Goal: Task Accomplishment & Management: Manage account settings

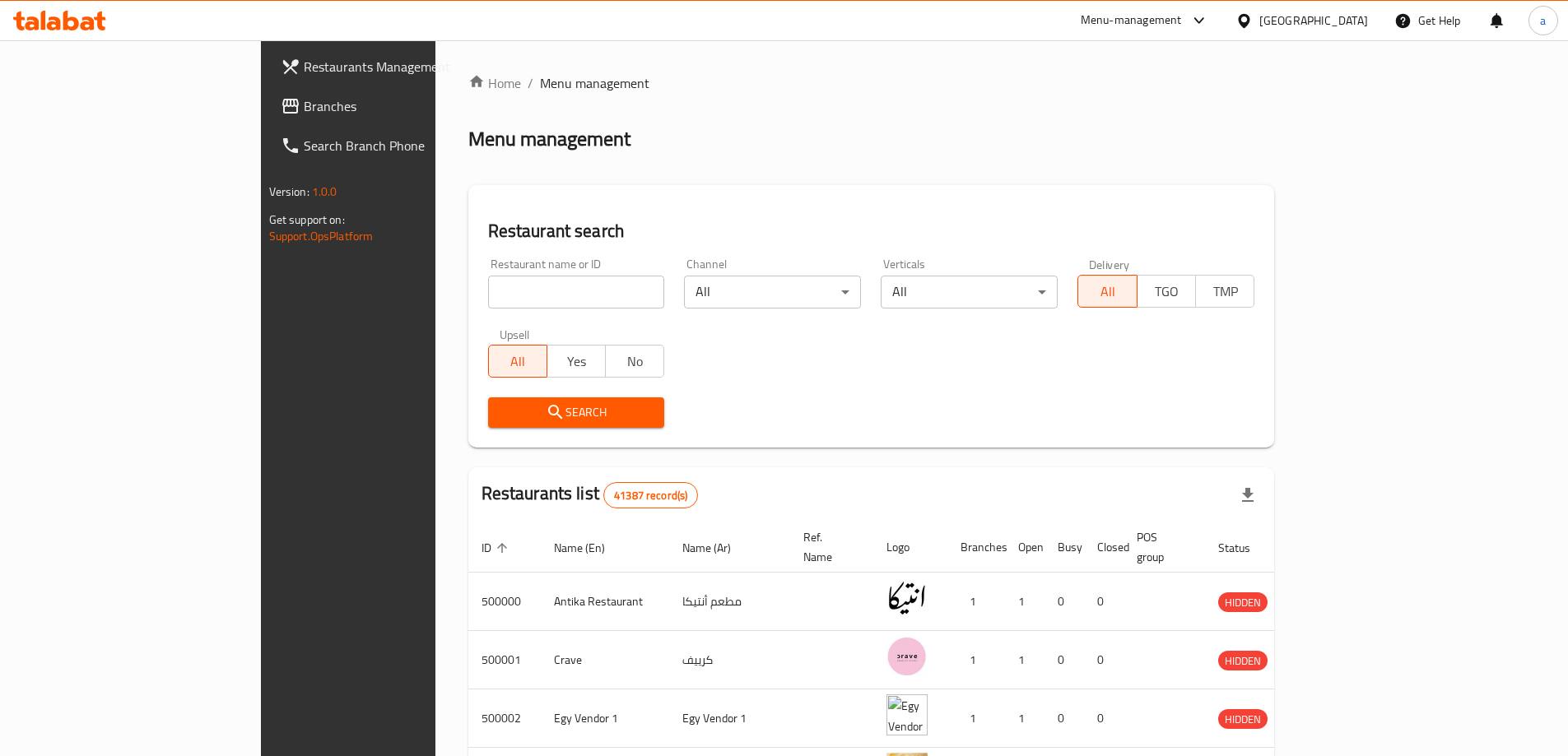
click at [1343, 31] on div "[GEOGRAPHIC_DATA]" at bounding box center [1302, 20] width 159 height 40
click at [1333, 31] on div "[GEOGRAPHIC_DATA]" at bounding box center [1302, 20] width 159 height 40
click at [1331, 31] on div "[GEOGRAPHIC_DATA]" at bounding box center [1302, 20] width 159 height 40
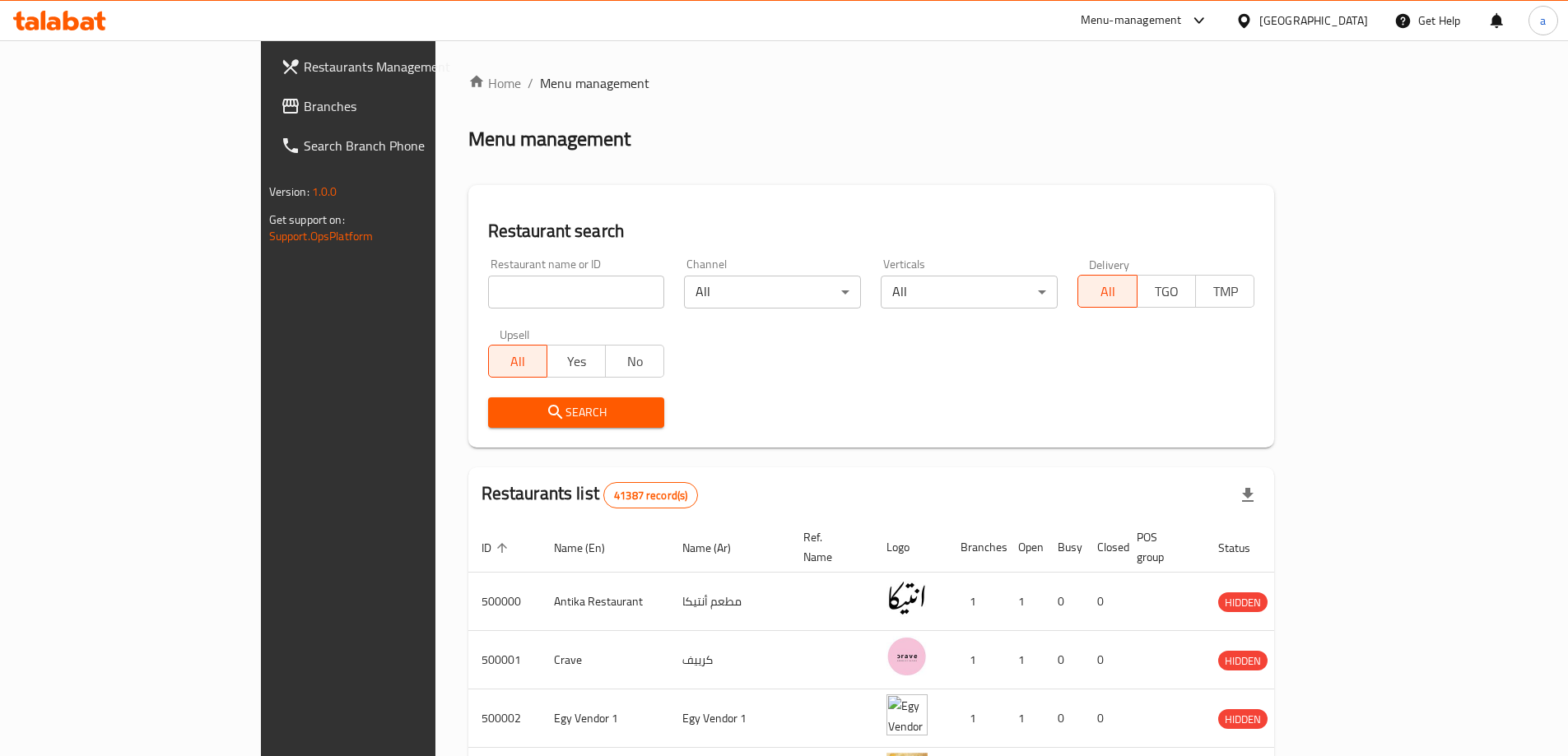
drag, startPoint x: 1327, startPoint y: 31, endPoint x: 1321, endPoint y: 52, distance: 21.8
click at [1326, 37] on div "[GEOGRAPHIC_DATA]" at bounding box center [1302, 20] width 159 height 40
click at [1346, 25] on div "[GEOGRAPHIC_DATA]" at bounding box center [1313, 20] width 109 height 18
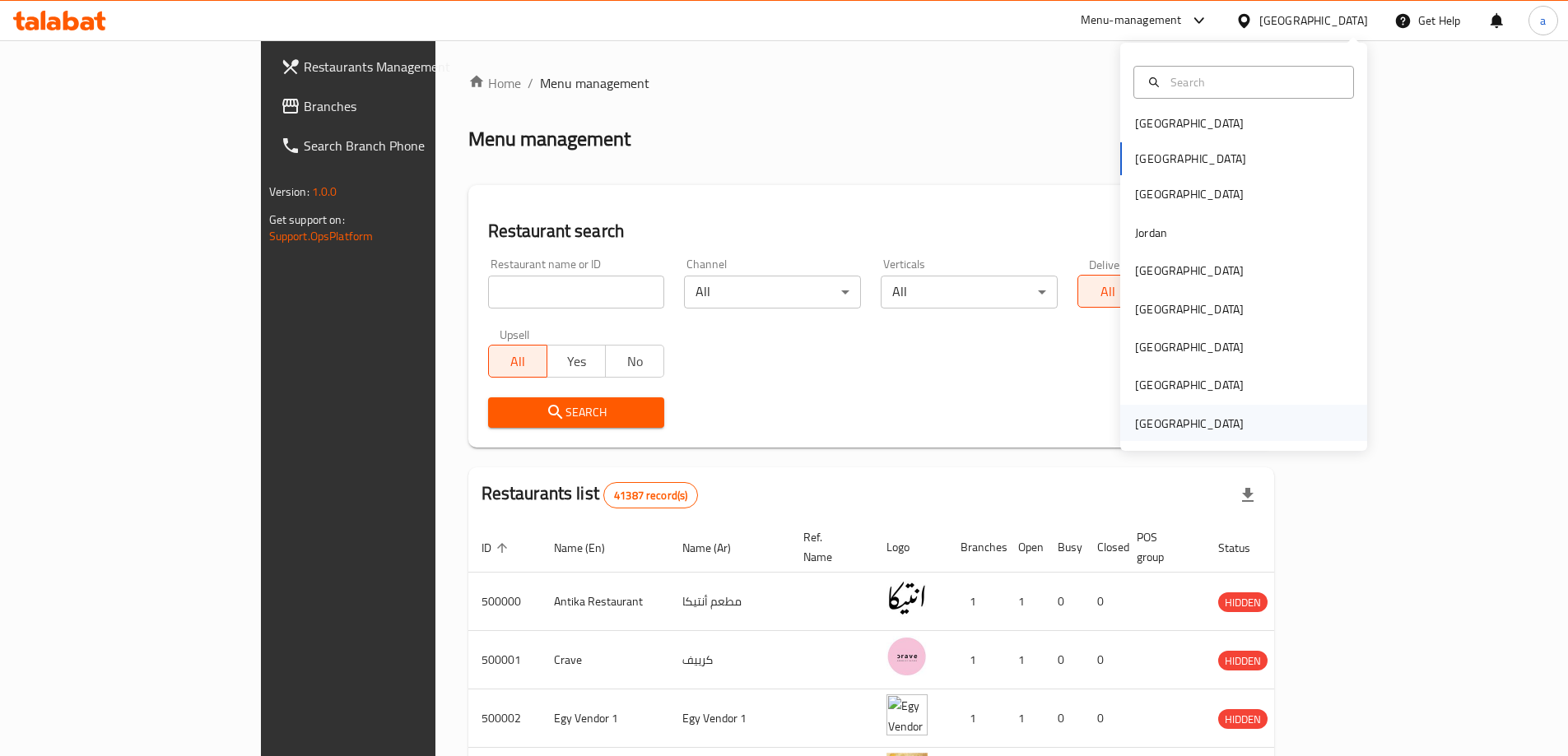
scroll to position [9, 0]
click at [1176, 350] on div "[GEOGRAPHIC_DATA]" at bounding box center [1244, 345] width 247 height 38
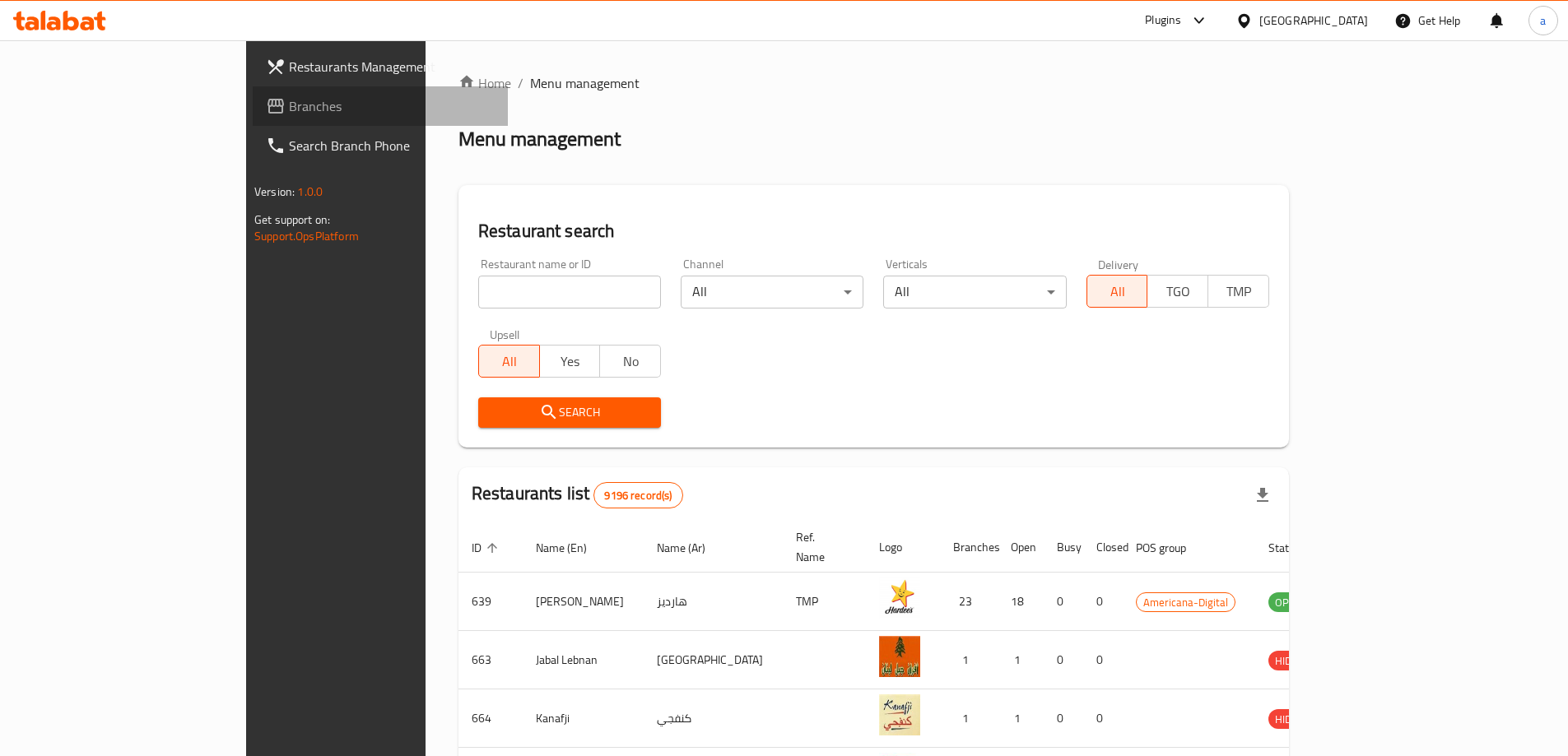
click at [289, 105] on span "Branches" at bounding box center [392, 106] width 205 height 19
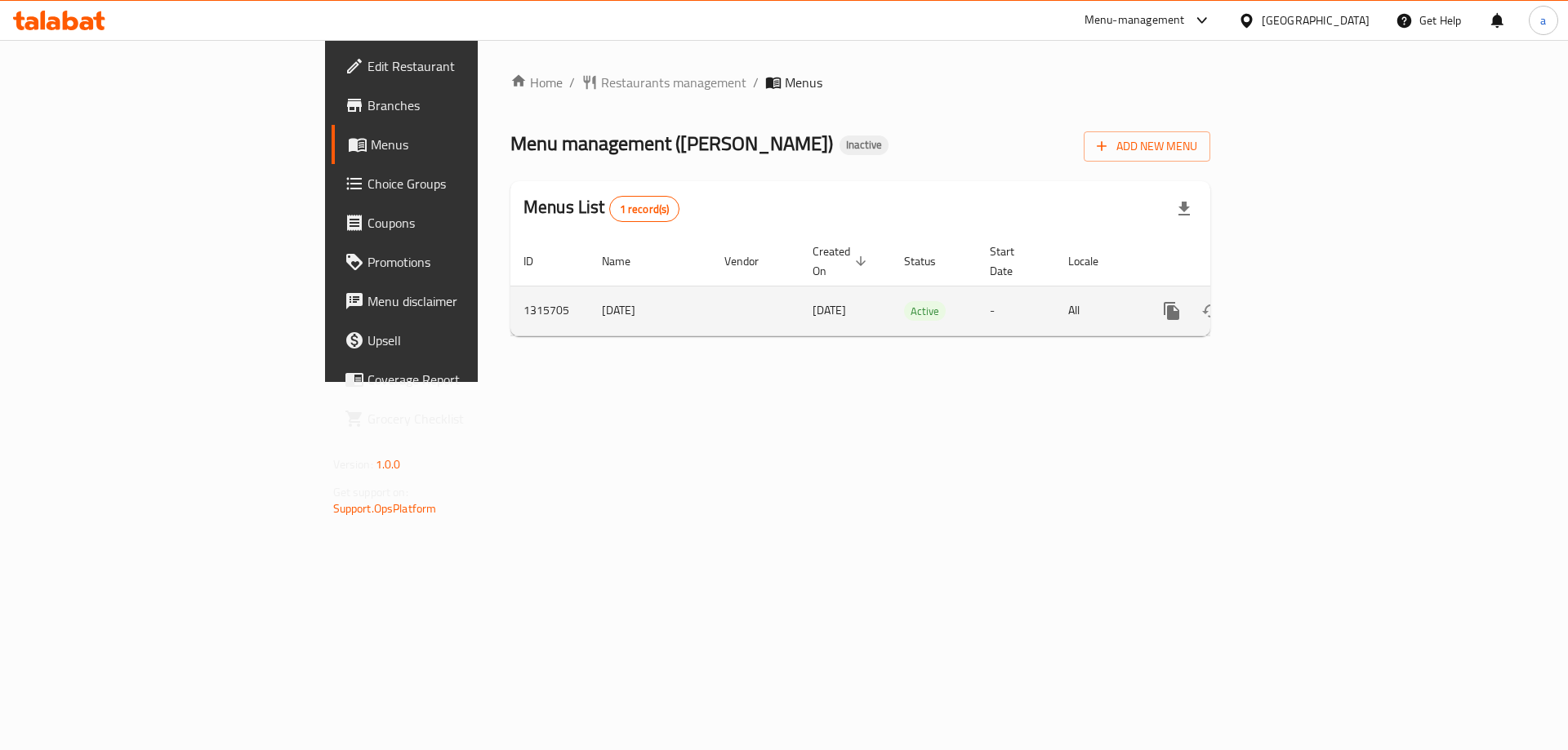
click at [1296, 304] on icon "enhanced table" at bounding box center [1289, 311] width 14 height 14
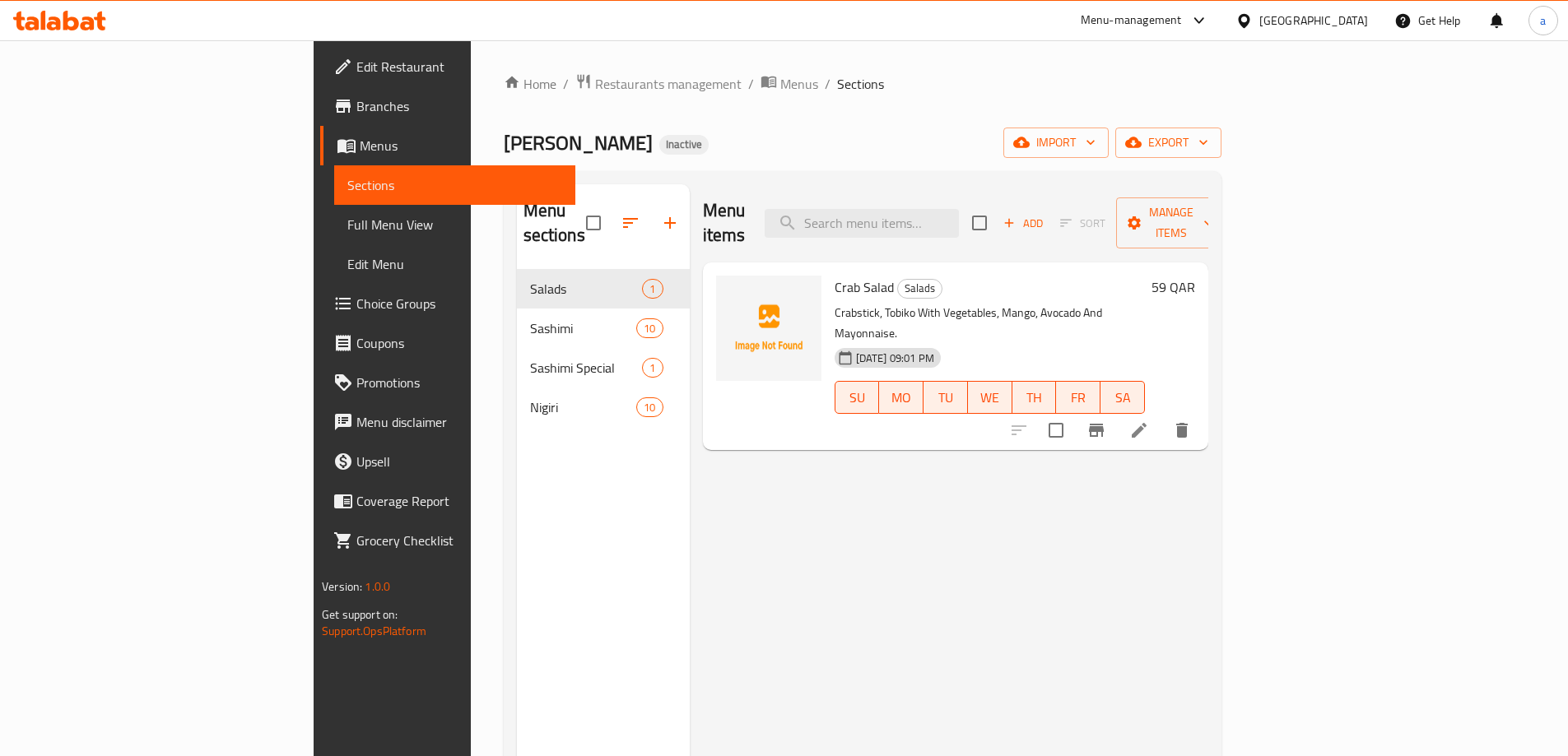
click at [517, 446] on div "Menu sections Salads 1 Sashimi 10 Sashimi Special 1 Nigiri 10" at bounding box center [603, 562] width 173 height 756
click at [689, 465] on div "Menu items Add Sort Manage items Crab Salad Salads Crabstick, Tobiko With Veget…" at bounding box center [949, 562] width 519 height 756
click at [650, 203] on button "button" at bounding box center [669, 223] width 40 height 40
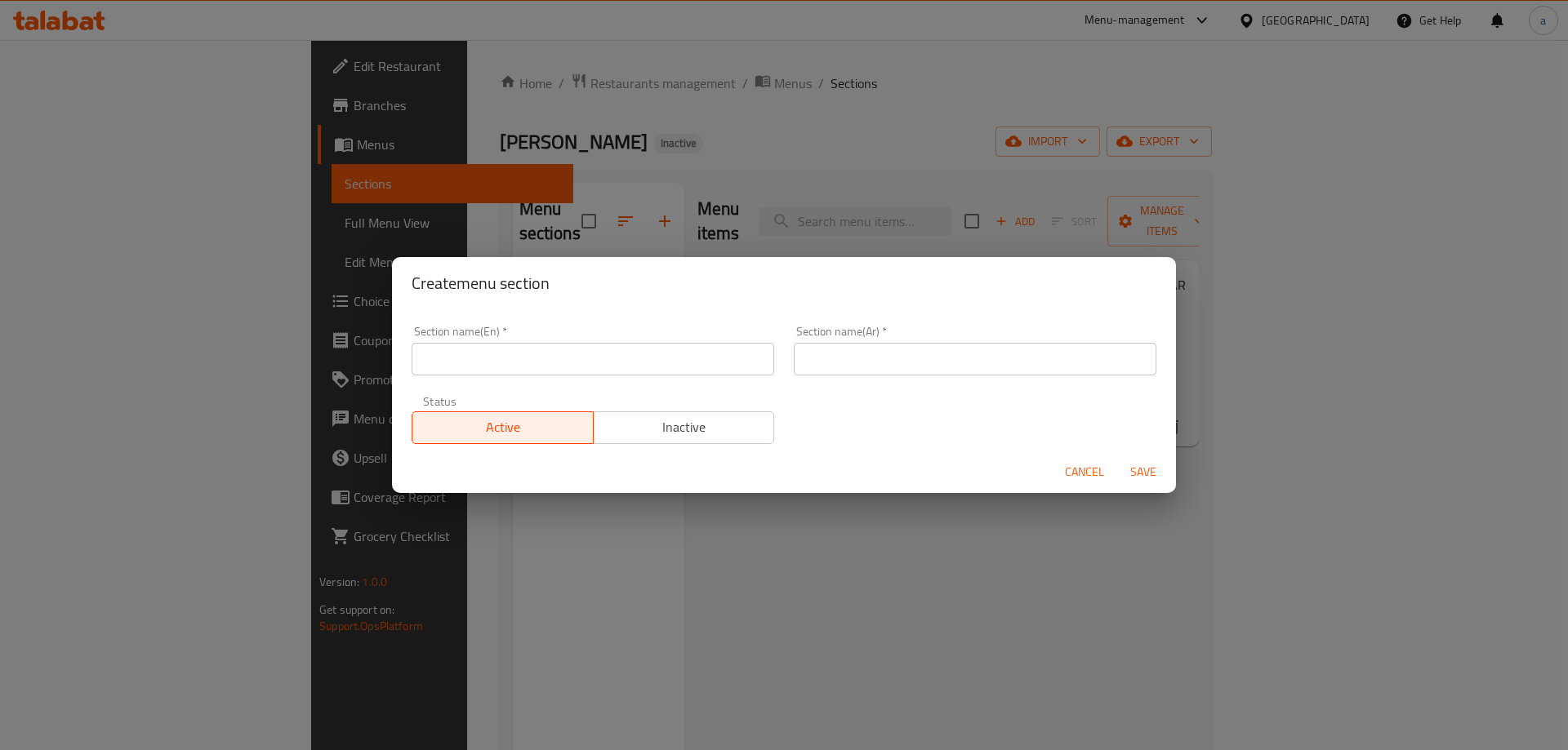
click at [704, 199] on div "Create menu section Section name(En)   * Section name(En) * Section name(Ar)   …" at bounding box center [784, 375] width 1568 height 750
click at [1108, 468] on button "Cancel" at bounding box center [1084, 473] width 53 height 31
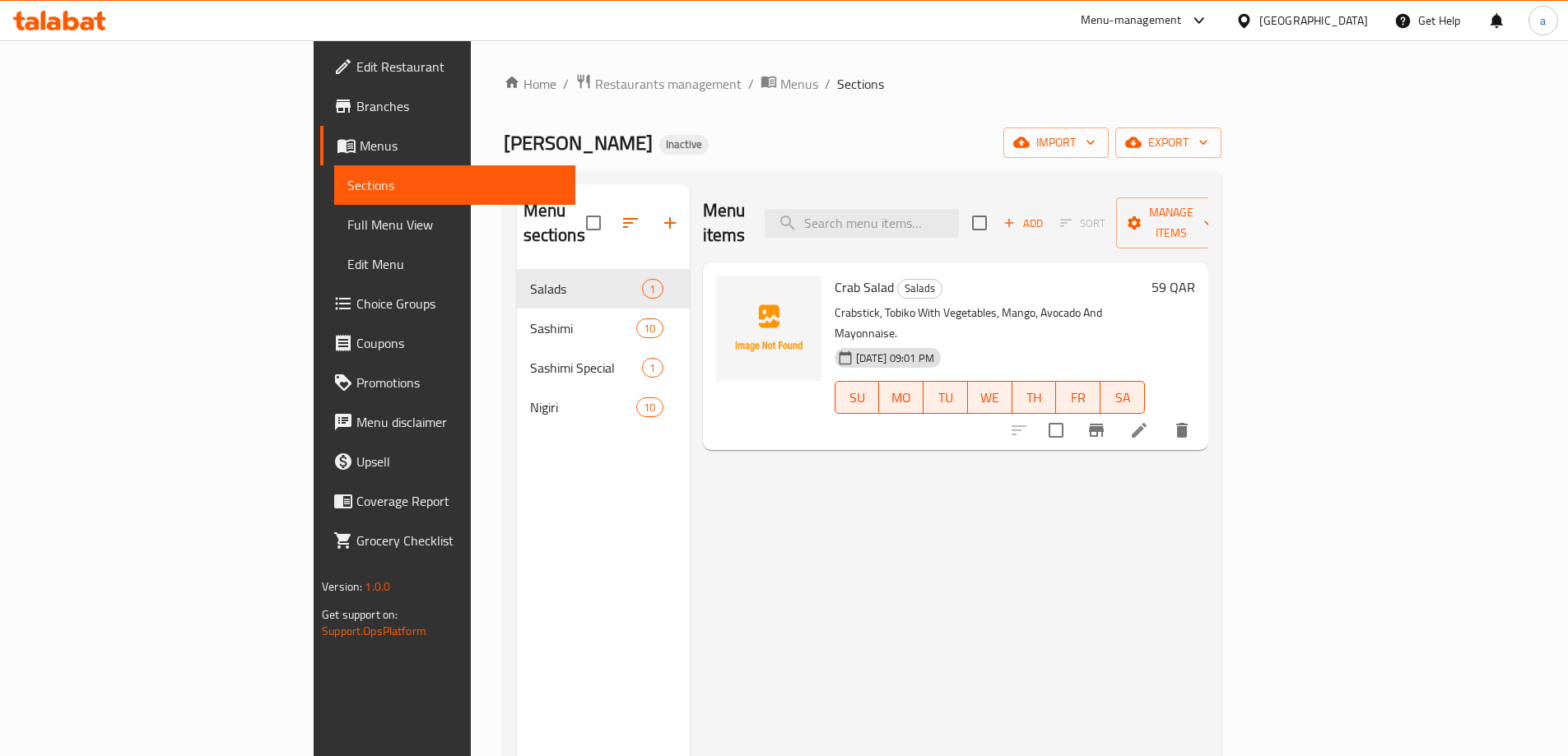
click at [1052, 532] on div "Menu items Add Sort Manage items Crab Salad Salads Crabstick, Tobiko With Veget…" at bounding box center [949, 562] width 519 height 756
click at [1095, 138] on span "import" at bounding box center [1056, 142] width 79 height 20
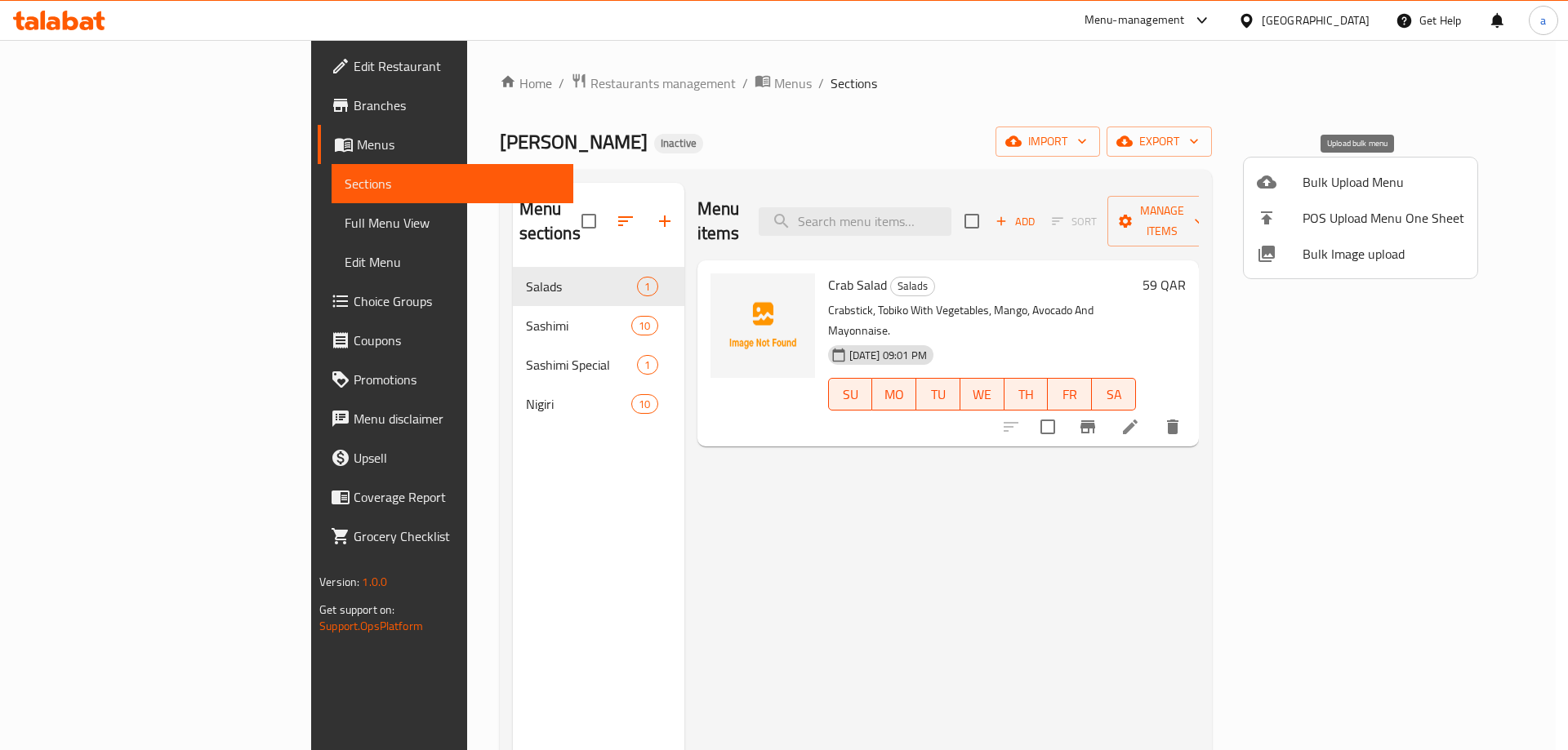
click at [1396, 180] on span "Bulk Upload Menu" at bounding box center [1382, 182] width 162 height 19
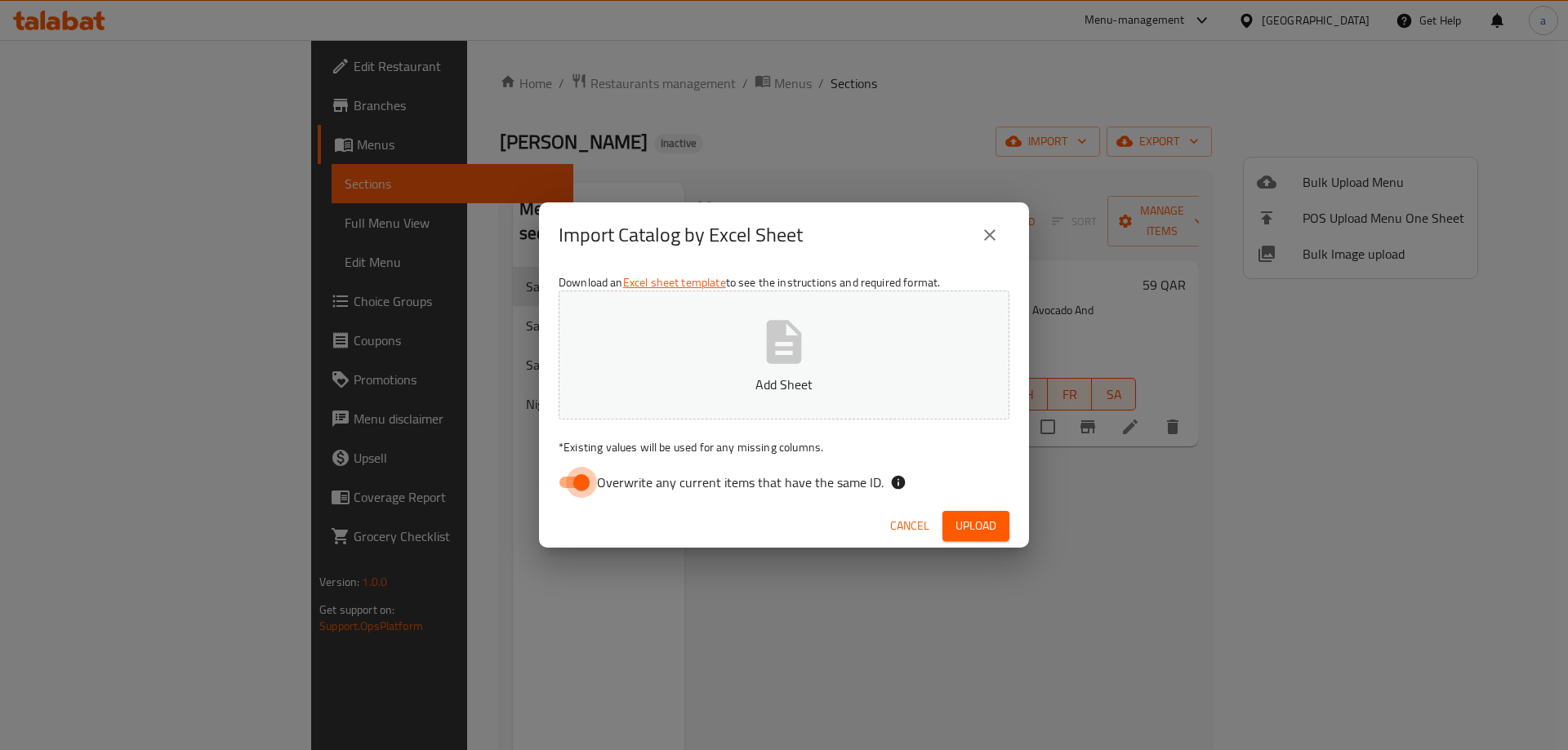
click at [584, 482] on input "Overwrite any current items that have the same ID." at bounding box center [581, 482] width 93 height 31
checkbox input "false"
click at [982, 522] on span "Upload" at bounding box center [976, 525] width 41 height 20
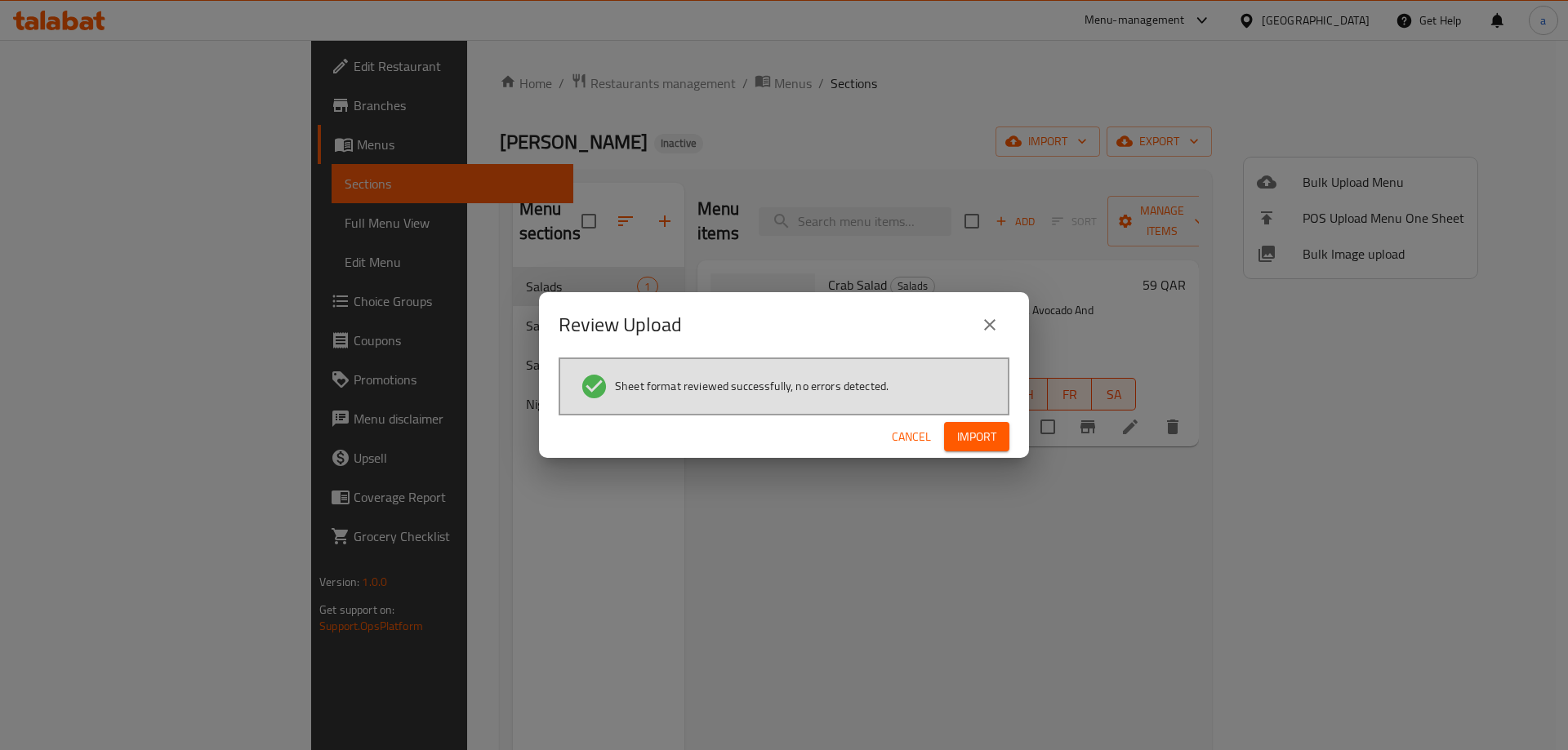
click at [968, 435] on span "Import" at bounding box center [976, 436] width 39 height 20
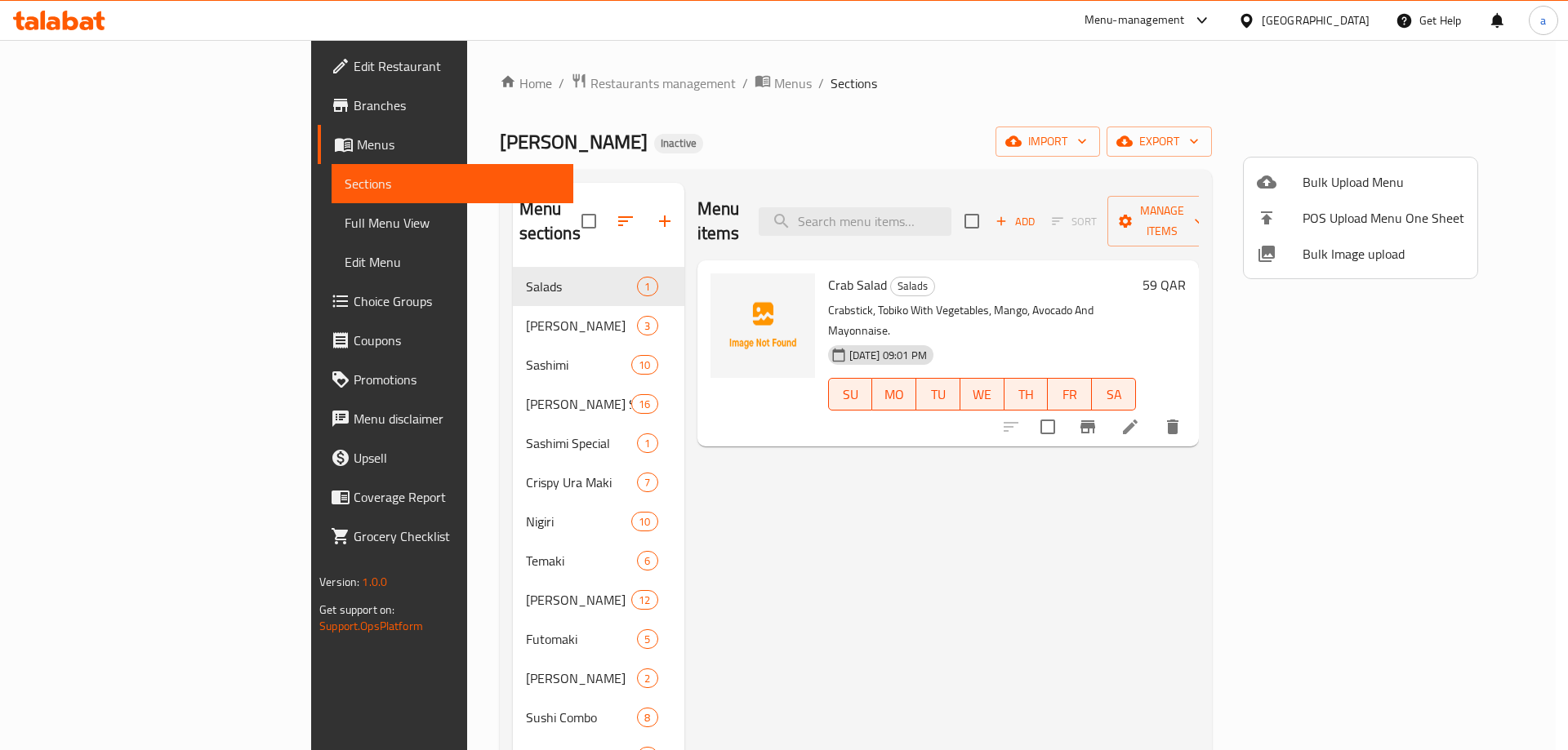
click at [365, 303] on div at bounding box center [784, 375] width 1568 height 750
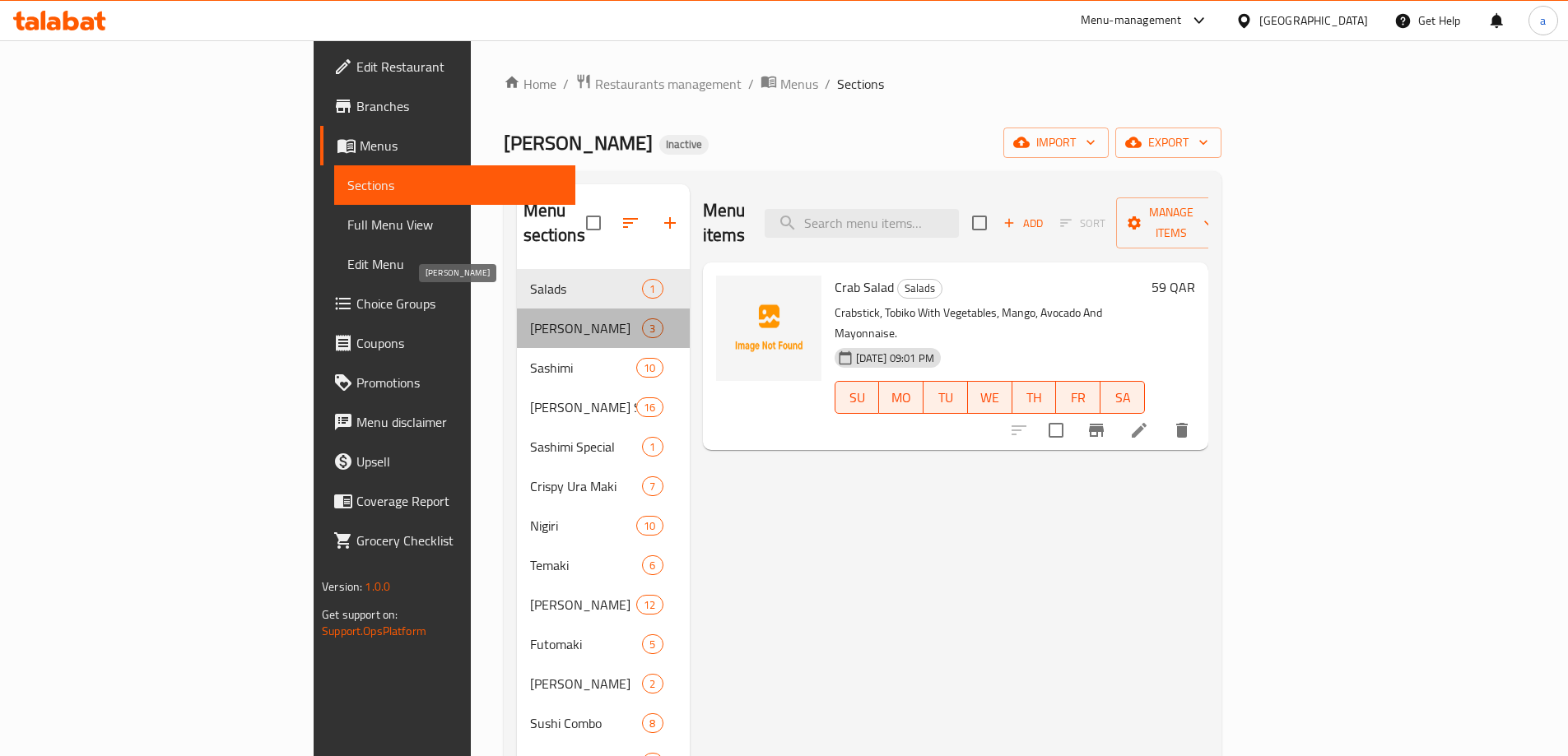
click at [530, 318] on span "Ura Maki" at bounding box center [586, 328] width 113 height 19
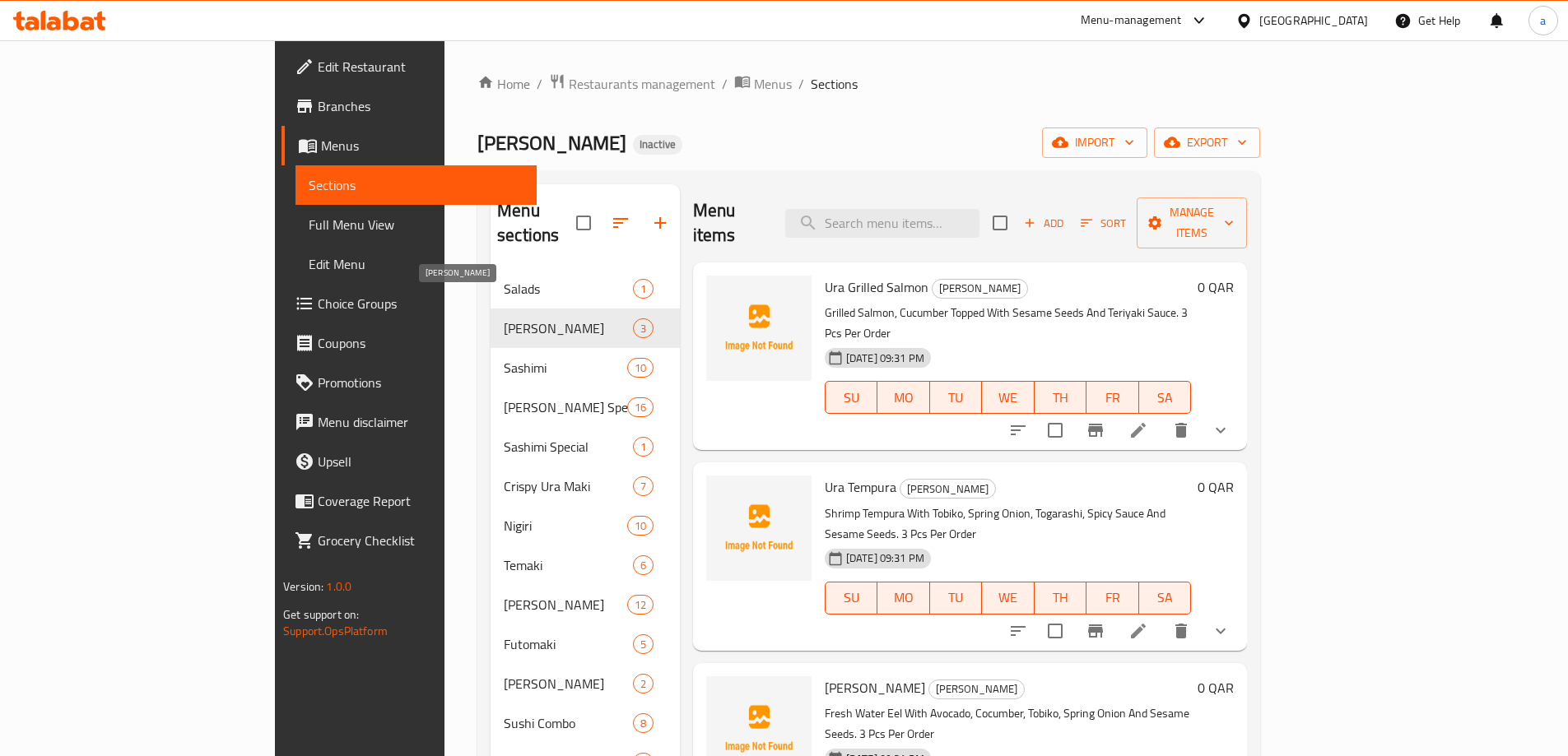
click at [503, 318] on span "Ura Maki" at bounding box center [568, 328] width 129 height 19
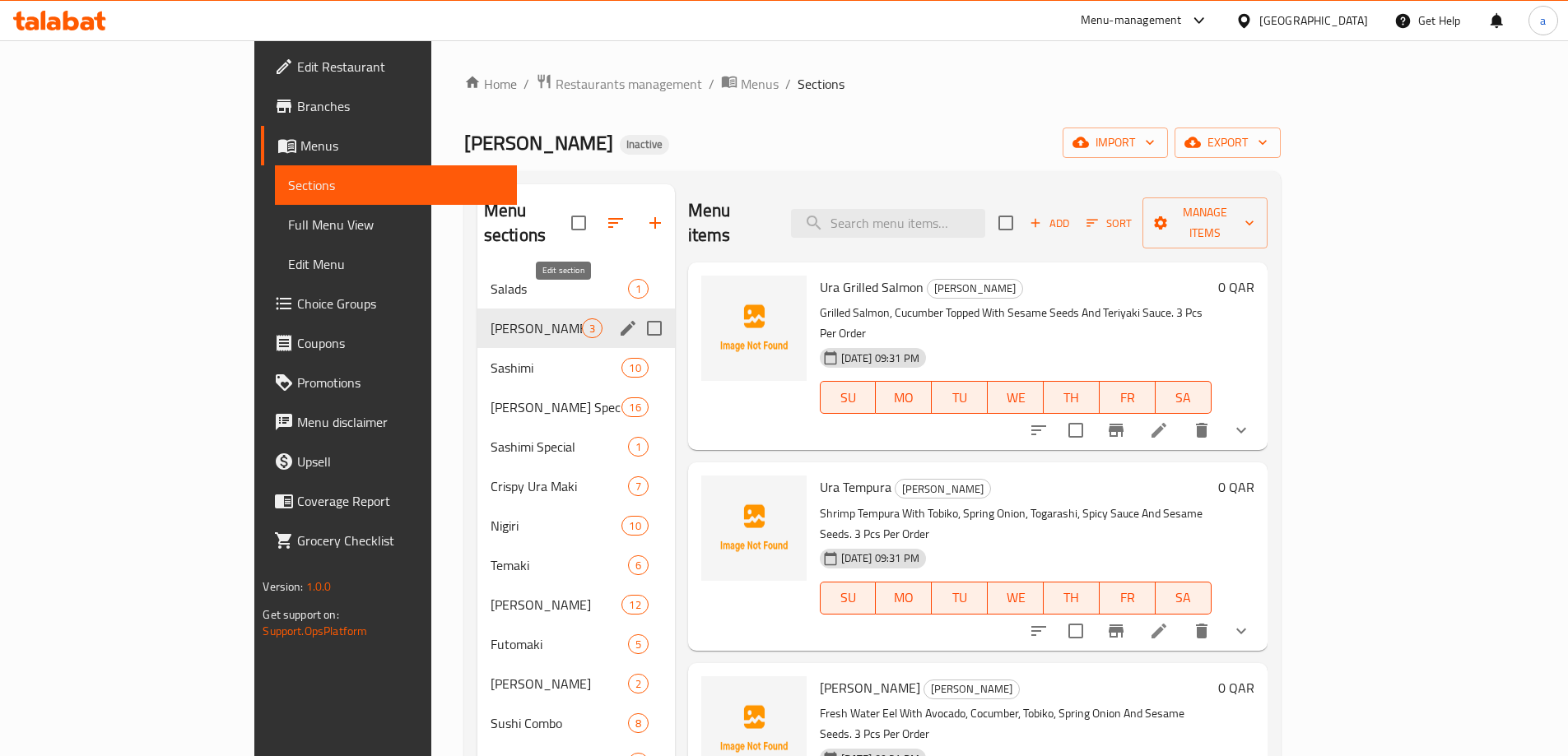
click at [621, 321] on icon "edit" at bounding box center [628, 328] width 14 height 14
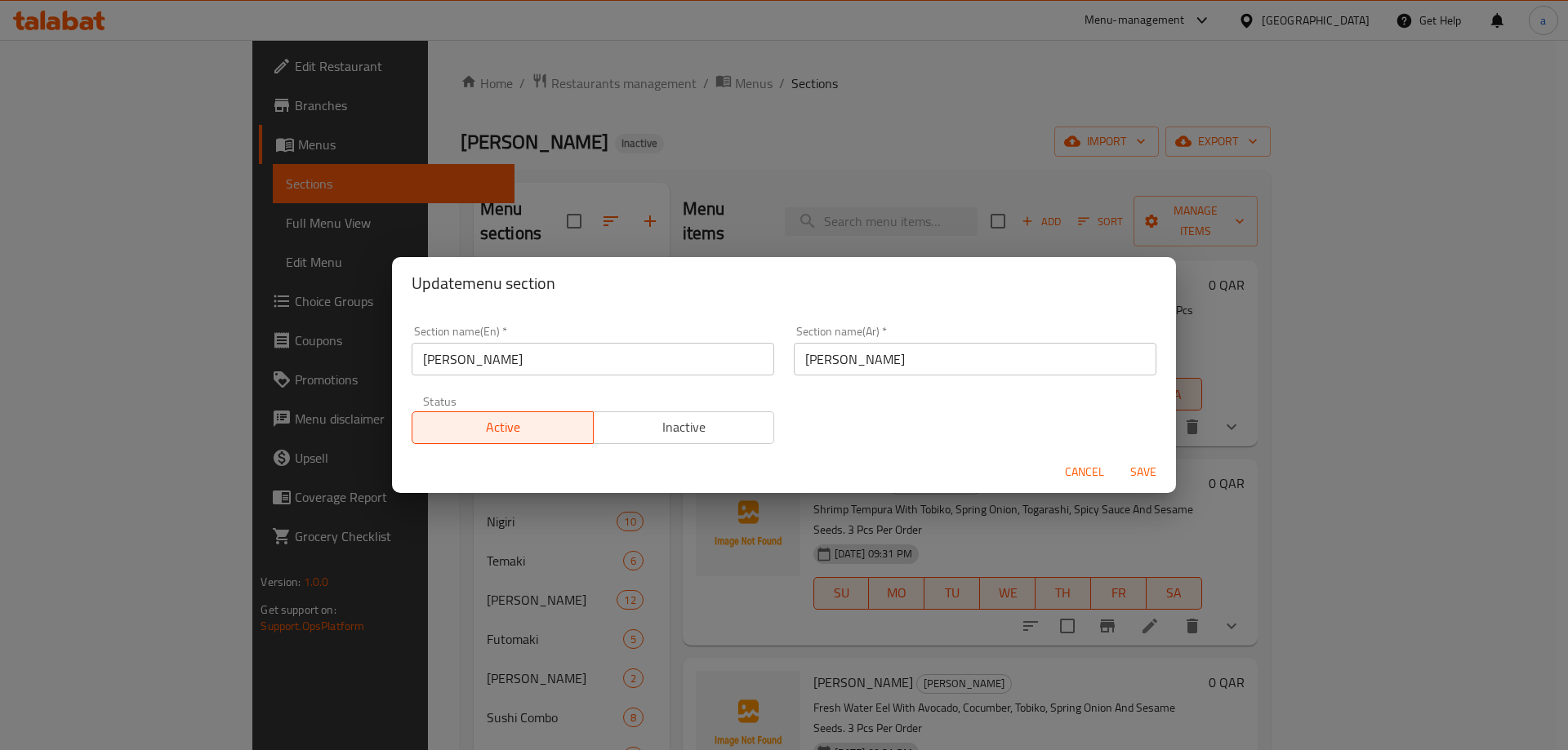
click at [339, 367] on div "Update menu section Section name(En)   * Ura Maki Section name(En) * Section na…" at bounding box center [784, 375] width 1568 height 750
click at [1077, 473] on span "Cancel" at bounding box center [1084, 472] width 39 height 20
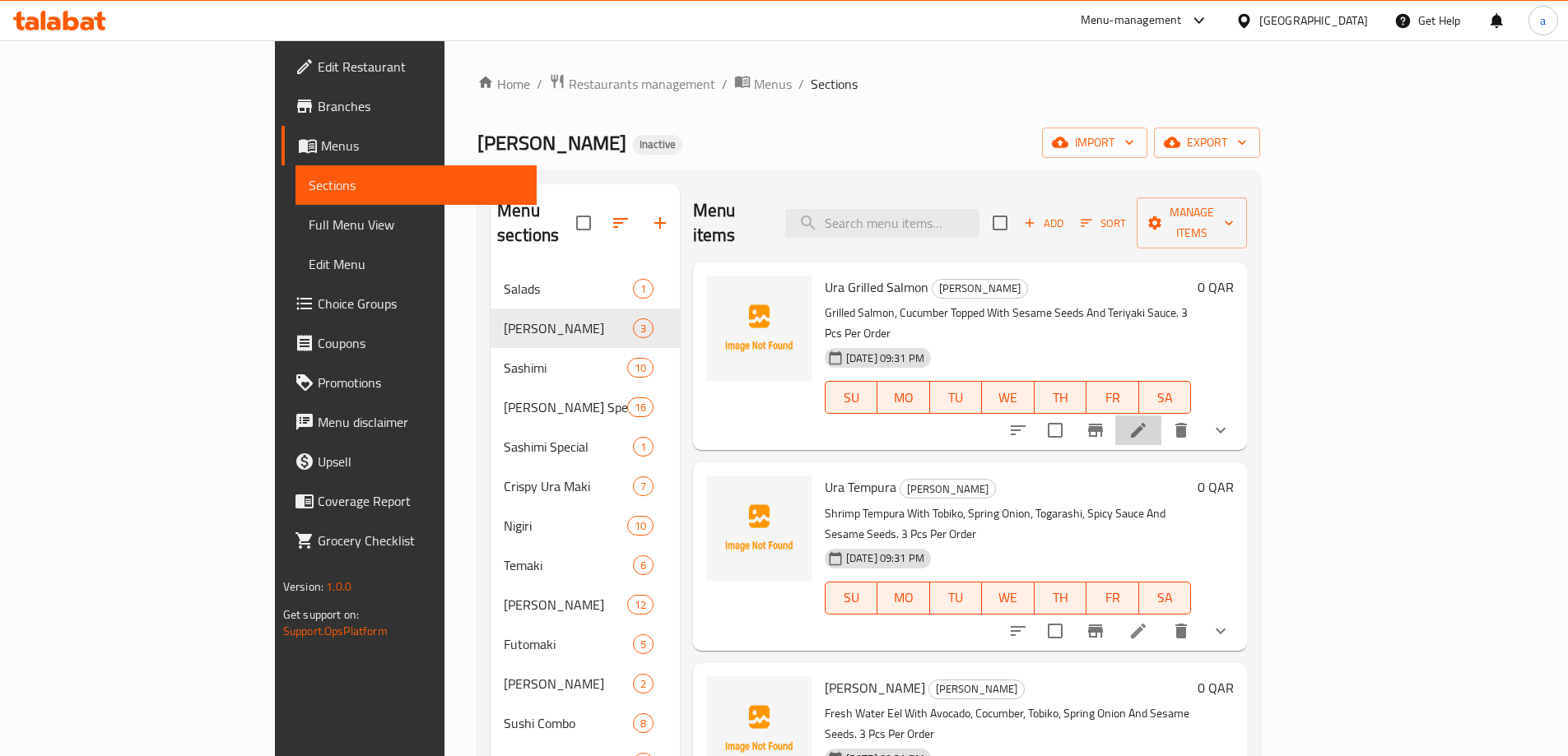
click at [1161, 416] on li at bounding box center [1139, 430] width 46 height 30
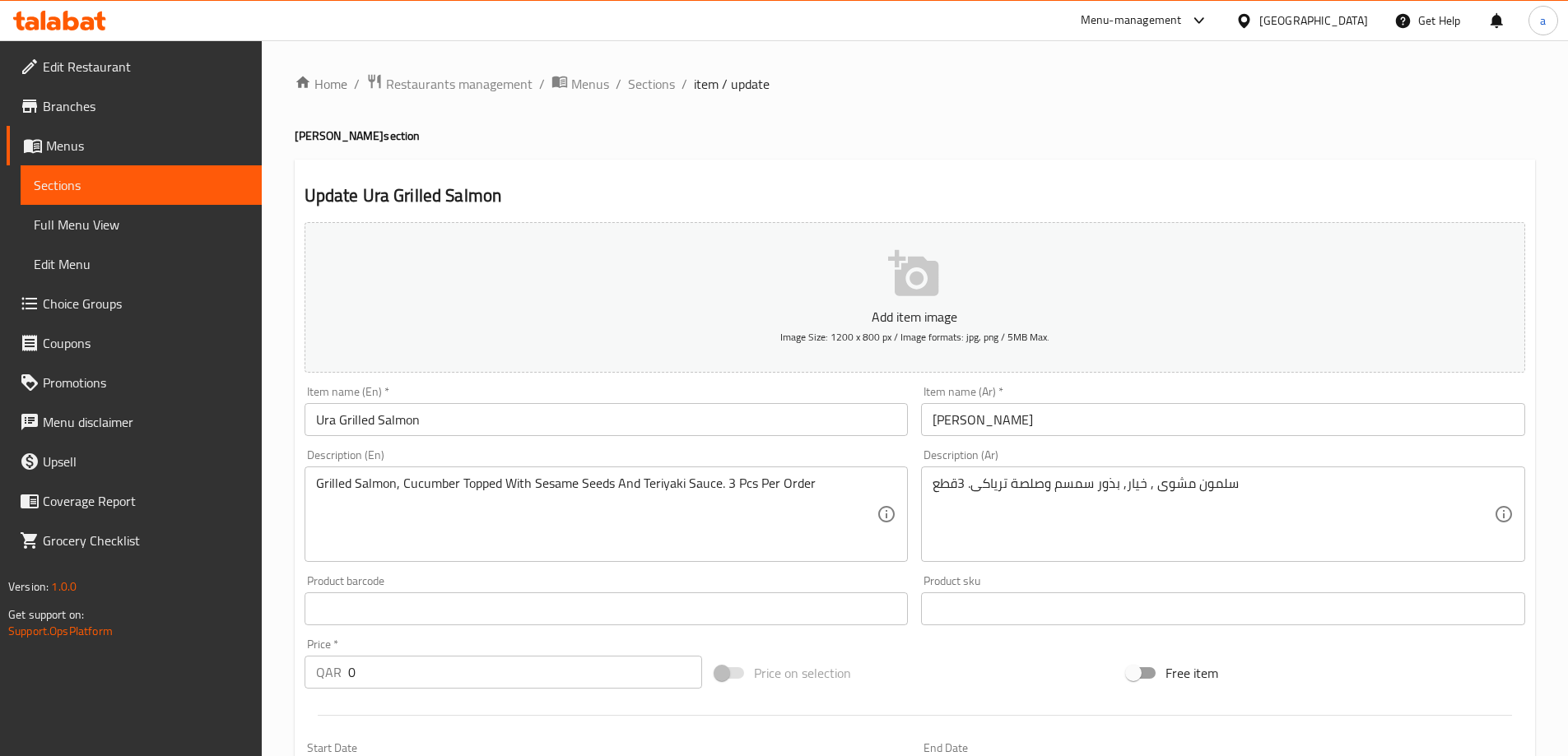
click at [466, 455] on div "Description (En) Grilled Salmon, Cucumber Topped With Sesame Seeds And Teriyaki…" at bounding box center [607, 505] width 605 height 113
click at [573, 458] on div "Description (En) Grilled Salmon, Cucumber Topped With Sesame Seeds And Teriyaki…" at bounding box center [607, 505] width 605 height 113
click at [677, 177] on div "Update Ura Grilled Salmon Add item image Image Size: 1200 x 800 px / Image form…" at bounding box center [915, 657] width 1240 height 994
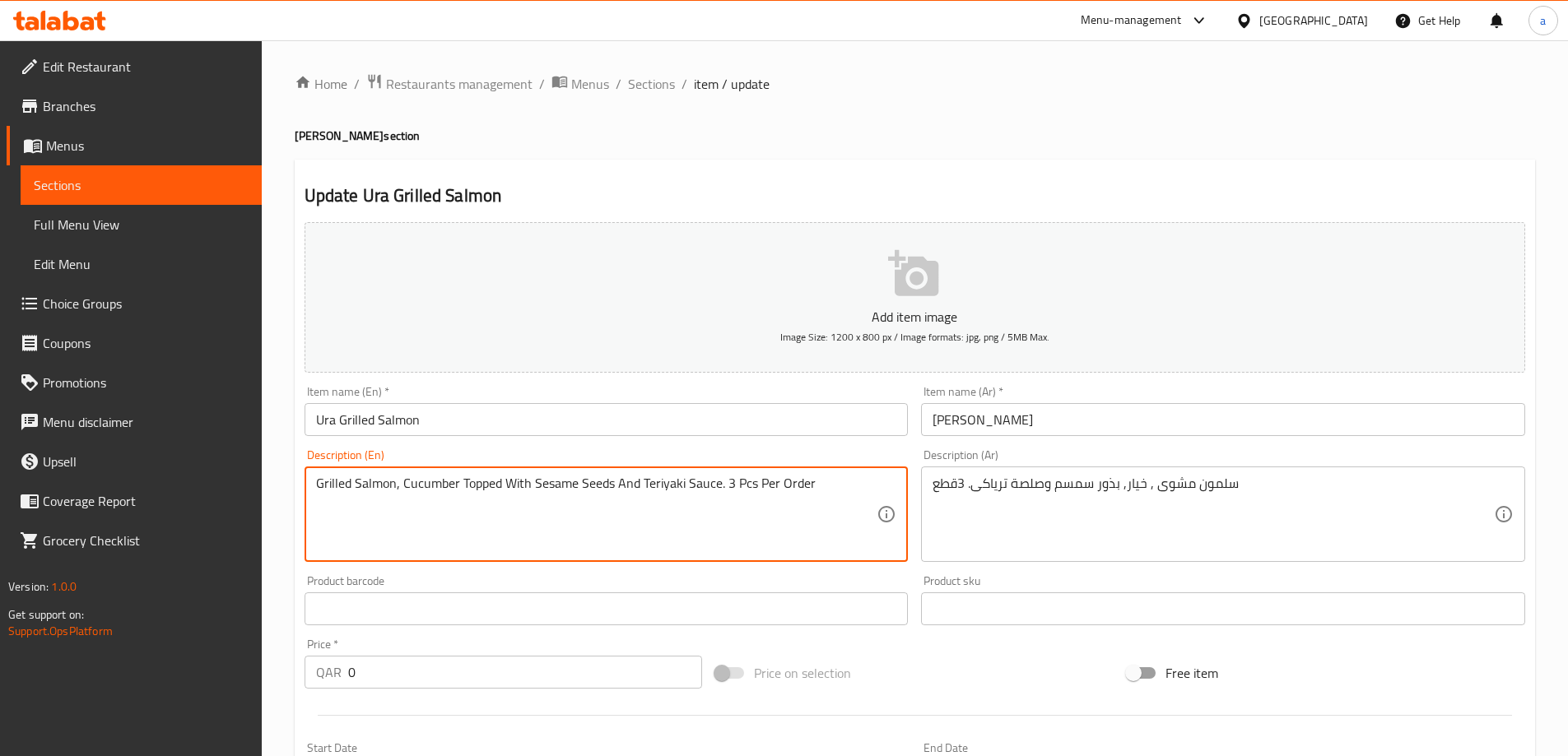
click at [805, 193] on h2 "Update Ura Grilled Salmon" at bounding box center [915, 196] width 1221 height 25
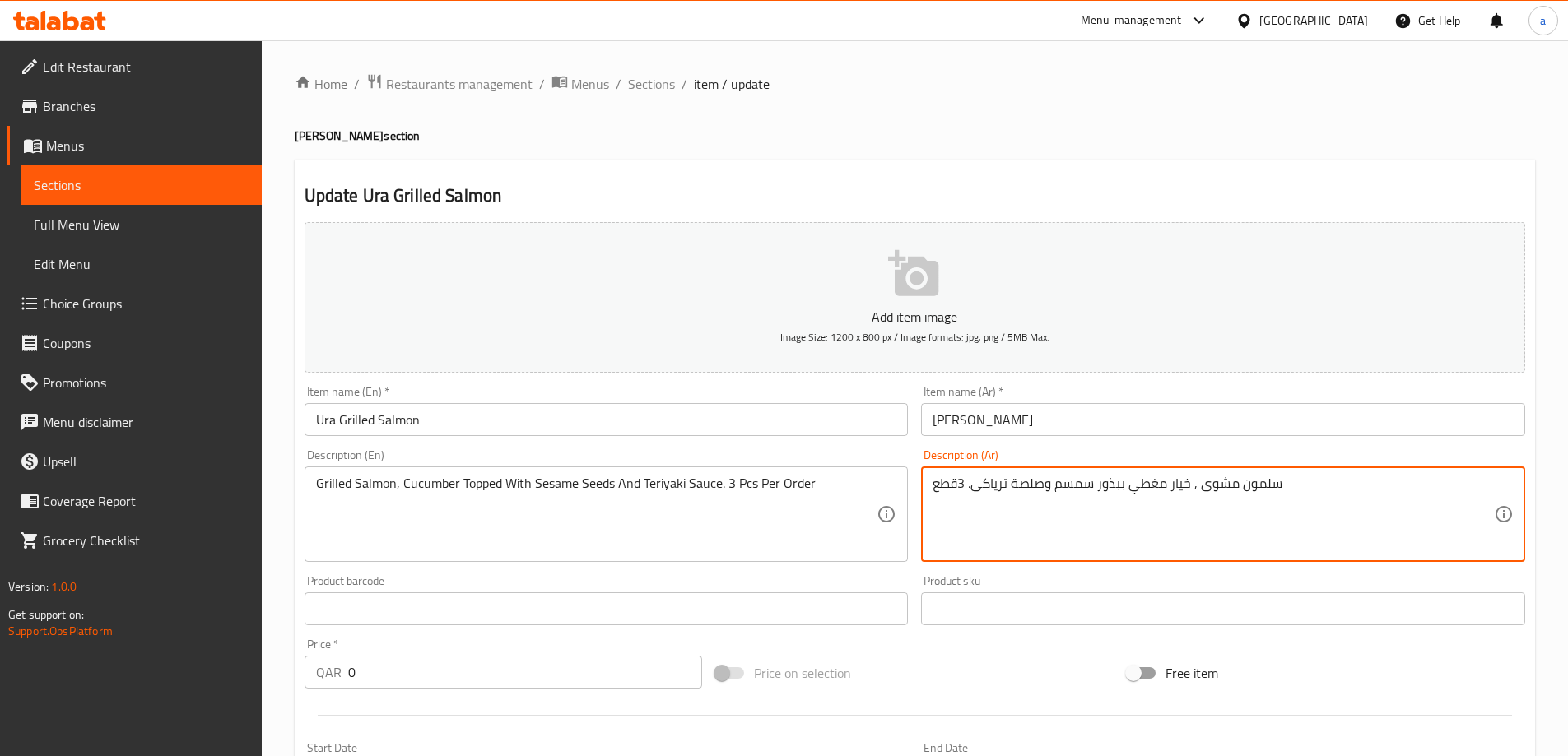
click at [1184, 456] on div "Description (Ar) سلمون مشوى , خيار مغطي ببذور سمسم وصلصة ترياكى. 3قطع Descripti…" at bounding box center [1223, 505] width 605 height 113
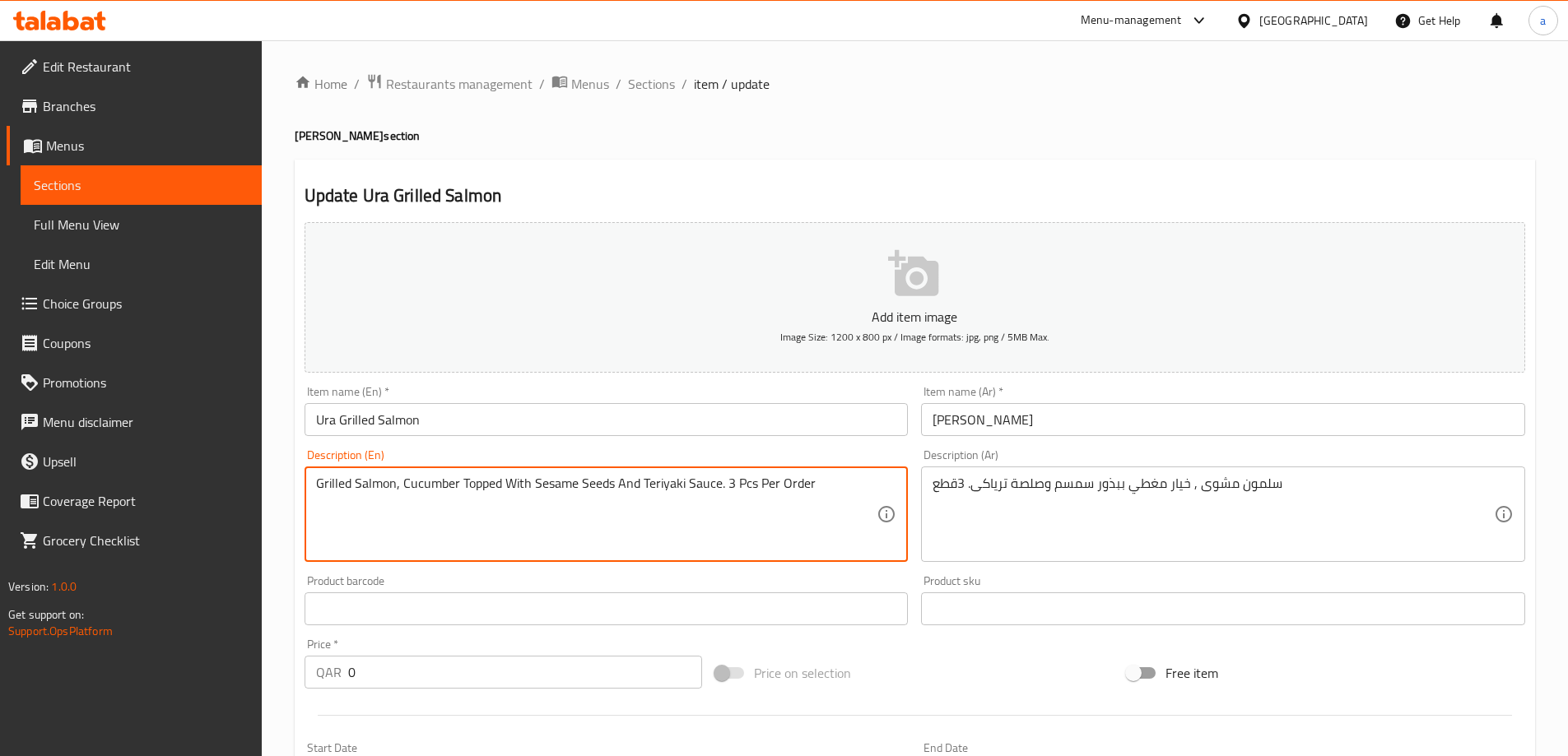
click at [547, 484] on textarea "Grilled Salmon, Cucumber Topped With Sesame Seeds And Teriyaki Sauce. 3 Pcs Per…" at bounding box center [597, 514] width 561 height 78
click at [655, 462] on div "Description (En) Grilled Salmon, Cucumber Topped With Sesame Seeds And Teriyaki…" at bounding box center [607, 505] width 605 height 113
click at [596, 493] on textarea "Grilled Salmon, Cucumber Topped With Sesame Seeds And Teriyaki Sauce. 3 Pcs Per…" at bounding box center [597, 514] width 561 height 78
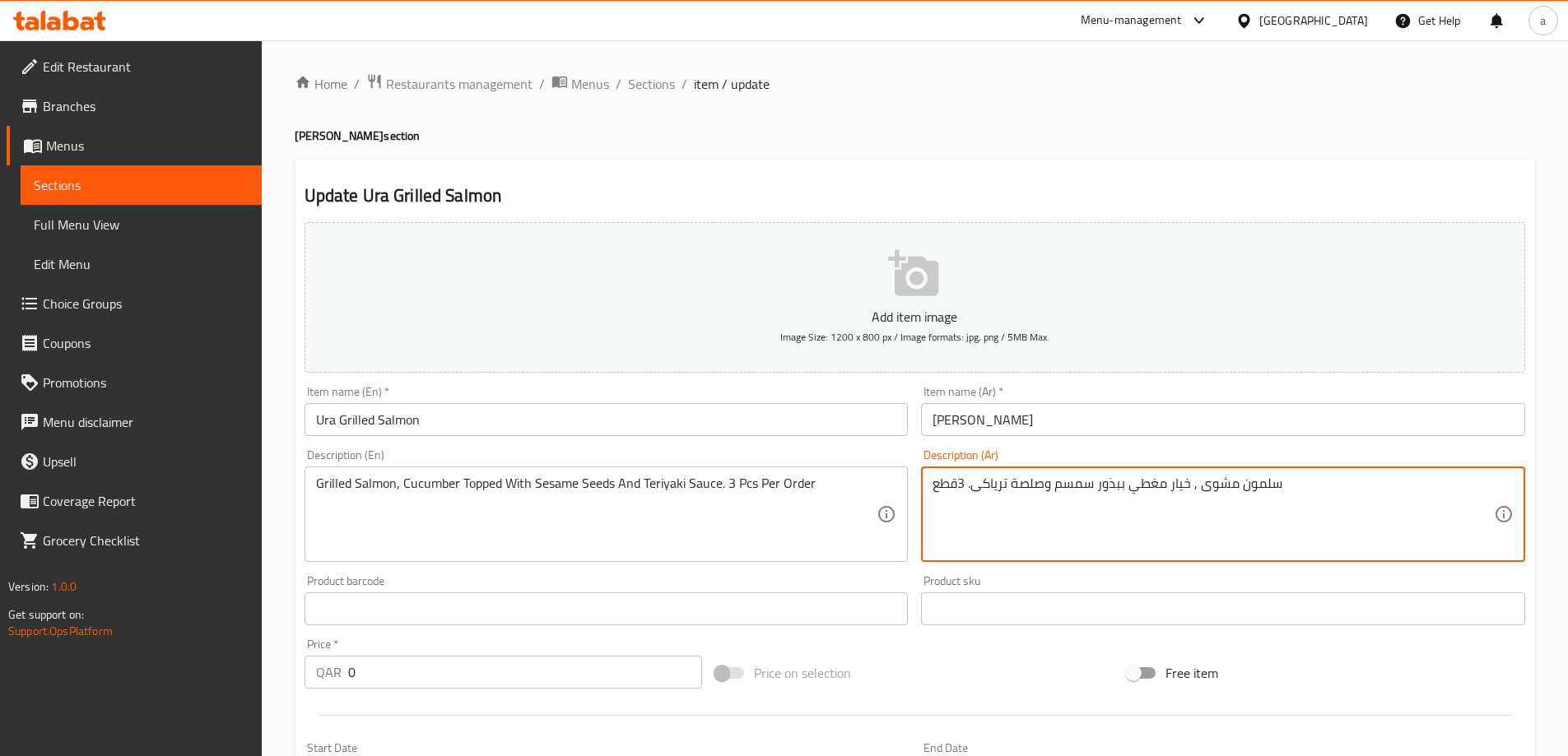
drag, startPoint x: 1119, startPoint y: 483, endPoint x: 1098, endPoint y: 490, distance: 22.1
click at [1116, 450] on div "Description (Ar) سلمون مشوى , خيار مغطي ببذور سمسم وصلصة ترياكى. 3قطع Descripti…" at bounding box center [1223, 505] width 605 height 113
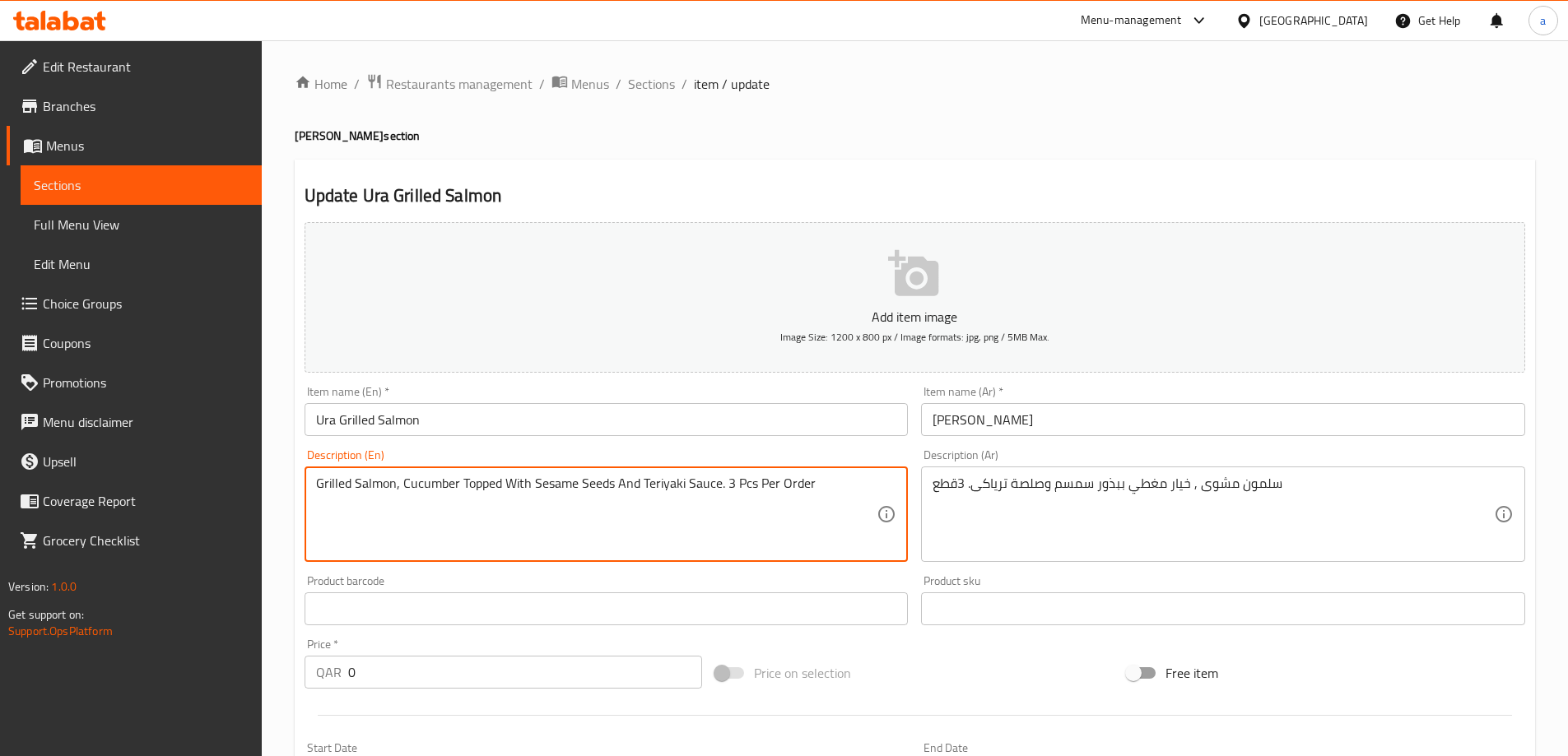
click at [663, 492] on textarea "Grilled Salmon, Cucumber Topped With Sesame Seeds And Teriyaki Sauce. 3 Pcs Per…" at bounding box center [597, 514] width 561 height 78
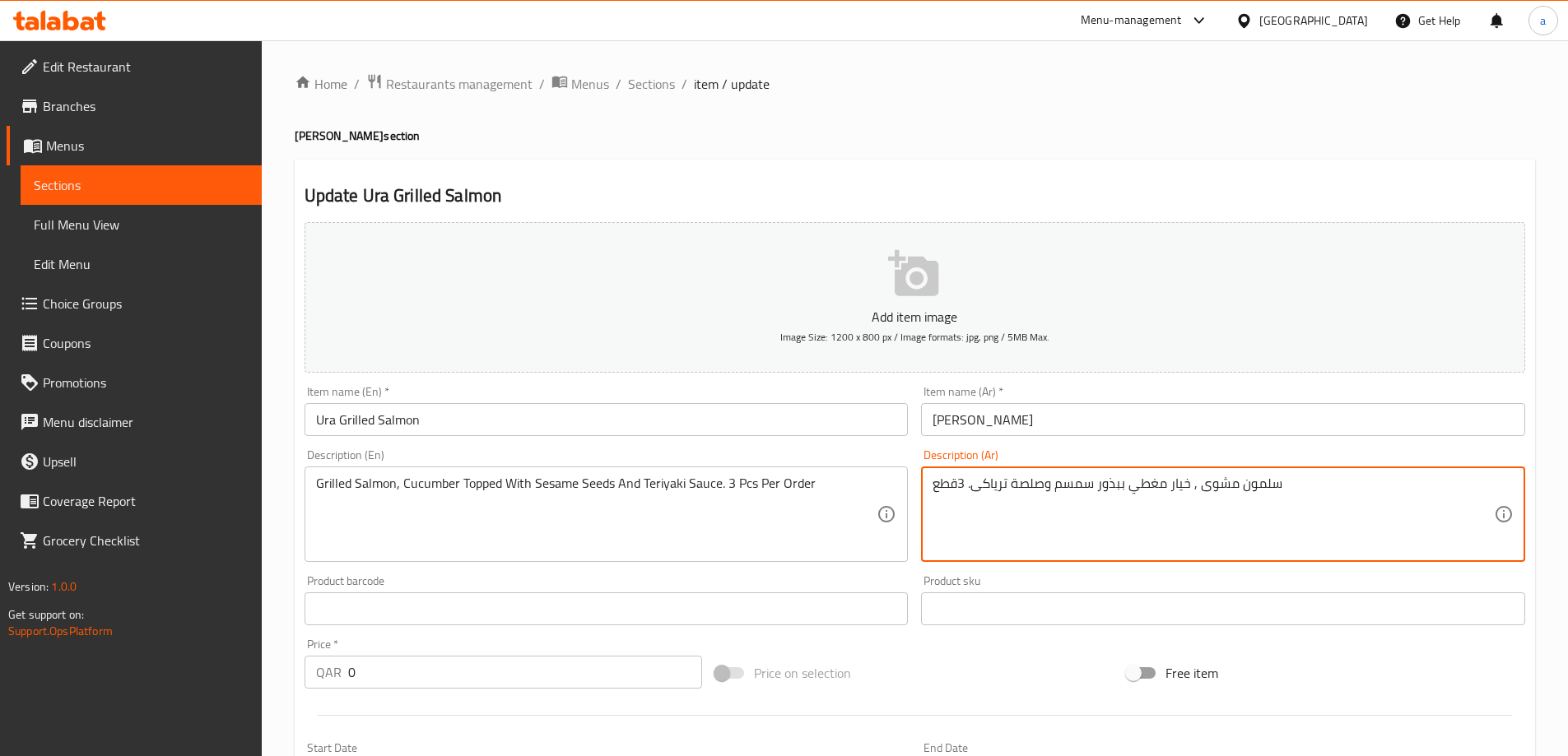
drag, startPoint x: 1045, startPoint y: 482, endPoint x: 977, endPoint y: 492, distance: 68.7
paste textarea "ص ترياكي"
type textarea "سلمون مشوى , خيار مغطي ببذور سمسم وصوص ترياكي. 3قطع"
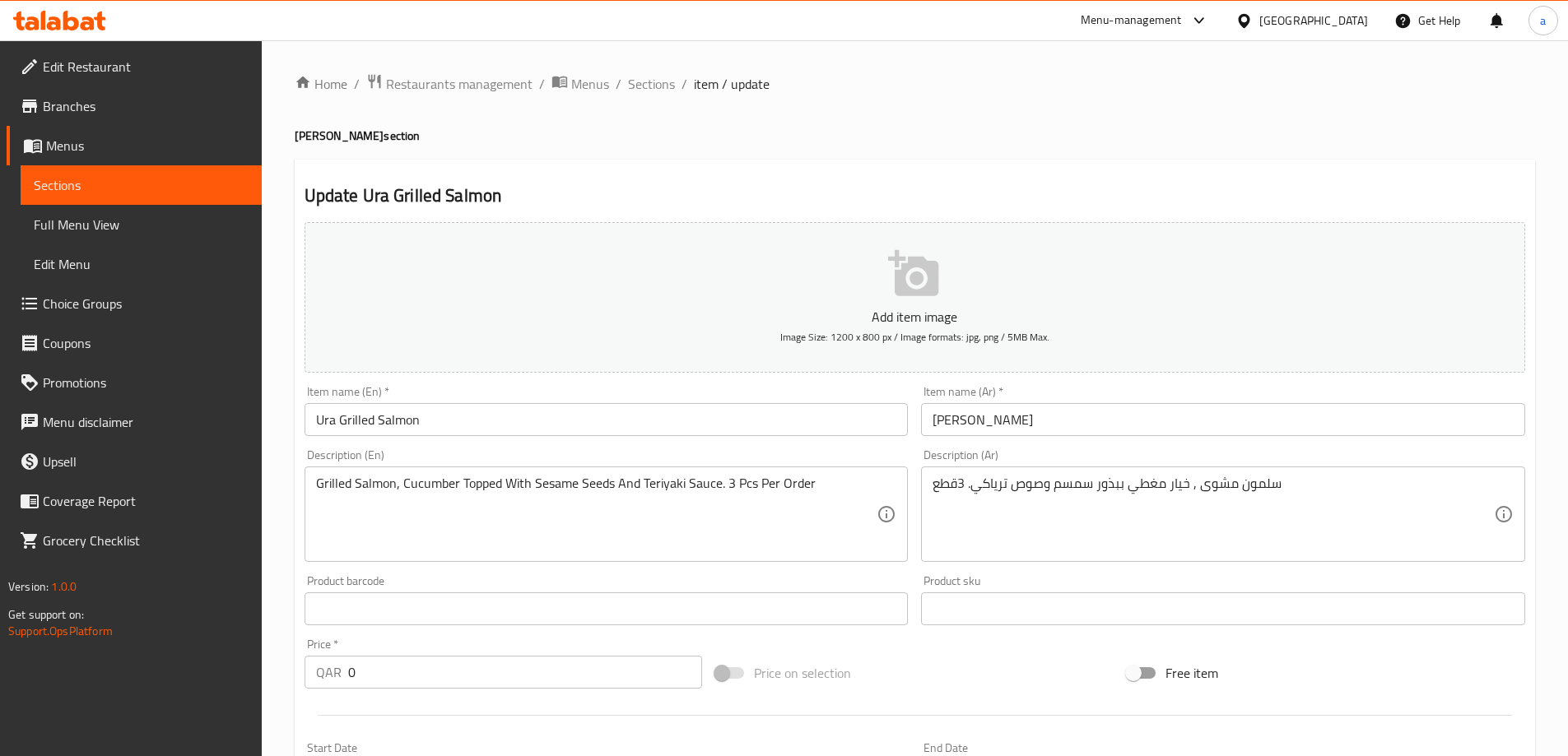
click at [1074, 454] on div "Description (Ar) سلمون مشوى , خيار مغطي ببذور سمسم وصوص ترياكي. 3قطع Descriptio…" at bounding box center [1223, 505] width 605 height 113
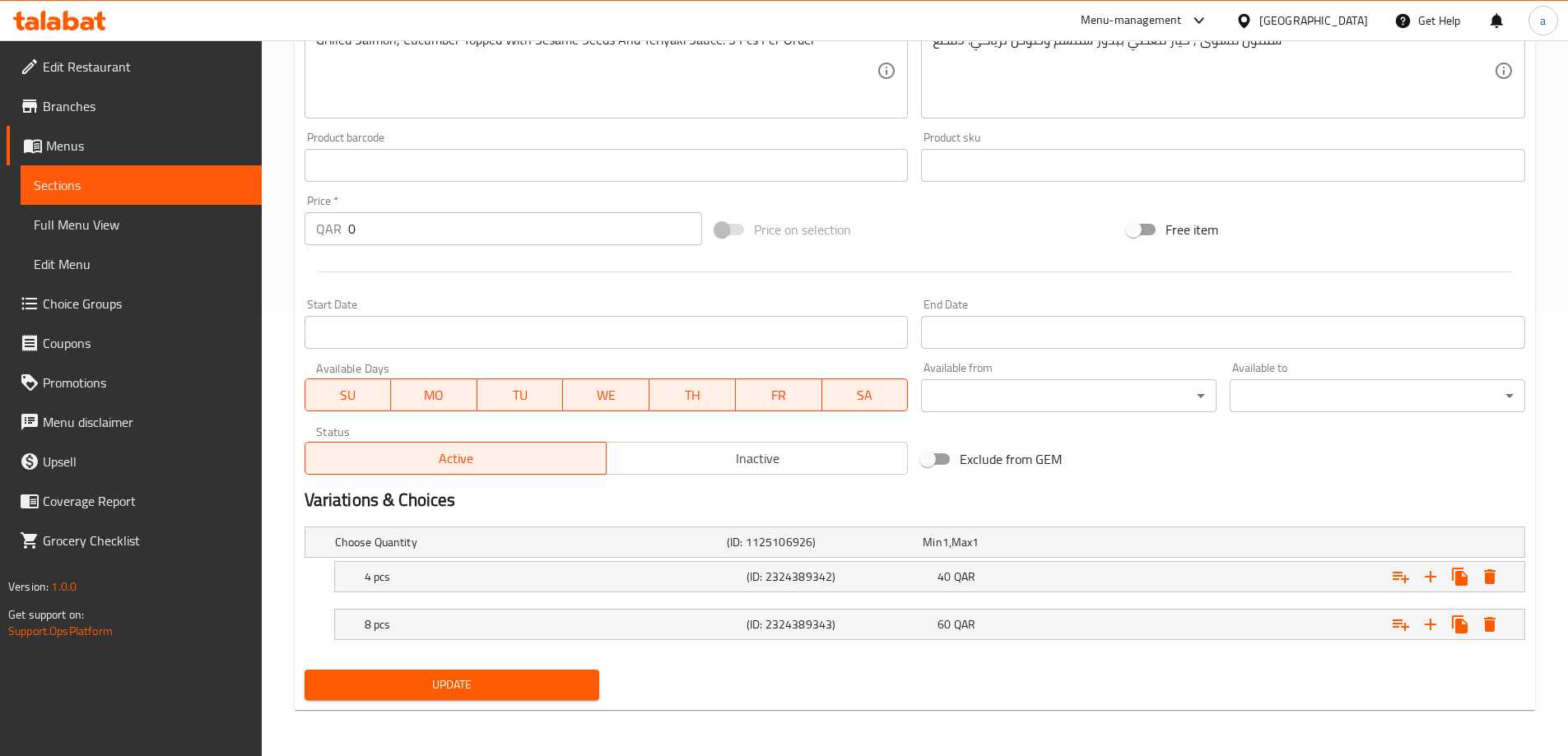
scroll to position [115, 0]
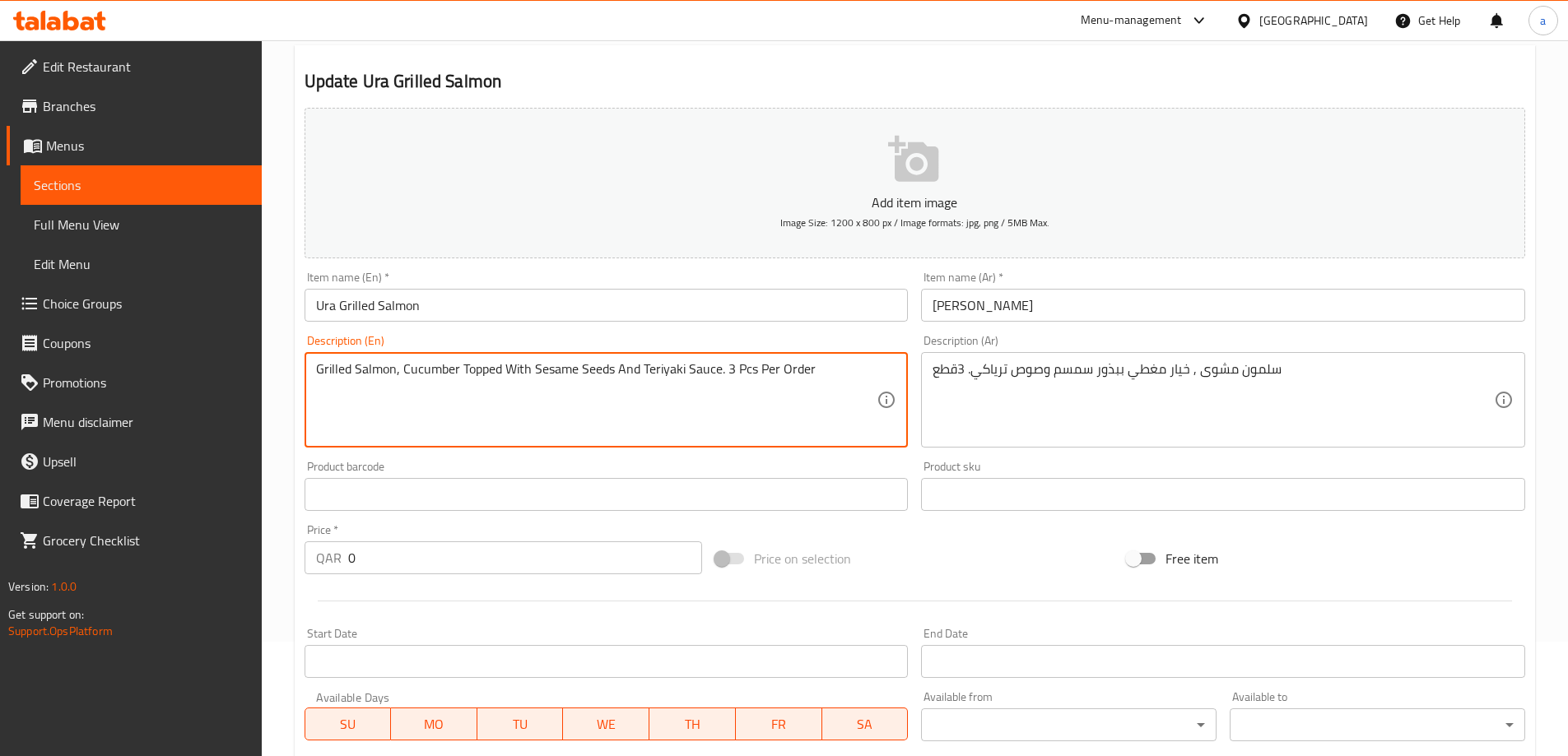
click at [812, 373] on textarea "Grilled Salmon, Cucumber Topped With Sesame Seeds And Teriyaki Sauce. 3 Pcs Per…" at bounding box center [597, 400] width 561 height 78
click at [1085, 341] on div "Description (Ar) سلمون مشوى , خيار مغطي ببذور سمسم وصوص ترياكي. 3قطع Descriptio…" at bounding box center [1223, 391] width 605 height 113
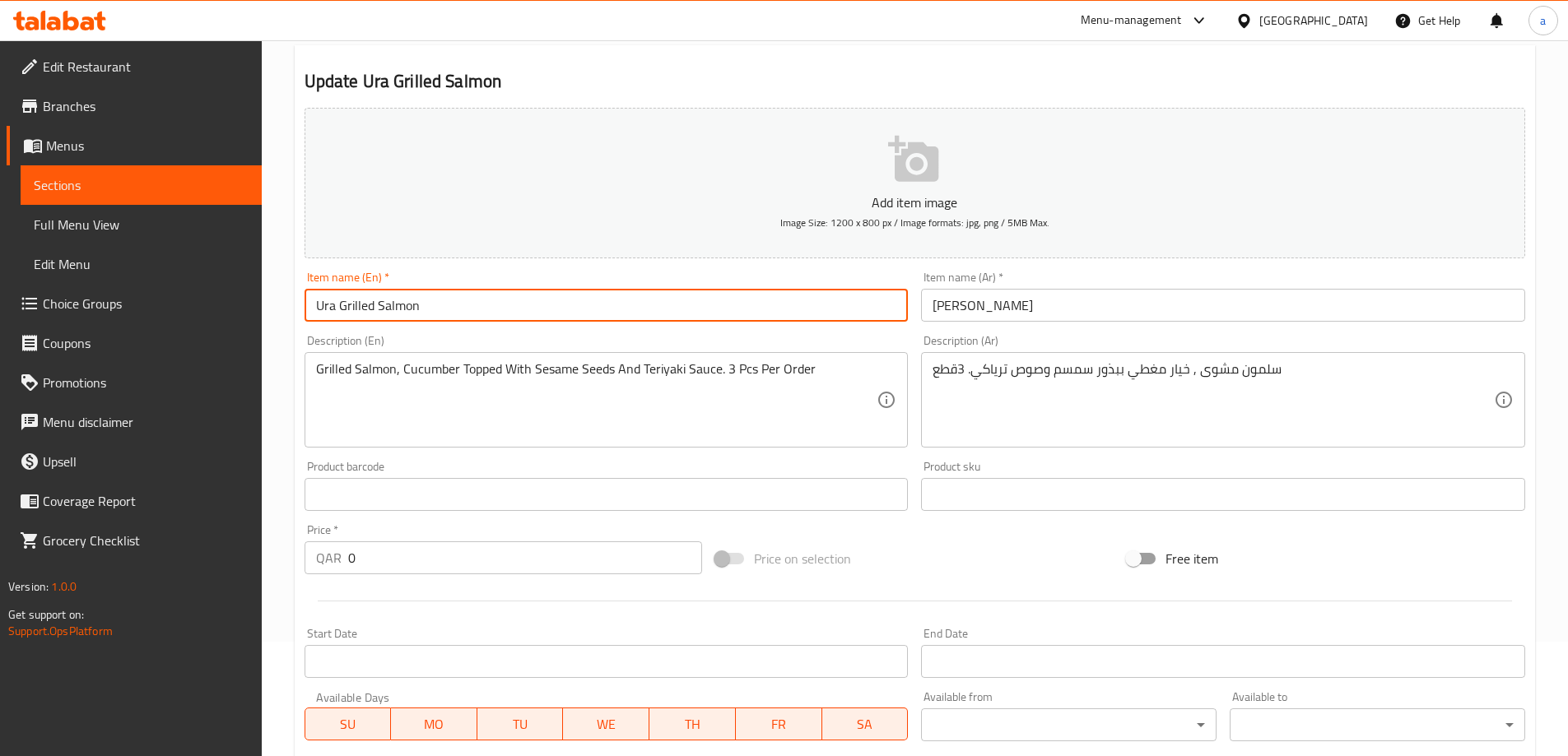
click at [481, 304] on input "Ura Grilled Salmon" at bounding box center [607, 306] width 605 height 33
click at [375, 301] on input "Ura Grilled Salmon" at bounding box center [607, 306] width 605 height 33
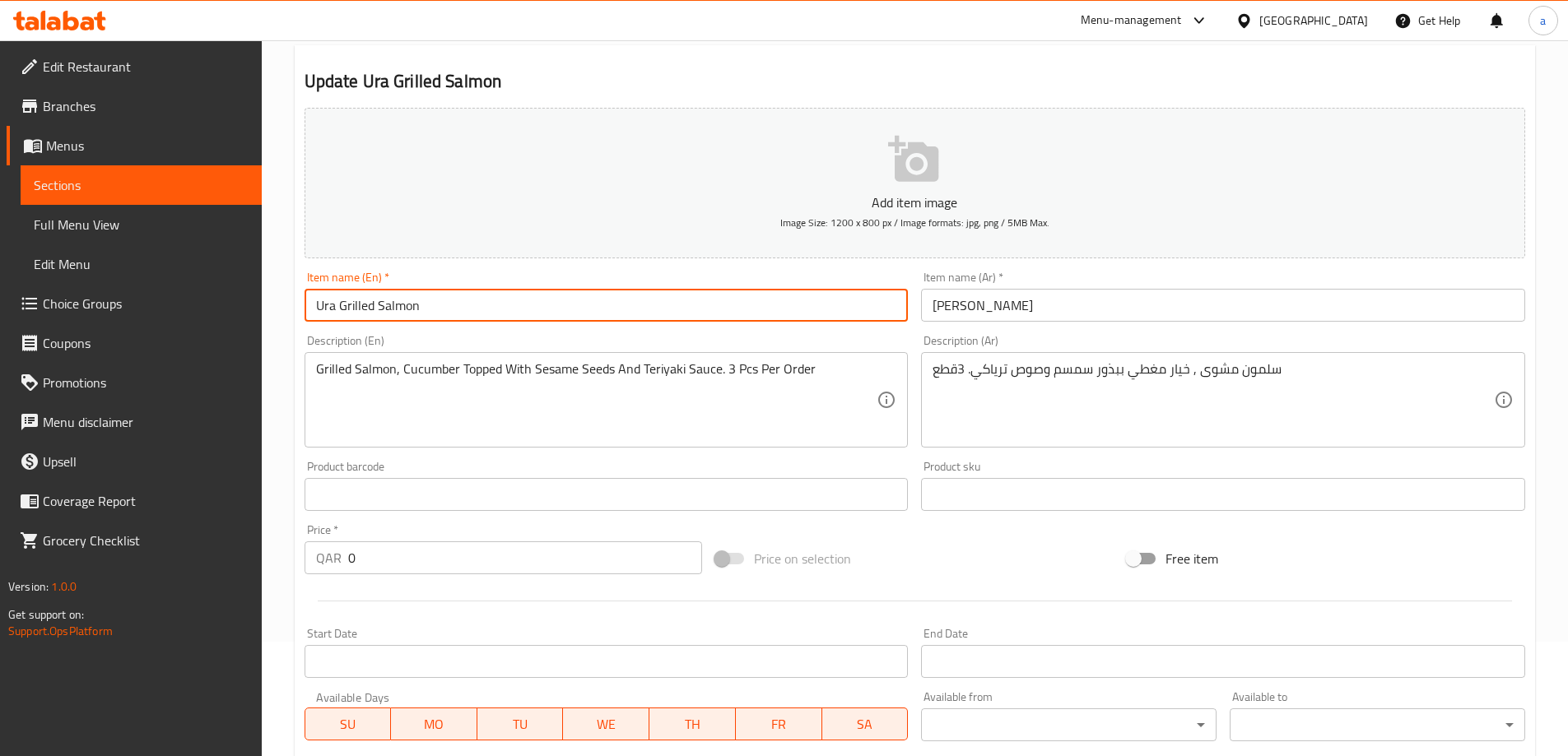
click at [375, 301] on input "Ura Grilled Salmon" at bounding box center [607, 306] width 605 height 33
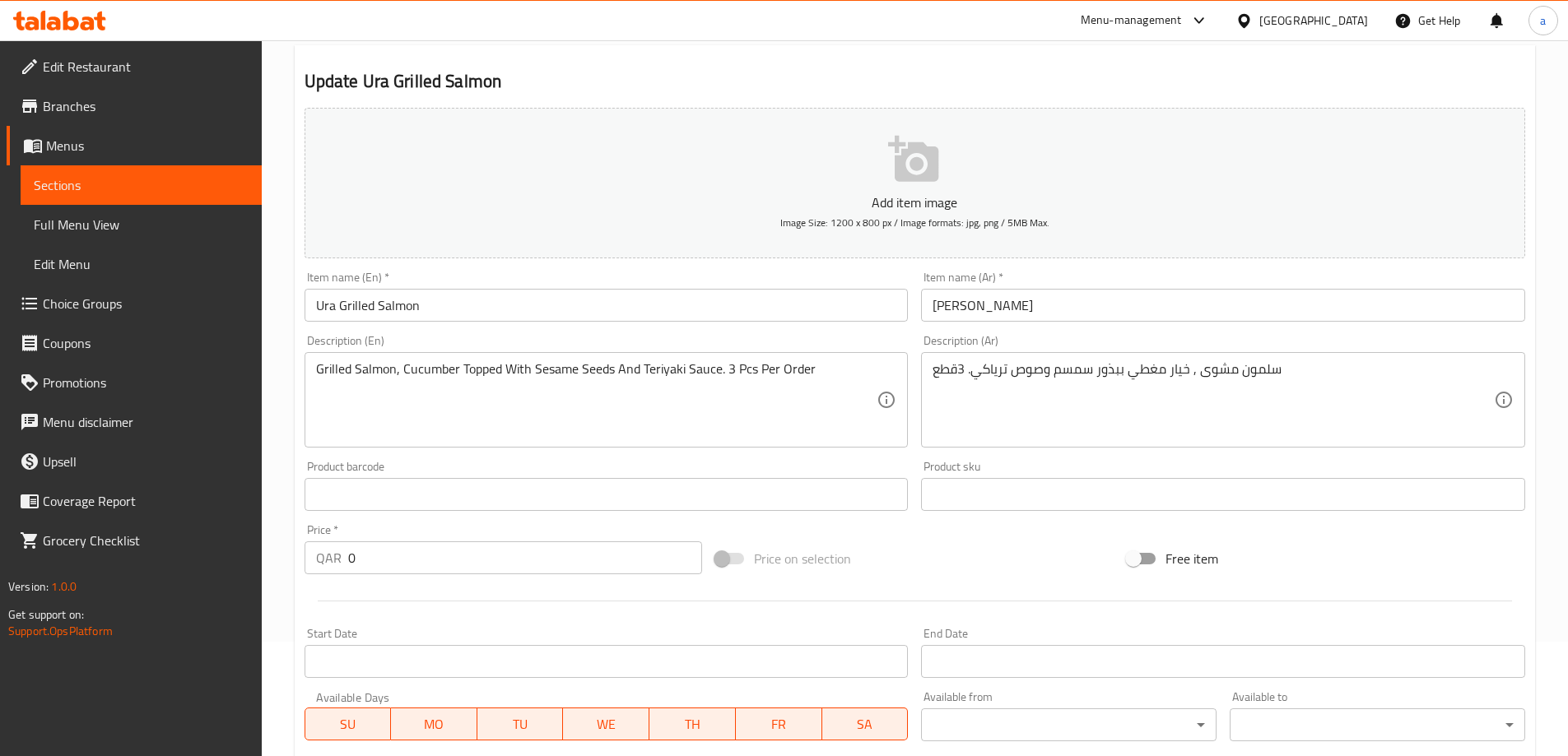
click at [466, 329] on div "Description (En) Grilled Salmon, Cucumber Topped With Sesame Seeds And Teriyaki…" at bounding box center [607, 392] width 617 height 126
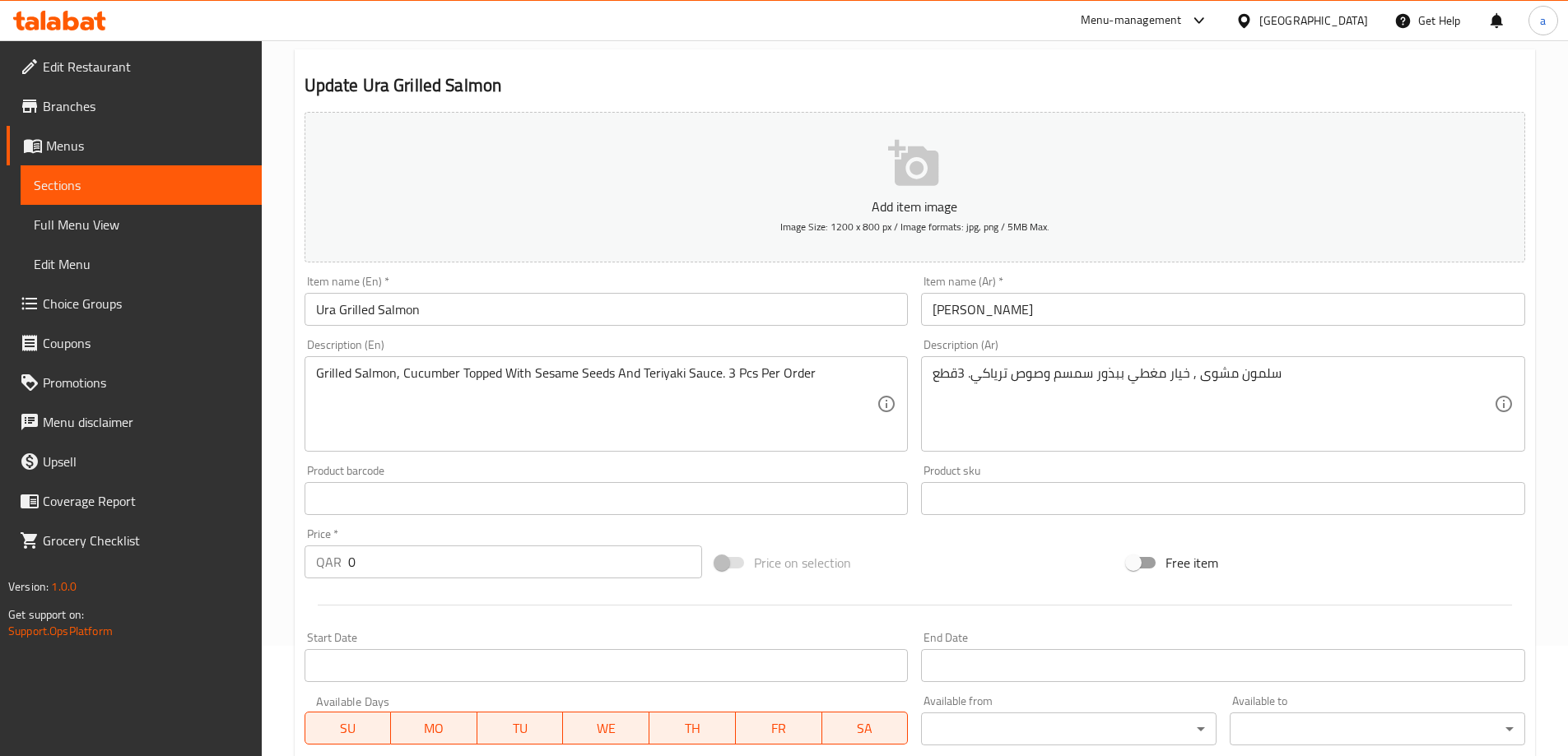
scroll to position [0, 0]
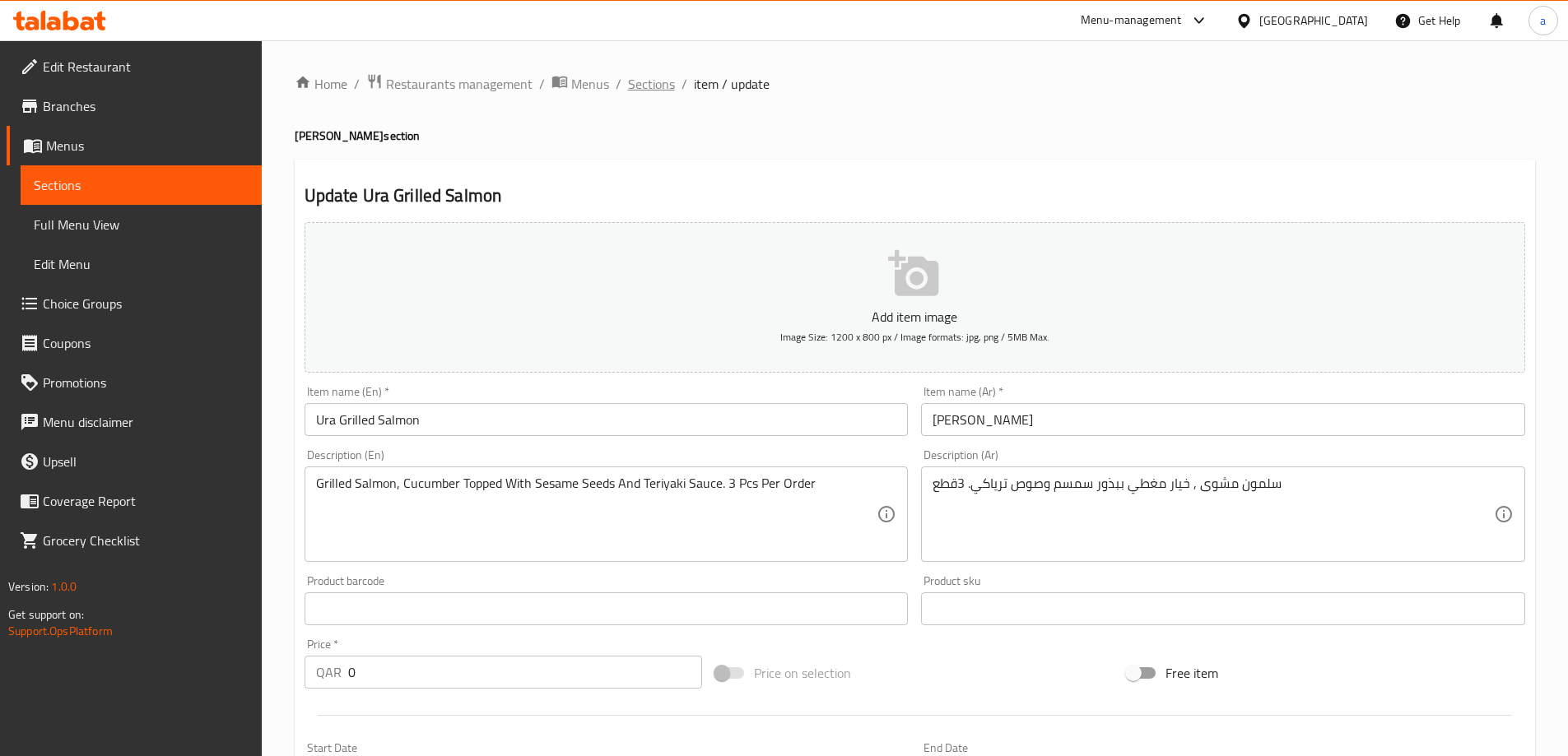
click at [667, 93] on span "Sections" at bounding box center [651, 84] width 47 height 19
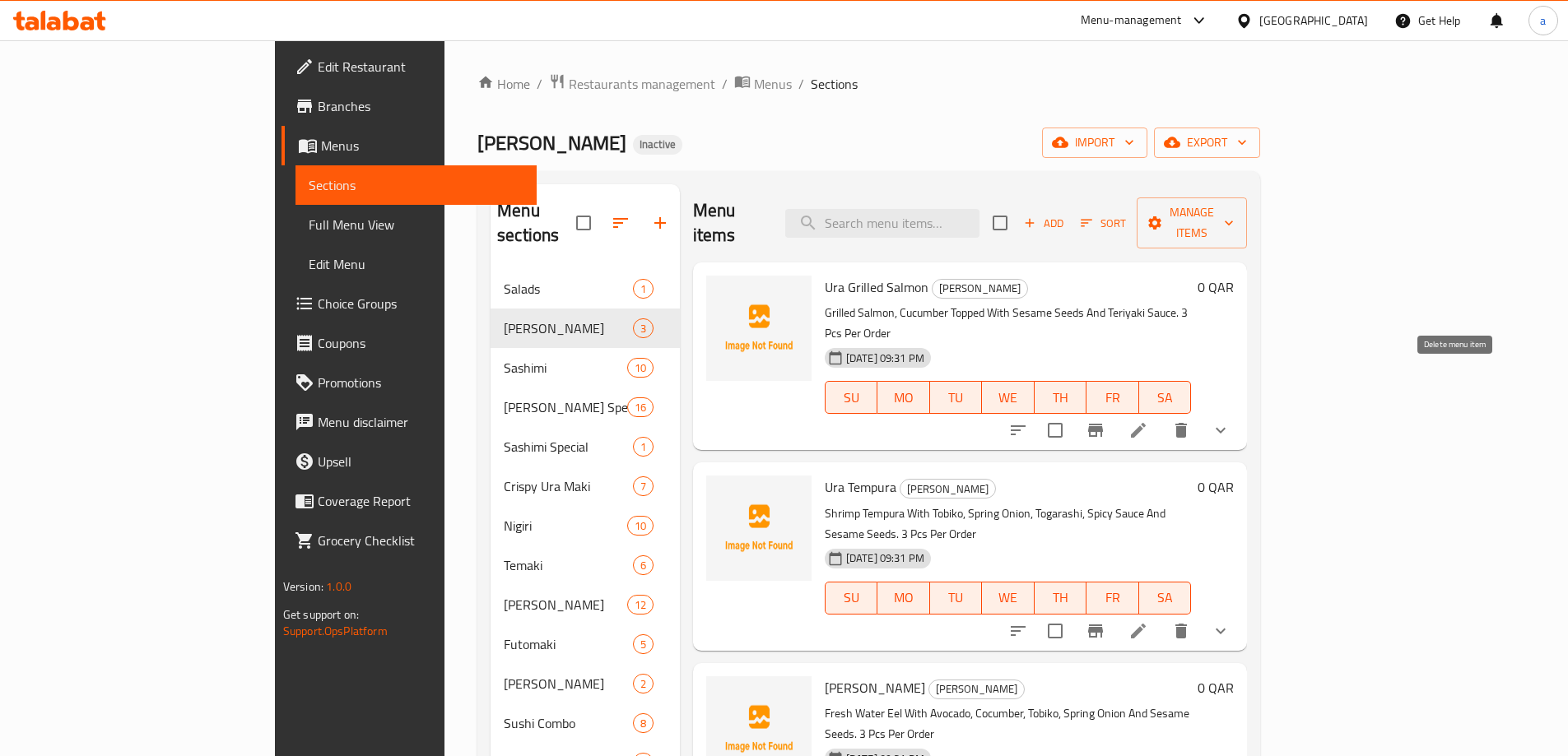
click at [1191, 420] on icon "delete" at bounding box center [1181, 430] width 19 height 19
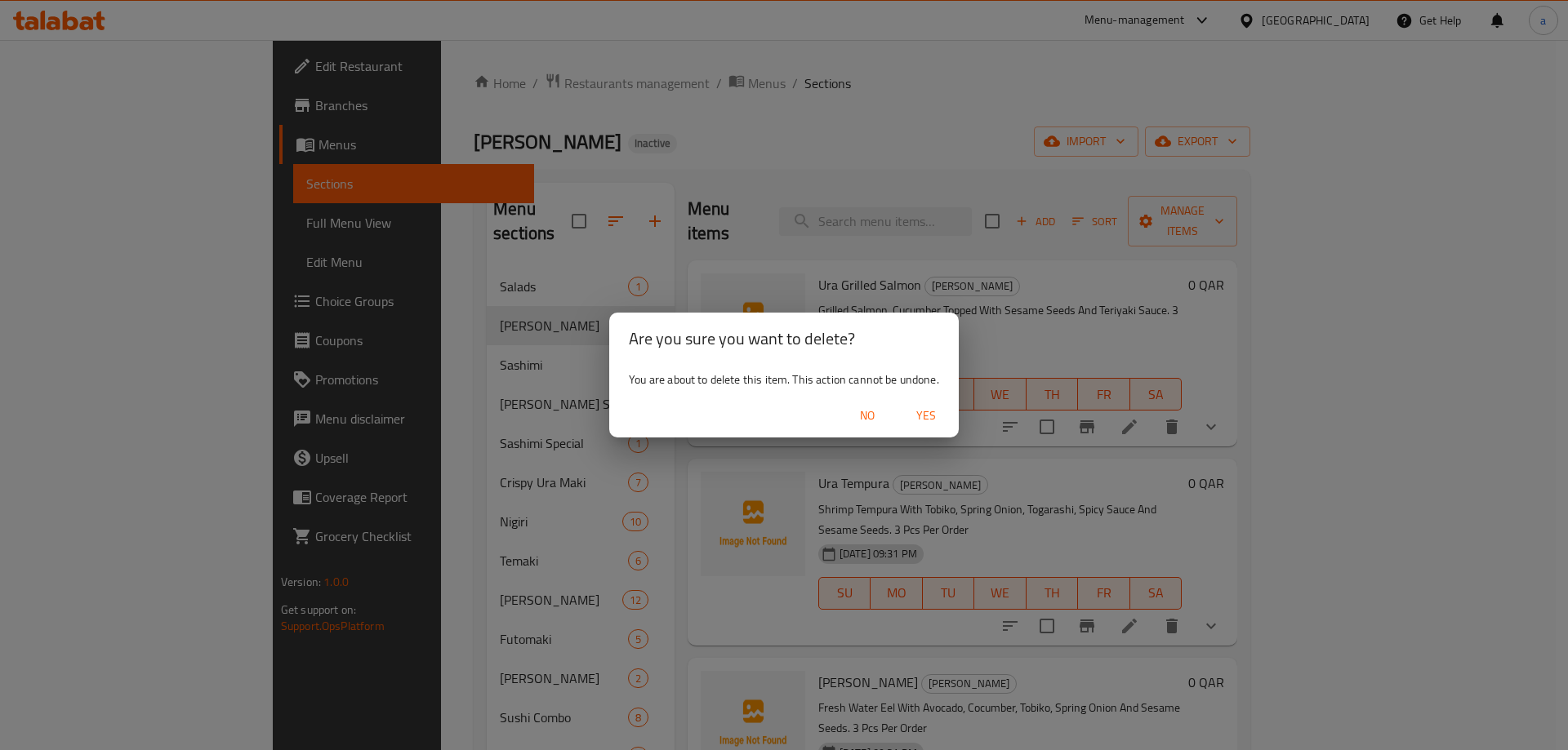
click at [939, 415] on span "Yes" at bounding box center [925, 415] width 39 height 20
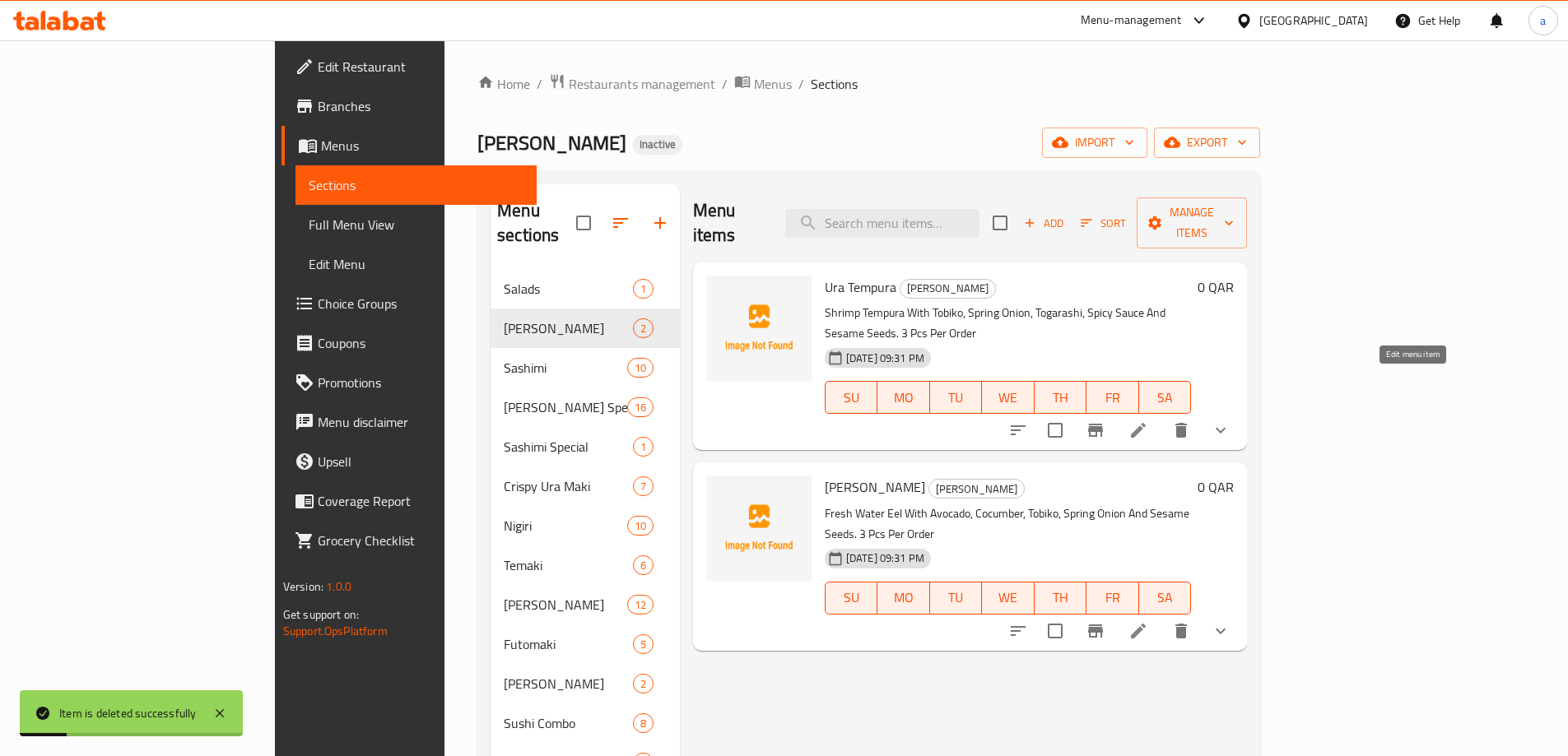
click at [1149, 420] on icon at bounding box center [1138, 430] width 19 height 19
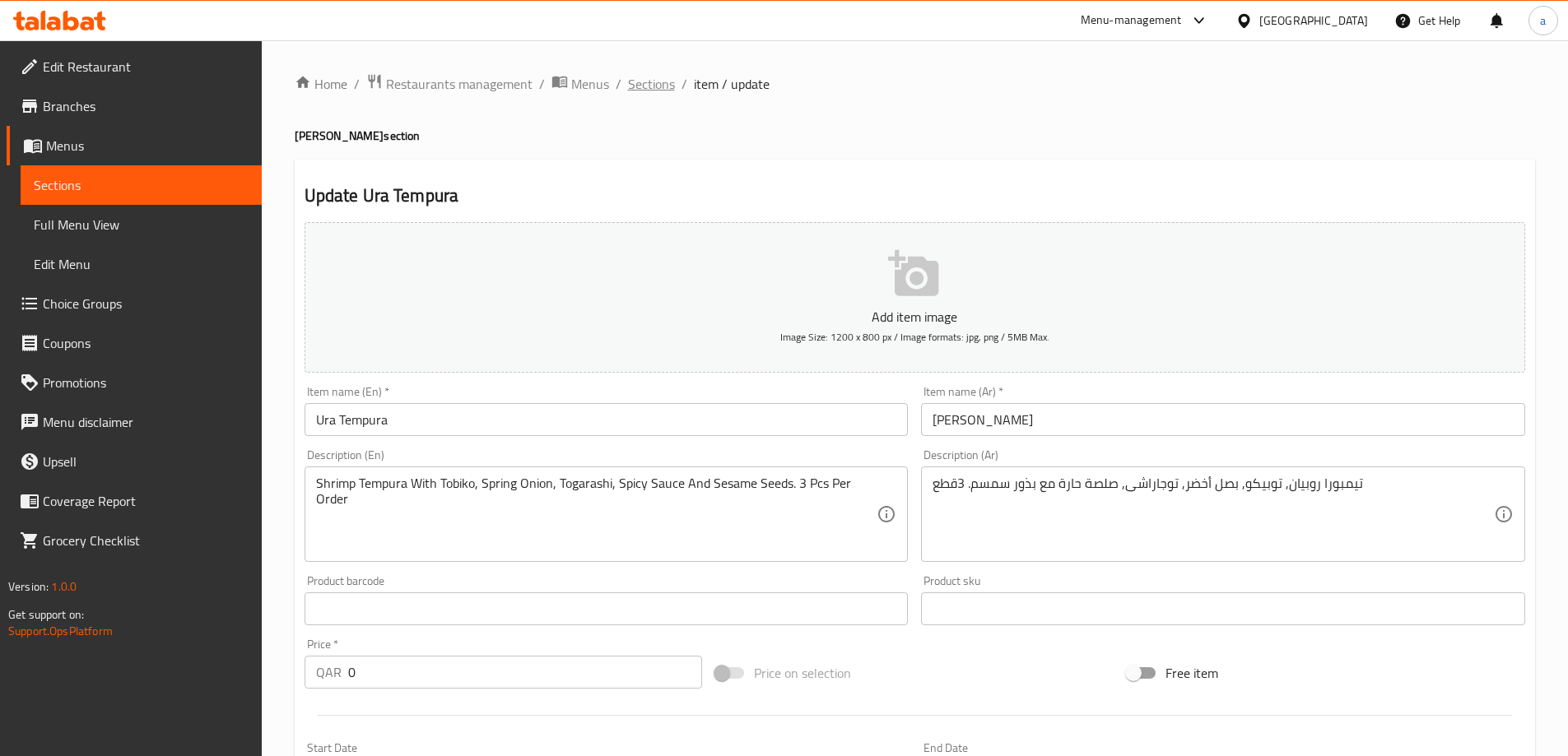
click at [656, 80] on span "Sections" at bounding box center [651, 84] width 47 height 19
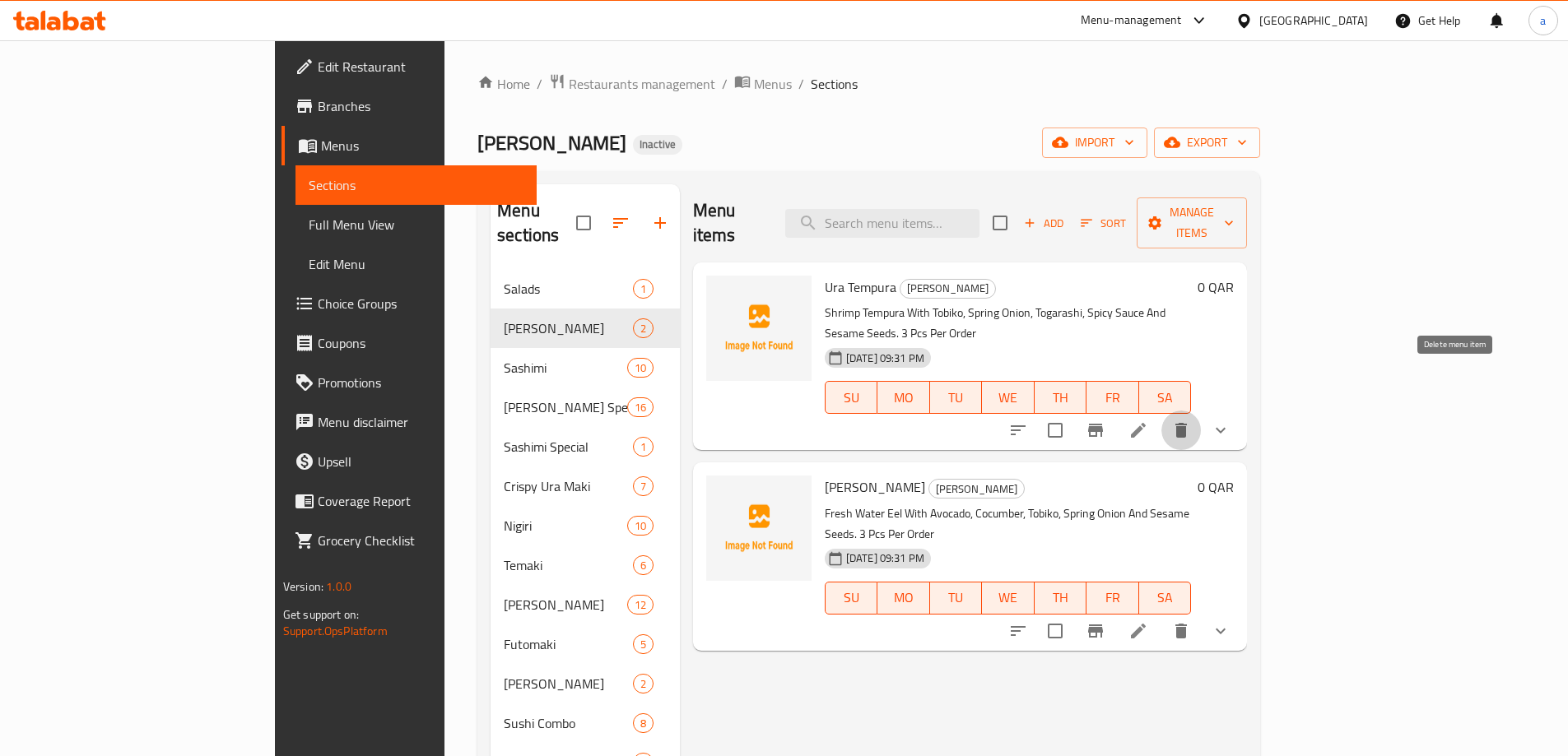
click at [1191, 420] on icon "delete" at bounding box center [1181, 430] width 19 height 19
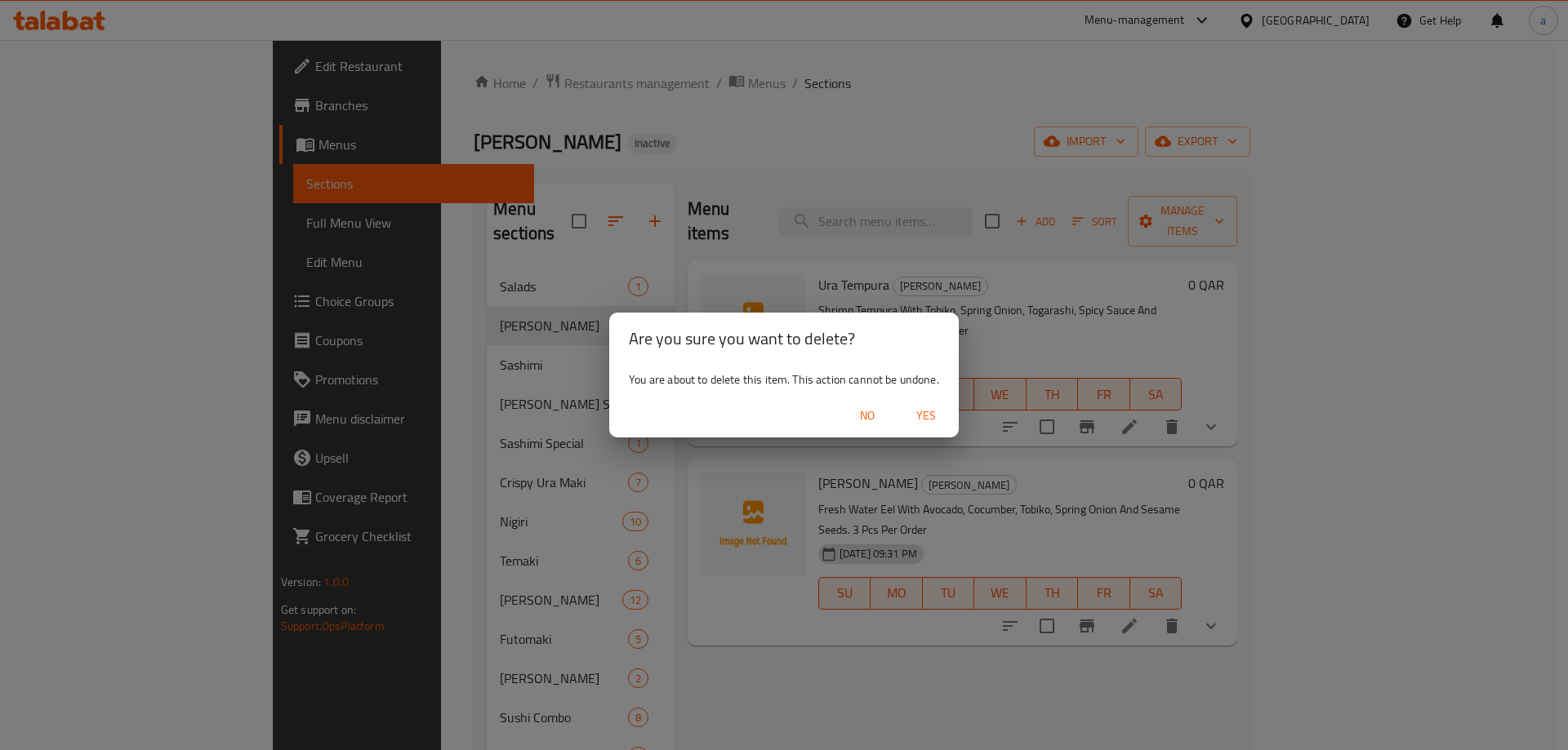
click at [938, 413] on span "Yes" at bounding box center [925, 415] width 39 height 20
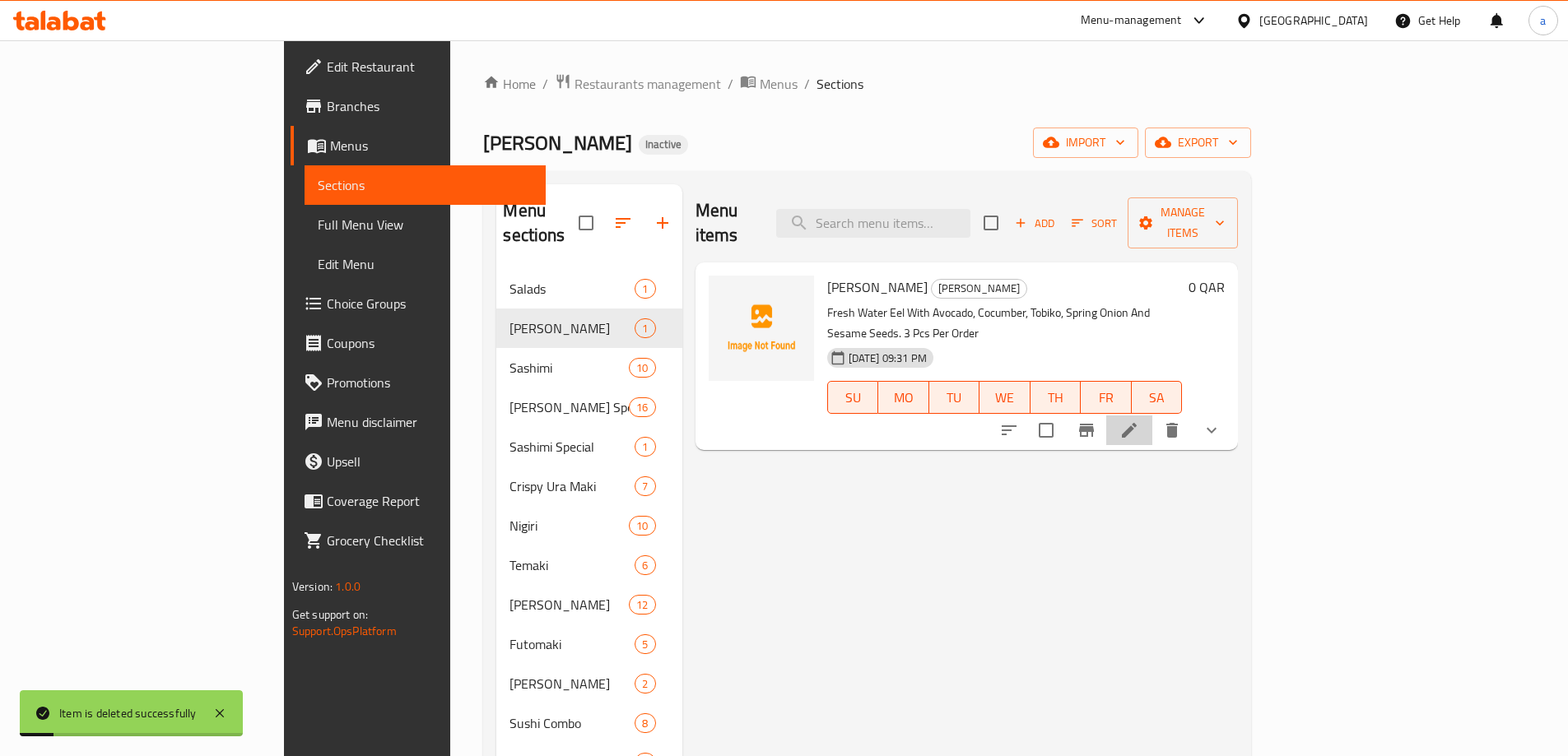
click at [1152, 416] on li at bounding box center [1129, 430] width 46 height 30
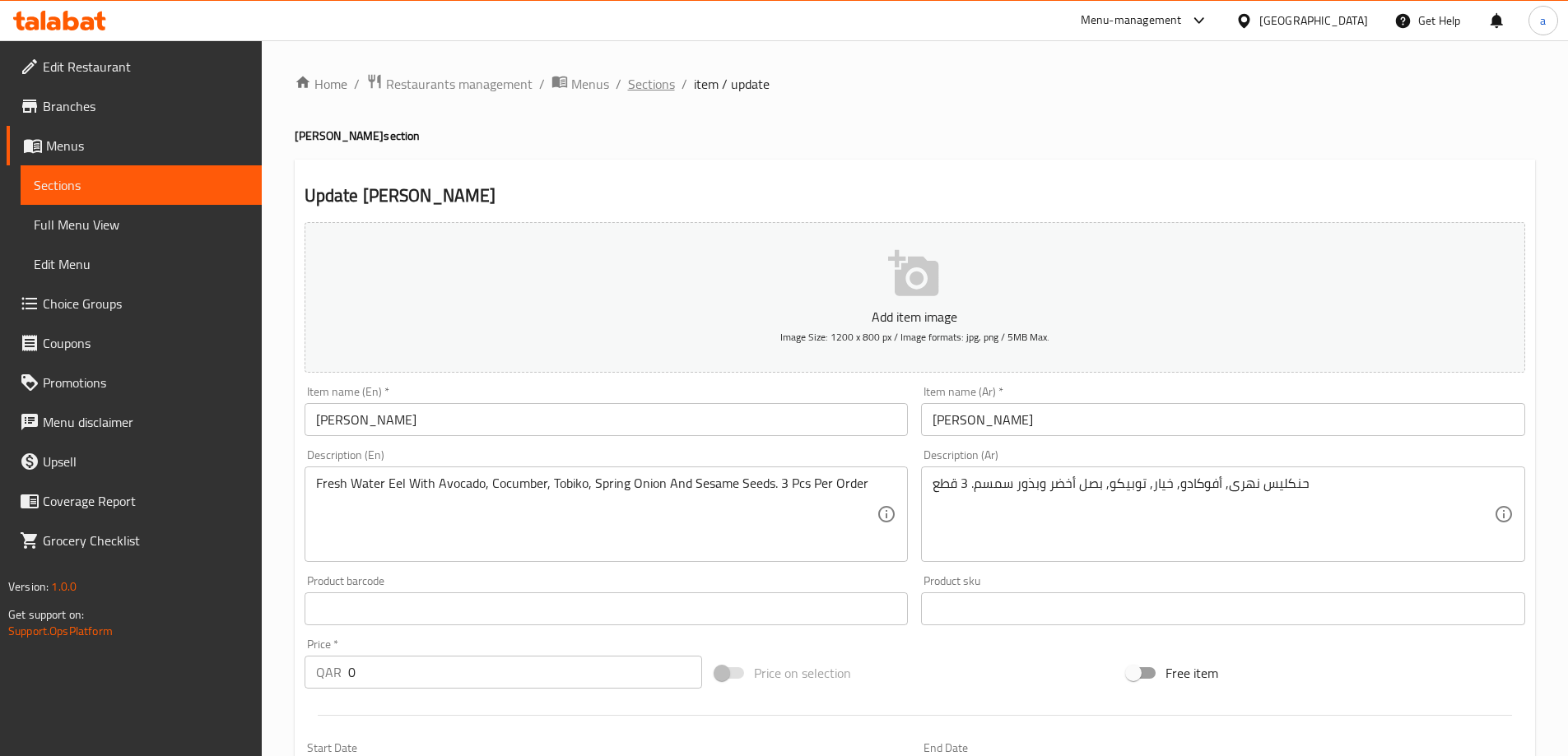
click at [652, 87] on span "Sections" at bounding box center [651, 84] width 47 height 19
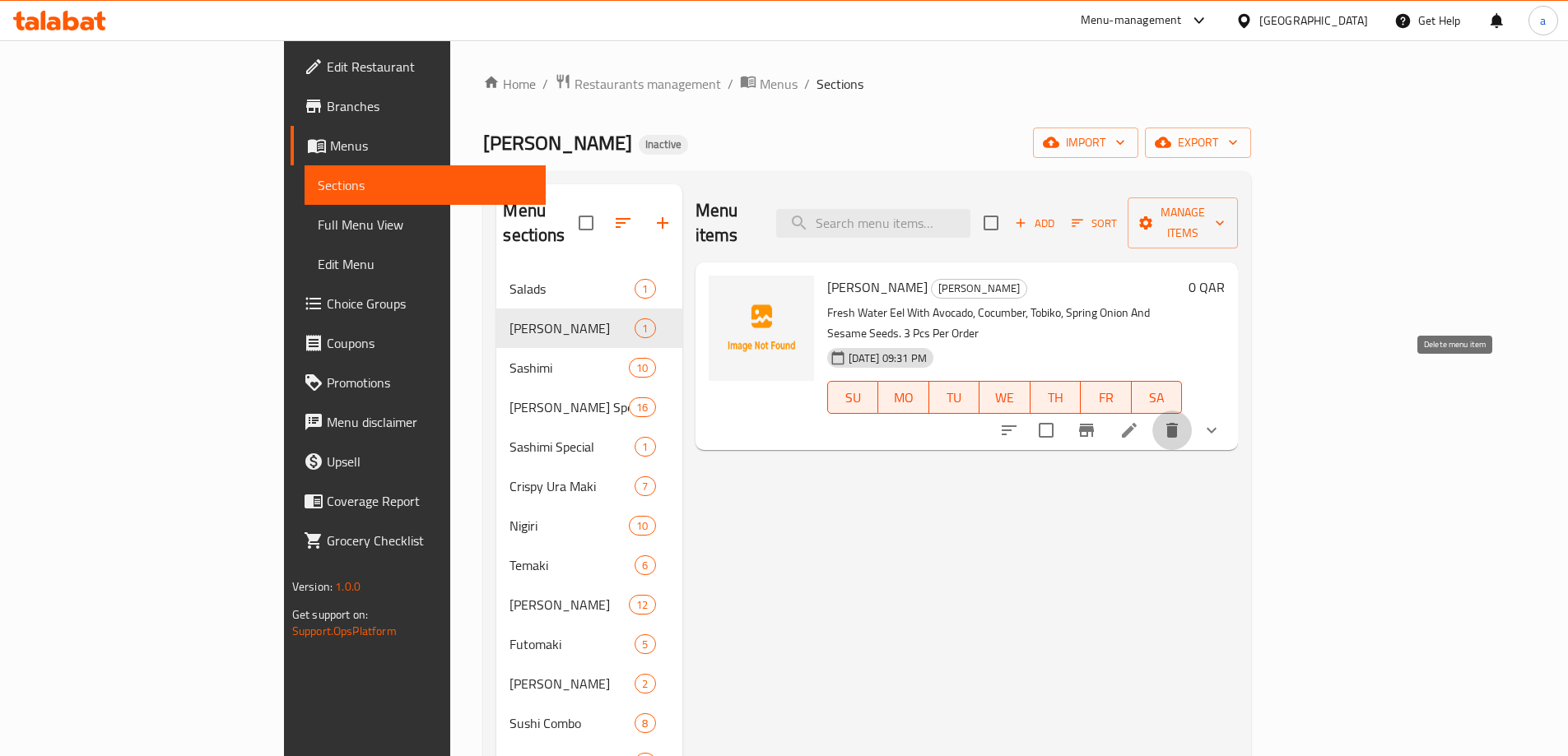
click at [1177, 423] on icon "delete" at bounding box center [1173, 430] width 12 height 14
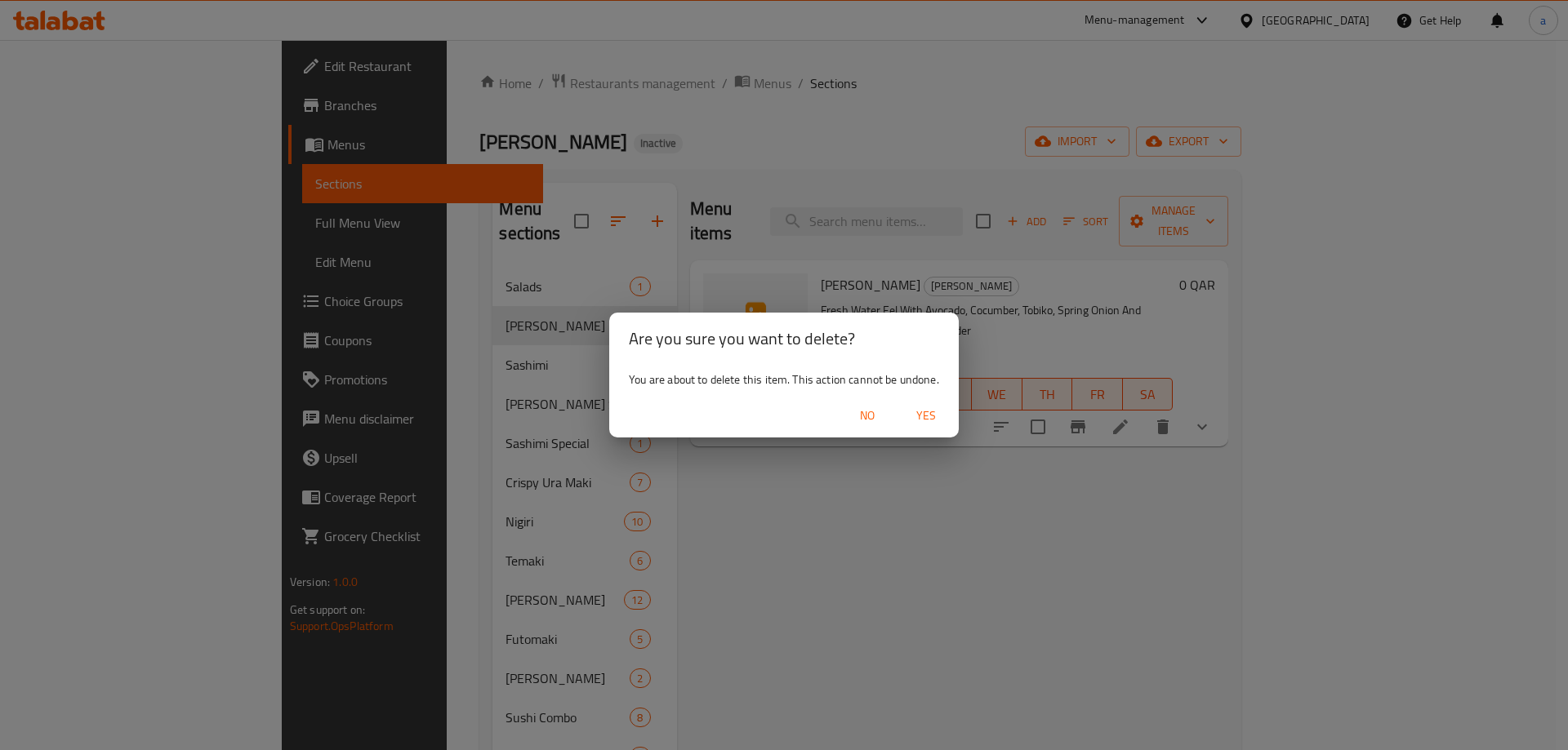
click at [943, 412] on span "Yes" at bounding box center [925, 415] width 39 height 20
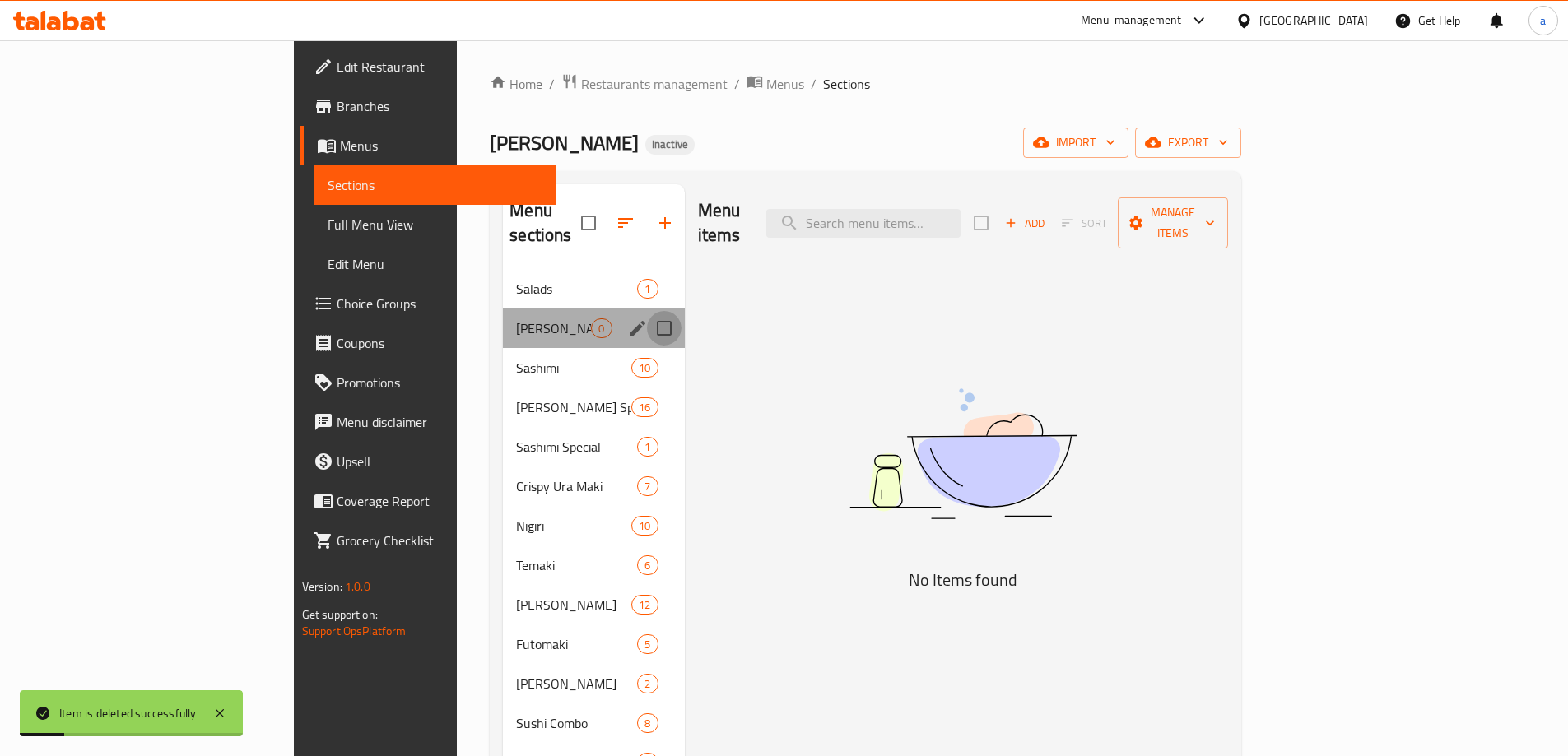
click at [647, 311] on input "Menu sections" at bounding box center [664, 329] width 35 height 35
checkbox input "true"
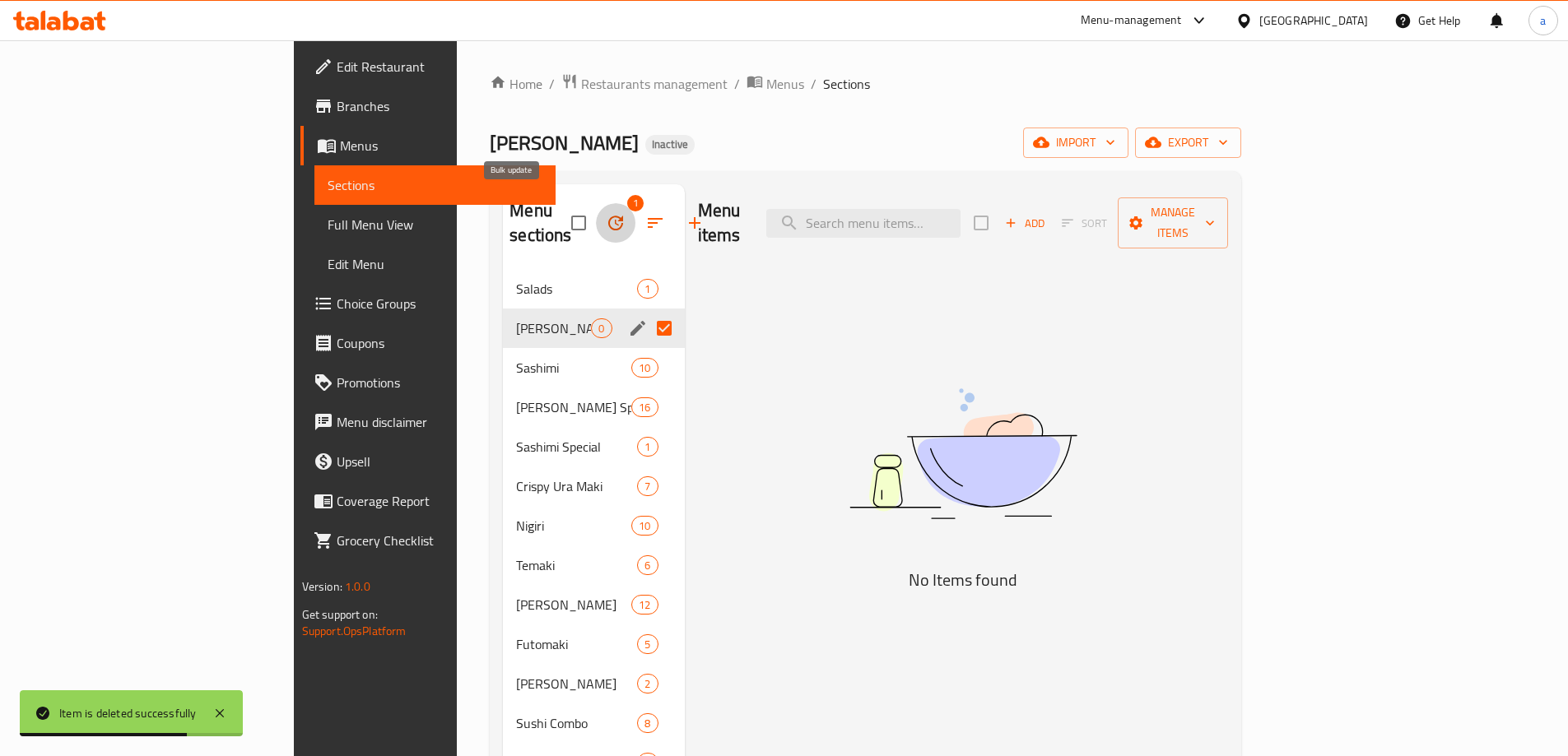
click at [606, 213] on icon "button" at bounding box center [615, 223] width 19 height 19
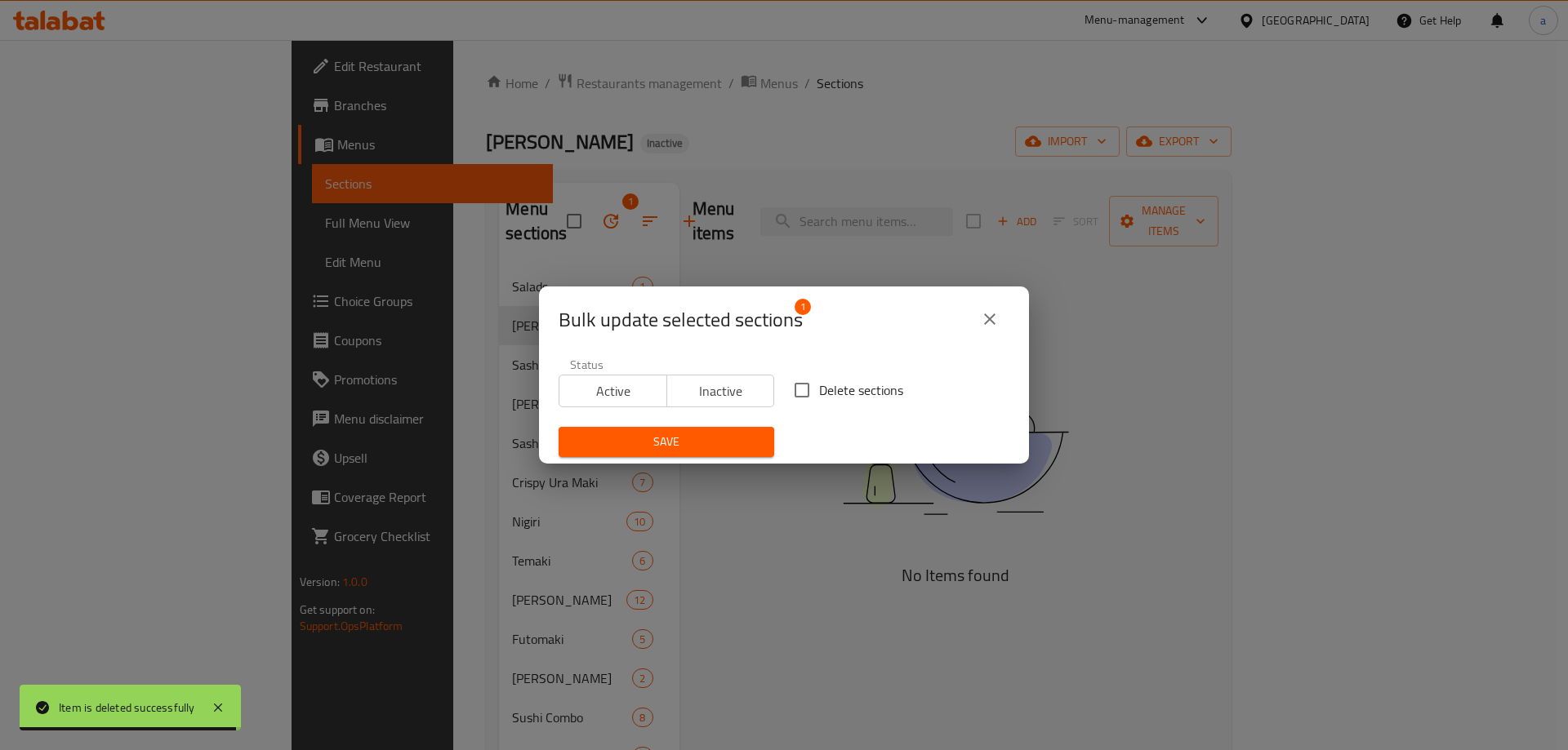
click at [804, 388] on input "Delete sections" at bounding box center [802, 390] width 34 height 34
checkbox input "true"
click at [724, 439] on span "Save" at bounding box center [667, 442] width 189 height 20
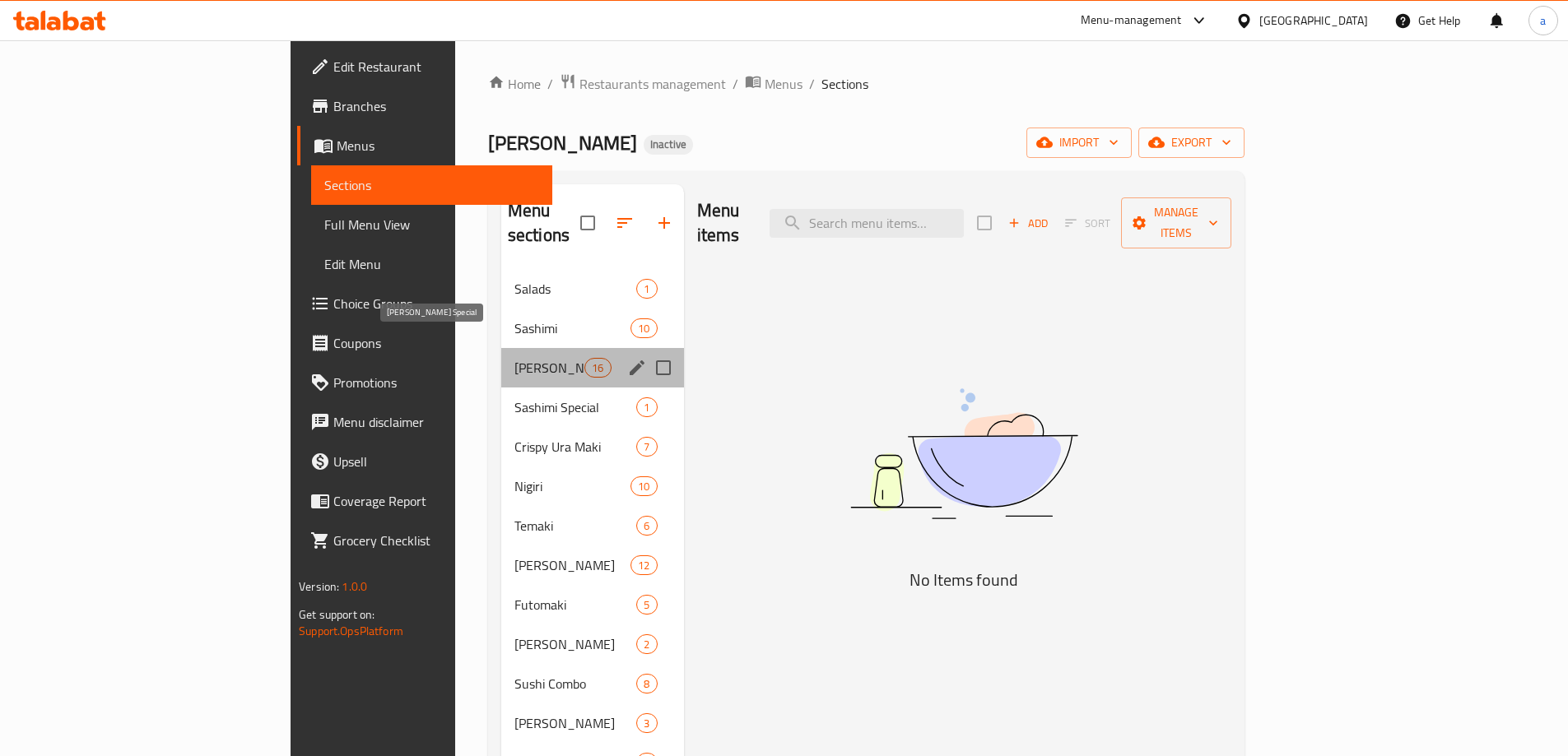
click at [514, 358] on span "Ura Maki Special" at bounding box center [549, 367] width 70 height 19
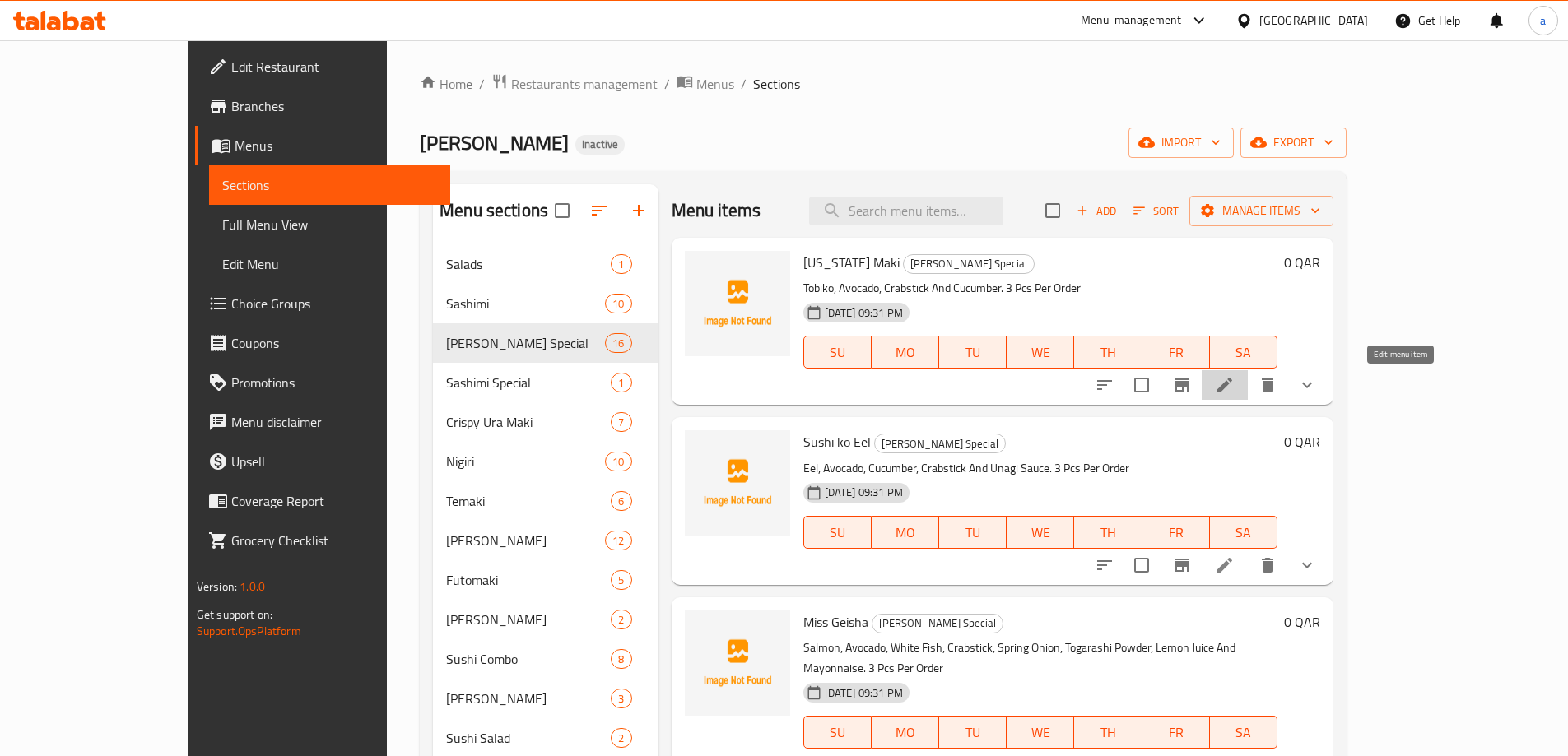
click at [1232, 392] on icon at bounding box center [1224, 385] width 14 height 14
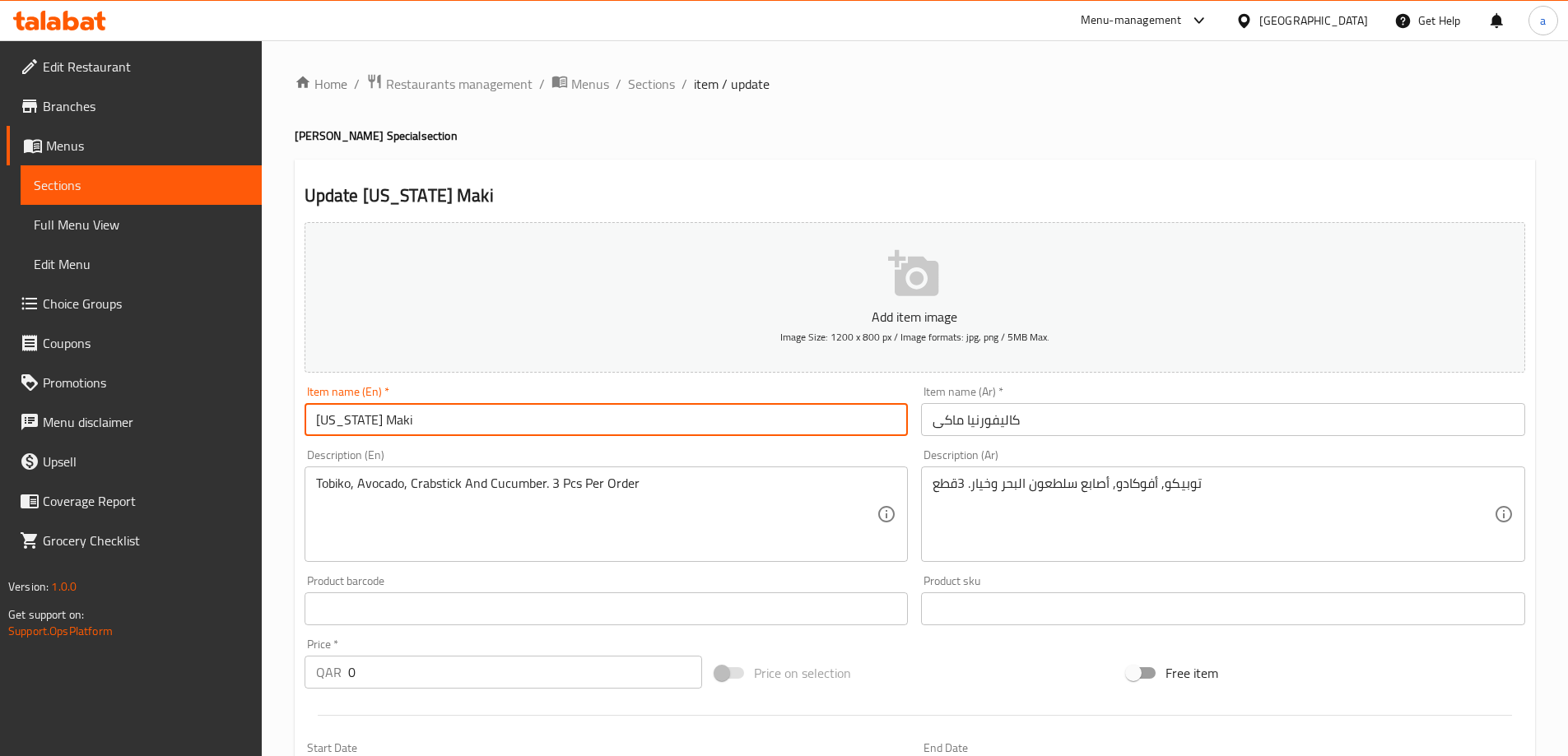
click at [369, 418] on input "California Maki" at bounding box center [607, 419] width 605 height 33
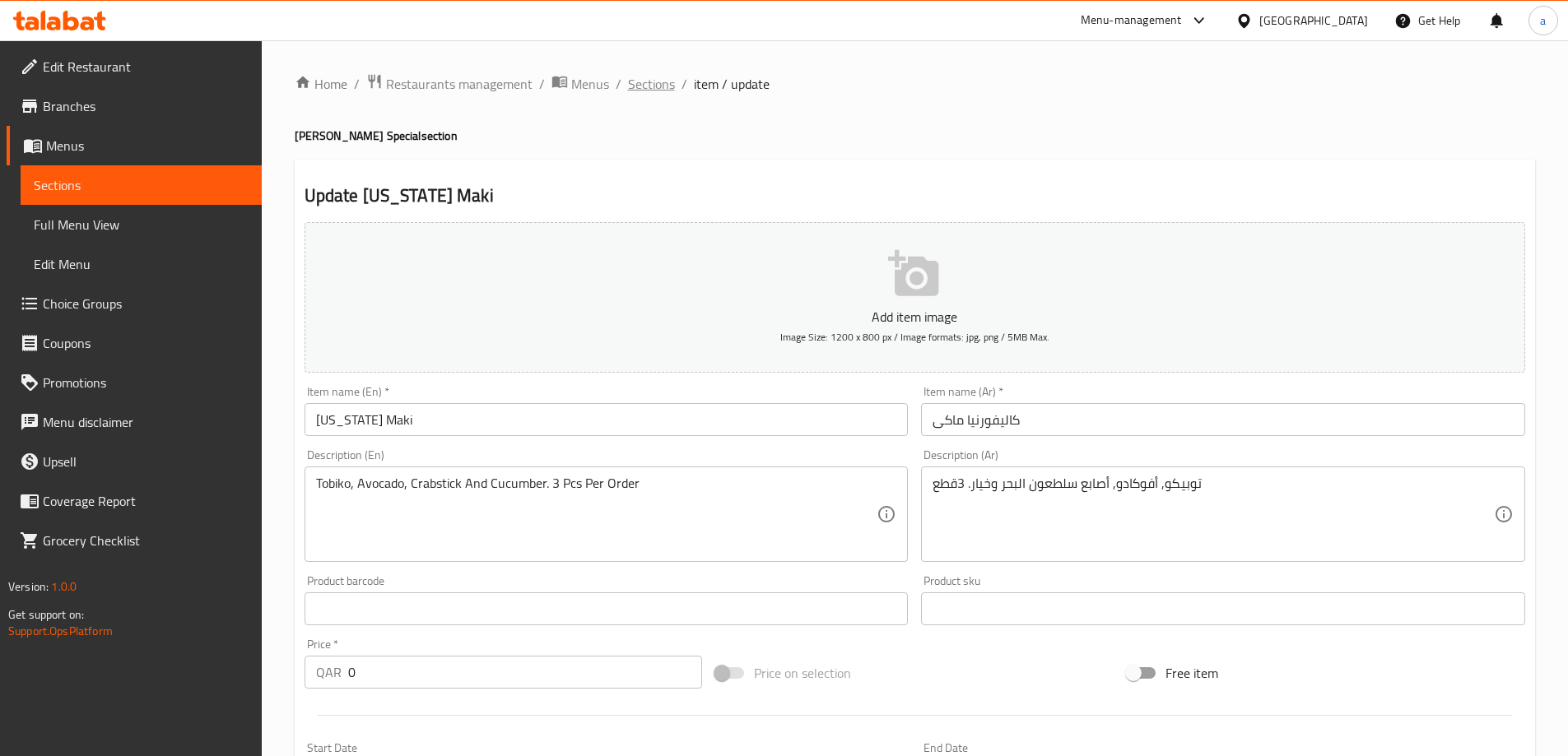
click at [643, 90] on span "Sections" at bounding box center [651, 84] width 47 height 19
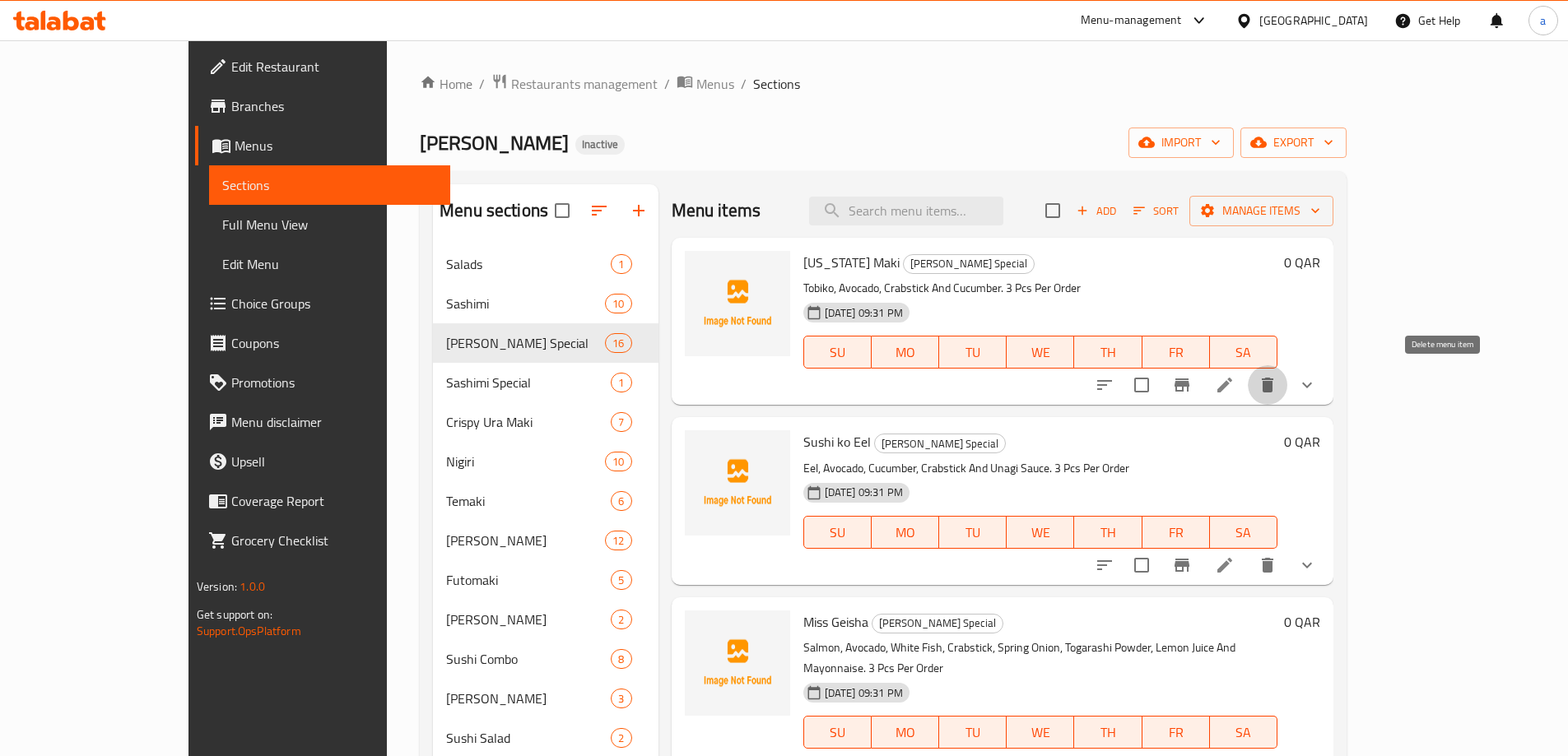
click at [1278, 390] on icon "delete" at bounding box center [1267, 385] width 19 height 19
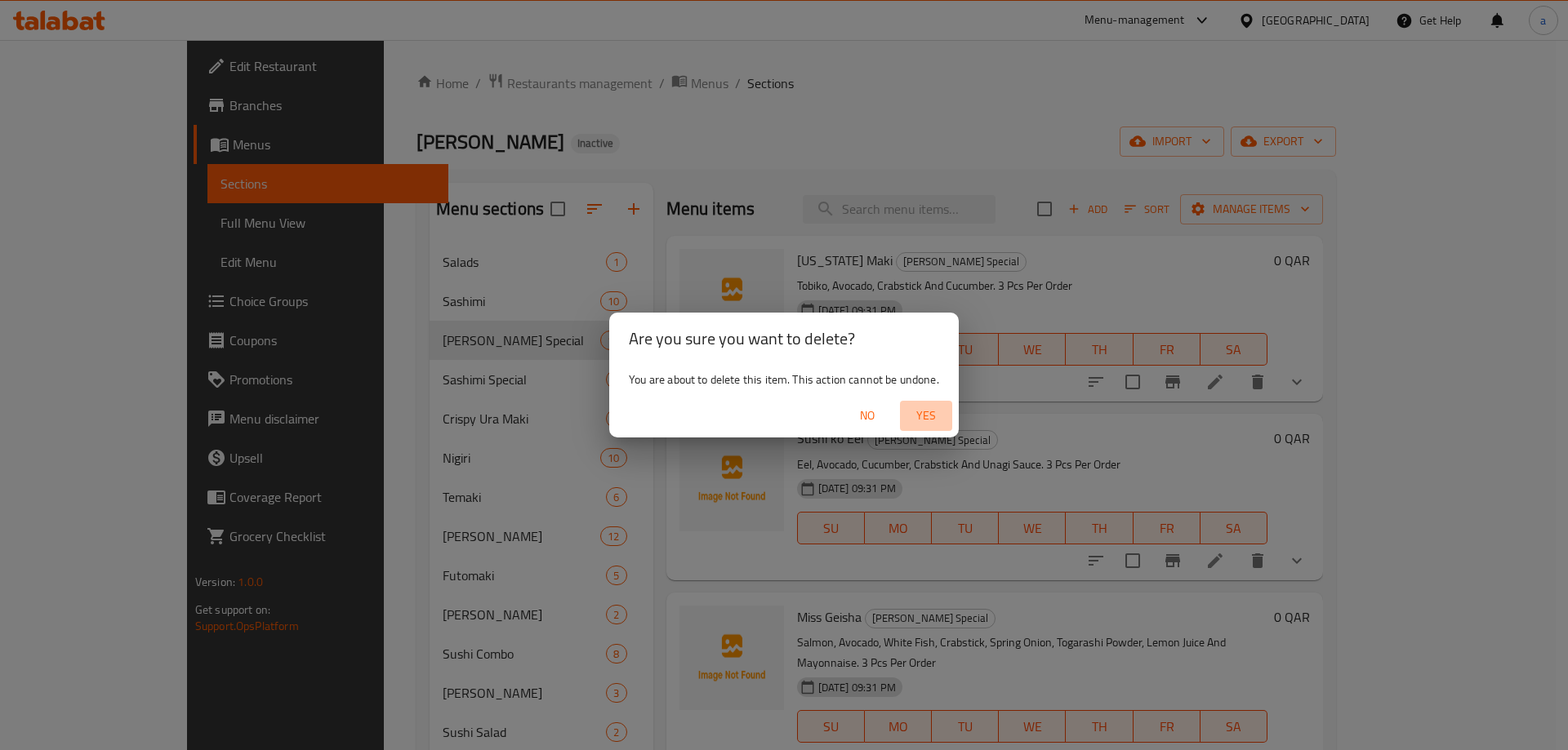
click at [925, 421] on span "Yes" at bounding box center [925, 415] width 39 height 20
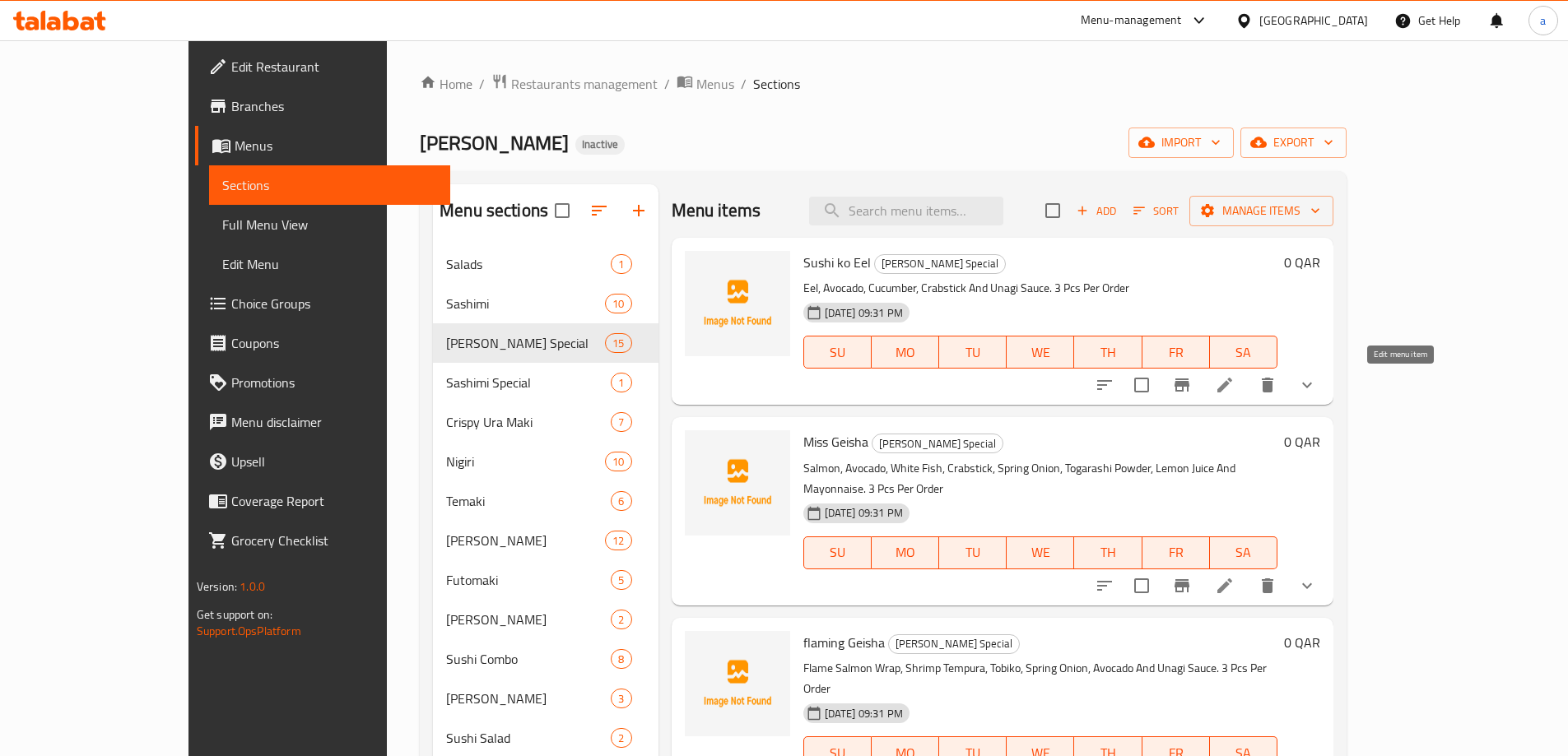
click at [1232, 392] on icon at bounding box center [1224, 385] width 14 height 14
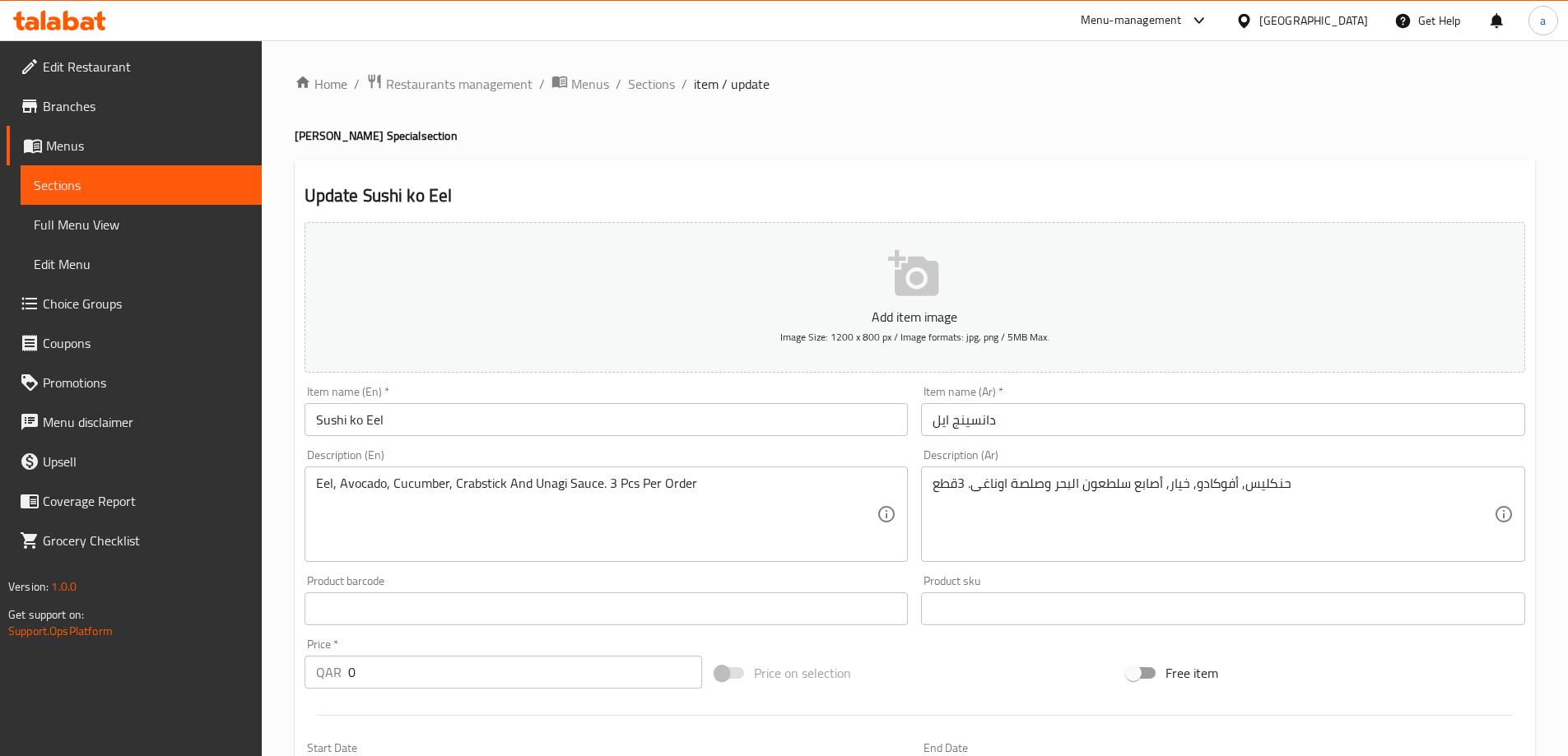
drag, startPoint x: 655, startPoint y: 88, endPoint x: 230, endPoint y: 314, distance: 481.4
click at [655, 88] on span "Sections" at bounding box center [651, 84] width 47 height 19
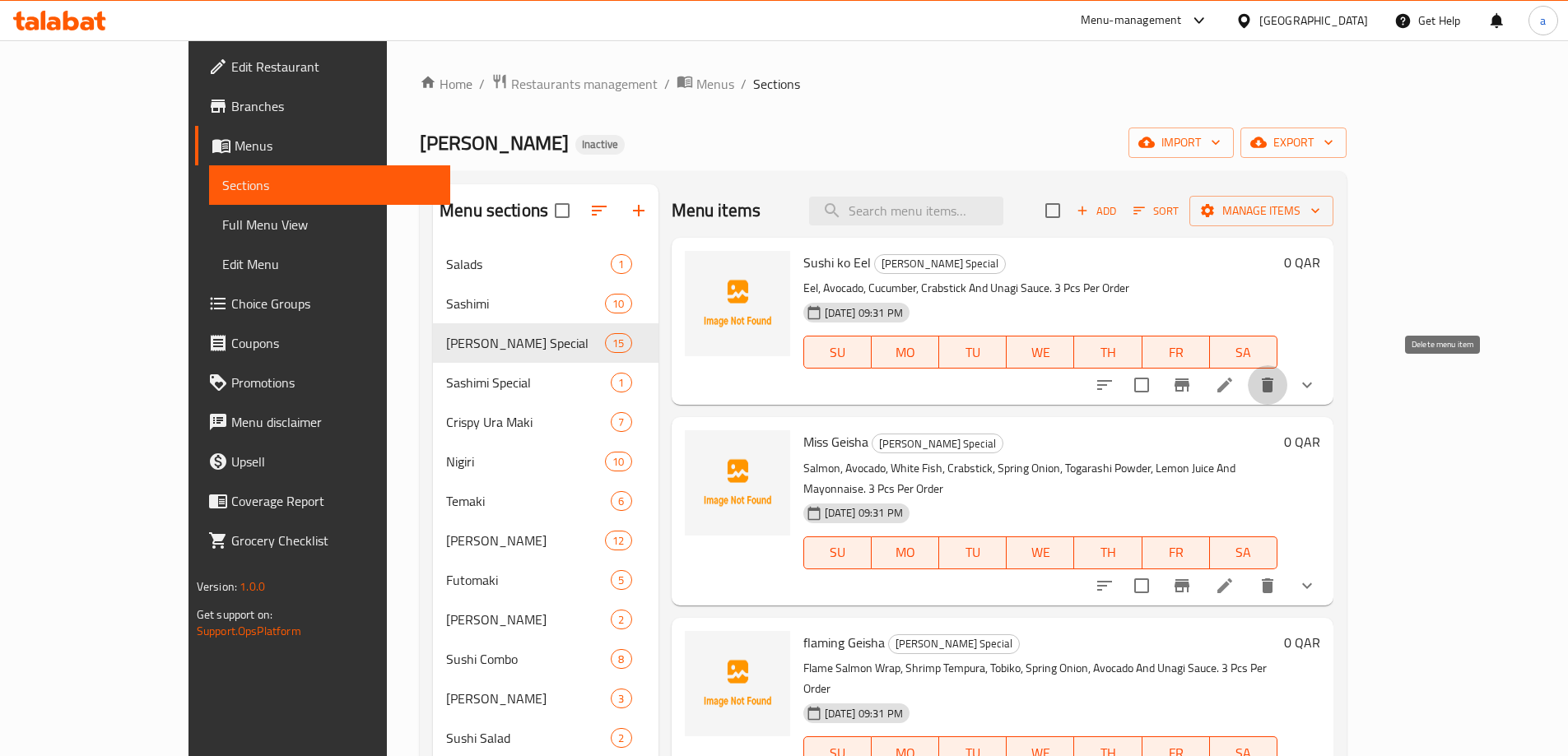
click at [1287, 387] on button "delete" at bounding box center [1267, 385] width 40 height 40
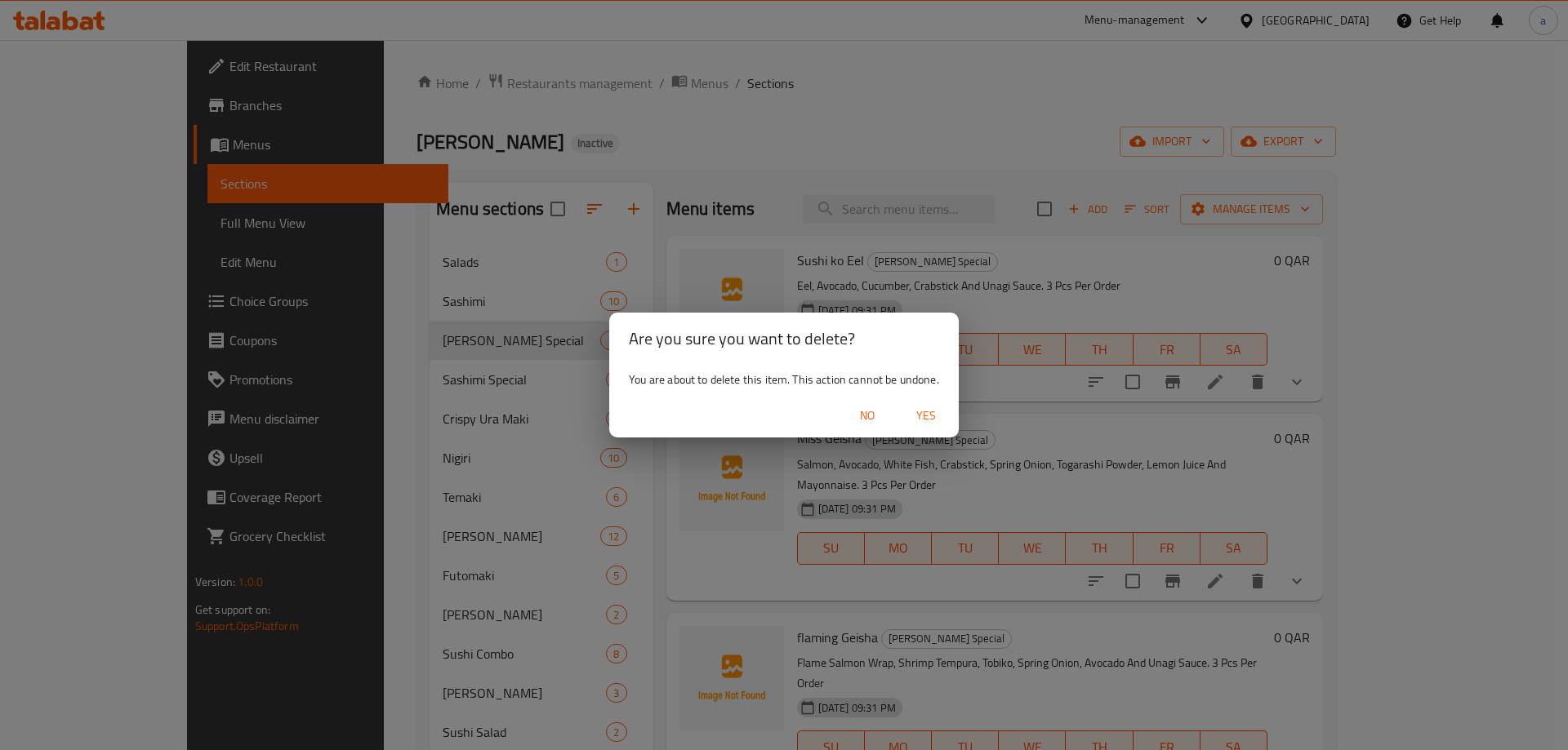
click at [929, 412] on span "Yes" at bounding box center [925, 415] width 39 height 20
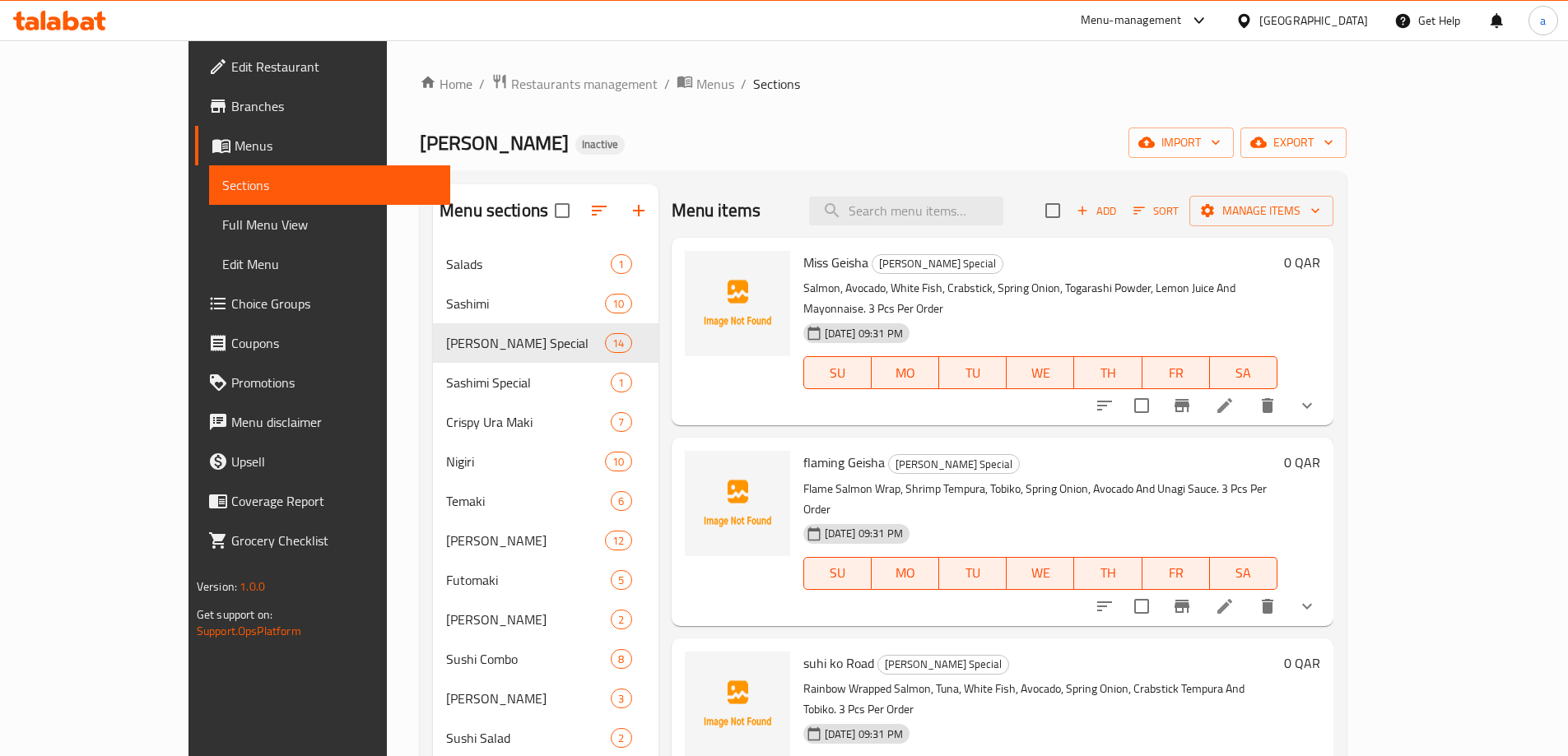
click at [1232, 398] on icon at bounding box center [1224, 405] width 14 height 14
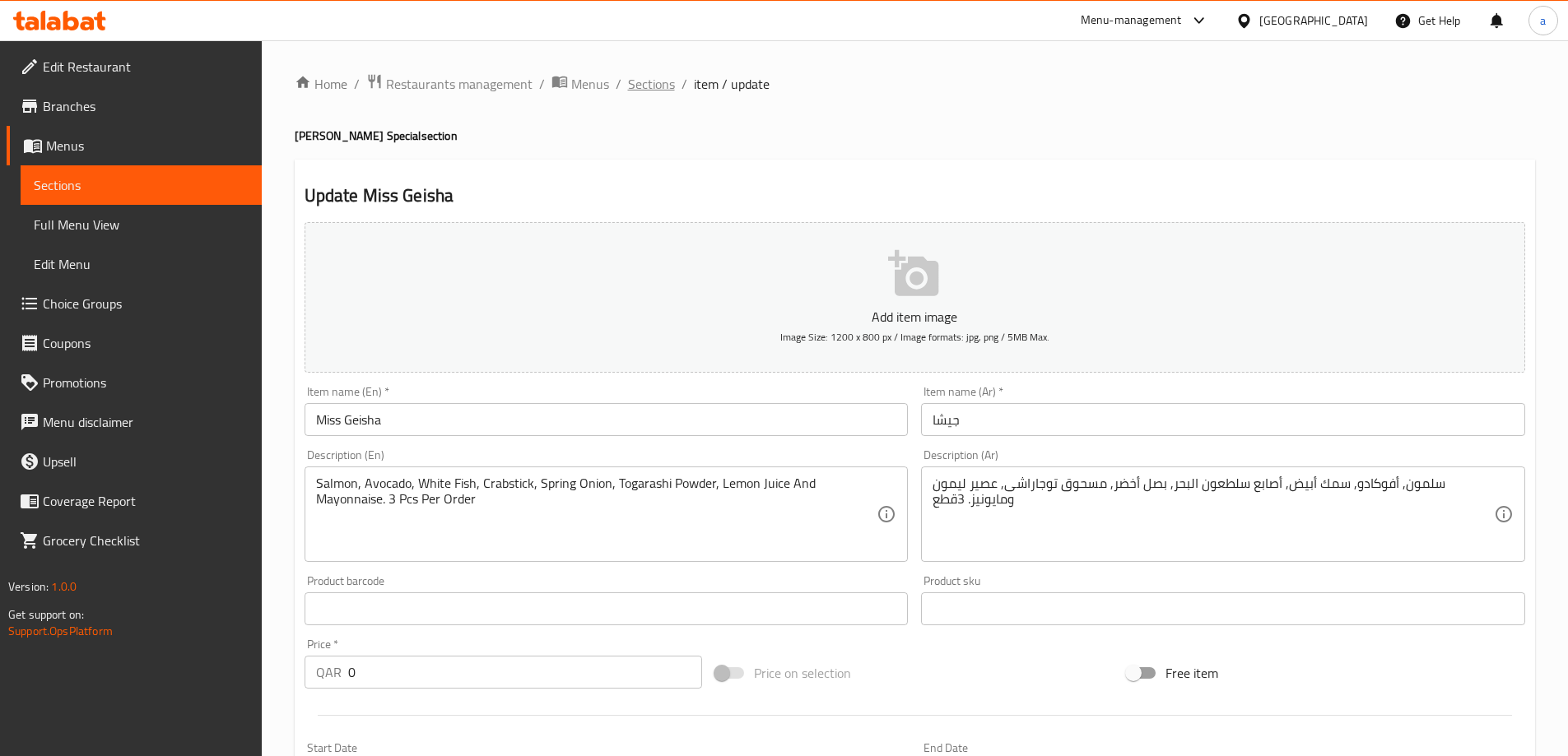
click at [644, 94] on span "Sections" at bounding box center [651, 84] width 47 height 19
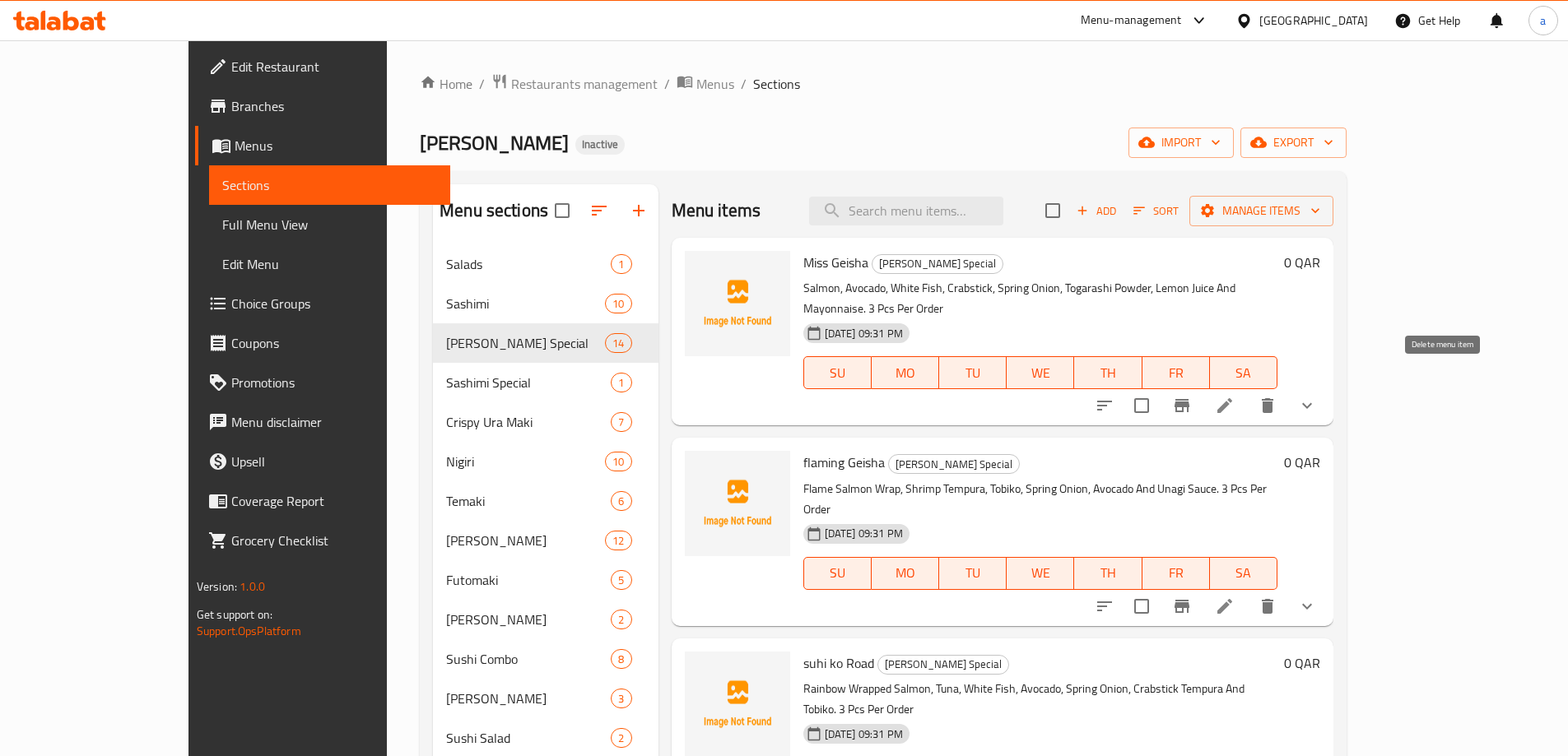
click at [1287, 388] on button "delete" at bounding box center [1267, 405] width 40 height 40
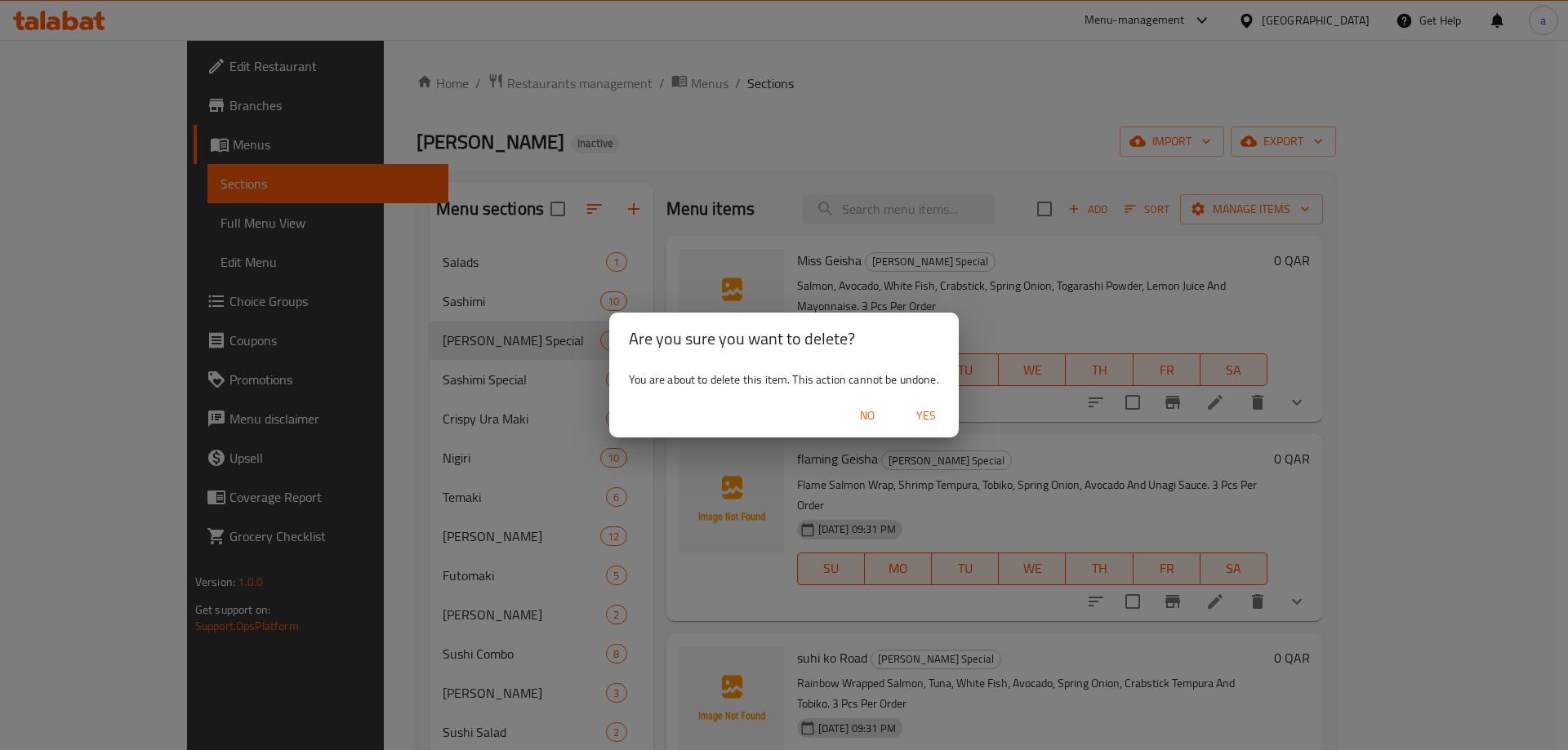
click at [1012, 316] on div "Are you sure you want to delete? You are about to delete this item. This action…" at bounding box center [784, 375] width 1568 height 750
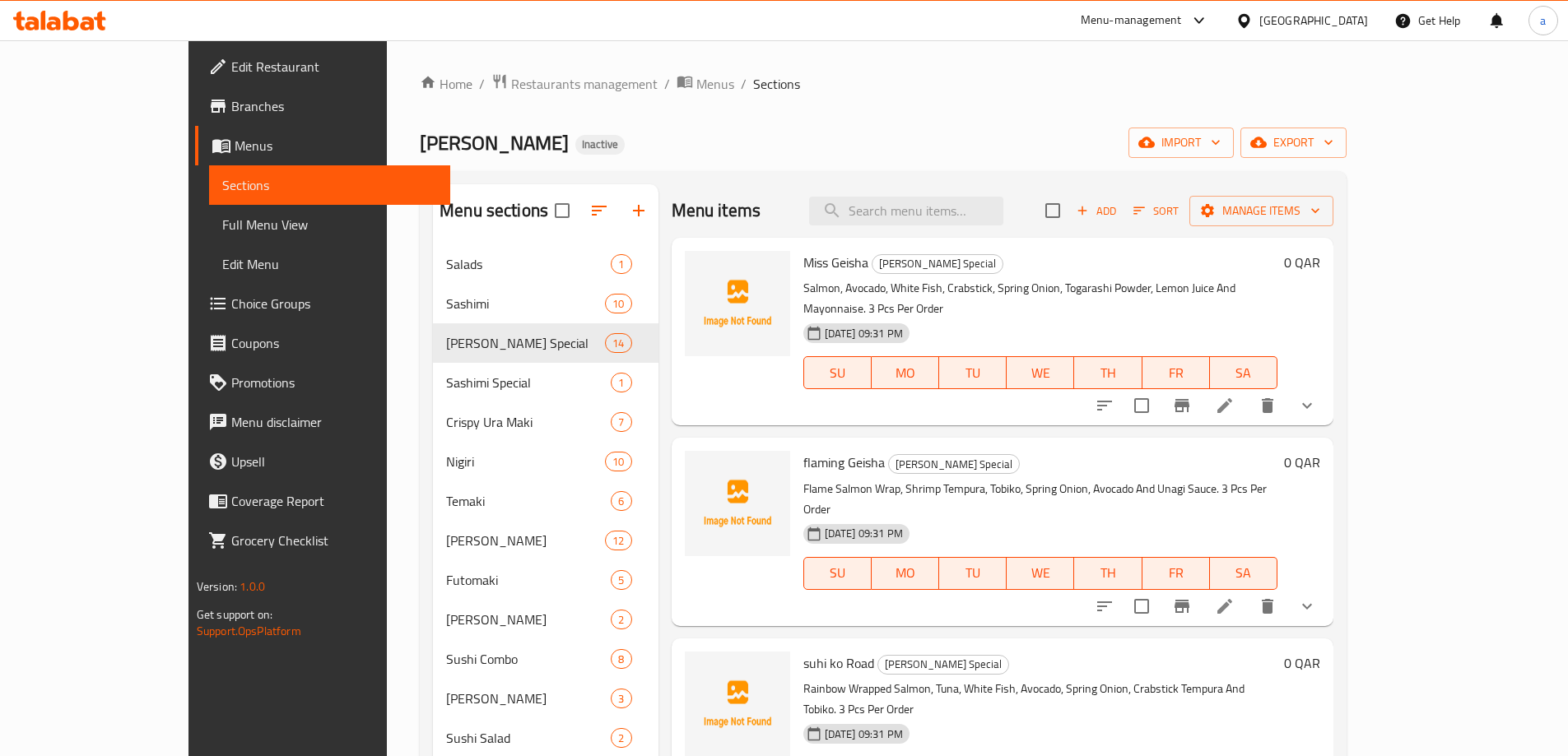
click at [803, 255] on span "Miss Geisha" at bounding box center [835, 262] width 65 height 25
copy h6 "Miss Geisha"
click at [1278, 396] on icon "delete" at bounding box center [1267, 406] width 19 height 19
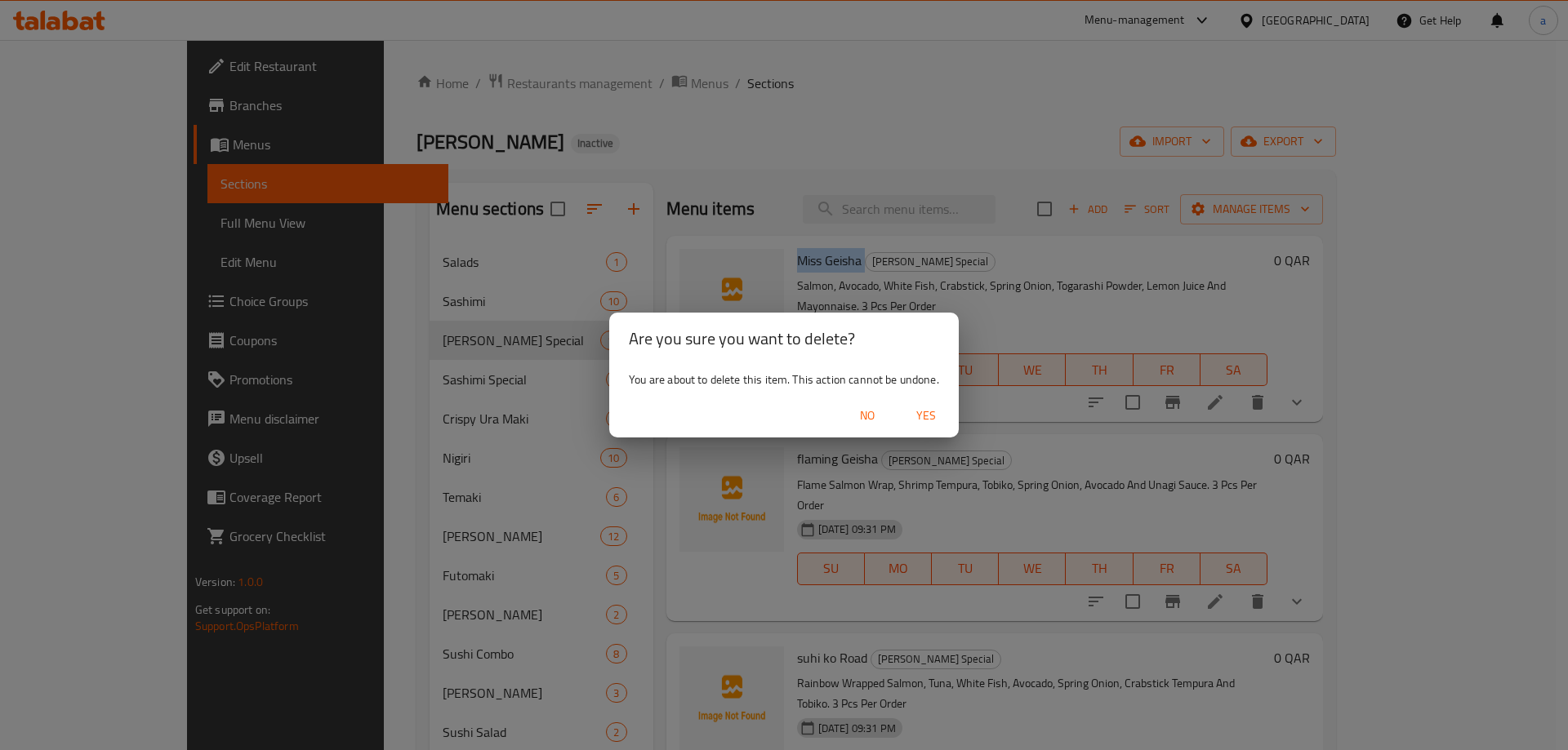
click at [929, 405] on button "Yes" at bounding box center [926, 416] width 53 height 31
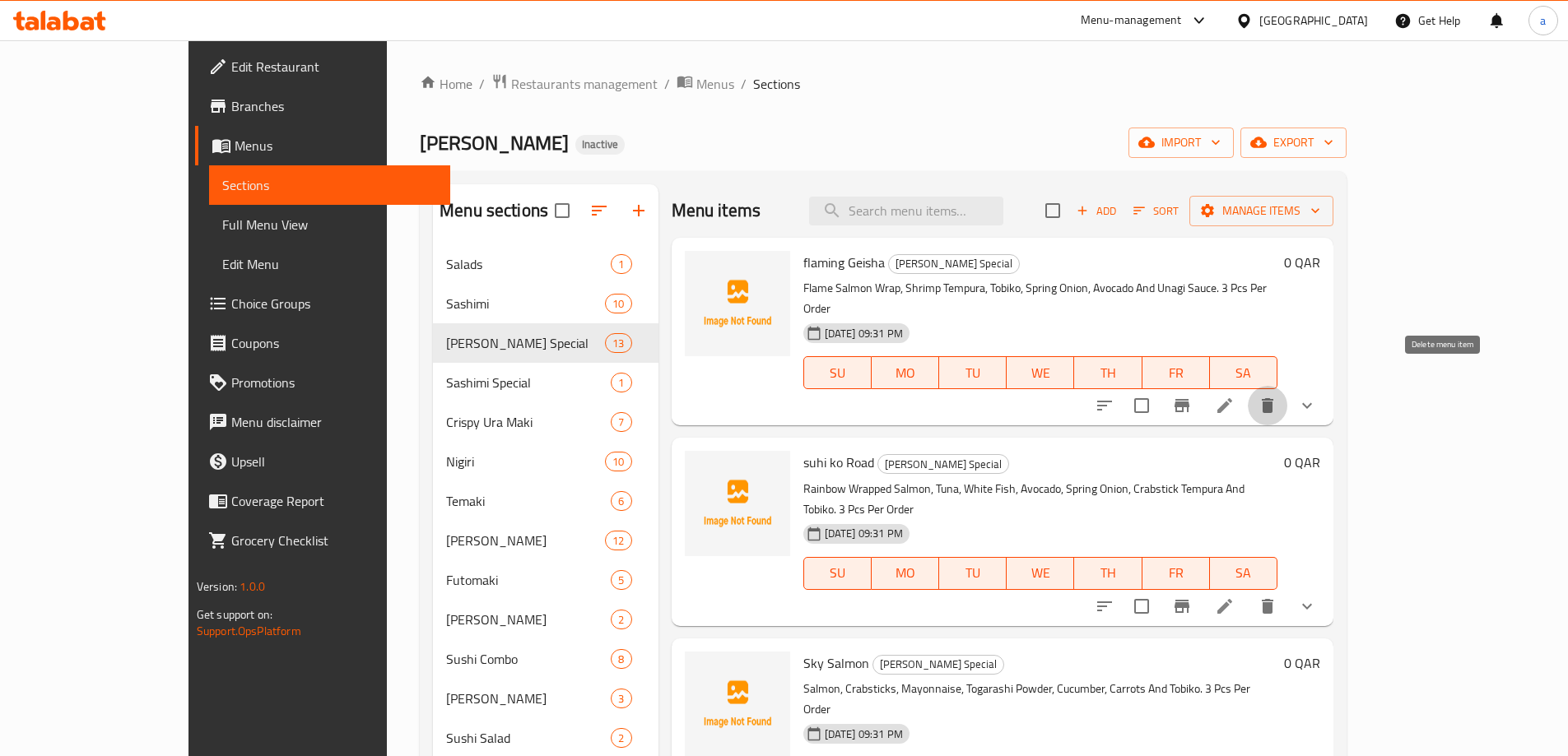
click at [1287, 392] on button "delete" at bounding box center [1267, 405] width 40 height 40
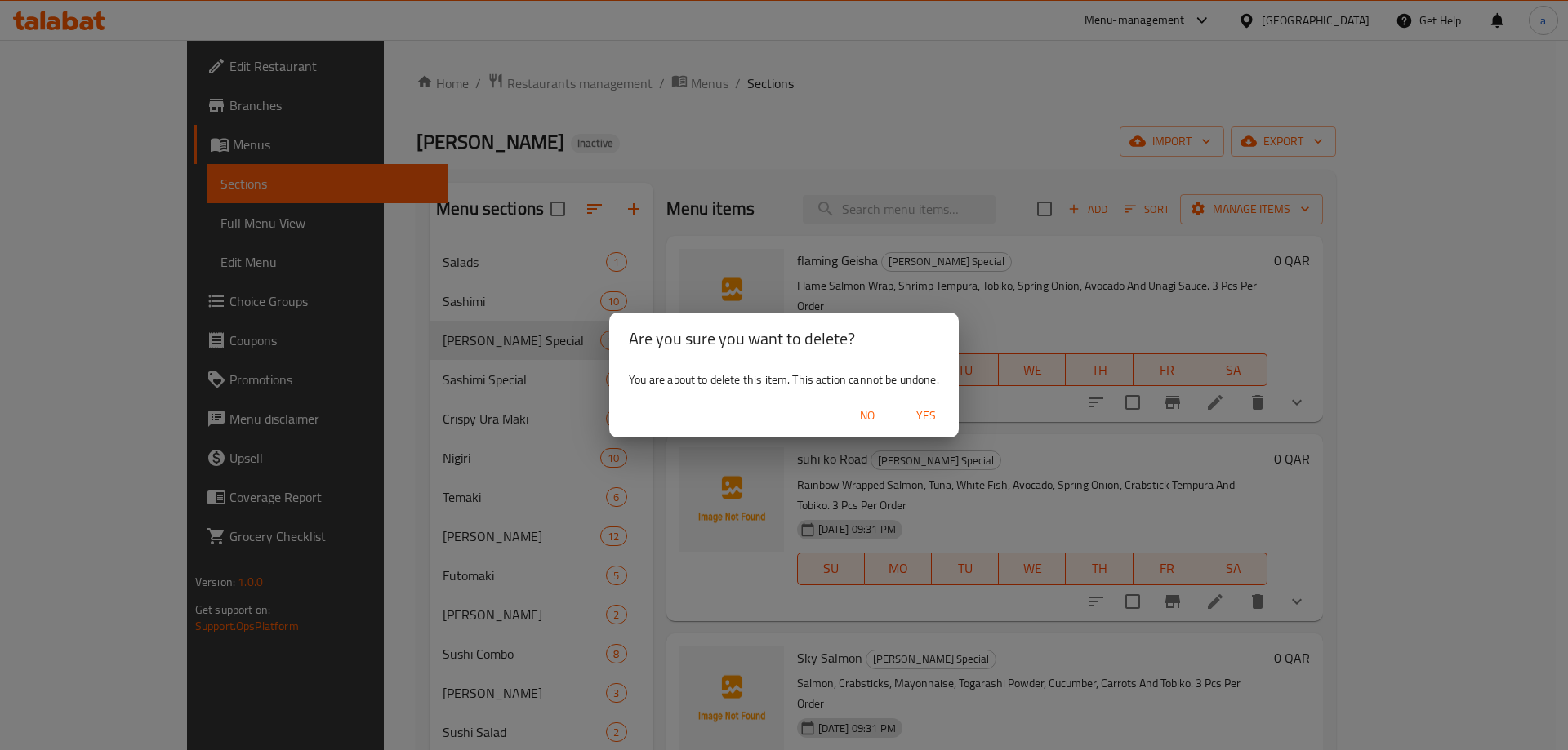
click at [936, 410] on span "Yes" at bounding box center [925, 415] width 39 height 20
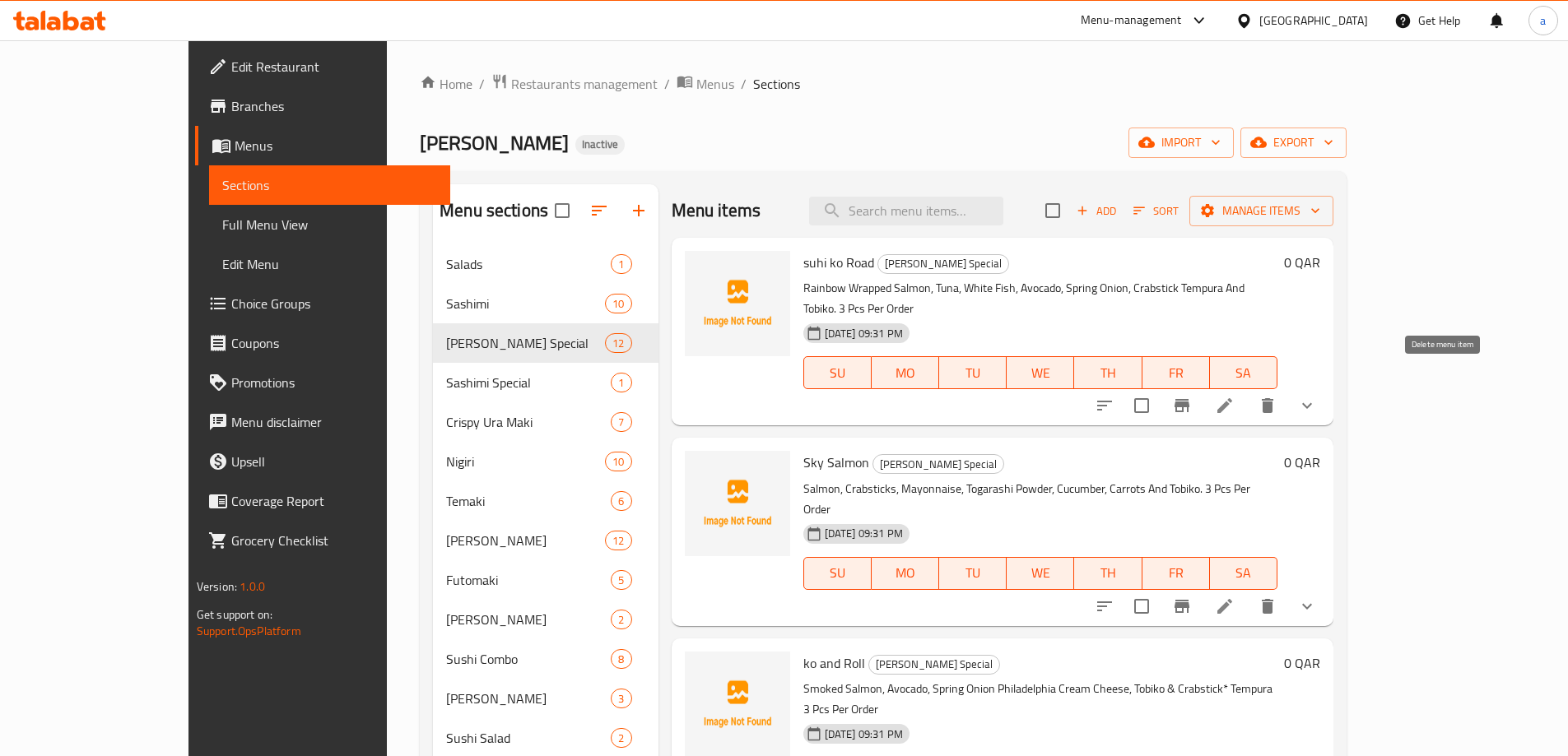
click at [1278, 396] on icon "delete" at bounding box center [1267, 406] width 19 height 19
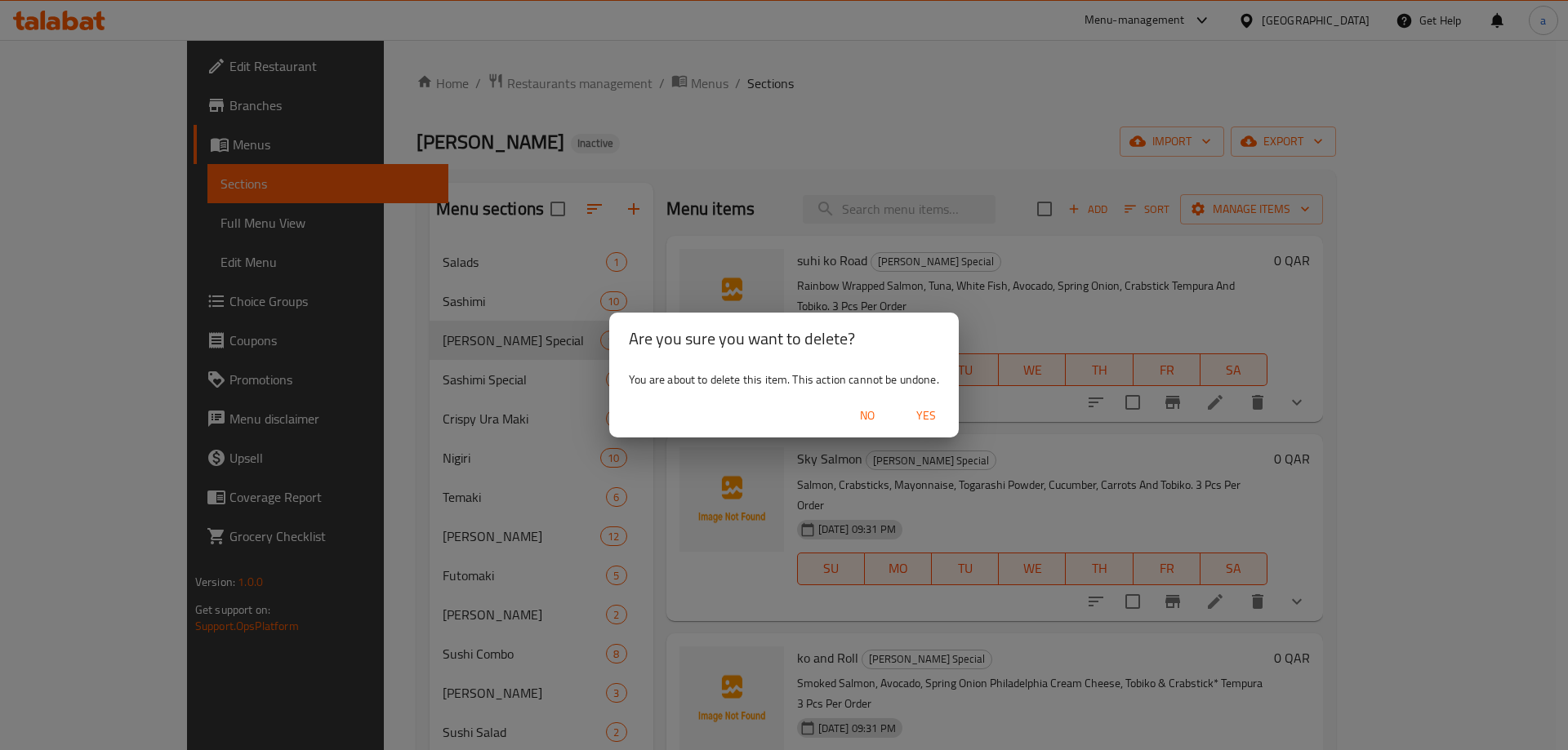
click at [939, 410] on span "Yes" at bounding box center [925, 415] width 39 height 20
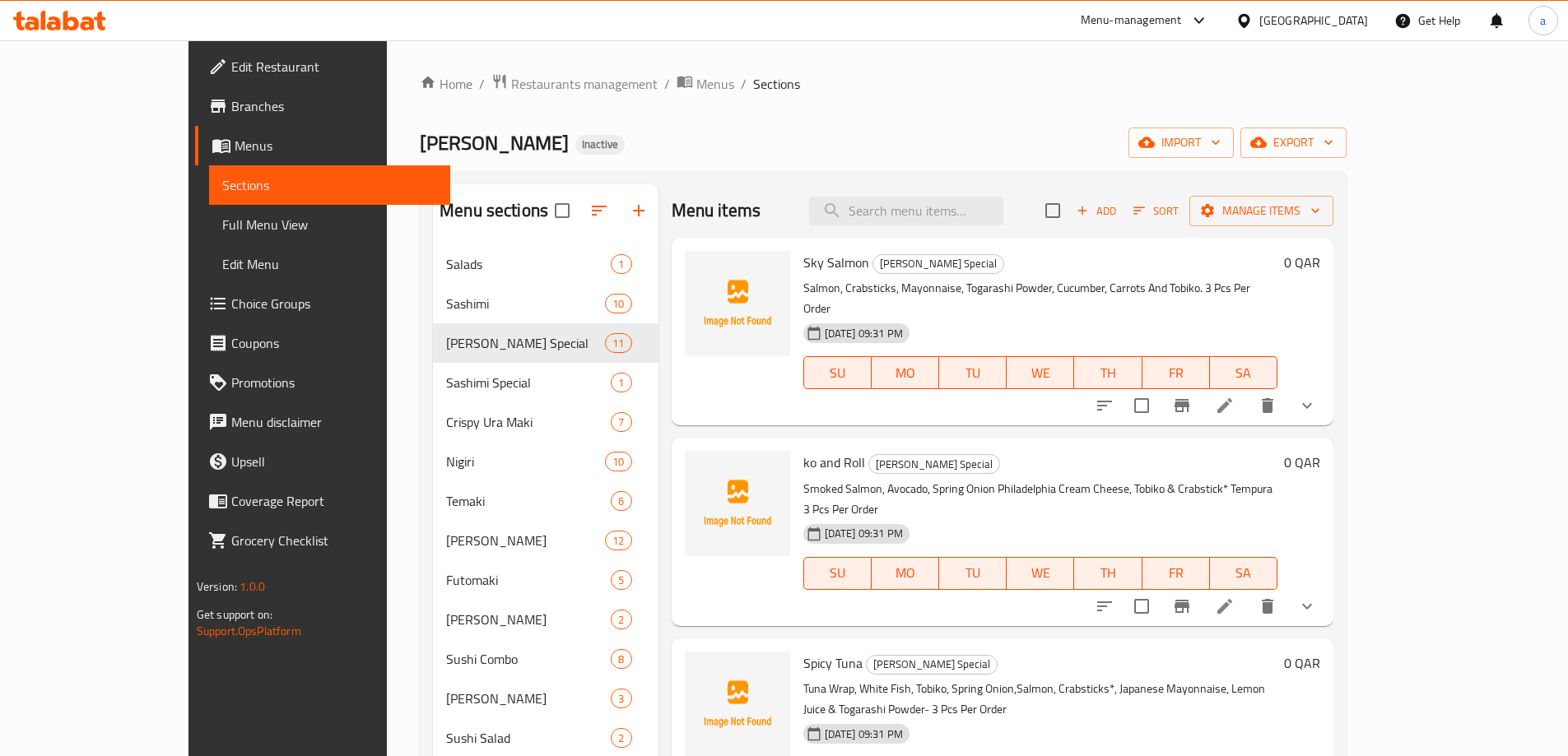
click at [1273, 398] on icon "delete" at bounding box center [1268, 405] width 12 height 14
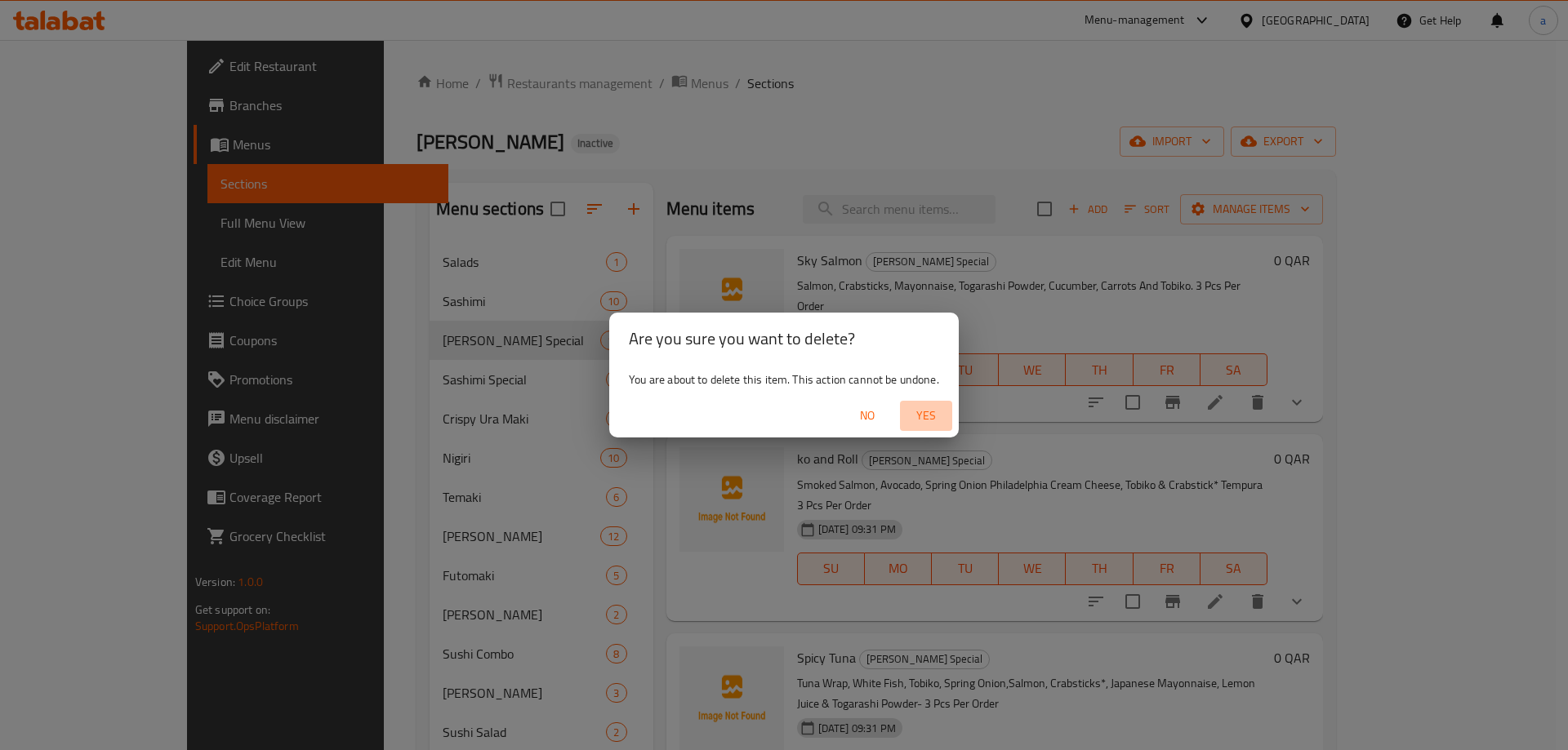
click at [926, 415] on span "Yes" at bounding box center [925, 415] width 39 height 20
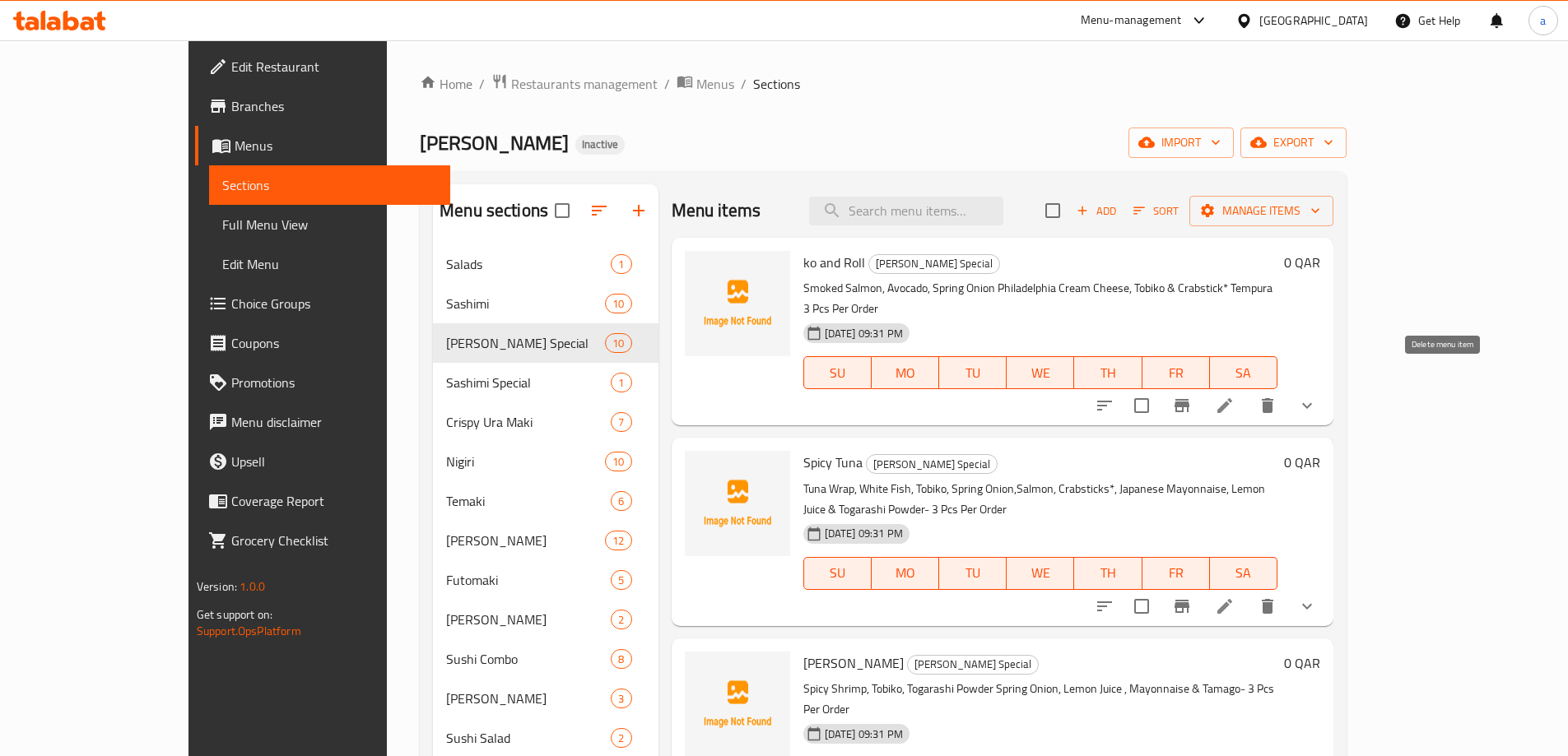
click at [1273, 398] on icon "delete" at bounding box center [1268, 405] width 12 height 14
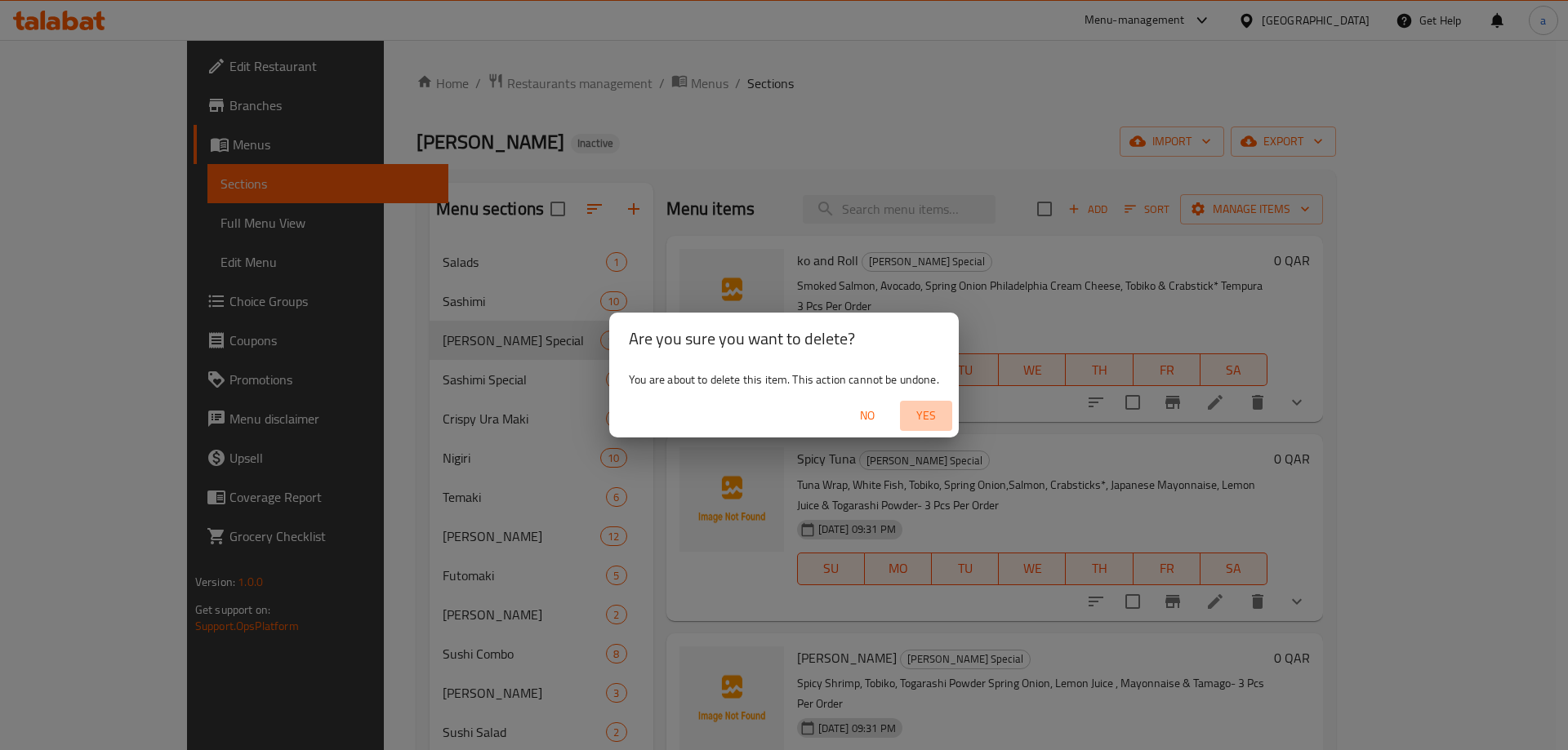
click at [939, 414] on span "Yes" at bounding box center [925, 415] width 39 height 20
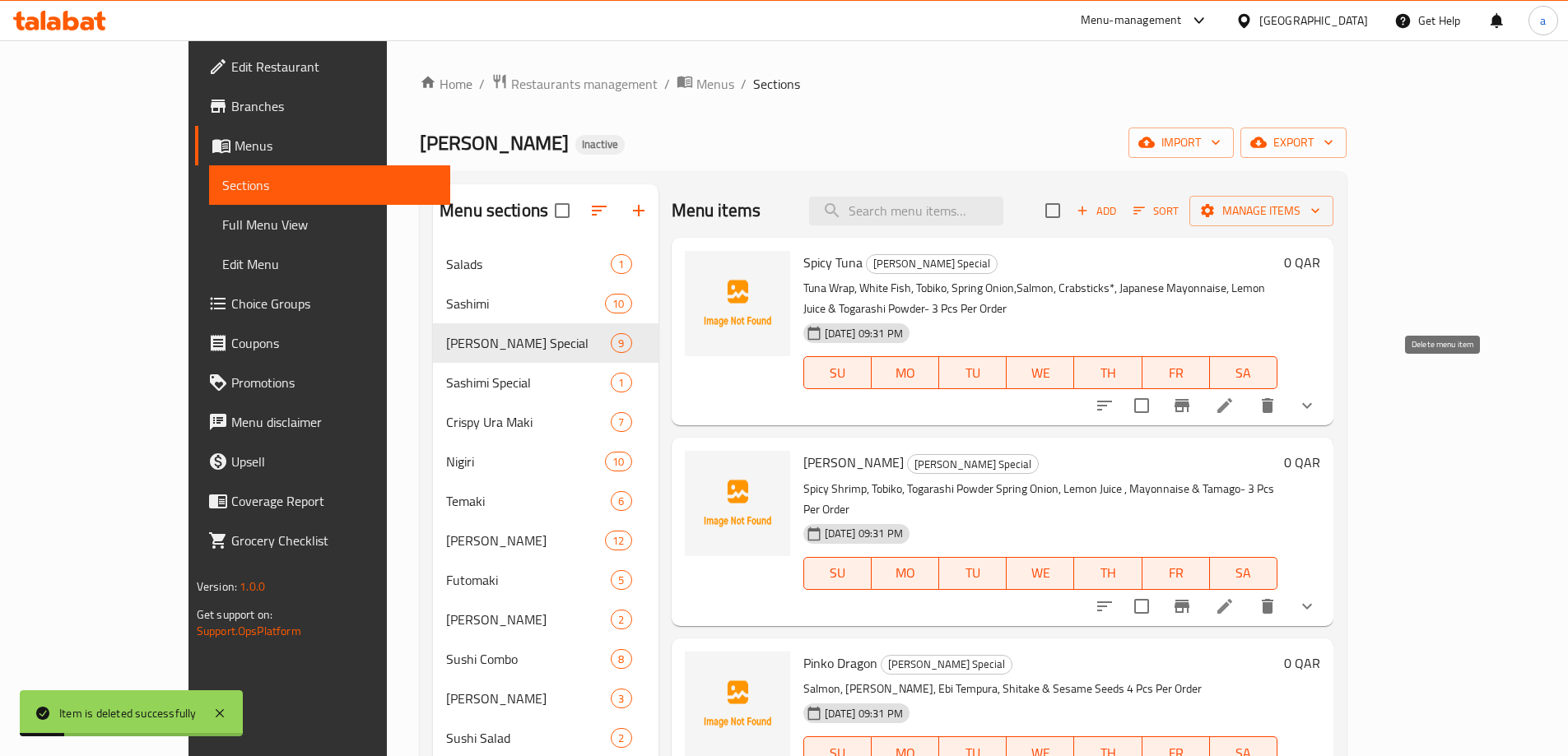
click at [1273, 398] on icon "delete" at bounding box center [1268, 405] width 12 height 14
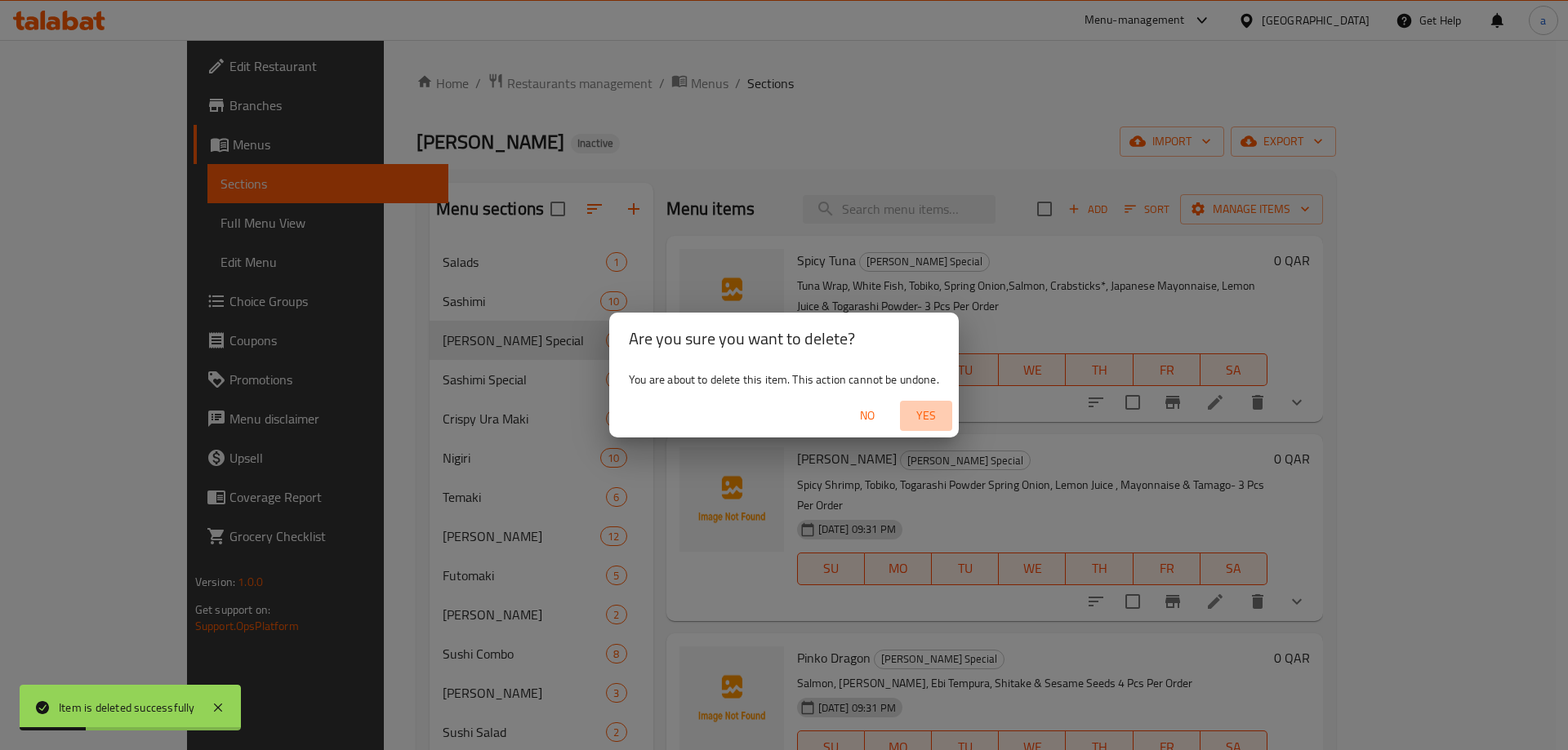
click at [933, 415] on span "Yes" at bounding box center [925, 415] width 39 height 20
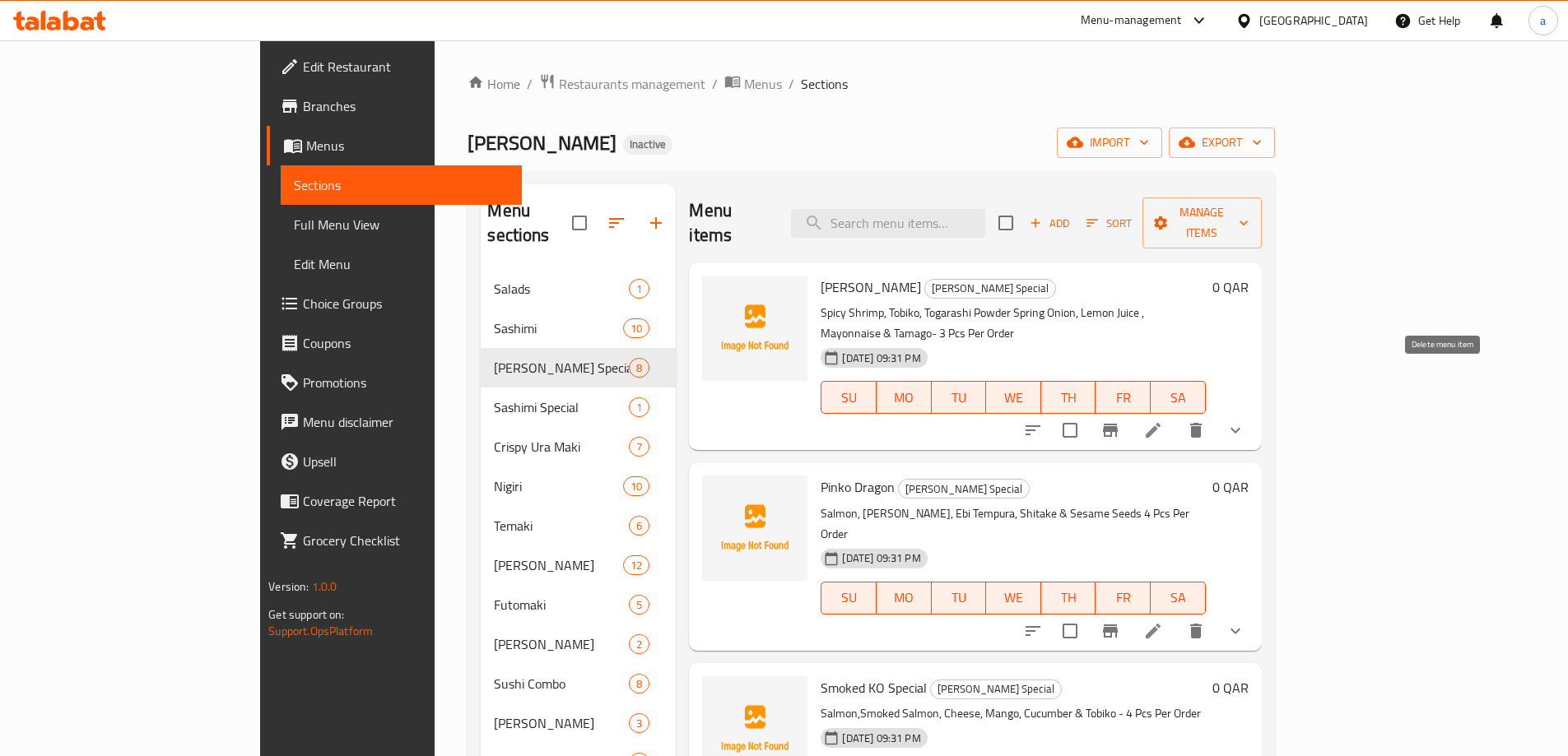
click at [1205, 420] on icon "delete" at bounding box center [1196, 430] width 19 height 19
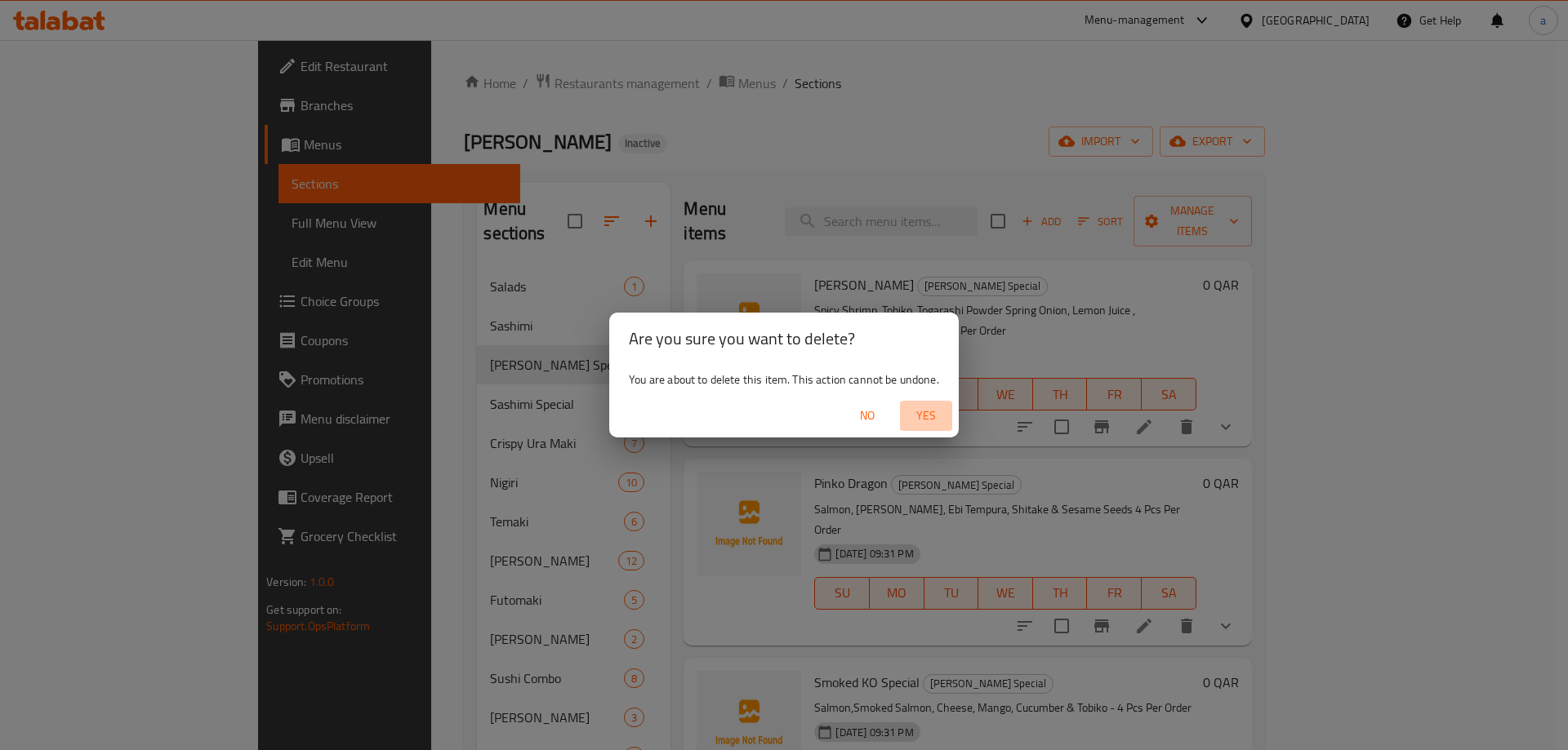
click at [930, 408] on span "Yes" at bounding box center [925, 415] width 39 height 20
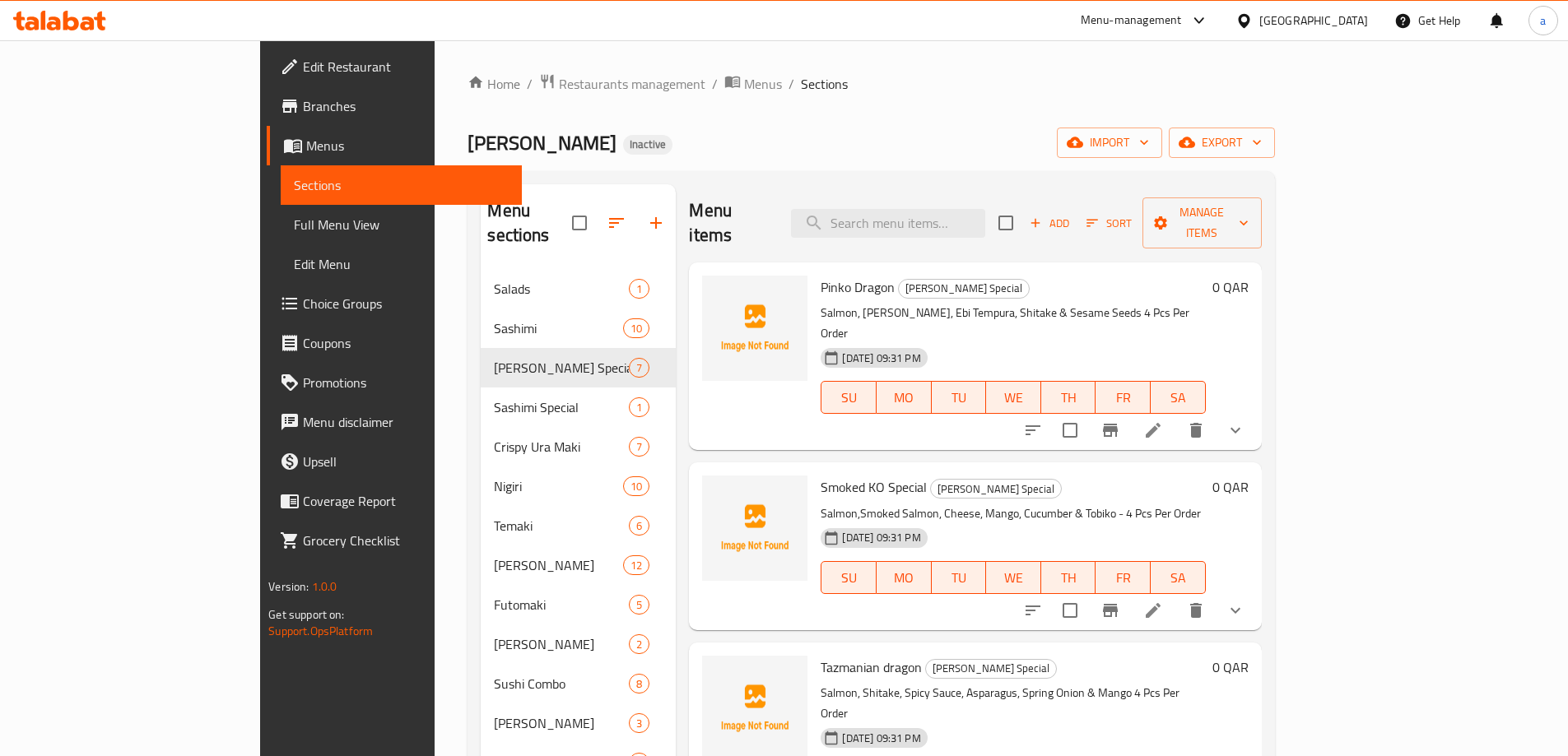
click at [1176, 416] on li at bounding box center [1153, 430] width 46 height 30
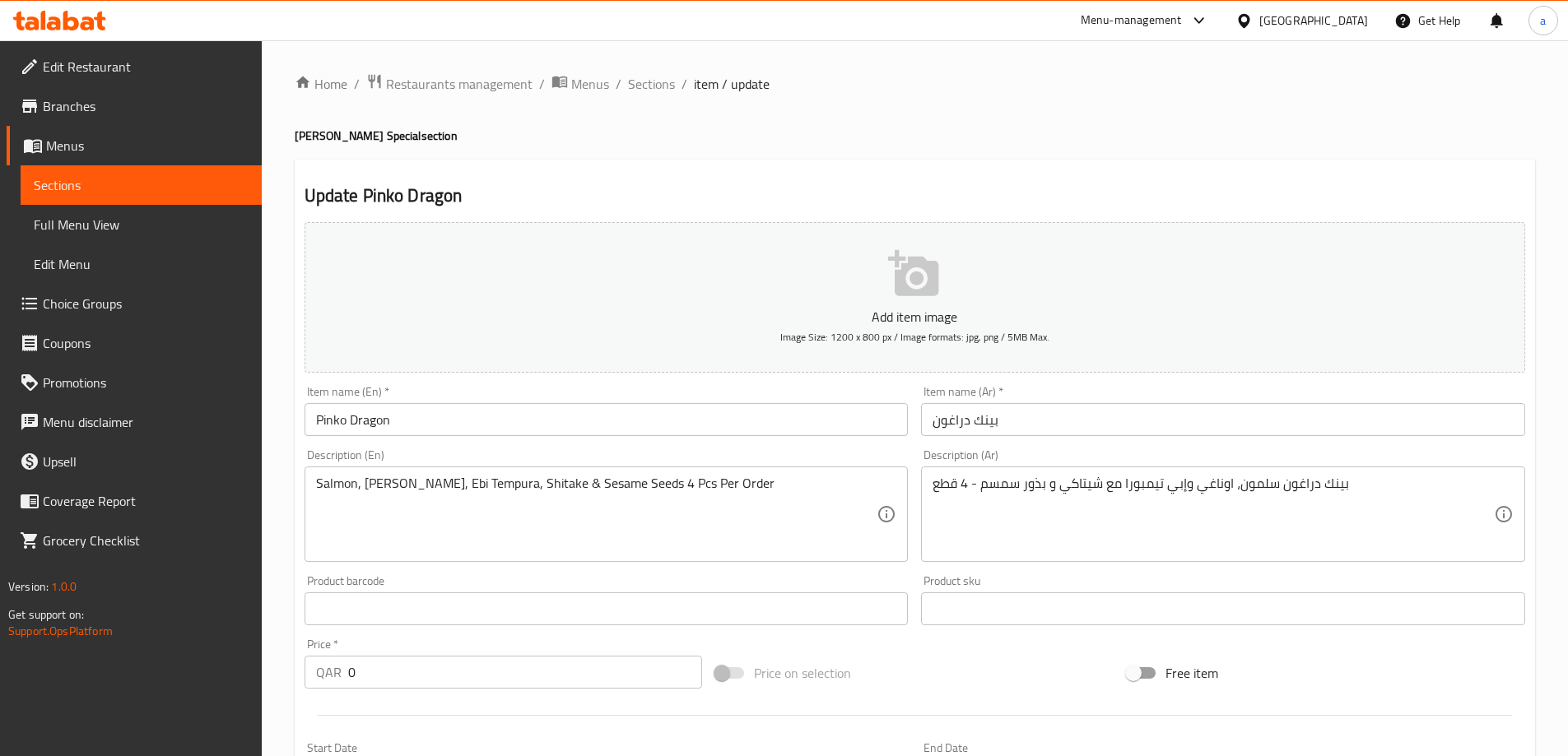
click at [971, 419] on input "بينك دراغون" at bounding box center [1223, 419] width 605 height 33
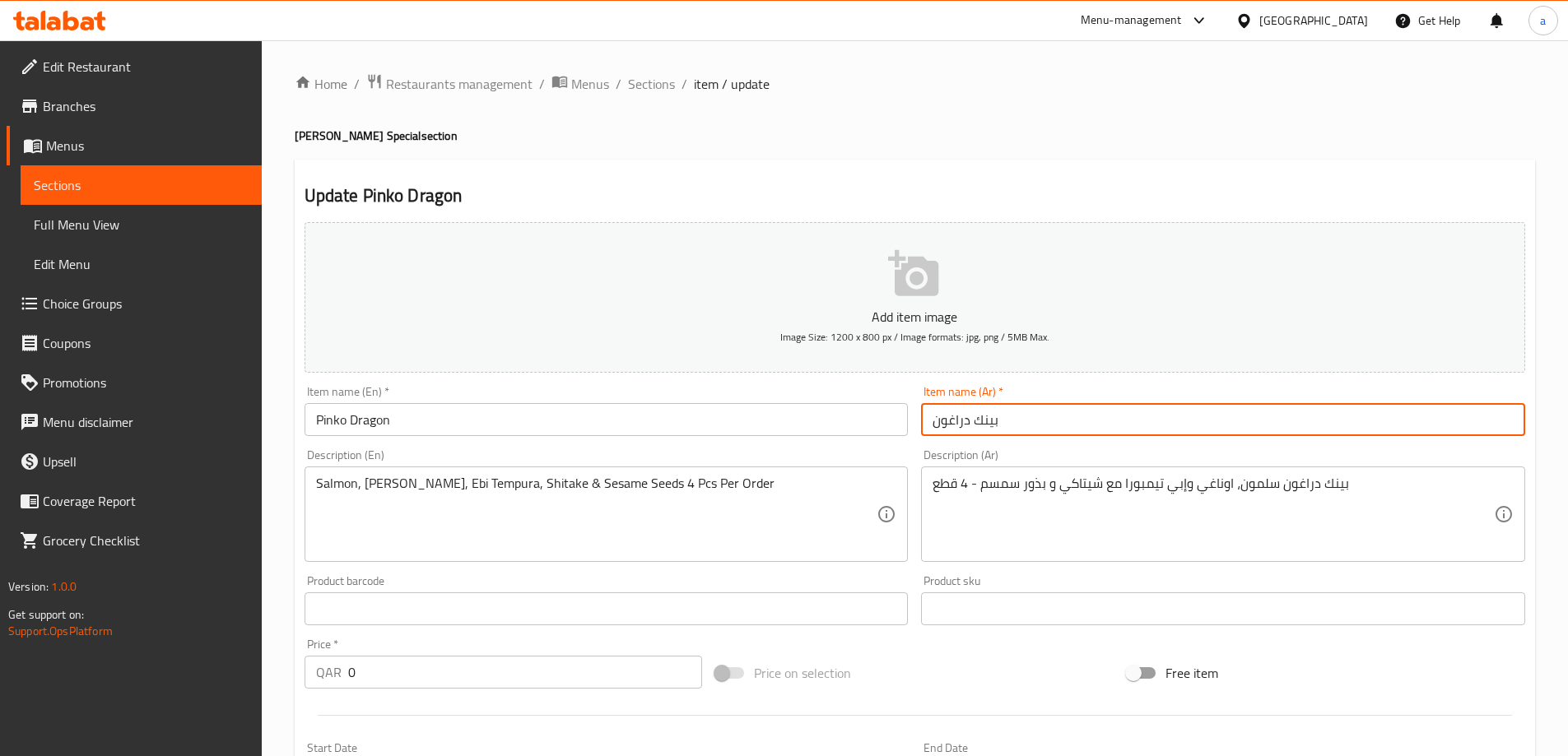
click at [979, 415] on input "بينك دراغون" at bounding box center [1223, 419] width 605 height 33
click at [975, 418] on input "بينك دراغون" at bounding box center [1223, 419] width 605 height 33
click at [1043, 399] on div "Item name (Ar)   * بينكو دراغون Item name (Ar) *" at bounding box center [1223, 411] width 605 height 50
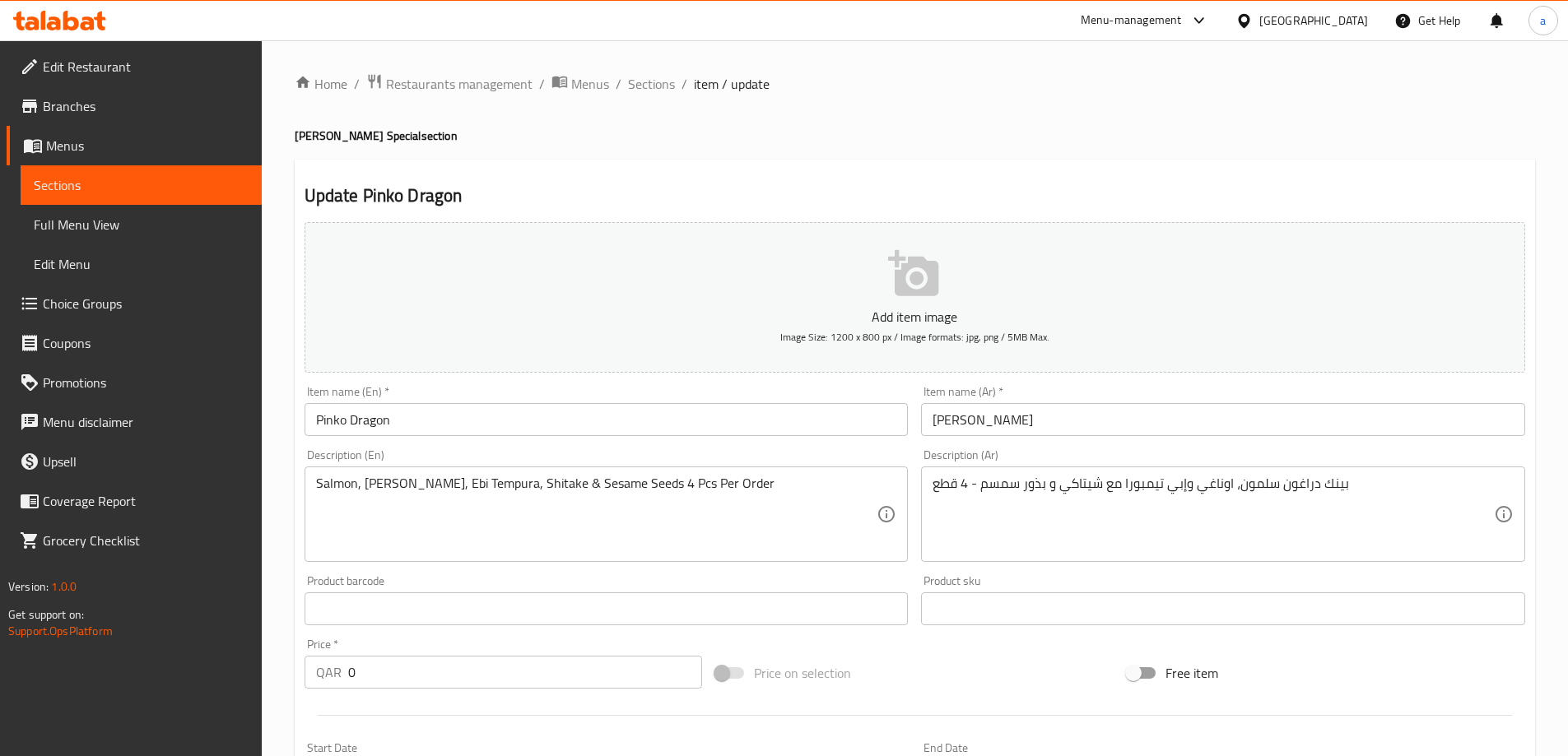
click at [952, 426] on input "بينكو دراغون" at bounding box center [1223, 419] width 605 height 33
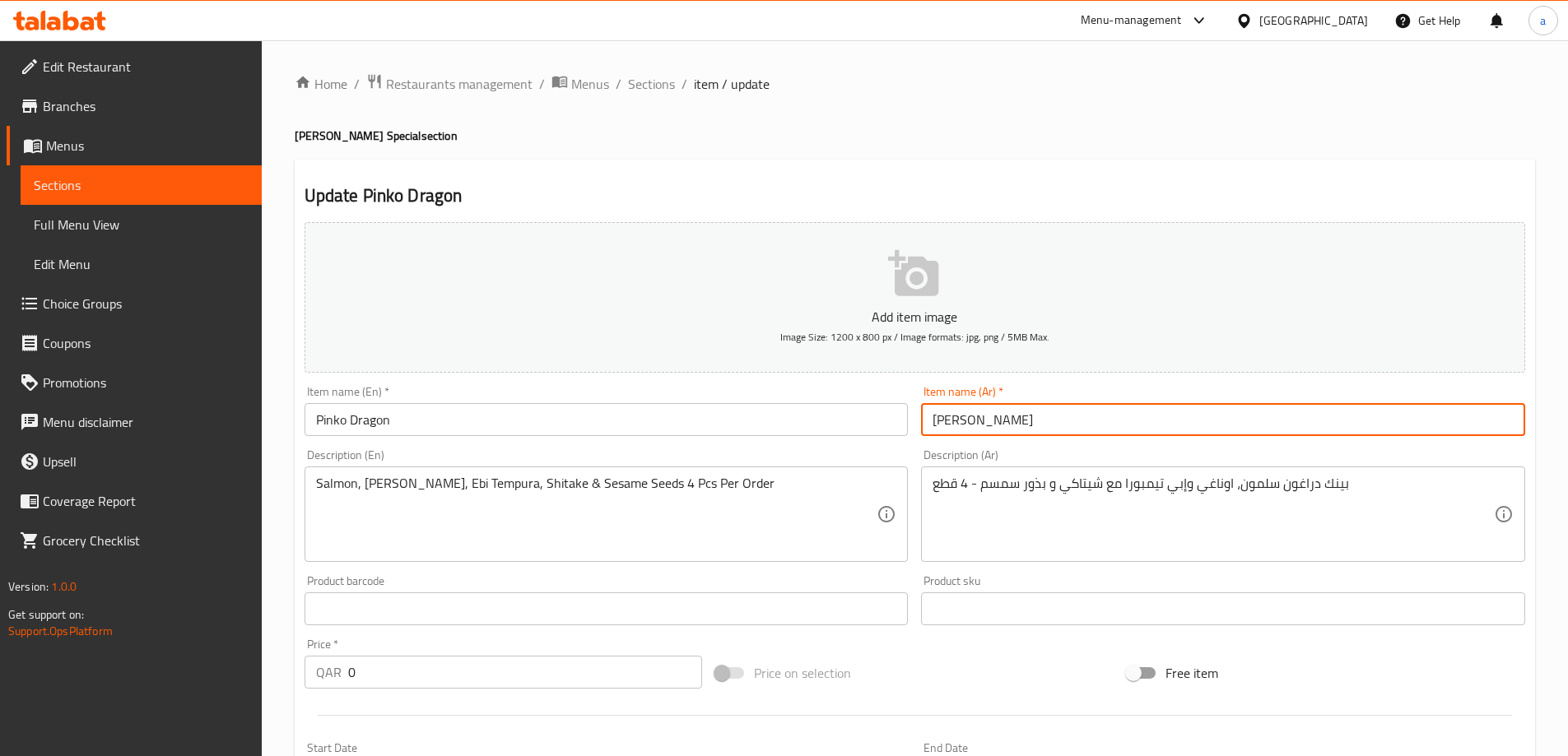
type input "بينكو دراجون"
click at [541, 403] on input "Pinko Dragon" at bounding box center [607, 419] width 605 height 33
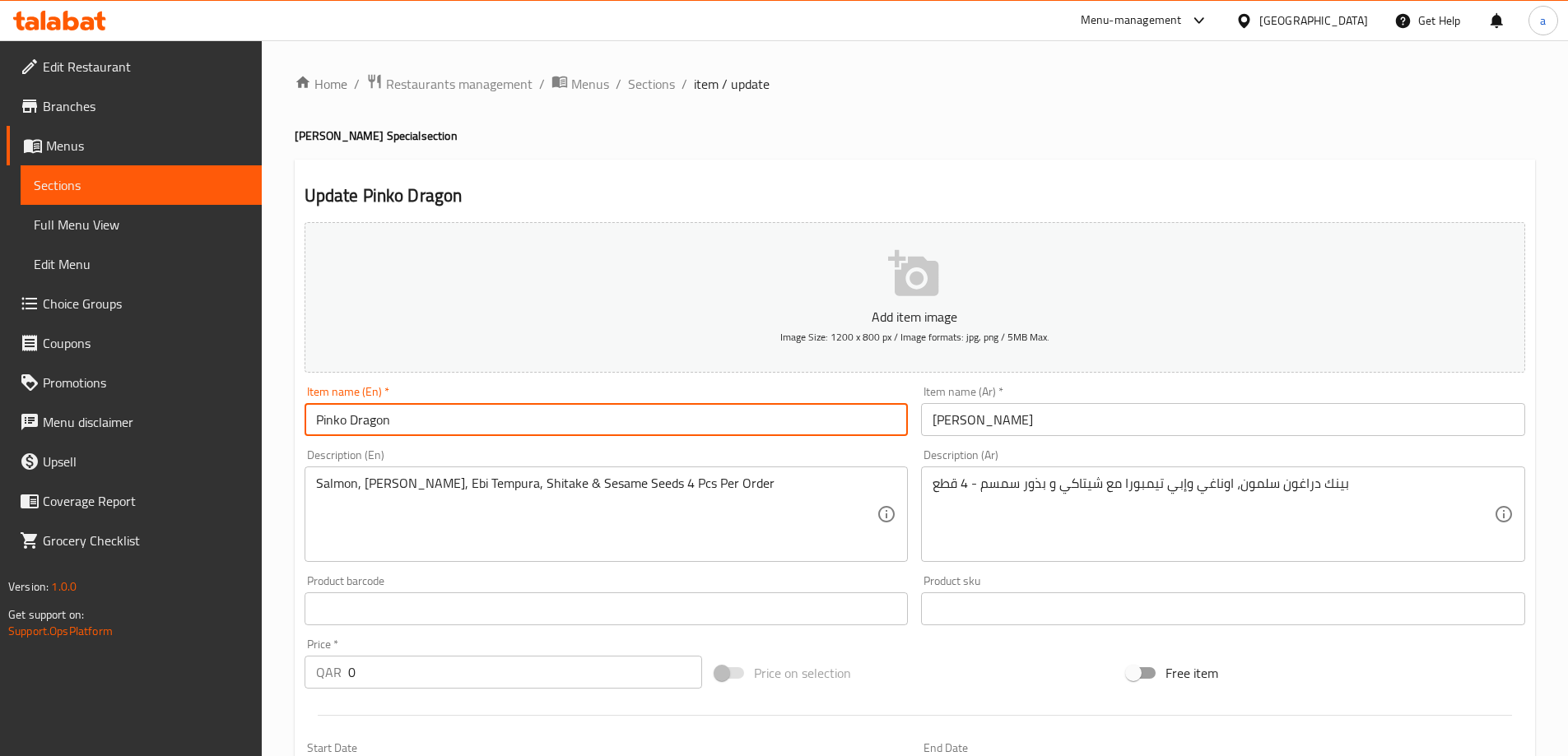
click at [558, 391] on div "Item name (En)   * Pinko Dragon Item name (En) *" at bounding box center [607, 411] width 605 height 50
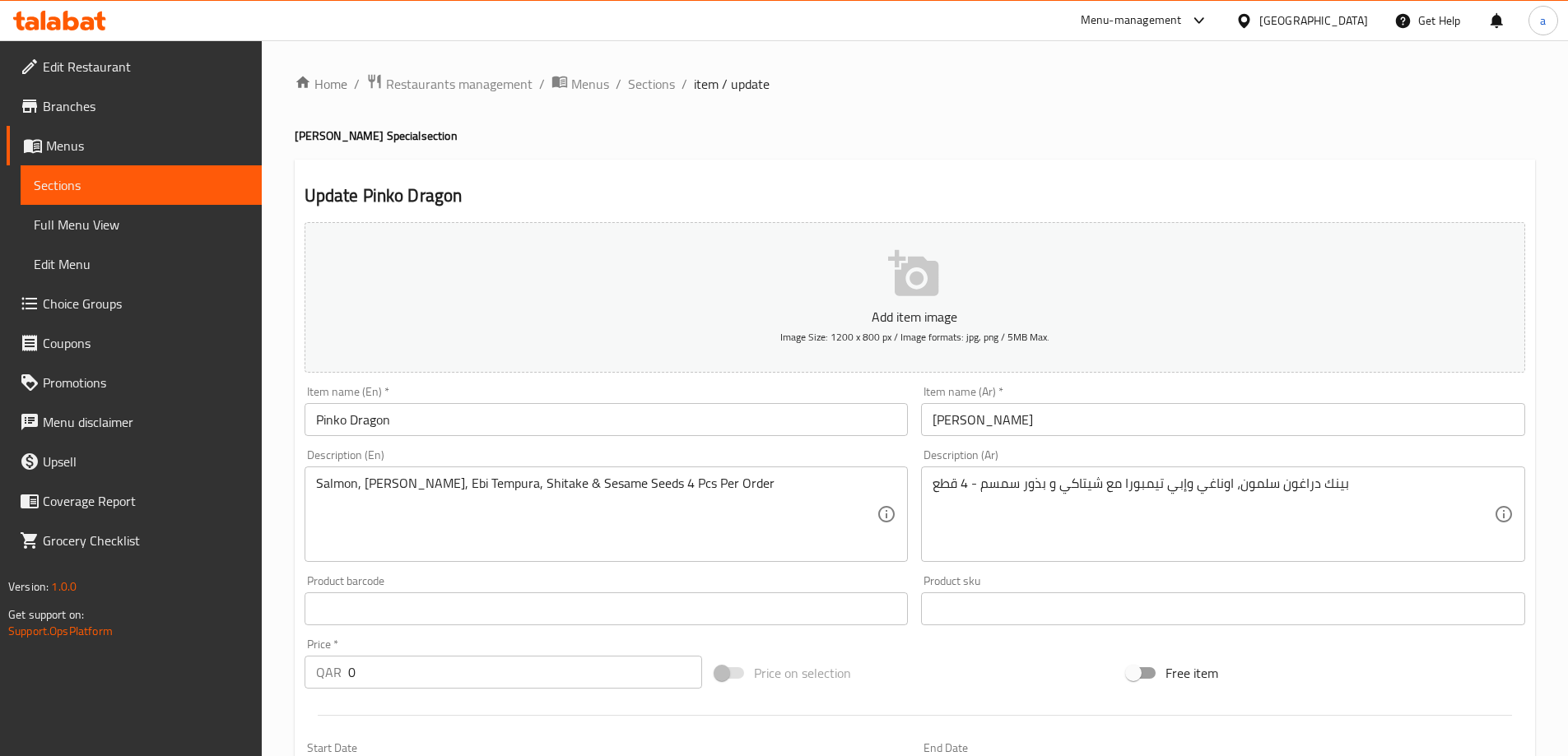
click at [977, 426] on input "بينكو دراجون" at bounding box center [1223, 419] width 605 height 33
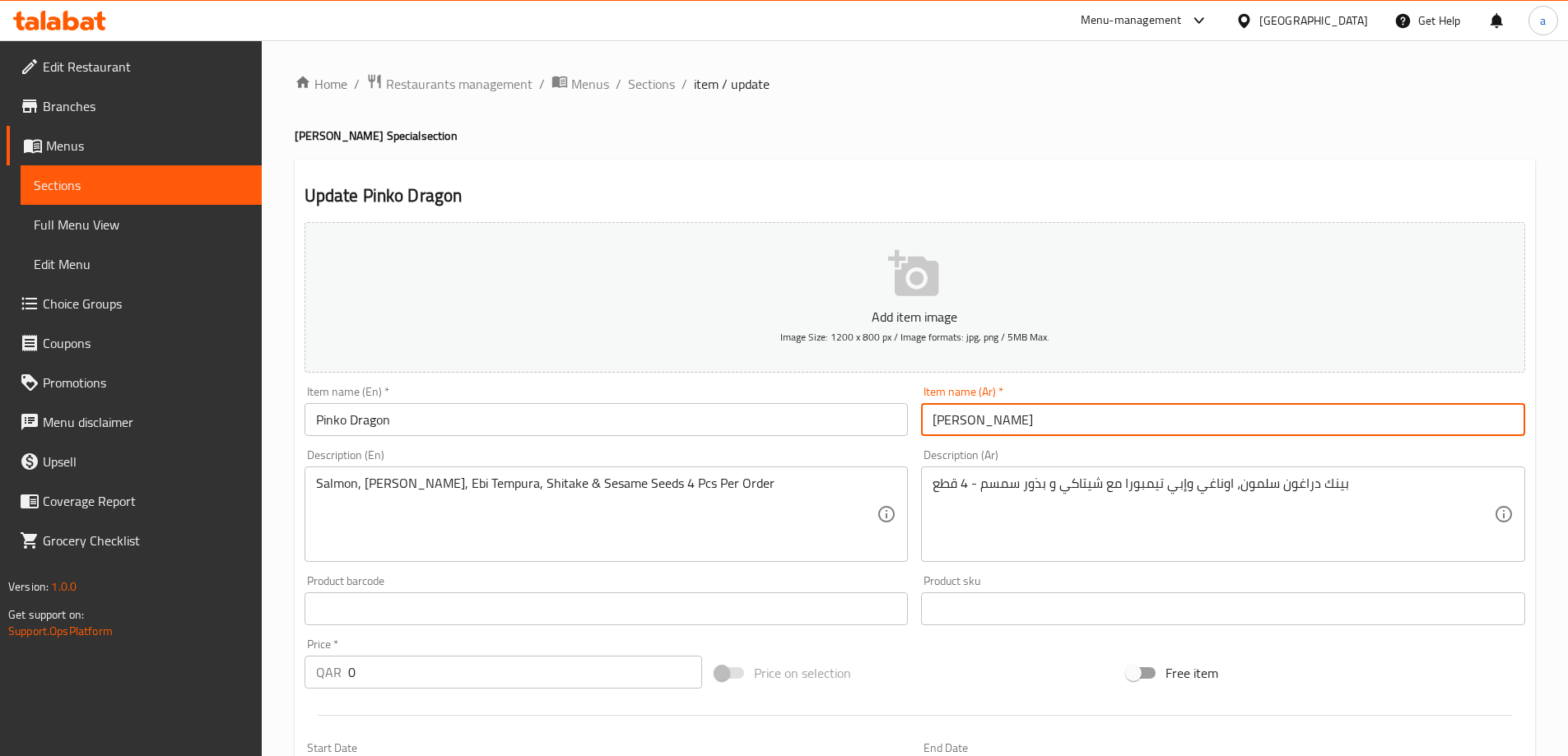
click at [970, 431] on input "بينكو دراجون" at bounding box center [1223, 419] width 605 height 33
click at [976, 427] on input "بينكو دراجون" at bounding box center [1223, 419] width 605 height 33
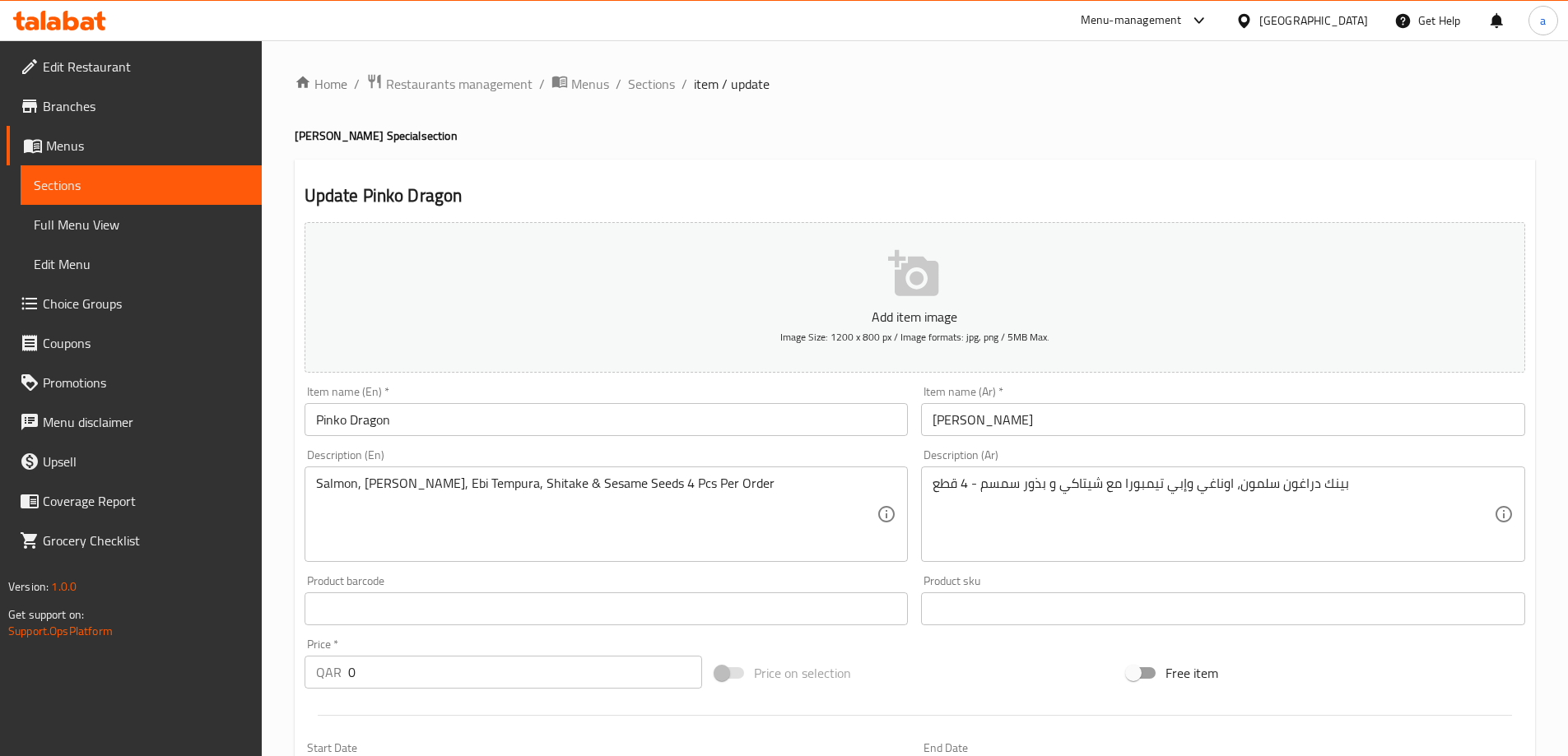
click at [559, 460] on div "Description (En) Salmon, Unagi, Ebi Tempura, Shitake & Sesame Seeds 4 Pcs Per O…" at bounding box center [607, 505] width 605 height 113
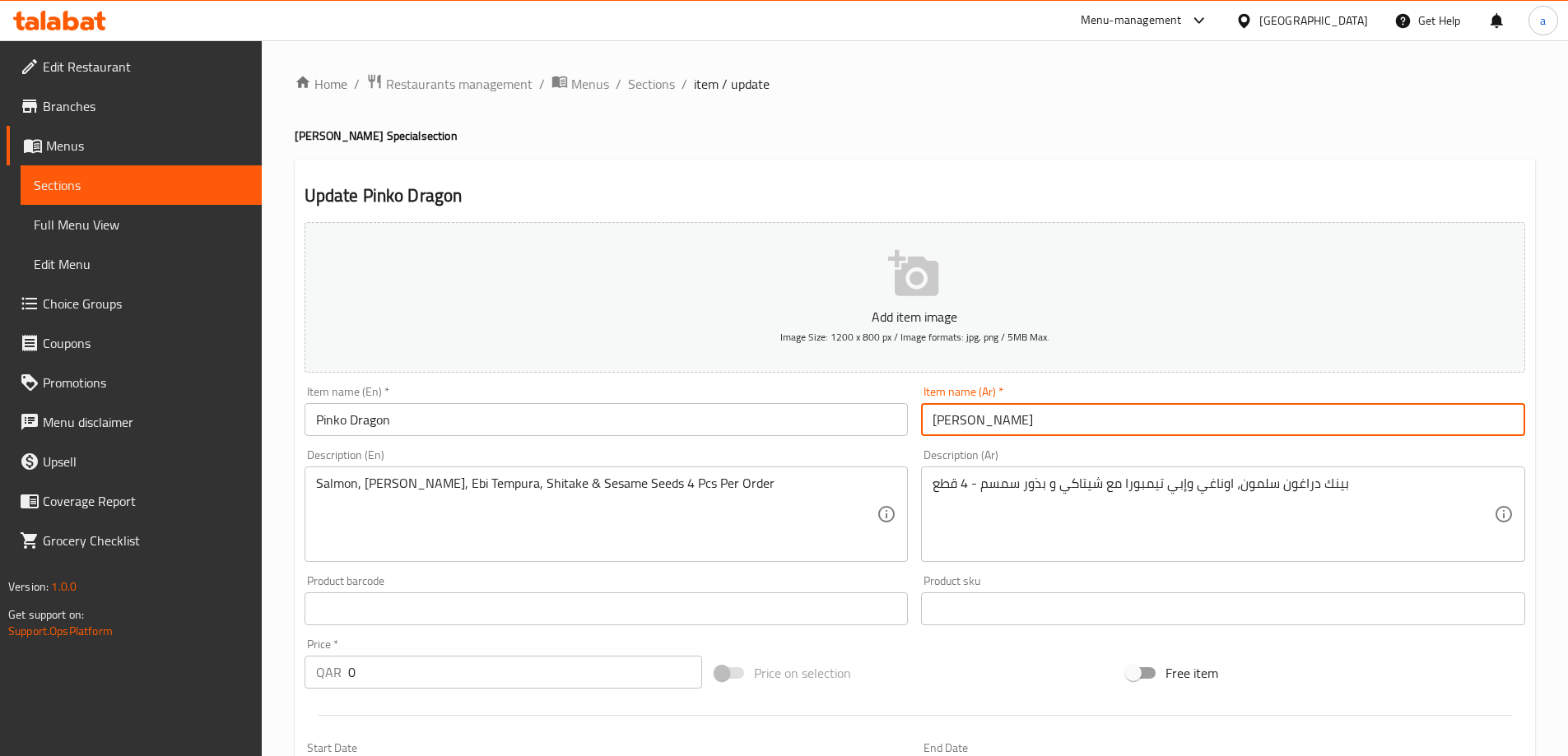
click at [975, 425] on input "بينكو دراجون" at bounding box center [1223, 419] width 605 height 33
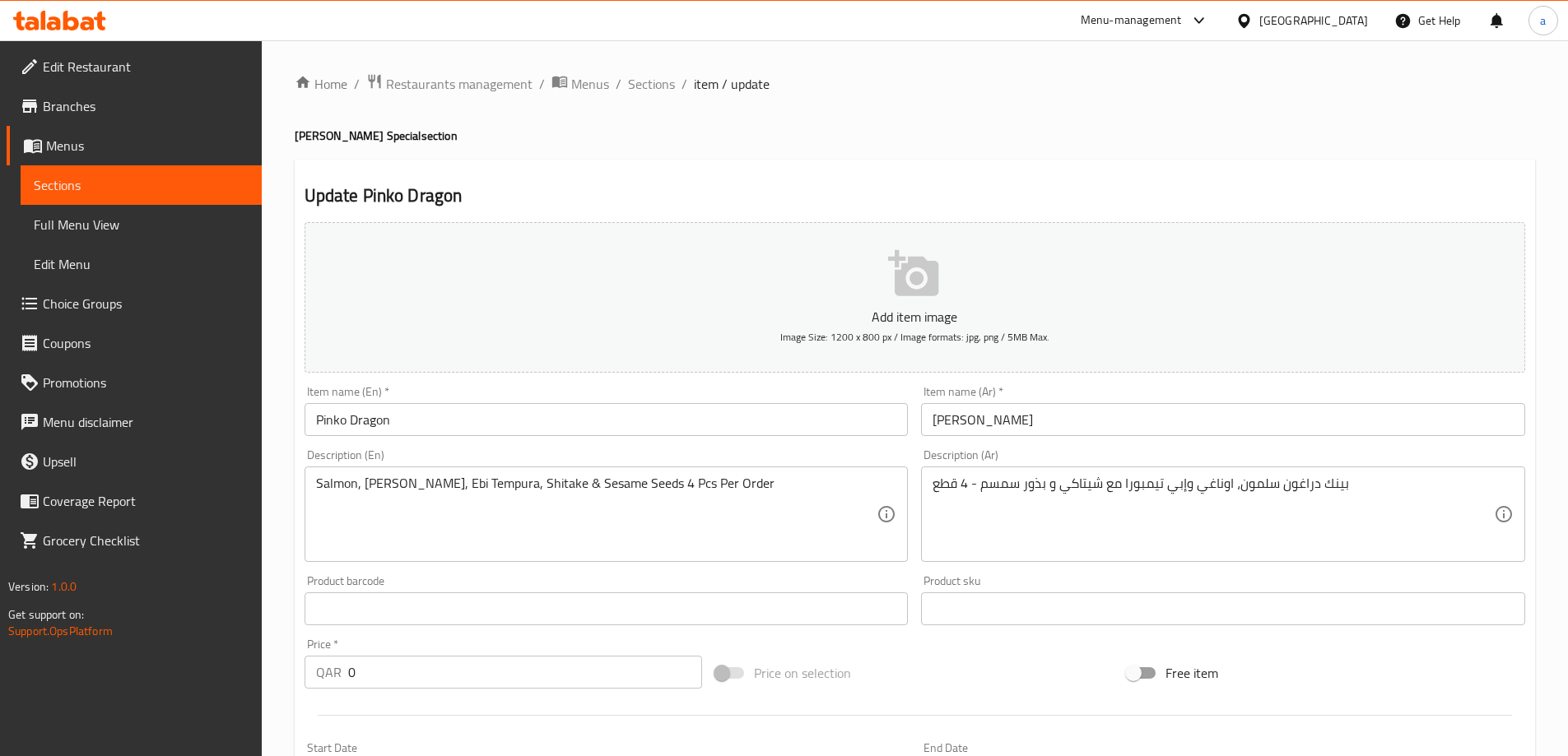
click at [830, 440] on div "Item name (En)   * Pinko Dragon Item name (En) *" at bounding box center [607, 411] width 617 height 64
click at [724, 197] on h2 "Update Pinko Dragon" at bounding box center [915, 196] width 1221 height 25
click at [789, 389] on div "Item name (En)   * Pinko Dragon Item name (En) *" at bounding box center [607, 411] width 605 height 50
click at [983, 187] on h2 "Update Pinko Dragon" at bounding box center [915, 196] width 1221 height 25
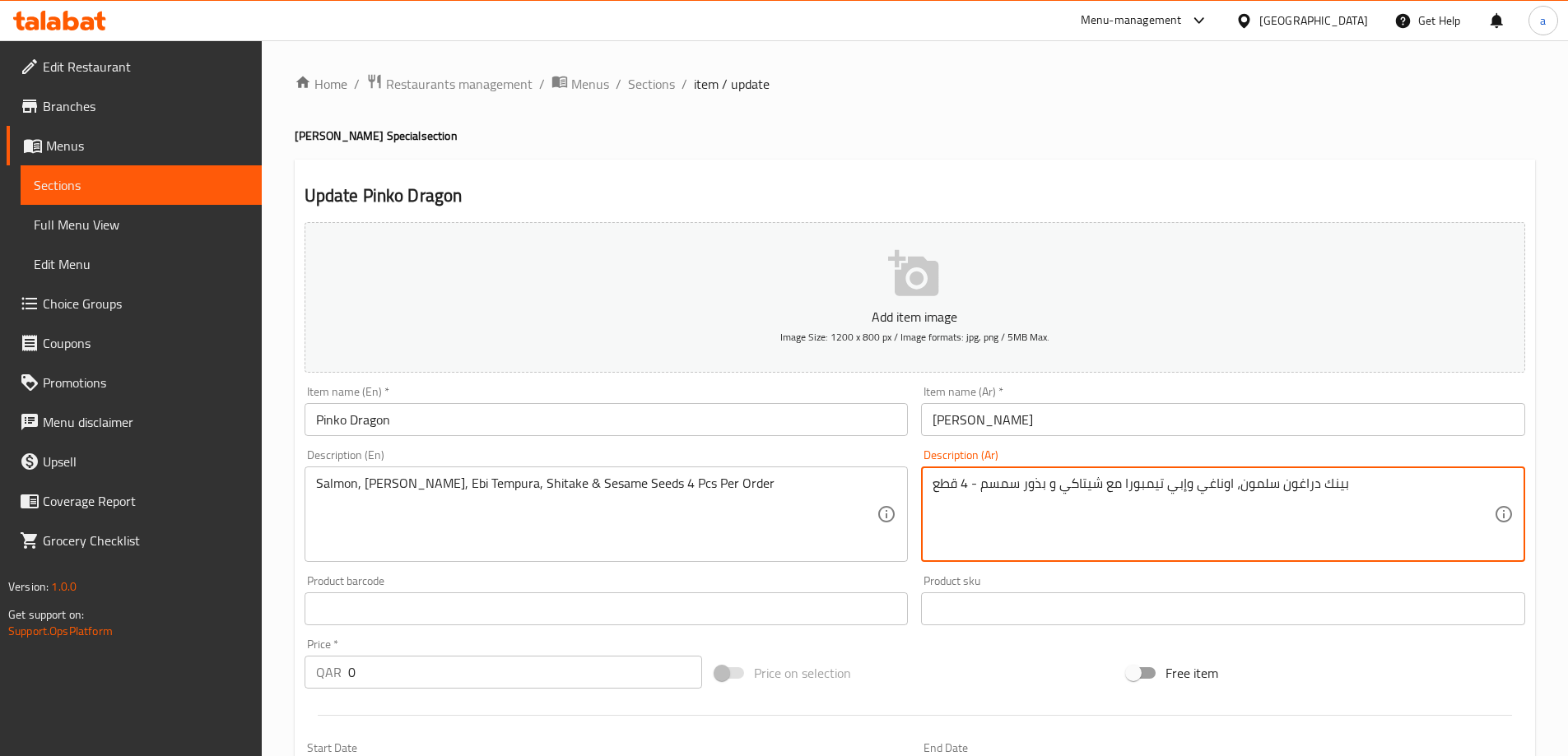
drag, startPoint x: 1276, startPoint y: 479, endPoint x: 1425, endPoint y: 500, distance: 150.5
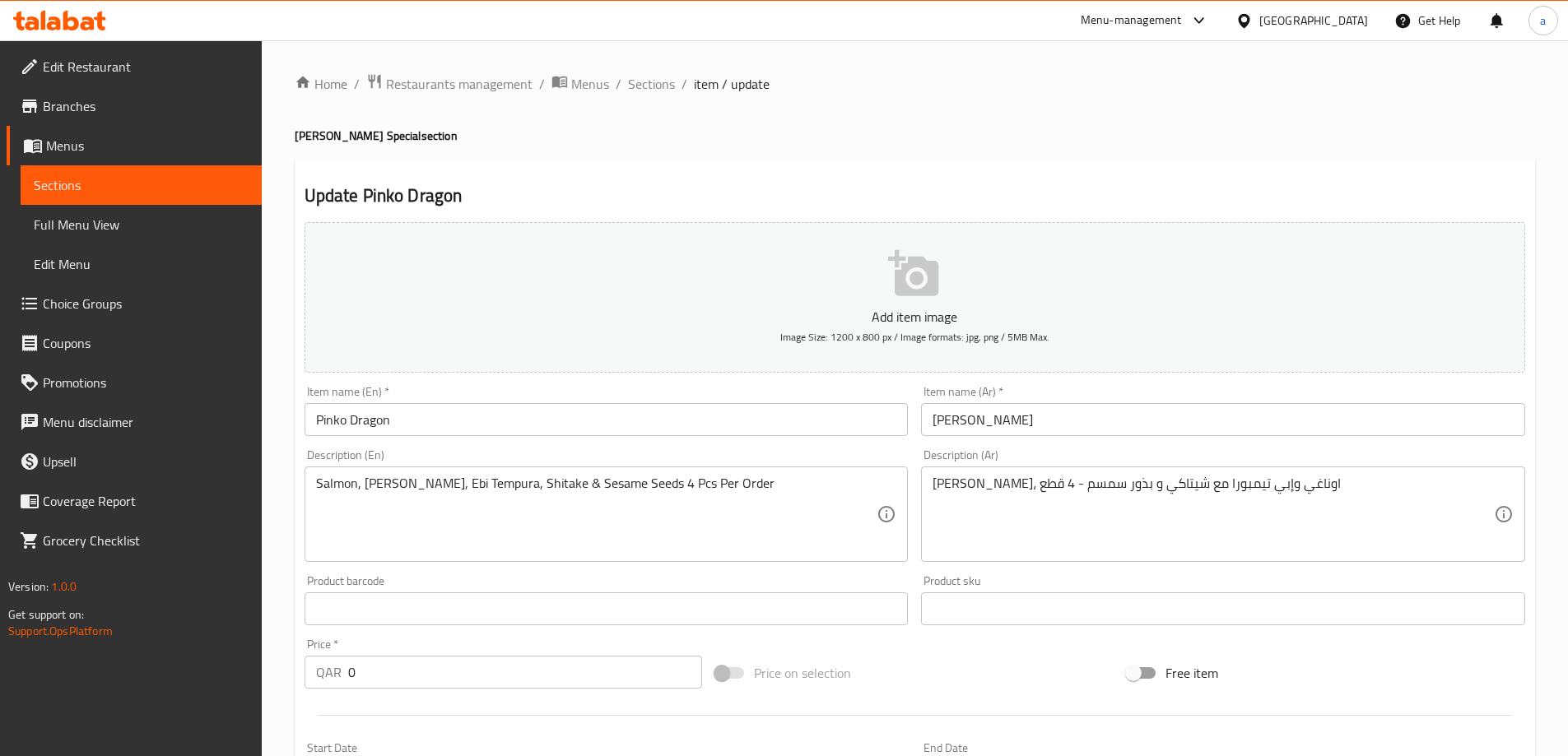
click at [1365, 465] on div "Description (Ar) سلمون، اوناغي وإبي تيمبورا مع شيتاكي و بذور سمسم - 4 قطع Descr…" at bounding box center [1223, 505] width 605 height 113
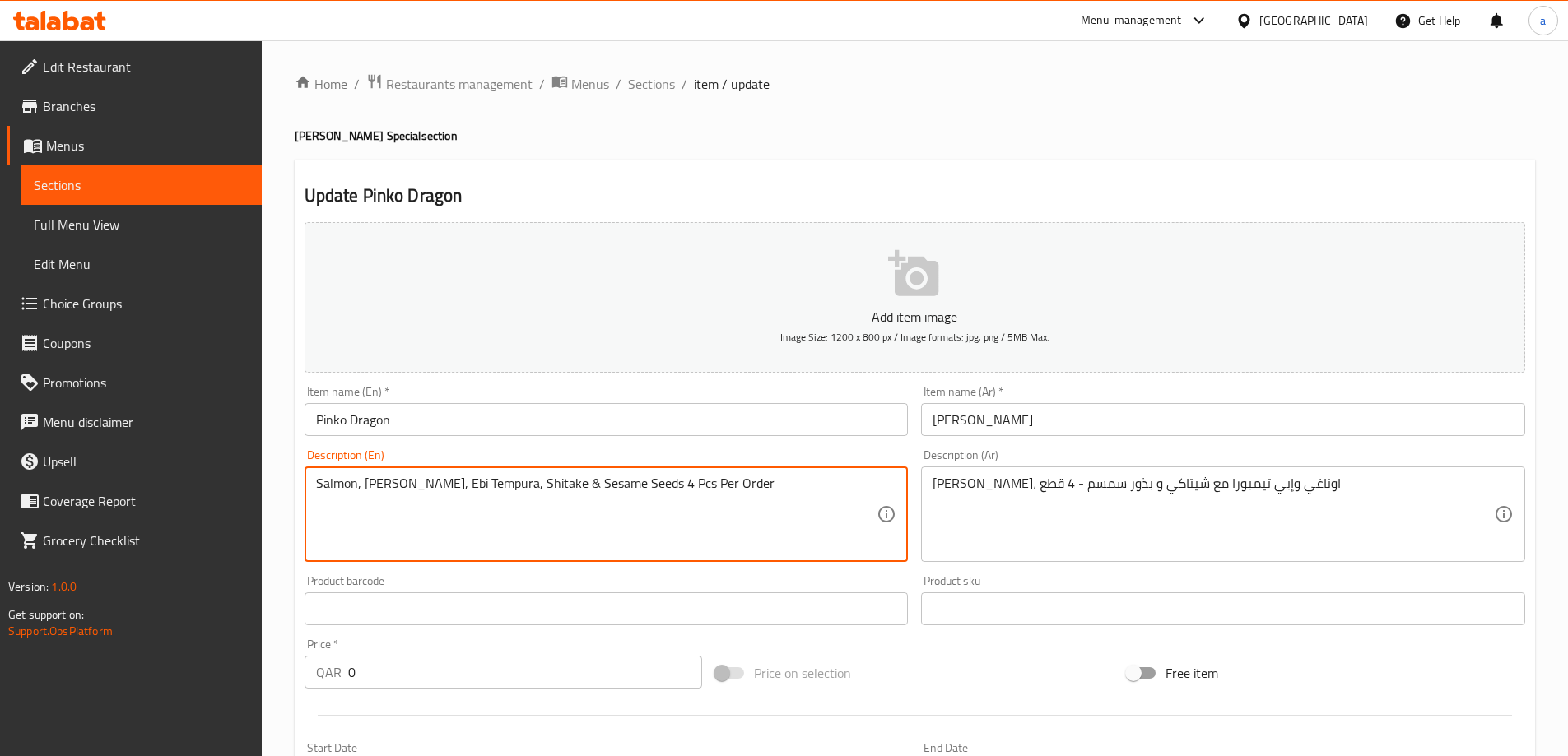
click at [381, 500] on textarea "Salmon, Unagi, Ebi Tempura, Shitake & Sesame Seeds 4 Pcs Per Order" at bounding box center [597, 514] width 561 height 78
click at [817, 452] on div "Description (En) Salmon, Unagi, Ebi Tempura, Shitake & Sesame Seeds 4 Pcs Per O…" at bounding box center [607, 505] width 605 height 113
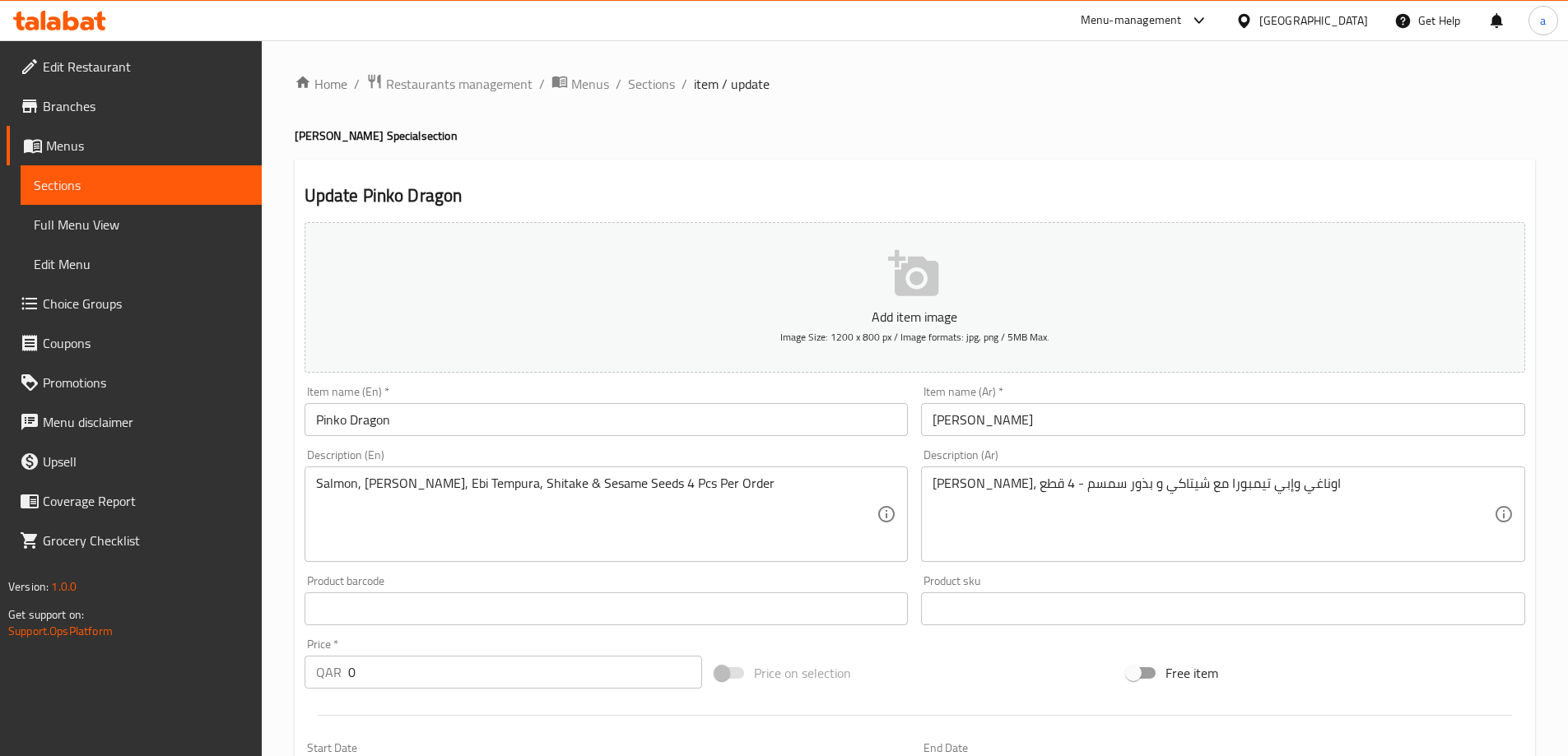
click at [783, 458] on div "Description (En) Salmon, Unagi, Ebi Tempura, Shitake & Sesame Seeds 4 Pcs Per O…" at bounding box center [607, 505] width 605 height 113
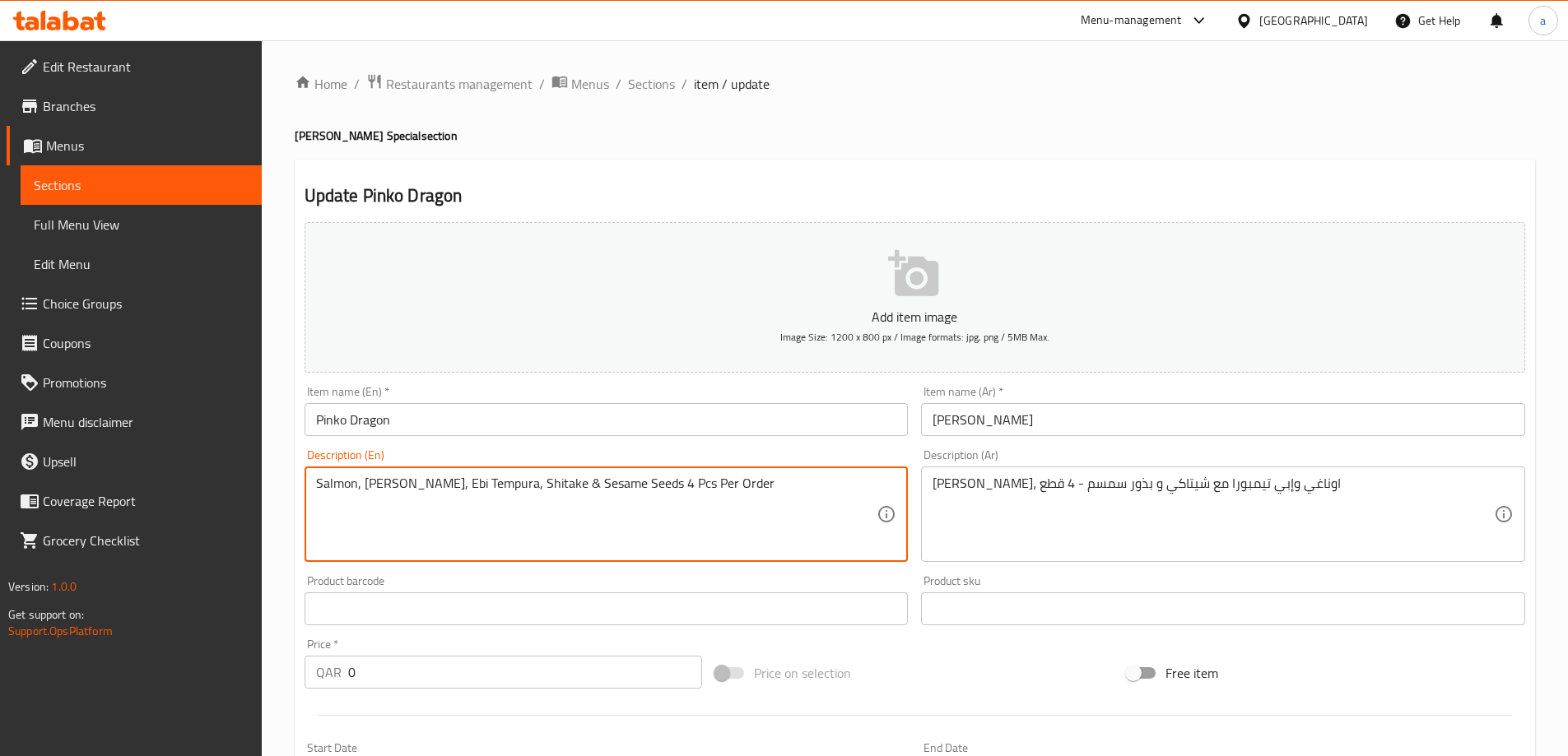
drag, startPoint x: 399, startPoint y: 486, endPoint x: 468, endPoint y: 500, distance: 70.4
click at [410, 485] on textarea "Salmon, Unagi, Ebi Tempura, Shitake & Sesame Seeds 4 Pcs Per Order" at bounding box center [597, 514] width 561 height 78
click at [837, 458] on div "Description (En) Salmon, Unagi, Ebi Tempura, Shitake & Sesame Seeds 4 Pcs Per O…" at bounding box center [607, 505] width 605 height 113
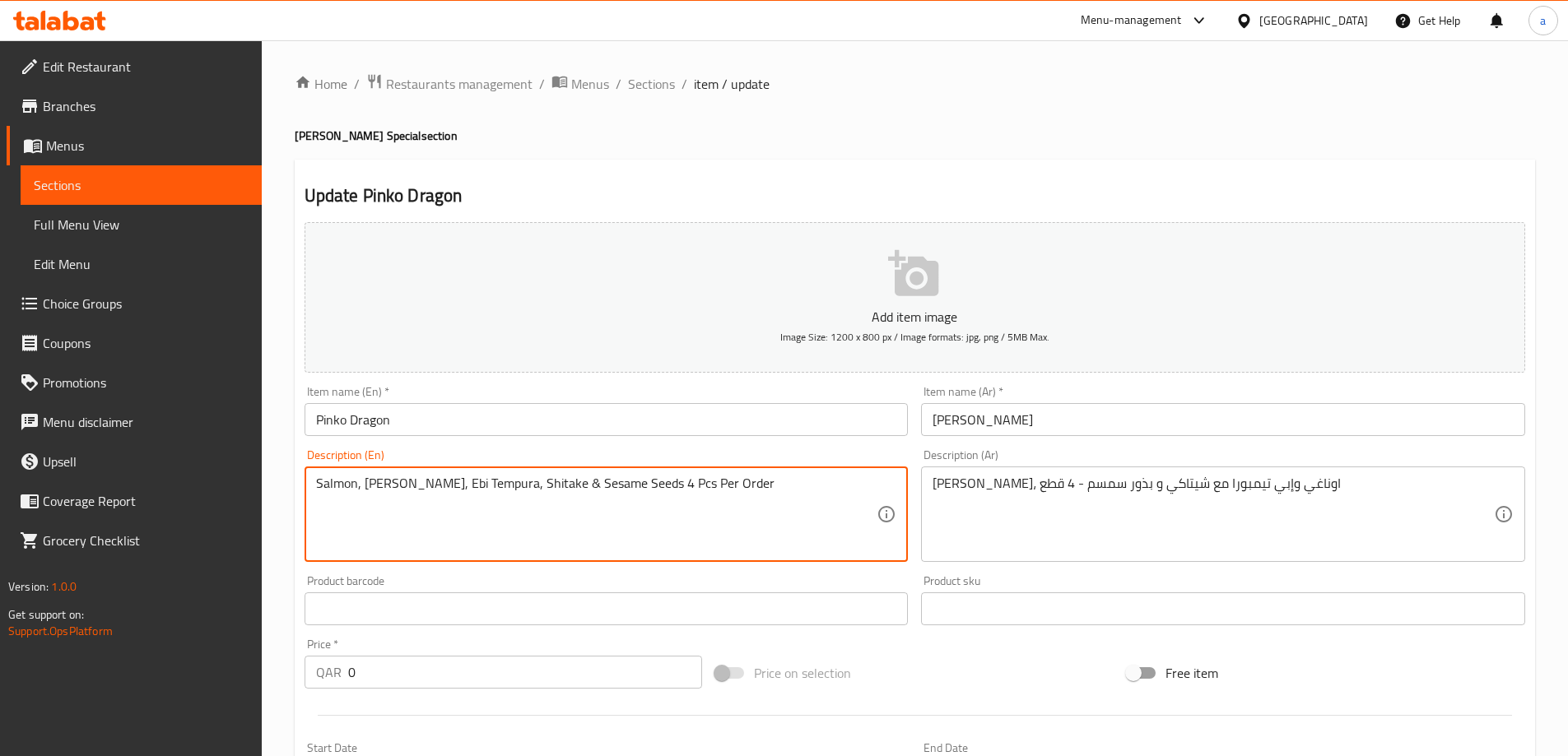
click at [503, 493] on textarea "Salmon, Unagi, Ebi Tempura, Shitake & Sesame Seeds 4 Pcs Per Order" at bounding box center [597, 514] width 561 height 78
click at [756, 444] on div "Description (En) Salmon, Unagi, Ebi Tempura, Shitake & Sesame Seeds 4 Pcs Per O…" at bounding box center [607, 505] width 617 height 126
drag, startPoint x: 615, startPoint y: 481, endPoint x: 734, endPoint y: 483, distance: 119.0
click at [652, 493] on textarea "Salmon, Unagi, Ebi Tempura, Shitake & Sesame Seeds 4 Pcs Per Order" at bounding box center [597, 514] width 561 height 78
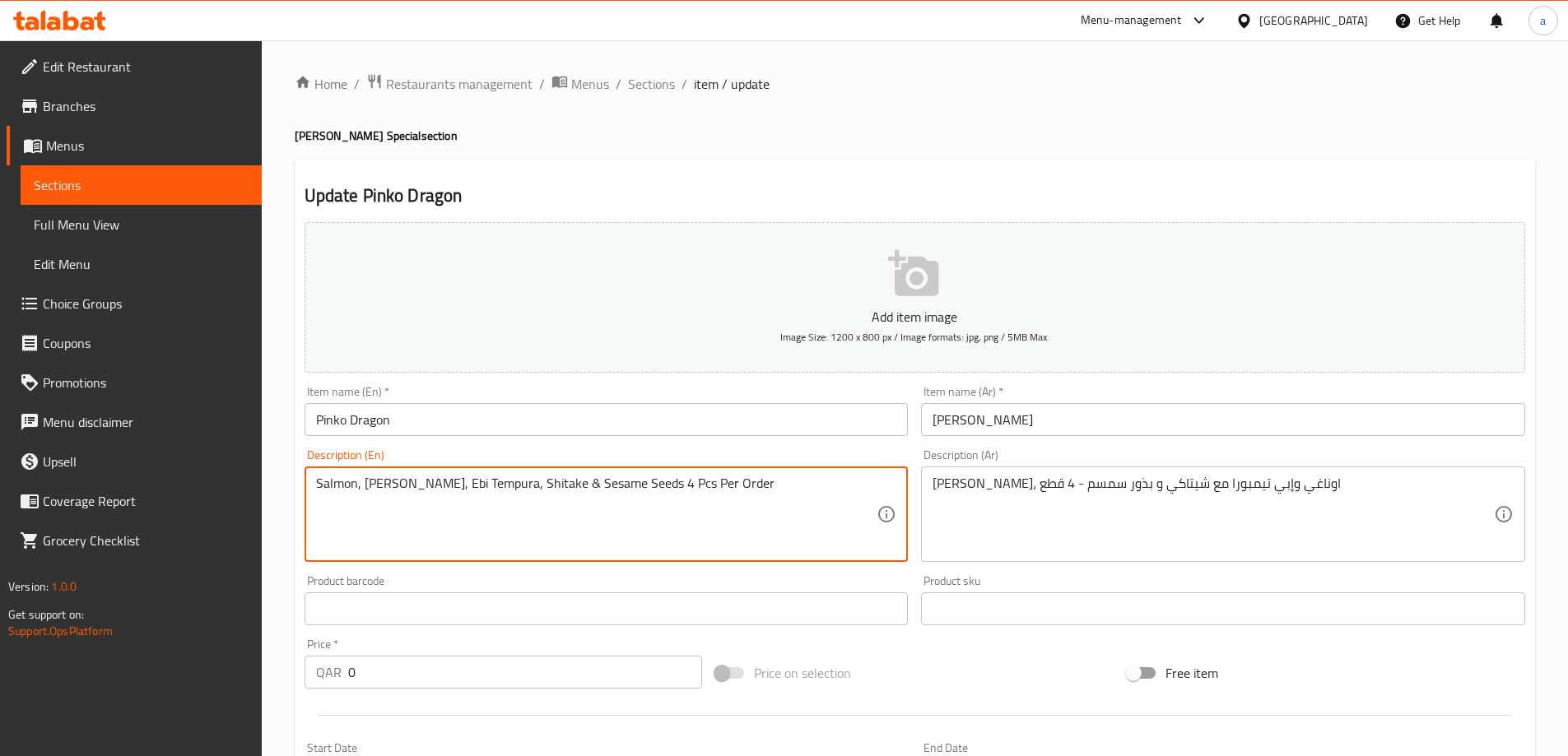
click at [652, 493] on textarea "Salmon, Unagi, Ebi Tempura, Shitake & Sesame Seeds 4 Pcs Per Order" at bounding box center [597, 514] width 561 height 78
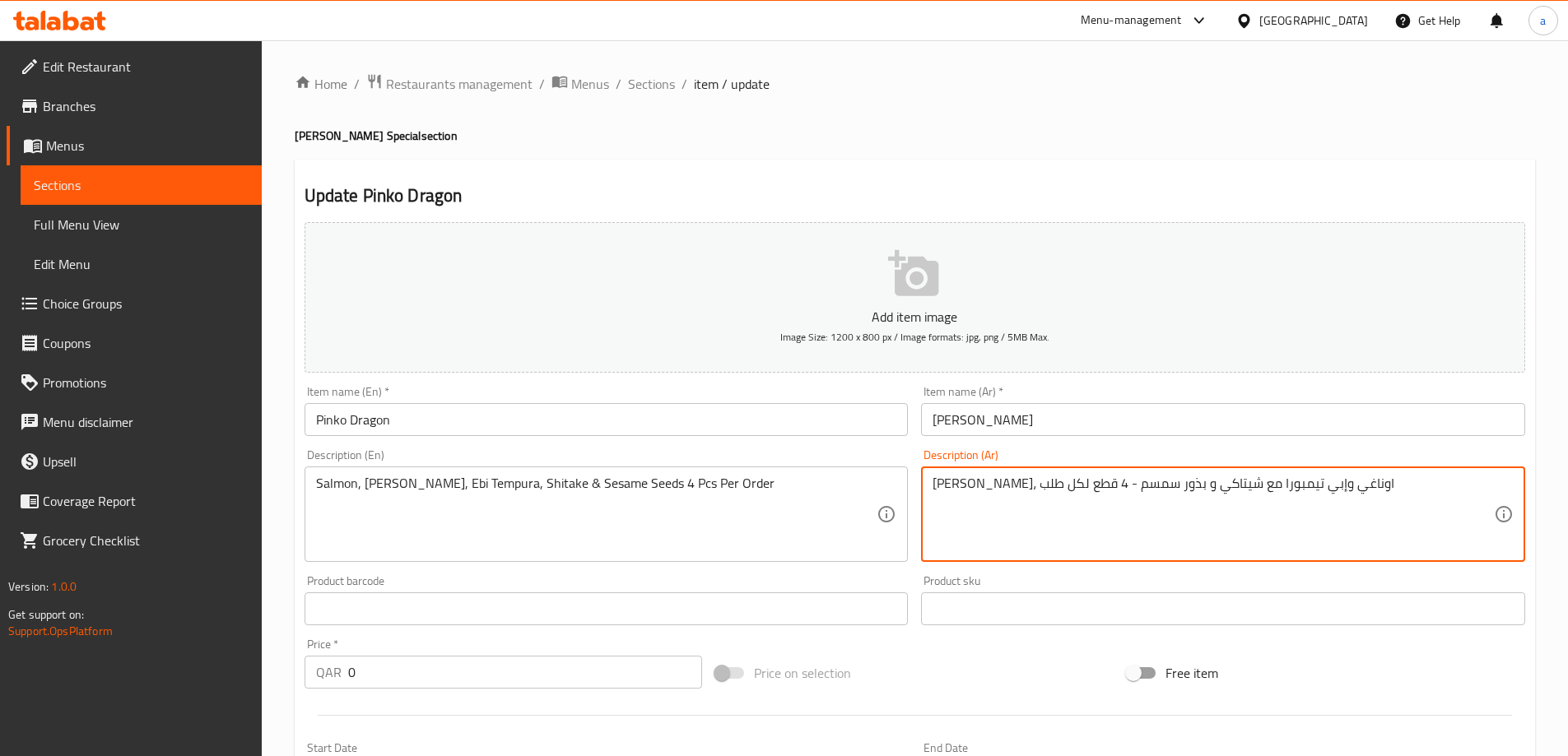
type textarea "سلمون، اوناغي وإبي تيمبورا مع شيتاكي و بذور سمسم - 4 قطع لكل طلب"
click at [1425, 449] on div "Description (Ar) سلمون، اوناغي وإبي تيمبورا مع شيتاكي و بذور سمسم - 4 قطع لكل ط…" at bounding box center [1223, 505] width 605 height 113
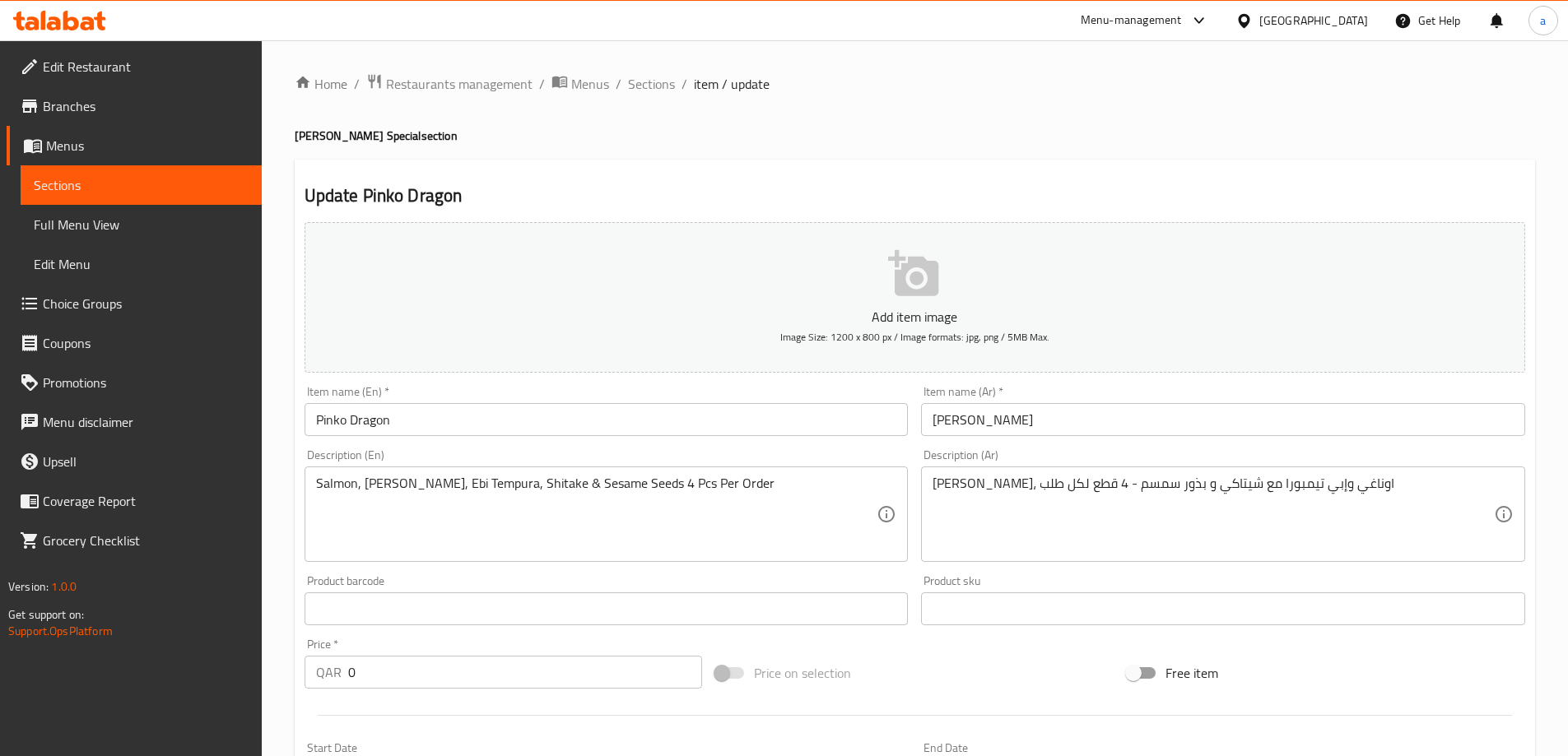
click at [523, 457] on div "Description (En) Salmon, Unagi, Ebi Tempura, Shitake & Sesame Seeds 4 Pcs Per O…" at bounding box center [607, 505] width 605 height 113
click at [379, 426] on input "Pinko Dragon" at bounding box center [607, 419] width 605 height 33
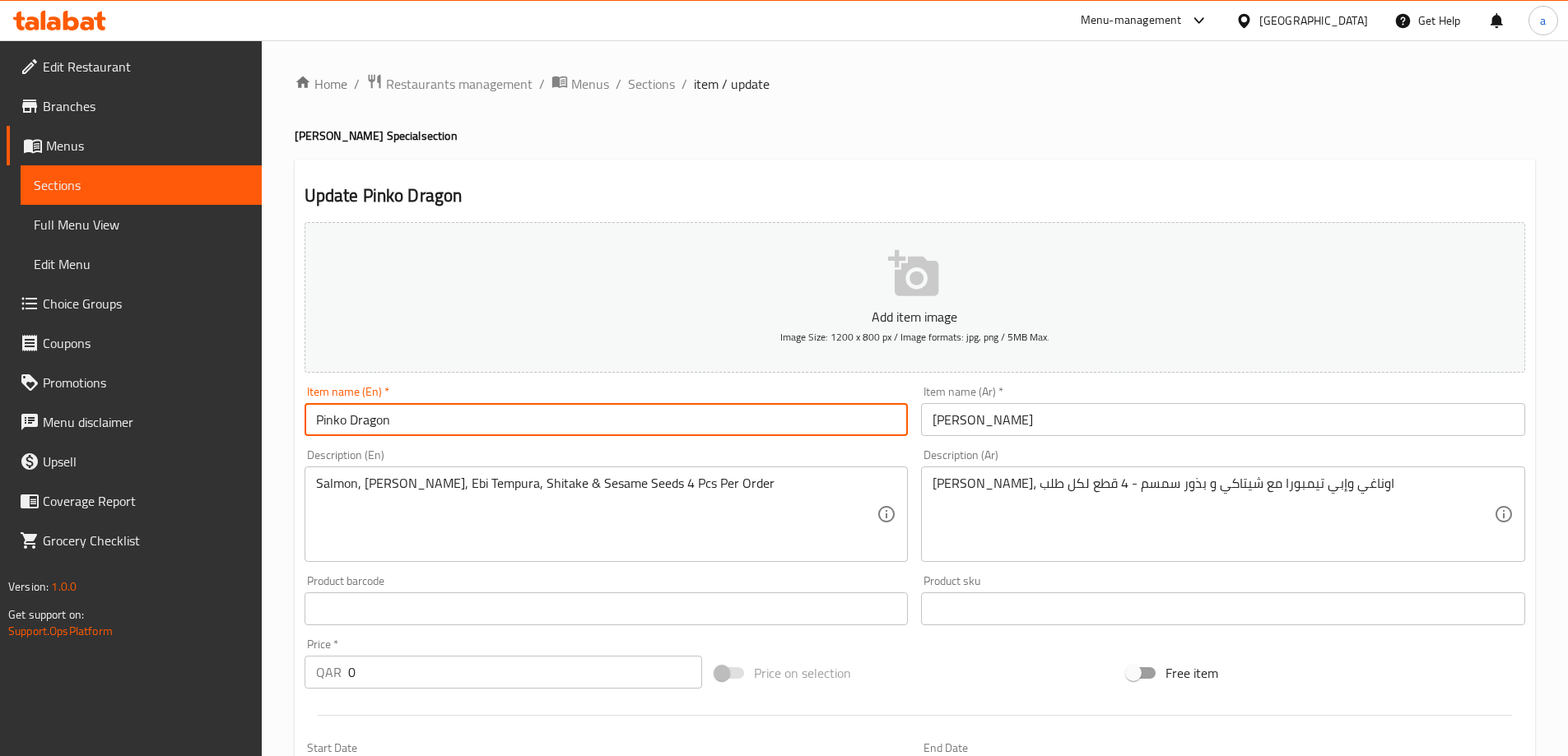
click at [379, 426] on input "Pinko Dragon" at bounding box center [607, 419] width 605 height 33
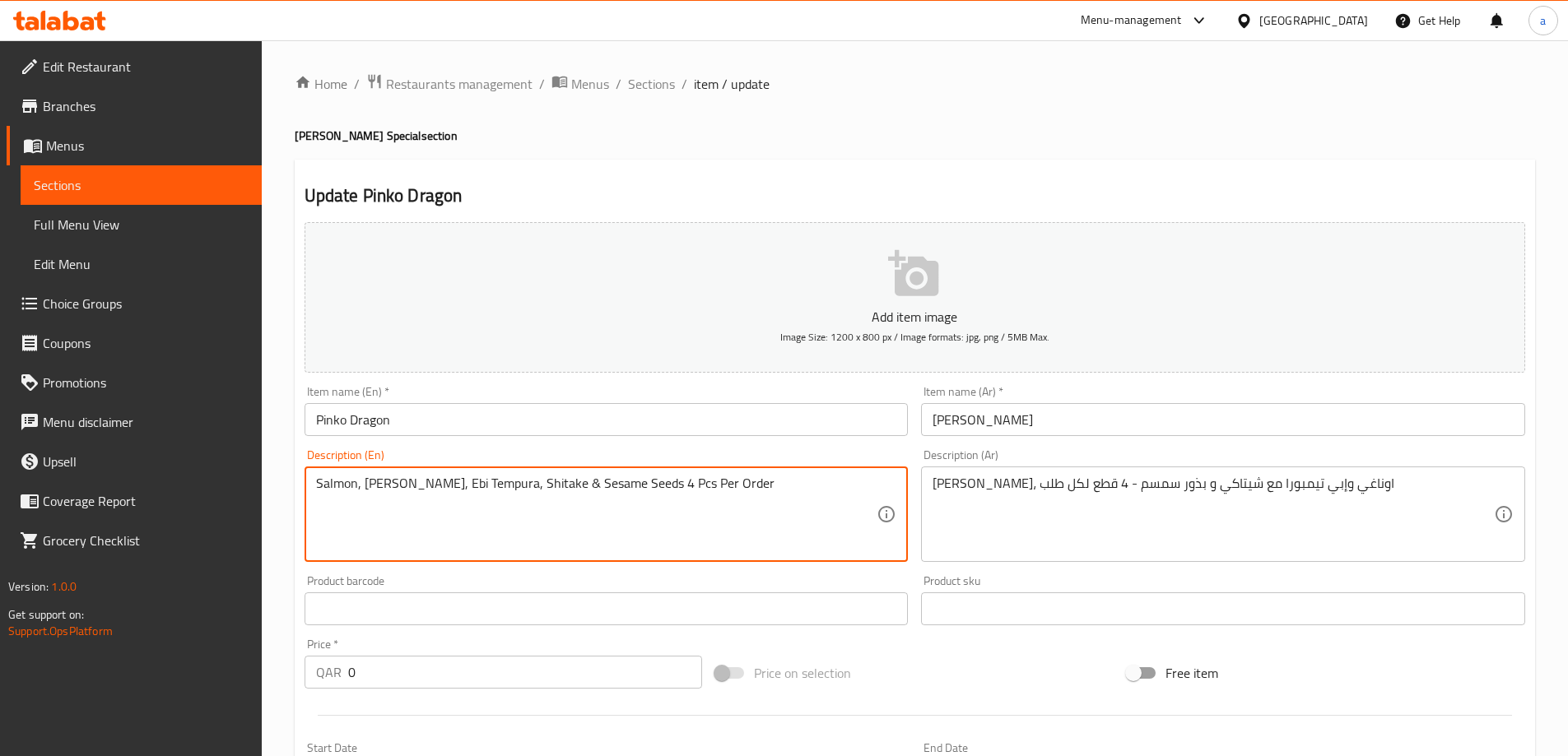
click at [694, 493] on textarea "Salmon, Unagi, Ebi Tempura, Shitake & Sesame Seeds 4 Pcs Per Order" at bounding box center [597, 514] width 561 height 78
click at [711, 487] on textarea "Salmon, Unagi, Ebi Tempura, Shitake & Sesame Seeds 4 Pcs Per Order" at bounding box center [597, 514] width 561 height 78
paste textarea "Pinko Dragon"
click at [322, 486] on textarea "Salmon, Unagi, Ebi Tempura, Shitake & Sesame Seeds 4 Pcs Per Order" at bounding box center [597, 514] width 561 height 78
click at [316, 486] on textarea "Salmon, Unagi, Ebi Tempura, Shitake & Sesame Seeds 4 Pcs Per Order" at bounding box center [597, 514] width 561 height 78
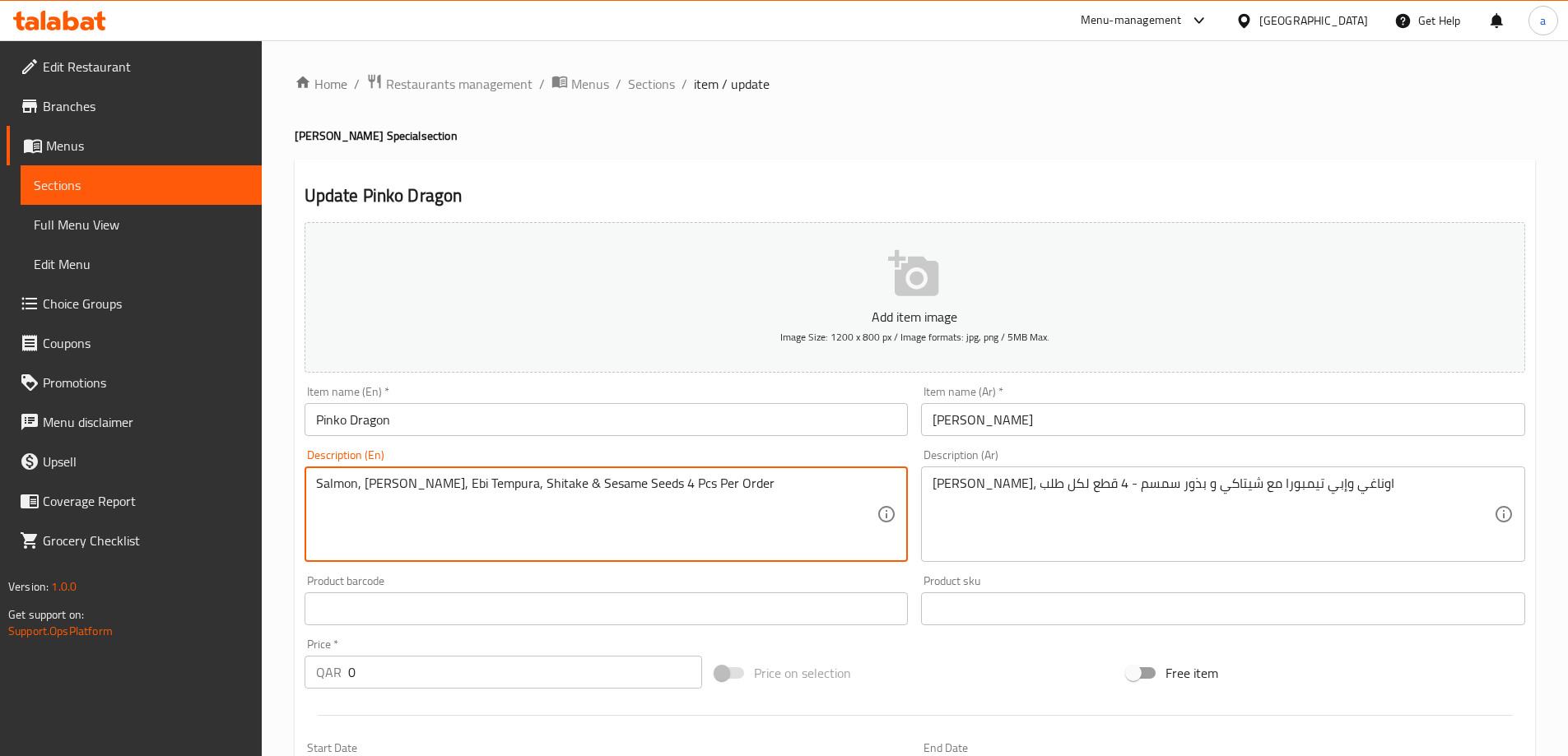
paste textarea "Pinko Dragon"
type textarea "Pinko Dragon Salmon, Unagi, Ebi Tempura, Shitake & Sesame Seeds 4 Pcs Per Order"
click at [562, 446] on div "Description (En) Pinko Dragon Salmon, Unagi, Ebi Tempura, Shitake & Sesame Seed…" at bounding box center [607, 505] width 617 height 126
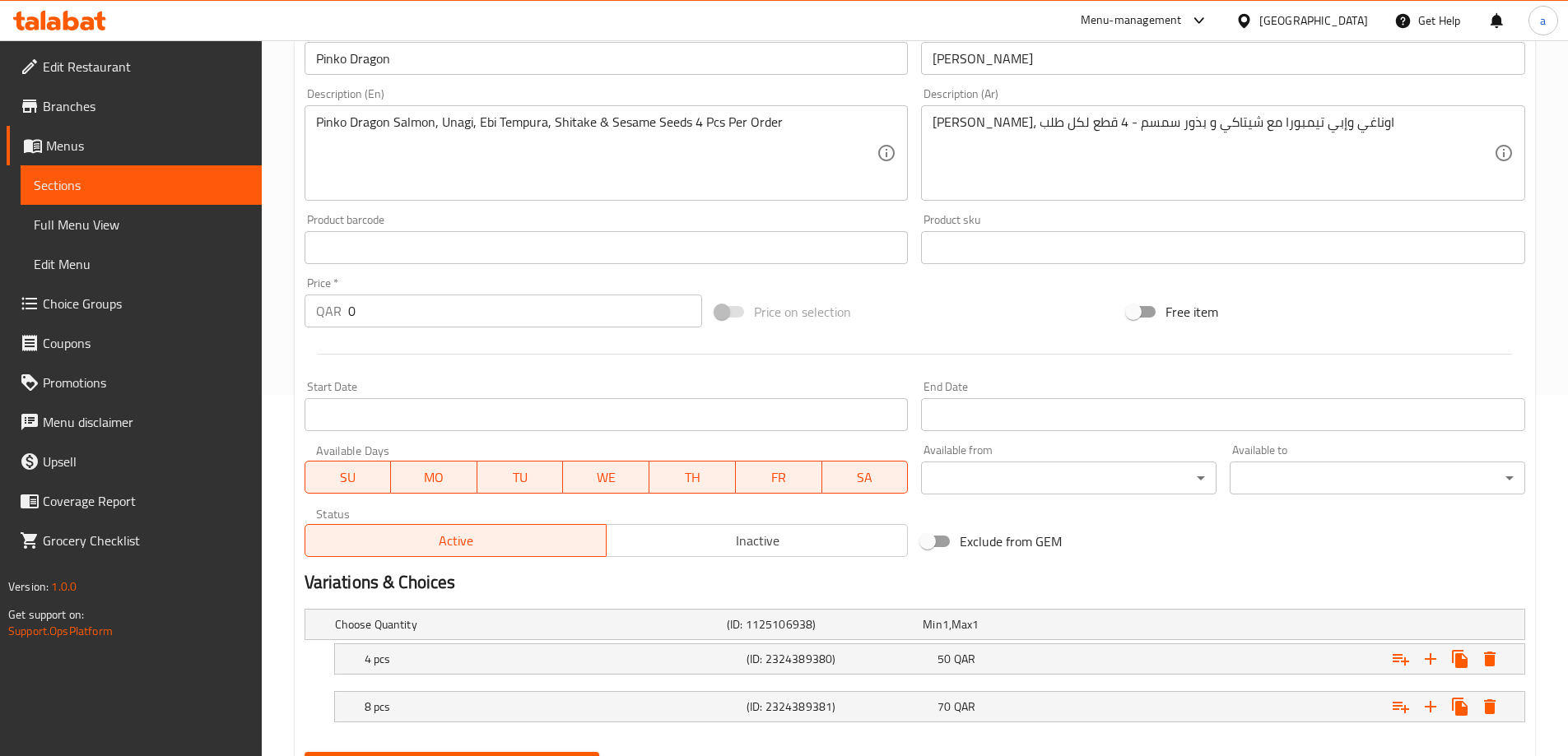
scroll to position [444, 0]
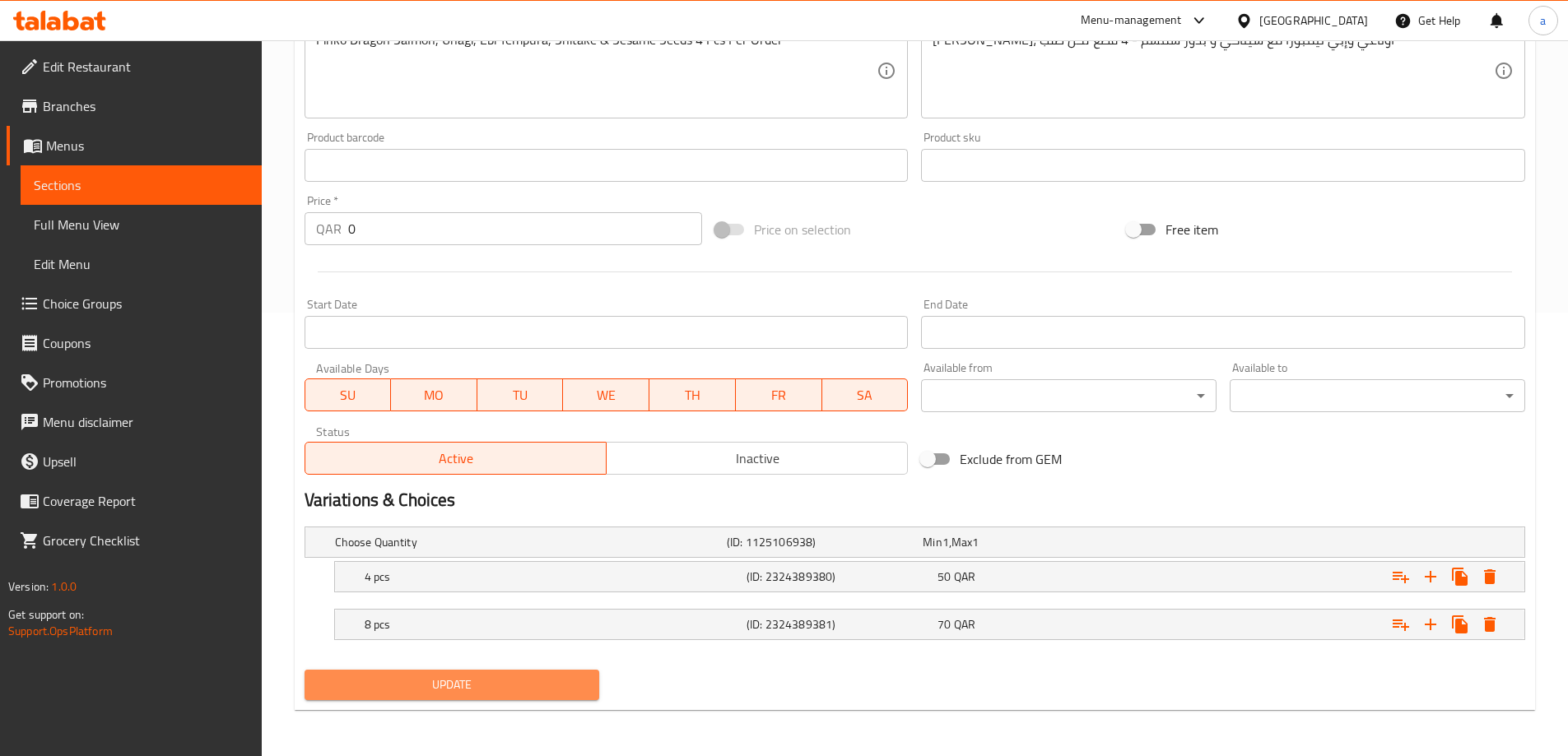
click at [486, 670] on button "Update" at bounding box center [452, 686] width 295 height 31
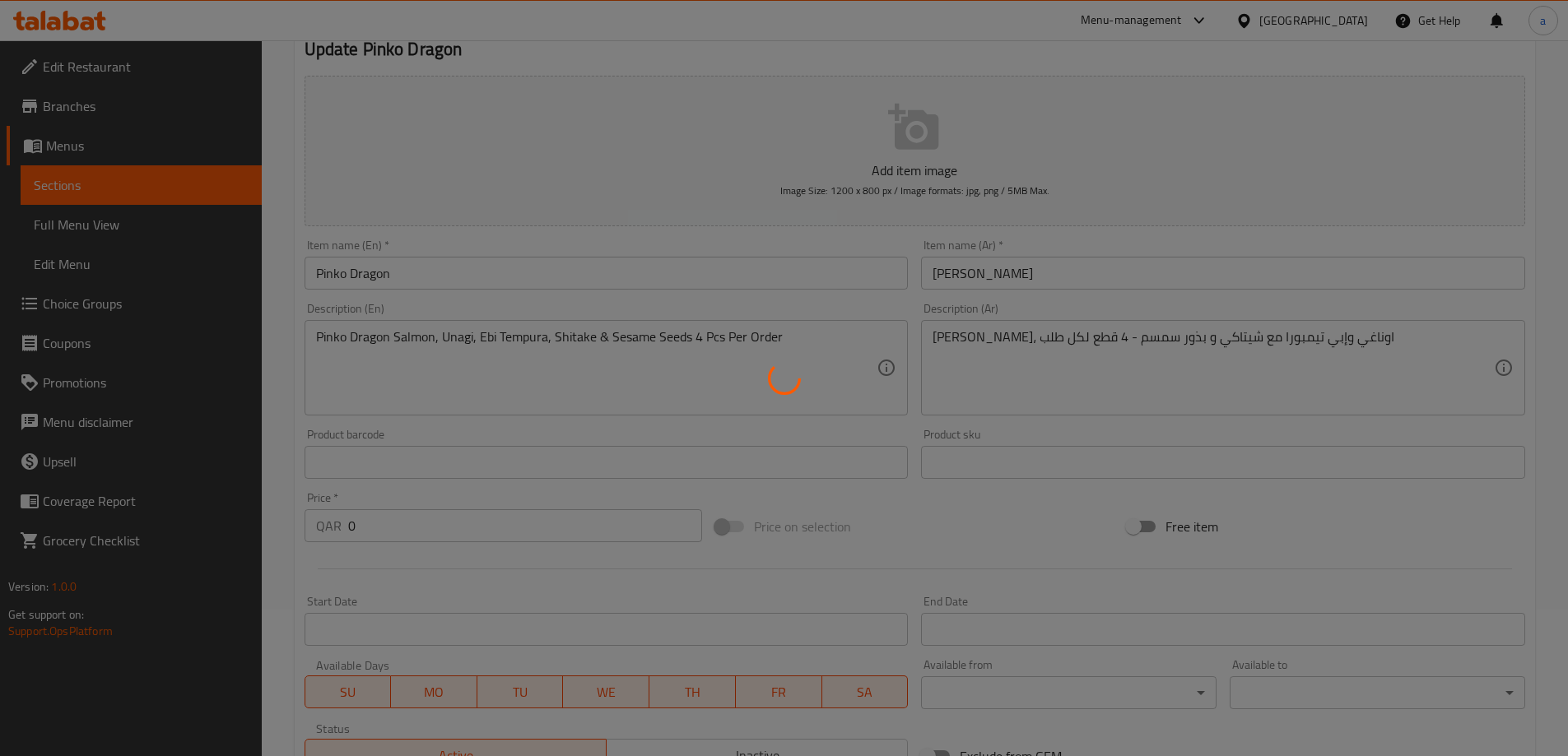
scroll to position [0, 0]
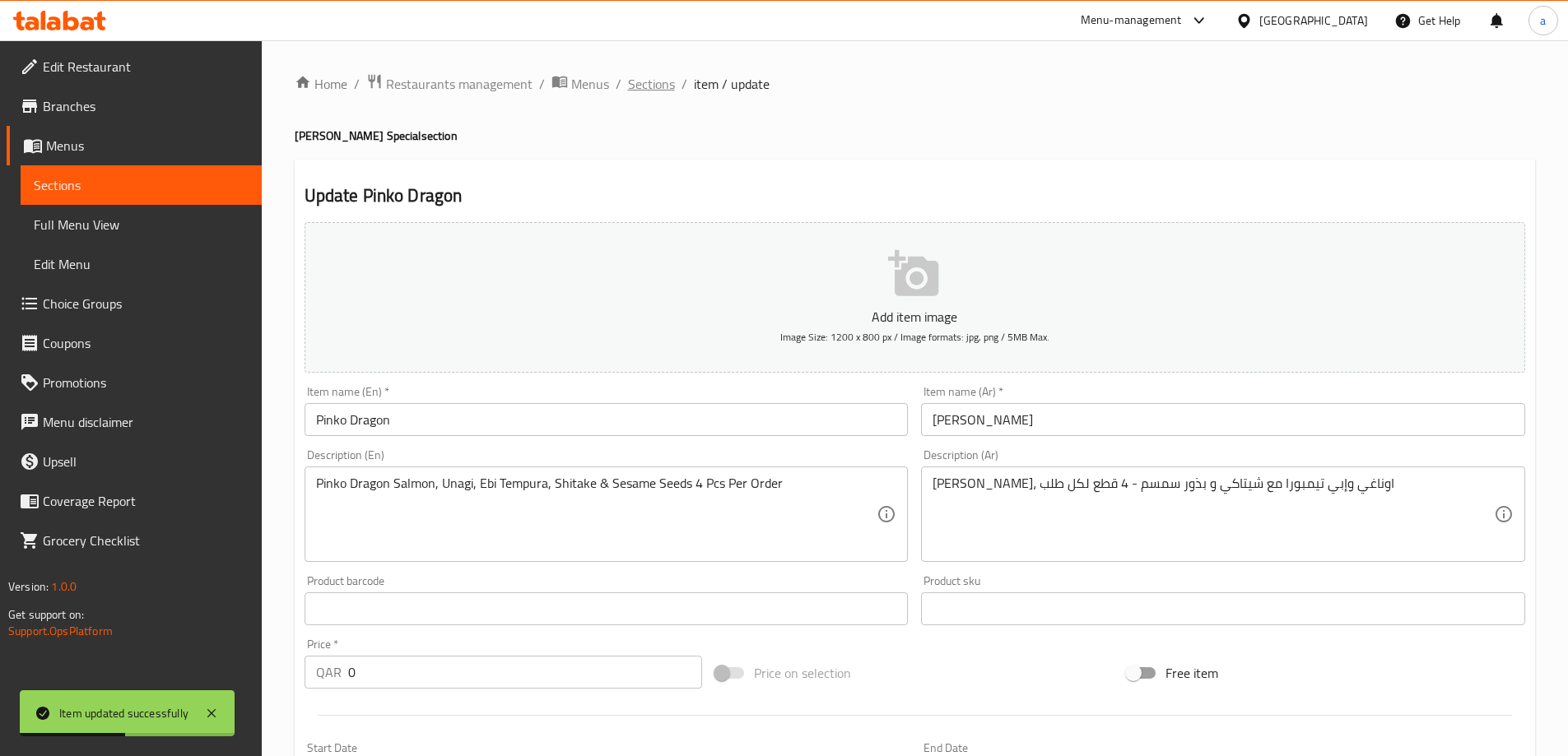
click at [651, 93] on span "Sections" at bounding box center [651, 84] width 47 height 19
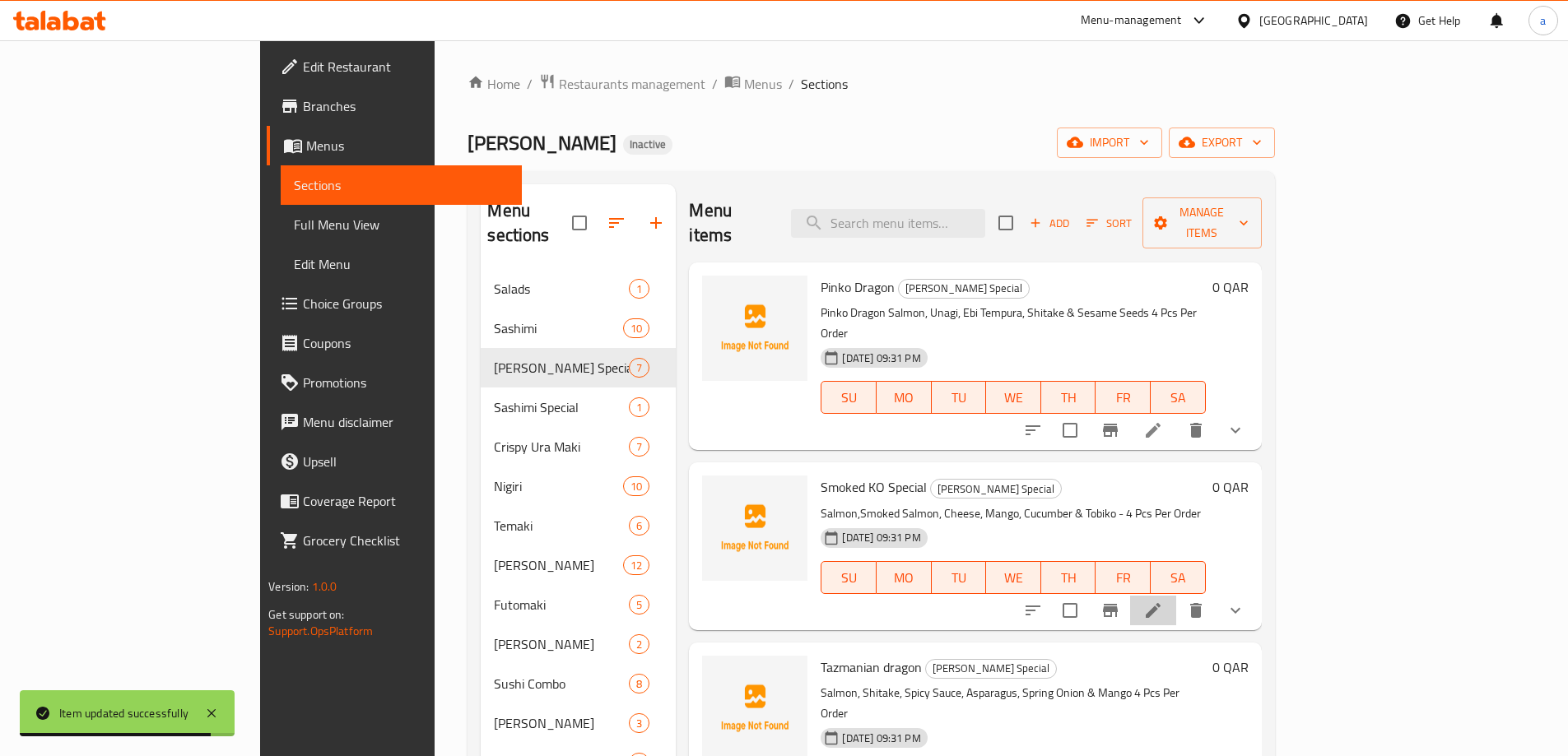
click at [1176, 596] on li at bounding box center [1153, 610] width 46 height 30
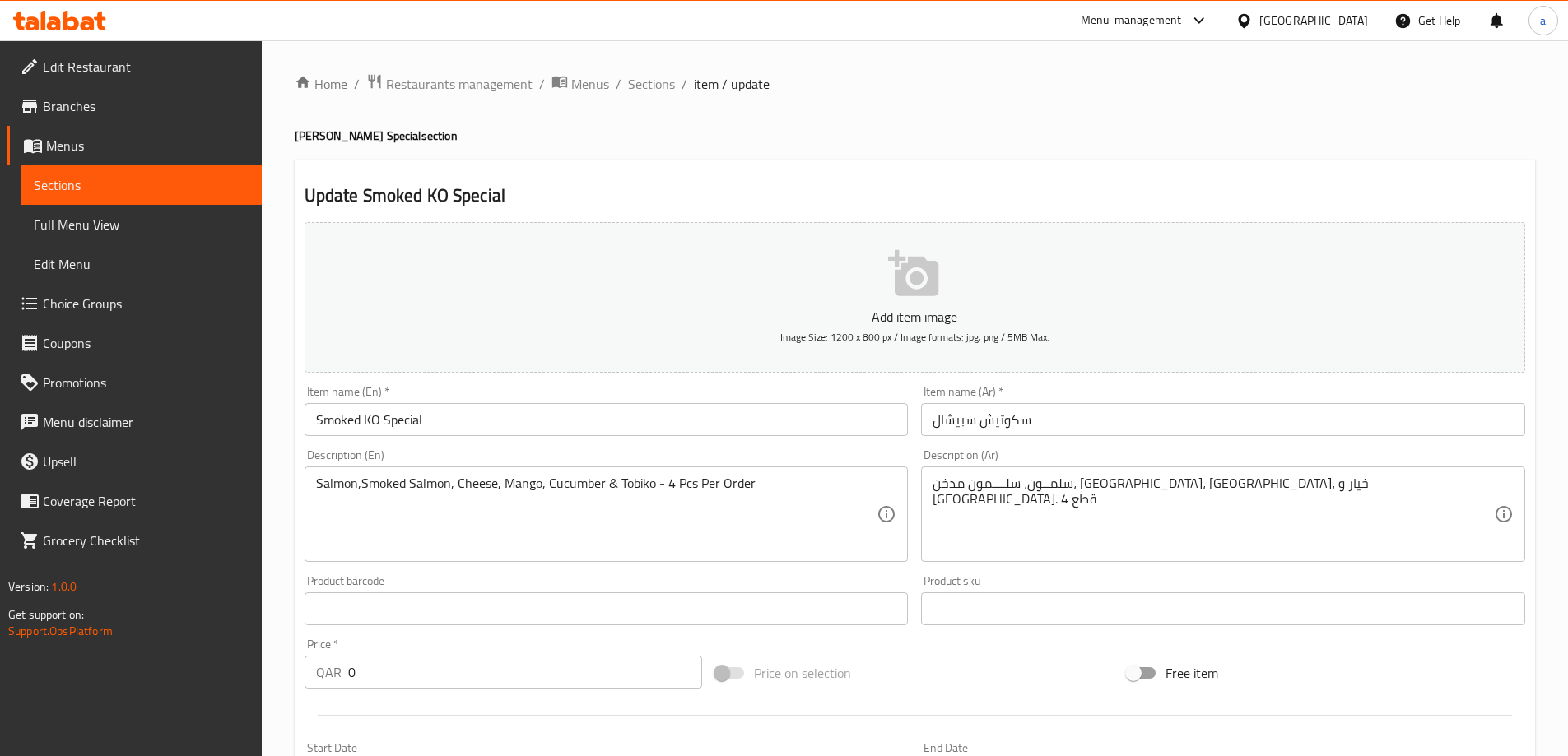
click at [496, 413] on input "Smoked KO Special" at bounding box center [607, 419] width 605 height 33
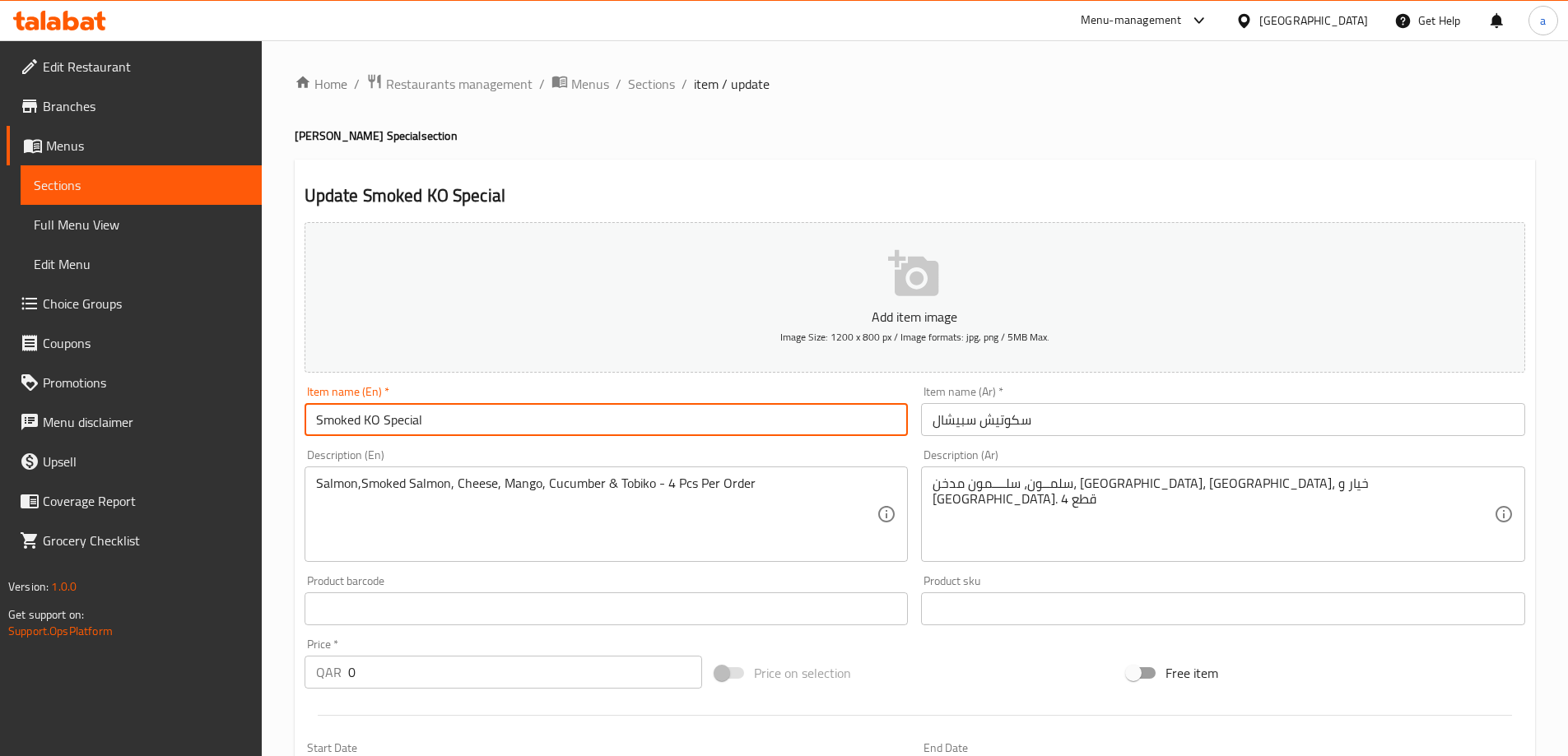
click at [496, 413] on input "Smoked KO Special" at bounding box center [607, 419] width 605 height 33
click at [544, 458] on div "Description (En) Salmon,Smoked Salmon, Cheese, Mango, Cucumber & Tobiko - 4 Pcs…" at bounding box center [607, 505] width 605 height 113
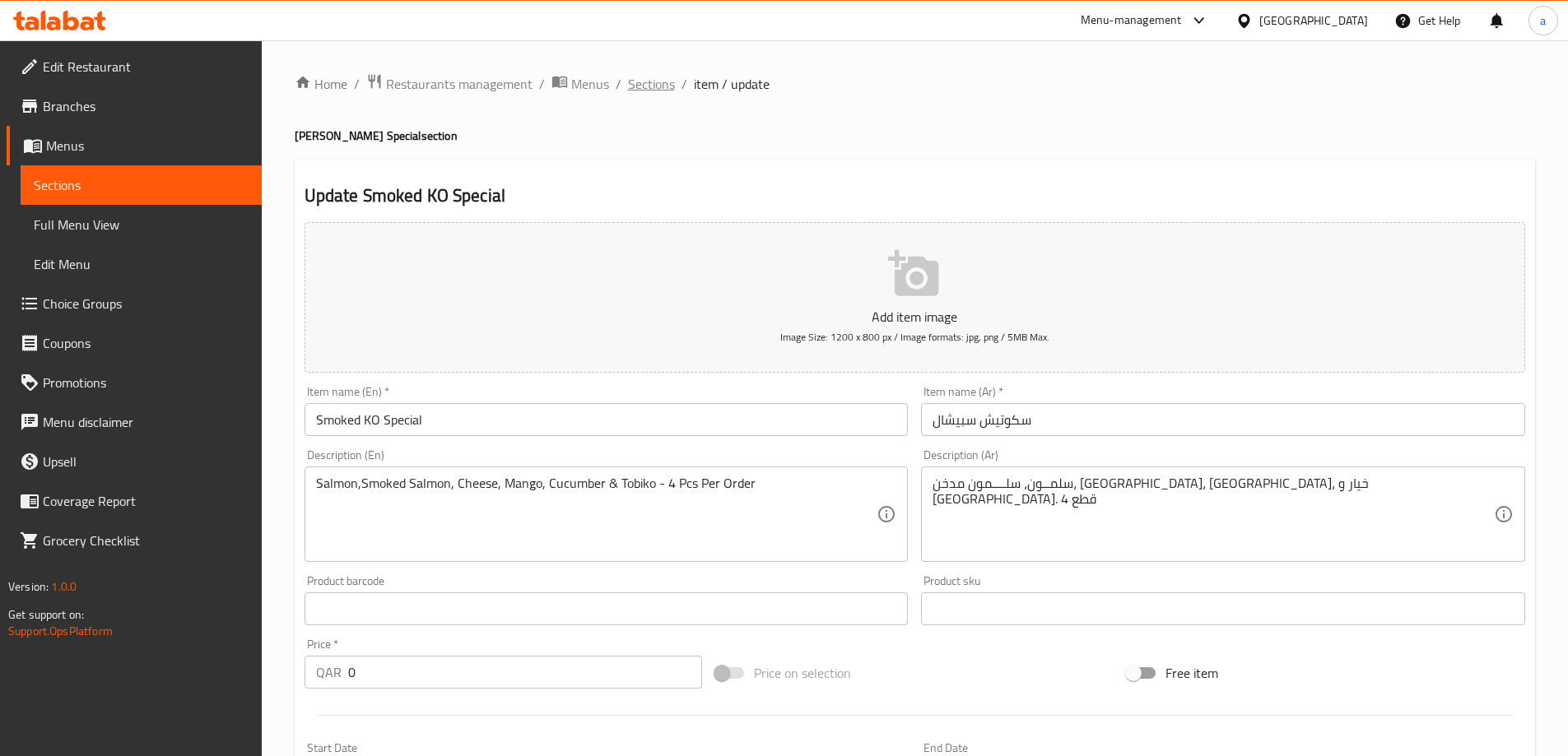
click at [639, 84] on span "Sections" at bounding box center [651, 84] width 47 height 19
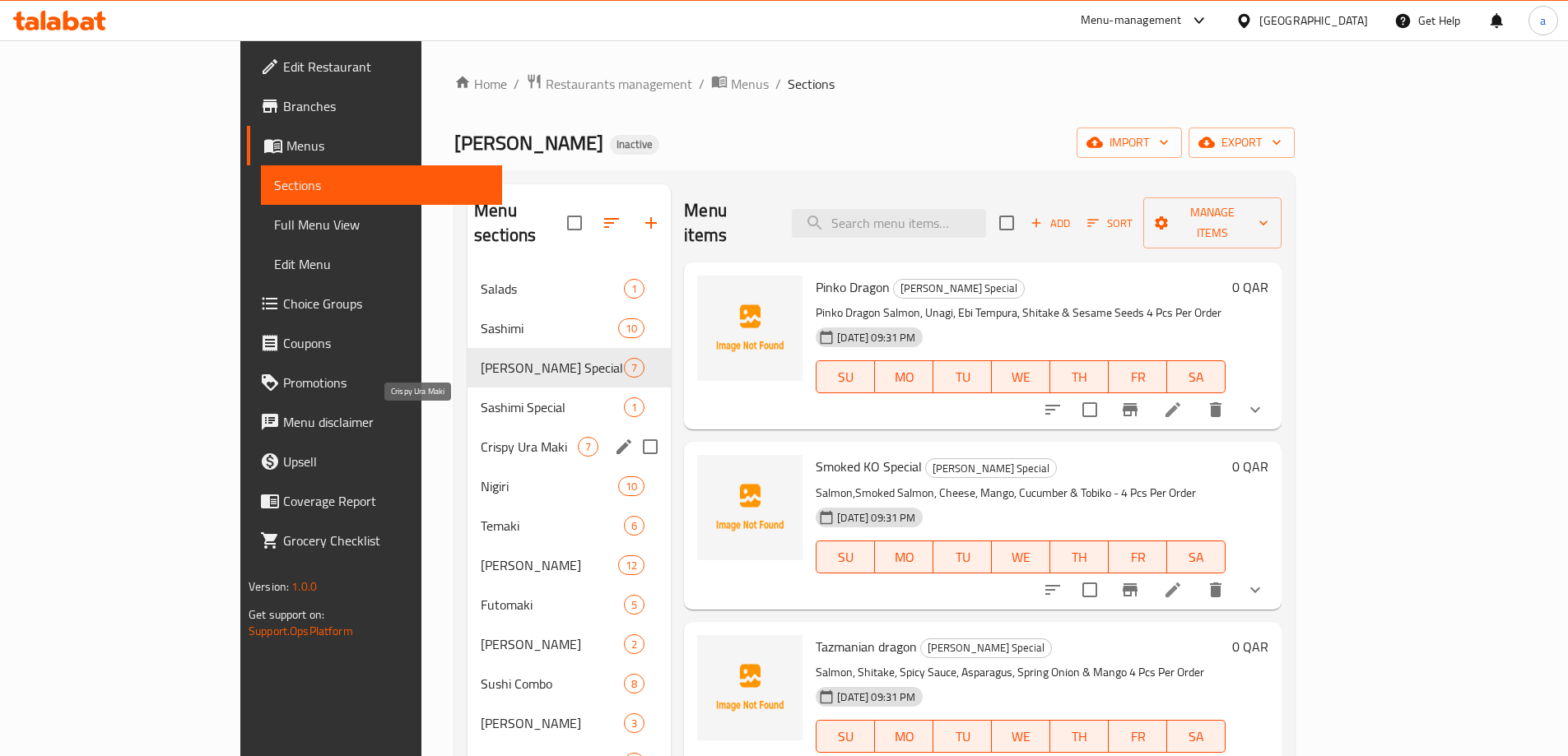
click at [480, 437] on span "Crispy Ura Maki" at bounding box center [528, 446] width 97 height 19
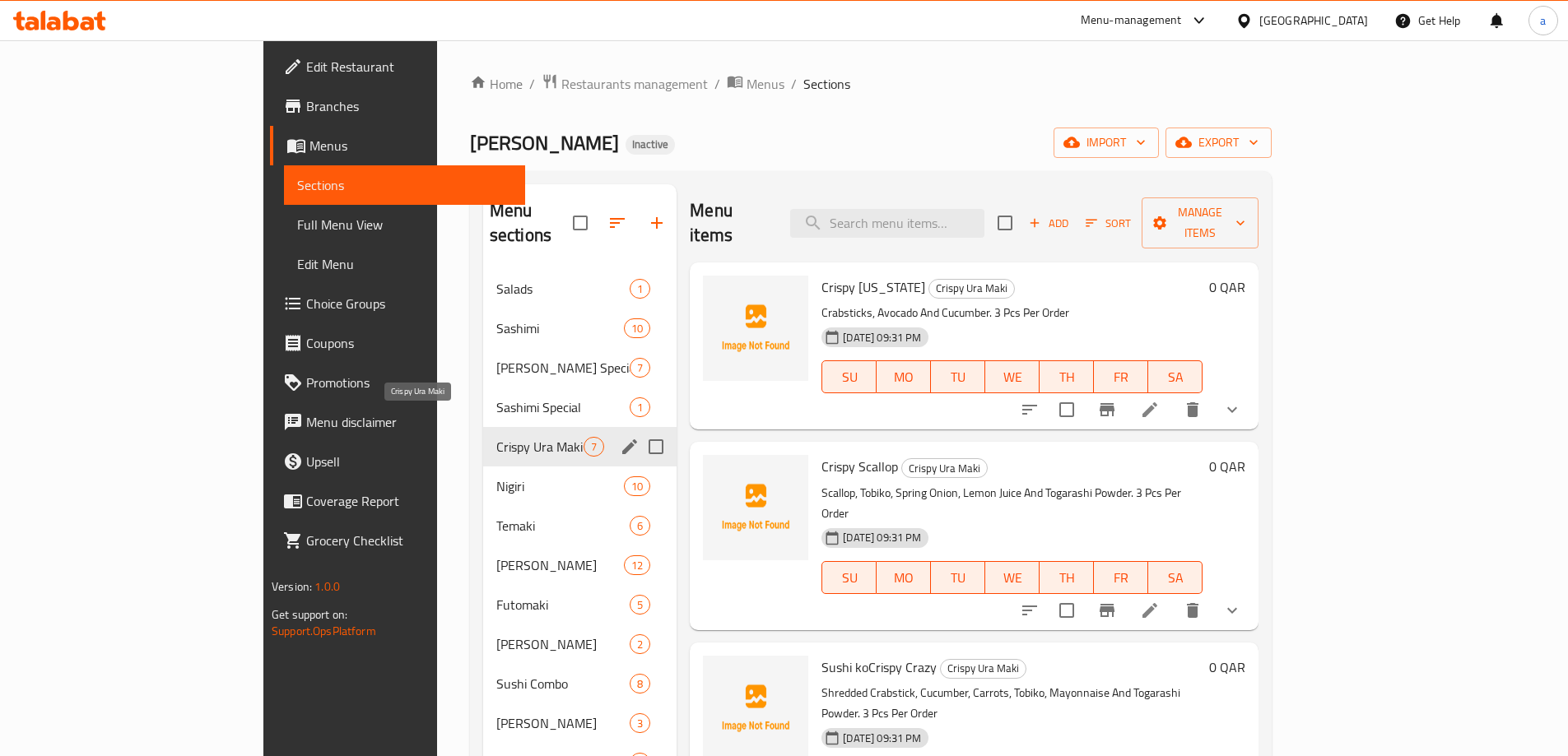
click at [497, 437] on span "Crispy Ura Maki" at bounding box center [540, 446] width 87 height 19
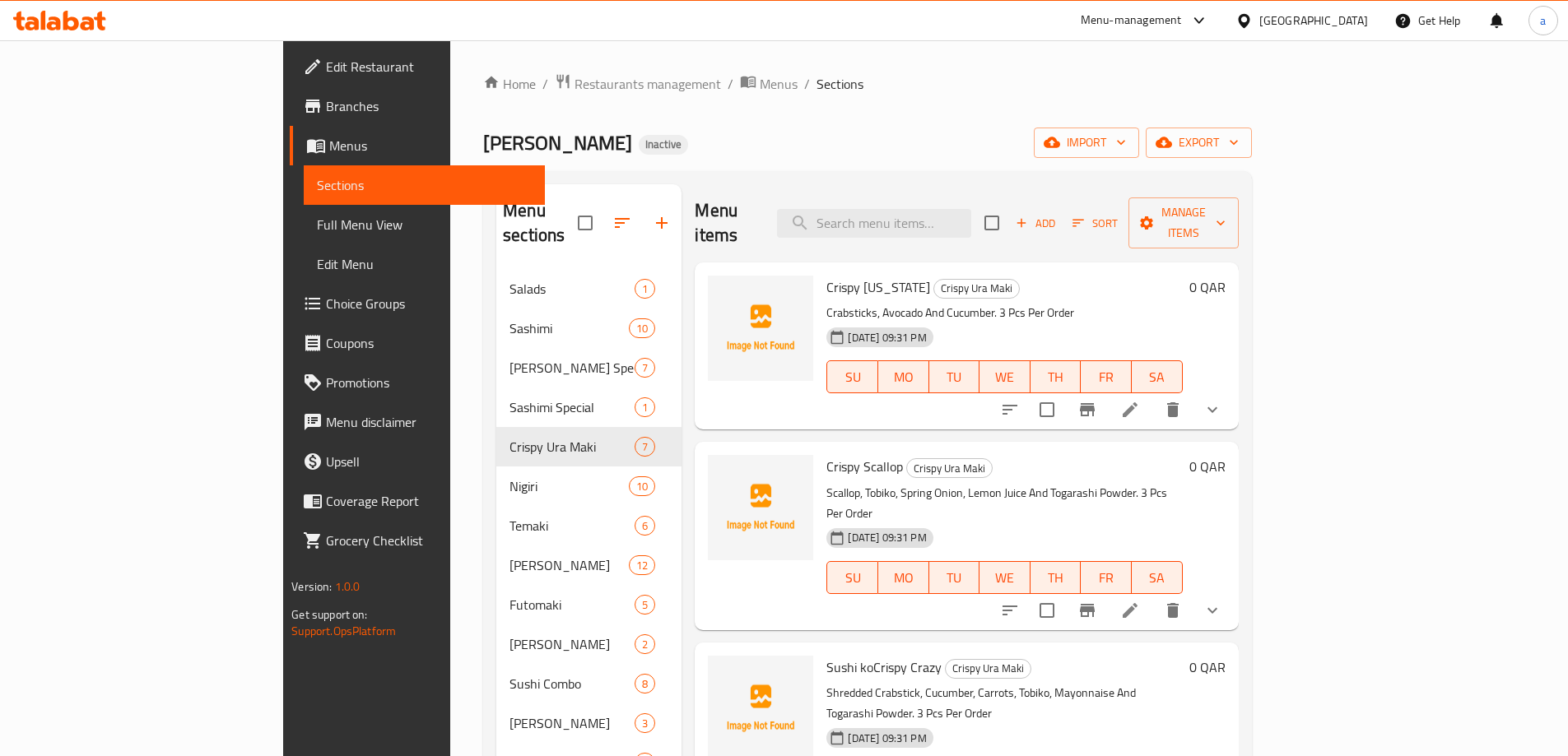
click at [826, 303] on p "Crabsticks, Avocado And Cucumber. 3 Pcs Per Order" at bounding box center [1004, 312] width 356 height 20
click at [826, 275] on span "Crispy California" at bounding box center [879, 287] width 104 height 25
copy h6 "Crispy California"
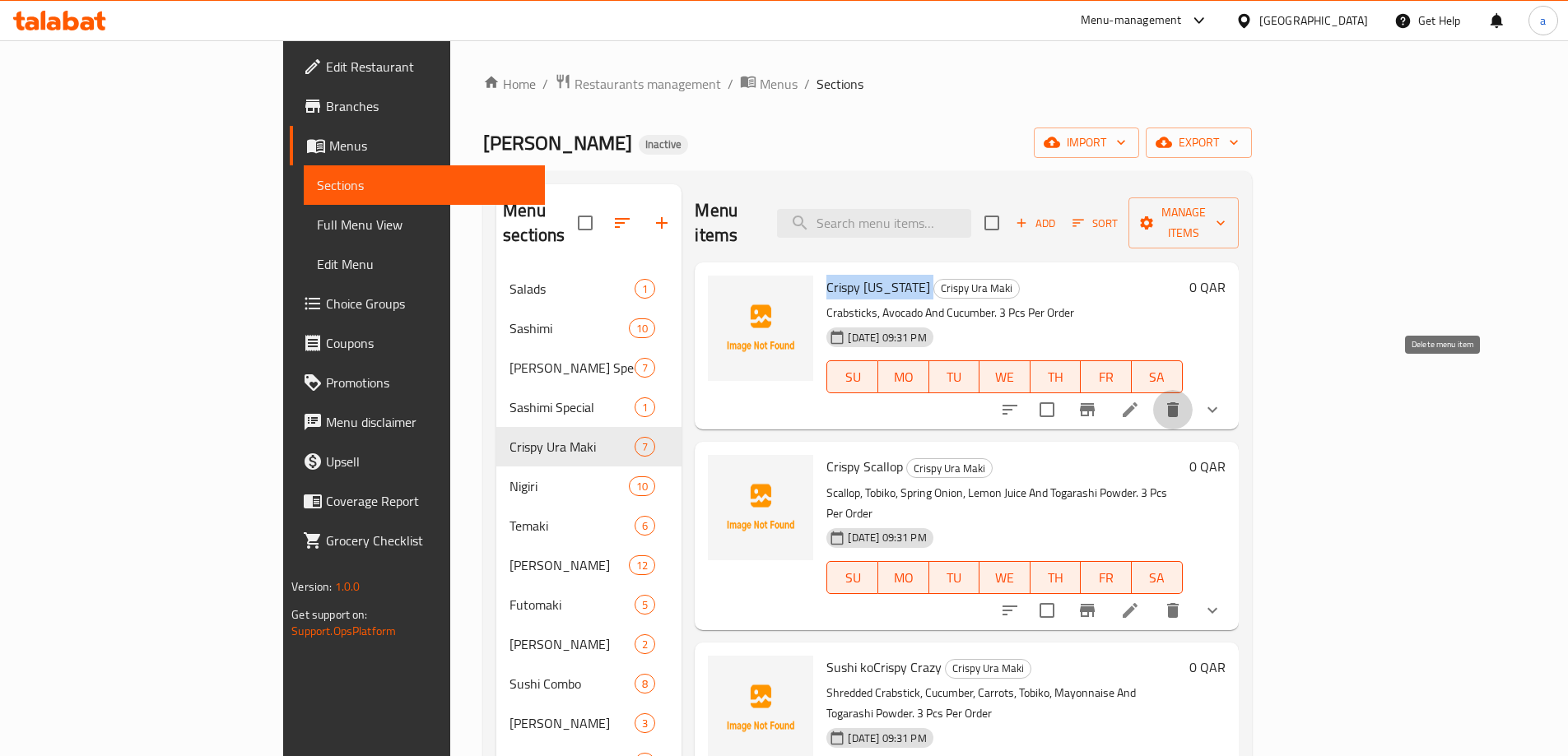
click at [1178, 402] on icon "delete" at bounding box center [1173, 409] width 12 height 14
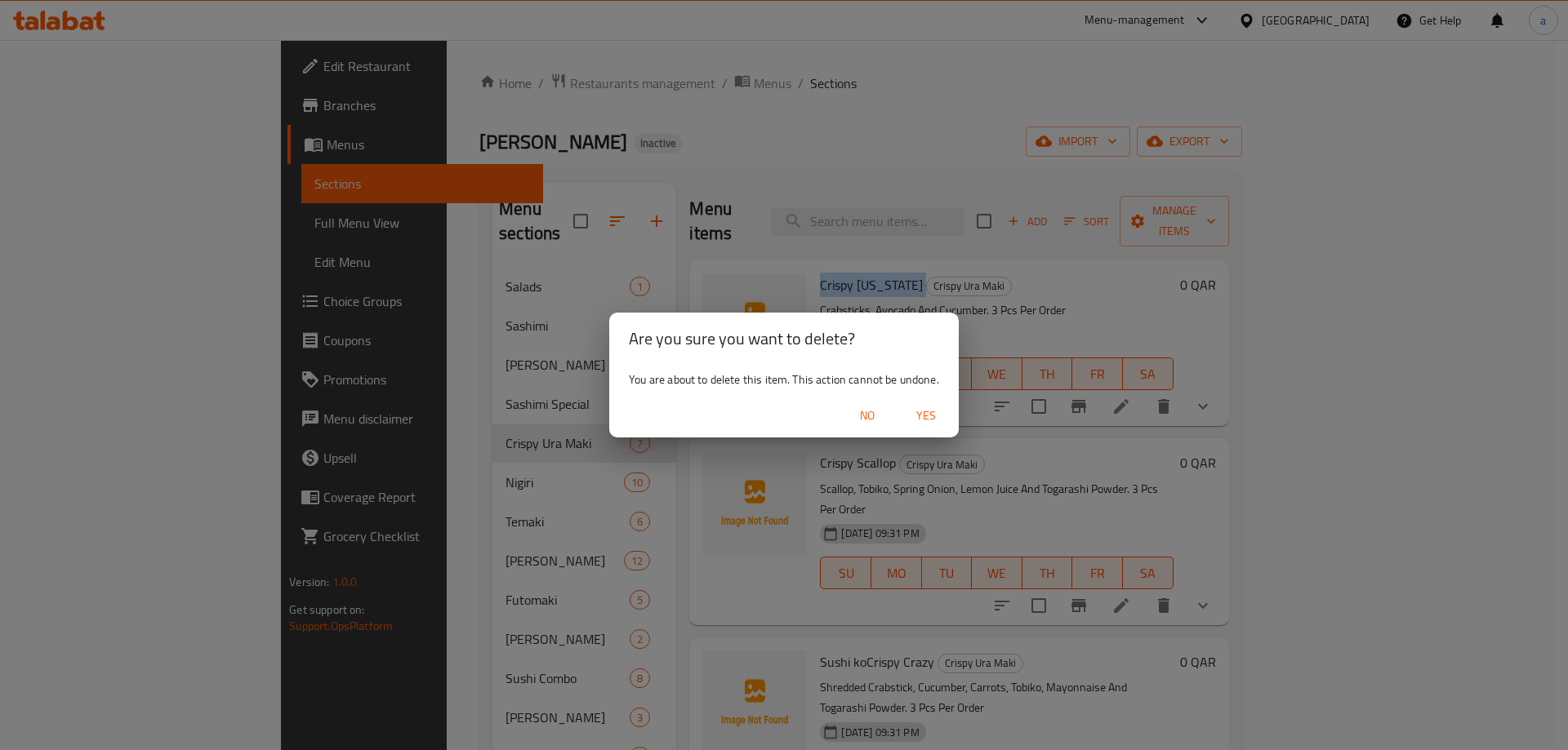
click at [933, 415] on span "Yes" at bounding box center [925, 415] width 39 height 20
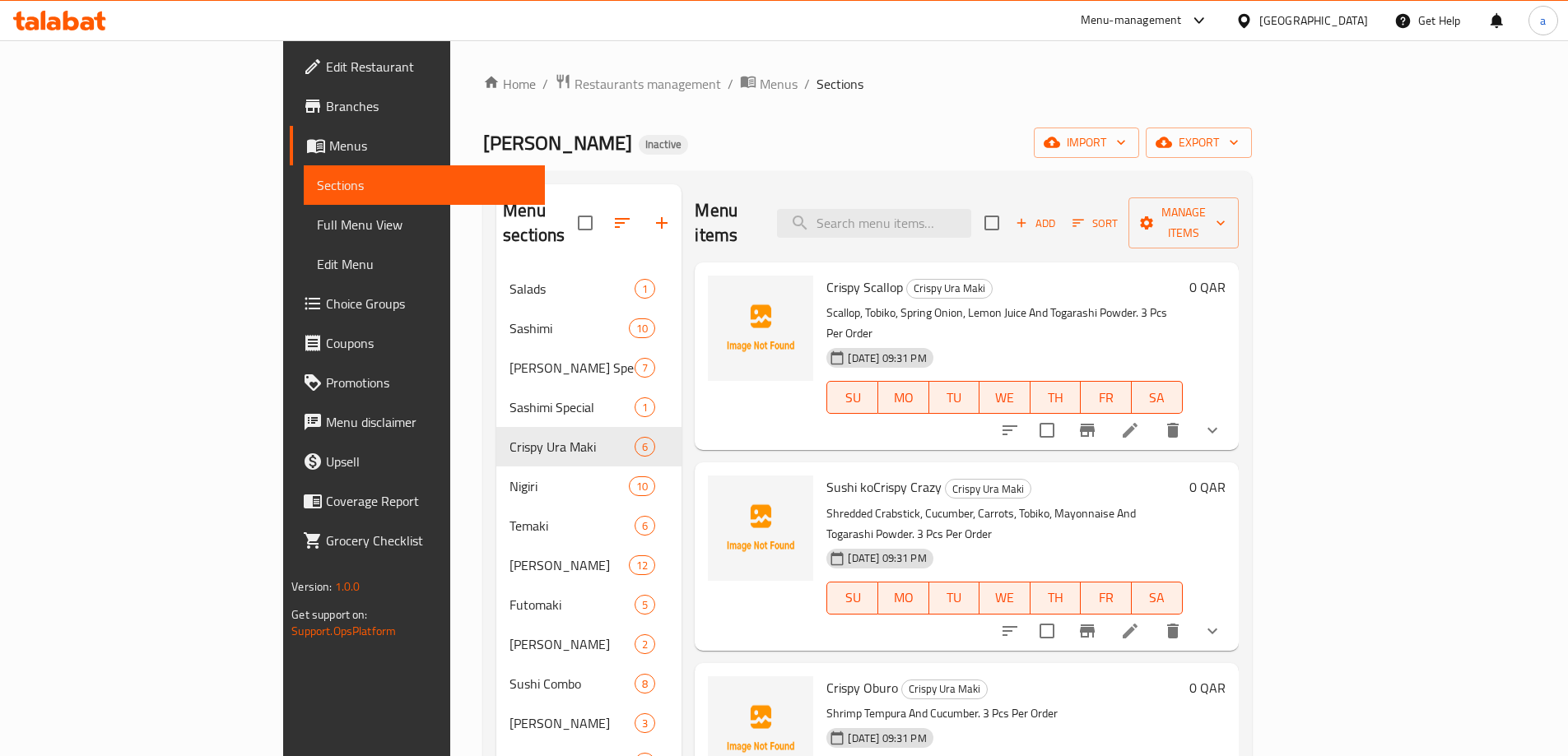
click at [826, 275] on span "Crispy Scallop" at bounding box center [864, 287] width 76 height 25
copy h6 "Crispy Scallop"
click at [826, 275] on span "Crispy Scallop" at bounding box center [864, 287] width 76 height 25
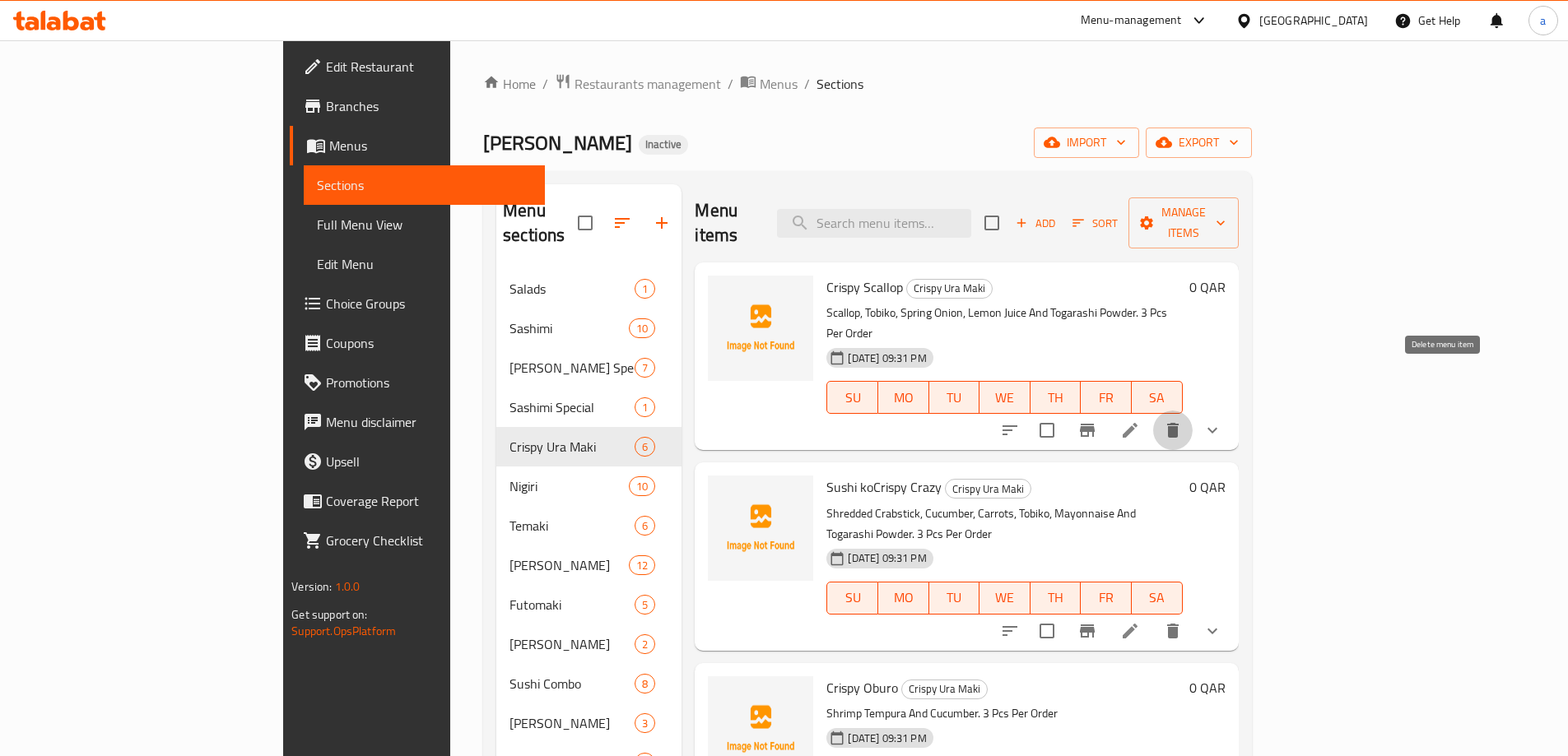
click at [1183, 420] on icon "delete" at bounding box center [1173, 430] width 19 height 19
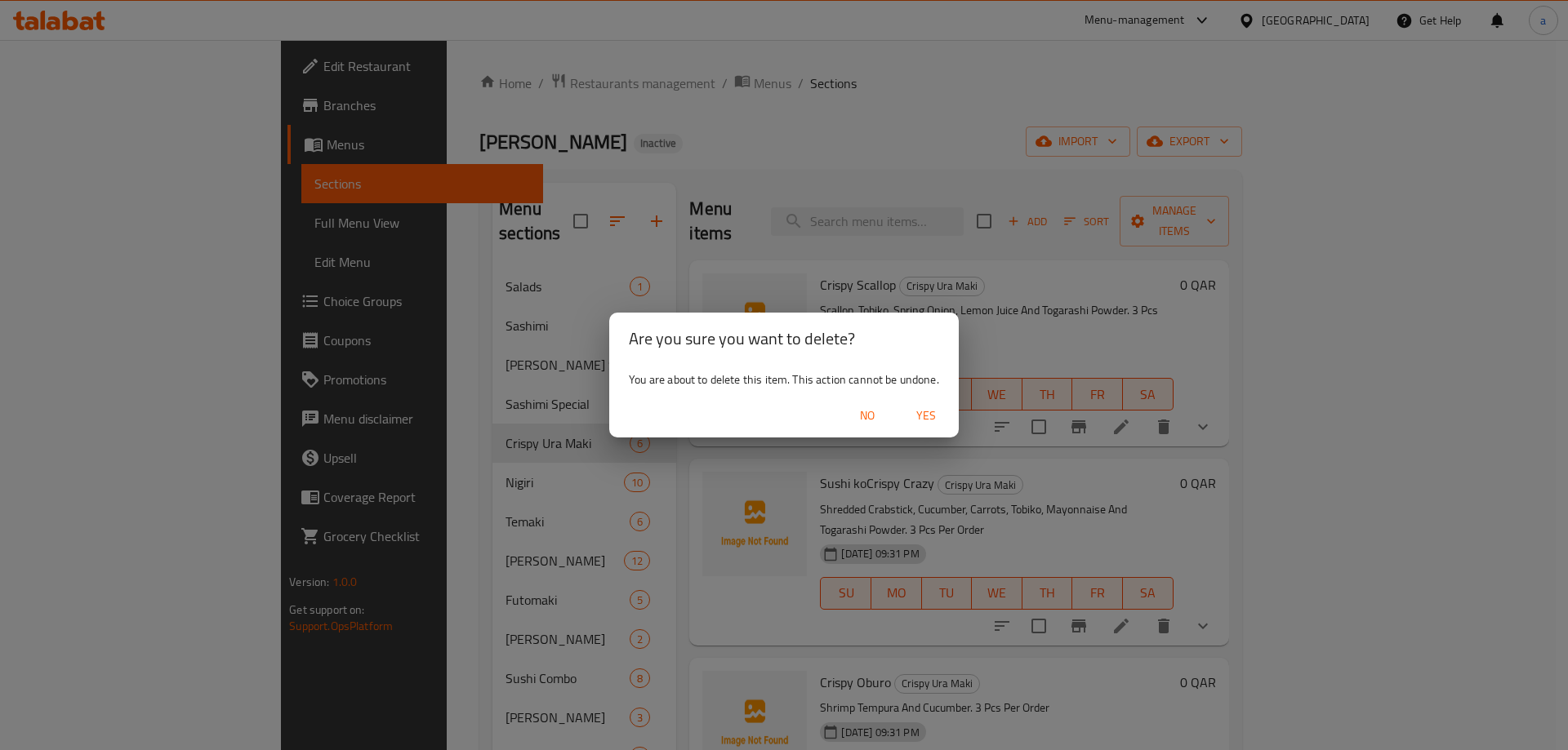
click at [926, 423] on span "Yes" at bounding box center [925, 415] width 39 height 20
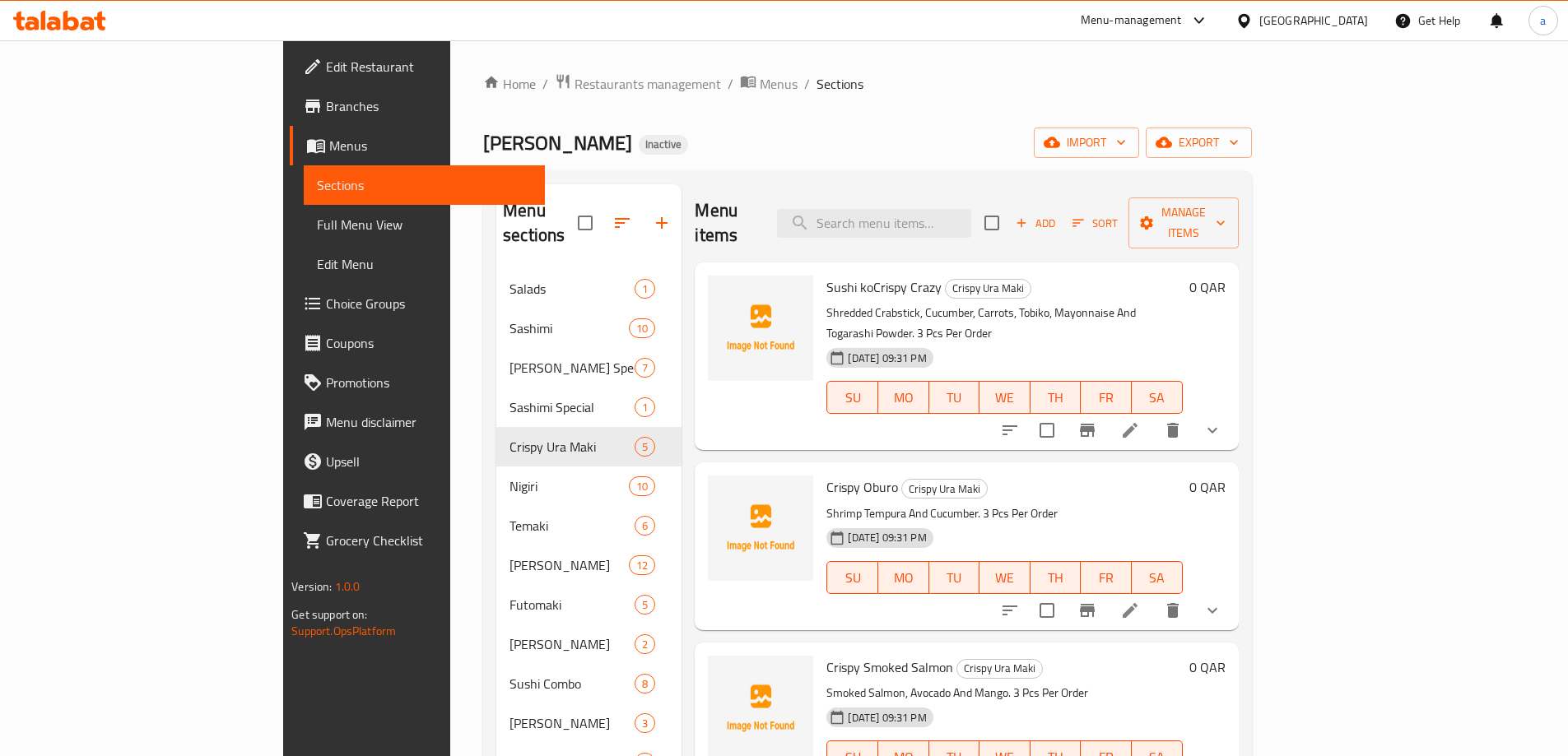
click at [826, 275] on span "Sushi koCrispy Crazy" at bounding box center [884, 287] width 116 height 25
copy h6 "Sushi koCrispy Crazy"
click at [1183, 420] on icon "delete" at bounding box center [1173, 430] width 19 height 19
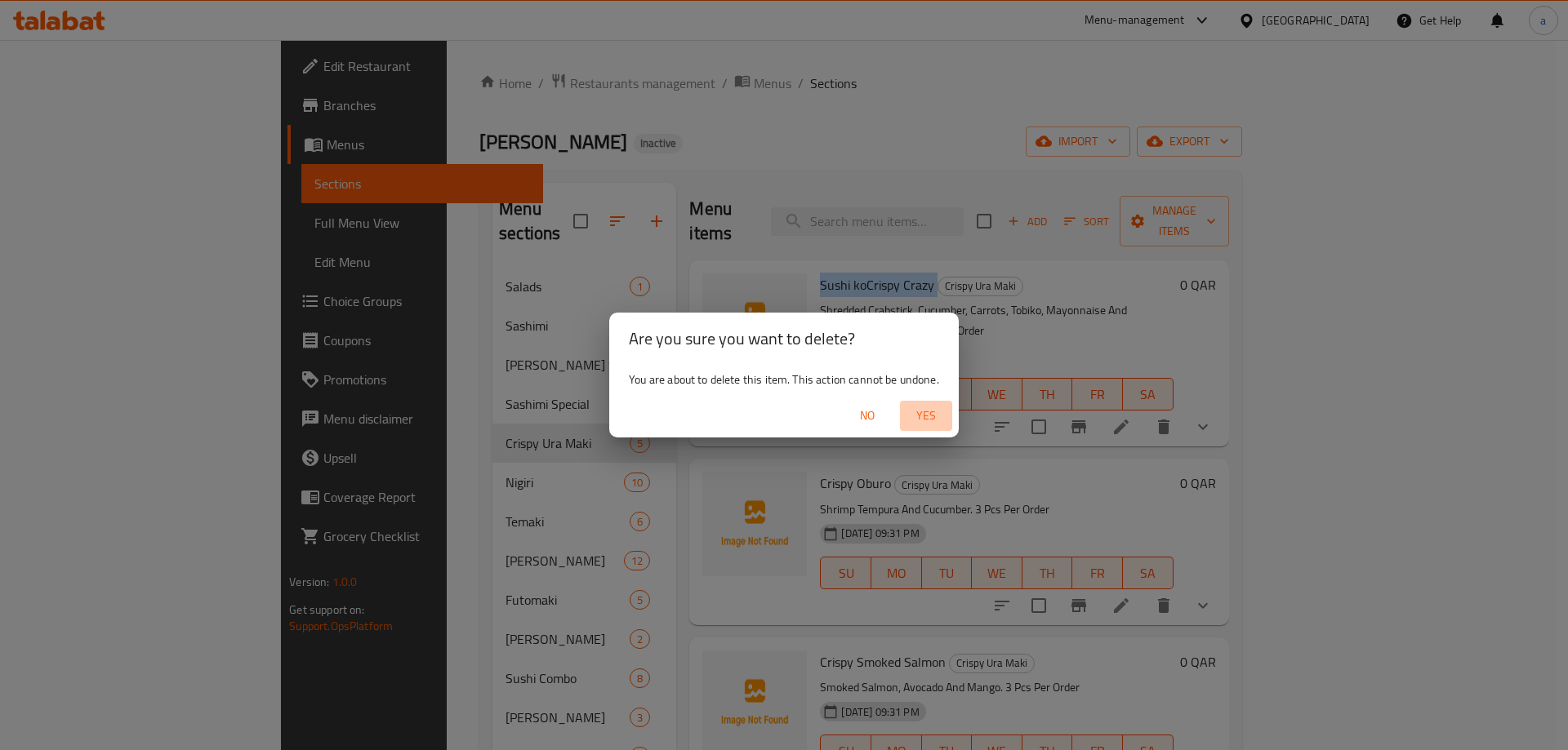
click at [945, 410] on span "Yes" at bounding box center [925, 415] width 39 height 20
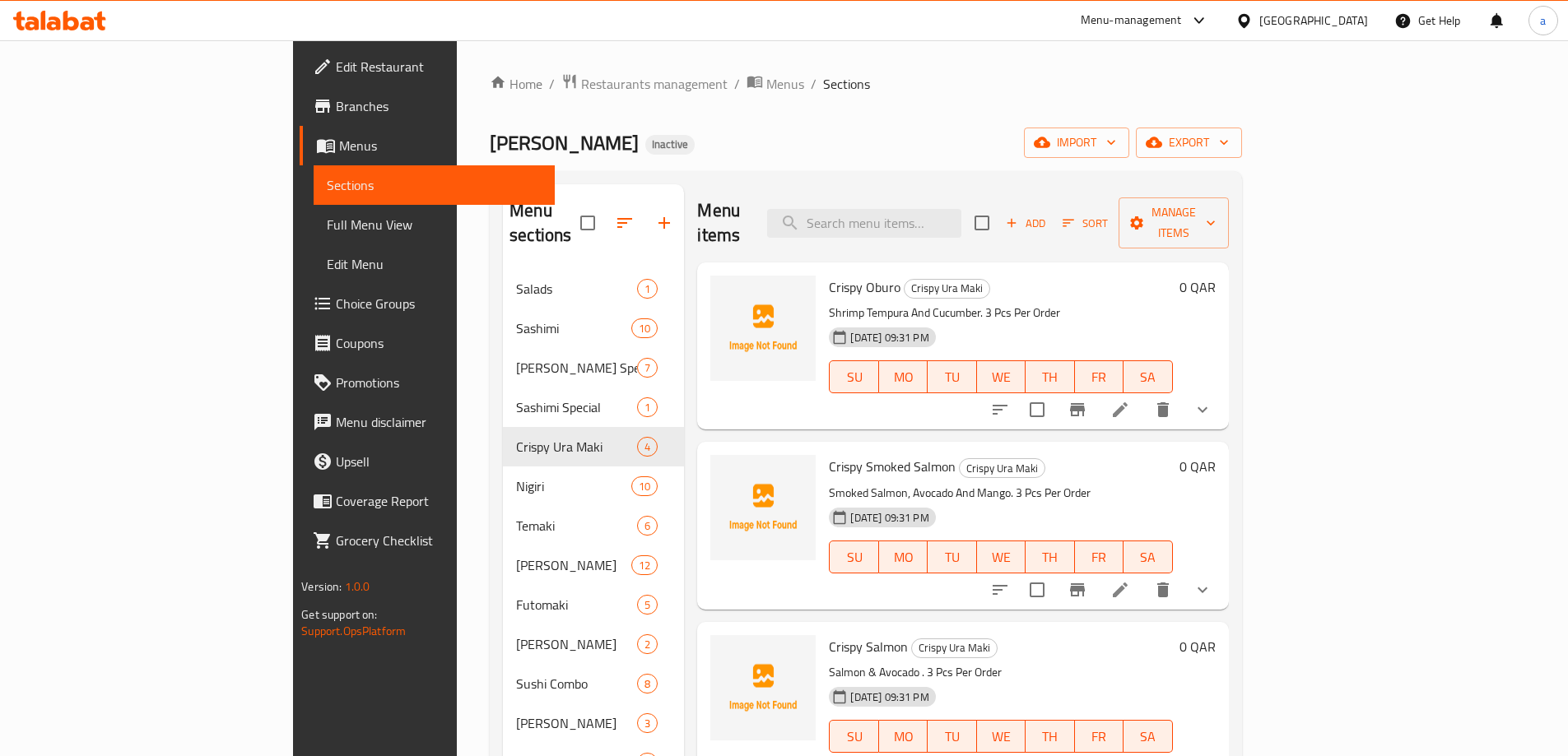
click at [829, 275] on span "Crispy Oburo" at bounding box center [865, 287] width 71 height 25
copy h6 "Crispy Oburo"
click at [1173, 400] on icon "delete" at bounding box center [1163, 410] width 19 height 19
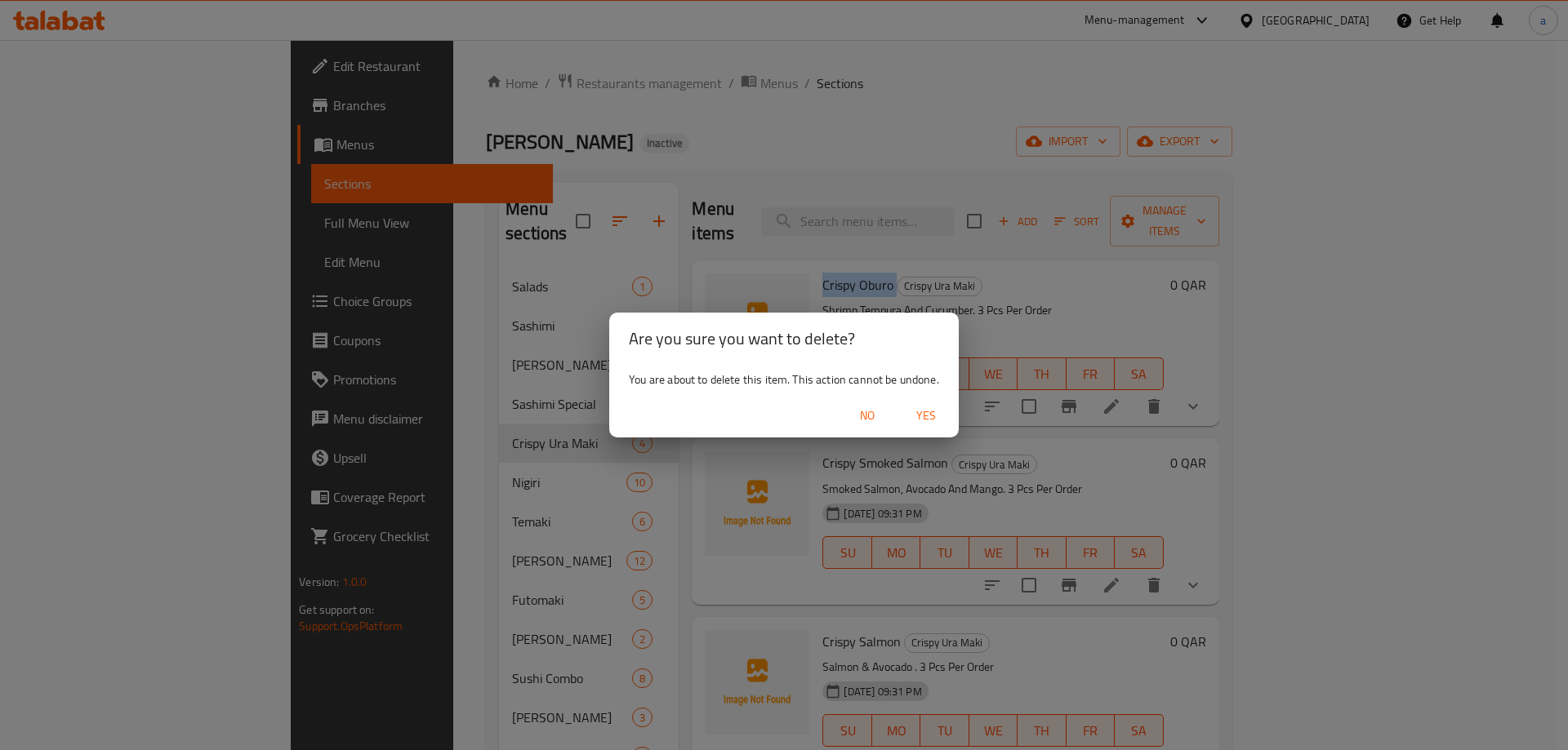
click at [923, 409] on span "Yes" at bounding box center [925, 415] width 39 height 20
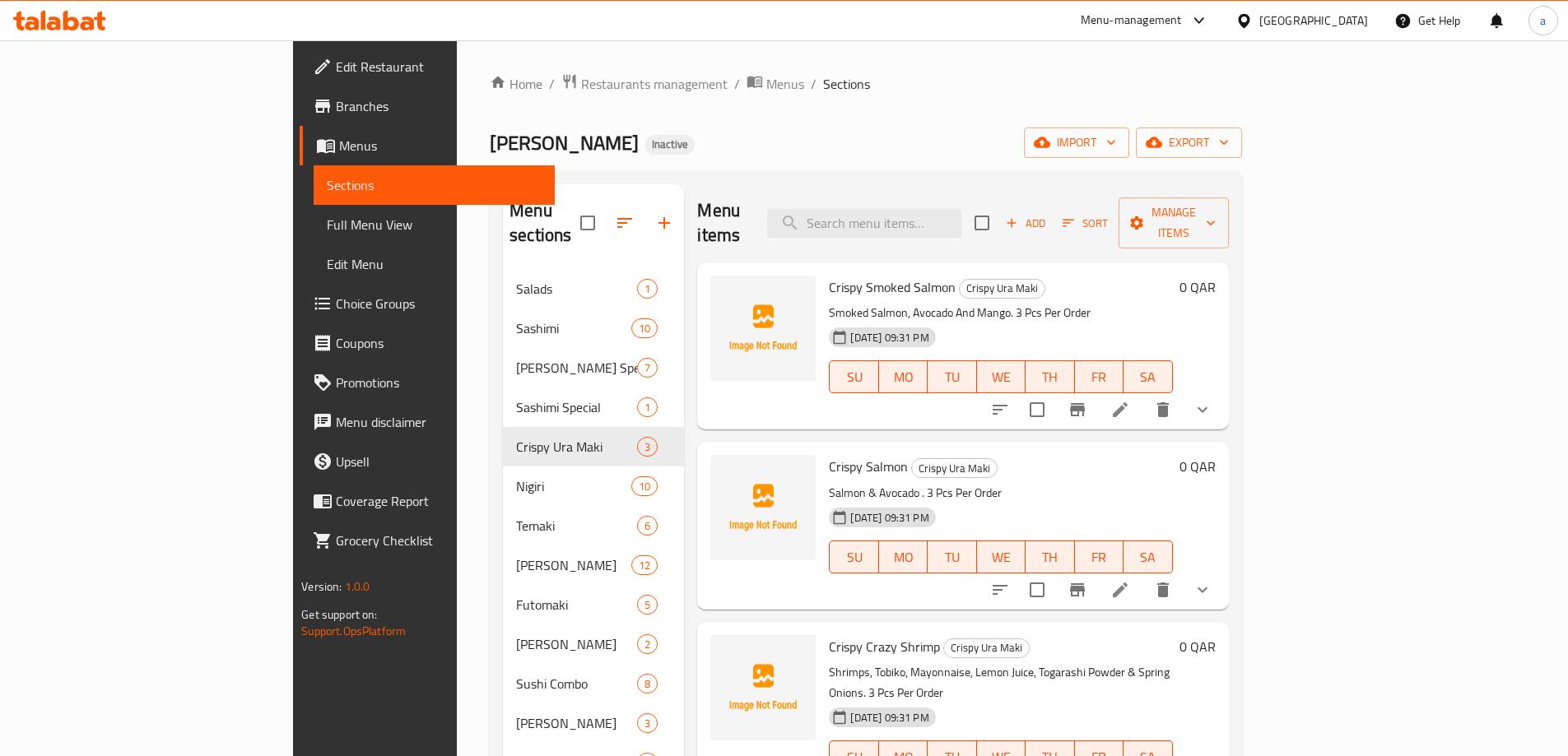
click at [836, 275] on span "Crispy Smoked Salmon" at bounding box center [892, 287] width 126 height 25
copy h6 "Crispy Smoked Salmon"
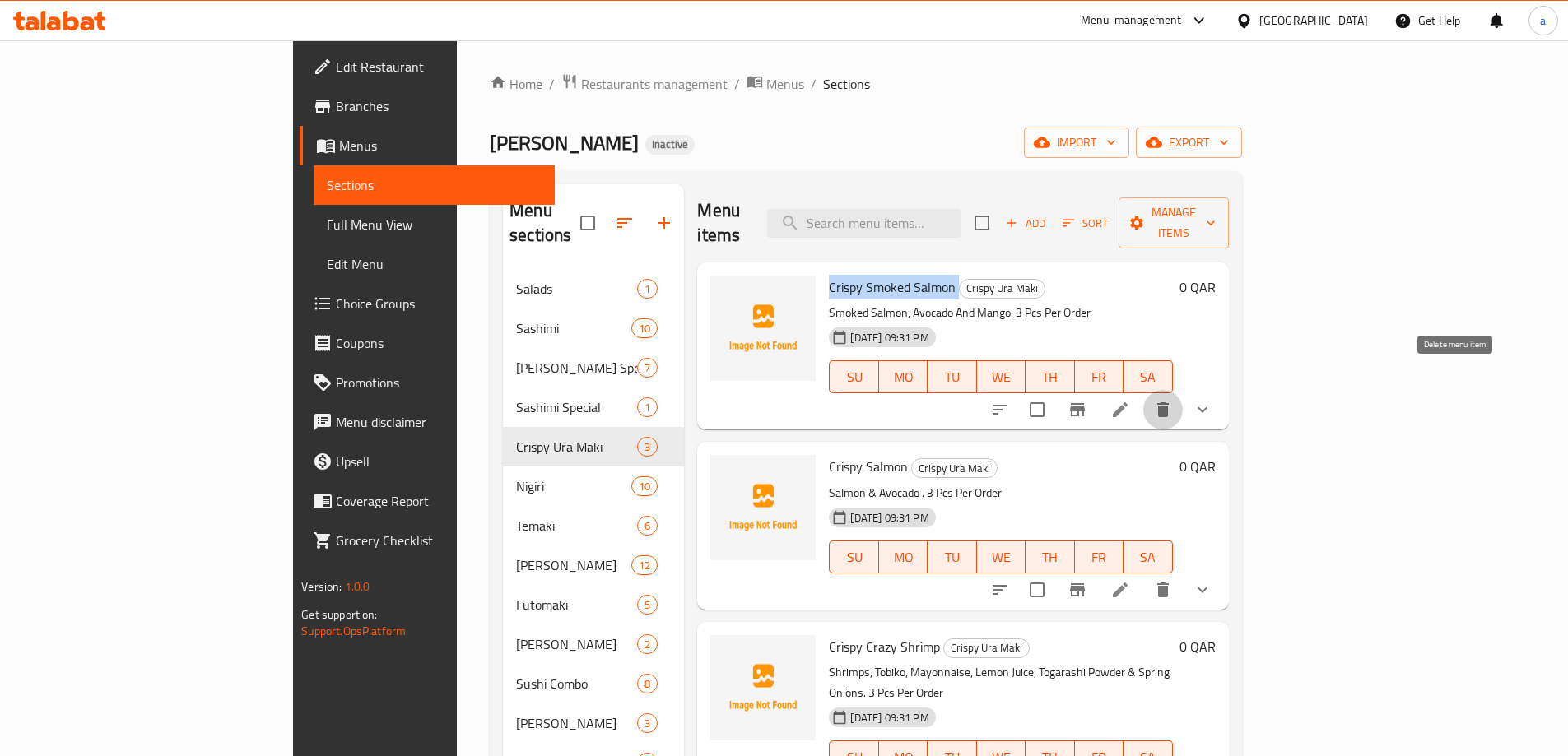
click at [1173, 400] on icon "delete" at bounding box center [1163, 410] width 19 height 19
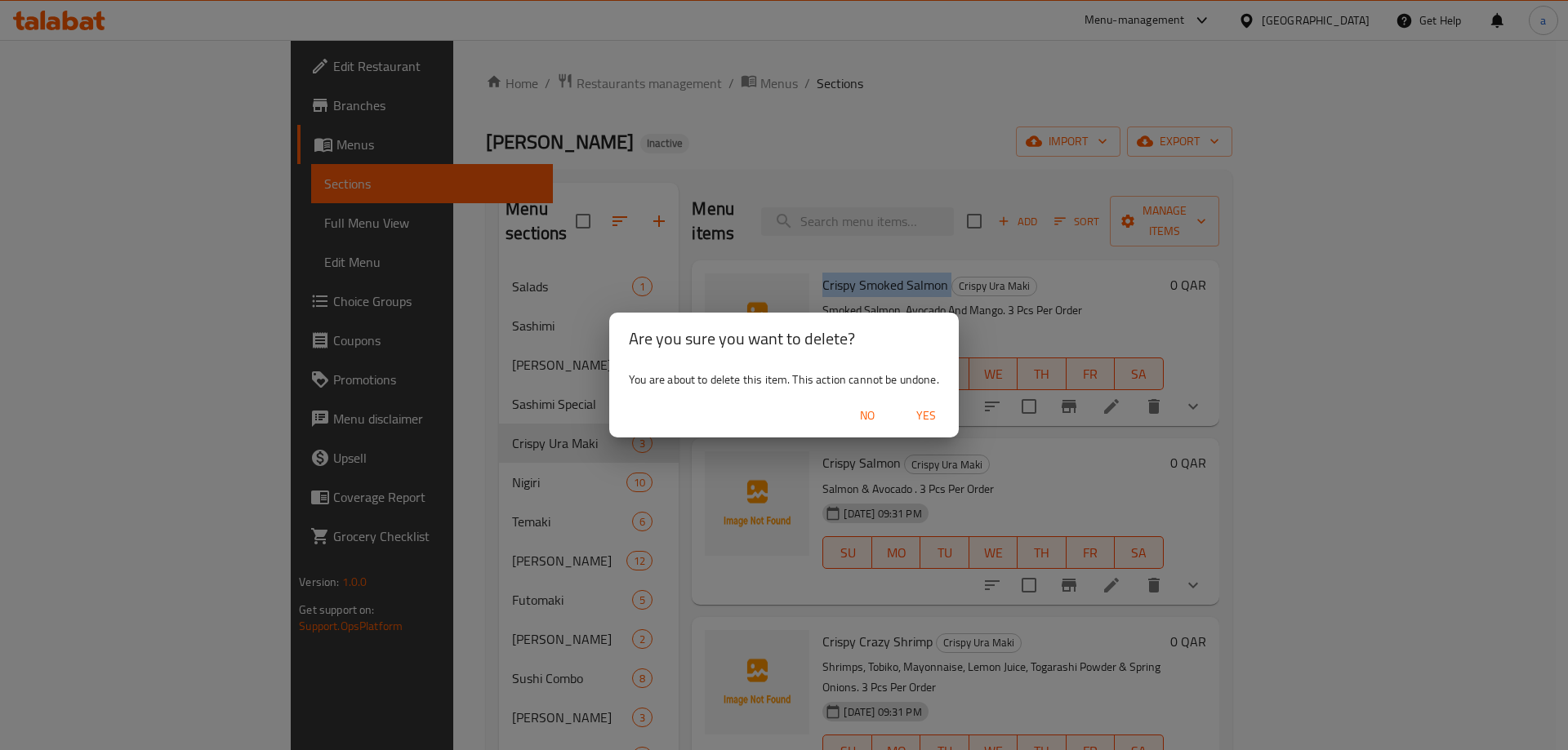
click at [926, 412] on span "Yes" at bounding box center [925, 415] width 39 height 20
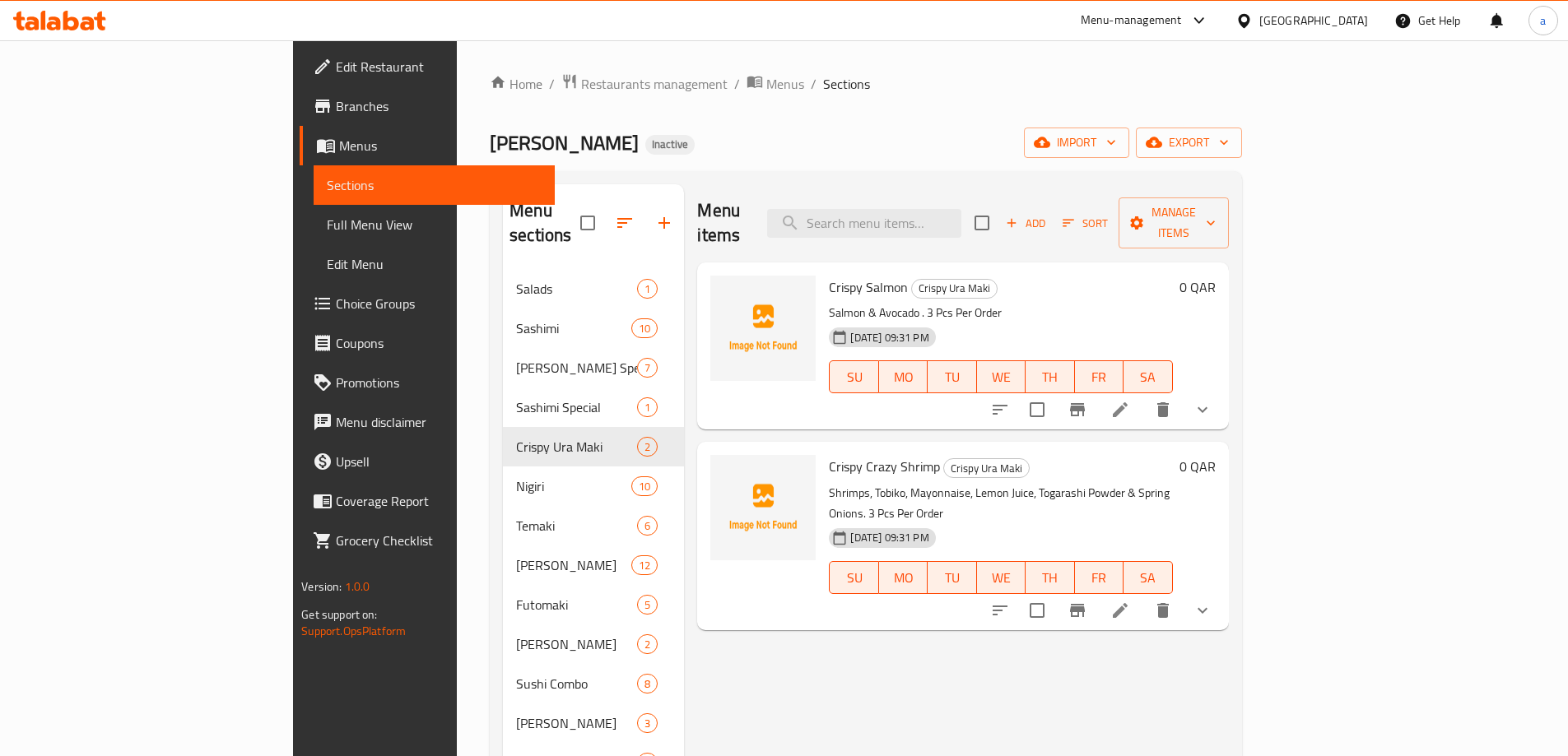
click at [829, 275] on span "Crispy Salmon" at bounding box center [869, 287] width 79 height 25
copy h6 "Crispy Salmon"
click at [1183, 396] on button "delete" at bounding box center [1163, 410] width 40 height 40
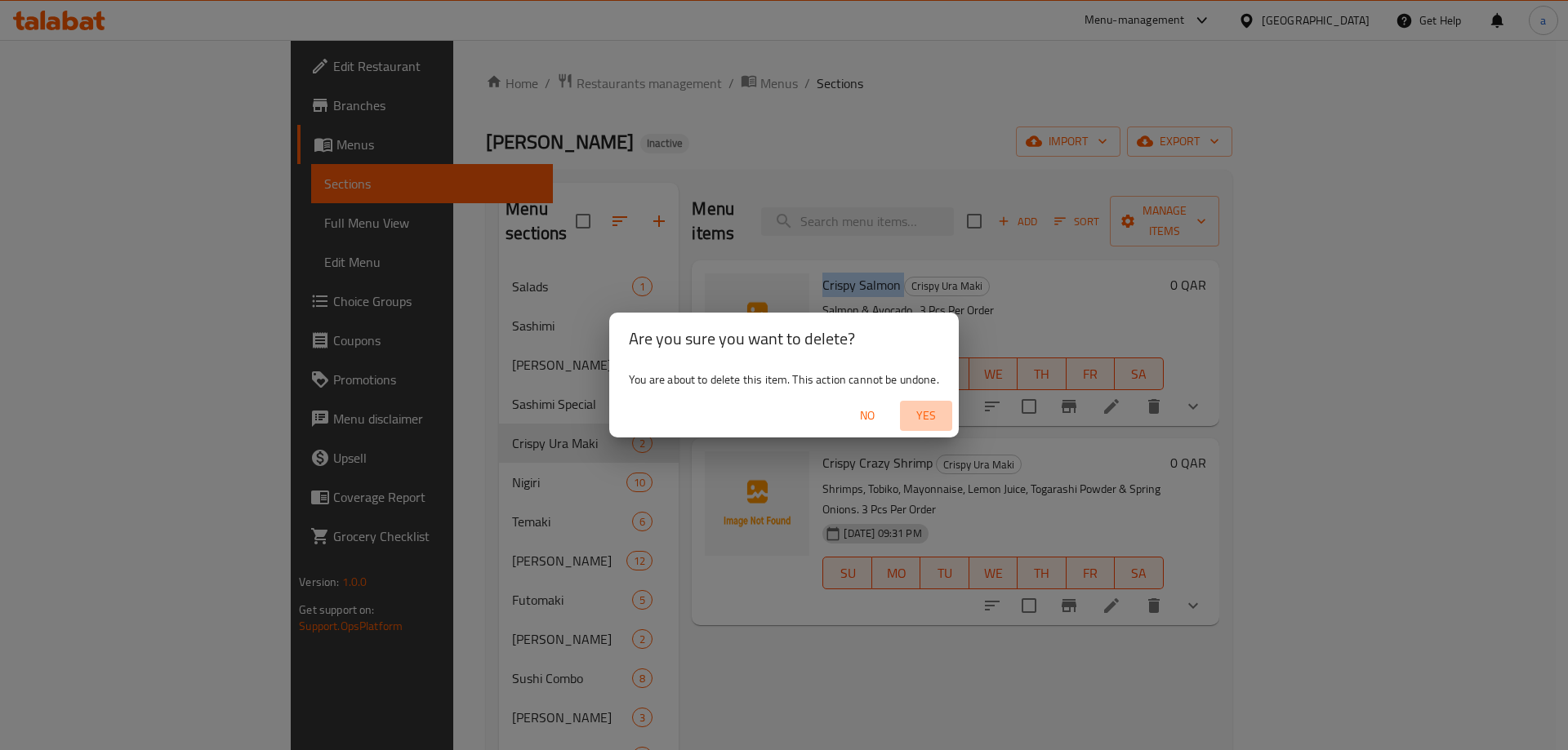
click at [936, 420] on span "Yes" at bounding box center [925, 415] width 39 height 20
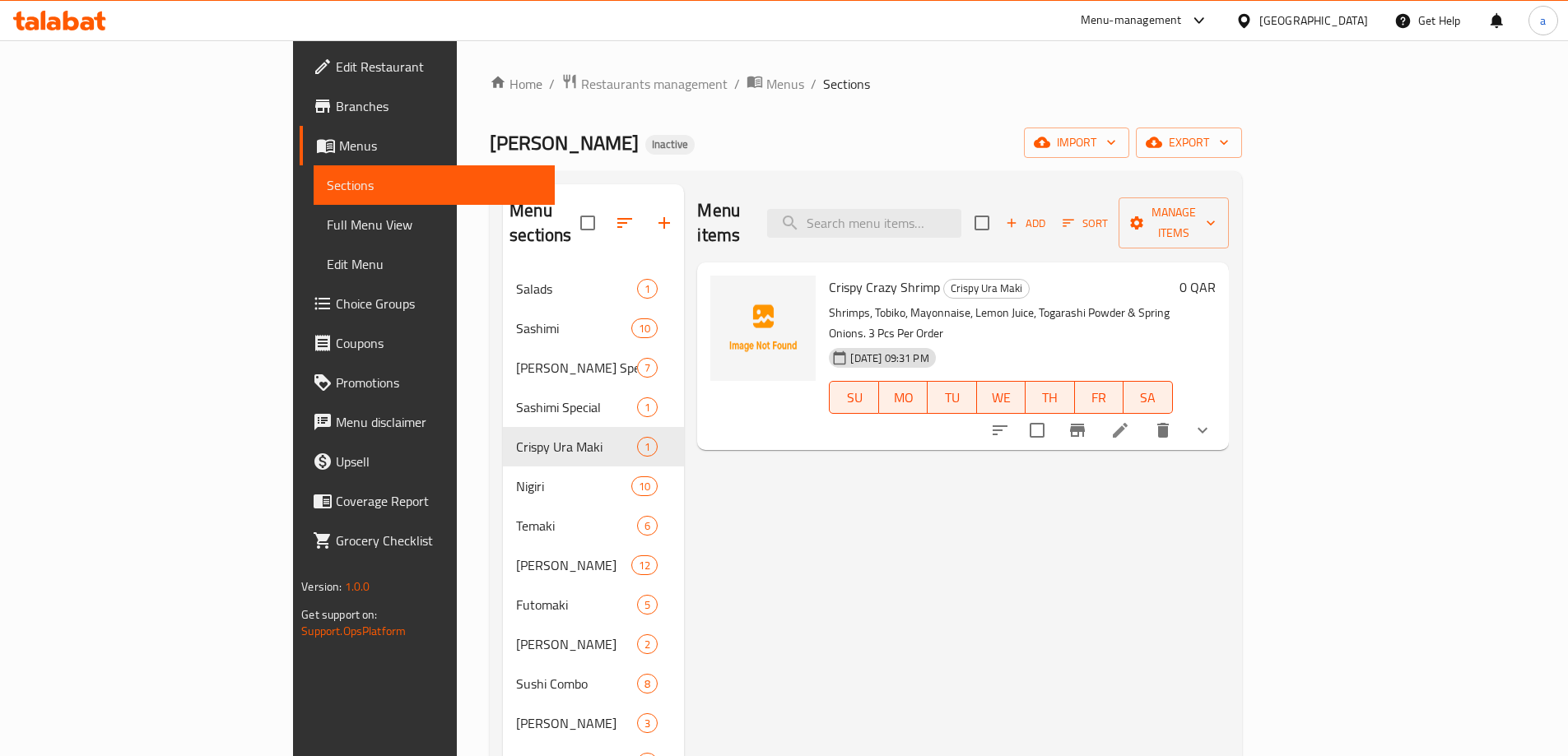
click at [829, 275] on span "Crispy Crazy Shrimp" at bounding box center [884, 287] width 111 height 25
click at [823, 269] on div "Crispy Crazy Shrimp Crispy Ura Maki Shrimps, Tobiko, Mayonnaise, Lemon Juice, T…" at bounding box center [1001, 356] width 357 height 175
click at [829, 275] on span "Crispy Crazy Shrimp" at bounding box center [884, 287] width 111 height 25
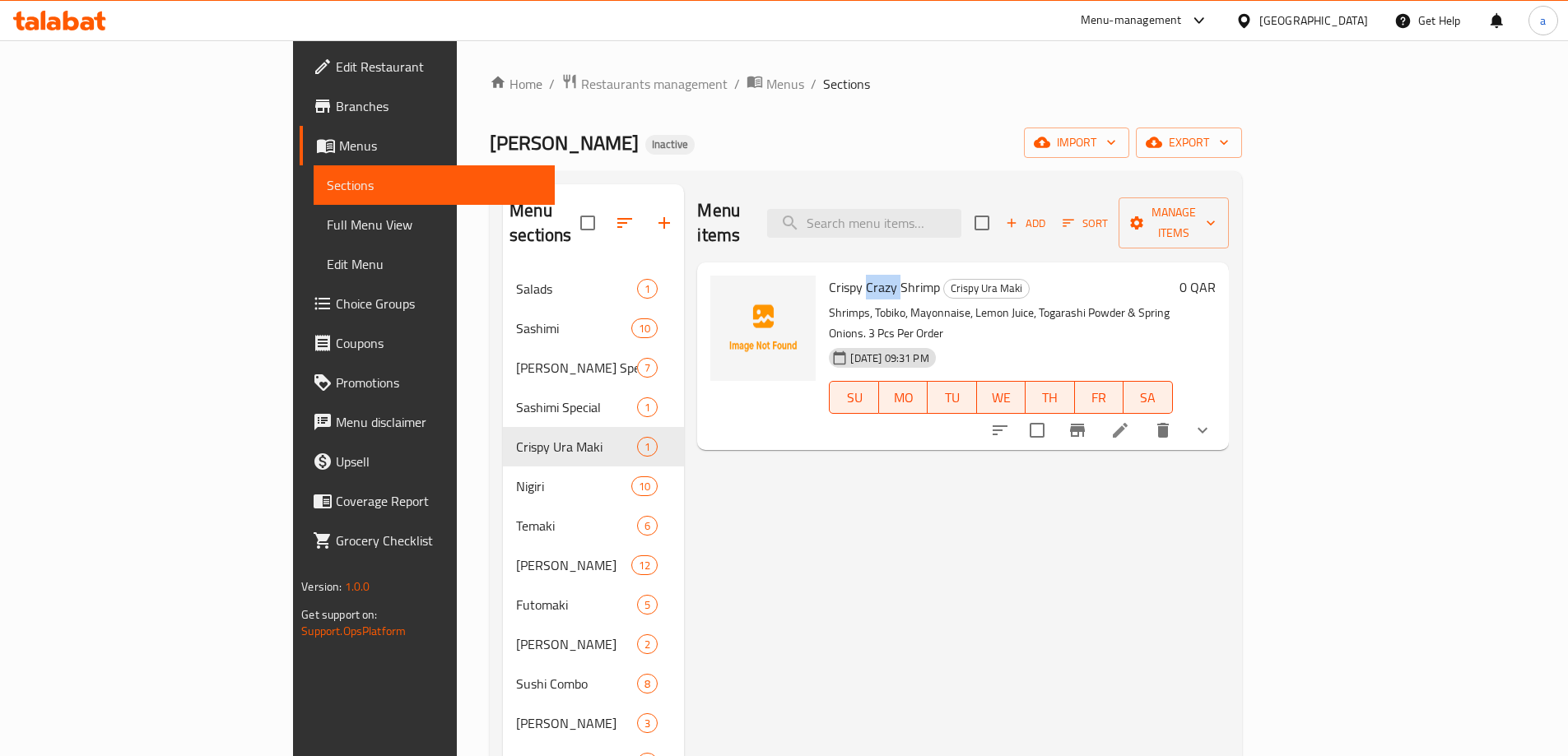
click at [829, 275] on span "Crispy Crazy Shrimp" at bounding box center [884, 287] width 111 height 25
copy h6 "Crispy Crazy Shrimp"
click at [1169, 423] on icon "delete" at bounding box center [1163, 430] width 12 height 14
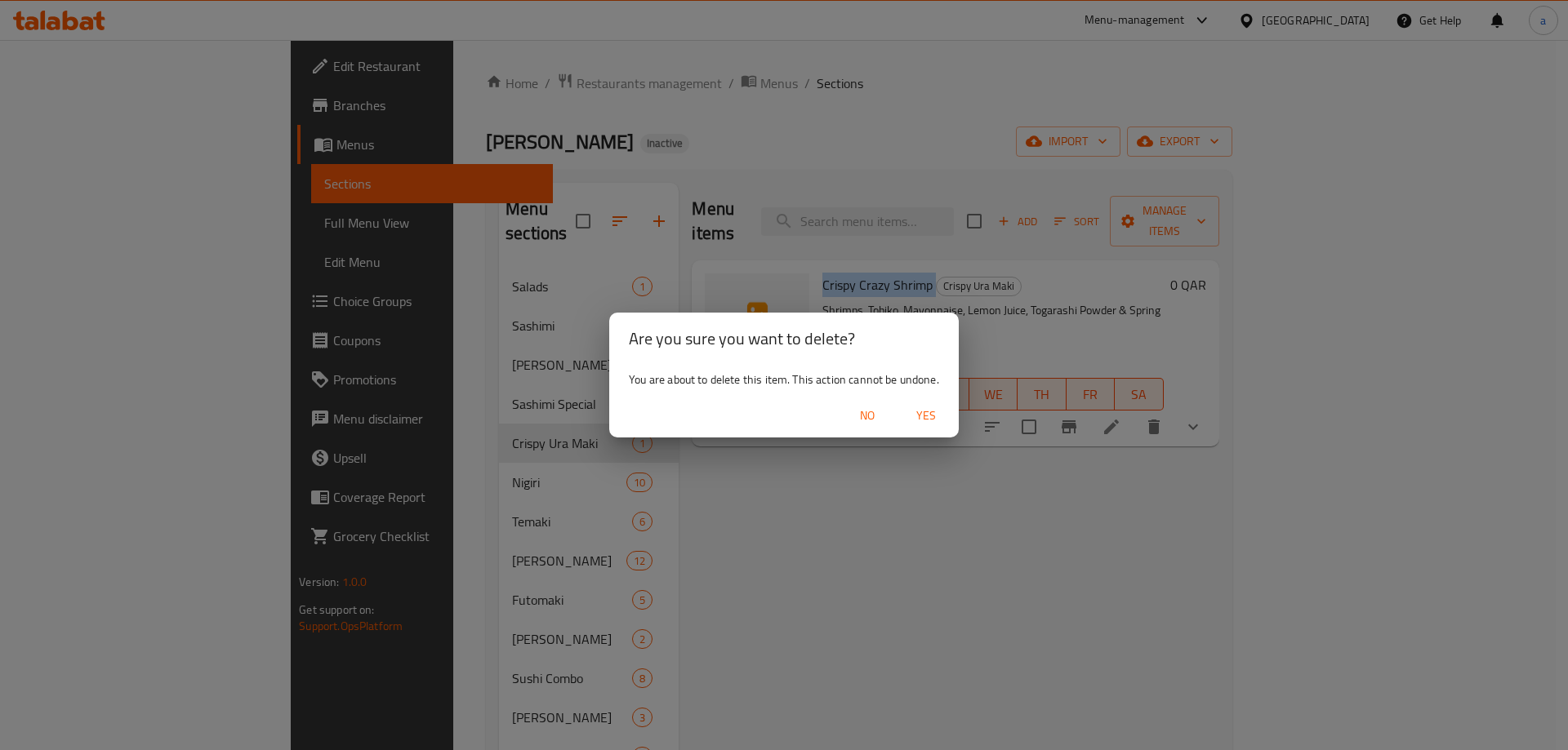
click at [933, 413] on span "Yes" at bounding box center [925, 415] width 39 height 20
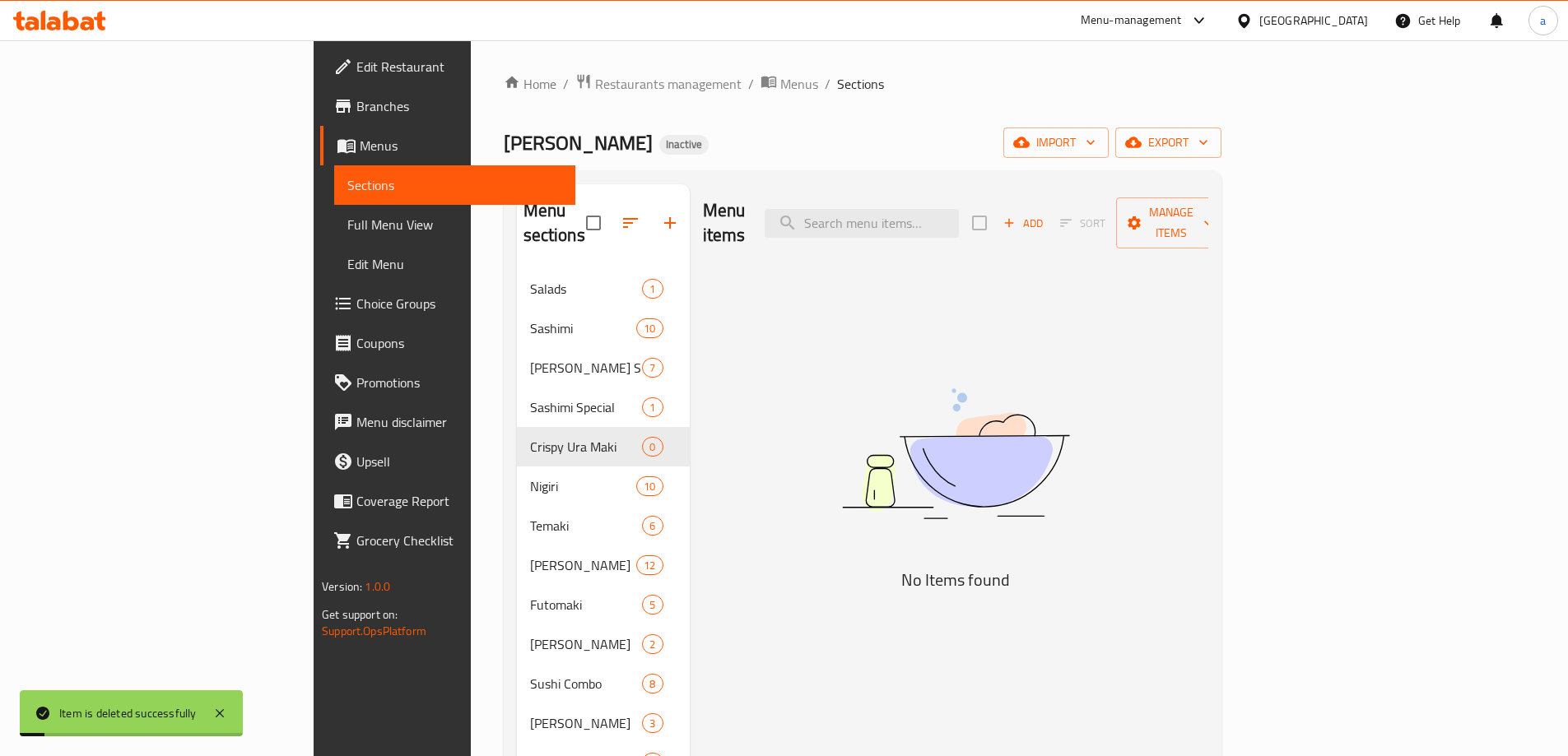
click at [704, 490] on div "Menu items Add Sort Manage items No Items found" at bounding box center [949, 562] width 519 height 756
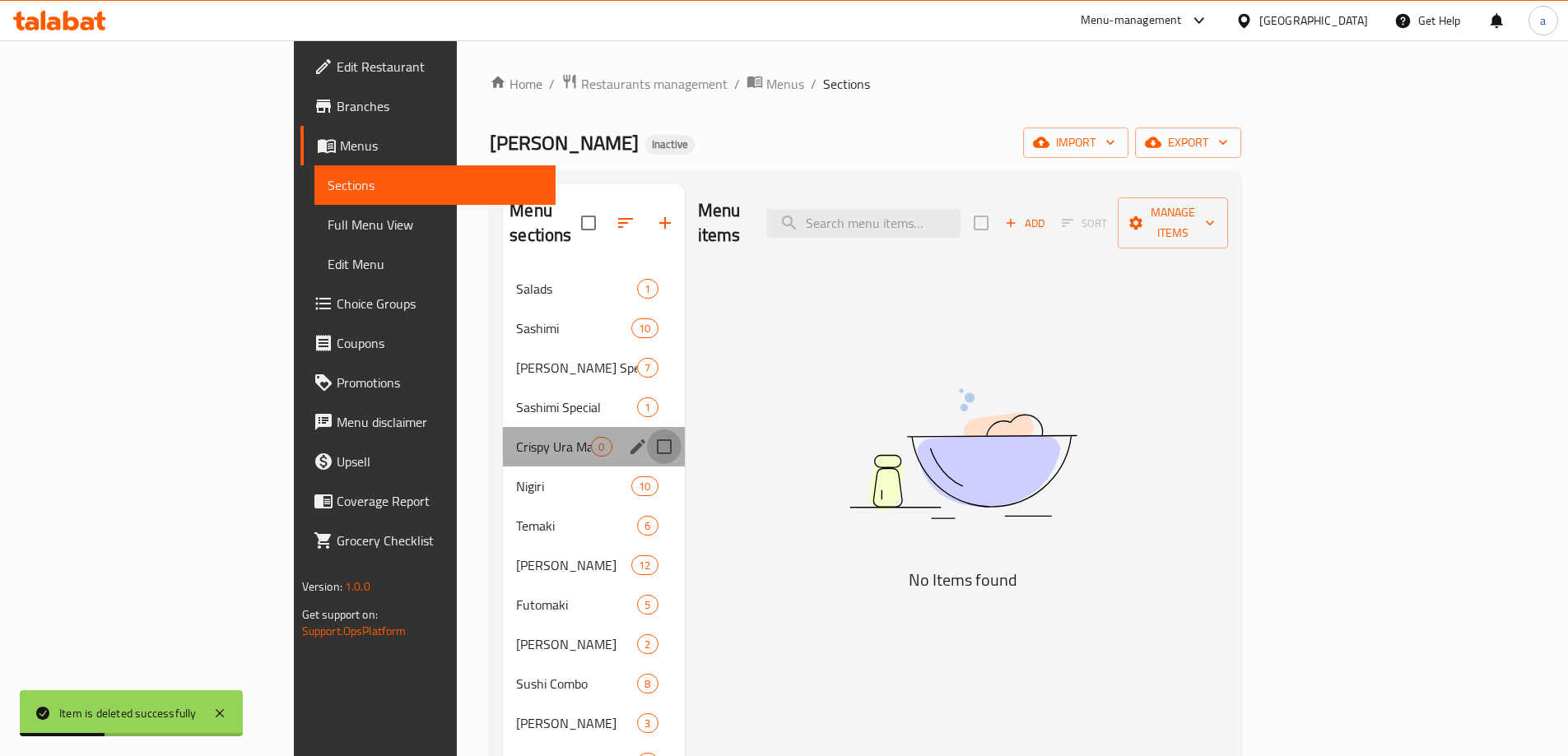
click at [647, 430] on input "Menu sections" at bounding box center [664, 447] width 35 height 35
checkbox input "true"
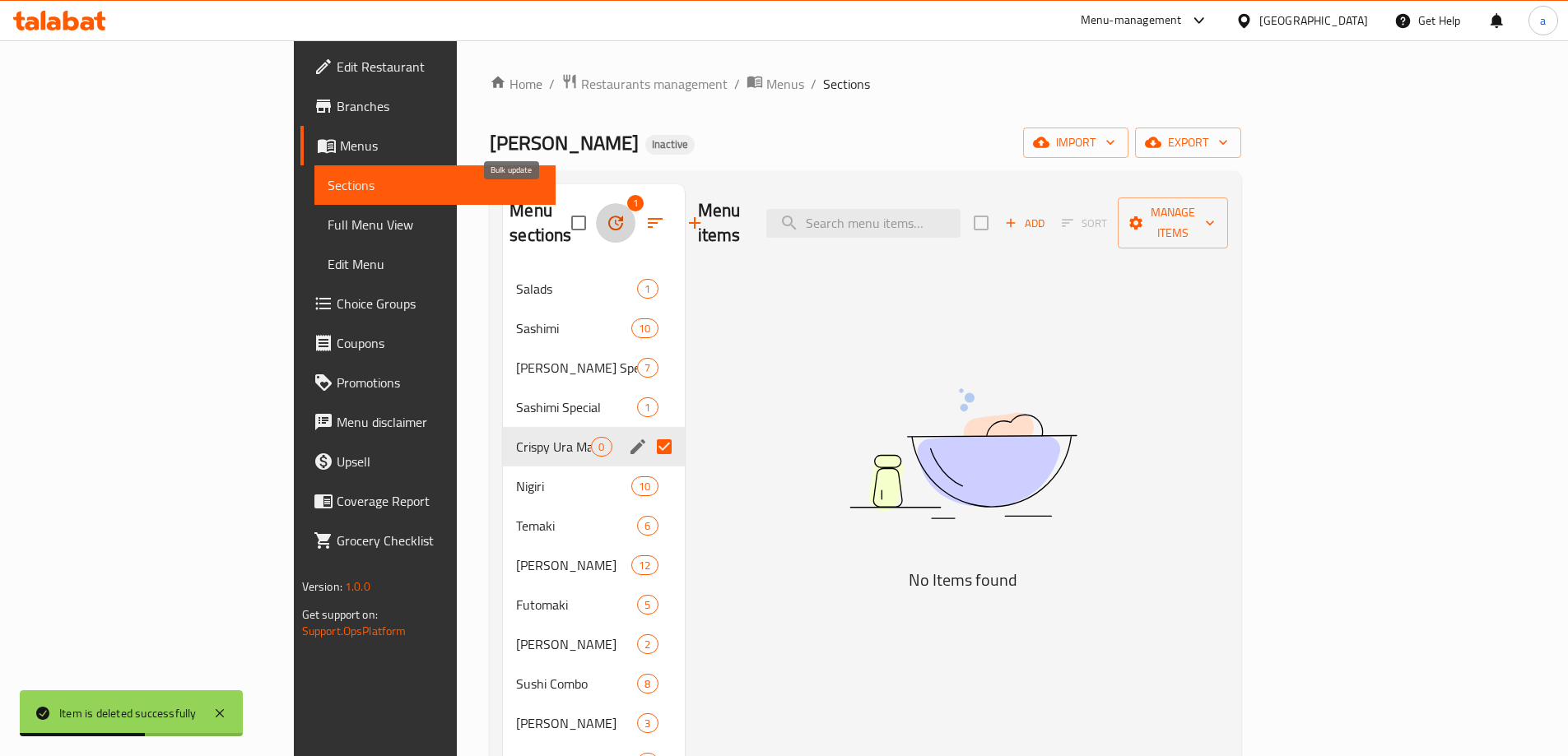
click at [608, 216] on icon "button" at bounding box center [615, 223] width 14 height 14
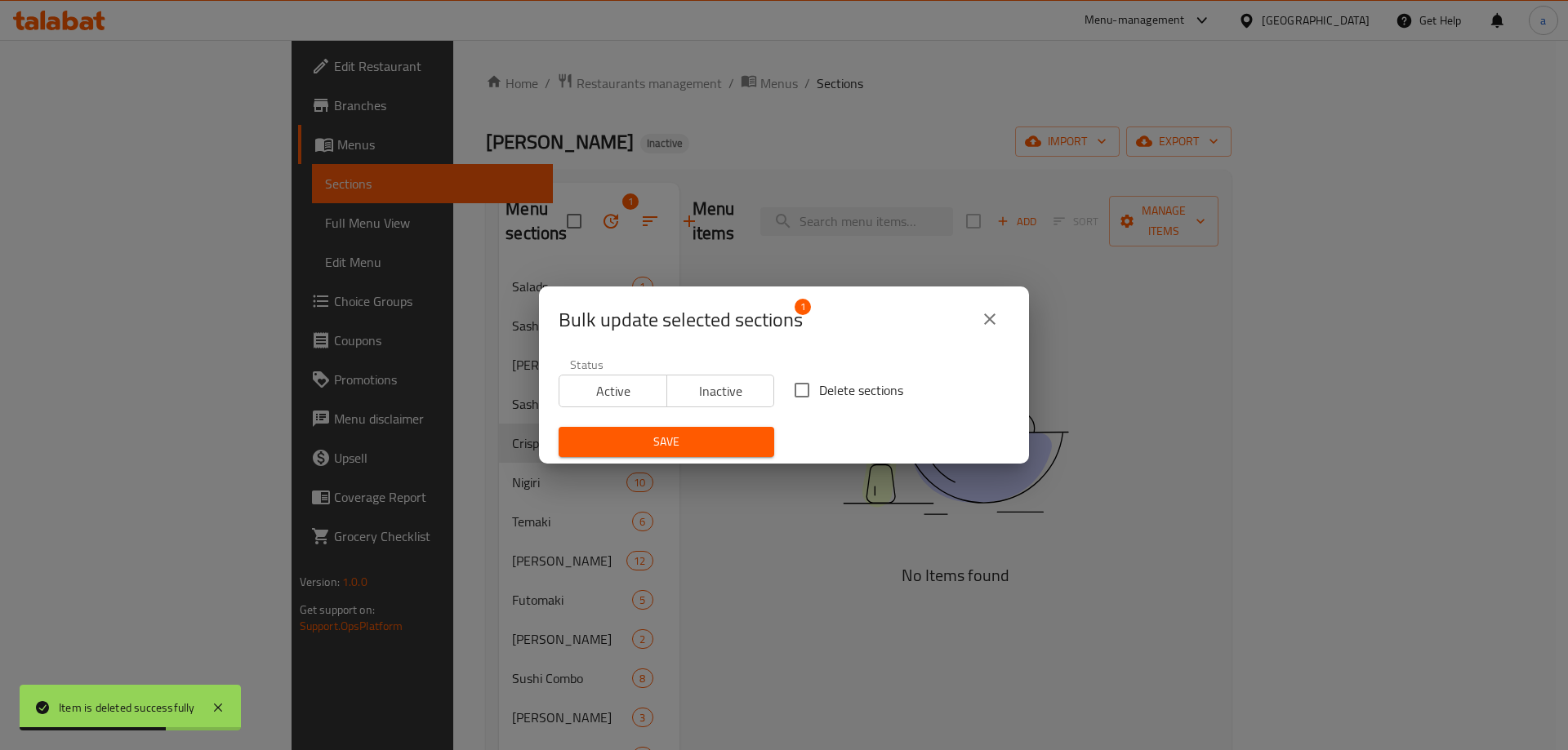
click at [806, 391] on input "Delete sections" at bounding box center [802, 390] width 34 height 34
checkbox input "true"
click at [714, 440] on span "Save" at bounding box center [667, 442] width 189 height 20
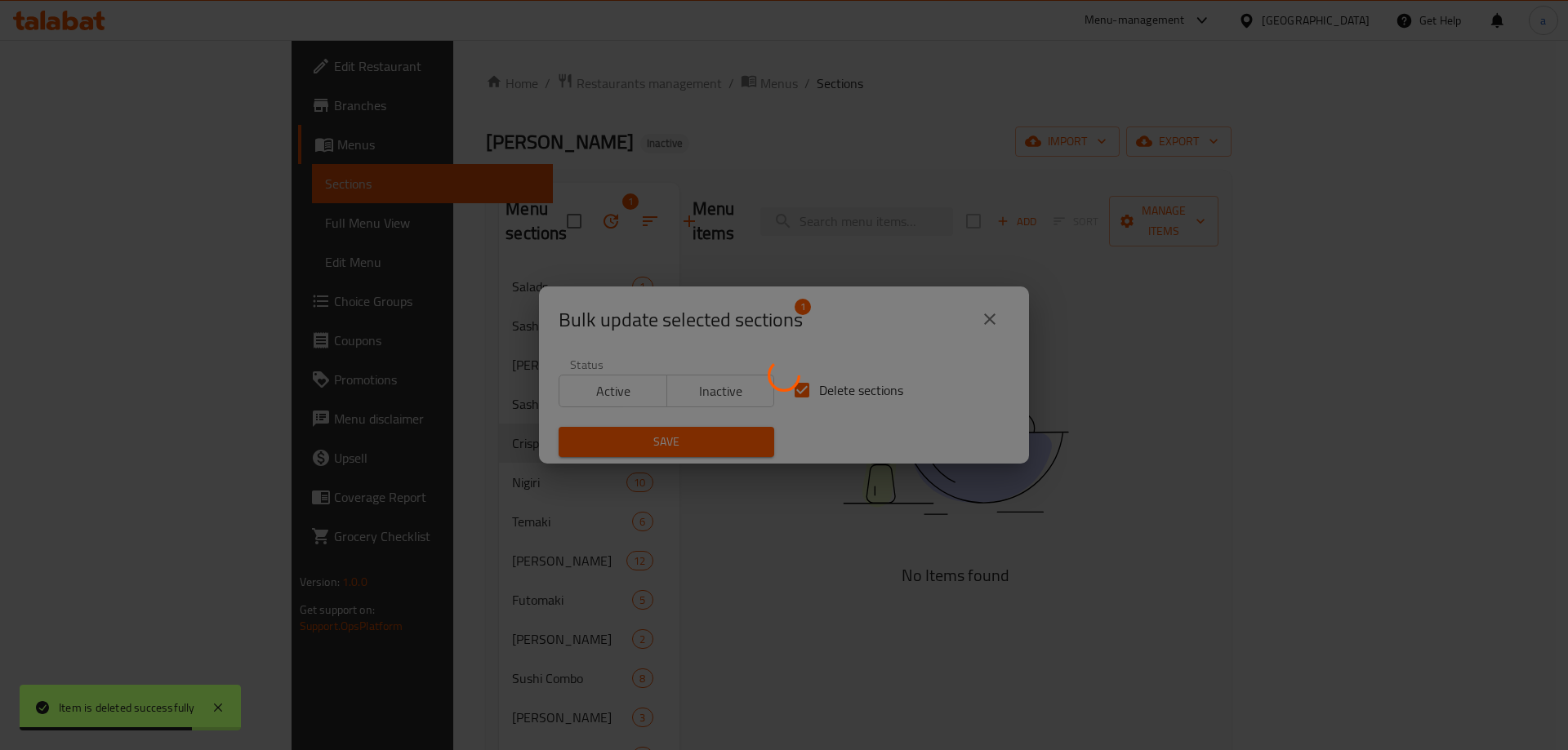
click at [714, 440] on div at bounding box center [784, 375] width 1568 height 750
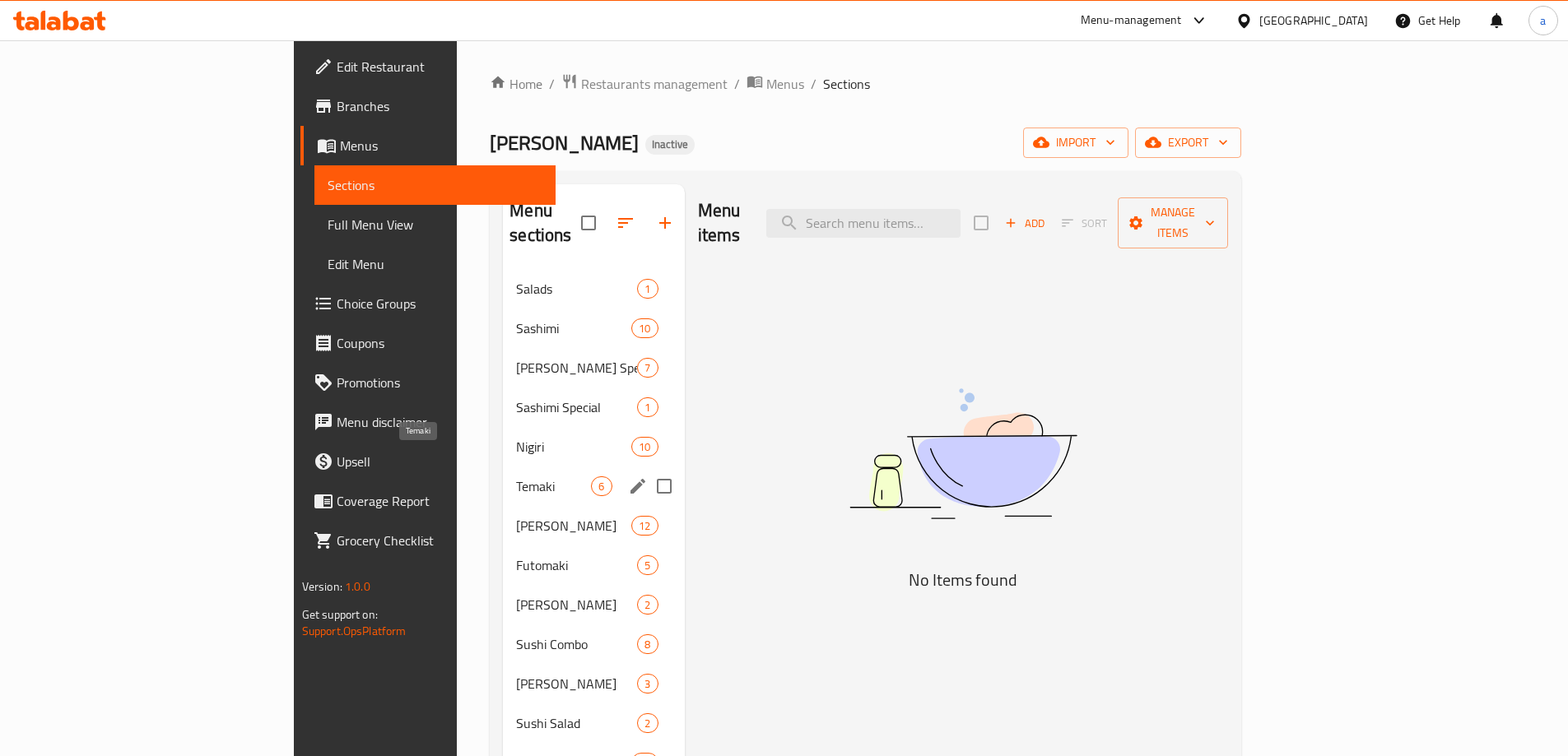
click at [516, 476] on span "Temaki" at bounding box center [554, 486] width 75 height 19
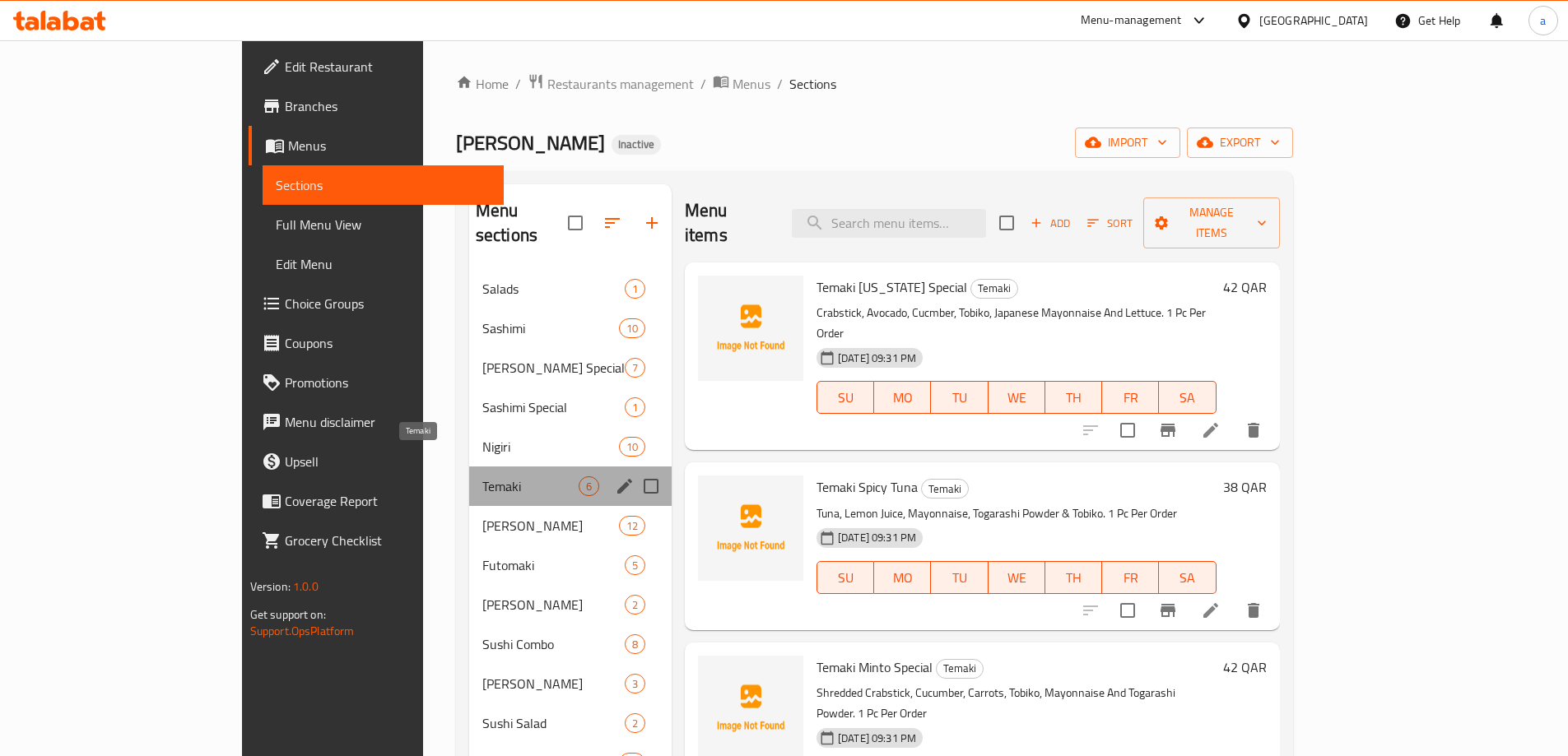
click at [500, 476] on span "Temaki" at bounding box center [530, 486] width 96 height 19
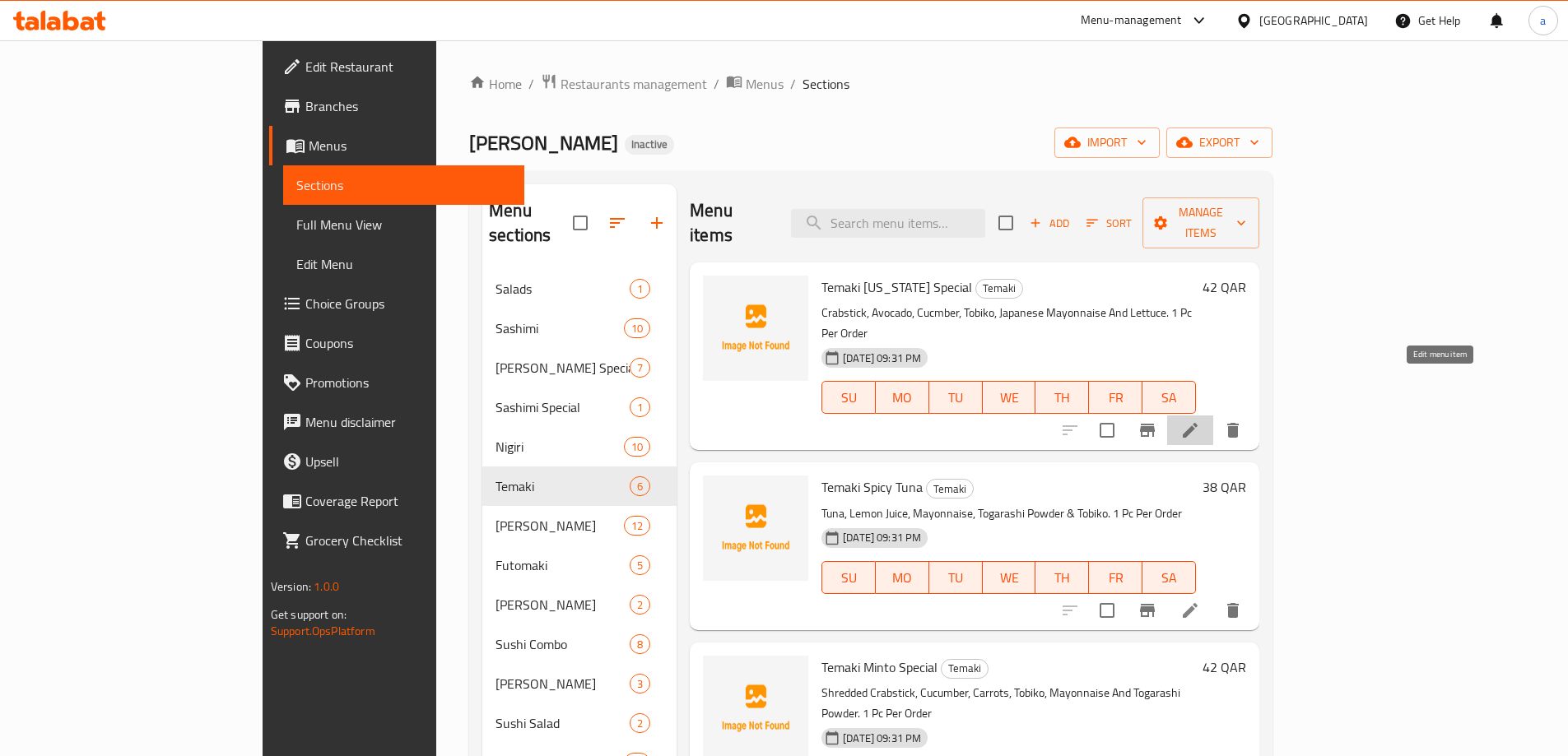
click at [1201, 420] on icon at bounding box center [1190, 430] width 19 height 19
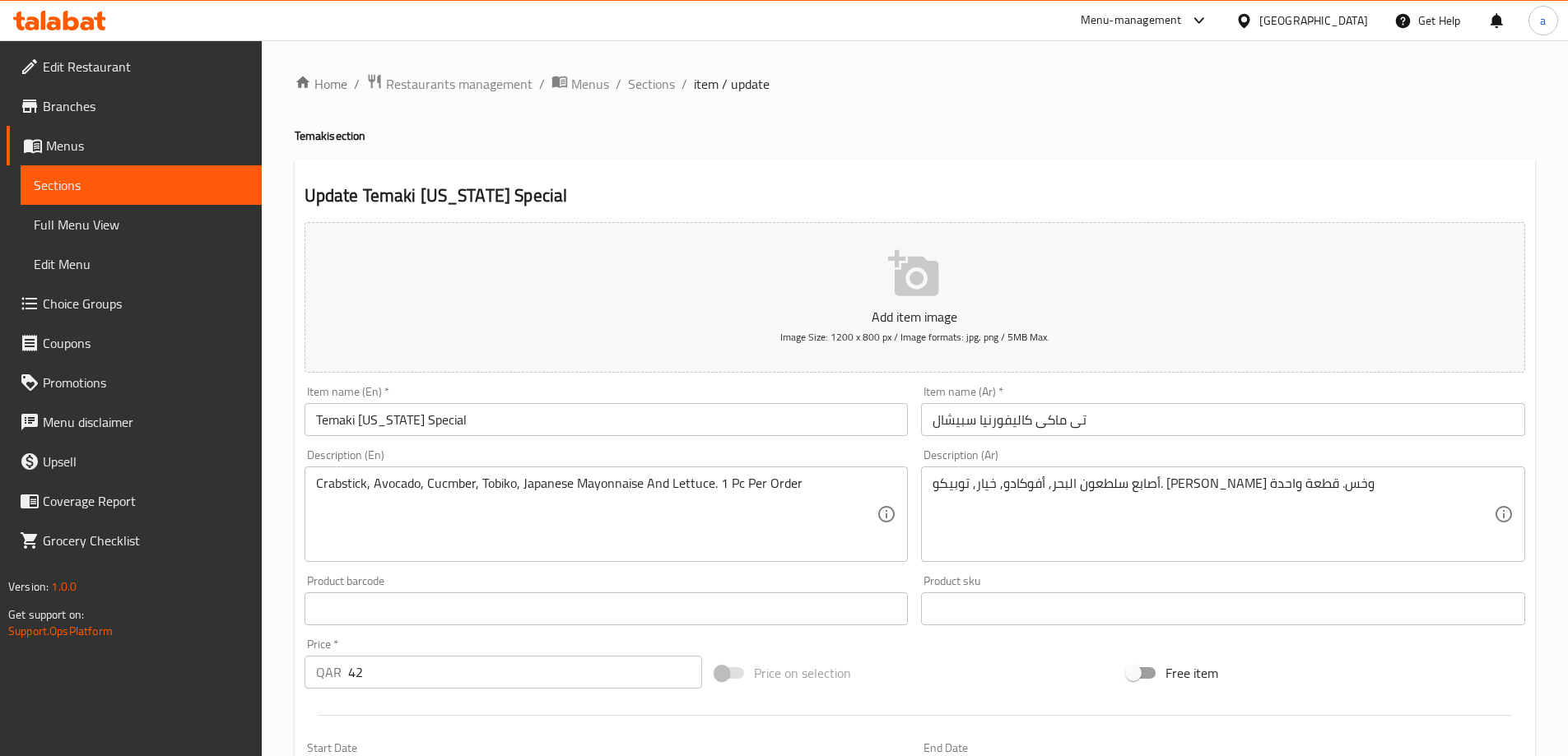
click at [552, 445] on div "Description (En) Crabstick, Avocado, Cucmber, Tobiko, Japanese Mayonnaise And L…" at bounding box center [607, 505] width 617 height 126
click at [328, 421] on input "Temaki California Special" at bounding box center [607, 419] width 605 height 33
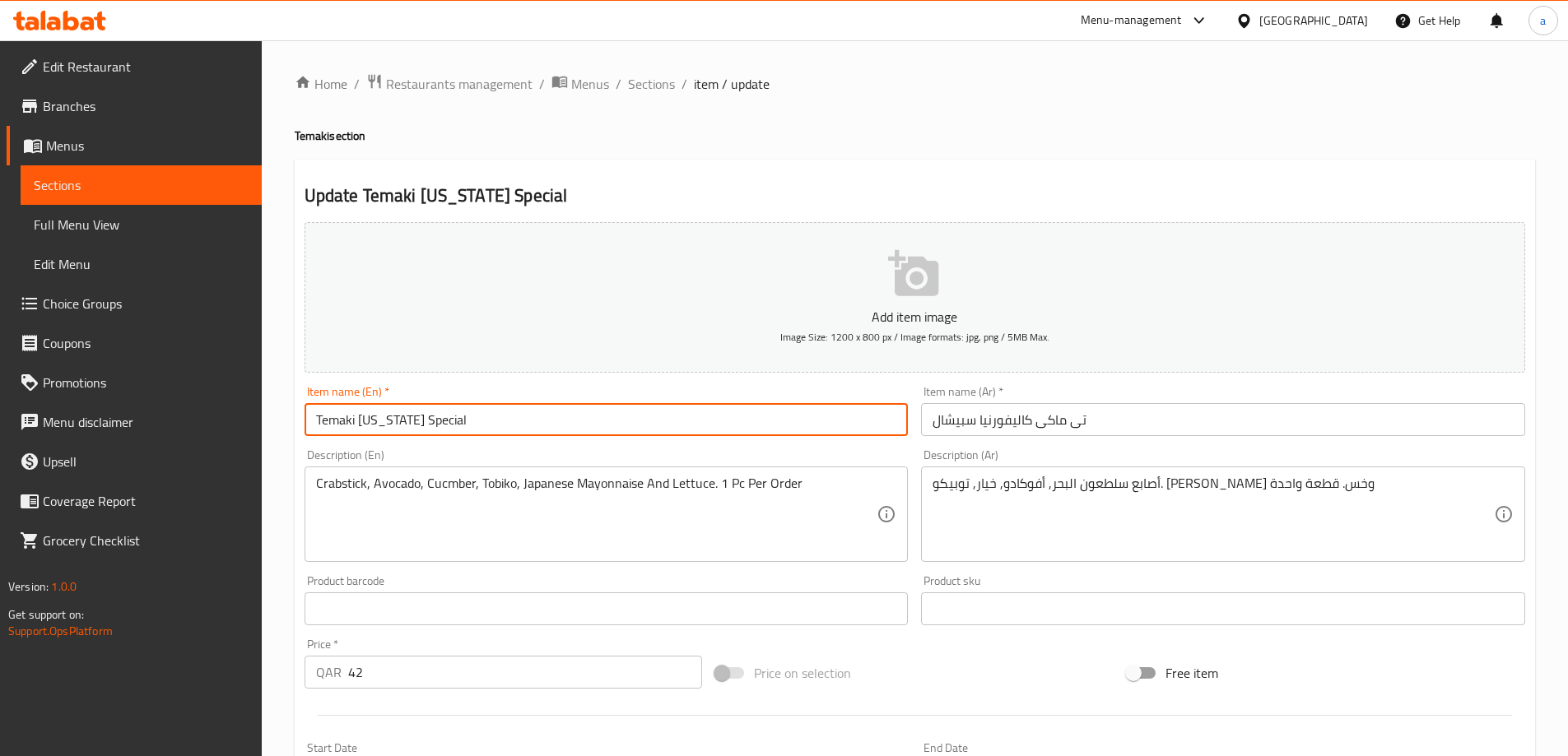
click at [328, 421] on input "Temaki California Special" at bounding box center [607, 419] width 605 height 33
click at [536, 442] on div "Item name (En)   * Temaki California Special Item name (En) *" at bounding box center [607, 411] width 617 height 64
click at [487, 408] on input "Temaki California Special" at bounding box center [607, 419] width 605 height 33
click at [514, 391] on div "Item name (En)   * Temaki California Special Item name (En) *" at bounding box center [607, 411] width 605 height 50
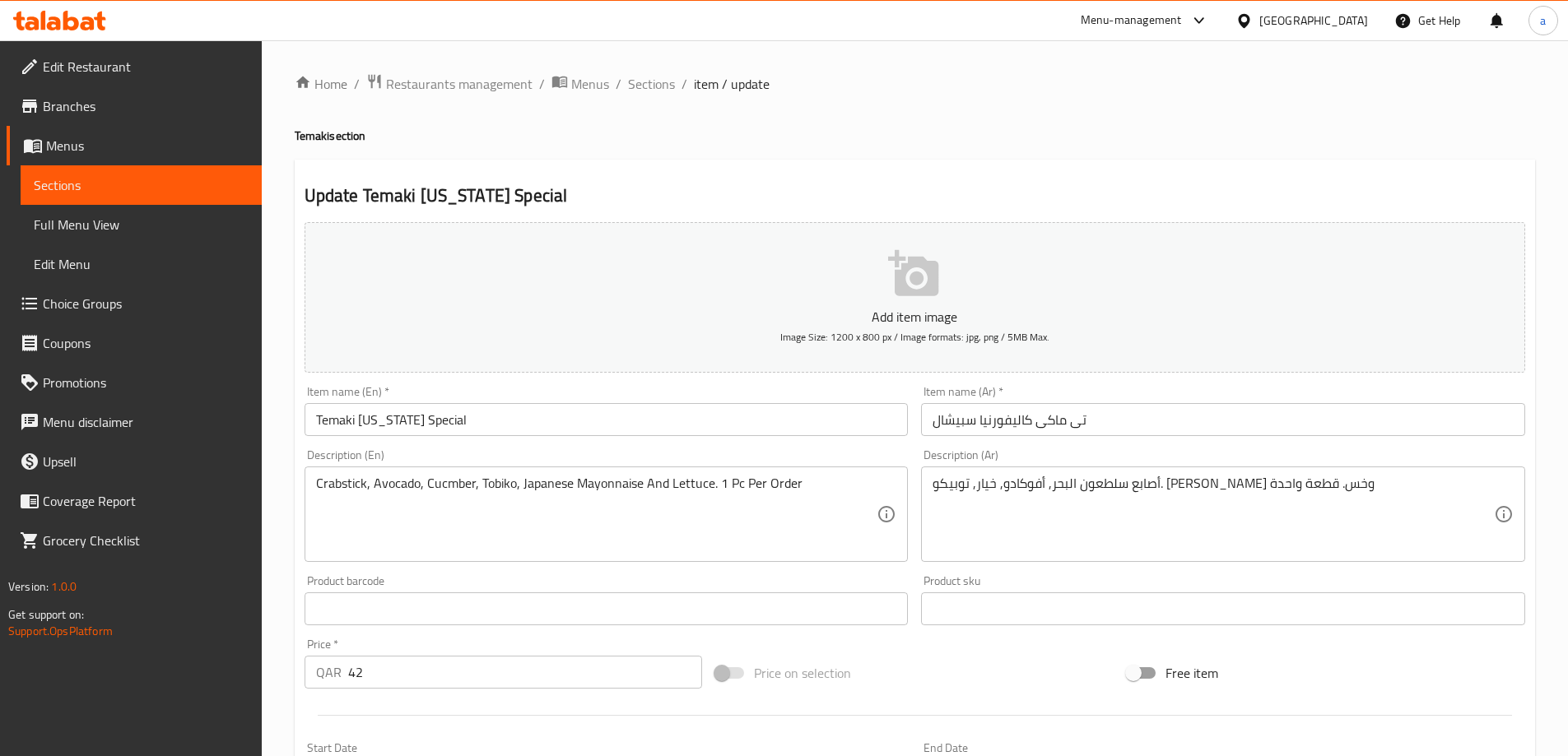
click at [1062, 420] on input "تى ماكى كاليفورنيا سبيشال" at bounding box center [1223, 419] width 605 height 33
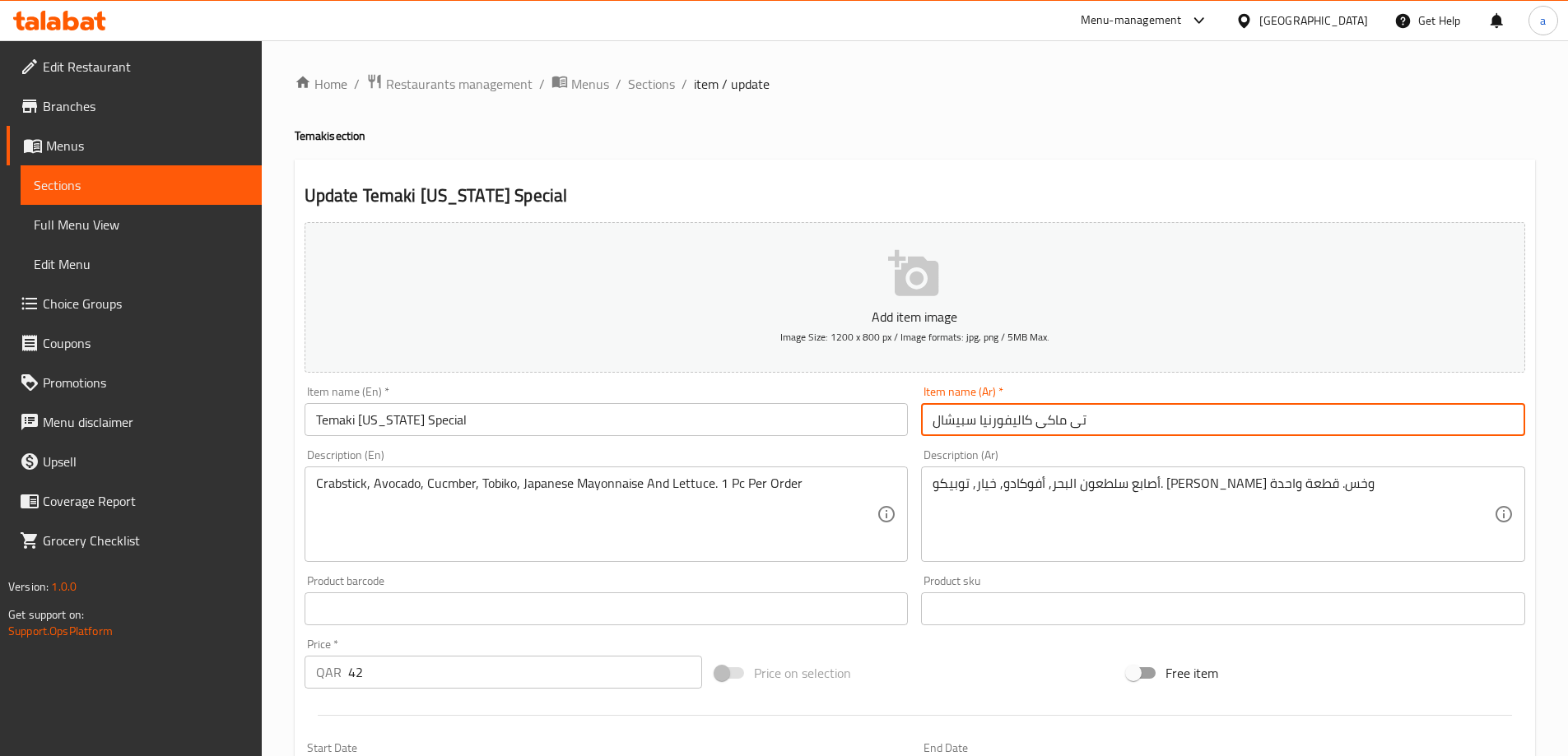
click at [1068, 428] on input "تى ماكى كاليفورنيا سبيشال" at bounding box center [1223, 419] width 605 height 33
click at [1094, 452] on div "Description (Ar) أصابع سلطعون البحر, أفوكادو, خيار, توبيكو. مايونيز يابانى وخس.…" at bounding box center [1223, 505] width 605 height 113
click at [1065, 423] on input "تىماكى كاليفورنيا سبيشال" at bounding box center [1223, 419] width 605 height 33
type input "تيماكى كاليفورنيا سبيشال"
click at [1062, 444] on div "Description (Ar) أصابع سلطعون البحر, أفوكادو, خيار, توبيكو. مايونيز يابانى وخس.…" at bounding box center [1223, 505] width 617 height 126
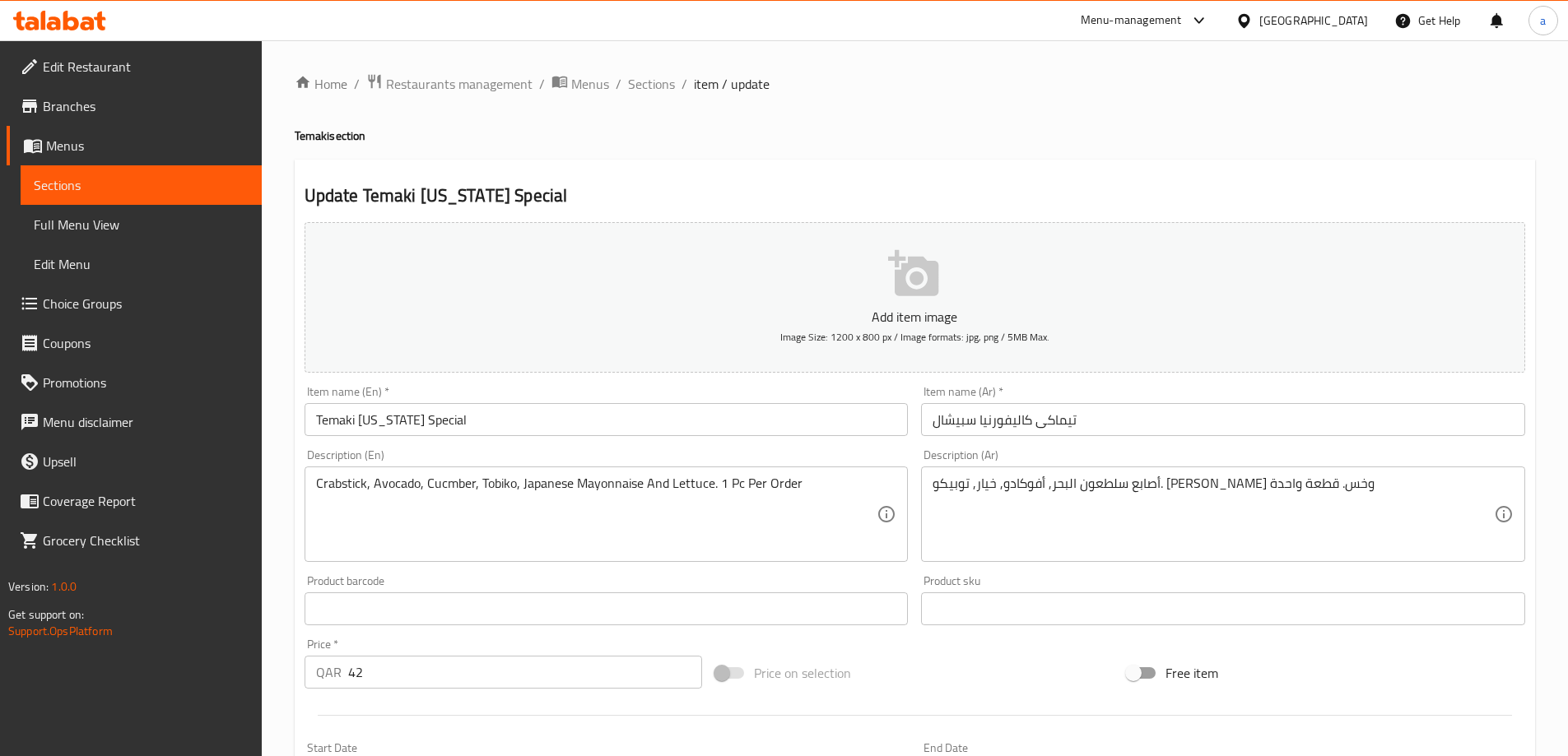
drag, startPoint x: 638, startPoint y: 164, endPoint x: 633, endPoint y: 173, distance: 10.3
click at [638, 164] on div "Update Temaki California Special Add item image Image Size: 1200 x 800 px / Ima…" at bounding box center [915, 639] width 1240 height 958
click at [634, 175] on div "Update Temaki California Special Add item image Image Size: 1200 x 800 px / Ima…" at bounding box center [915, 639] width 1240 height 958
click at [638, 191] on h2 "Update Temaki California Special" at bounding box center [915, 196] width 1221 height 25
click at [1086, 166] on div "Update Temaki California Special Add item image Image Size: 1200 x 800 px / Ima…" at bounding box center [915, 639] width 1240 height 958
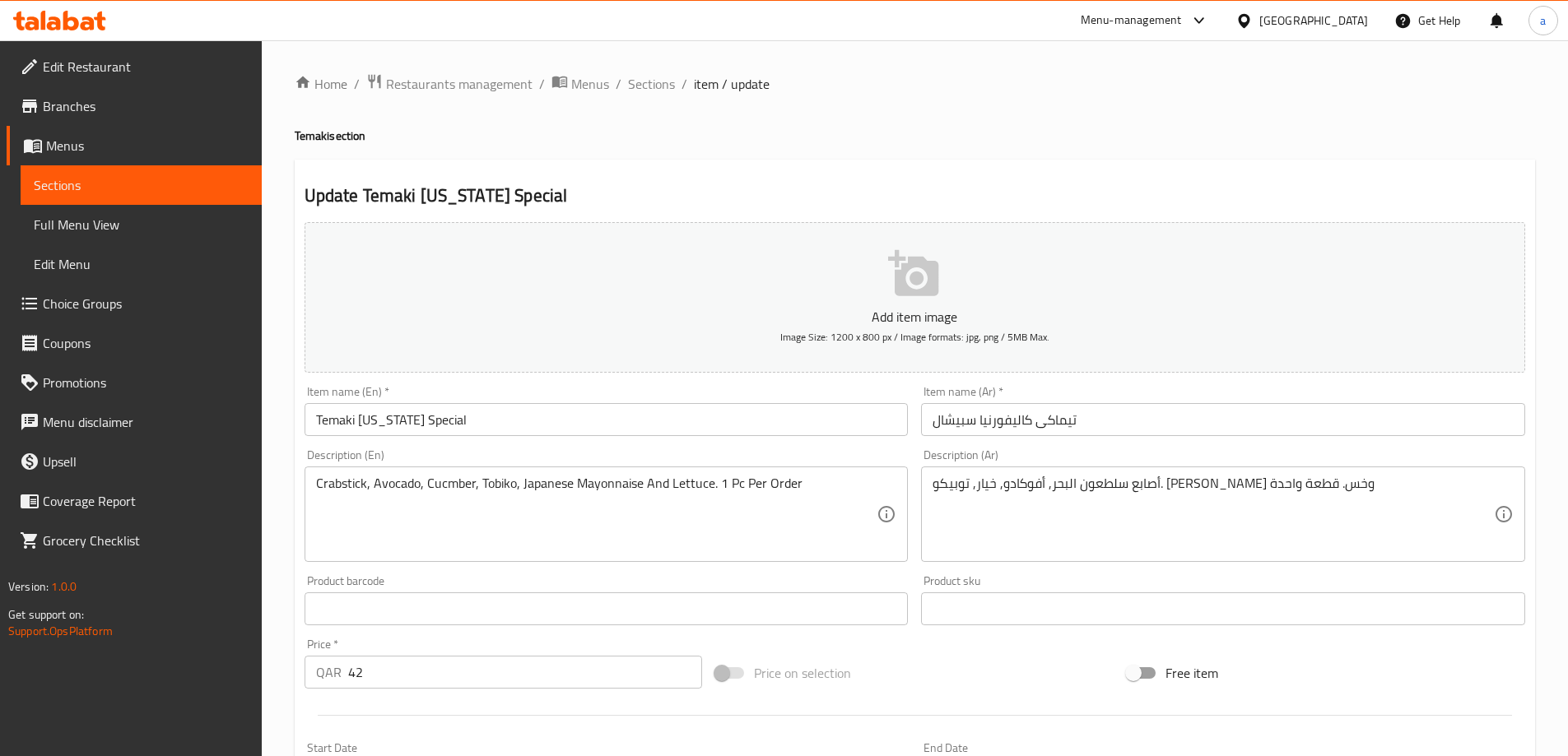
click at [1002, 199] on h2 "Update Temaki California Special" at bounding box center [915, 196] width 1221 height 25
click at [761, 205] on h2 "Update Temaki California Special" at bounding box center [915, 196] width 1221 height 25
click at [744, 166] on div "Update Temaki California Special Add item image Image Size: 1200 x 800 px / Ima…" at bounding box center [915, 639] width 1240 height 958
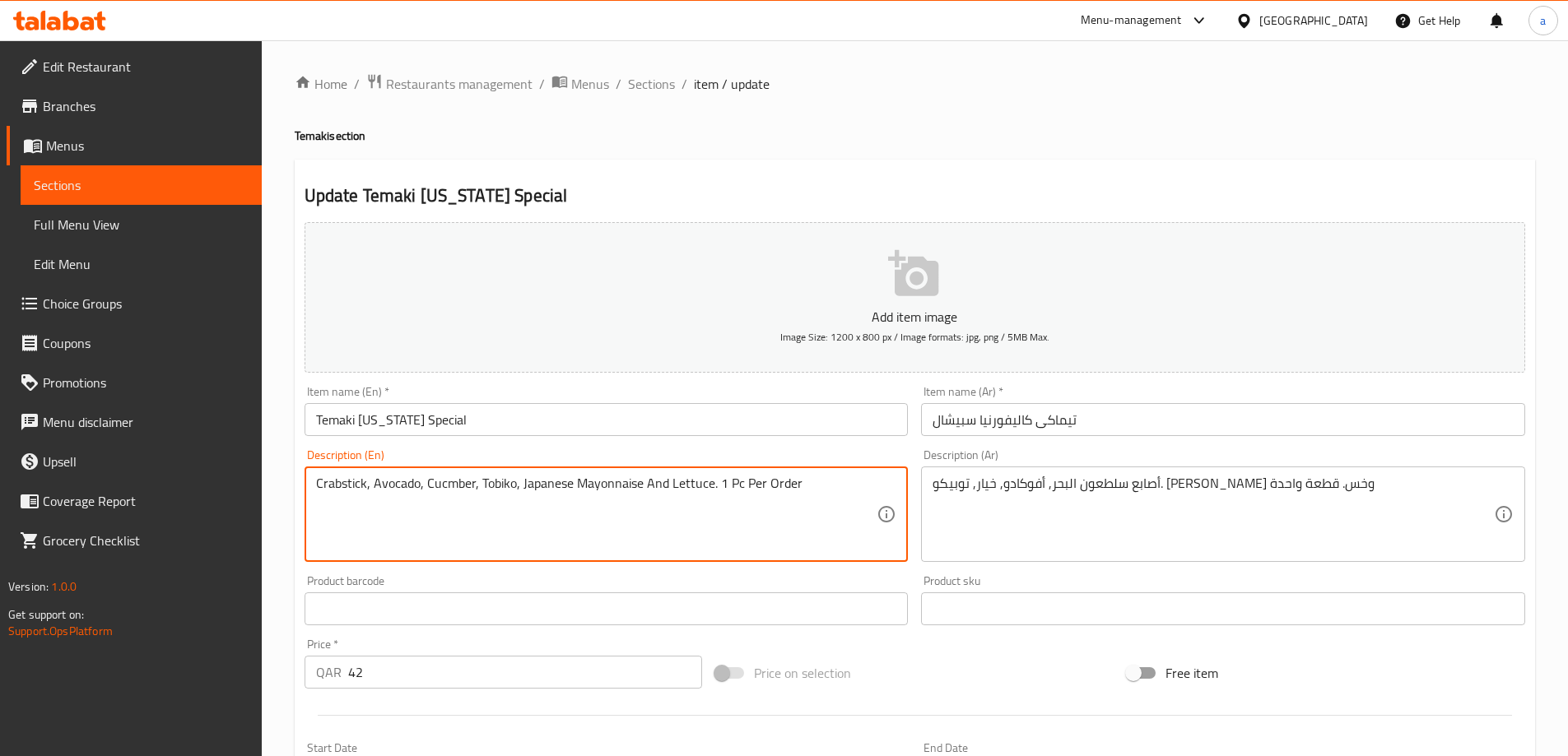
click at [332, 476] on textarea "Crabstick, Avocado, Cucmber, Tobiko, Japanese Mayonnaise And Lettuce. 1 Pc Per …" at bounding box center [597, 514] width 561 height 78
click at [649, 445] on div "Description (En) Crabstick, Avocado, Cucmber, Tobiko, Japanese Mayonnaise And L…" at bounding box center [607, 505] width 617 height 126
drag, startPoint x: 338, startPoint y: 487, endPoint x: 270, endPoint y: 498, distance: 68.9
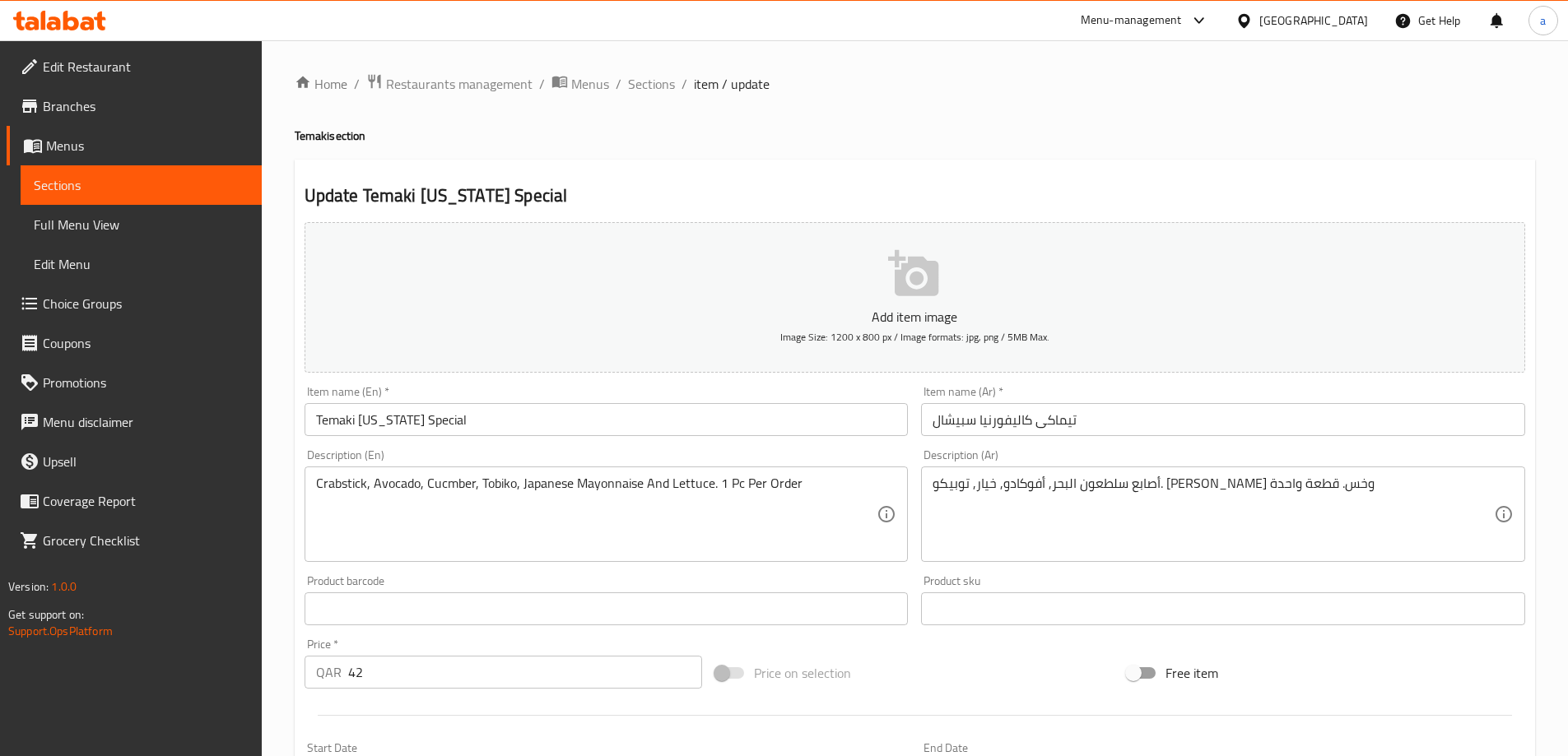
click at [649, 452] on div "Description (En) Crabstick, Avocado, Cucmber, Tobiko, Japanese Mayonnaise And L…" at bounding box center [607, 505] width 605 height 113
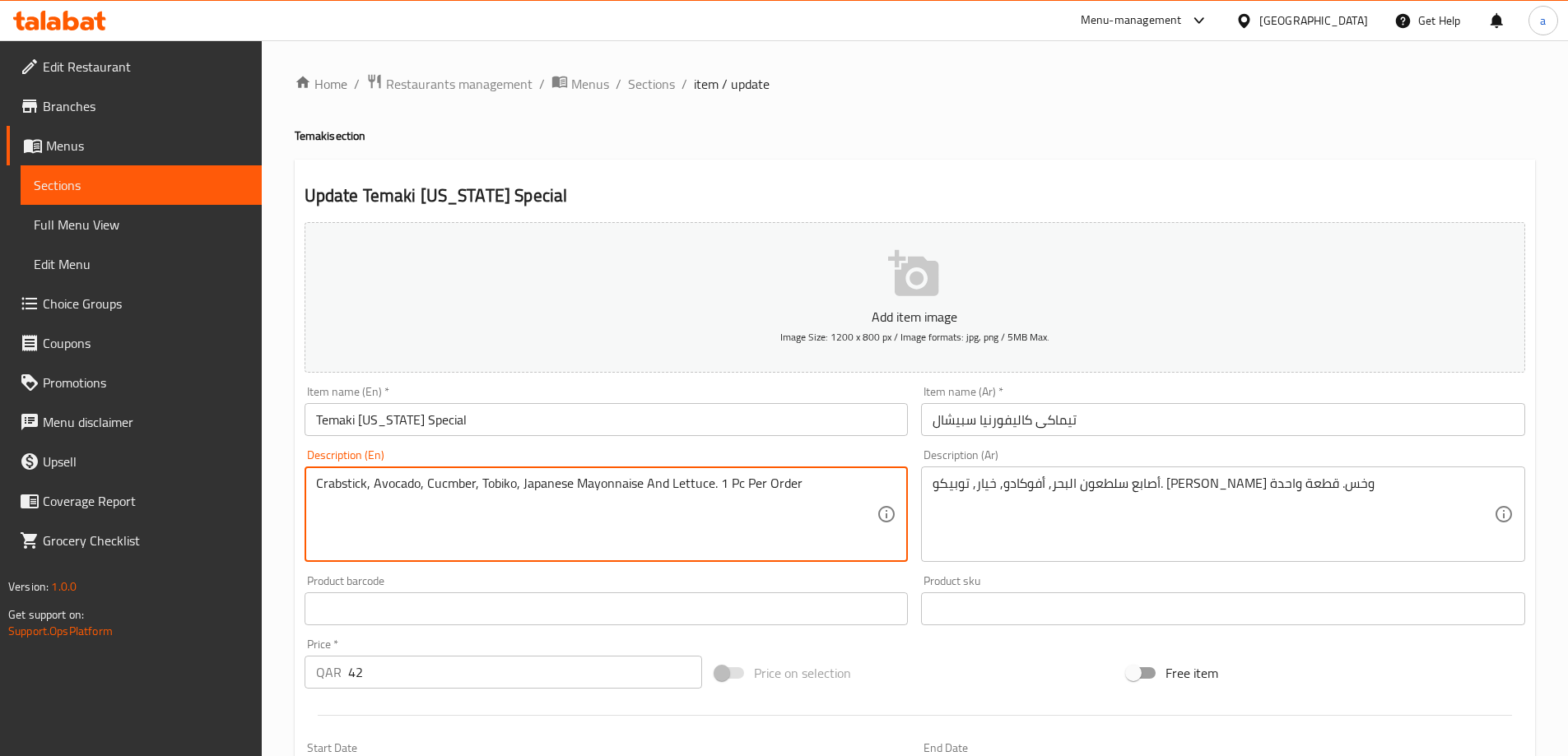
click at [503, 485] on textarea "Crabstick, Avocado, Cucmber, Tobiko, Japanese Mayonnaise And Lettuce. 1 Pc Per …" at bounding box center [597, 514] width 561 height 78
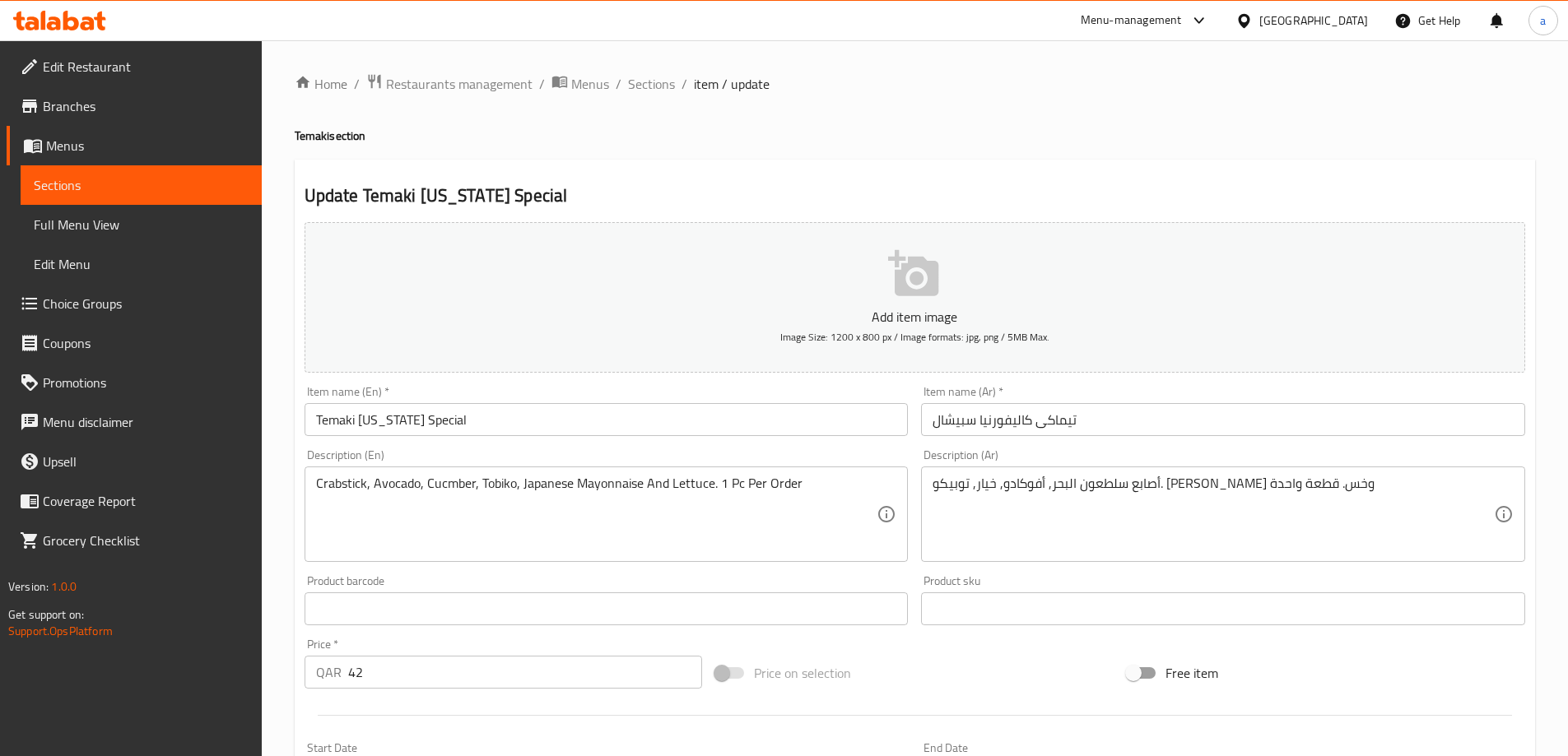
click at [765, 468] on div "Crabstick, Avocado, Cucmber, Tobiko, Japanese Mayonnaise And Lettuce. 1 Pc Per …" at bounding box center [607, 514] width 605 height 95
click at [661, 461] on div "Description (En) Crabstick, Avocado, Cucmber, Tobiko, Japanese Mayonnaise And L…" at bounding box center [607, 505] width 605 height 113
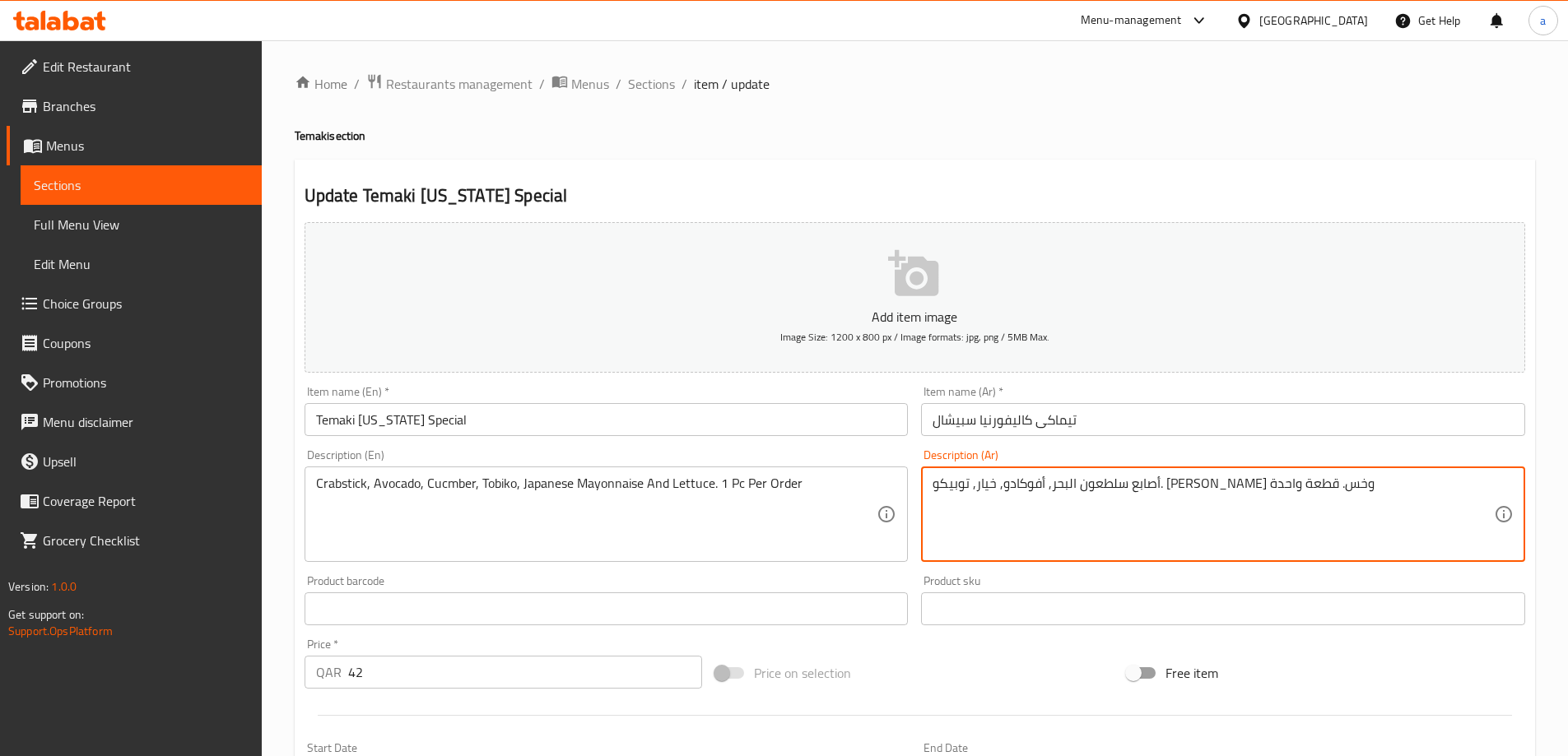
drag, startPoint x: 934, startPoint y: 482, endPoint x: 954, endPoint y: 526, distance: 48.3
click at [1377, 491] on textarea "أصابع سلطعون البحر, أفوكادو, خيار, توبيكو. مايونيز يابانى وخس. قطعة واحدة" at bounding box center [1213, 514] width 561 height 78
type textarea "أصابع سلطعون البحر, أفوكادو, خيار, توبيكو. مايونيز يابانى وخس. قطعة واحدة لكل ط…"
click at [1463, 454] on div "Description (Ar) أصابع سلطعون البحر, أفوكادو, خيار, توبيكو. مايونيز يابانى وخس.…" at bounding box center [1223, 505] width 605 height 113
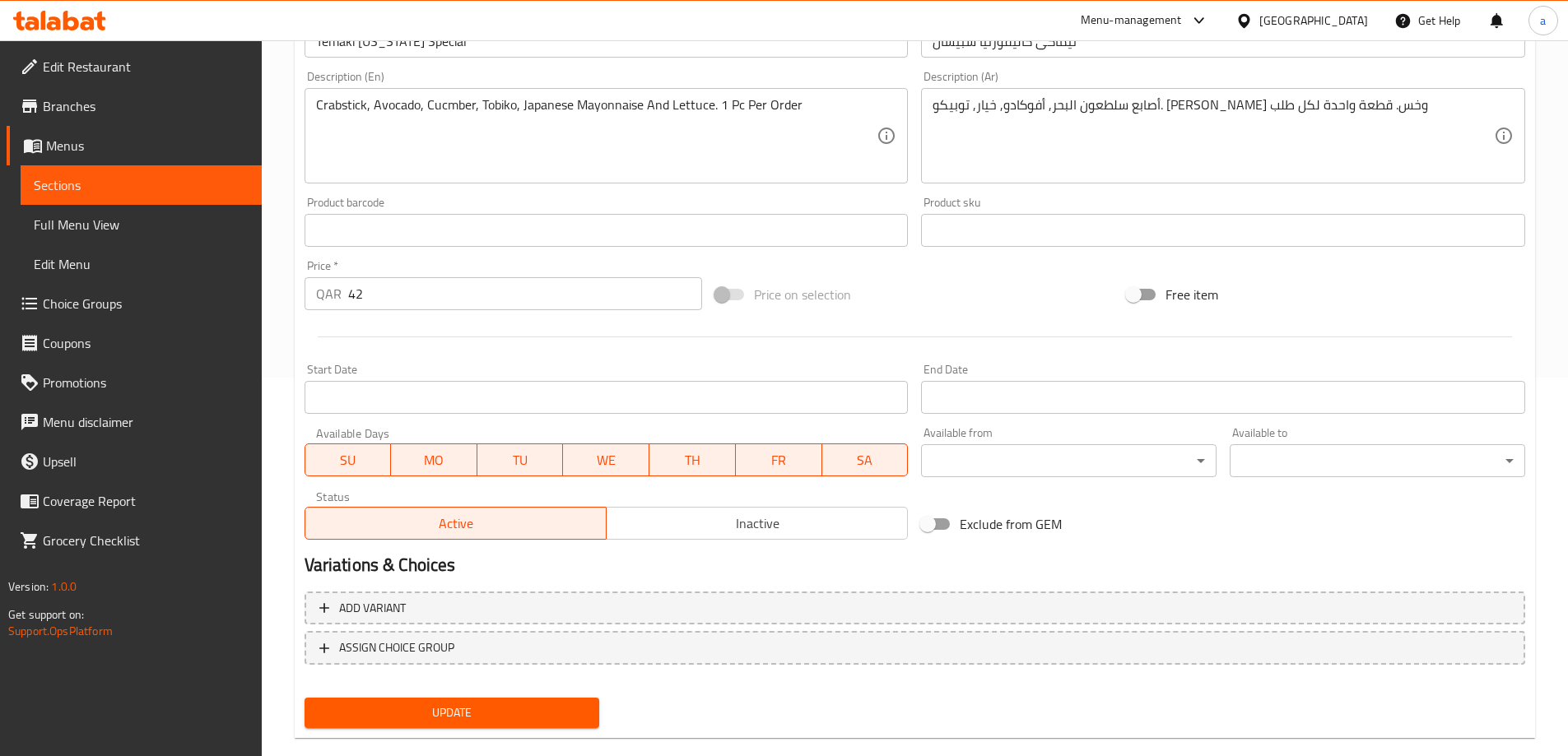
scroll to position [407, 0]
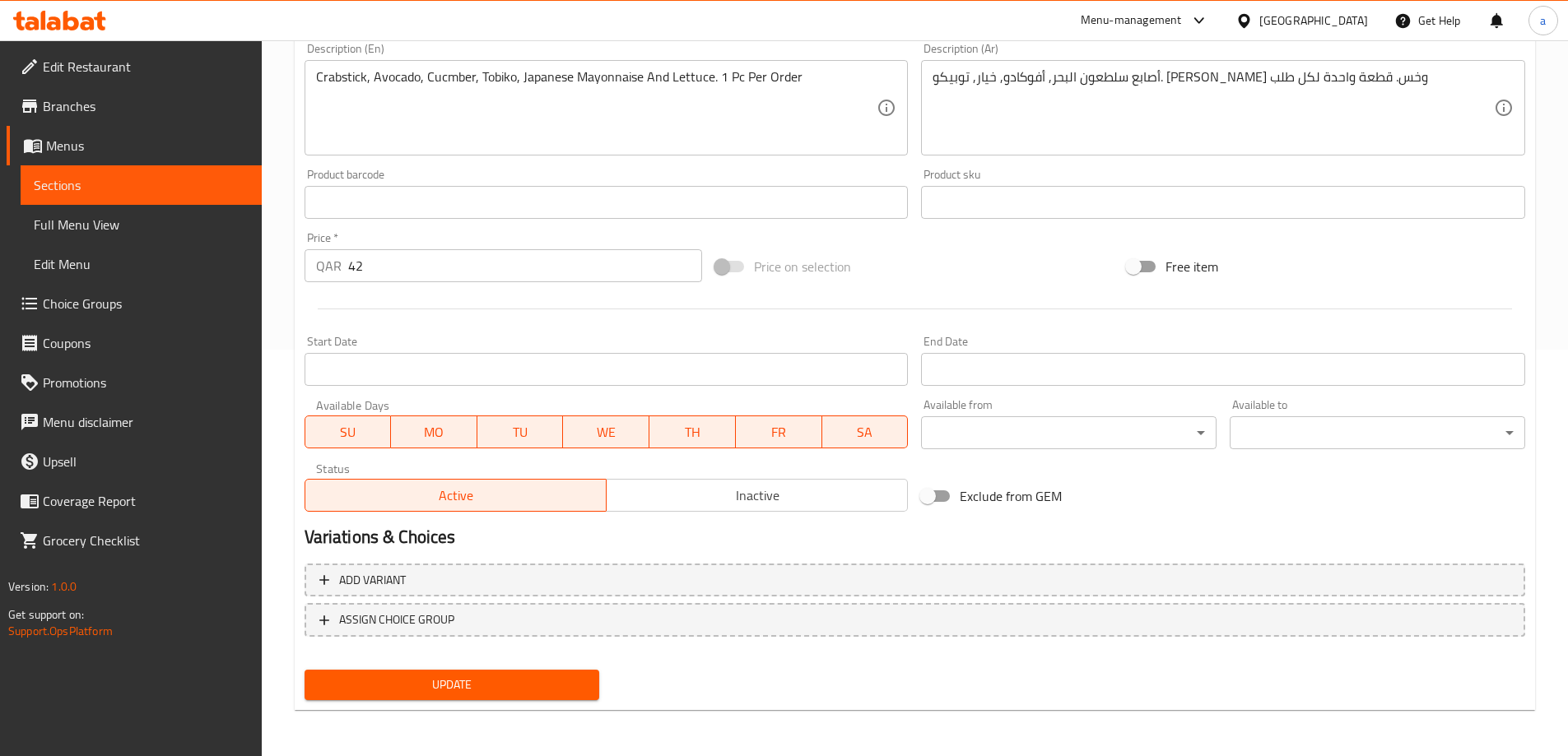
click at [475, 675] on span "Update" at bounding box center [451, 685] width 269 height 20
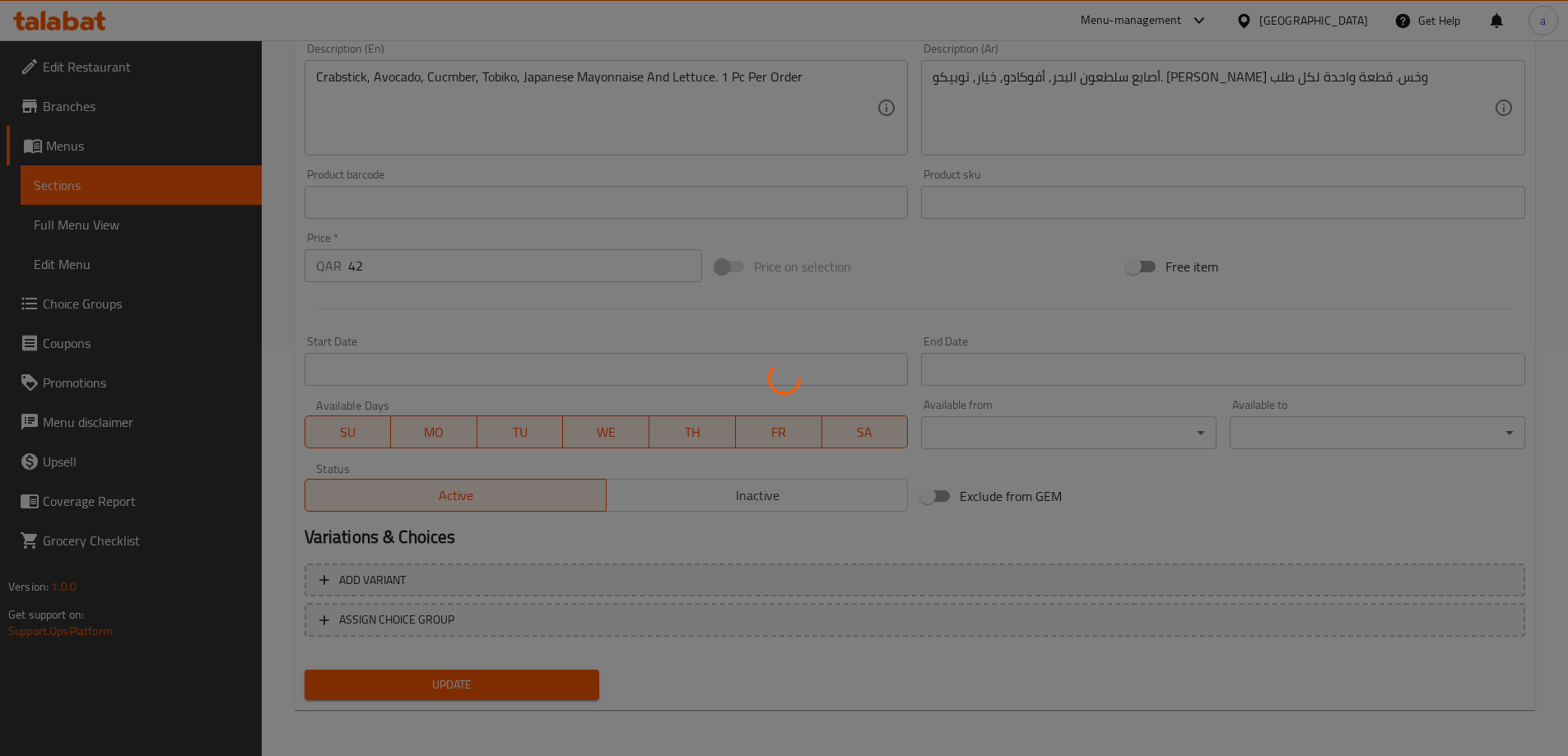
scroll to position [0, 0]
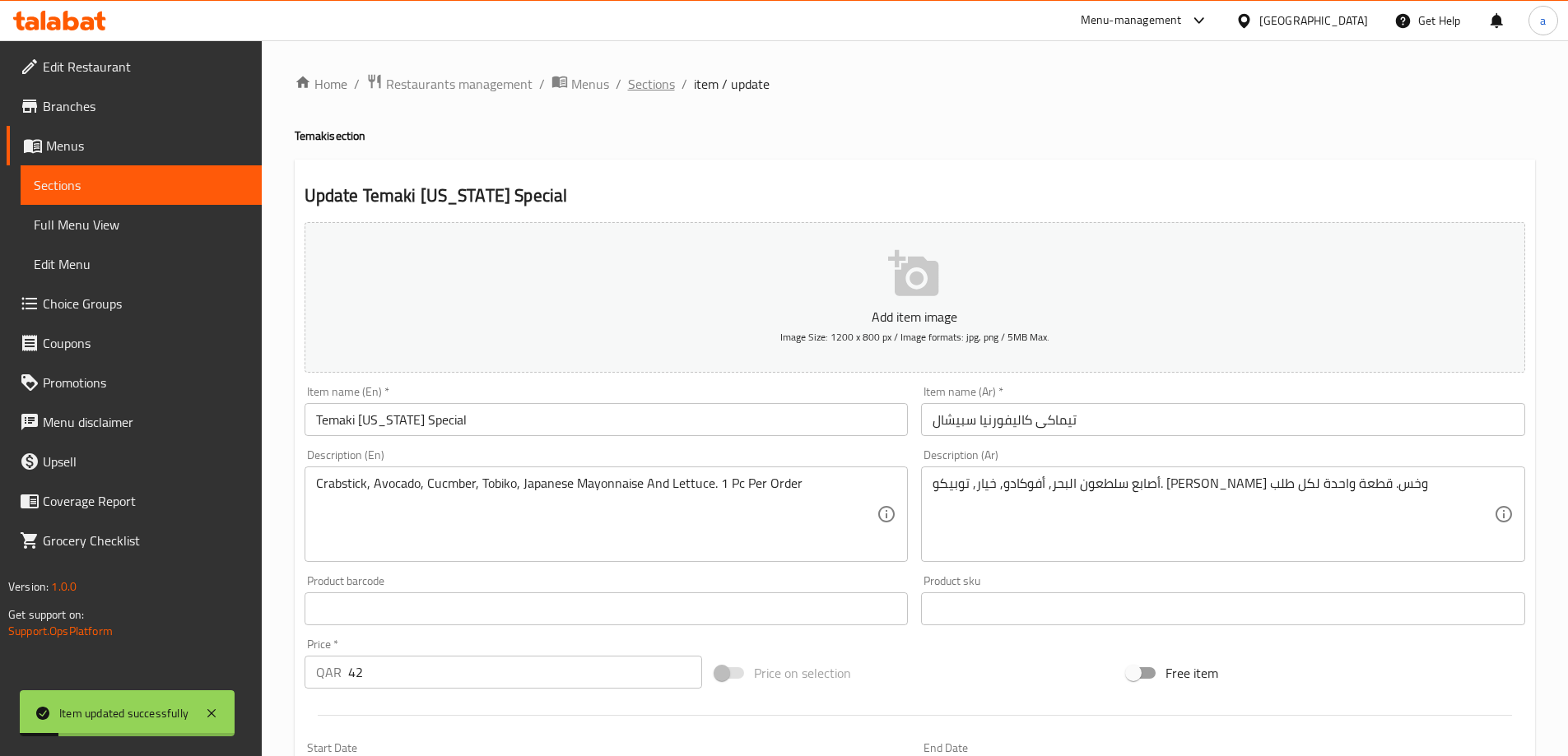
click at [656, 80] on span "Sections" at bounding box center [651, 84] width 47 height 19
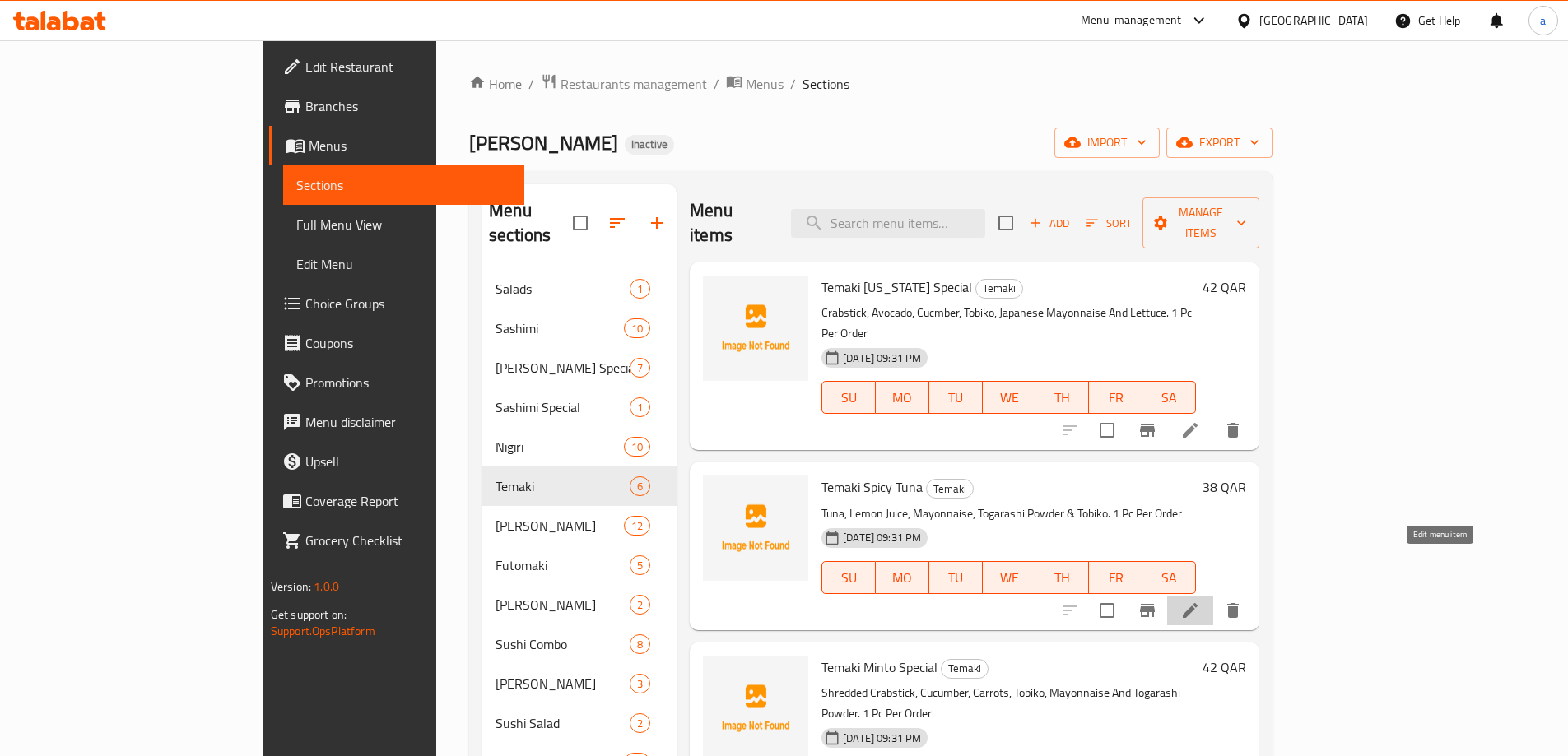
click at [1198, 604] on icon at bounding box center [1190, 610] width 14 height 14
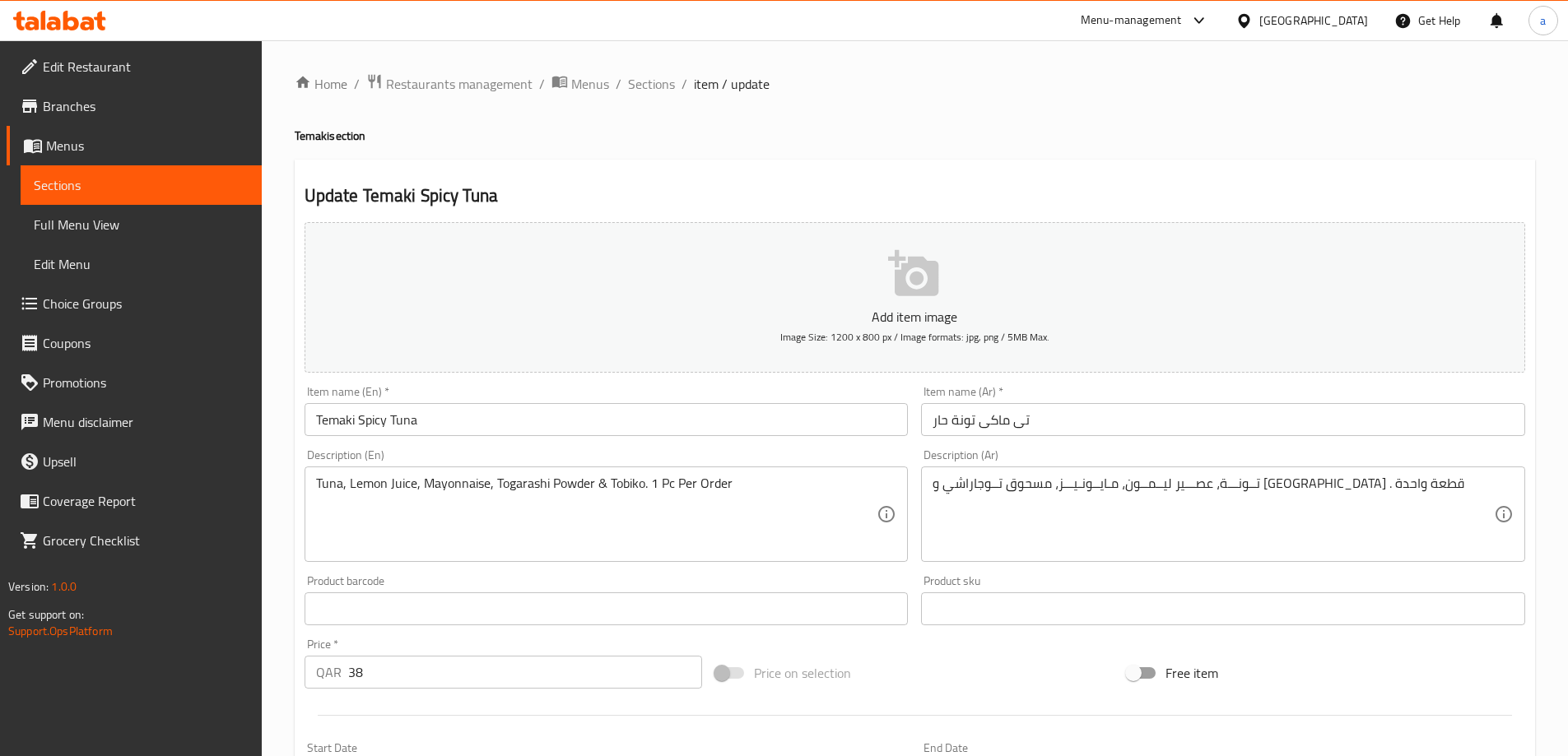
click at [1009, 422] on input "تى ماكى تونة حار" at bounding box center [1223, 419] width 605 height 33
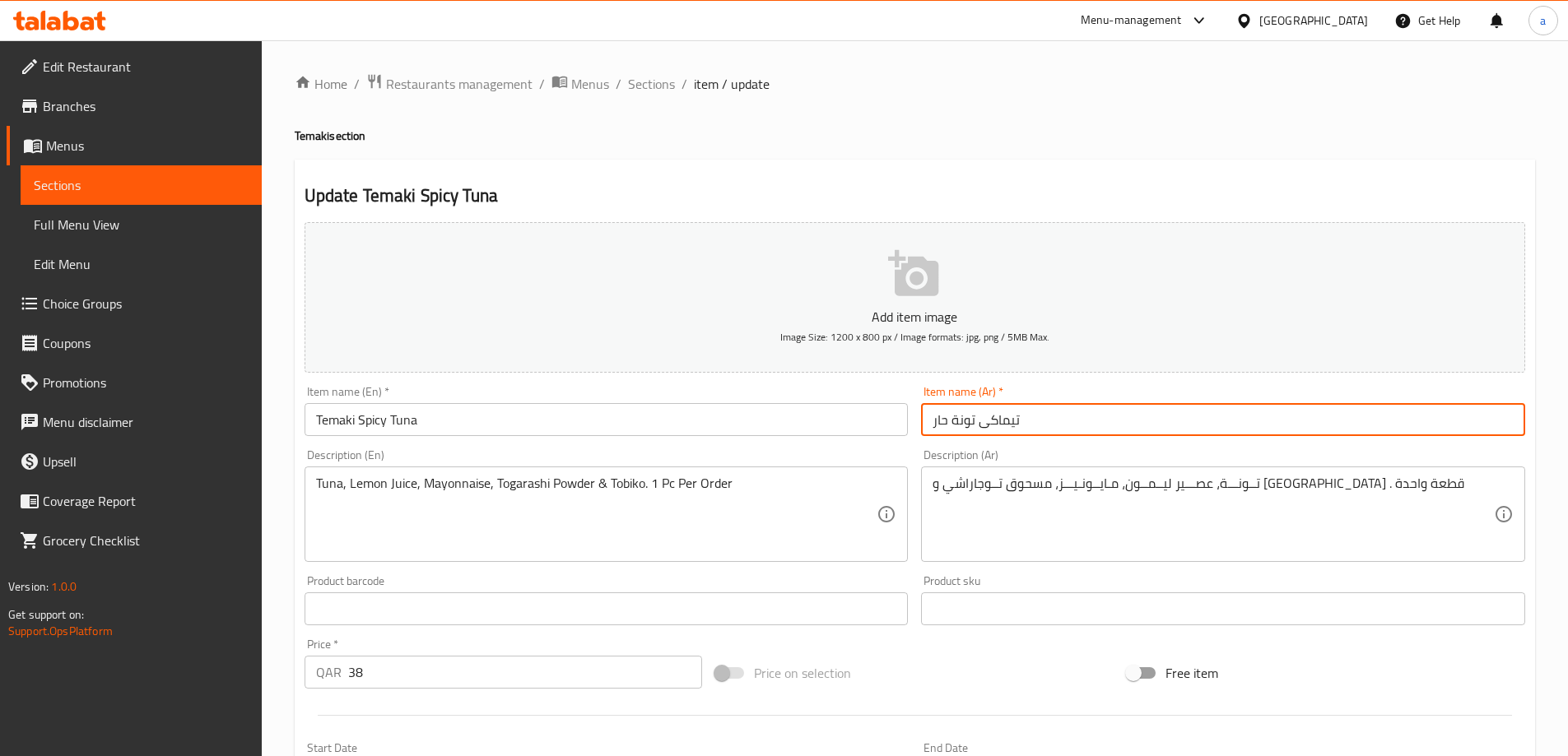
type input "تيماكى تونة حار"
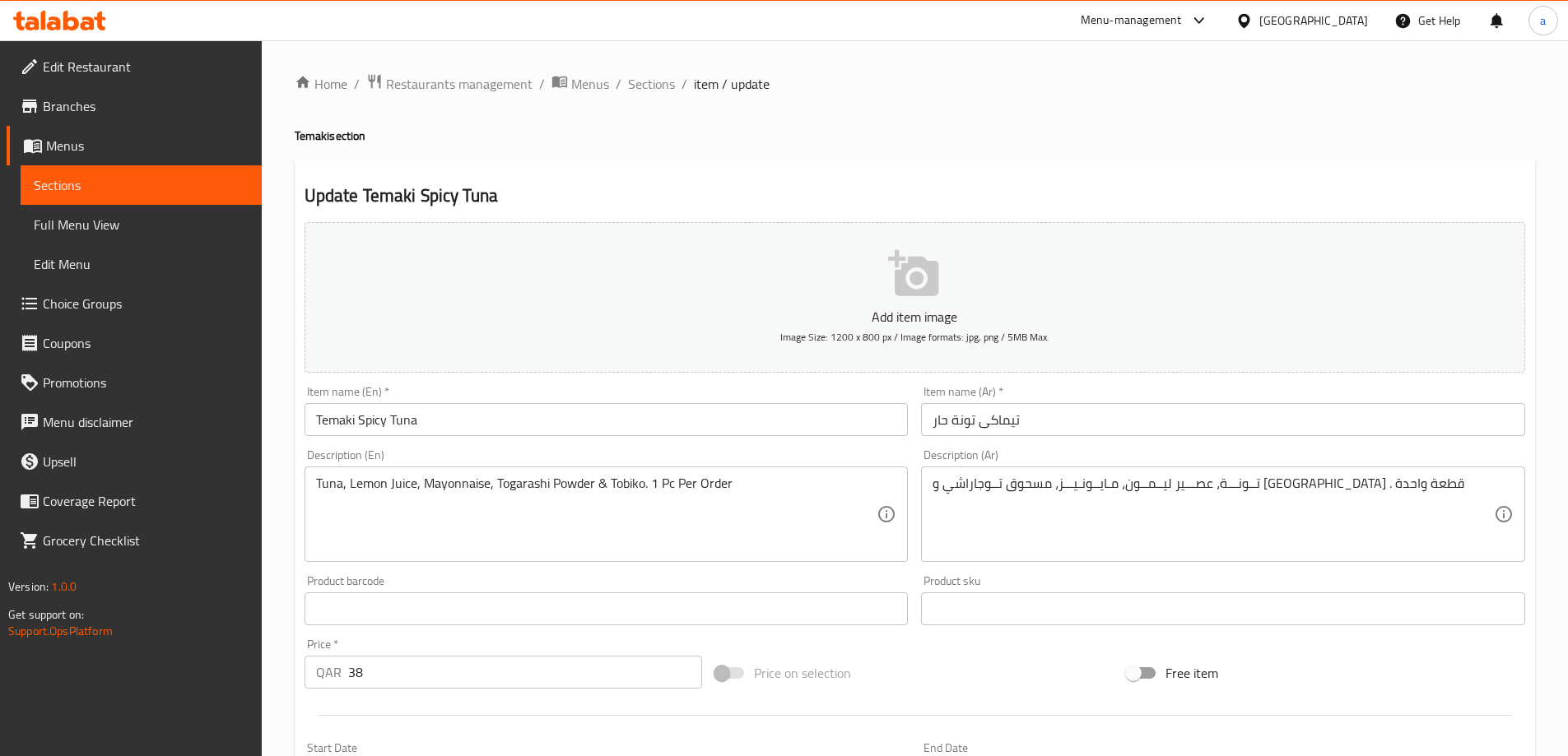
click at [1056, 442] on div "Item name (Ar)   * تيماكى تونة حار Item name (Ar) *" at bounding box center [1223, 411] width 617 height 64
click at [753, 183] on h2 "Update Temaki Spicy Tuna" at bounding box center [915, 196] width 1221 height 25
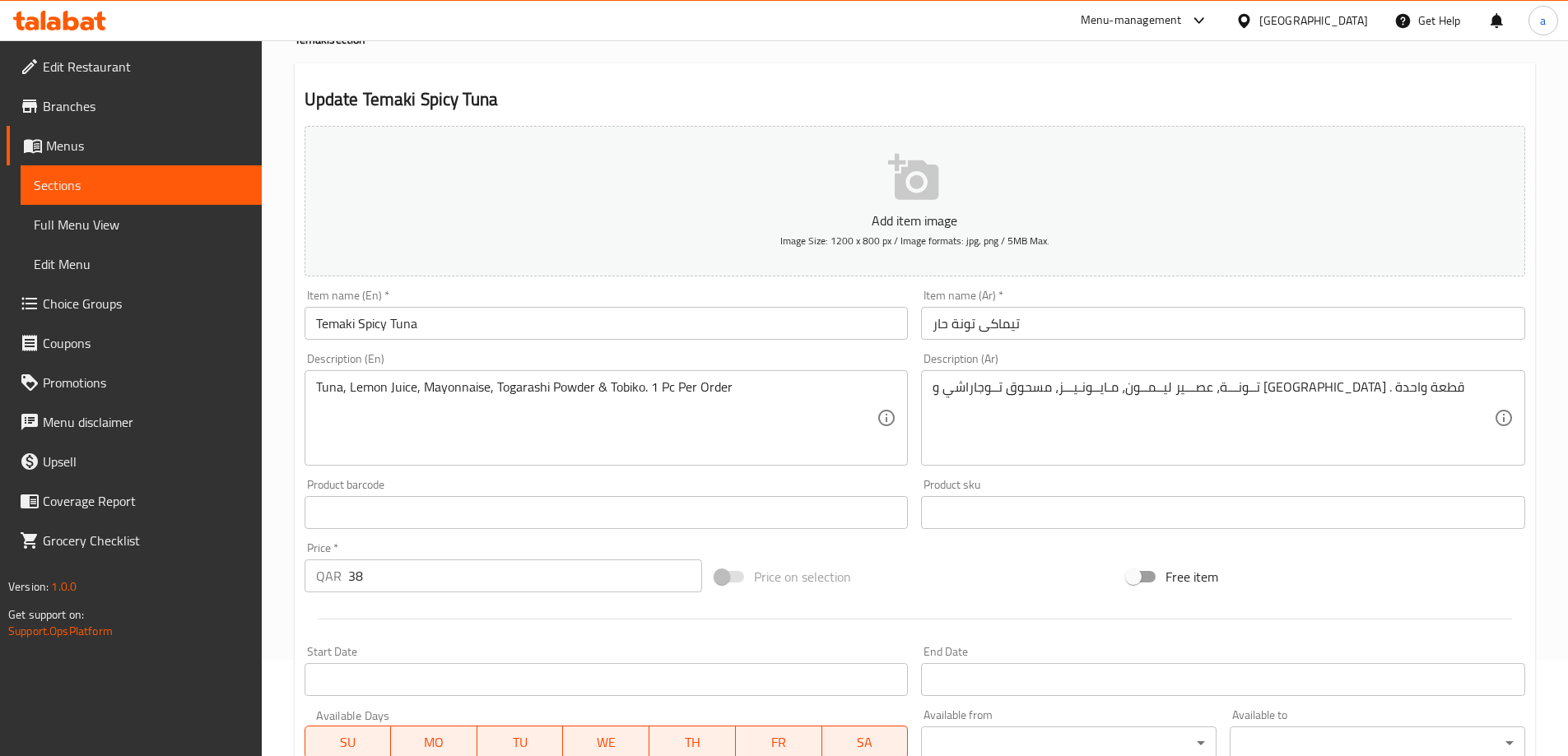
scroll to position [98, 0]
click at [1126, 105] on h2 "Update Temaki Spicy Tuna" at bounding box center [915, 97] width 1221 height 25
click at [924, 88] on h2 "Update Temaki Spicy Tuna" at bounding box center [915, 97] width 1221 height 25
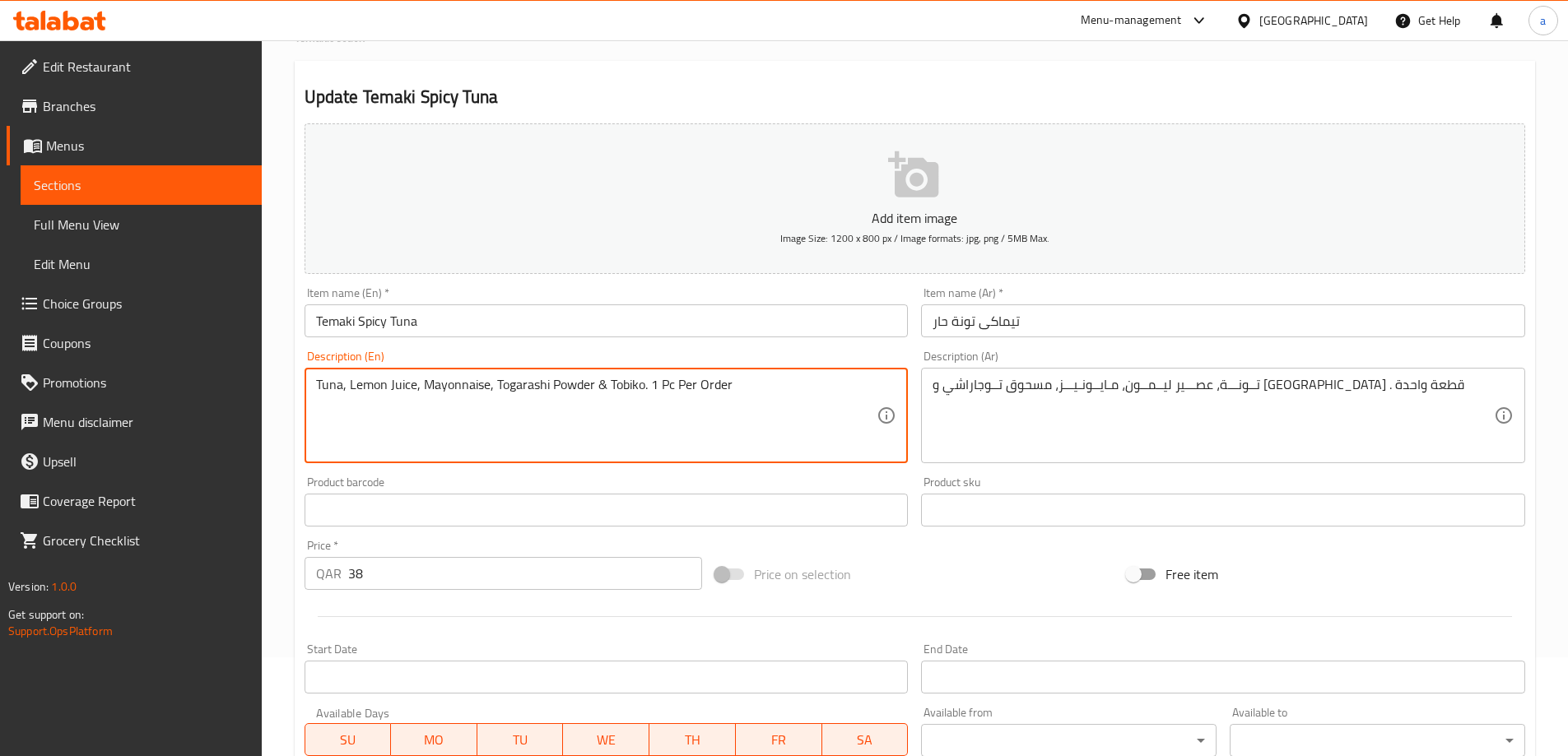
click at [541, 388] on textarea "Tuna, Lemon Juice, Mayonnaise, Togarashi Powder & Tobiko. 1 Pc Per Order" at bounding box center [597, 416] width 561 height 78
click at [527, 428] on textarea "Tuna, Lemon Juice, Mayonnaise, Togarashi Powder & Tobiko. 1 Pc Per Order" at bounding box center [597, 416] width 561 height 78
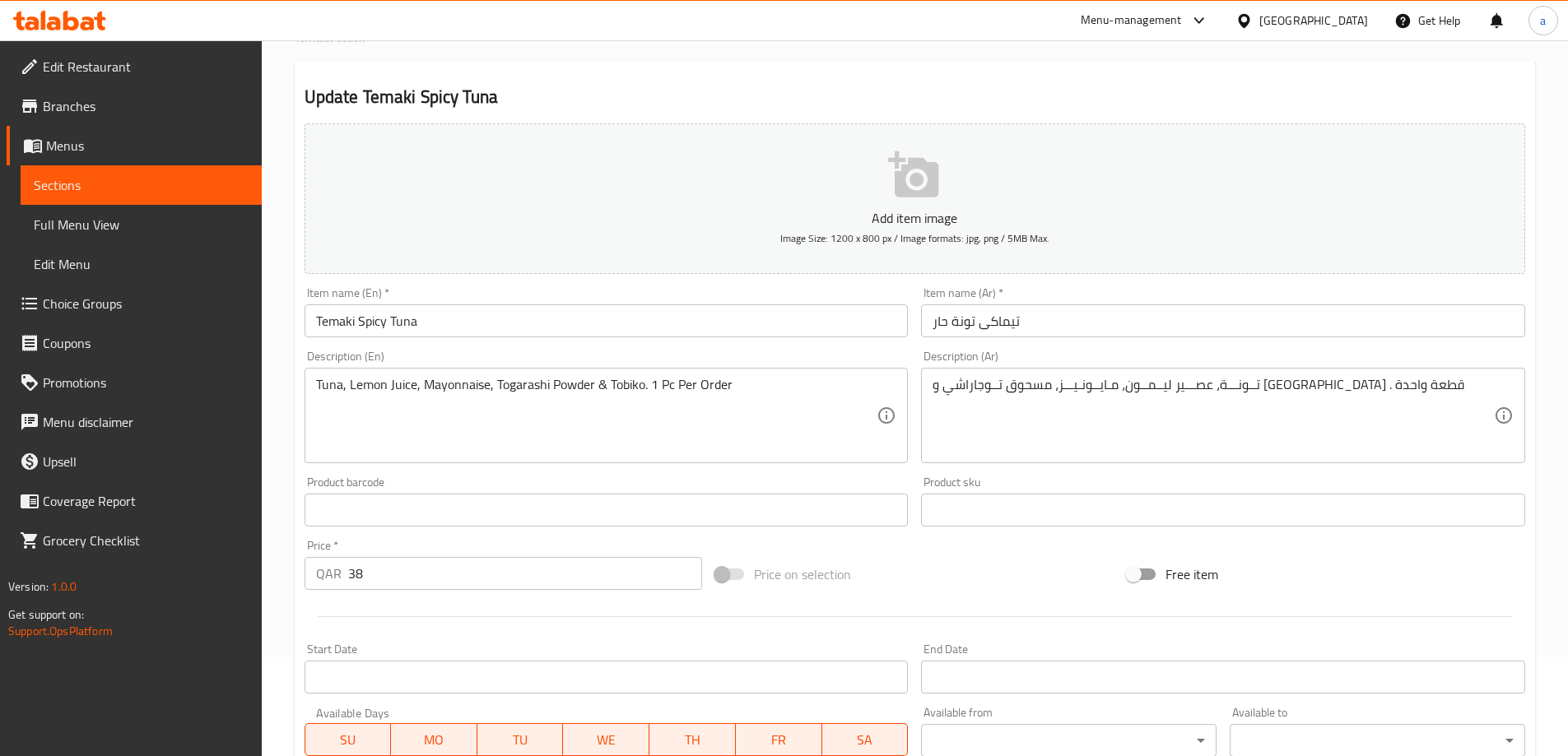
click at [519, 385] on textarea "Tuna, Lemon Juice, Mayonnaise, Togarashi Powder & Tobiko. 1 Pc Per Order" at bounding box center [597, 416] width 561 height 78
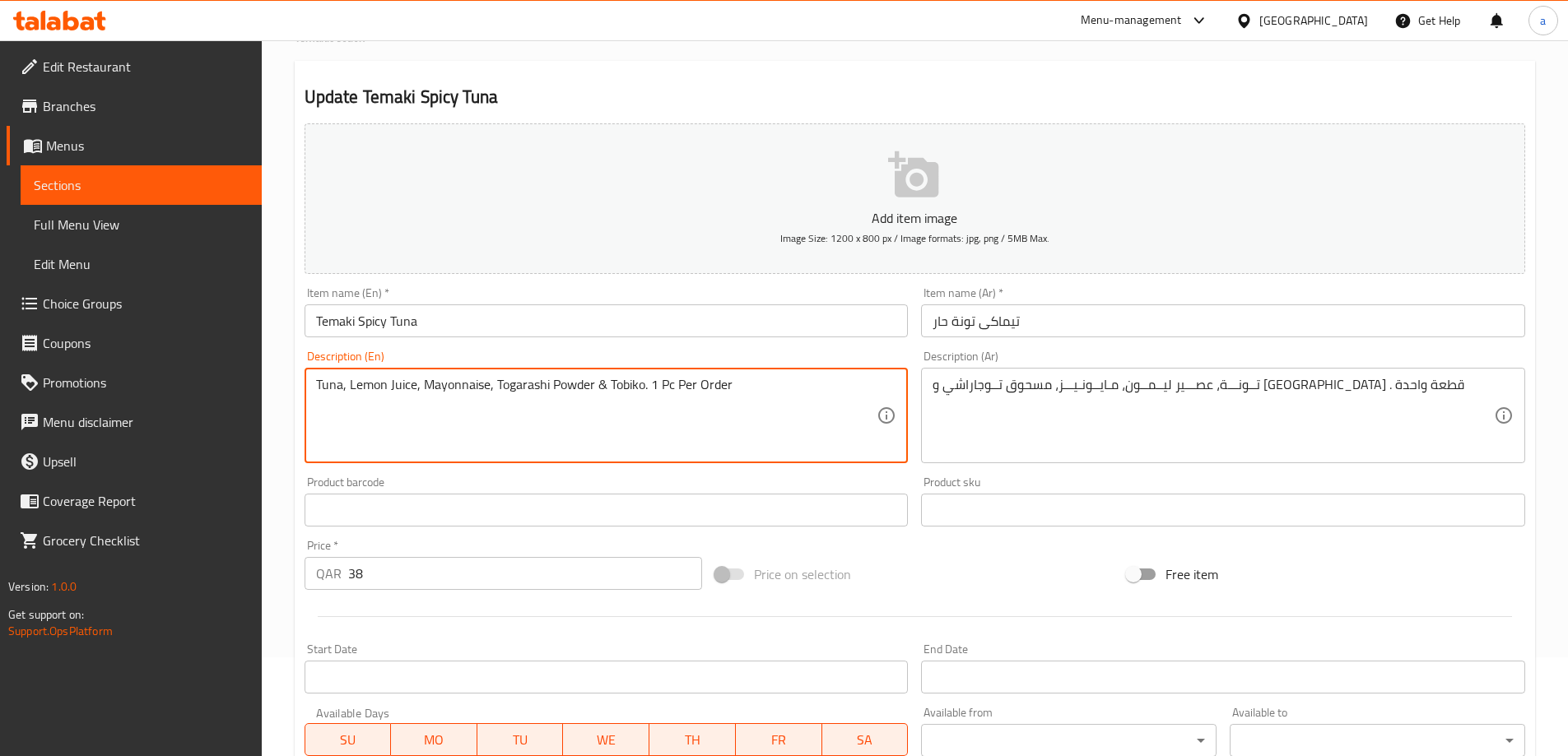
click at [519, 385] on textarea "Tuna, Lemon Juice, Mayonnaise, Togarashi Powder & Tobiko. 1 Pc Per Order" at bounding box center [597, 416] width 561 height 78
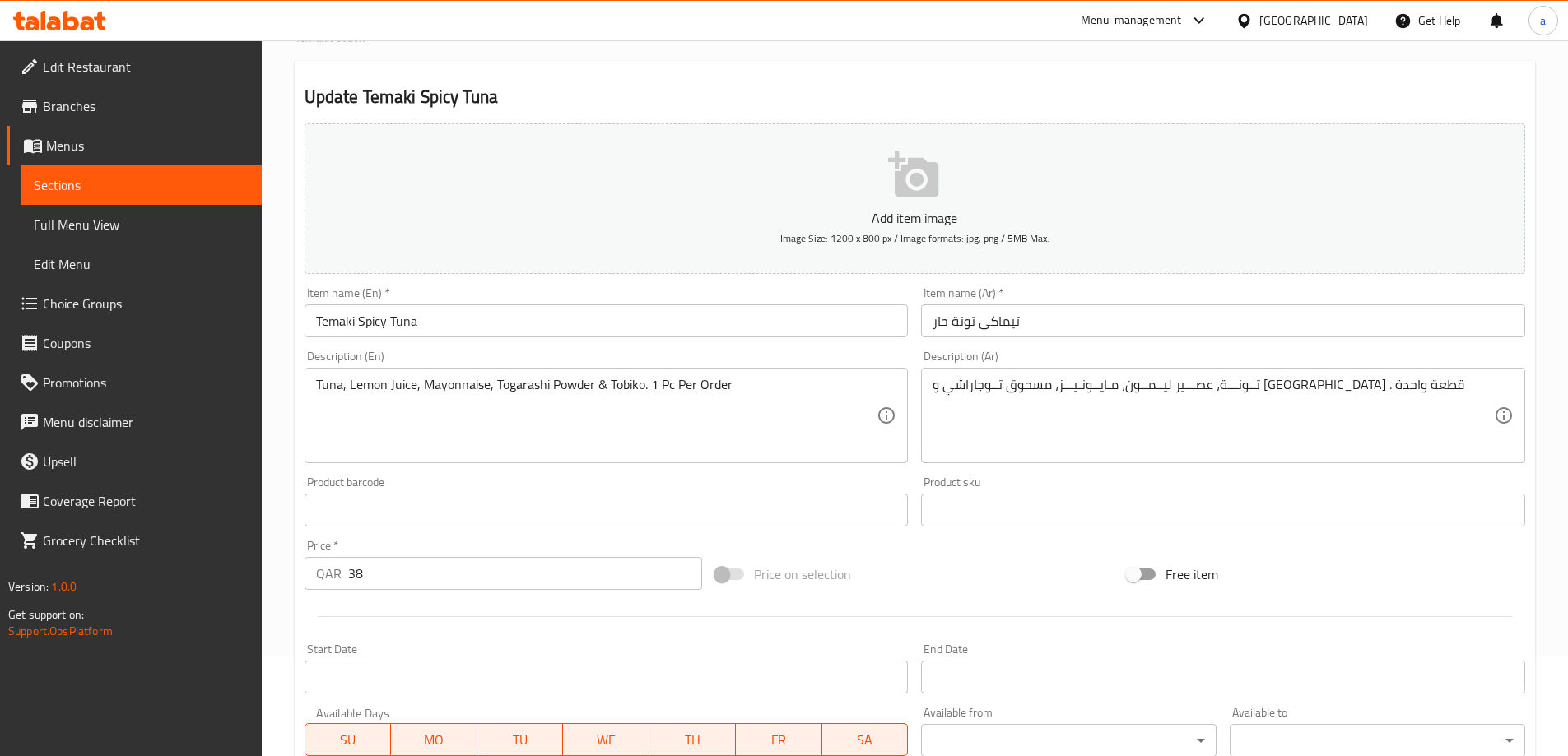
click at [847, 352] on div "Description (En) Tuna, Lemon Juice, Mayonnaise, Togarashi Powder & Tobiko. 1 Pc…" at bounding box center [607, 407] width 605 height 113
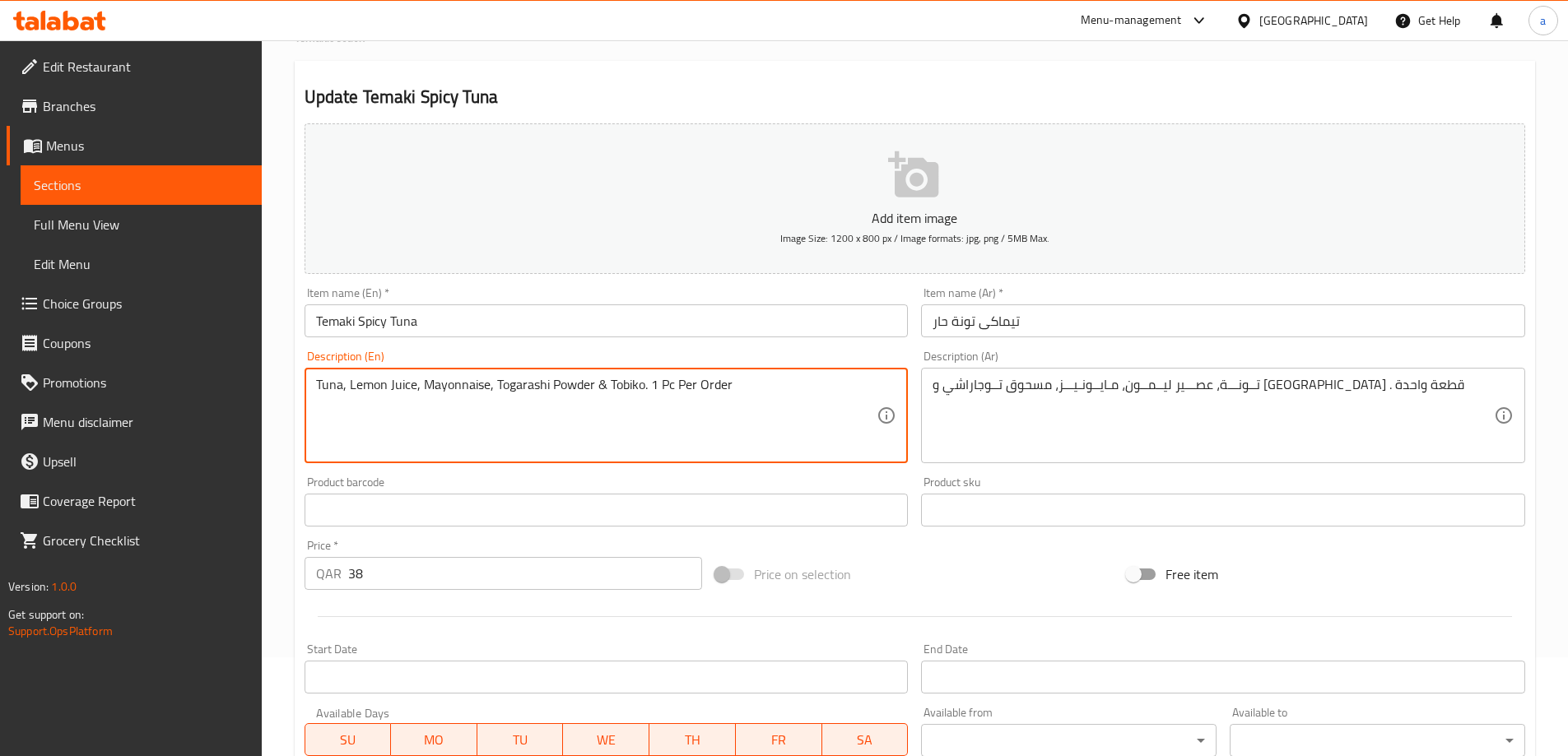
click at [555, 390] on textarea "Tuna, Lemon Juice, Mayonnaise, Togarashi Powder & Tobiko. 1 Pc Per Order" at bounding box center [597, 416] width 561 height 78
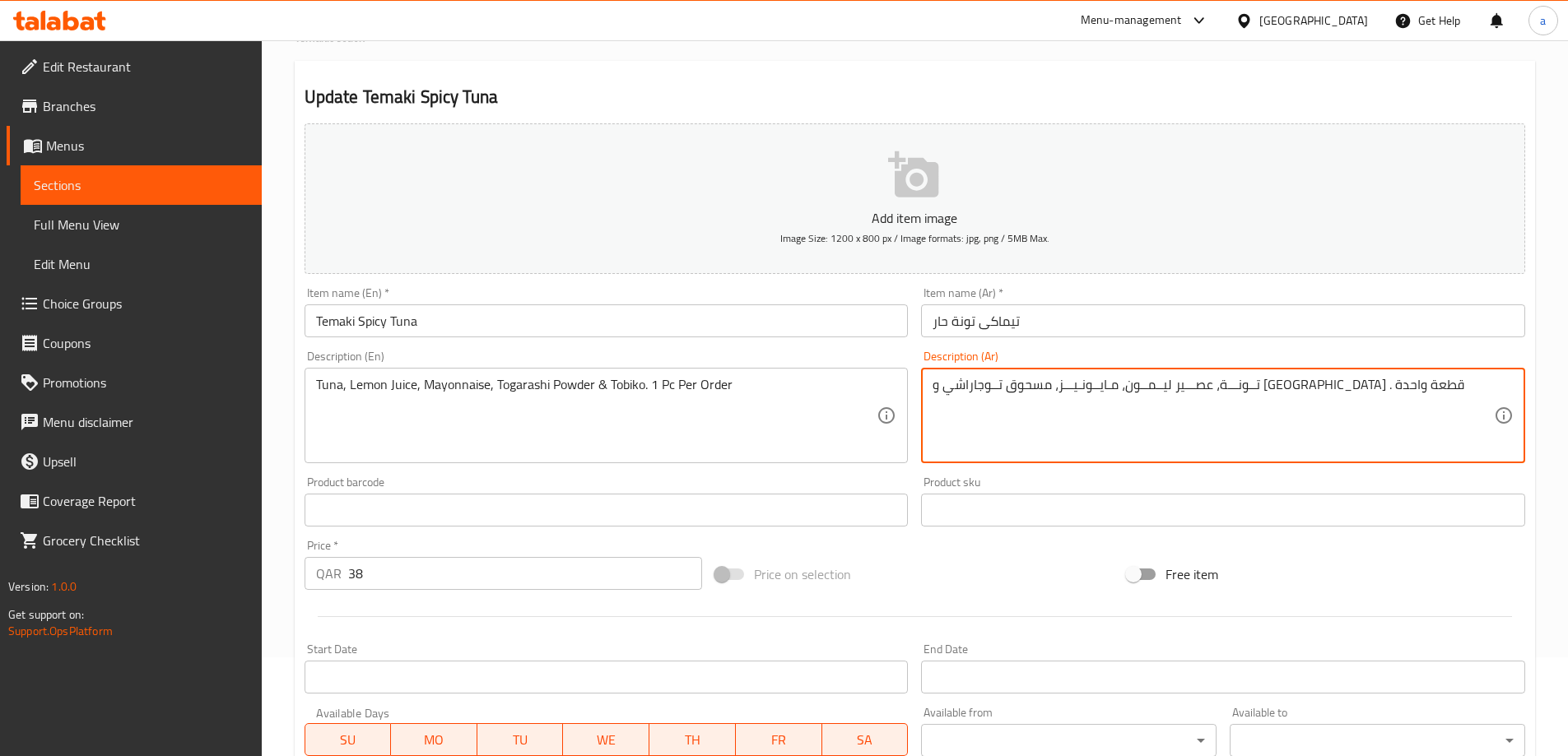
click at [1147, 391] on textarea "تــونـــة، عصـــير ليــمــون، مـايــونـيـــز، مسحوق تــوجاراشي و توبيكو . قطعة …" at bounding box center [1213, 416] width 561 height 78
paste textarea "بودرة"
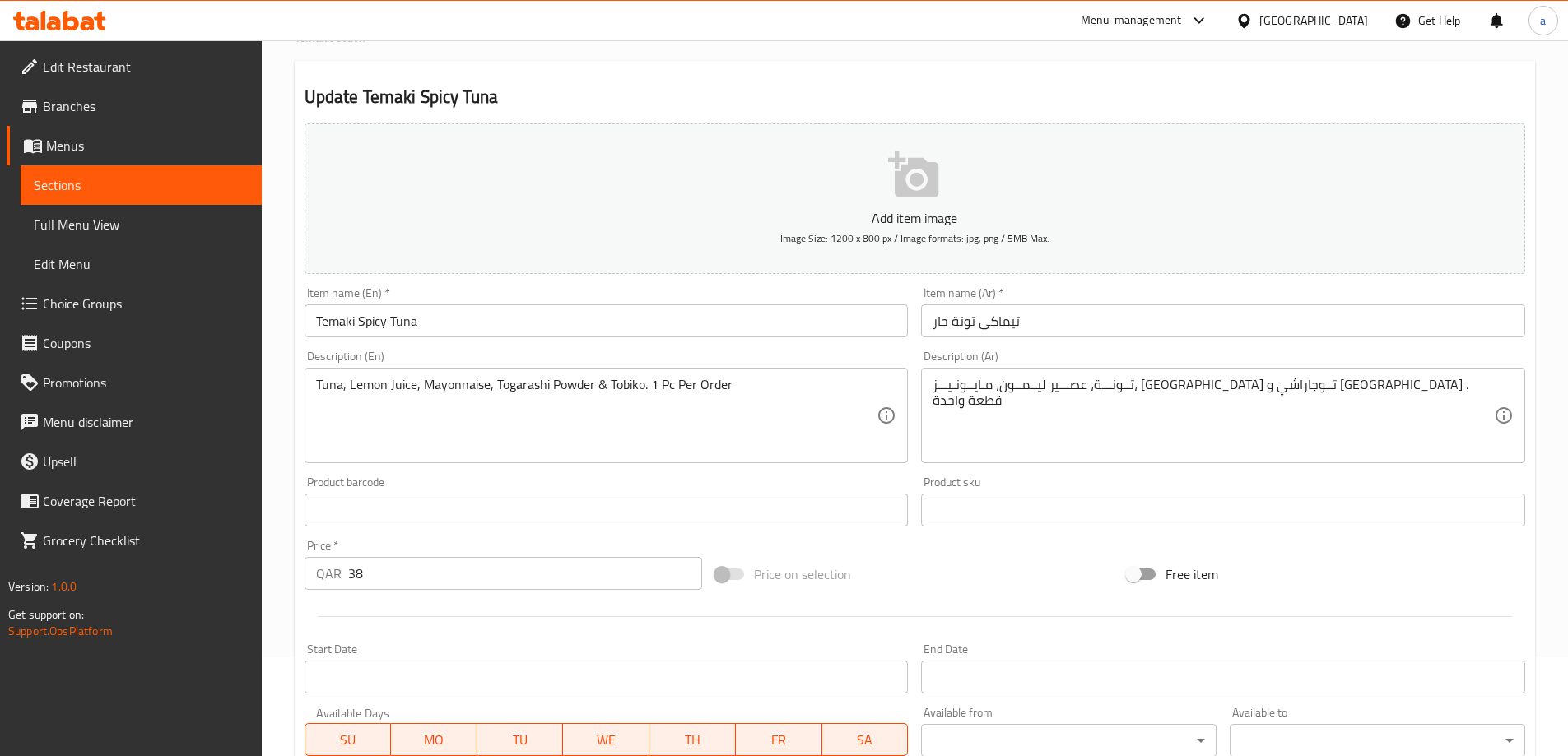
click at [1150, 373] on div "تــونـــة، عصـــير ليــمــون، مـايــونـيـــز، بودرة تــوجاراشي و توبيكو . قطعة …" at bounding box center [1223, 416] width 605 height 95
drag, startPoint x: 1106, startPoint y: 369, endPoint x: 774, endPoint y: 406, distance: 334.1
click at [1106, 368] on div "تــونـــة، عصـــير ليــمــون، مـايــونـيـــز، بودرة تــوجاراشي و توبيكو . قطعة …" at bounding box center [1223, 416] width 605 height 95
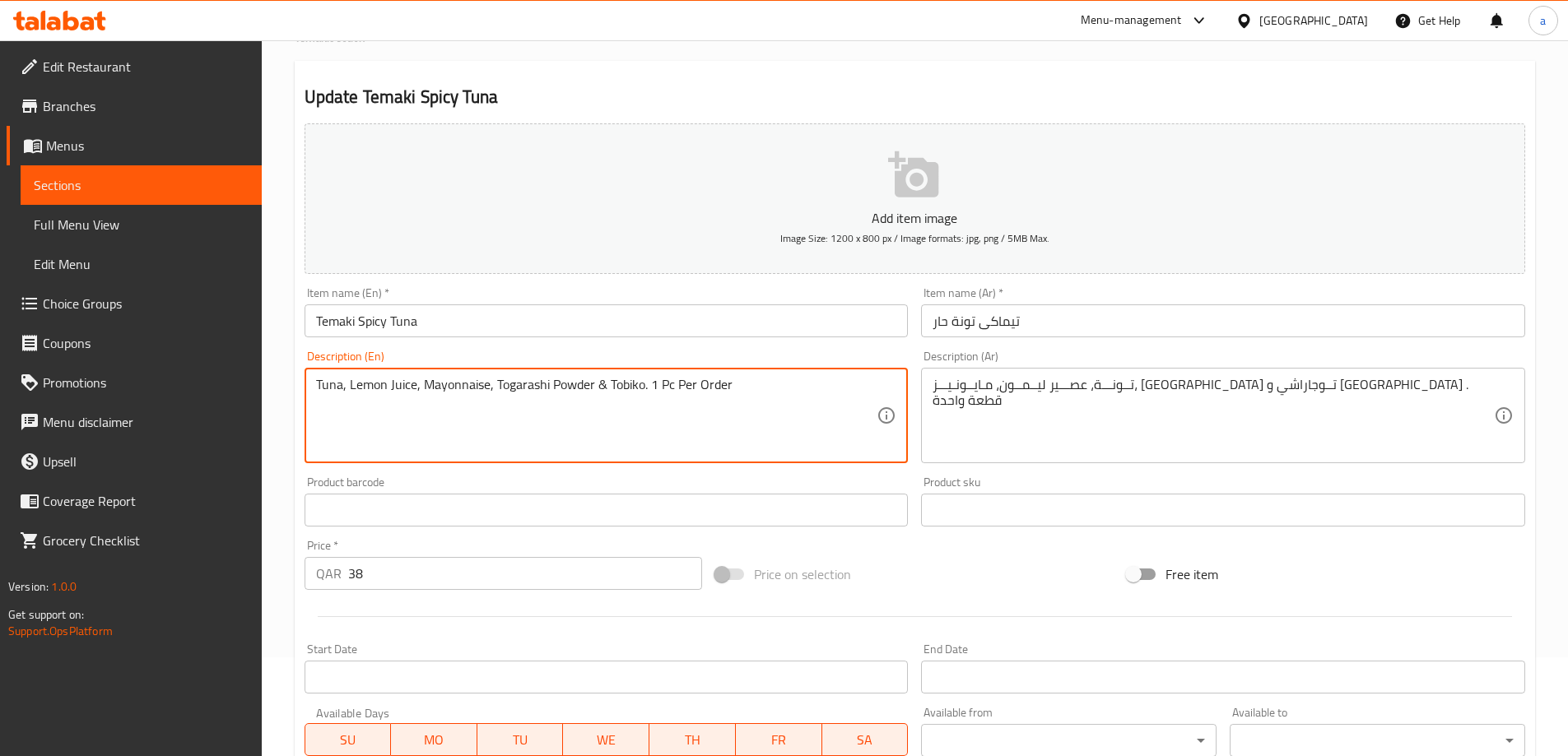
click at [630, 385] on textarea "Tuna, Lemon Juice, Mayonnaise, Togarashi Powder & Tobiko. 1 Pc Per Order" at bounding box center [597, 416] width 561 height 78
click at [772, 357] on div "Description (En) Tuna, Lemon Juice, Mayonnaise, Togarashi Powder & Tobiko. 1 Pc…" at bounding box center [607, 407] width 605 height 113
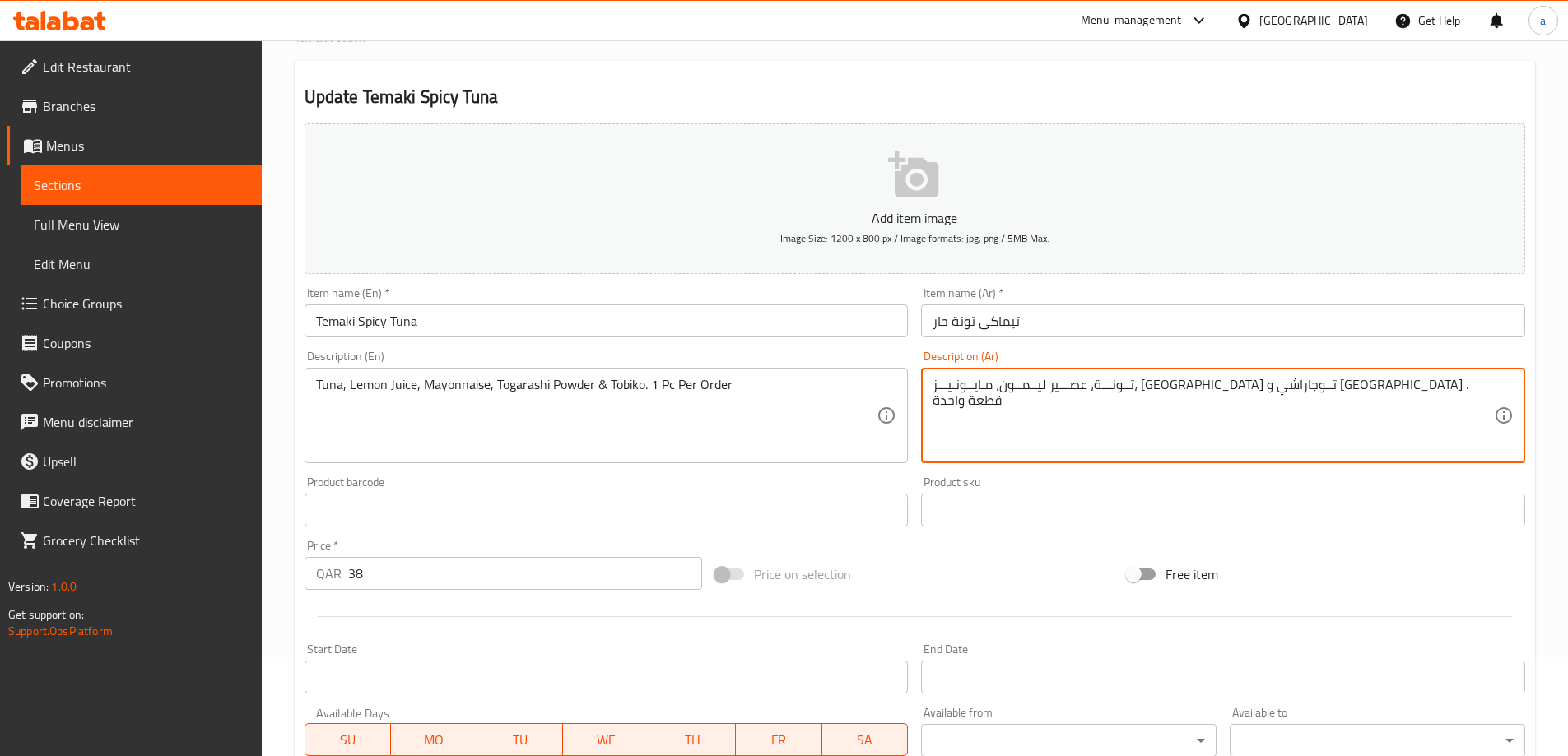
click at [1382, 401] on textarea "تــونـــة، عصـــير ليــمــون، مـايــونـيـــز، بودرة تــوجاراشي و توبيكو . قطعة …" at bounding box center [1213, 416] width 561 height 78
type textarea "تــونـــة، عصـــير ليــمــون، مـايــونـيـــز، بودرة تــوجاراشي و توبيكو . قطعة …"
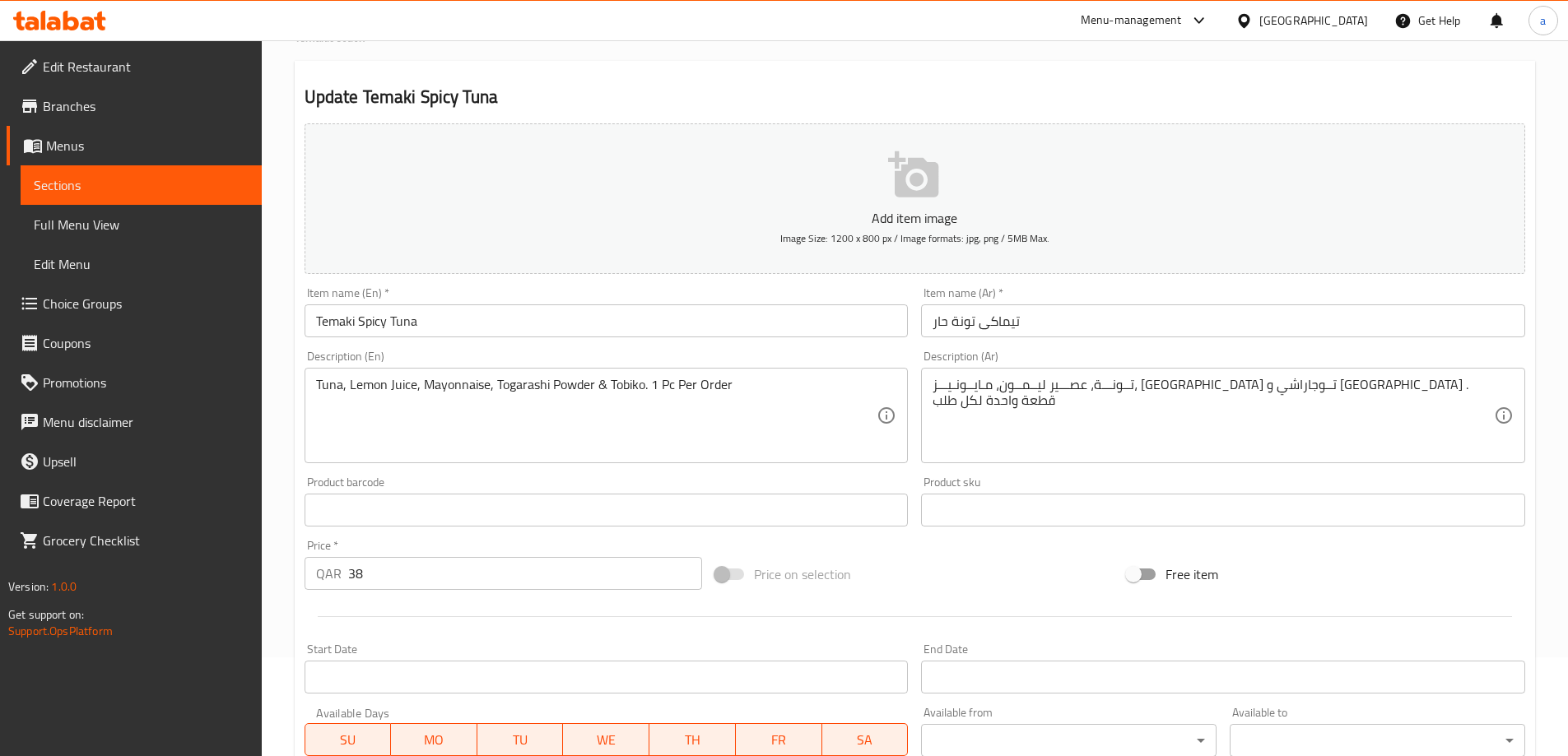
click at [1404, 361] on div "Description (Ar) تــونـــة، عصـــير ليــمــون، مـايــونـيـــز، بودرة تــوجاراشي…" at bounding box center [1223, 407] width 605 height 113
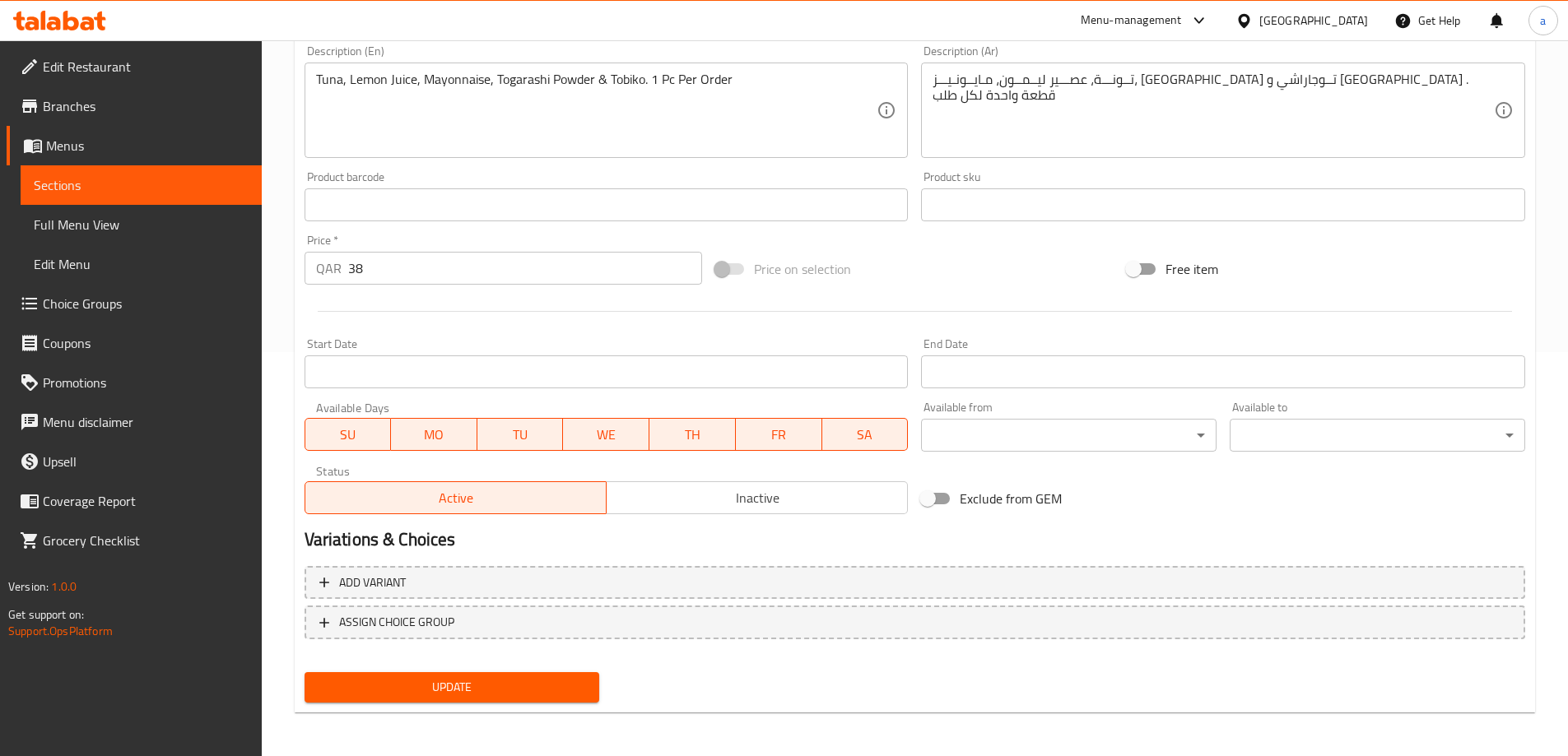
scroll to position [407, 0]
click at [446, 679] on span "Update" at bounding box center [451, 685] width 269 height 20
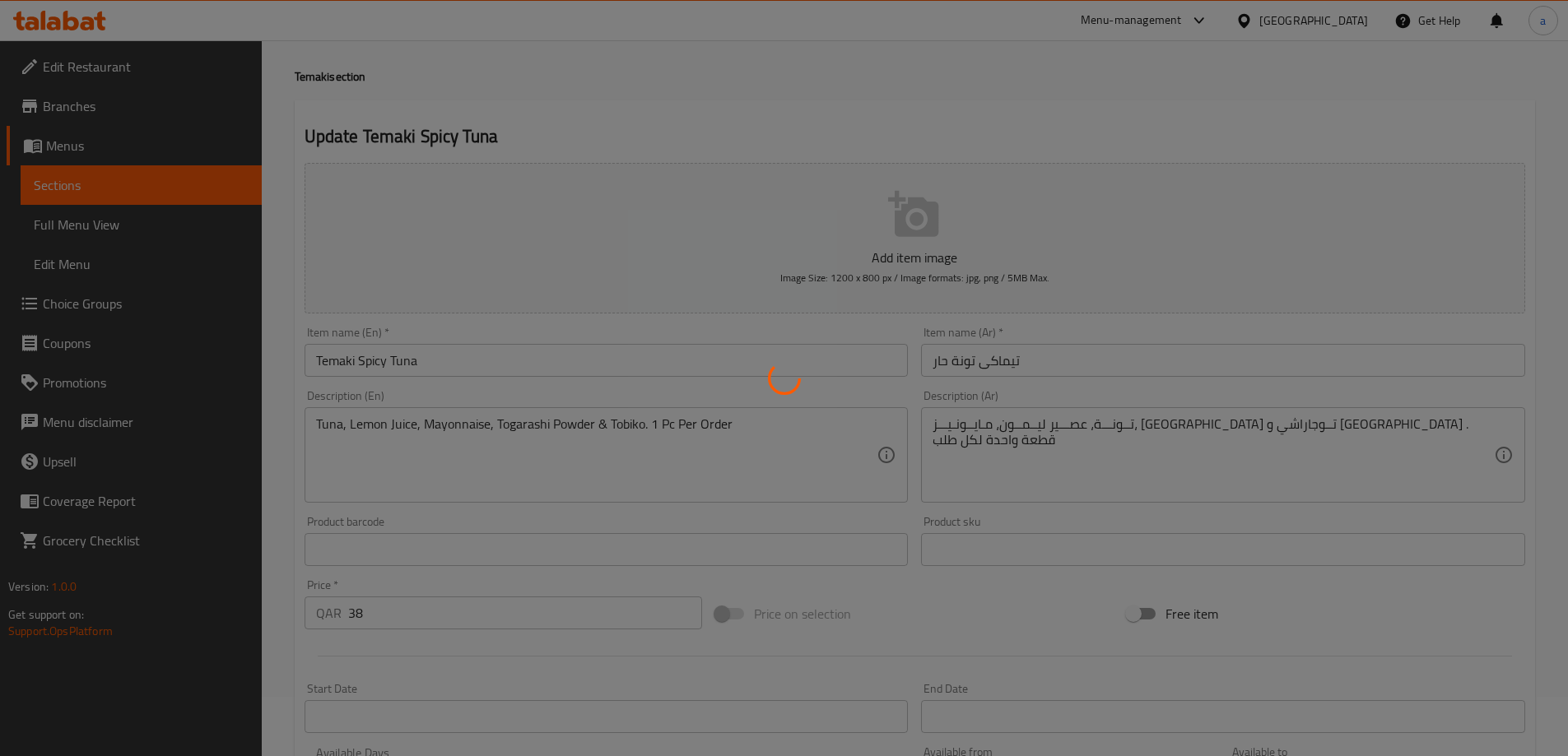
scroll to position [0, 0]
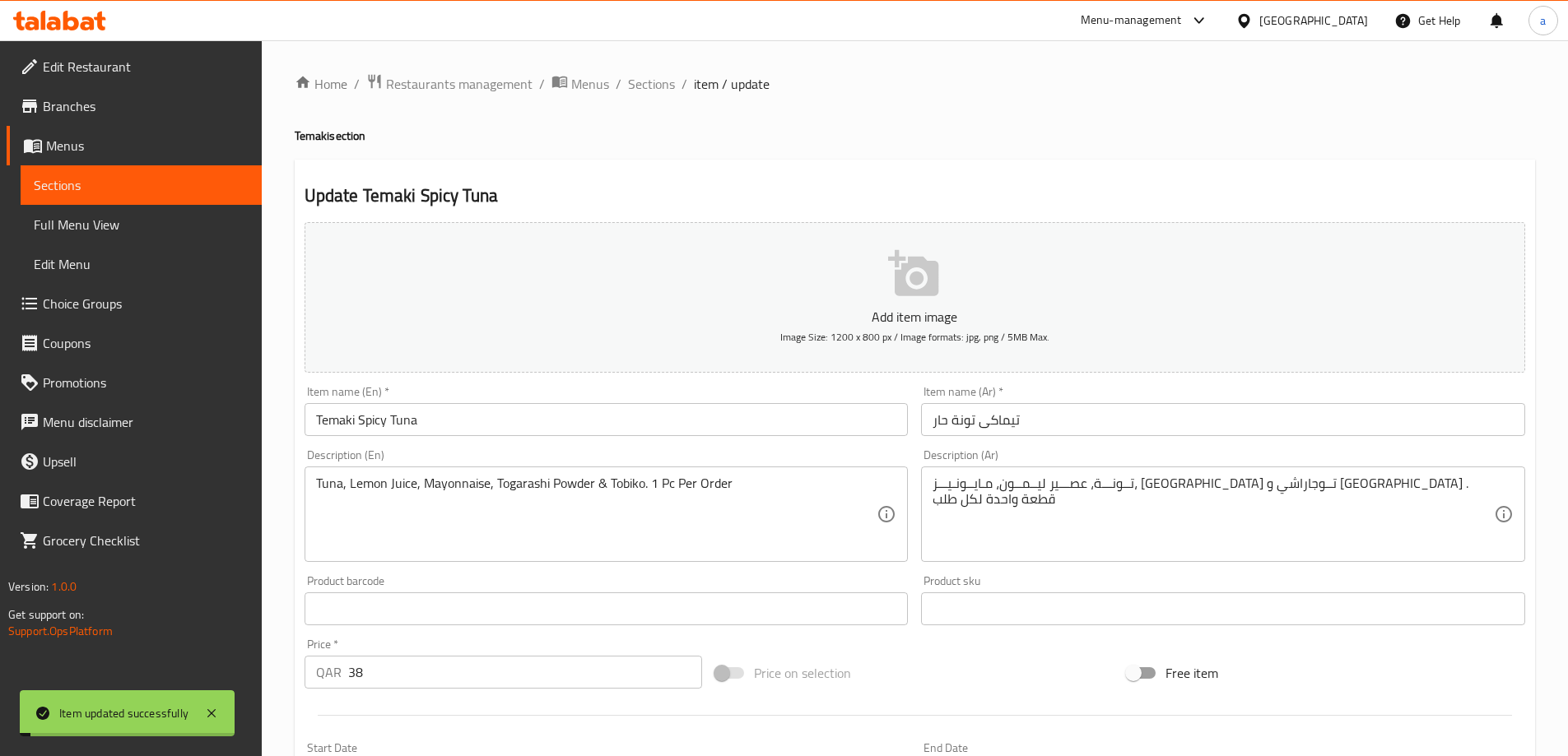
click at [636, 98] on div "Home / Restaurants management / Menus / Sections / item / update Temaki section…" at bounding box center [915, 602] width 1240 height 1057
click at [643, 92] on span "Sections" at bounding box center [651, 84] width 47 height 19
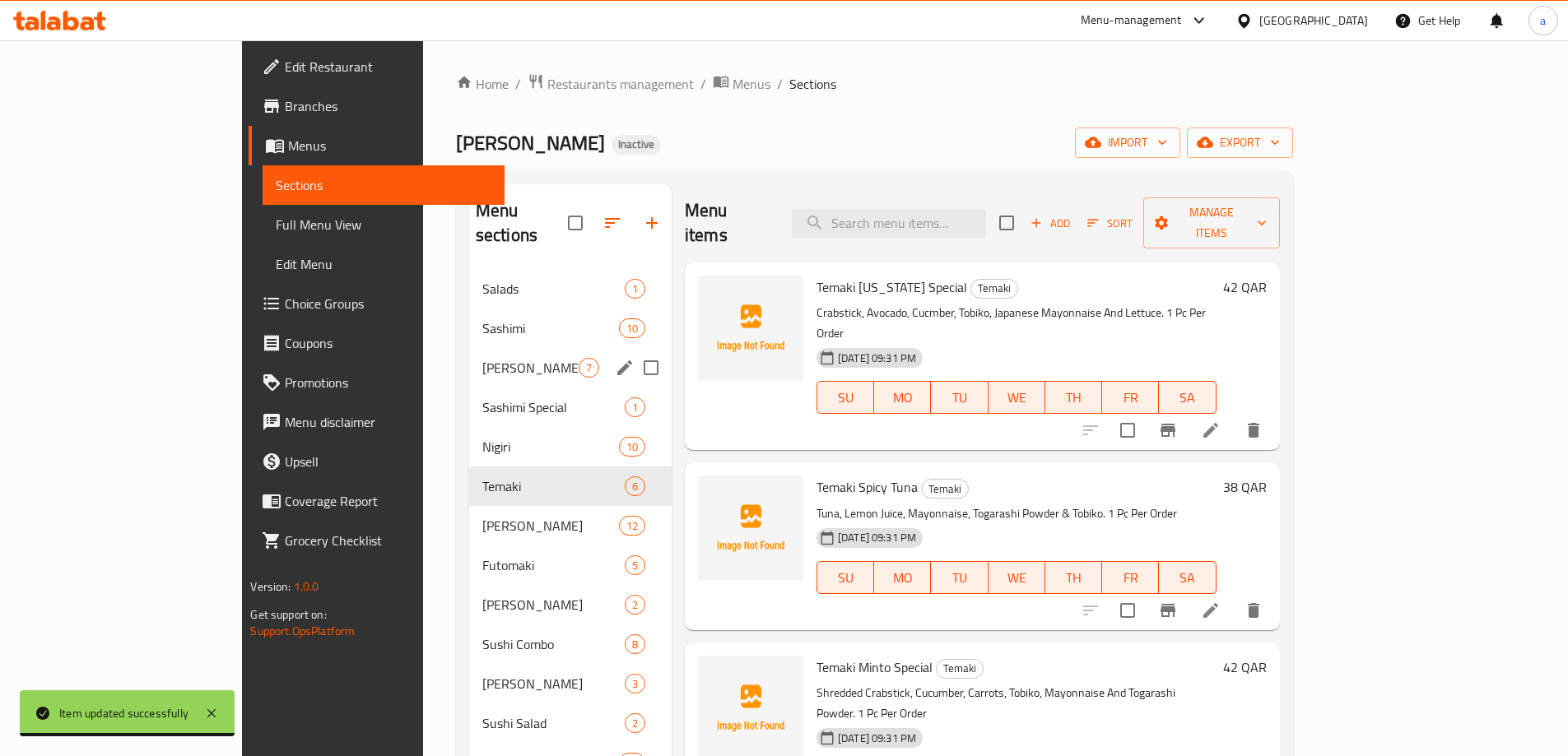
click at [482, 358] on span "Ura Maki Special" at bounding box center [530, 367] width 96 height 19
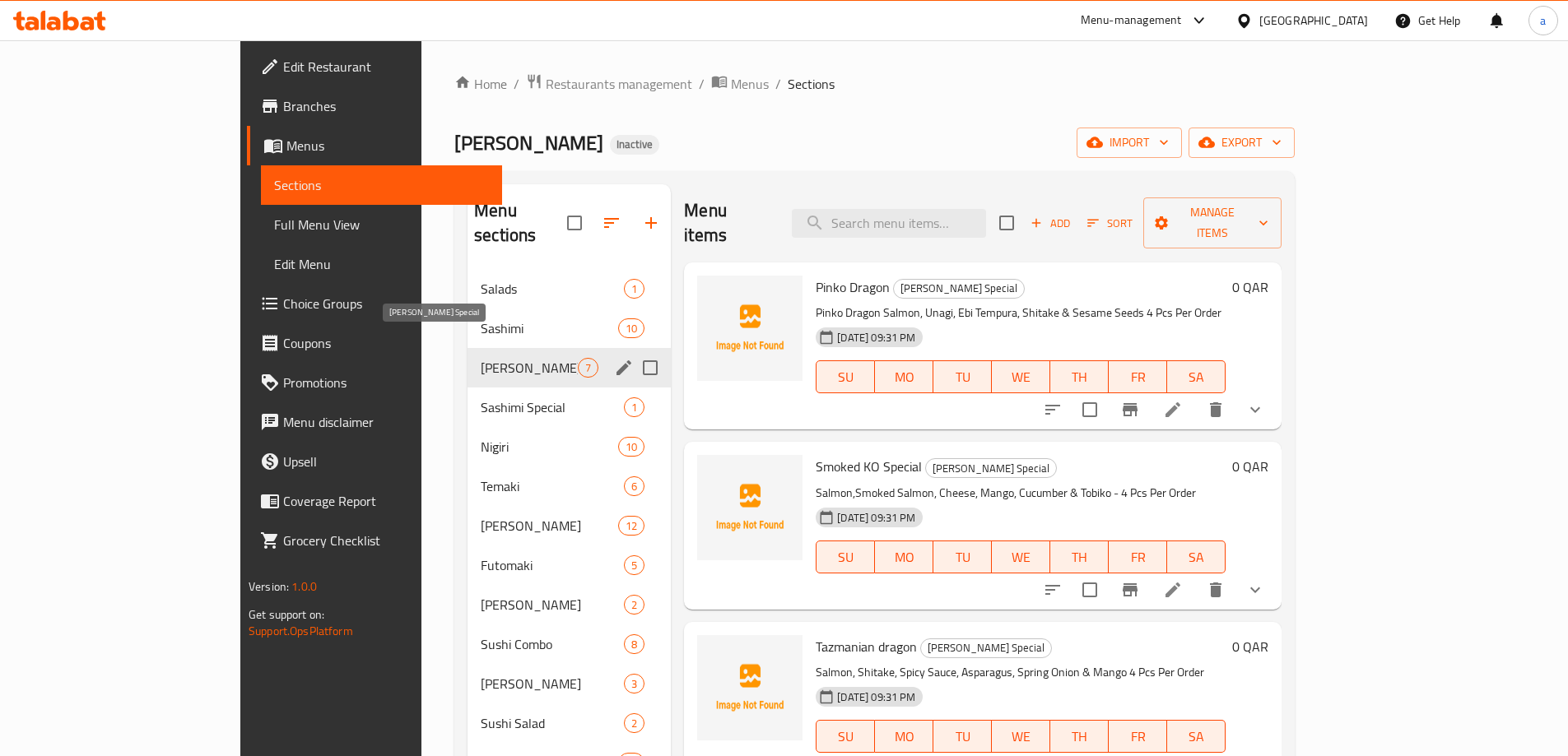
click at [480, 358] on span "Ura Maki Special" at bounding box center [528, 367] width 97 height 19
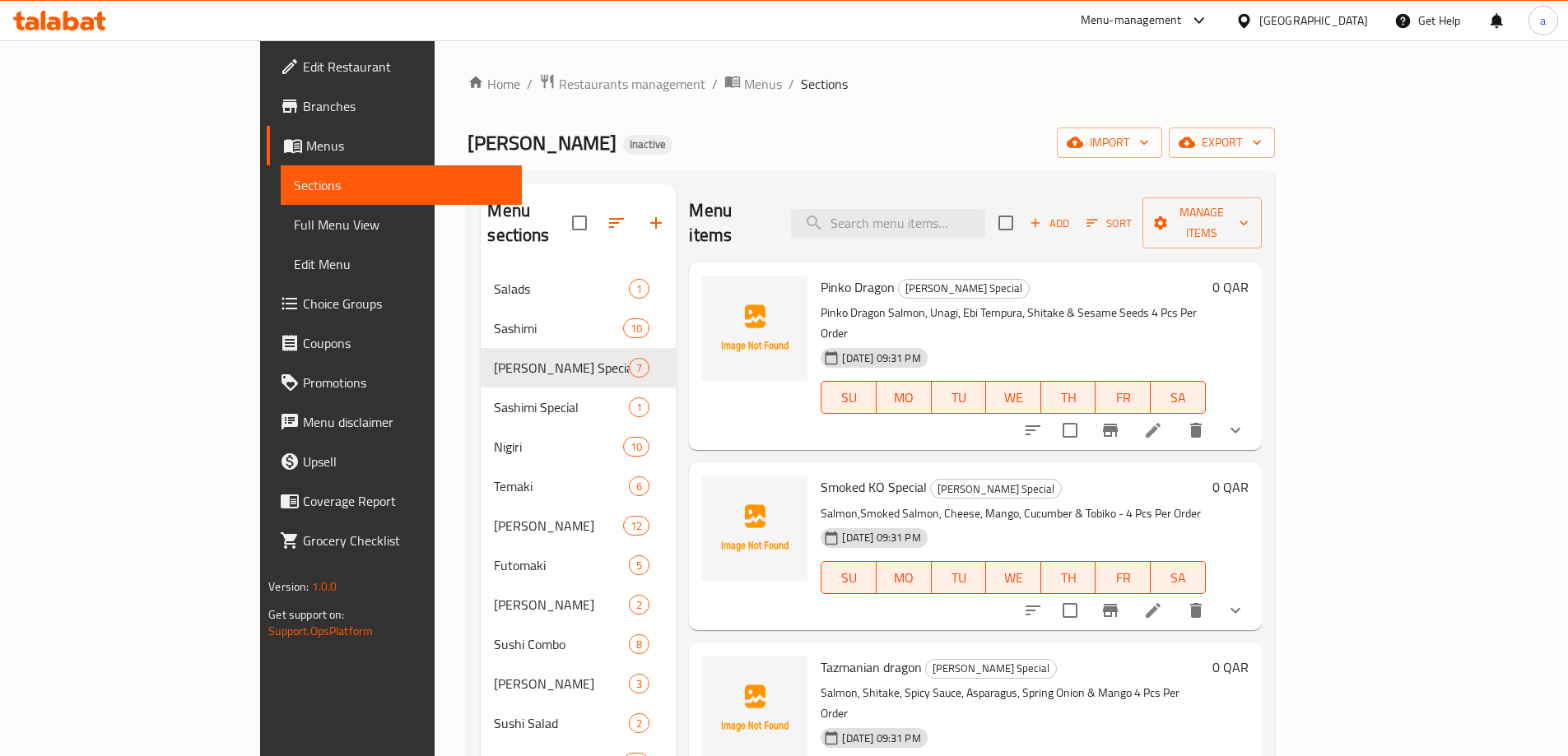
click at [1202, 423] on icon "delete" at bounding box center [1196, 430] width 12 height 14
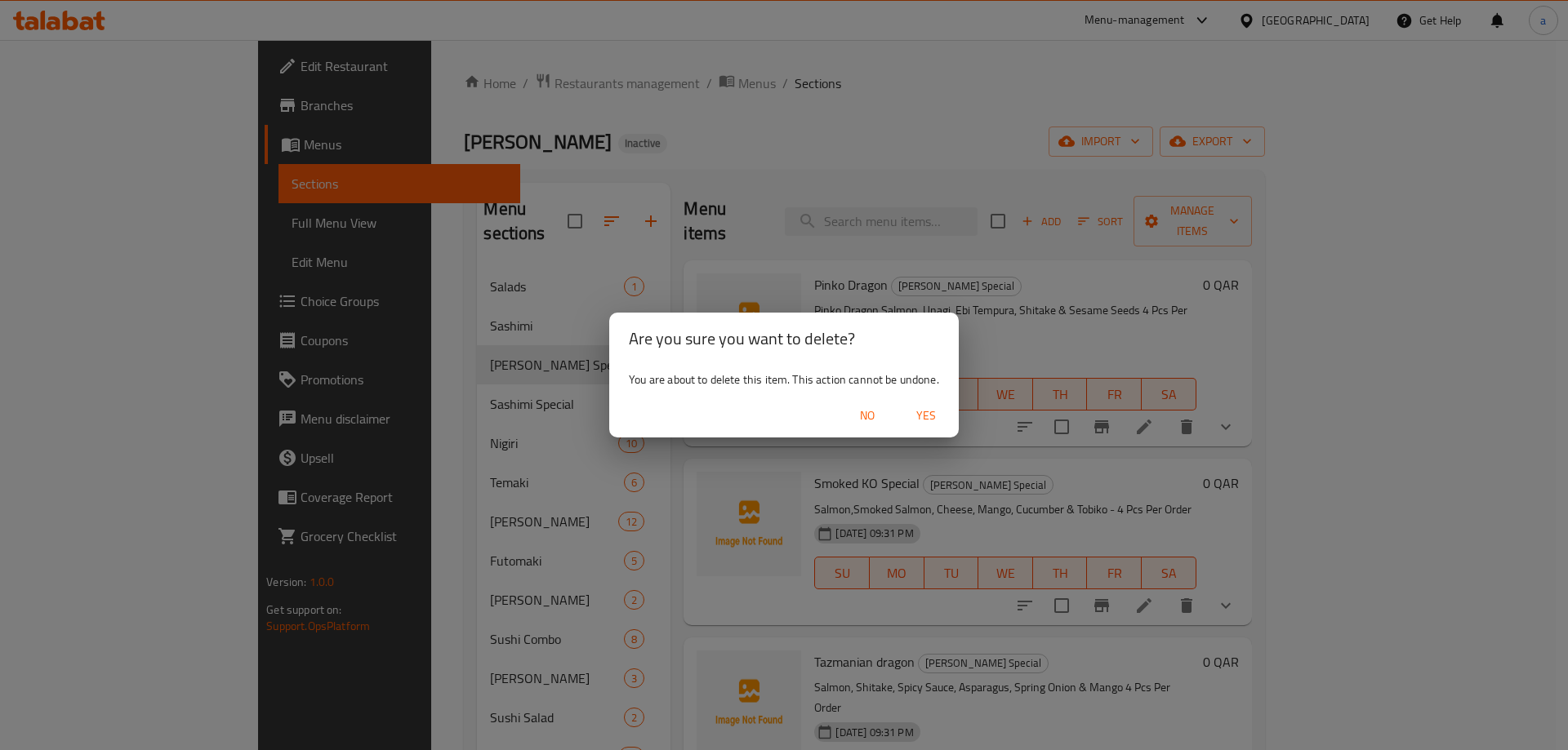
click at [942, 421] on span "Yes" at bounding box center [925, 415] width 39 height 20
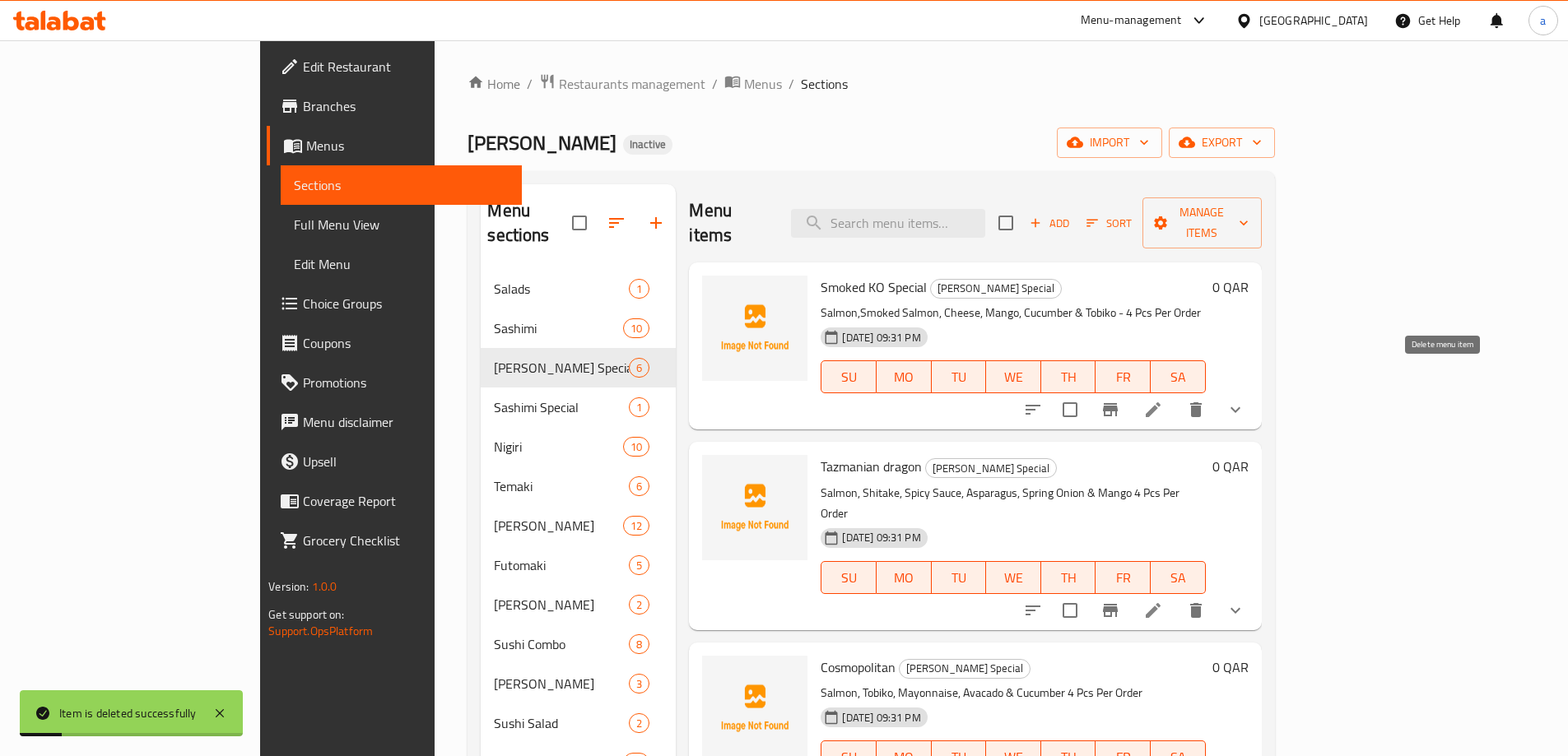
click at [1205, 400] on icon "delete" at bounding box center [1196, 410] width 19 height 19
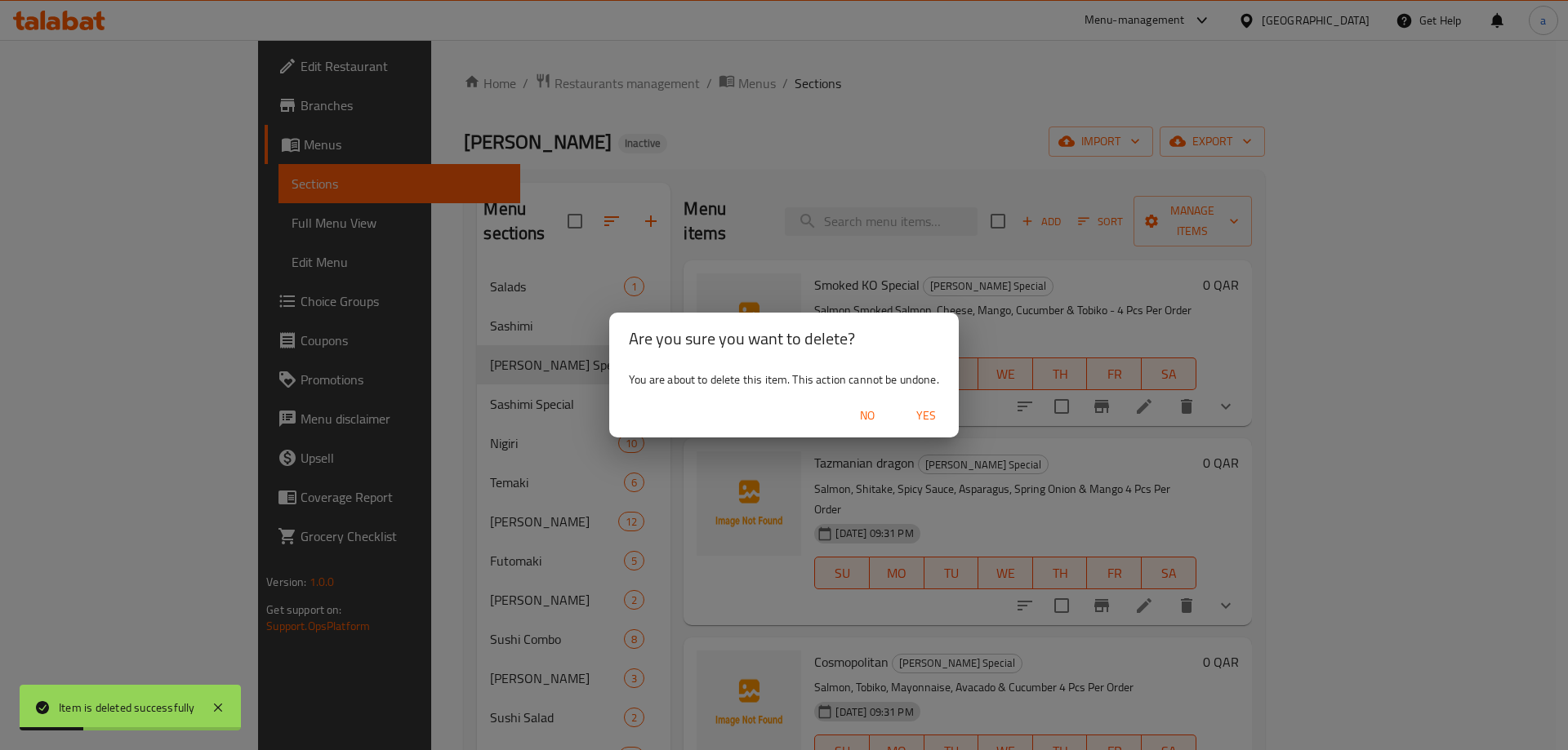
click at [927, 415] on span "Yes" at bounding box center [925, 415] width 39 height 20
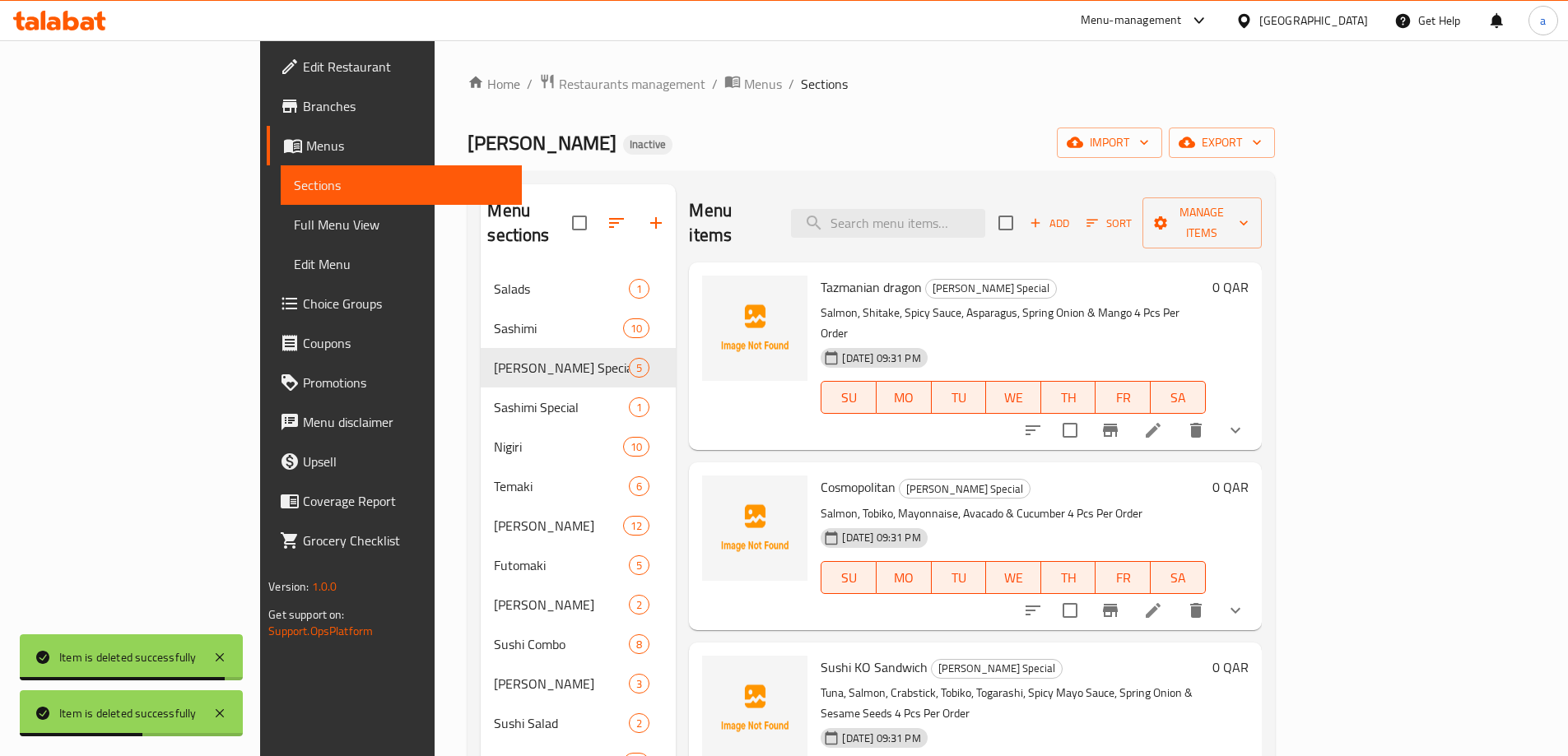
click at [1202, 423] on icon "delete" at bounding box center [1196, 430] width 12 height 14
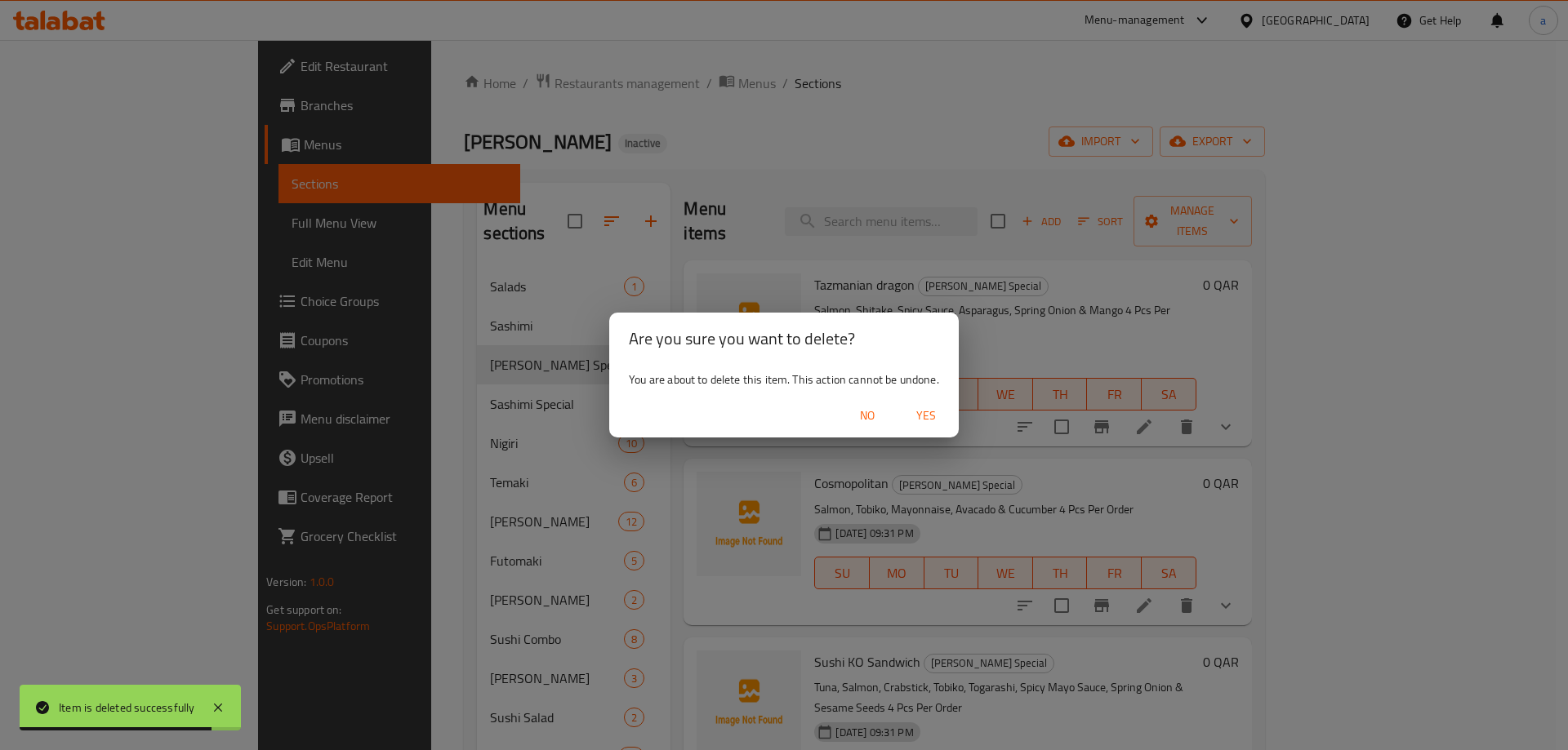
click at [936, 416] on span "Yes" at bounding box center [925, 415] width 39 height 20
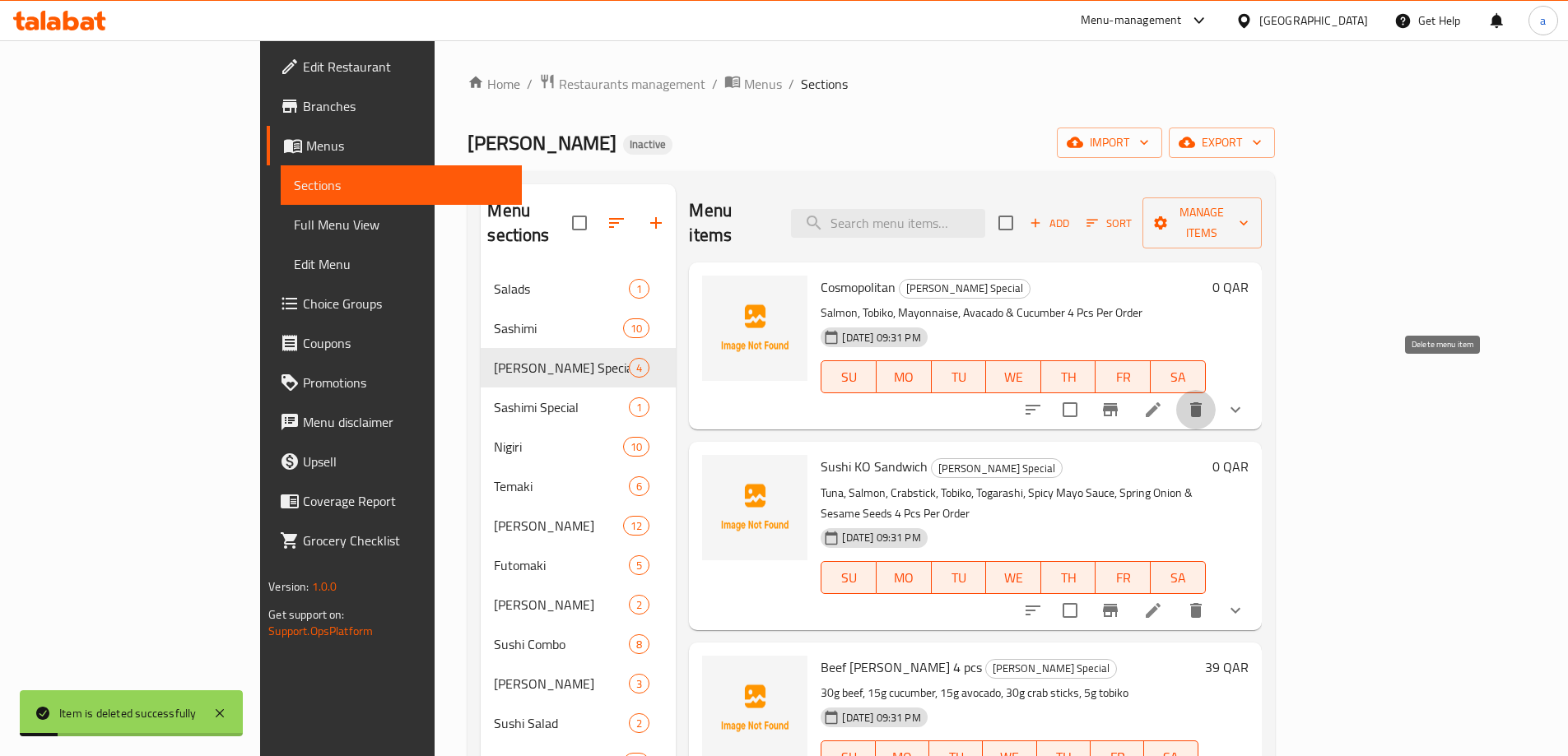
click at [1202, 402] on icon "delete" at bounding box center [1196, 409] width 12 height 14
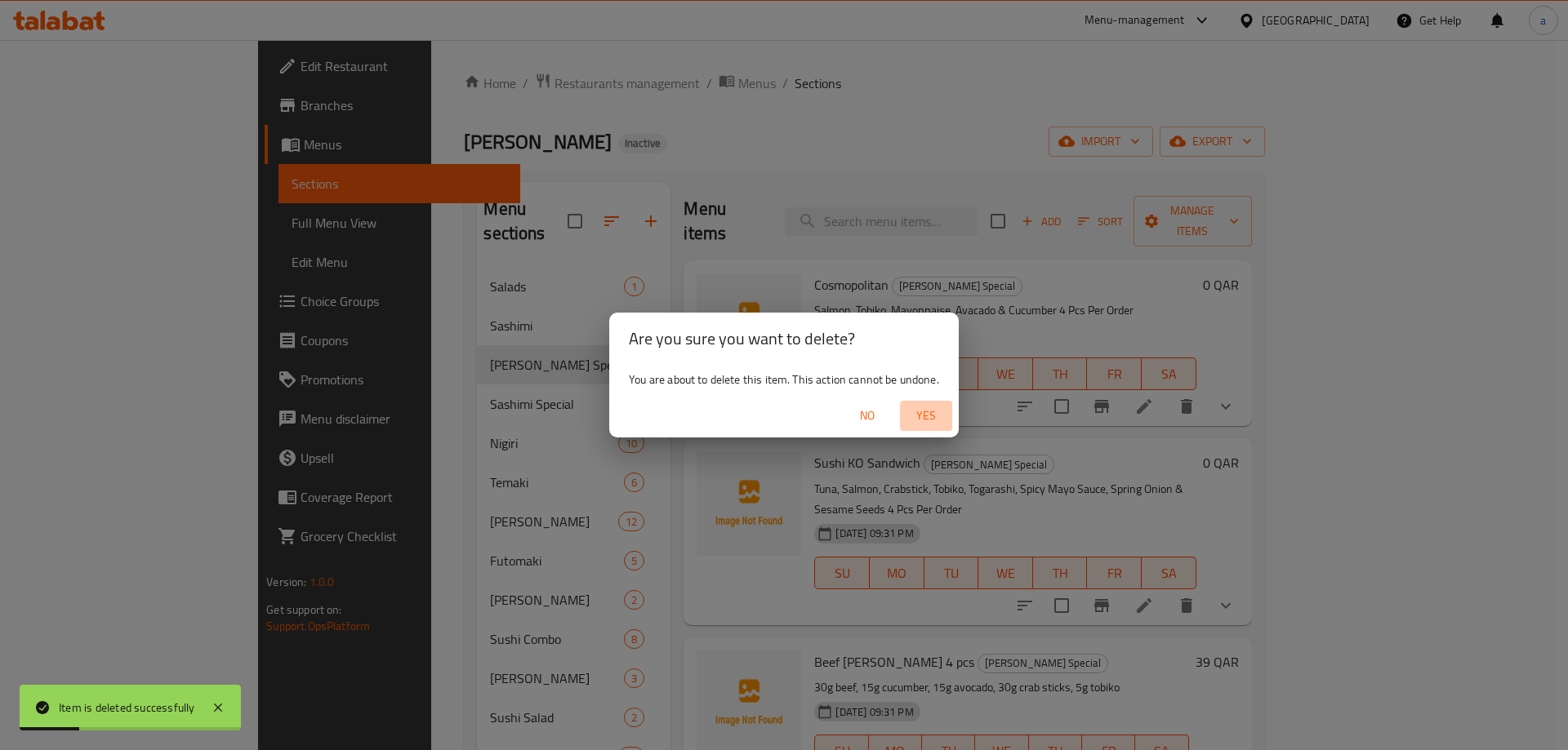
click at [940, 413] on span "Yes" at bounding box center [925, 415] width 39 height 20
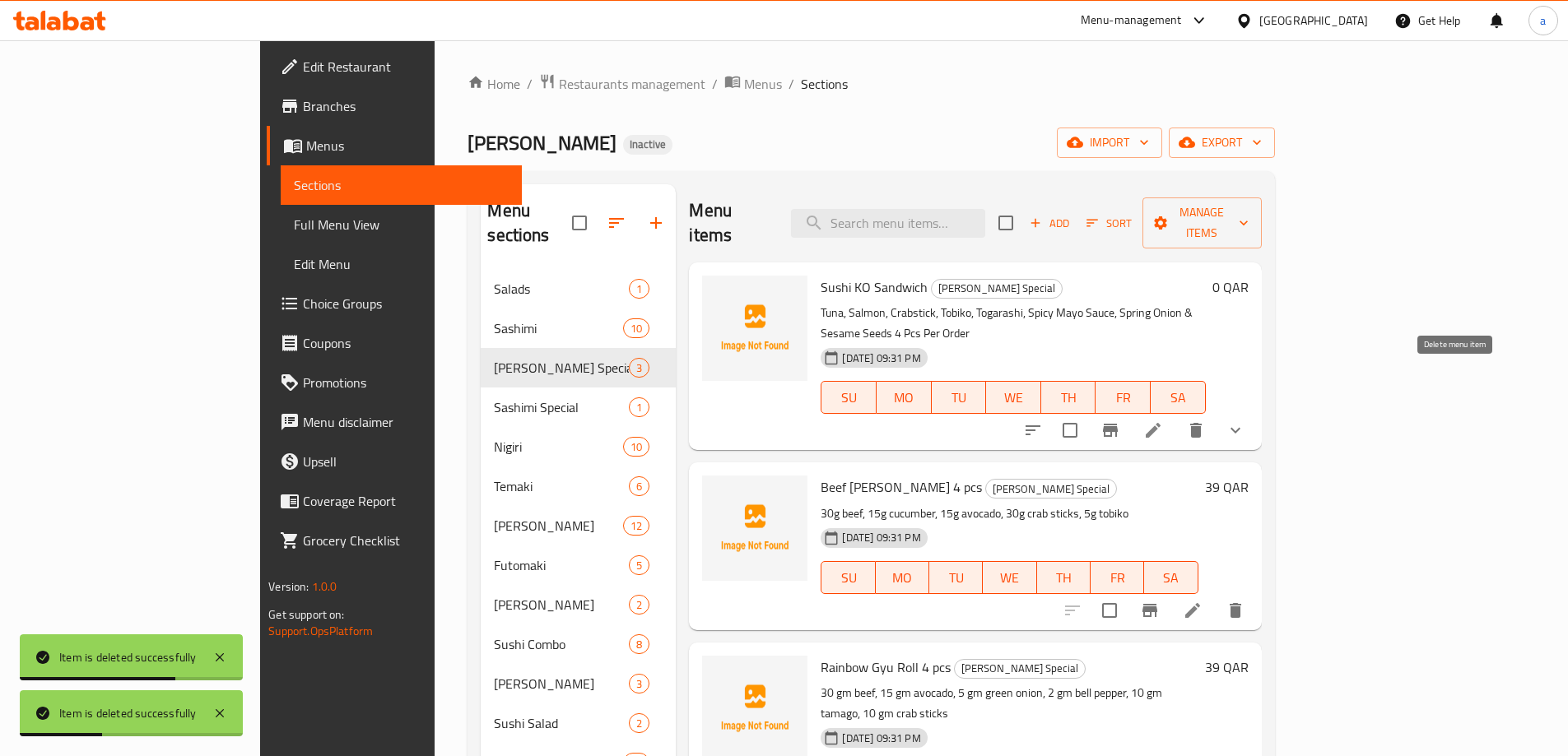
click at [1216, 411] on button "delete" at bounding box center [1196, 430] width 40 height 40
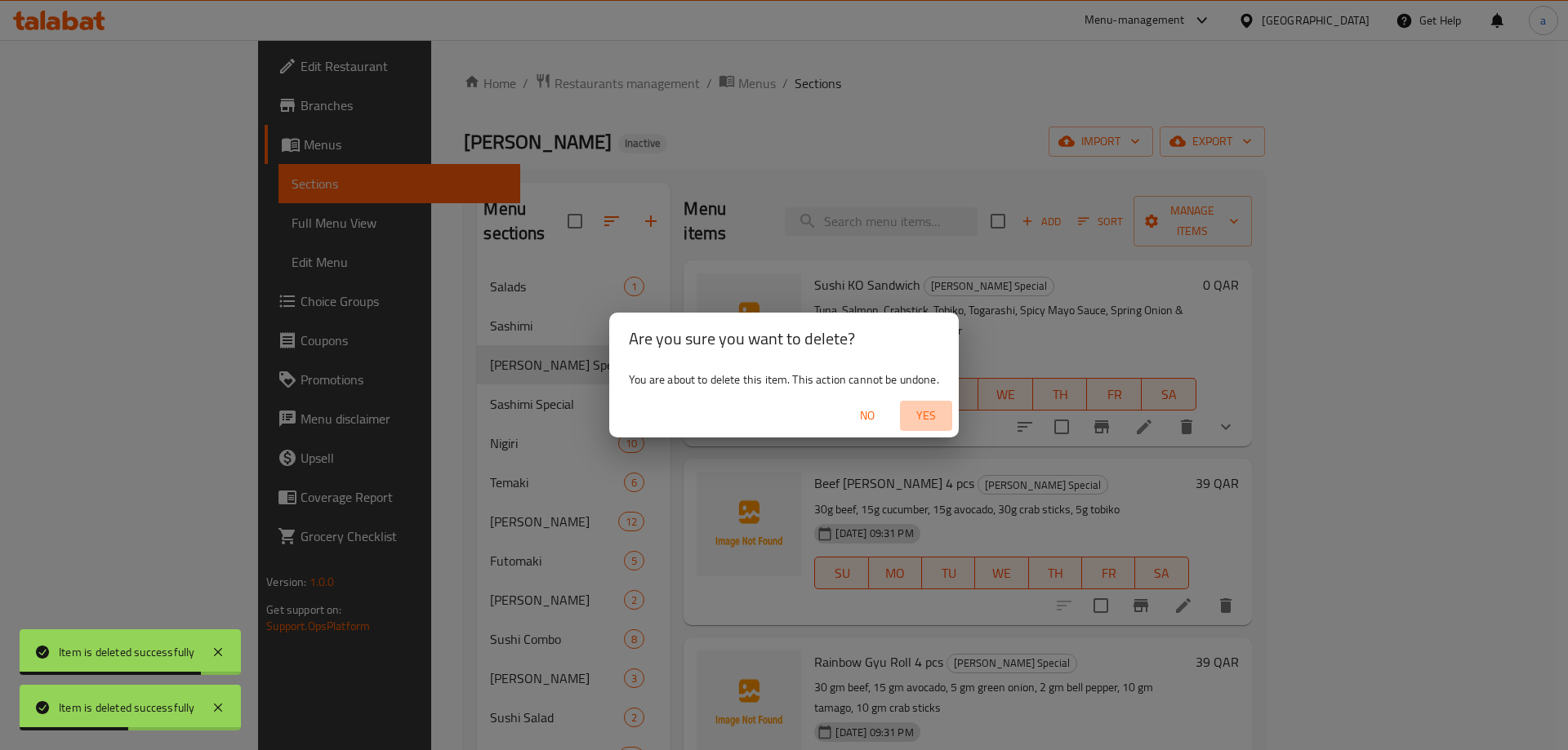
click at [927, 409] on span "Yes" at bounding box center [925, 415] width 39 height 20
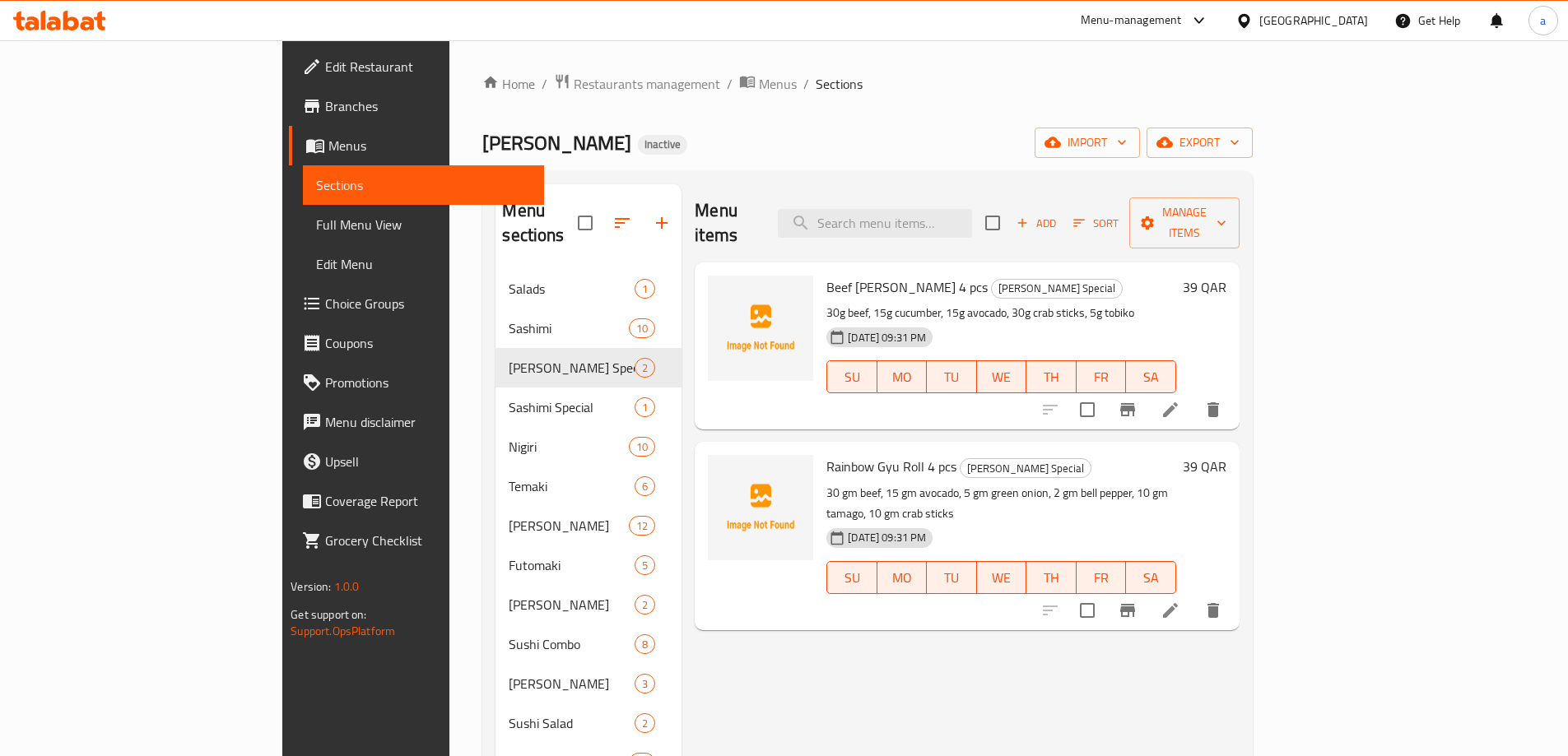
click at [767, 590] on div "Menu items Add Sort Manage items Beef Teriyaki Maki 4 pcs Ura Maki Special 30g …" at bounding box center [960, 562] width 557 height 756
click at [1180, 400] on icon at bounding box center [1171, 410] width 19 height 19
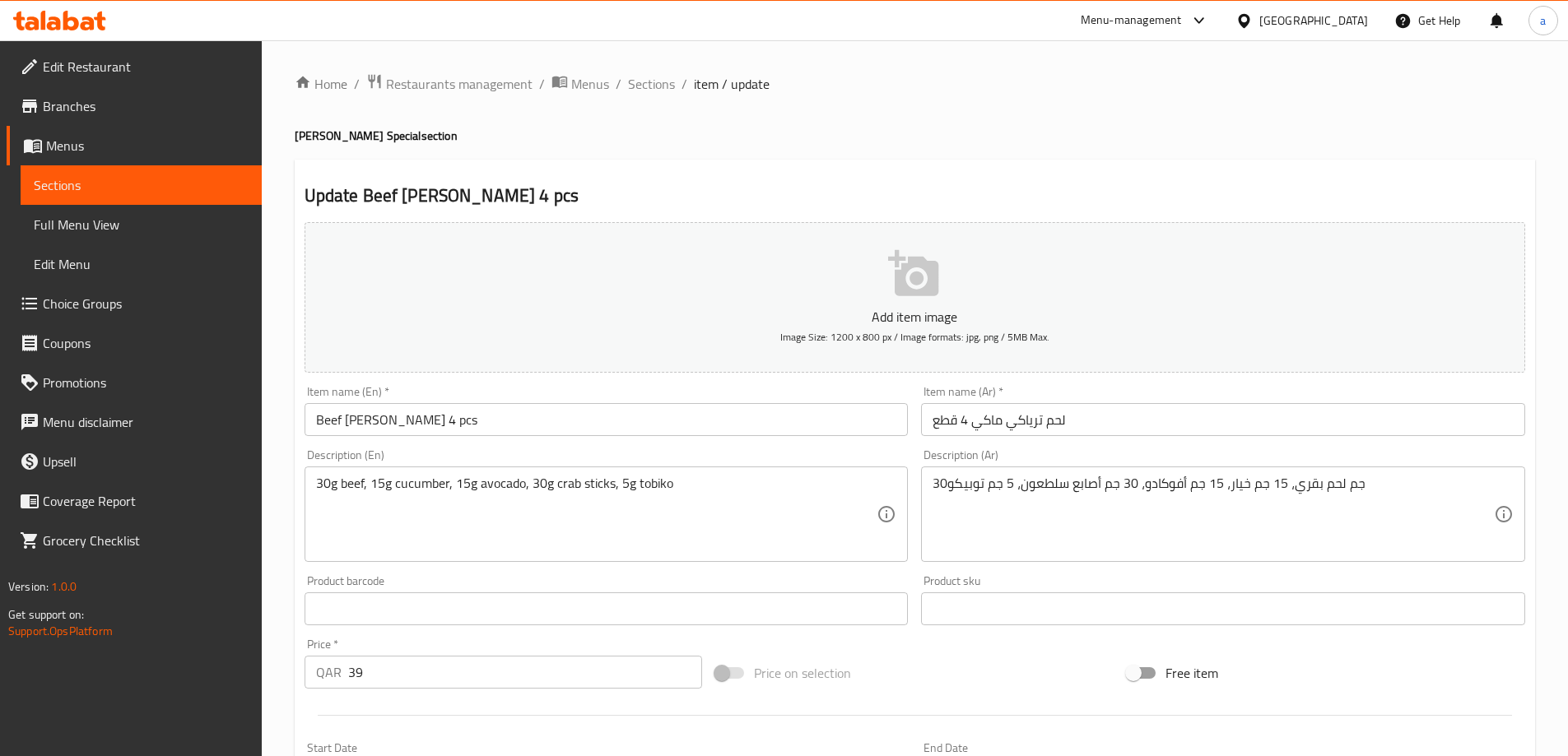
click at [581, 452] on div "Description (En) 30g beef, 15g cucumber, 15g avocado, 30g crab sticks, 5g tobik…" at bounding box center [607, 505] width 605 height 113
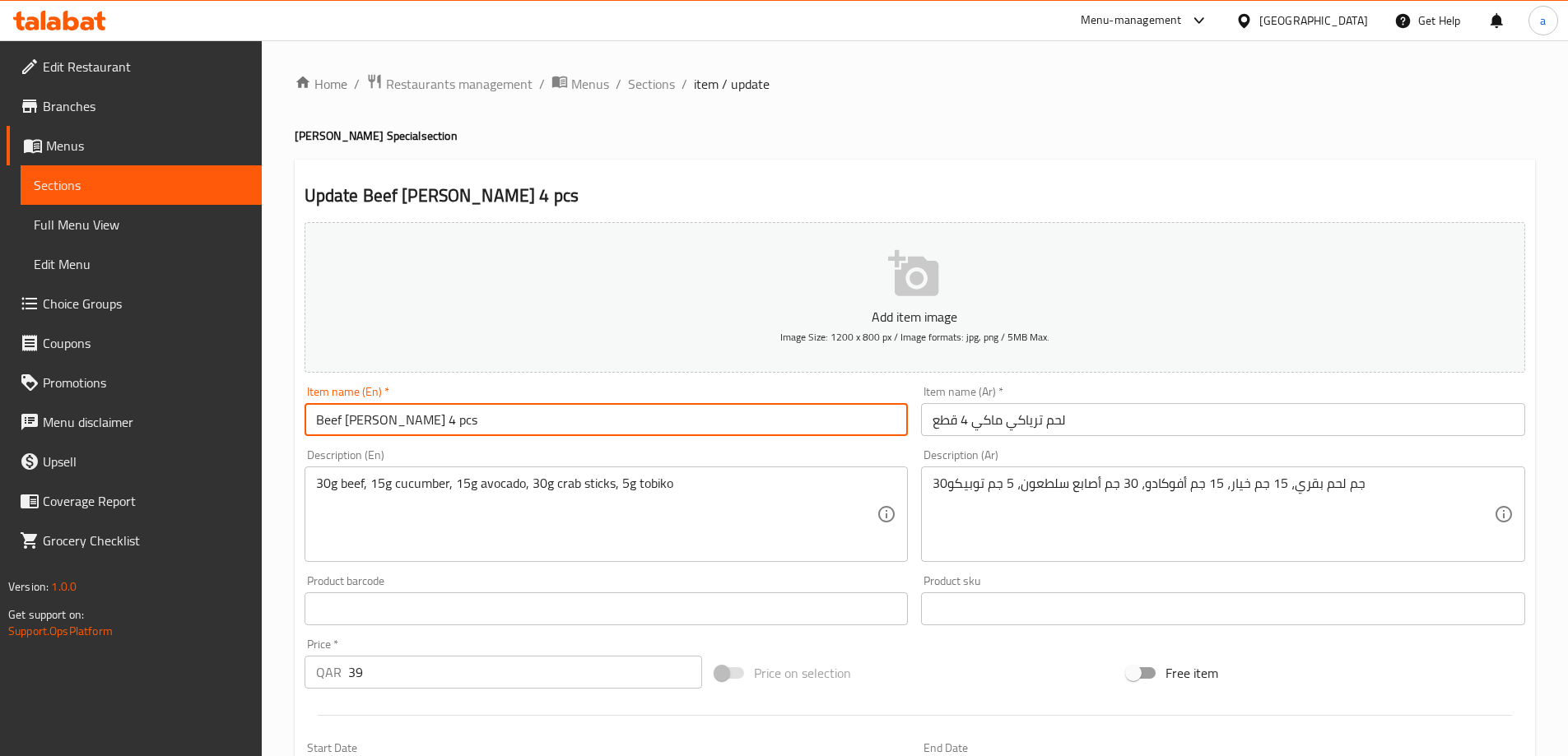
drag, startPoint x: 415, startPoint y: 421, endPoint x: 346, endPoint y: 430, distance: 69.6
click at [346, 430] on input "Beef Teriyaki Maki 4 pcs" at bounding box center [607, 419] width 605 height 33
click at [424, 418] on input "Beef Teriyaki Maki 4 pcs" at bounding box center [607, 419] width 605 height 33
drag, startPoint x: 315, startPoint y: 421, endPoint x: 416, endPoint y: 432, distance: 101.6
click at [416, 432] on input "Beef Teriyaki Maki 4 pcs" at bounding box center [607, 419] width 605 height 33
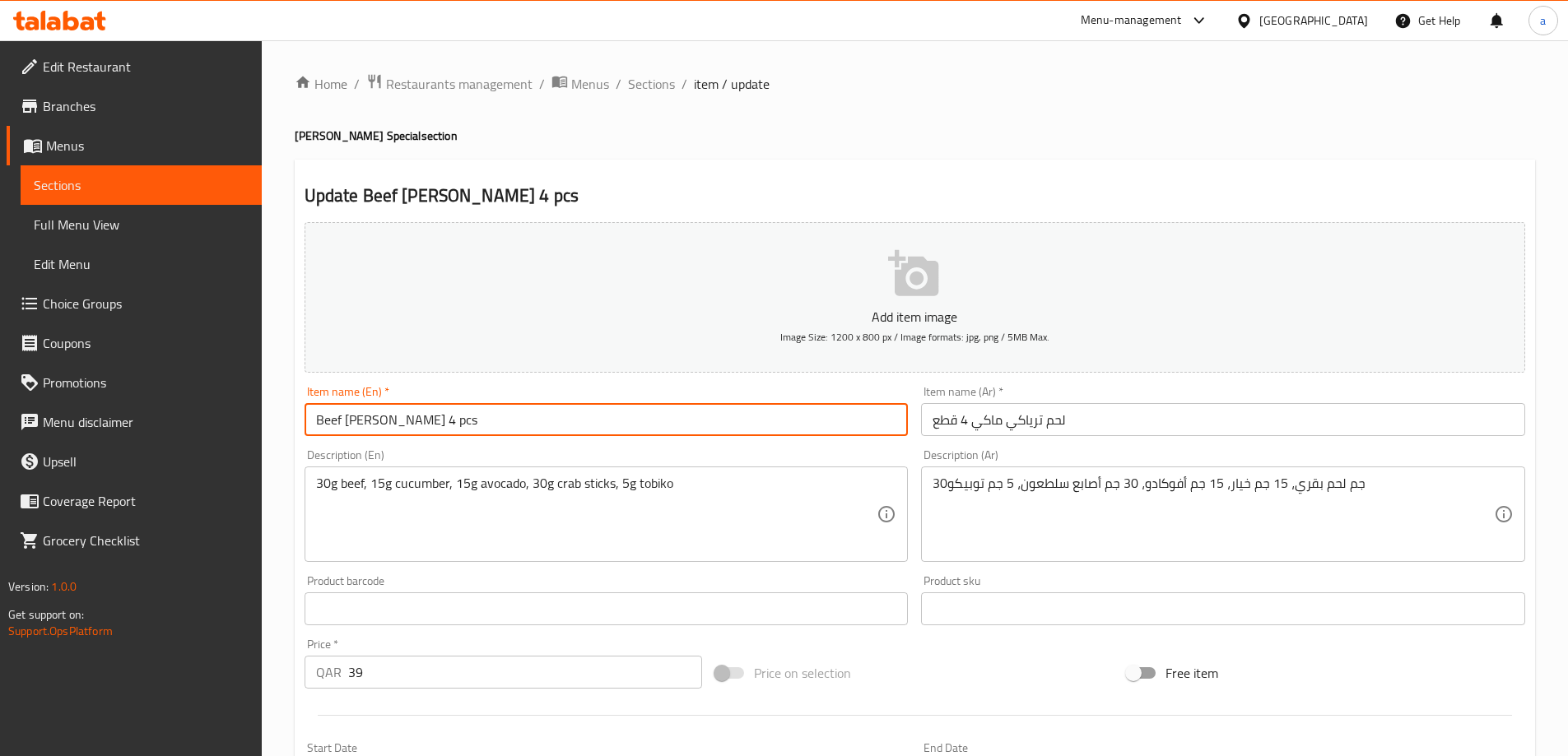
click at [1042, 424] on input "لحم ترياكي ماكي 4 قطع" at bounding box center [1223, 419] width 605 height 33
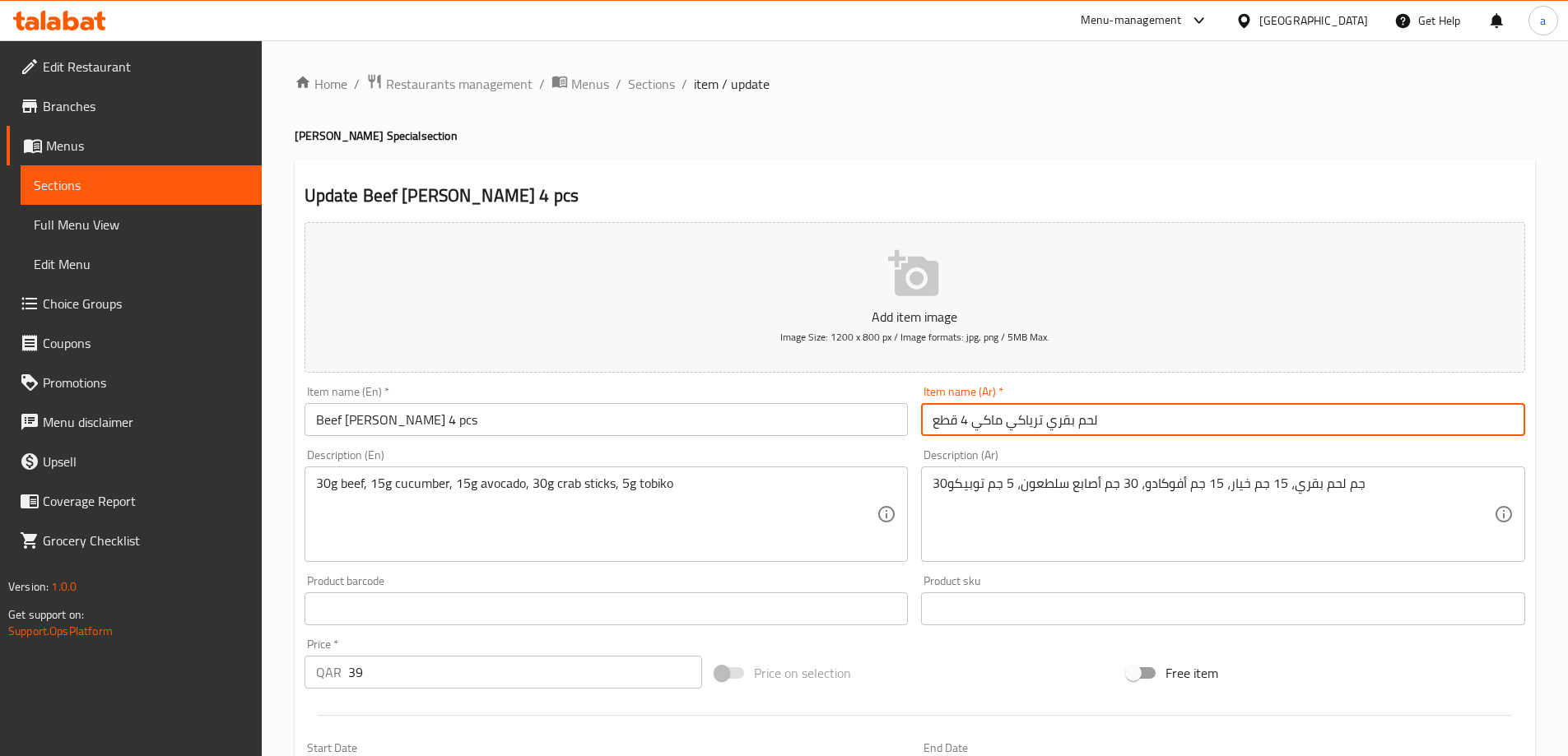
type input "لحم بقري ترياكي ماكي 4 قطع"
click at [1052, 459] on div "Description (Ar) 30جم لحم بقري، 15 جم خيار، 15 جم أفوكادو، 30 جم أصابع سلطعون، …" at bounding box center [1223, 505] width 605 height 113
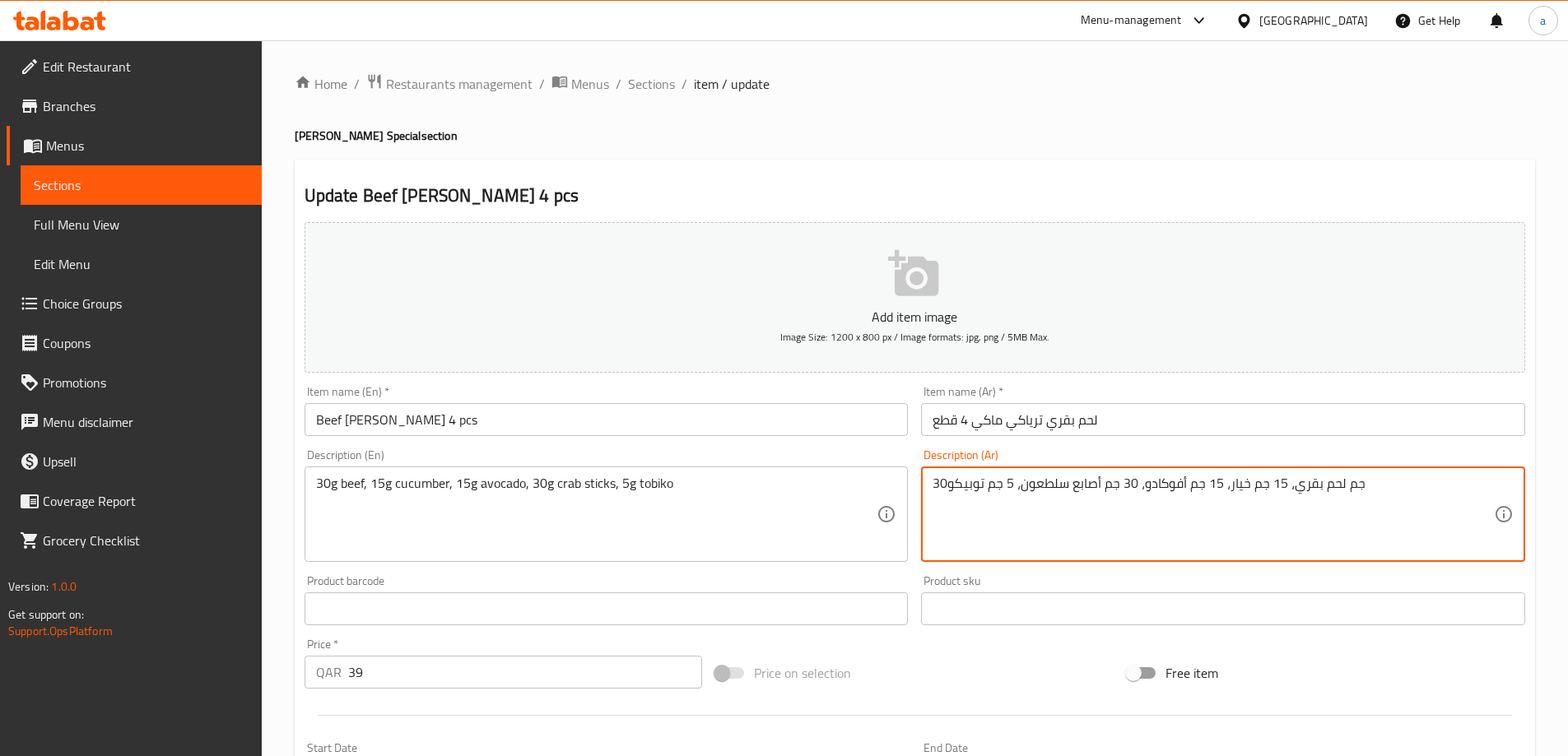
drag, startPoint x: 950, startPoint y: 490, endPoint x: 919, endPoint y: 488, distance: 31.1
click at [1378, 494] on textarea "جم لحم بقري، 15 جم خيار، 15 جم أفوكادو، 30 جم أصابع سلطعون، 5 جم توبيكو" at bounding box center [1213, 514] width 561 height 78
click at [1416, 458] on div "Description (Ar) جم لحم بقري، 15 جم خيار، 15 جم أفوكادو، 30 جم أصابع سلطعون، 5 …" at bounding box center [1223, 505] width 605 height 113
type textarea "30جم لحم بقري، 15 جم خيار، 15 جم أفوكادو، 30 جم أصابع سلطعون، 5 جم توبيكو"
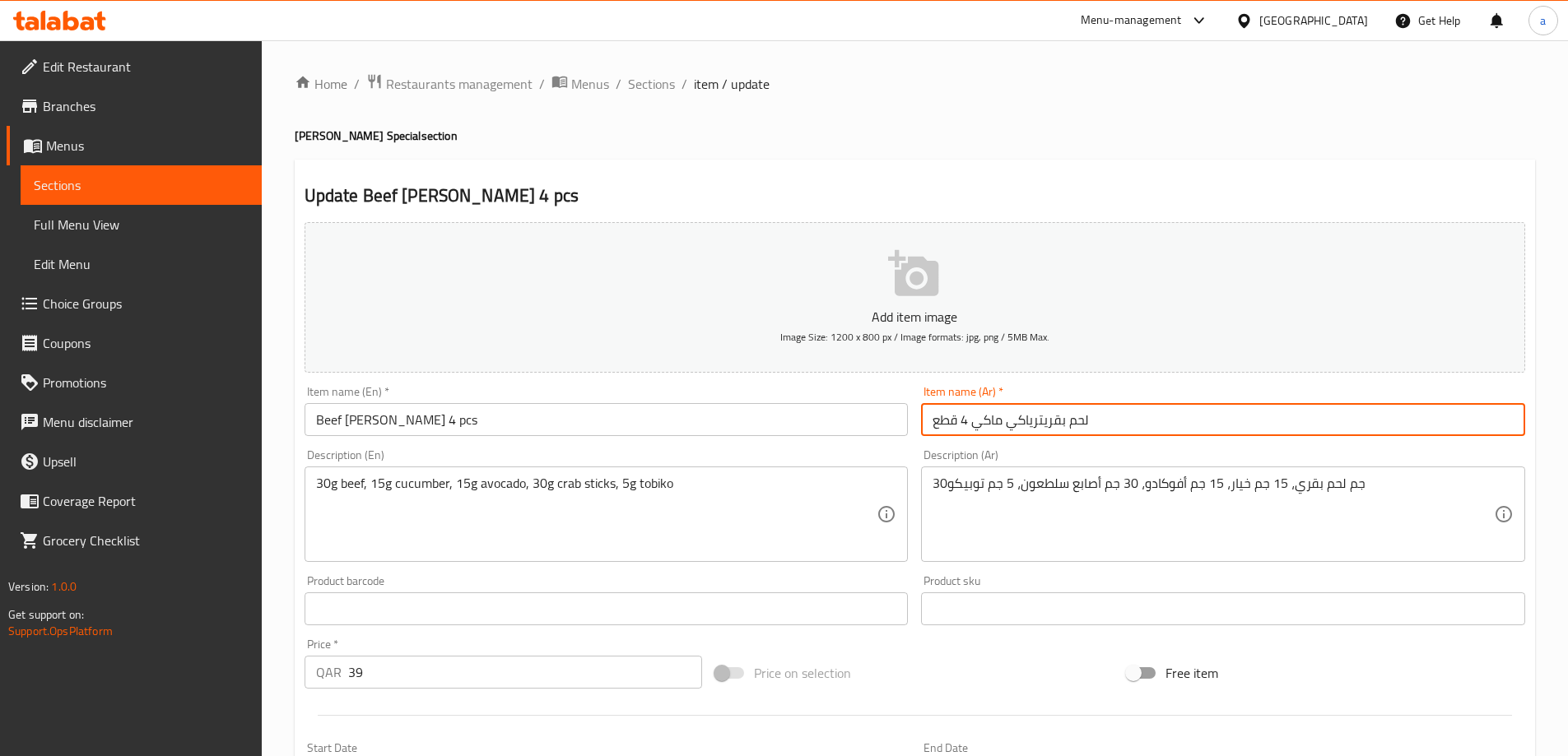
type input "لحم بقري ترياكي ماكي 4 قطع"
click at [1374, 452] on div "Description (Ar) 30جم لحم بقري، 15 جم خيار، 15 جم أفوكادو، 30 جم أصابع سلطعون، …" at bounding box center [1223, 505] width 605 height 113
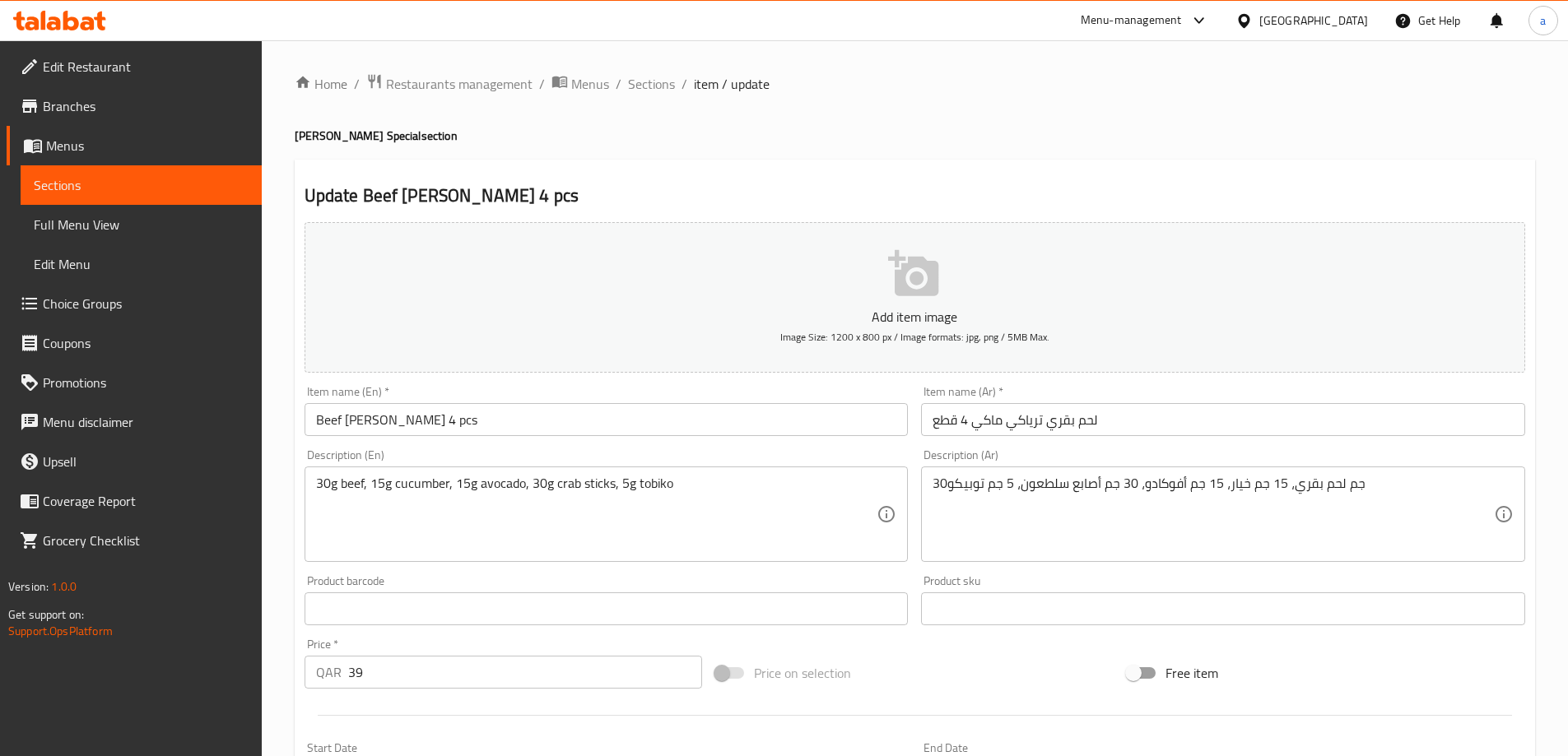
click at [978, 180] on div "Update Beef Teriyaki Maki 4 pcs Add item image Image Size: 1200 x 800 px / Imag…" at bounding box center [915, 639] width 1240 height 958
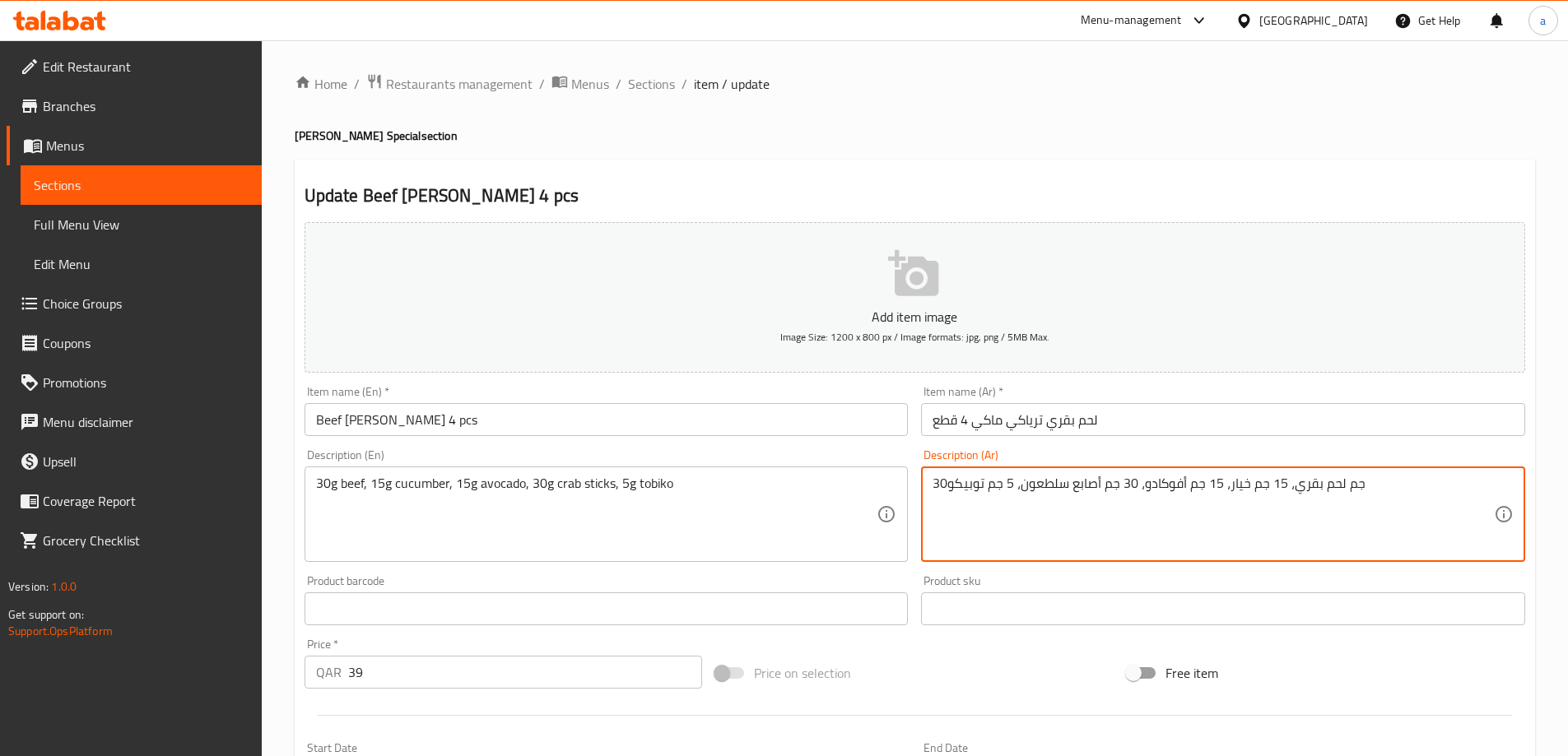
click at [1250, 190] on h2 "Update Beef Teriyaki Maki 4 pcs" at bounding box center [915, 196] width 1221 height 25
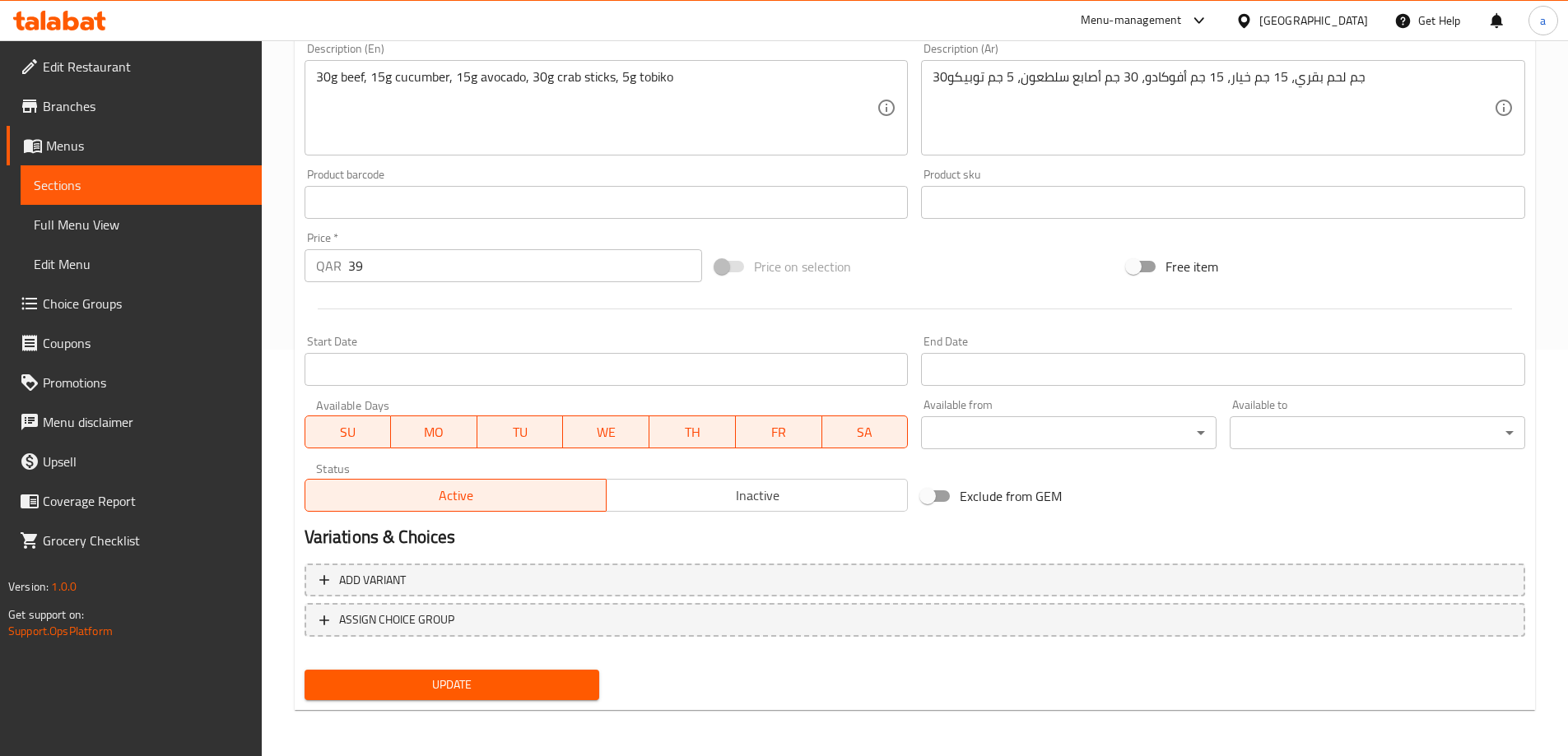
click at [416, 680] on span "Update" at bounding box center [451, 685] width 269 height 20
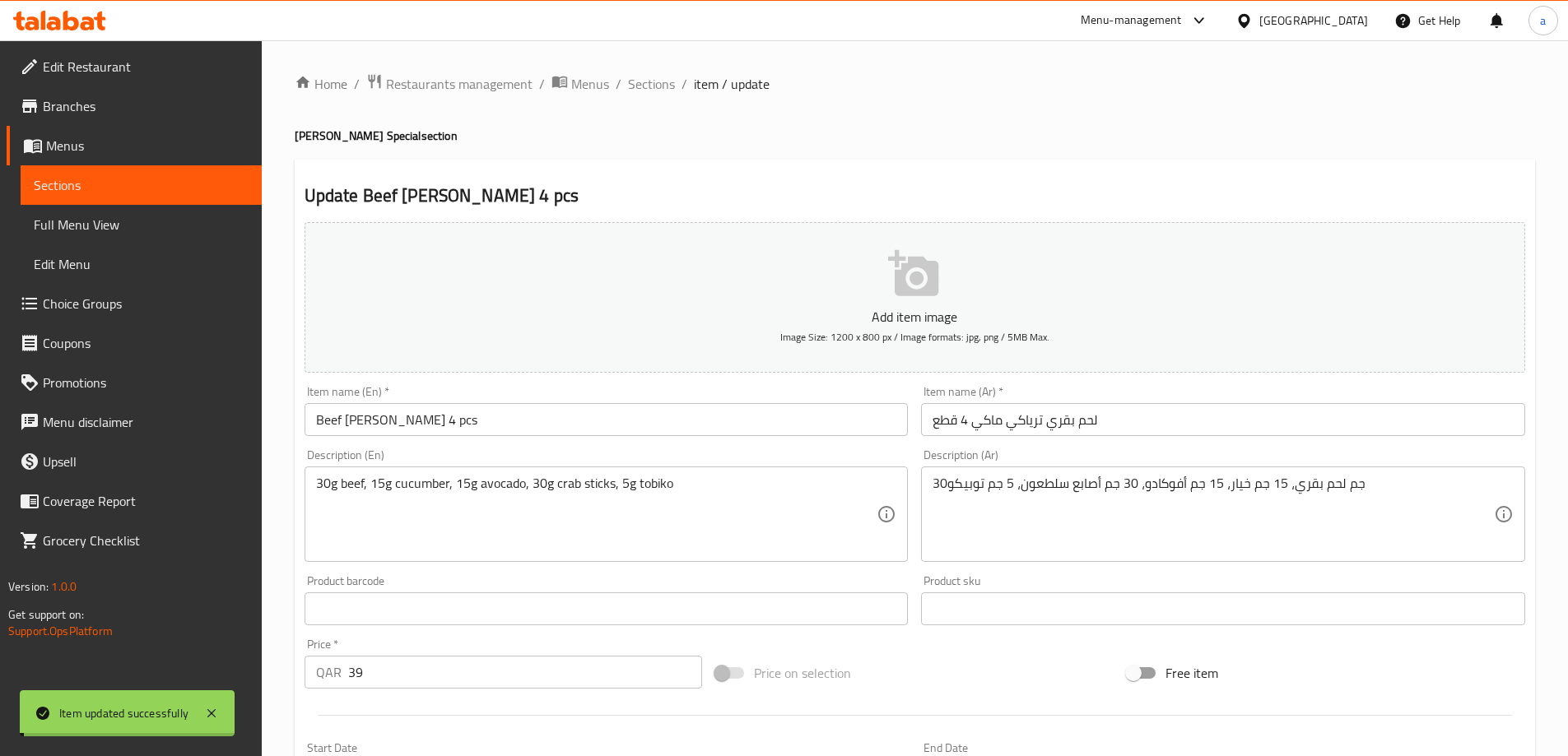
click at [654, 92] on span "Sections" at bounding box center [651, 84] width 47 height 19
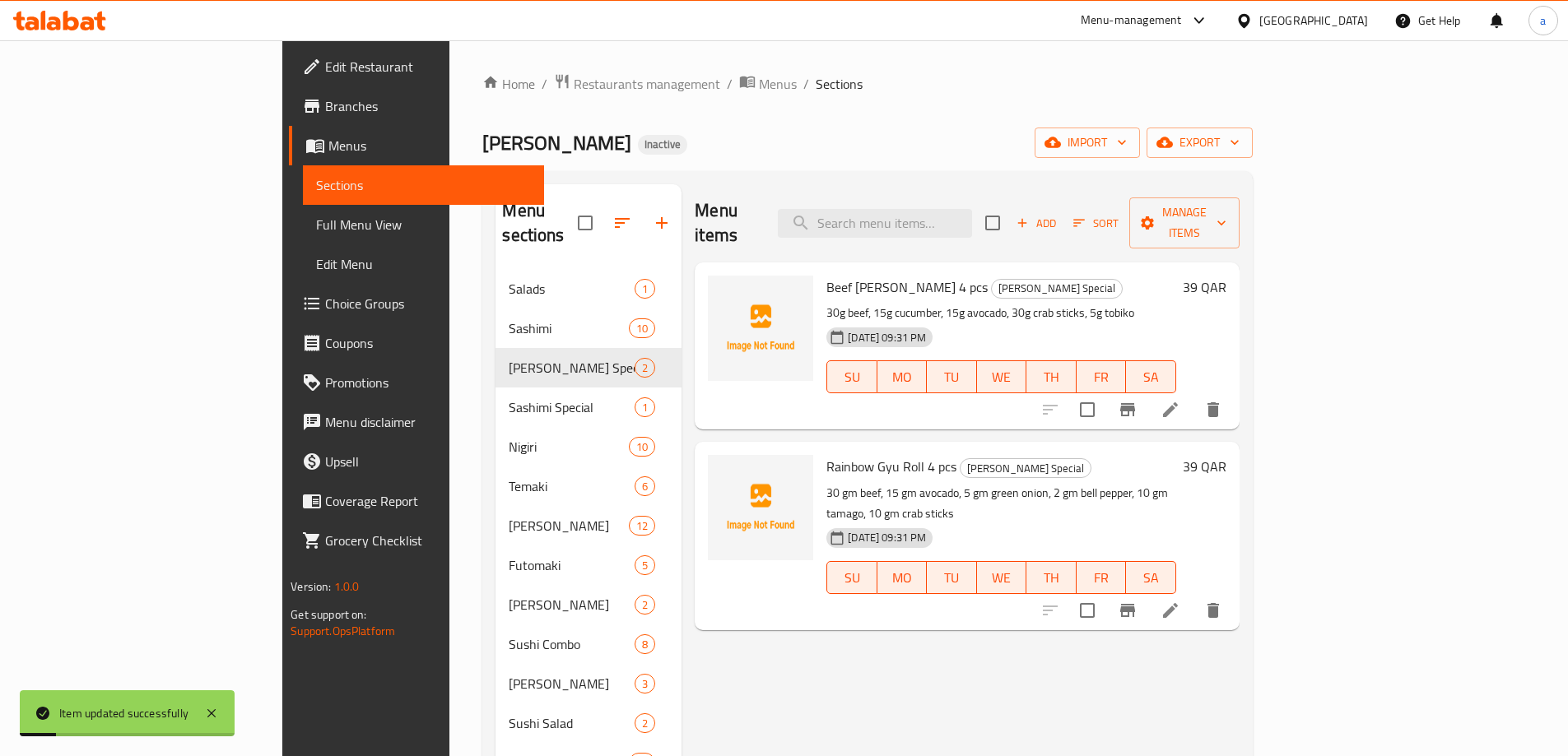
click at [1180, 601] on icon at bounding box center [1171, 610] width 19 height 19
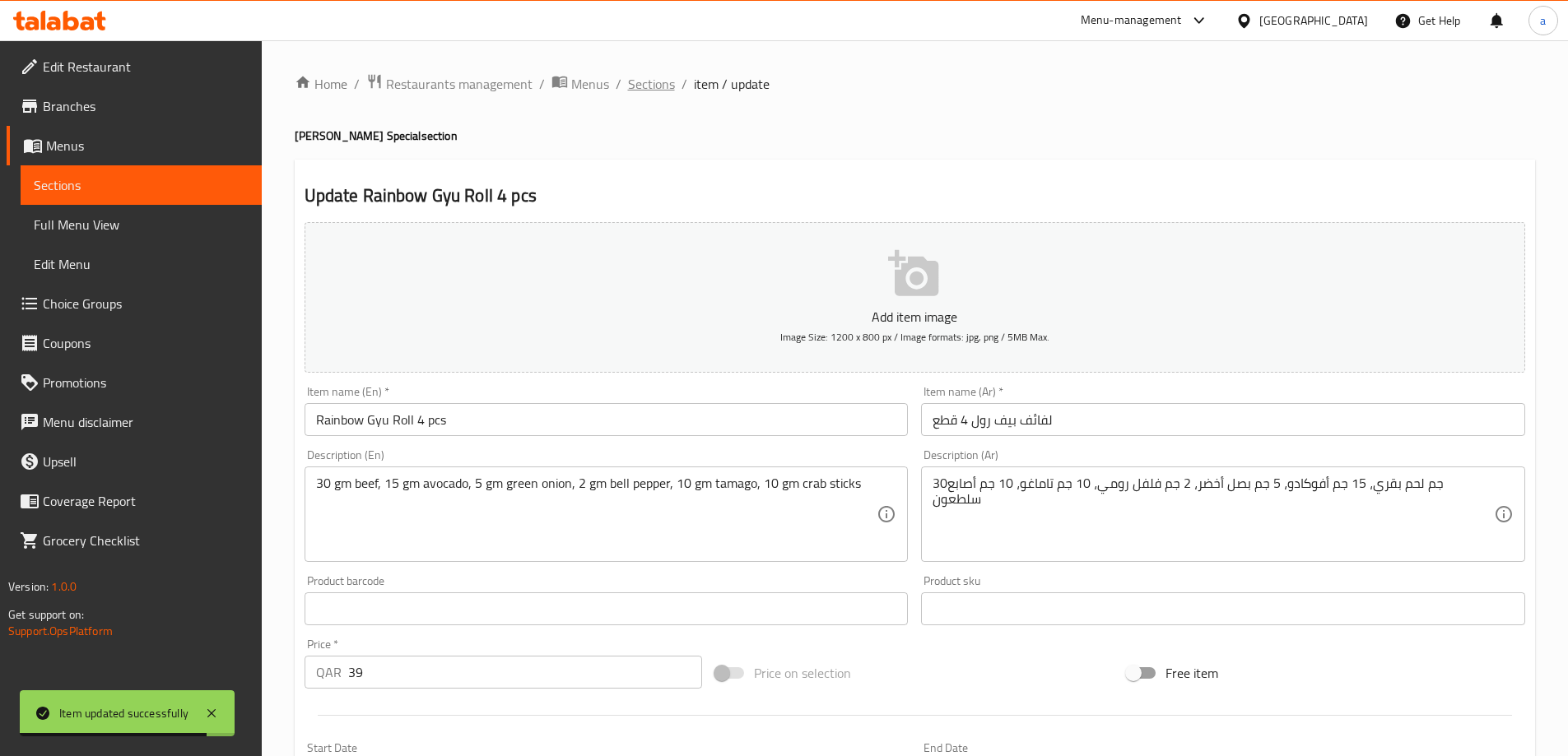
click at [655, 87] on span "Sections" at bounding box center [651, 84] width 47 height 19
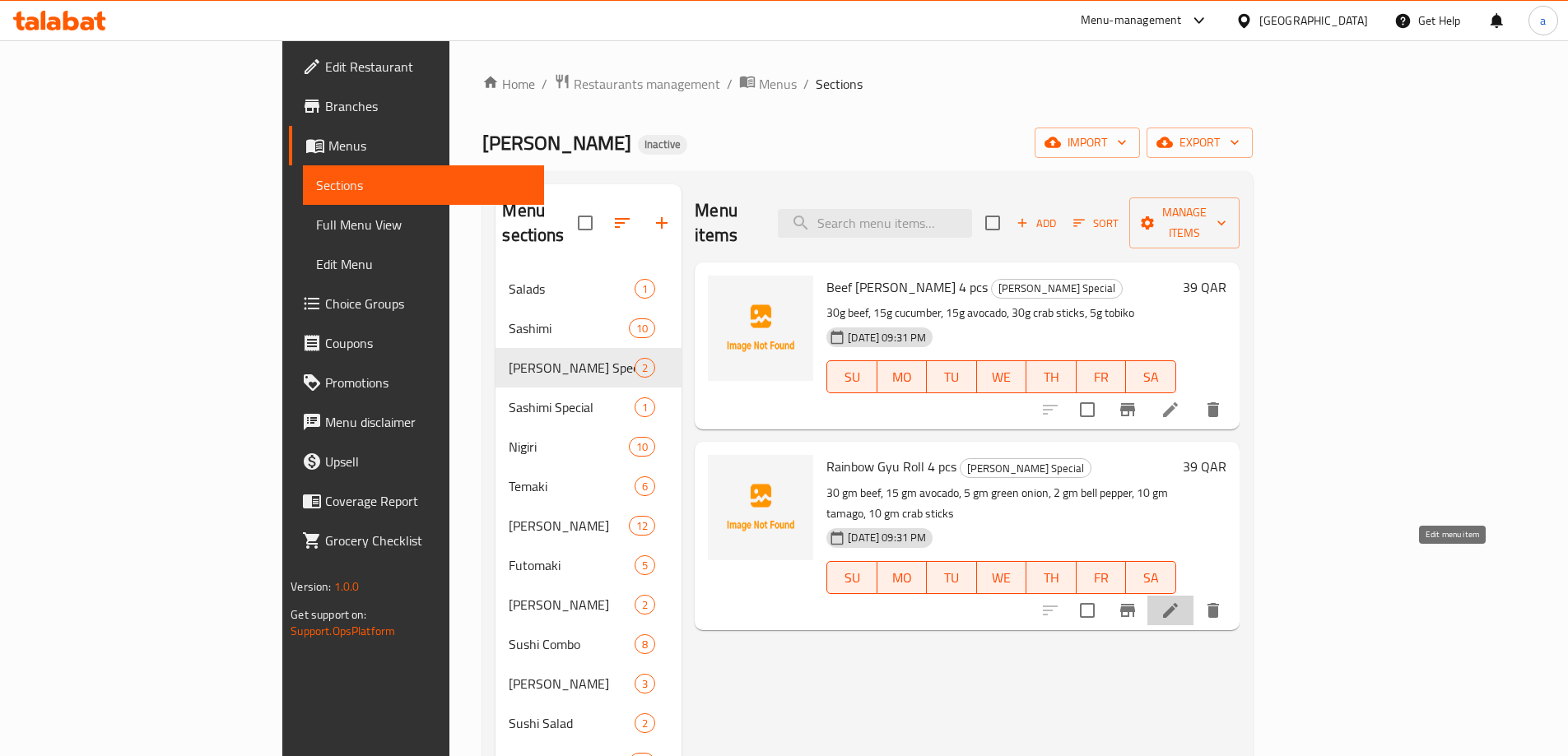
click at [1180, 601] on icon at bounding box center [1171, 610] width 19 height 19
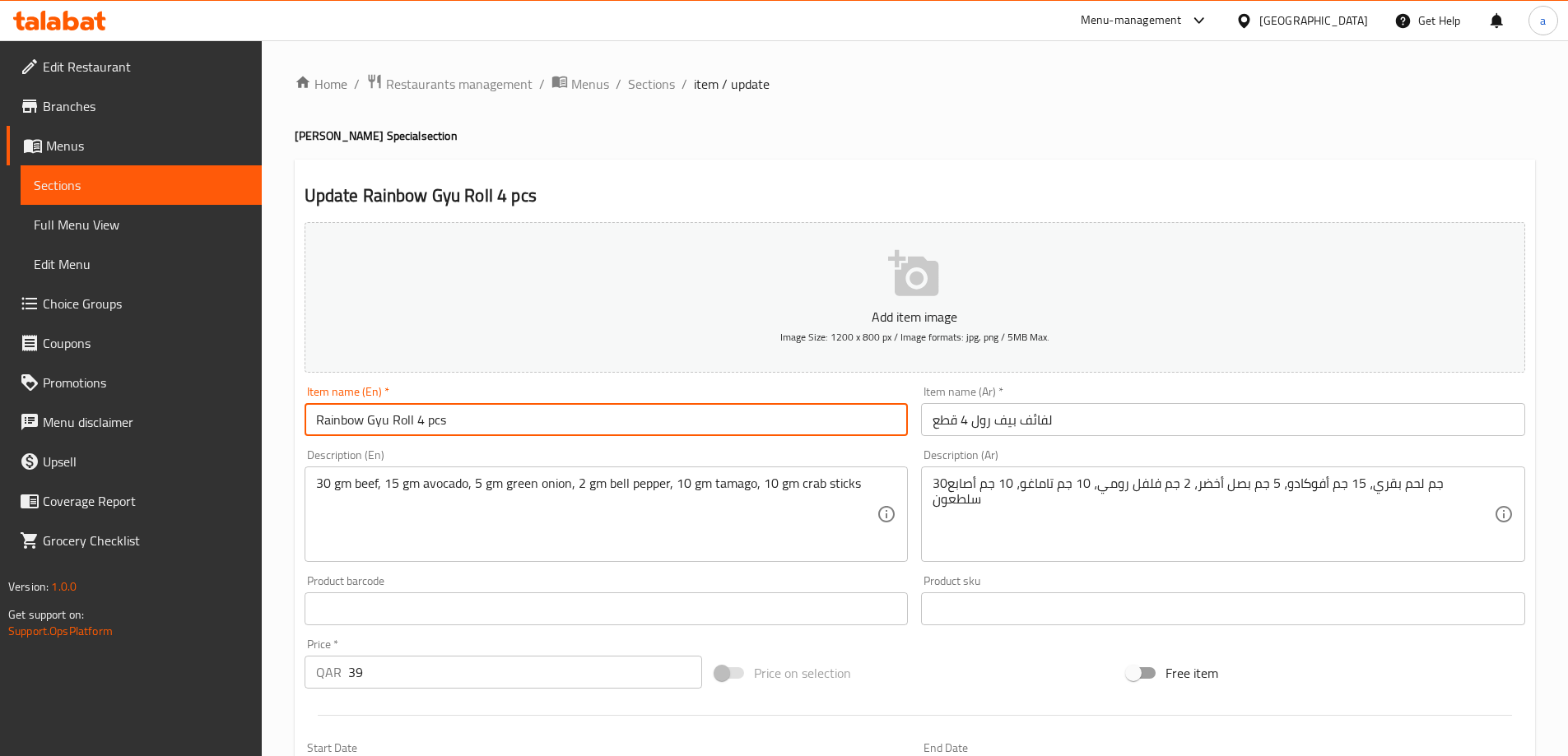
drag, startPoint x: 412, startPoint y: 418, endPoint x: 266, endPoint y: 418, distance: 146.0
click at [266, 418] on div "Home / Restaurants management / Menus / Sections / item / update Ura Maki Speci…" at bounding box center [914, 602] width 1307 height 1122
click at [758, 465] on div "Description (En) 30 gm beef, 15 gm avocado, 5 gm green onion, 2 gm bell pepper,…" at bounding box center [607, 505] width 605 height 113
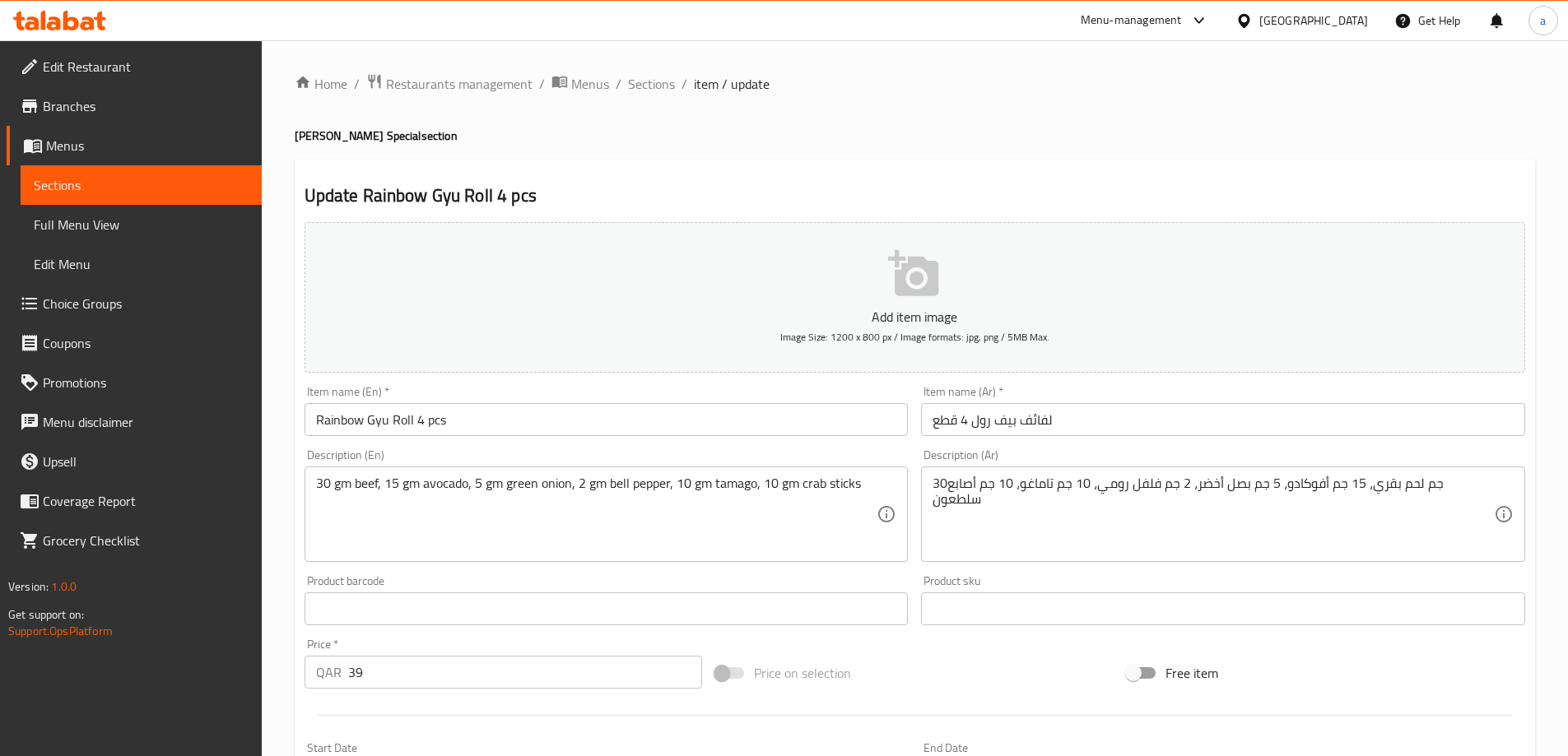
click at [1042, 430] on input "لفائف بيف رول 4 قطع" at bounding box center [1223, 419] width 605 height 33
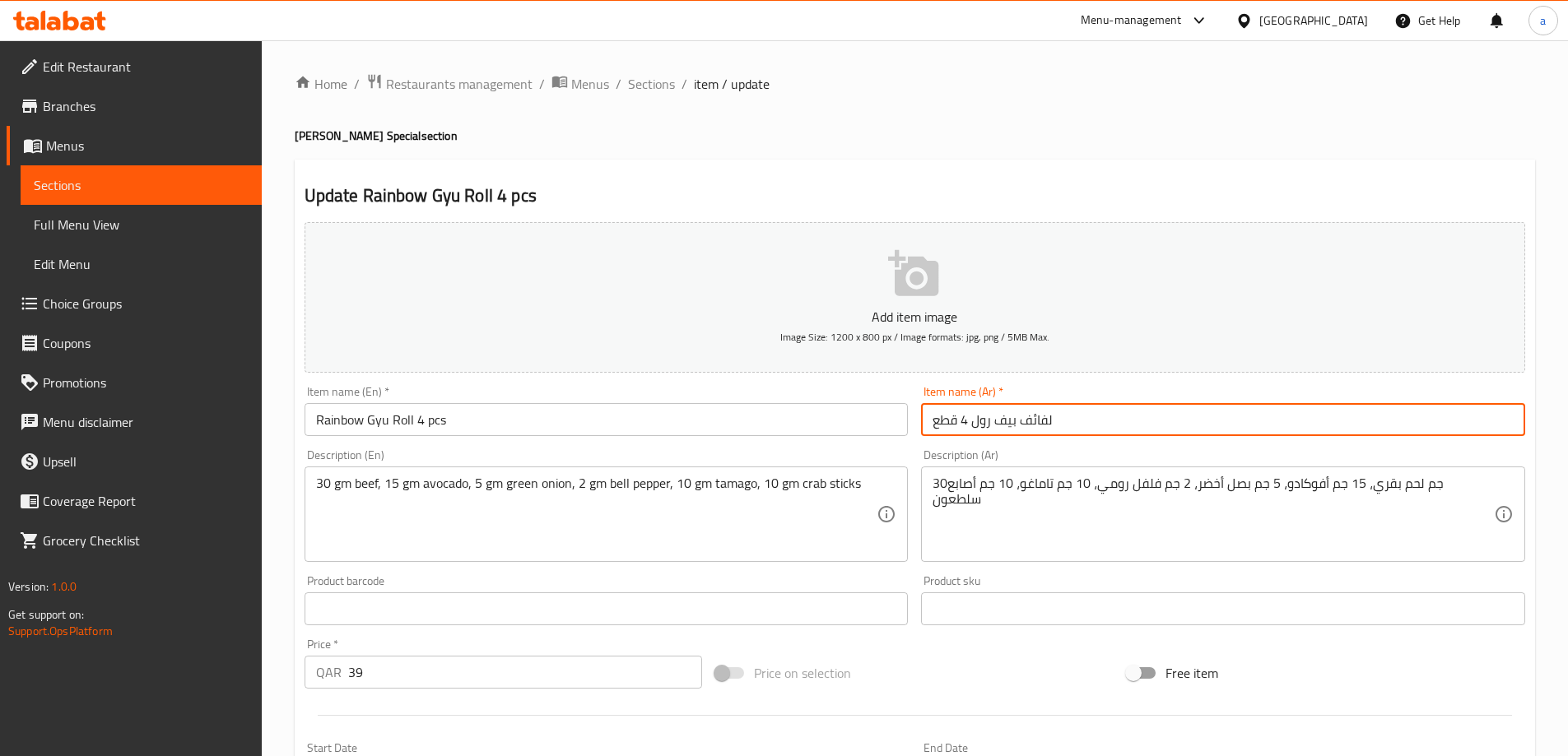
click at [1042, 430] on input "لفائف بيف رول 4 قطع" at bounding box center [1223, 419] width 605 height 33
click at [1009, 421] on input "بيف رول 4 قطع" at bounding box center [1223, 419] width 605 height 33
click at [1020, 458] on div "Description (Ar) 30جم لحم بقري، 15 جم أفوكادو، 5 جم بصل أخضر، 2 جم فلفل رومي، 1…" at bounding box center [1223, 505] width 605 height 113
drag, startPoint x: 974, startPoint y: 421, endPoint x: 1055, endPoint y: 429, distance: 81.4
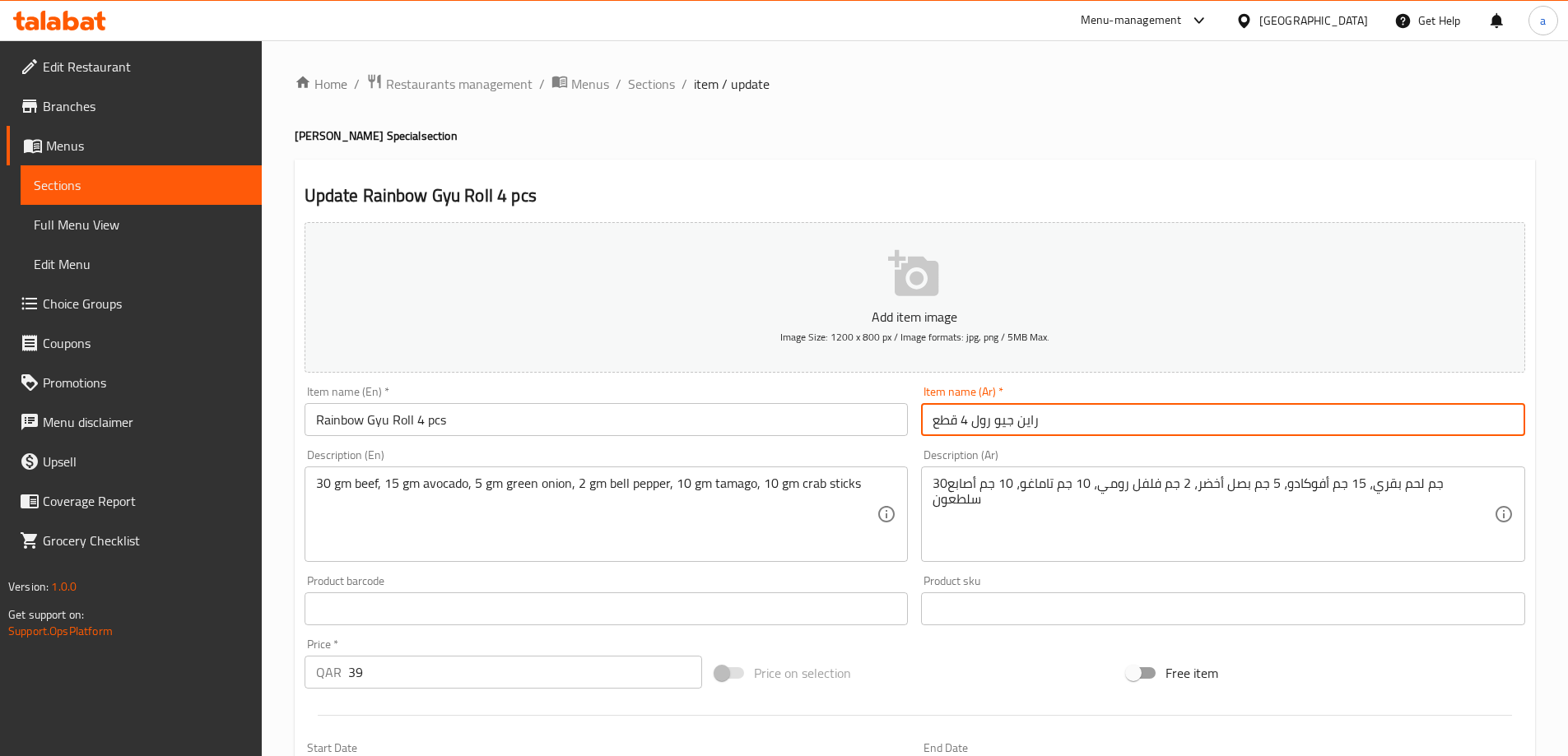
click at [1055, 429] on input "راين جيو رول 4 قطع" at bounding box center [1223, 419] width 605 height 33
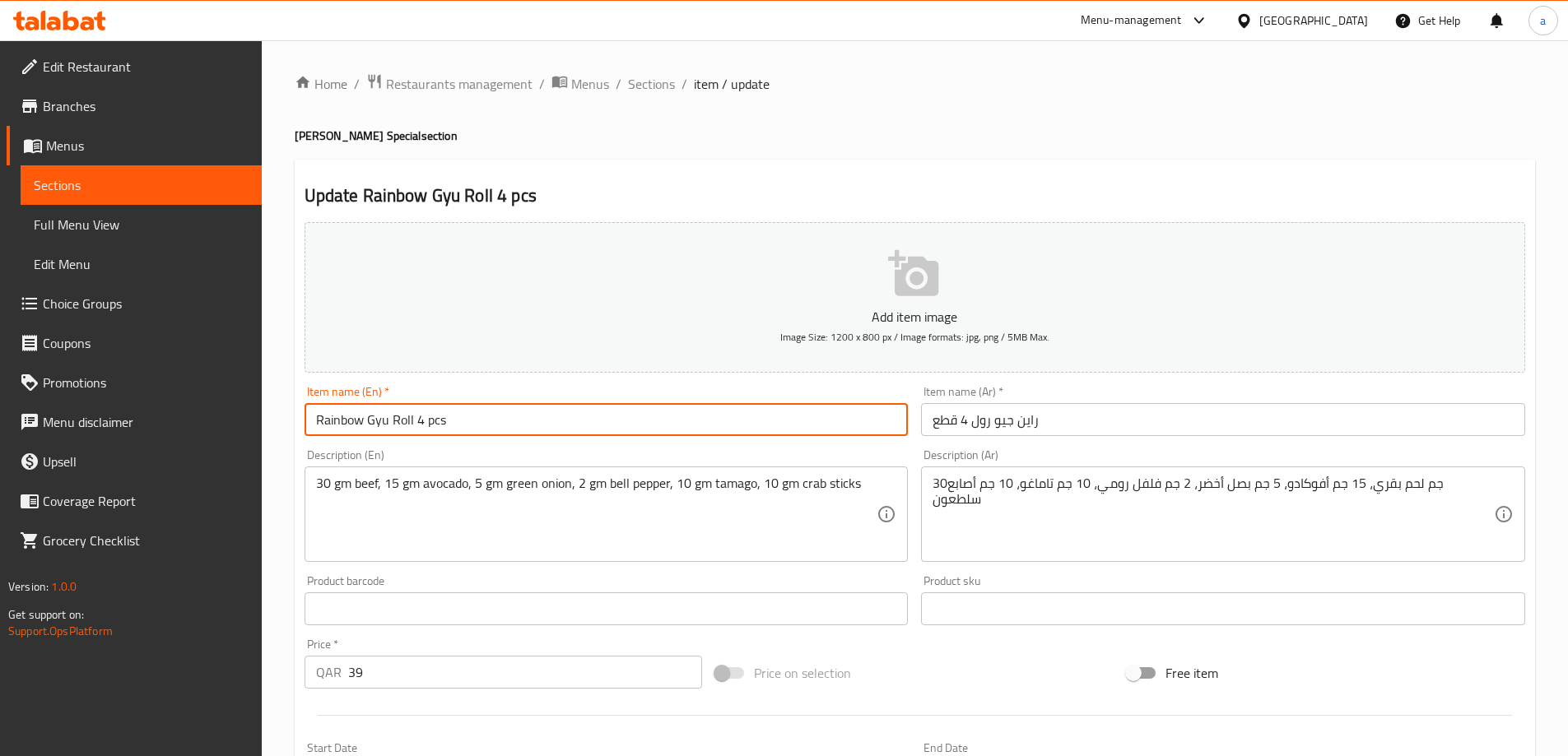
drag, startPoint x: 388, startPoint y: 417, endPoint x: 255, endPoint y: 415, distance: 133.0
click at [255, 415] on div "Edit Restaurant Branches Menus Sections Full Menu View Edit Menu Choice Groups …" at bounding box center [784, 602] width 1568 height 1122
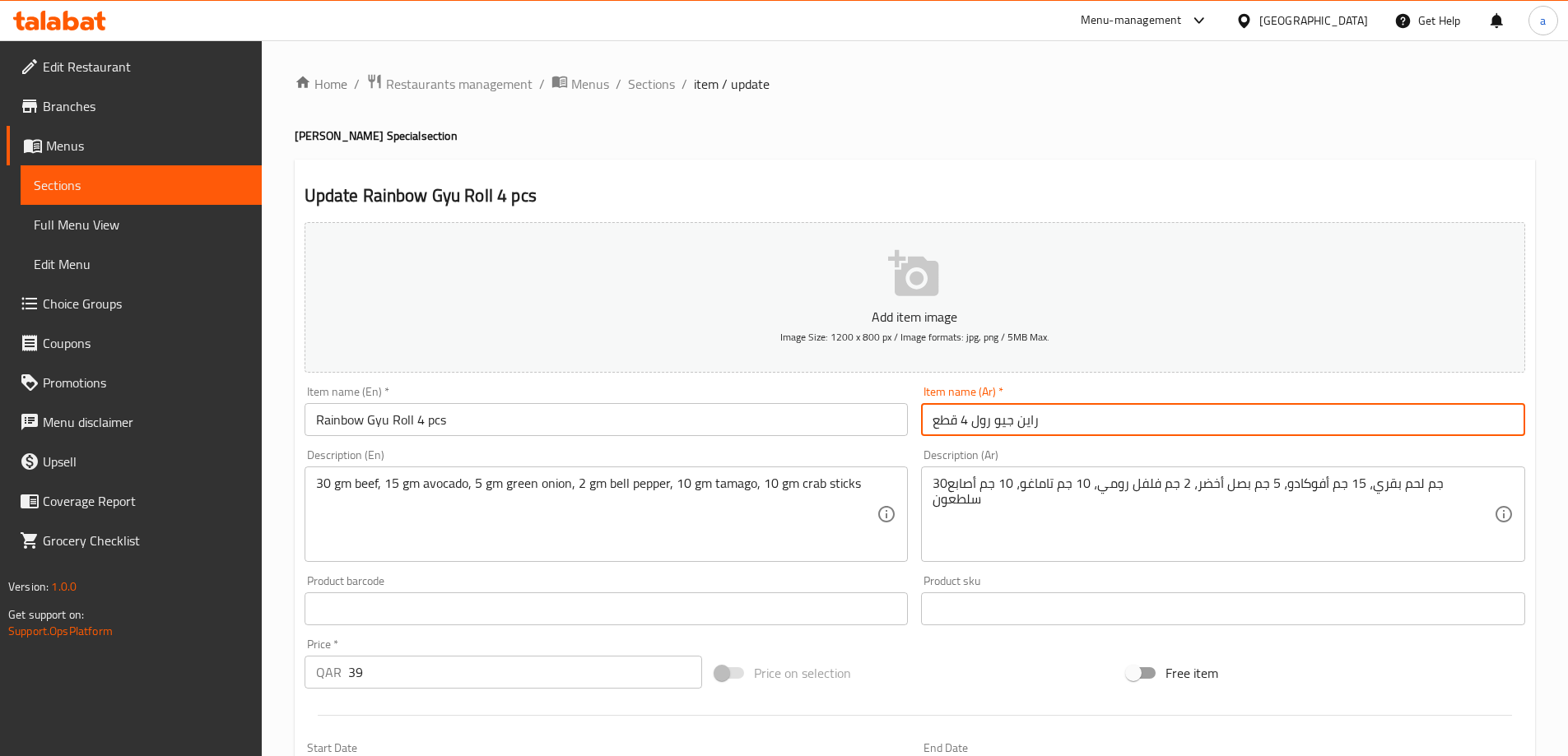
drag, startPoint x: 971, startPoint y: 420, endPoint x: 1050, endPoint y: 421, distance: 79.0
click at [1050, 421] on input "راين جيو رول 4 قطع" at bounding box center [1223, 419] width 605 height 33
click at [1007, 427] on input "رول راين بو جيو 4 قطع" at bounding box center [1223, 419] width 605 height 33
drag, startPoint x: 1055, startPoint y: 421, endPoint x: 992, endPoint y: 454, distance: 71.1
click at [970, 422] on input "رول راينبو جيو 4 قطع" at bounding box center [1223, 419] width 605 height 33
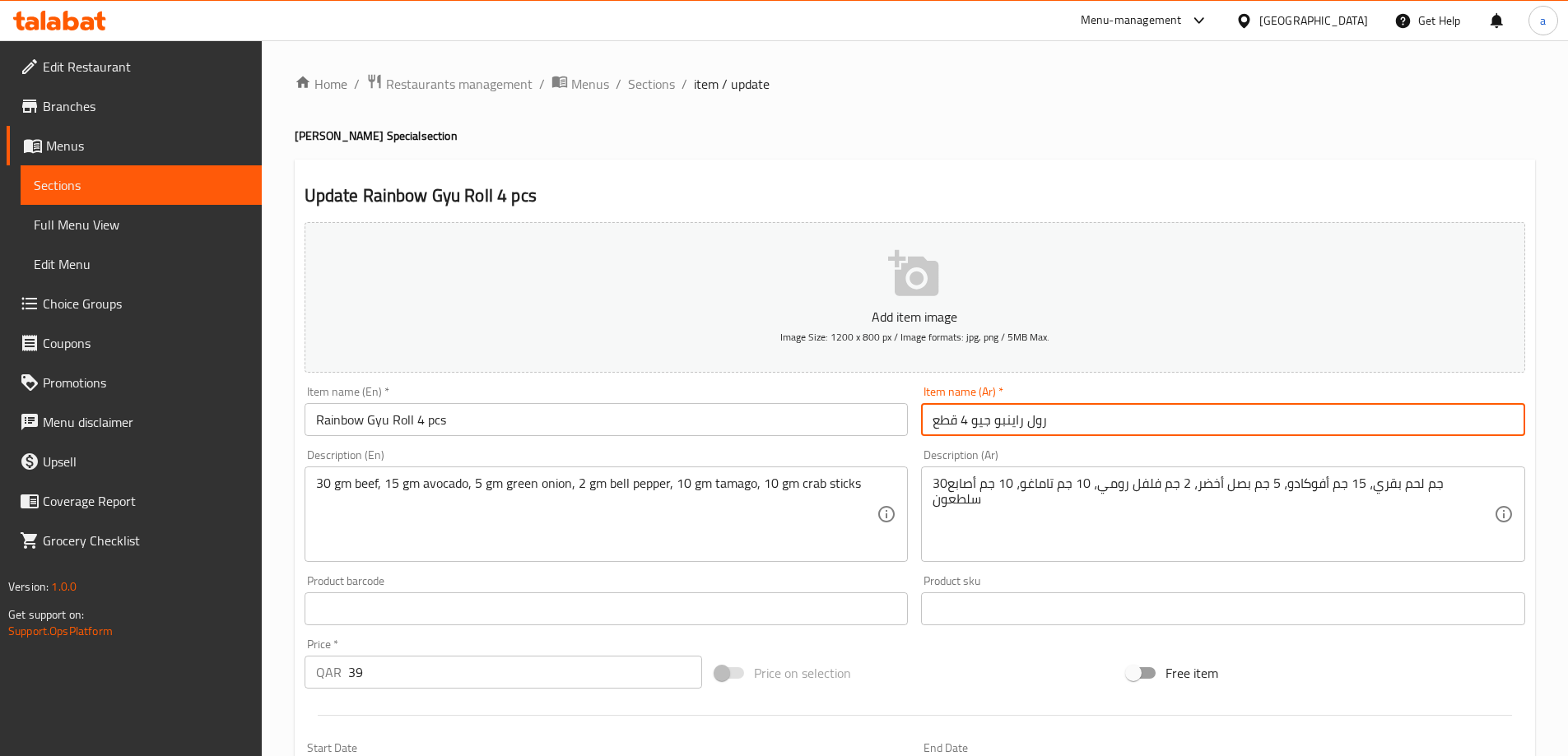
type input "رول راينبو جيو 4 قطع"
click at [693, 385] on div "Item name (En)   * Rainbow Gyu Roll 4 pcs Item name (En) *" at bounding box center [607, 411] width 617 height 64
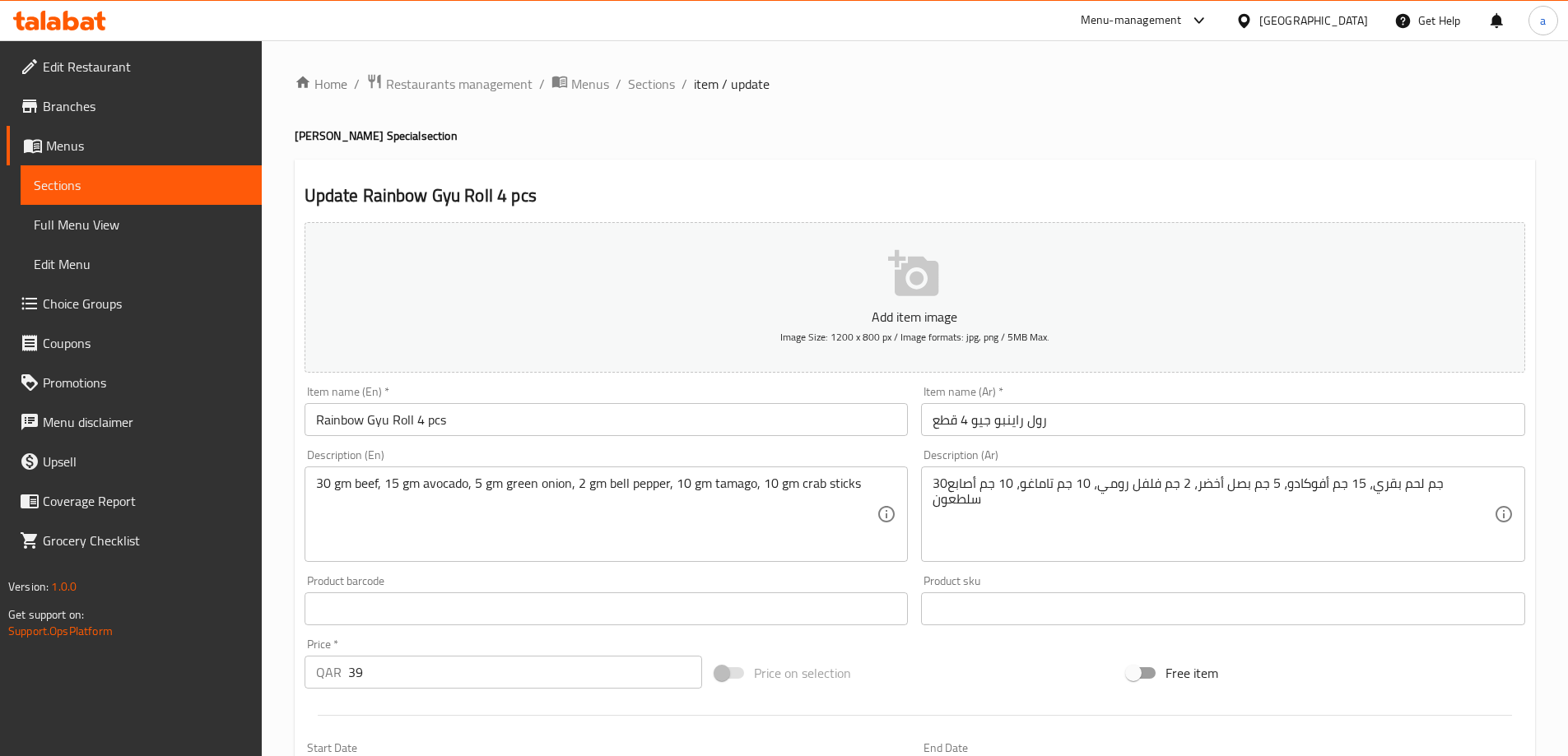
click at [944, 171] on div "Update Rainbow Gyu Roll 4 pcs Add item image Image Size: 1200 x 800 px / Image …" at bounding box center [915, 639] width 1240 height 958
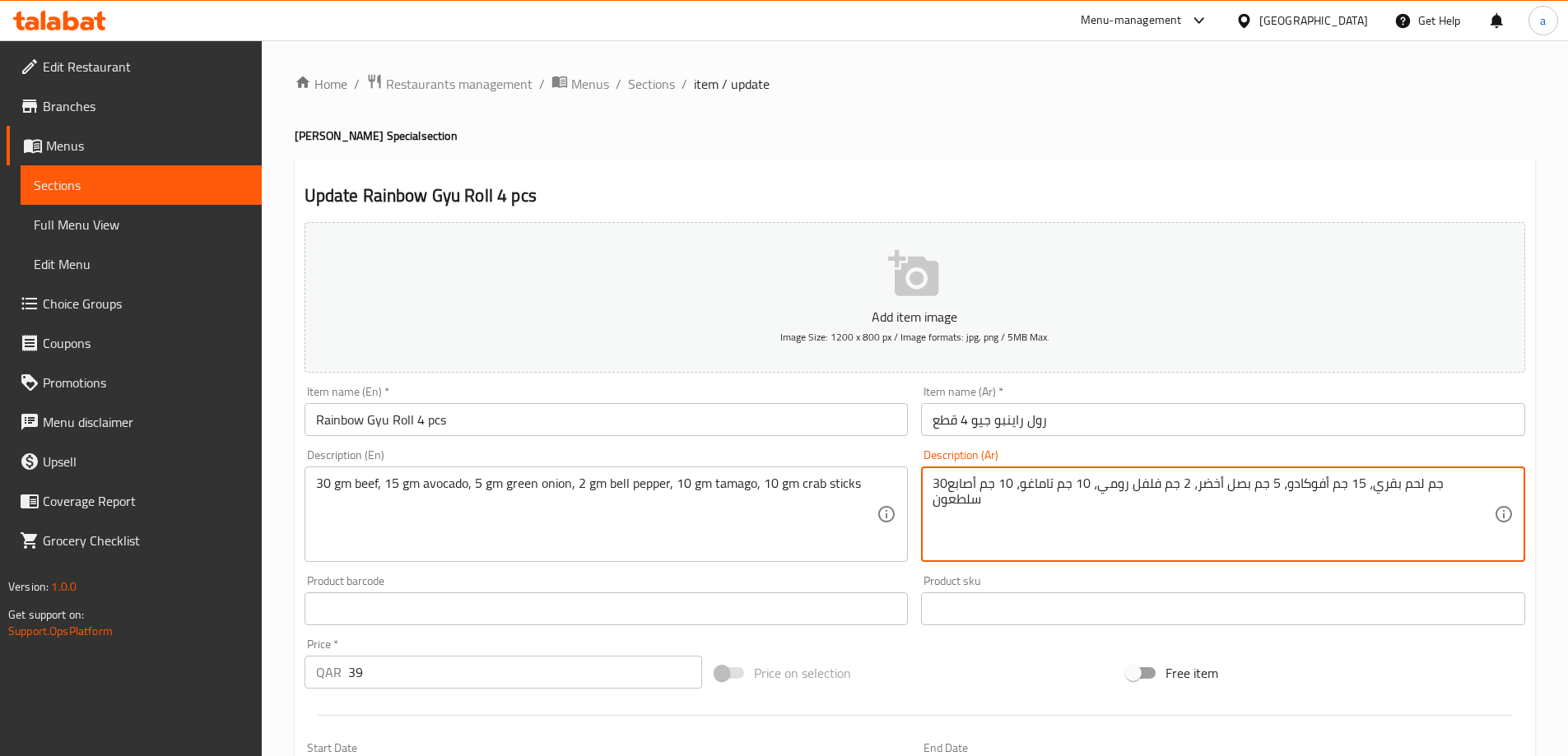
click at [1184, 201] on h2 "Update Rainbow Gyu Roll 4 pcs" at bounding box center [915, 196] width 1221 height 25
drag, startPoint x: 1296, startPoint y: 488, endPoint x: 1265, endPoint y: 499, distance: 32.9
click at [1254, 500] on textarea "30جم لحم بقري، 15 جم أفوكادو، 5 جم بصل أخضر، 2 جم فلفل رومي، 10 جم تاماغو، 10 ج…" at bounding box center [1213, 514] width 561 height 78
drag, startPoint x: 1245, startPoint y: 490, endPoint x: 1300, endPoint y: 498, distance: 55.6
click at [1300, 498] on textarea "30جم لحم بقري، 15 جم أفوكادو، 5 جم بصل أخضر، 2 جم فلفل رومي، 10 جم تاماغو، 10 ج…" at bounding box center [1213, 514] width 561 height 78
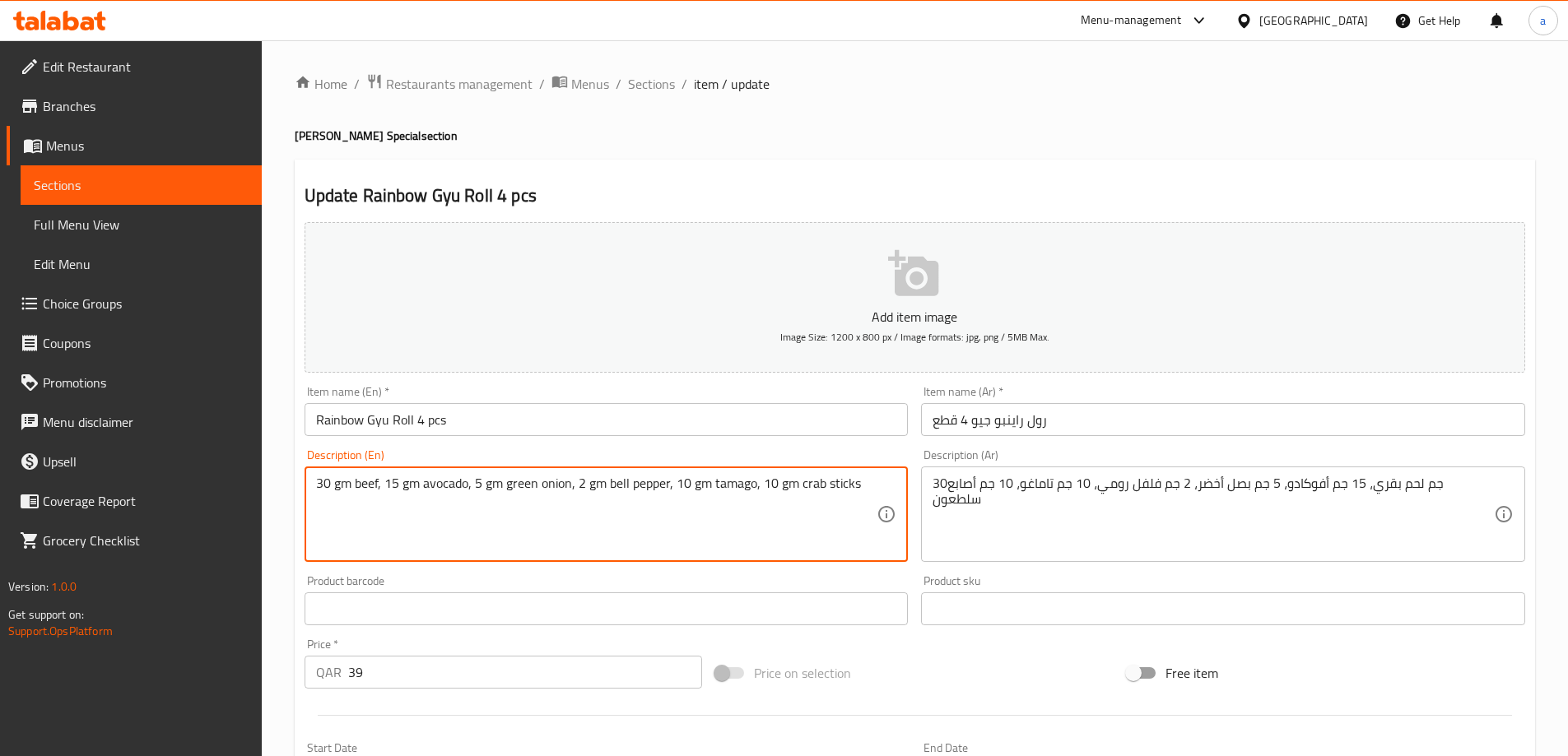
click at [514, 486] on textarea "30 gm beef, 15 gm avocado, 5 gm green onion, 2 gm bell pepper, 10 gm tamago, 10…" at bounding box center [597, 514] width 561 height 78
paste textarea "Spring"
click at [573, 483] on textarea "30 gm beef, 15 gm avocado, 5 gm Spring onion, 2 gm bell pepper, 10 gm tamago, 1…" at bounding box center [597, 514] width 561 height 78
type textarea "30 gm beef, 15 gm avocado, 5 gm Spring onions, 2 gm bell pepper, 10 gm tamago, …"
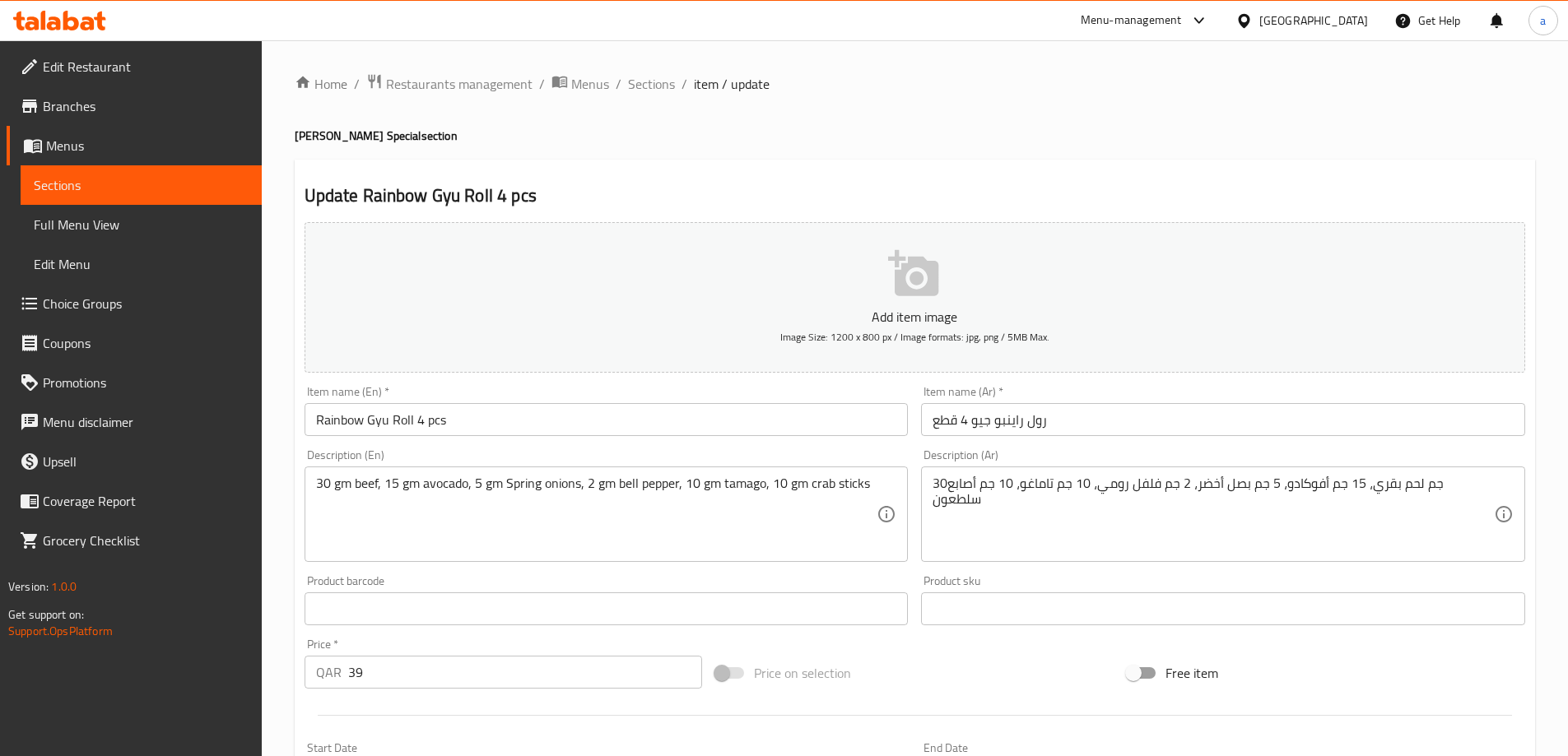
click at [665, 451] on div "Description (En) 30 gm beef, 15 gm avocado, 5 gm Spring onions, 2 gm bell peppe…" at bounding box center [607, 505] width 605 height 113
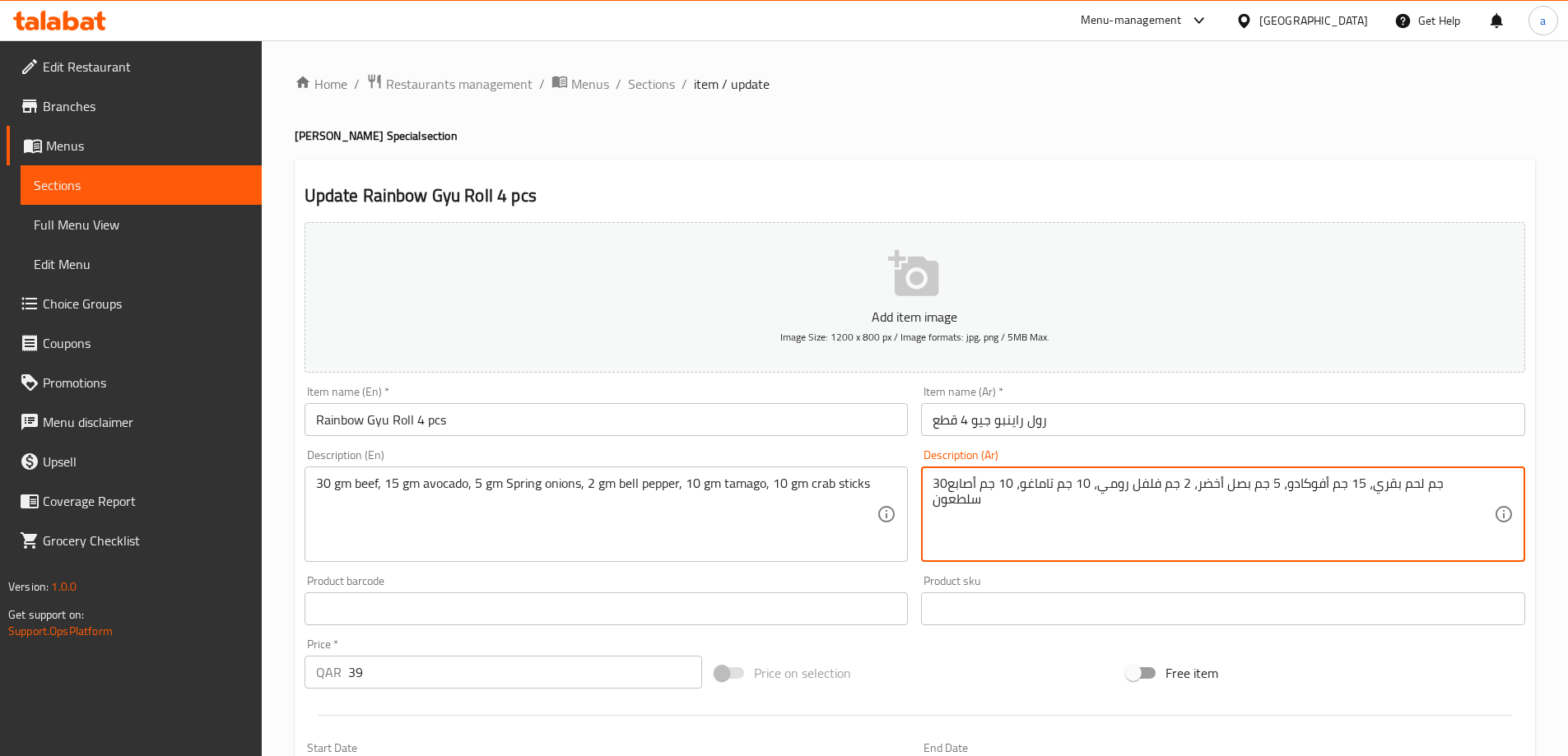
drag, startPoint x: 1211, startPoint y: 486, endPoint x: 1149, endPoint y: 499, distance: 63.3
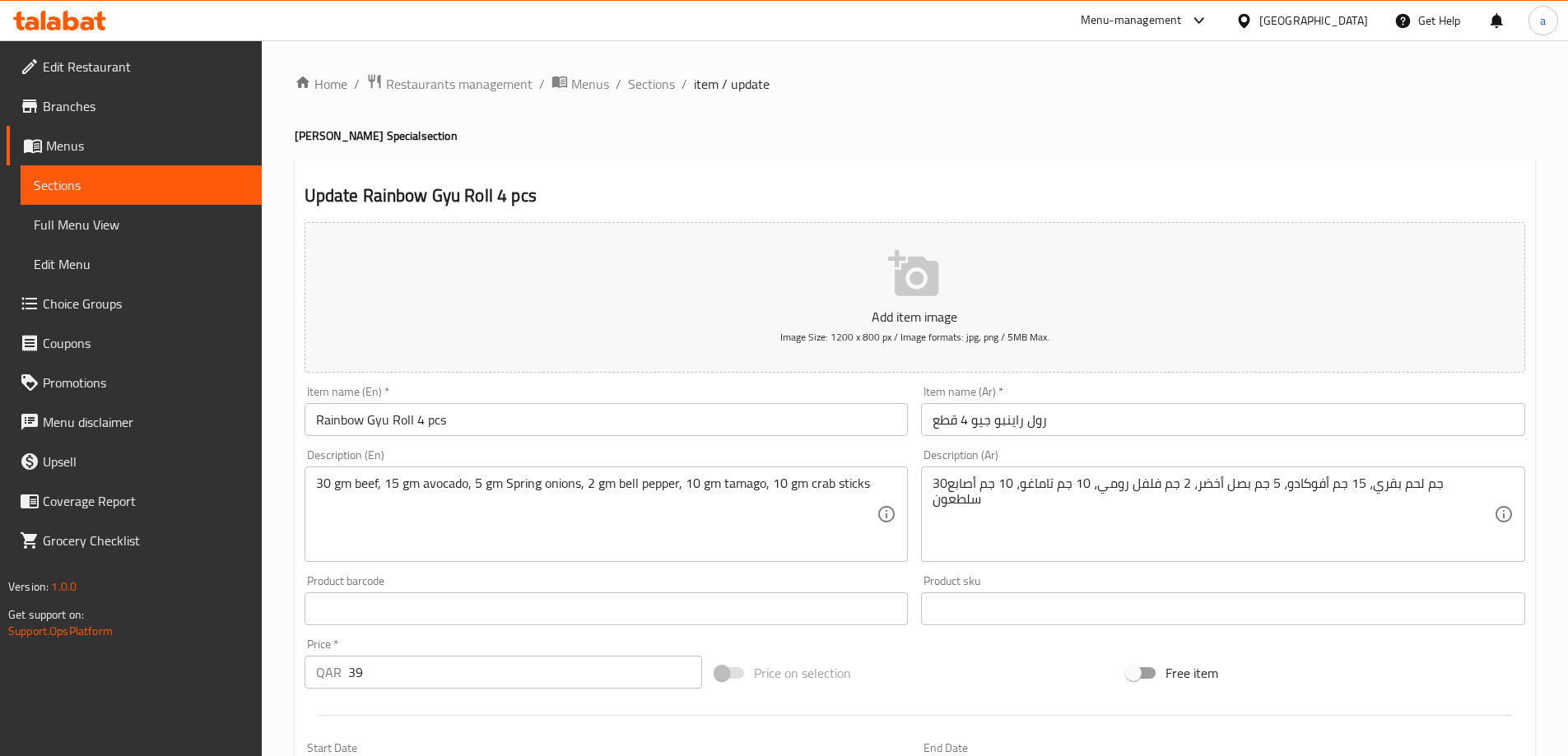
click at [750, 446] on div "Description (En) 30 gm beef, 15 gm avocado, 5 gm Spring onions, 2 gm bell peppe…" at bounding box center [607, 505] width 617 height 126
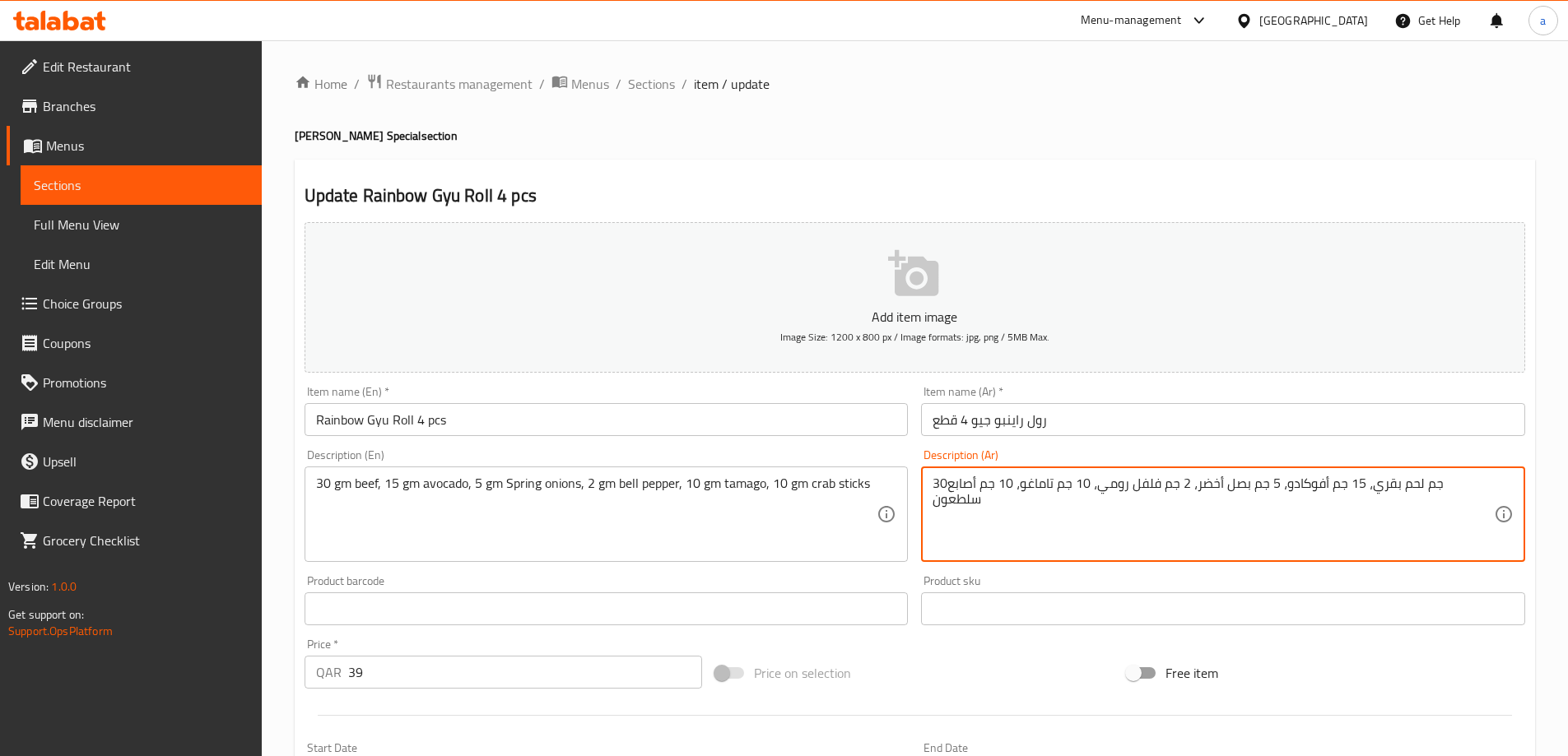
click at [1091, 491] on textarea "30جم لحم بقري، 15 جم أفوكادو، 5 جم بصل أخضر، 2 جم فلفل رومي، 10 جم تاماغو، 10 ج…" at bounding box center [1213, 514] width 561 height 78
click at [797, 458] on div "Description (En) 30 gm beef, 15 gm avocado, 5 gm Spring onions, 2 gm bell peppe…" at bounding box center [607, 505] width 605 height 113
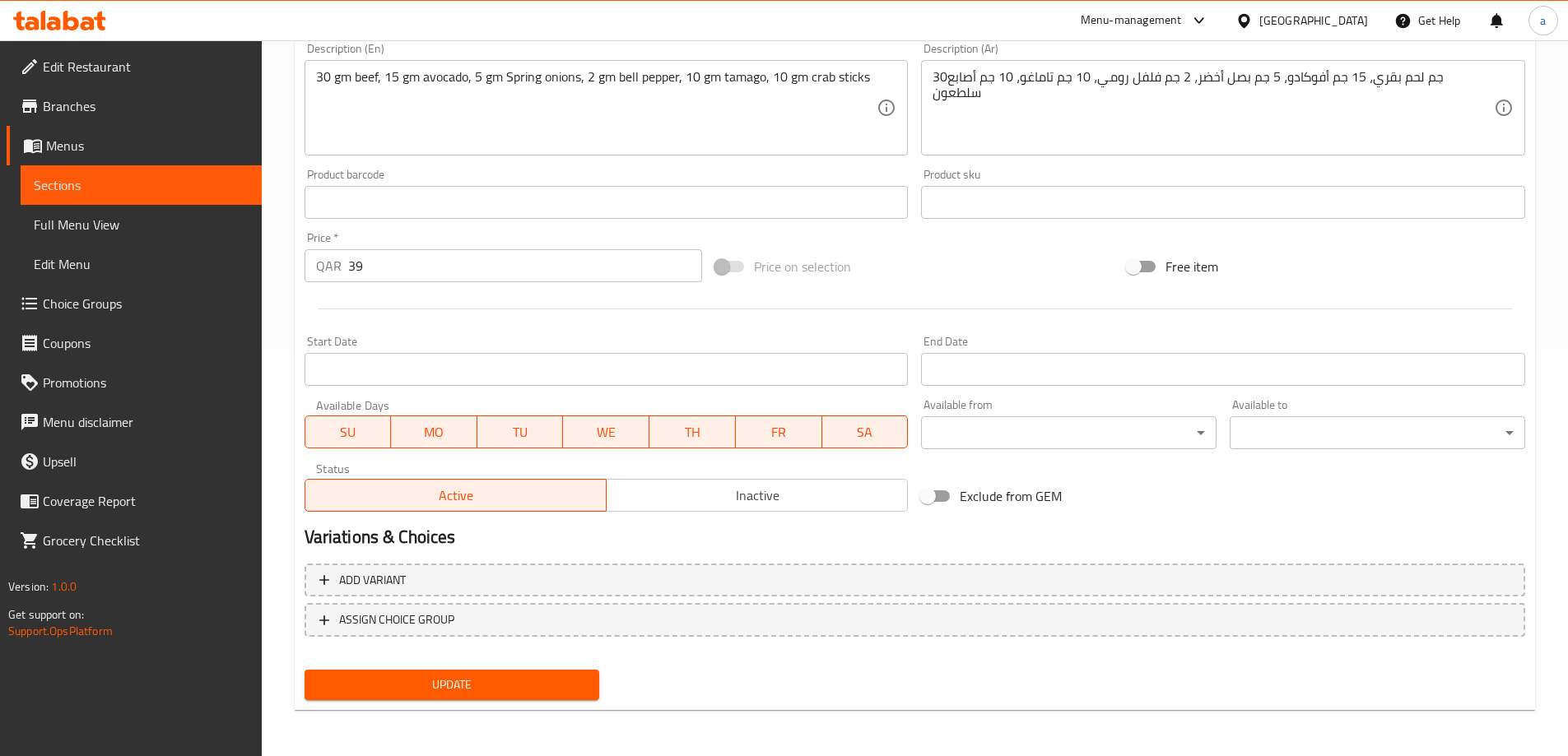
click at [537, 688] on span "Update" at bounding box center [451, 685] width 269 height 20
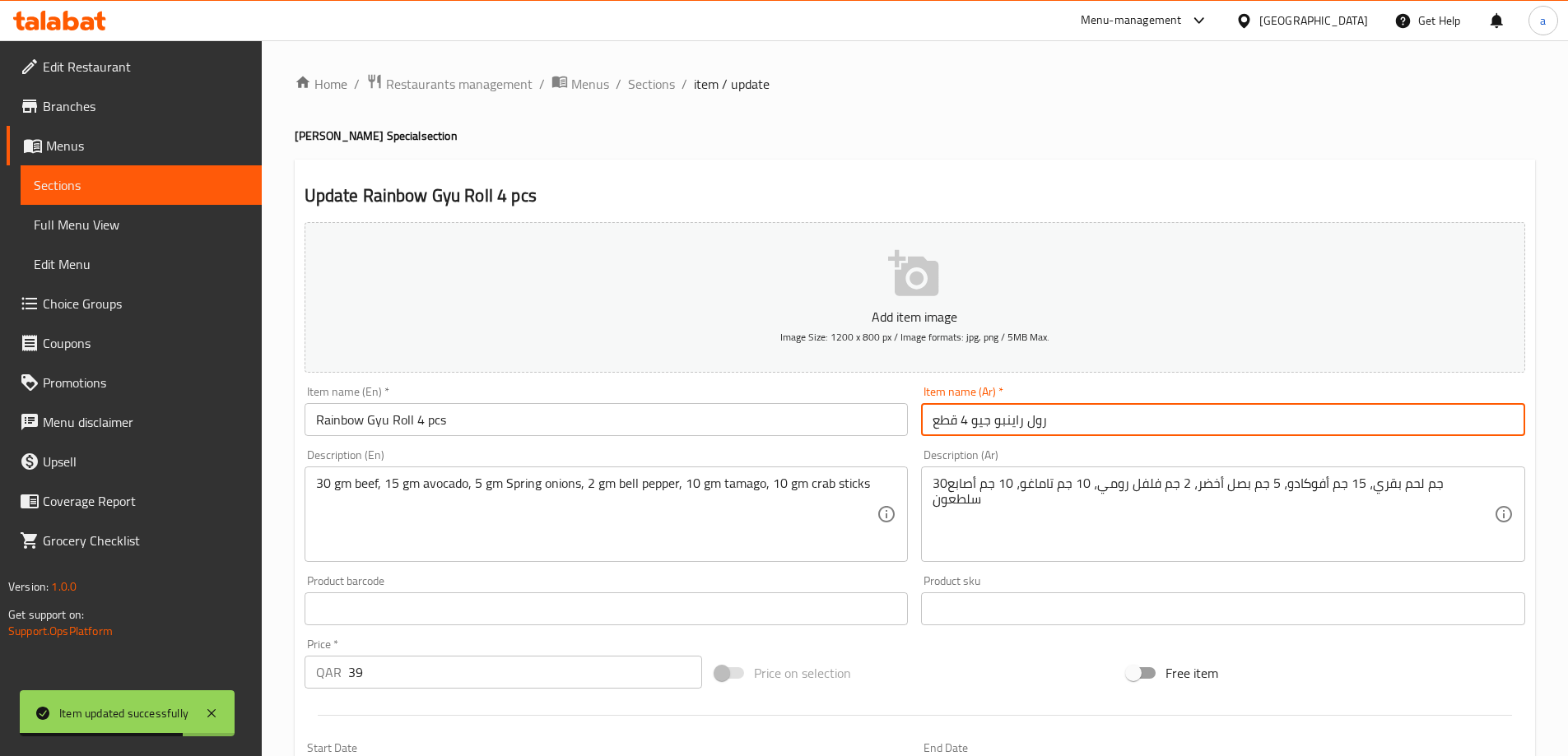
drag, startPoint x: 1025, startPoint y: 418, endPoint x: 1049, endPoint y: 424, distance: 24.7
click at [1049, 424] on input "رول راينبو جيو 4 قطع" at bounding box center [1223, 419] width 605 height 33
click at [975, 418] on input "راينبو جيو 4 قطع" at bounding box center [1223, 419] width 605 height 33
click at [974, 420] on input "راينبو جيو 4 قطع" at bounding box center [1223, 419] width 605 height 33
paste input "رول"
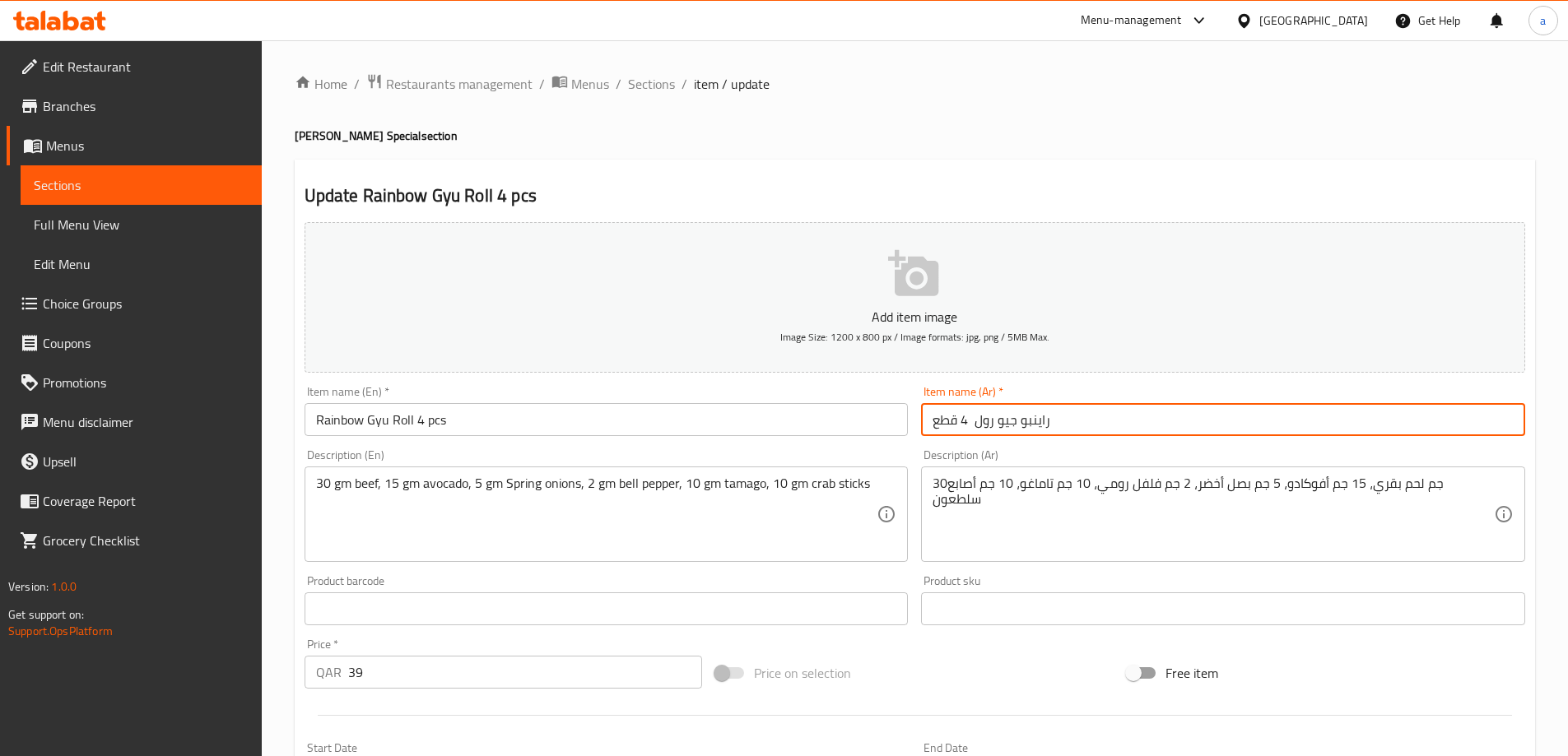
type input "راينبو جيو رول 4 قطع"
click at [1043, 452] on div "Description (Ar) 30جم لحم بقري، 15 جم أفوكادو، 5 جم بصل أخضر، 2 جم فلفل رومي، 1…" at bounding box center [1223, 505] width 605 height 113
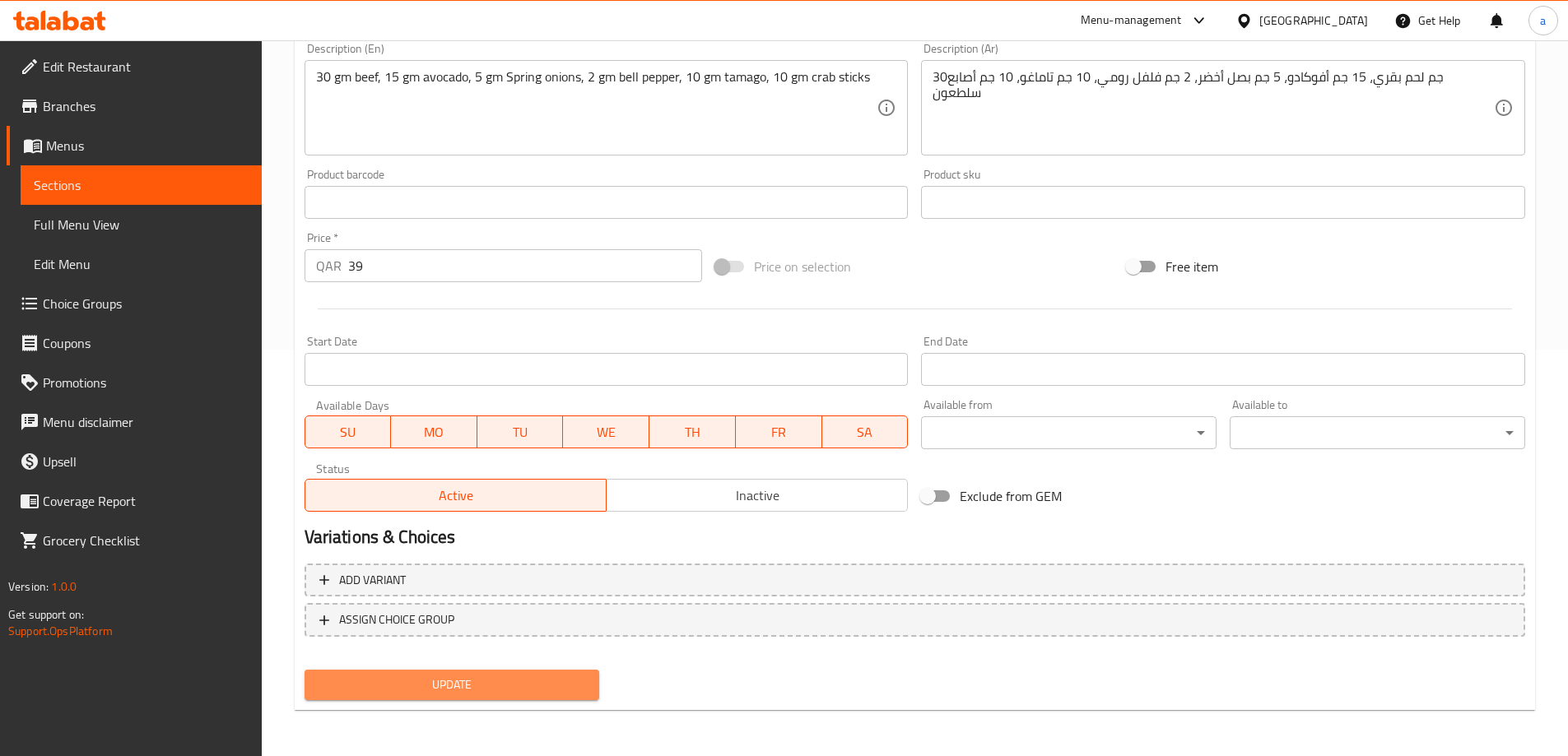
click at [491, 698] on button "Update" at bounding box center [452, 686] width 295 height 31
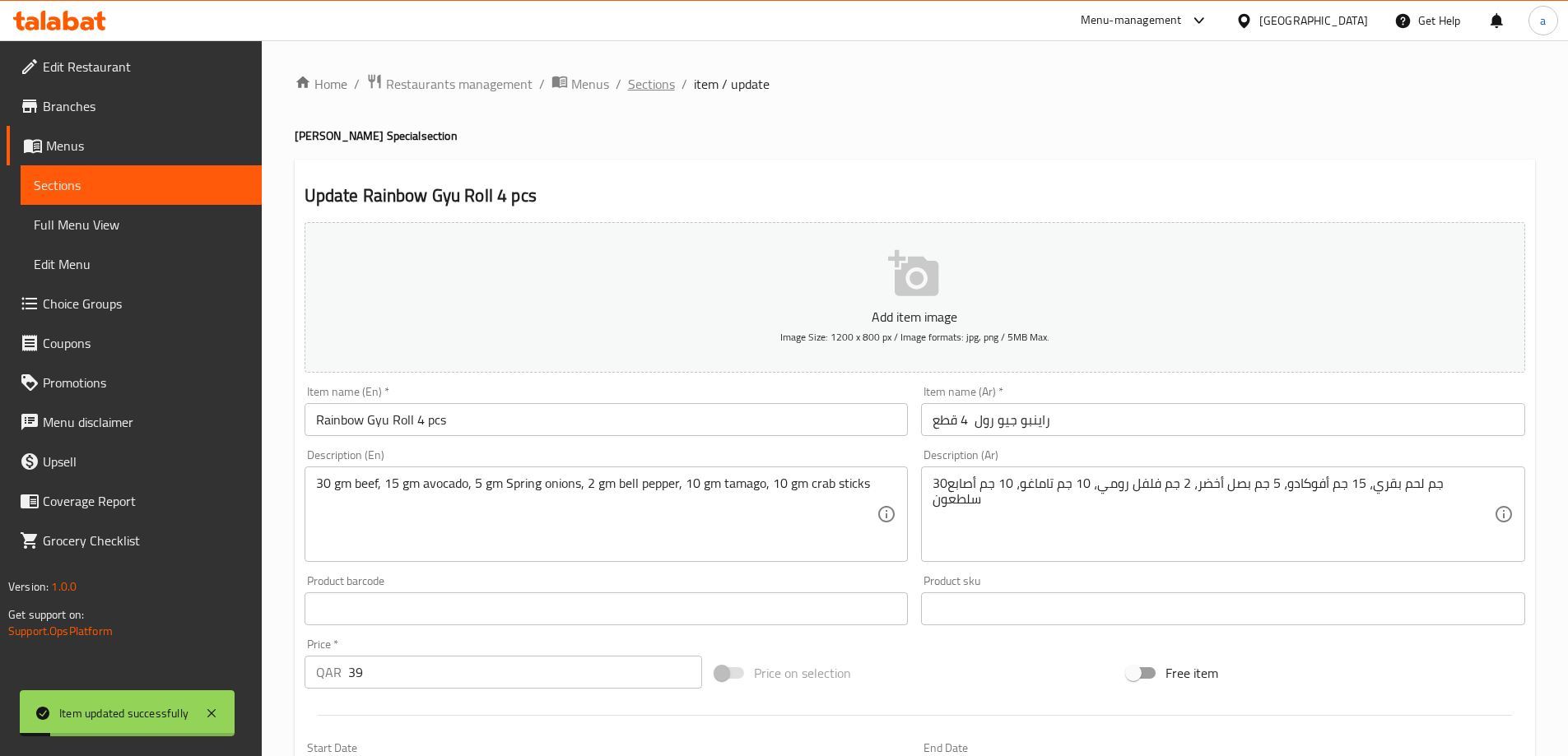
click at [657, 90] on span "Sections" at bounding box center [651, 84] width 47 height 19
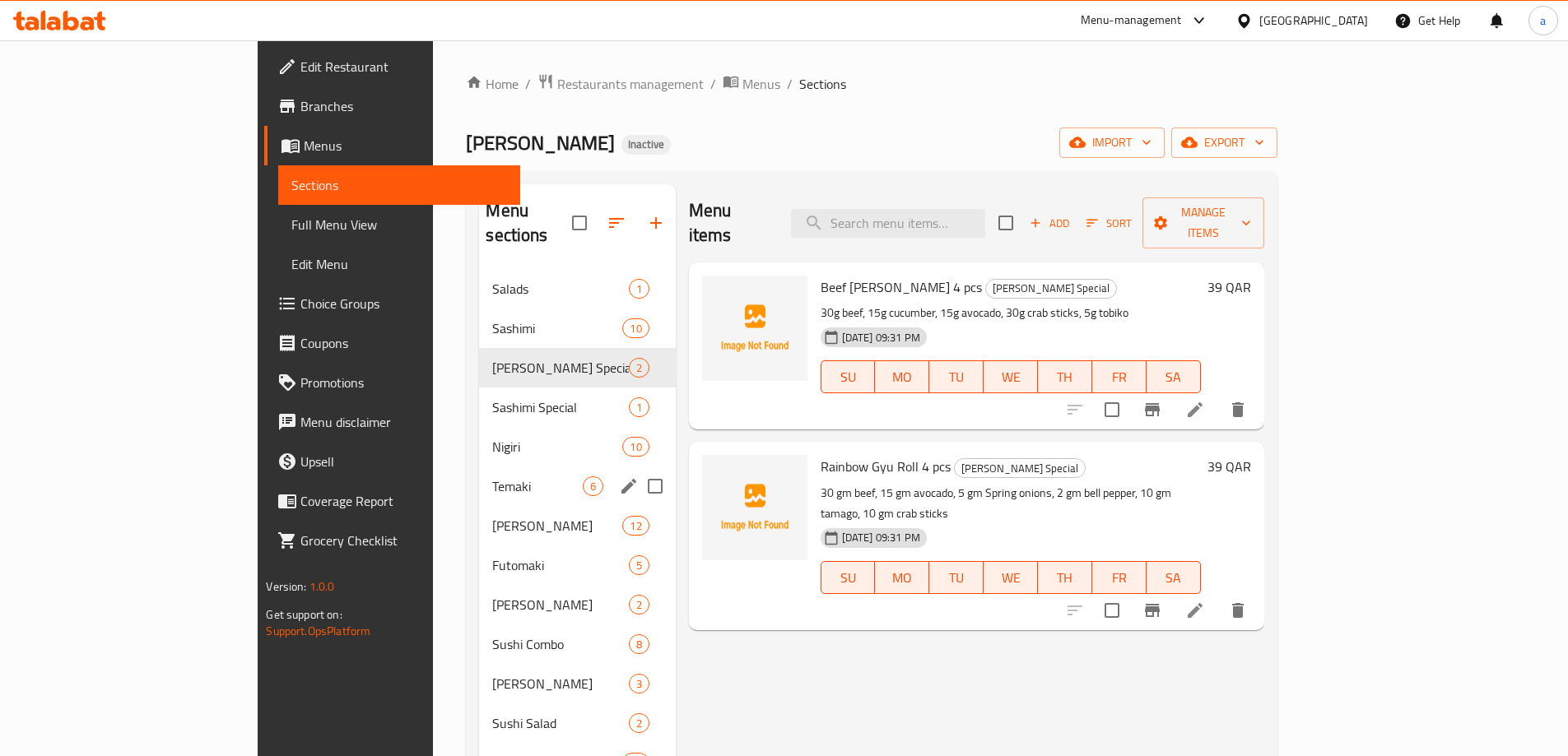
click at [638, 470] on input "Menu sections" at bounding box center [656, 487] width 35 height 35
checkbox input "true"
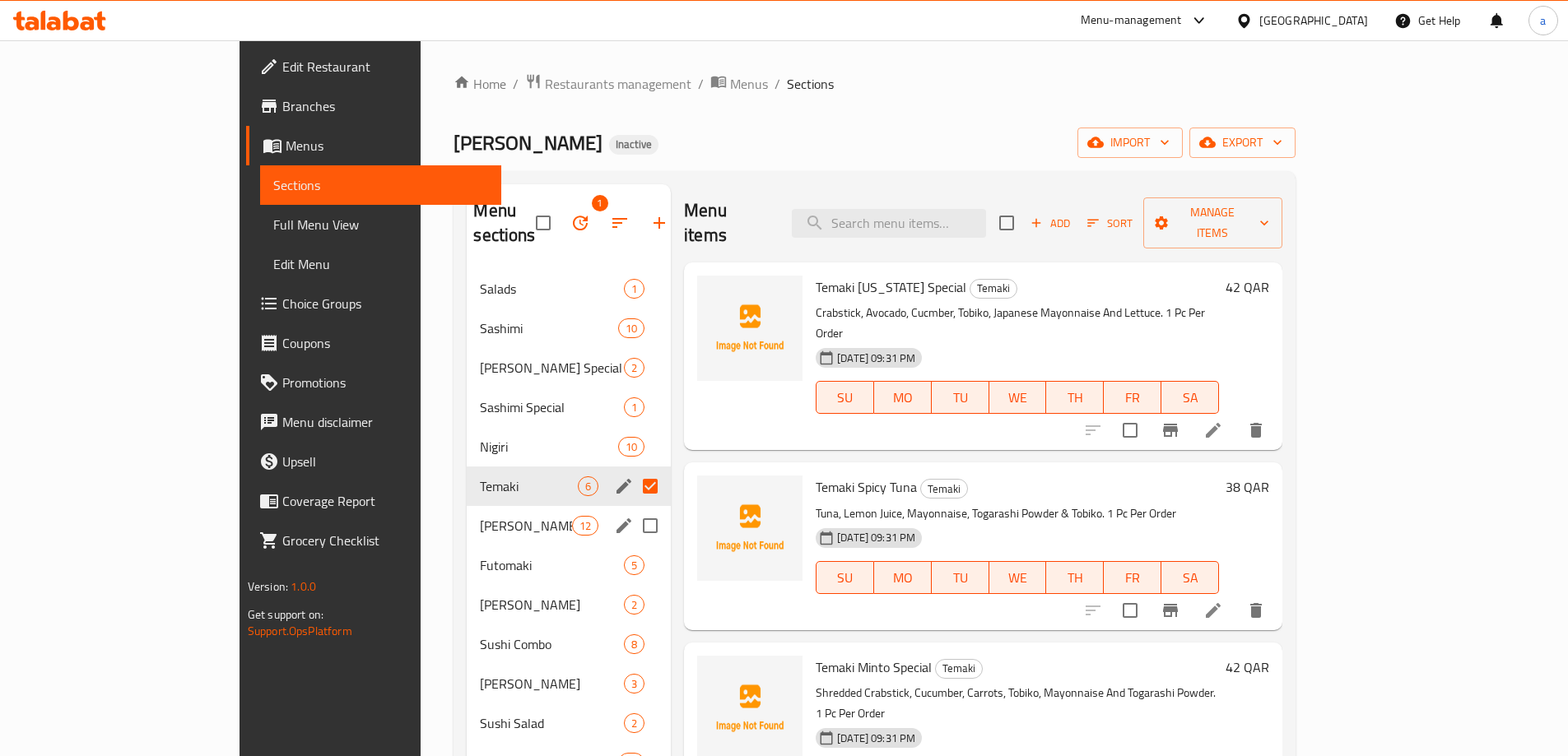
click at [633, 509] on input "Menu sections" at bounding box center [650, 526] width 35 height 35
checkbox input "true"
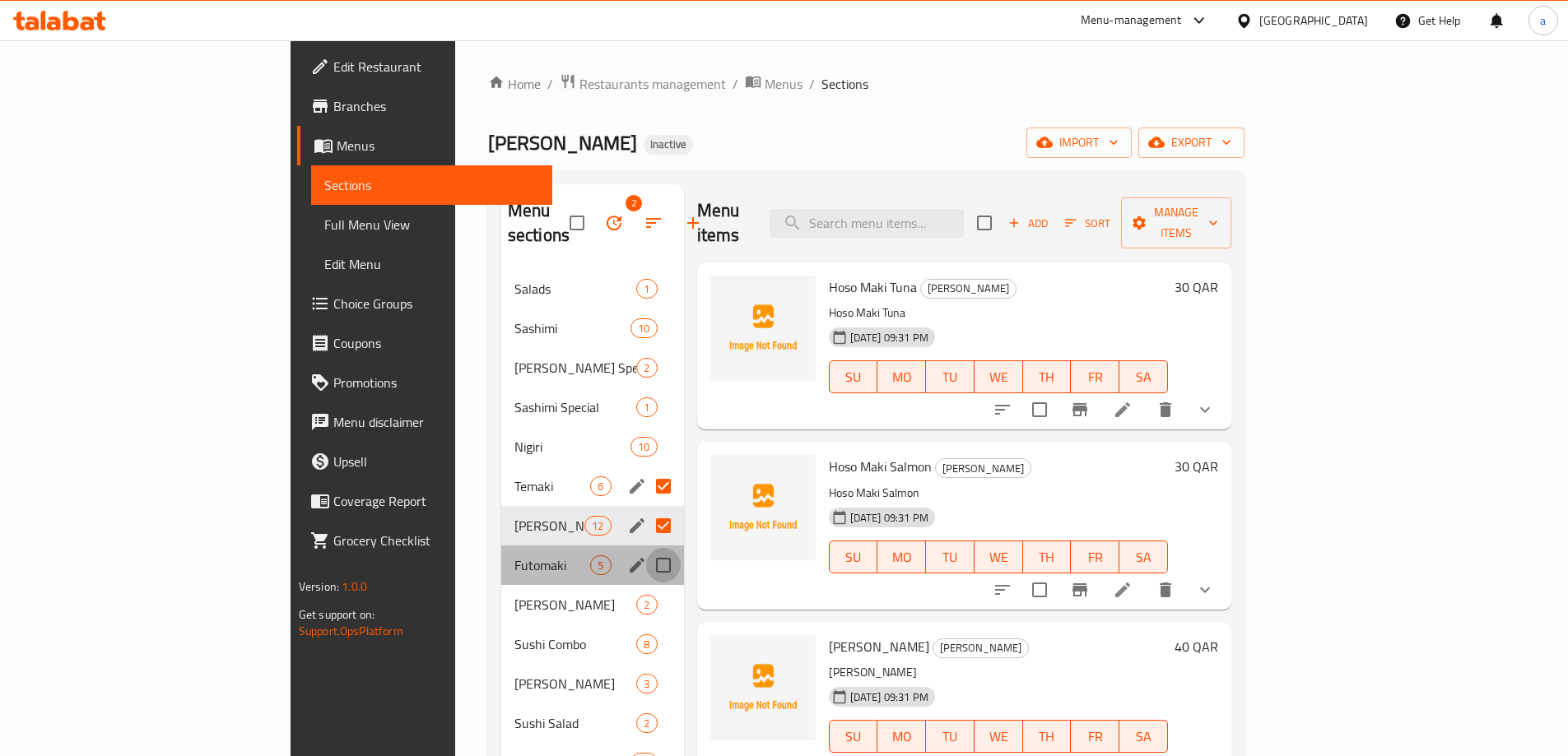
click at [646, 548] on input "Menu sections" at bounding box center [663, 565] width 35 height 35
checkbox input "true"
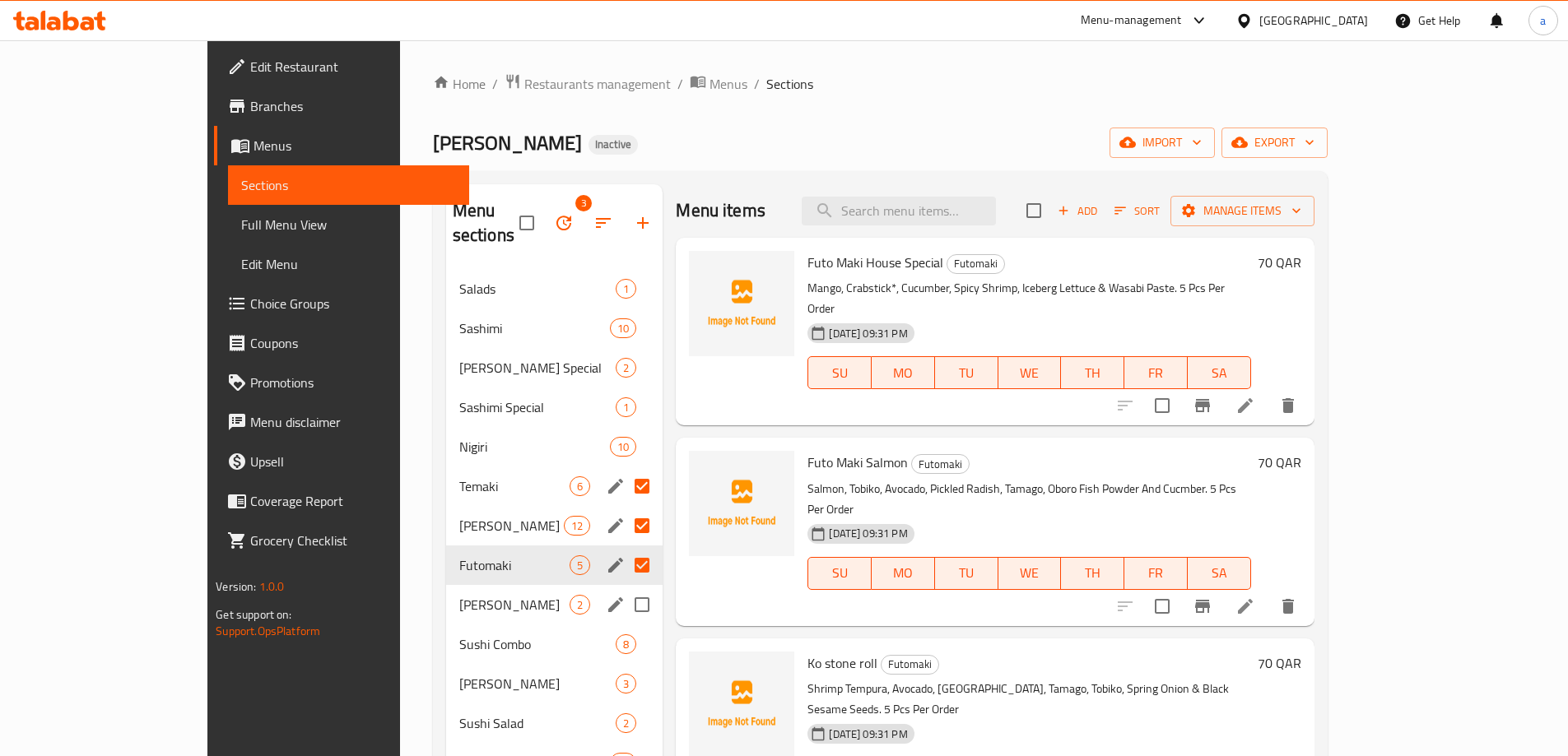
click at [625, 587] on input "Menu sections" at bounding box center [642, 605] width 35 height 35
checkbox input "true"
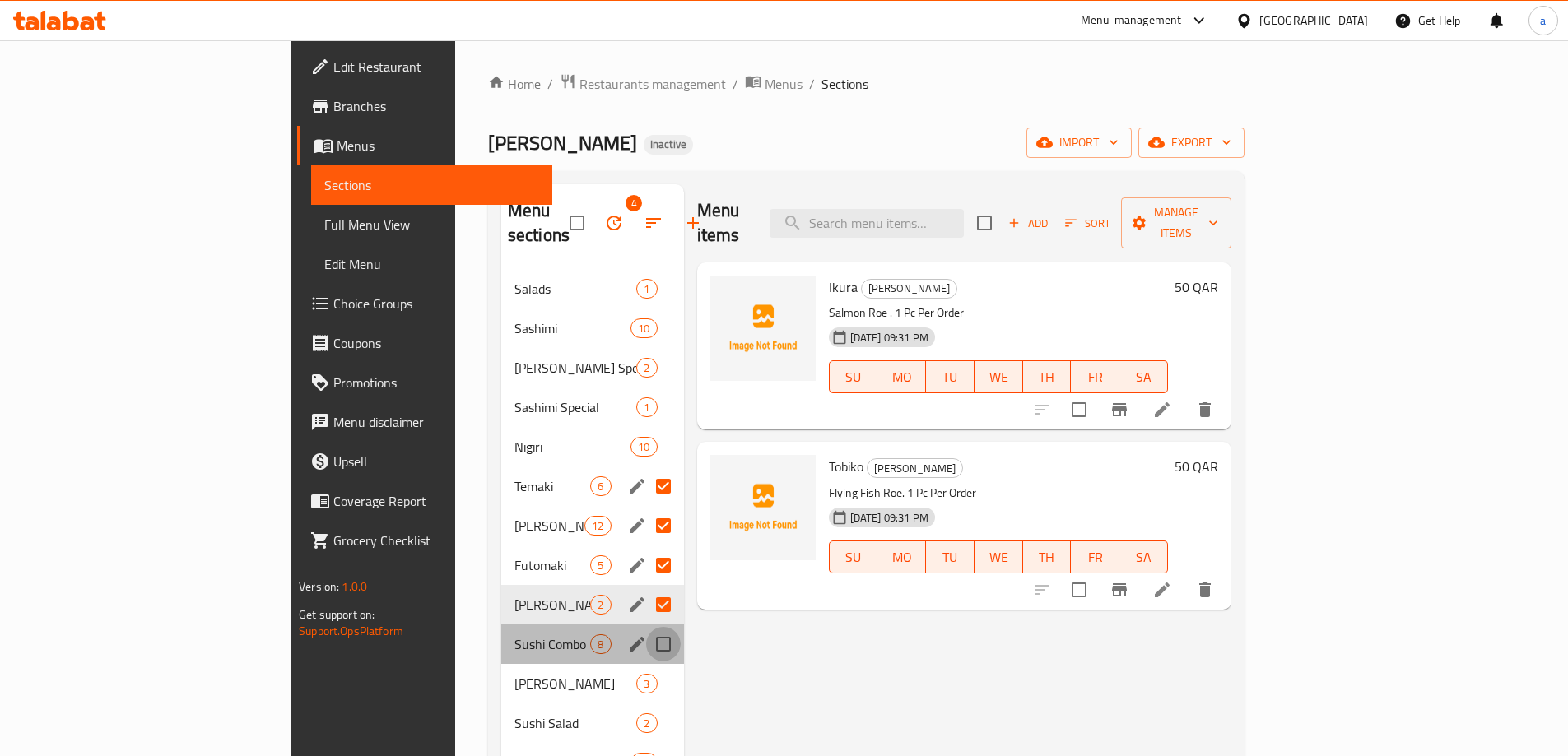
click at [646, 627] on input "Menu sections" at bounding box center [663, 644] width 35 height 35
checkbox input "true"
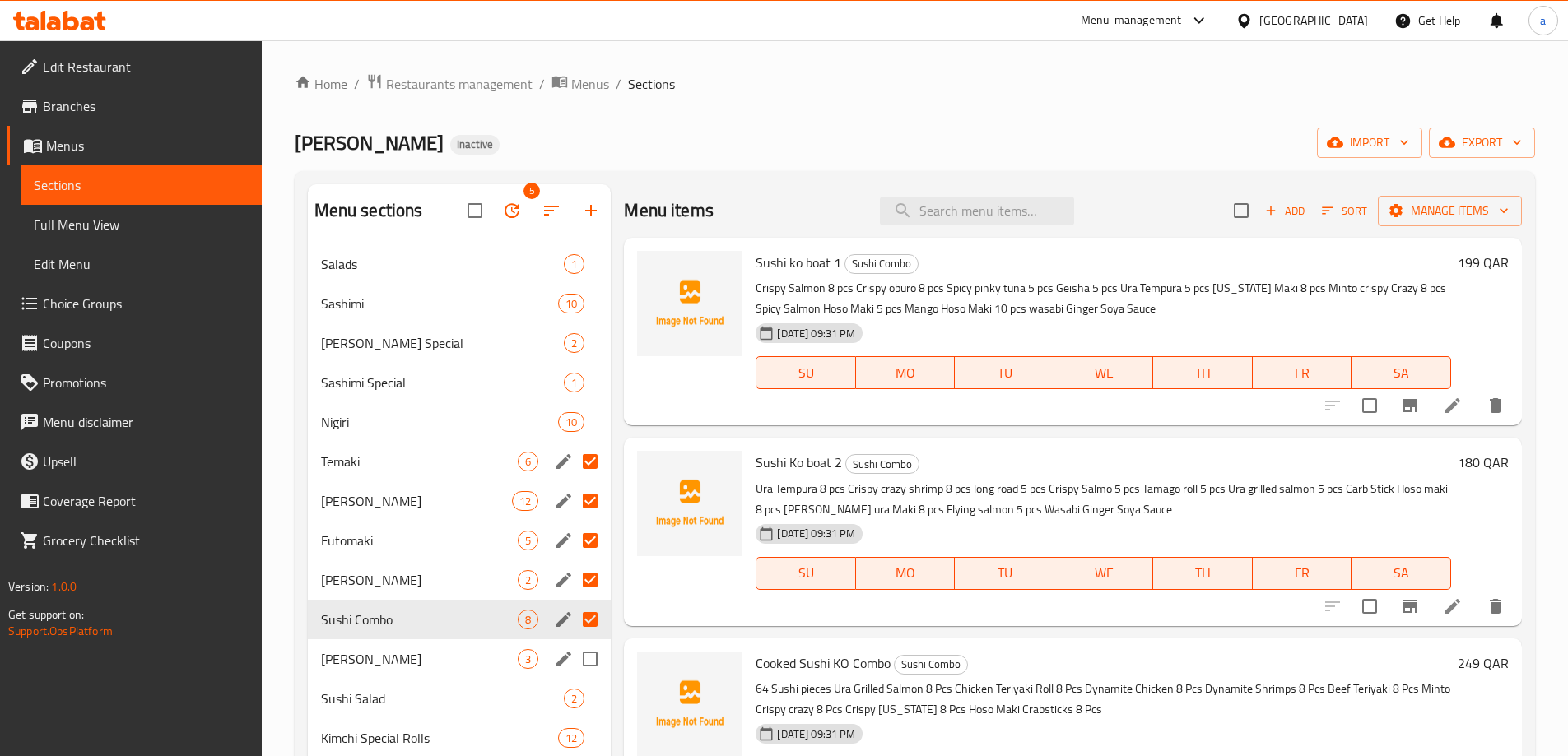
click at [590, 663] on input "Menu sections" at bounding box center [590, 660] width 35 height 35
checkbox input "true"
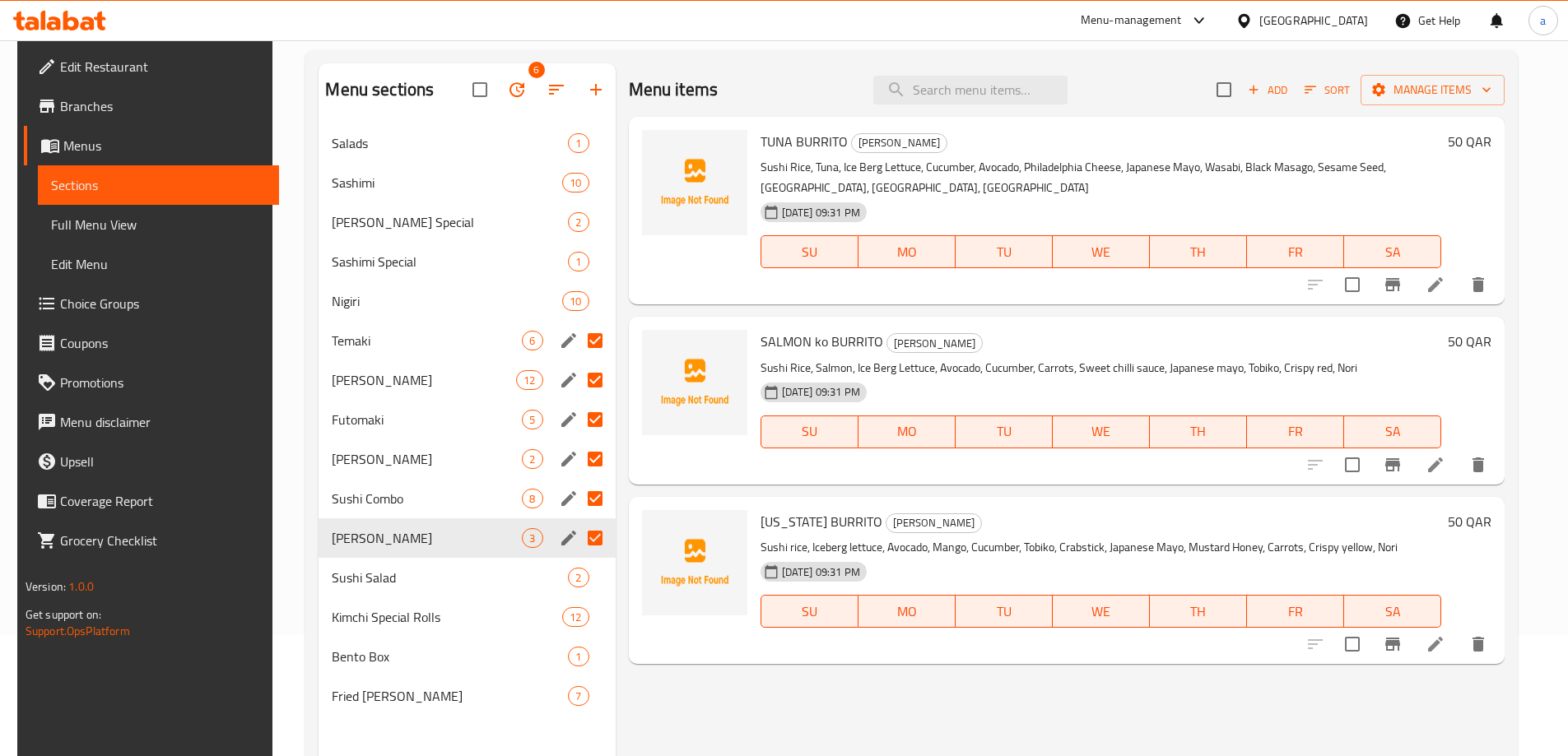
scroll to position [165, 0]
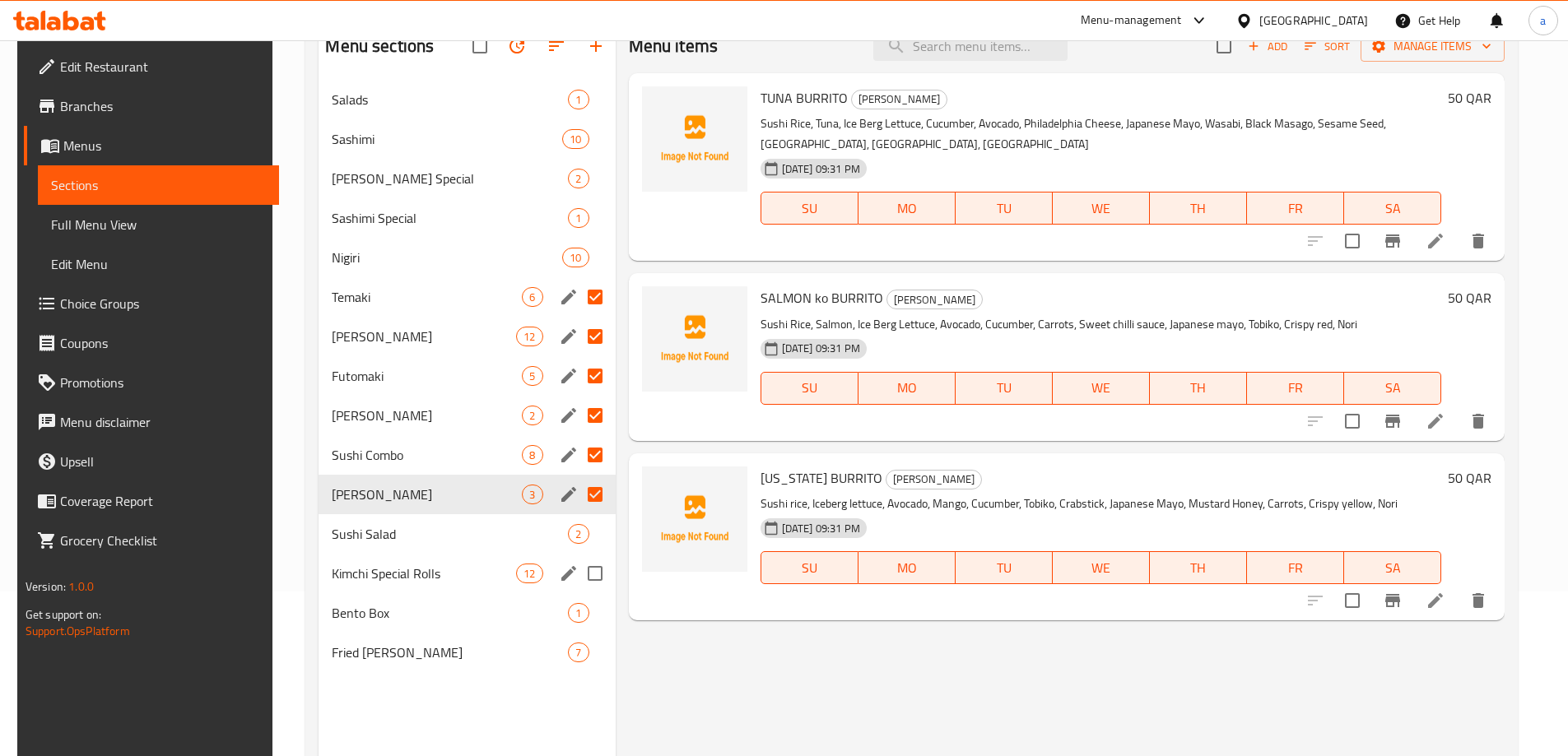
click at [585, 580] on input "Menu sections" at bounding box center [595, 574] width 35 height 35
checkbox input "true"
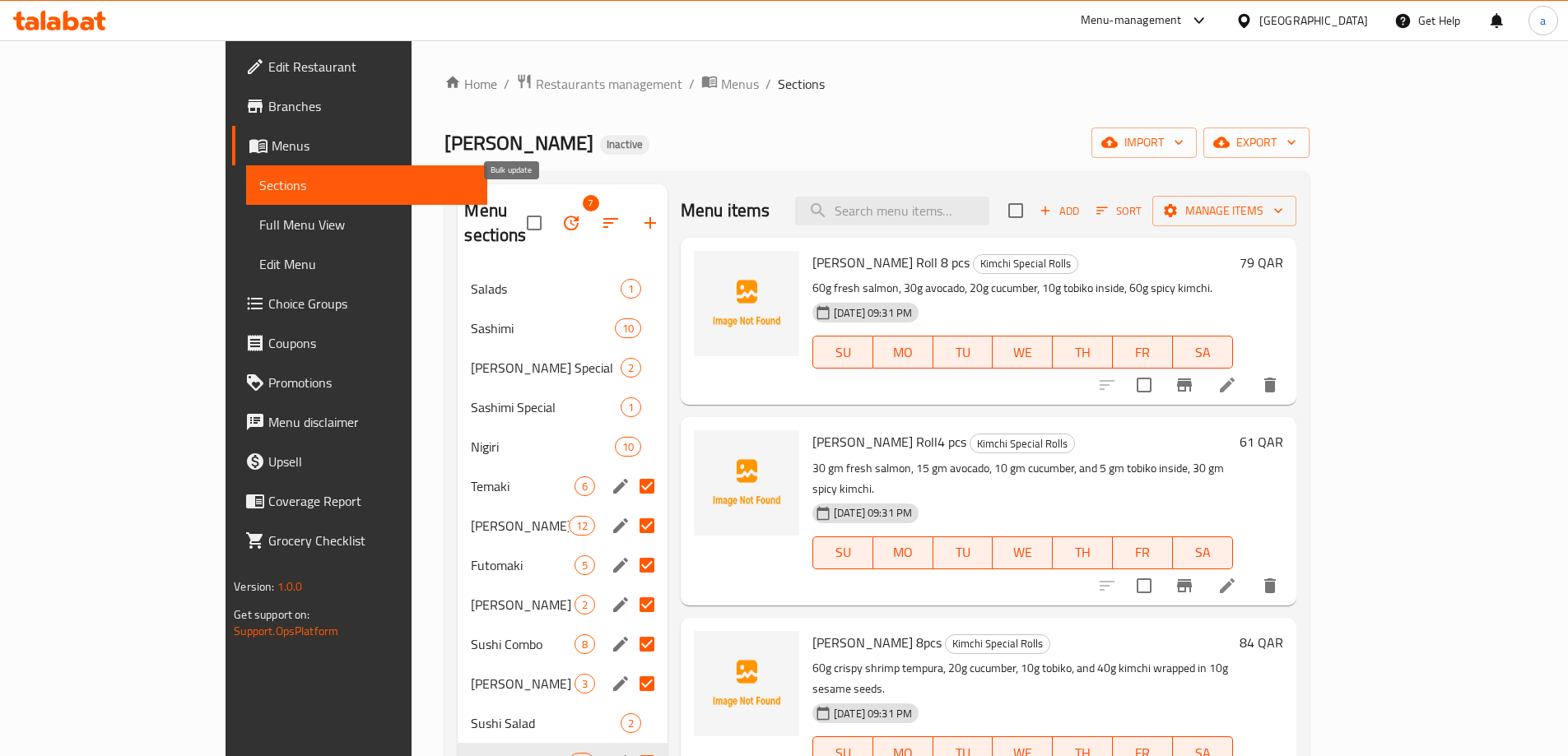
click at [561, 213] on icon "button" at bounding box center [571, 223] width 19 height 19
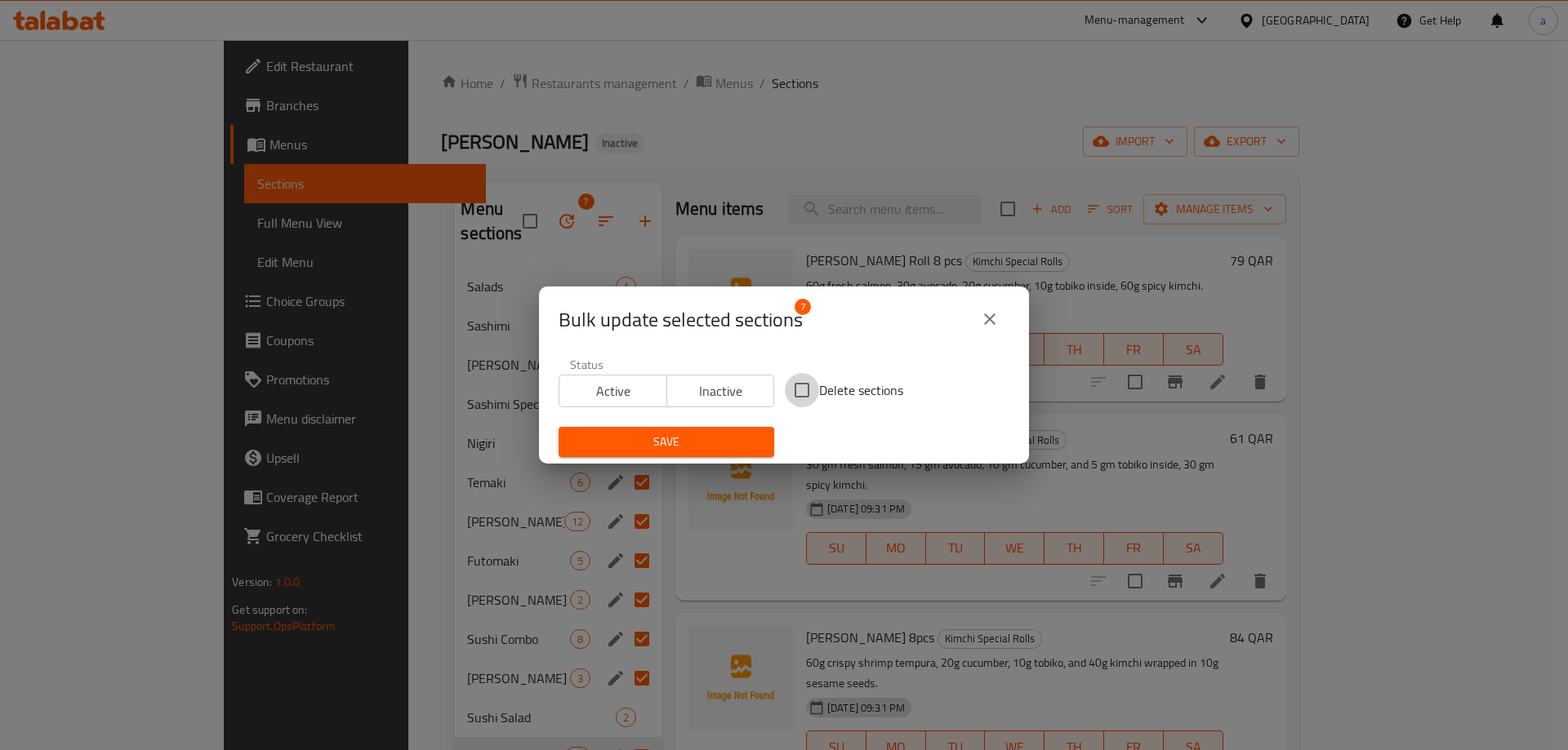
click at [801, 396] on input "Delete sections" at bounding box center [802, 390] width 34 height 34
checkbox input "true"
click at [725, 432] on span "Save" at bounding box center [667, 442] width 189 height 20
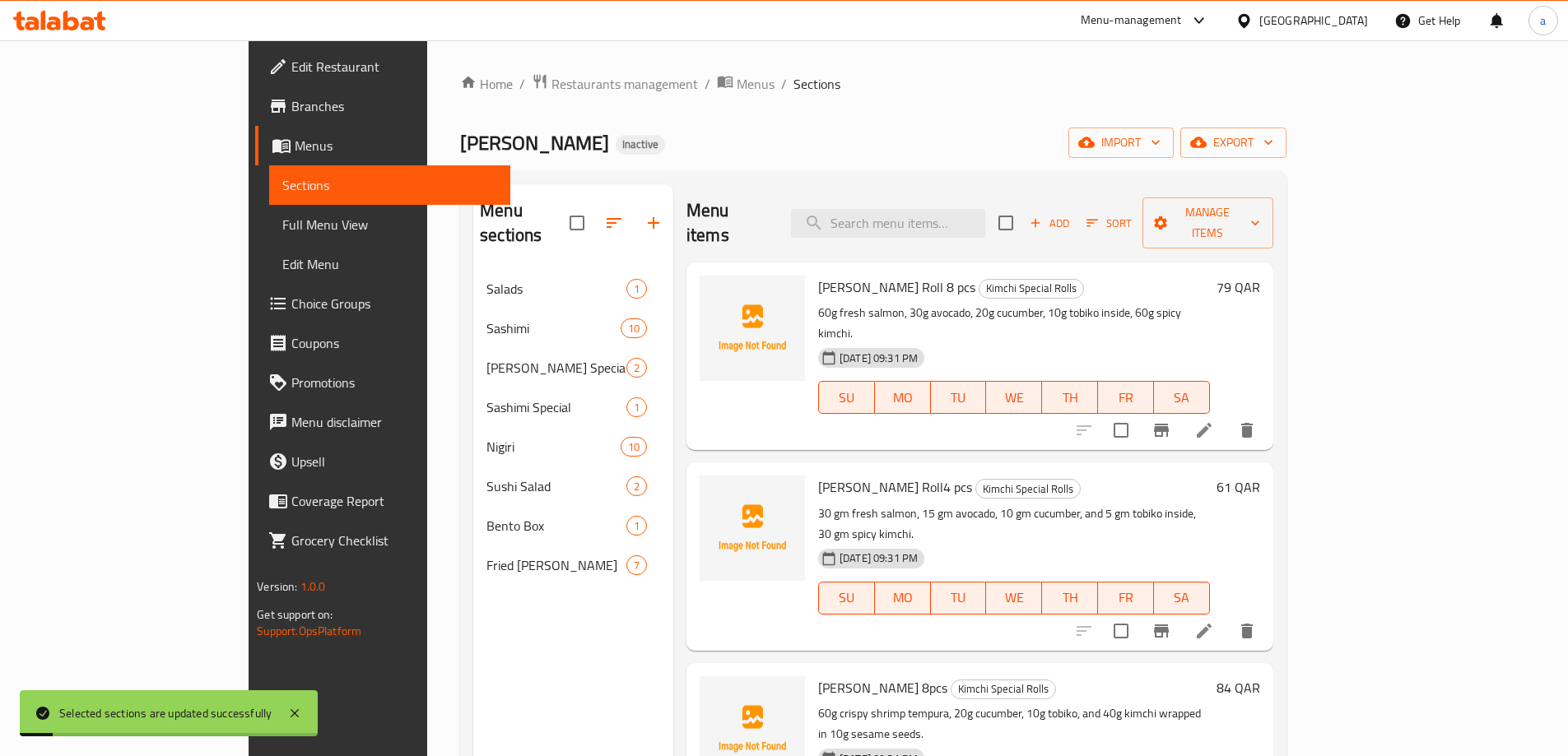
click at [473, 608] on div "Menu sections Salads 1 Sashimi 10 Ura Maki Special 2 Sashimi Special 1 Nigiri 1…" at bounding box center [573, 562] width 200 height 756
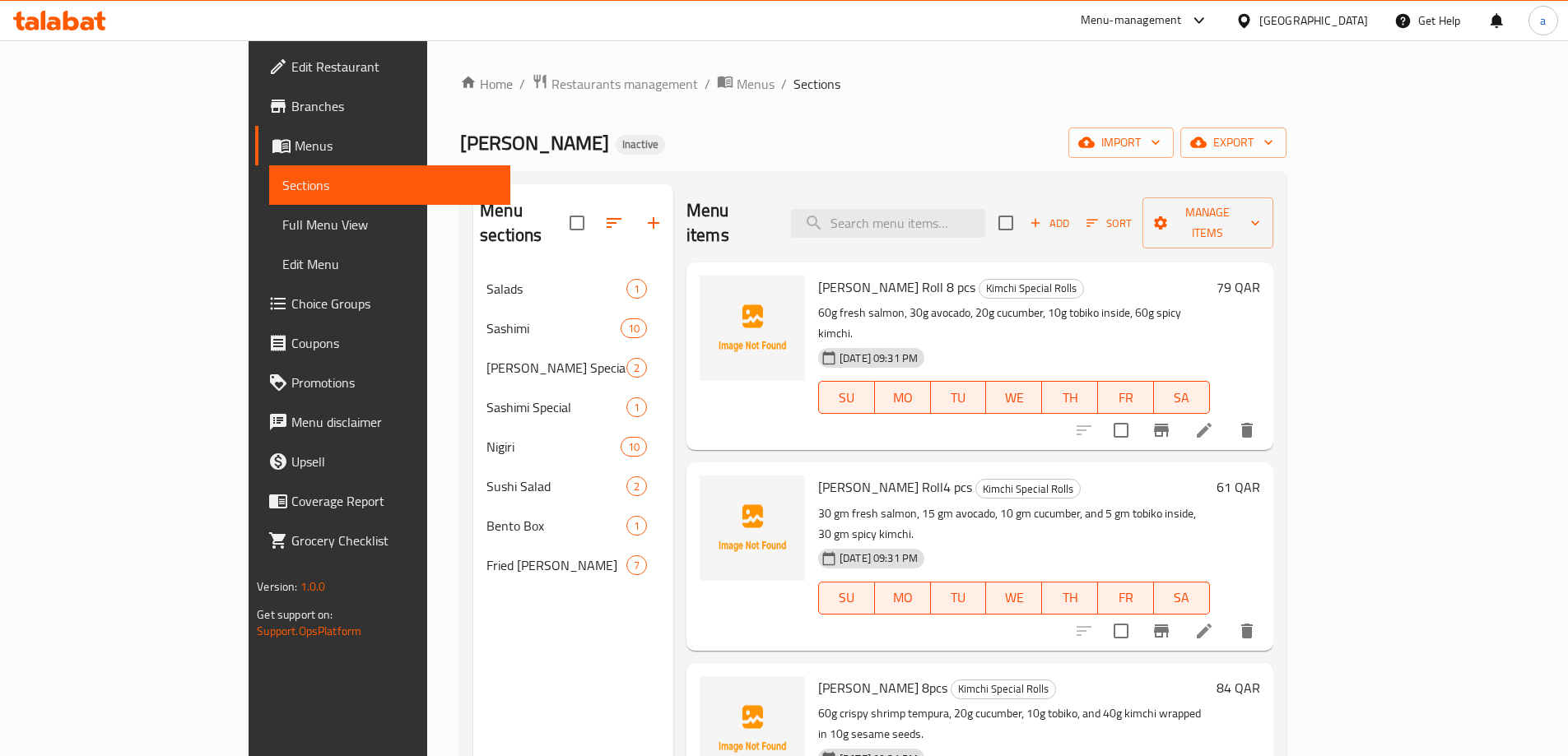
click at [473, 625] on div "Menu sections Salads 1 Sashimi 10 Ura Maki Special 2 Sashimi Special 1 Nigiri 1…" at bounding box center [573, 562] width 200 height 756
click at [530, 608] on div "Menu sections Salads 1 Sashimi 10 Ura Maki Special 2 Sashimi Special 1 Nigiri 1…" at bounding box center [573, 562] width 200 height 756
click at [283, 228] on span "Full Menu View" at bounding box center [390, 225] width 215 height 19
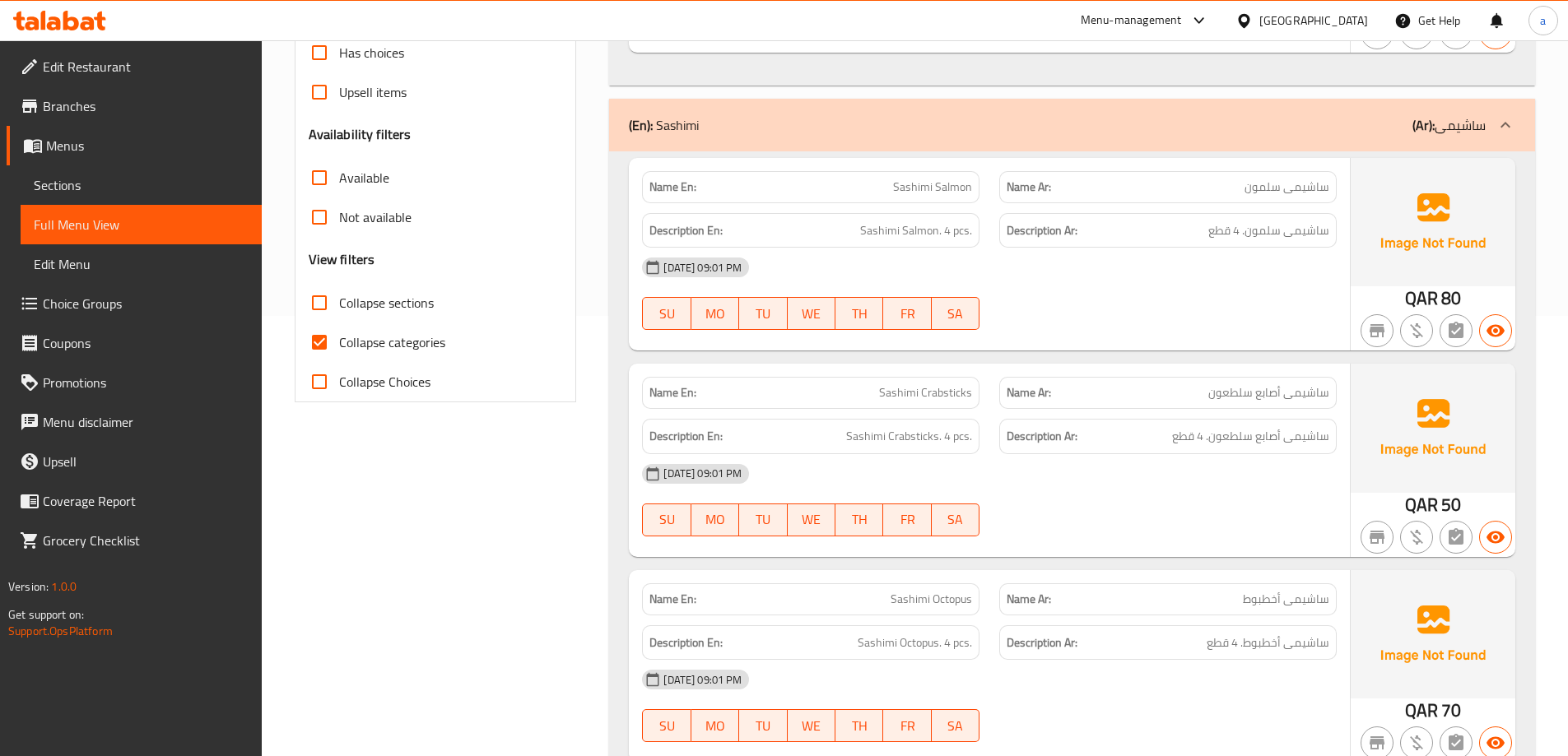
scroll to position [412, 0]
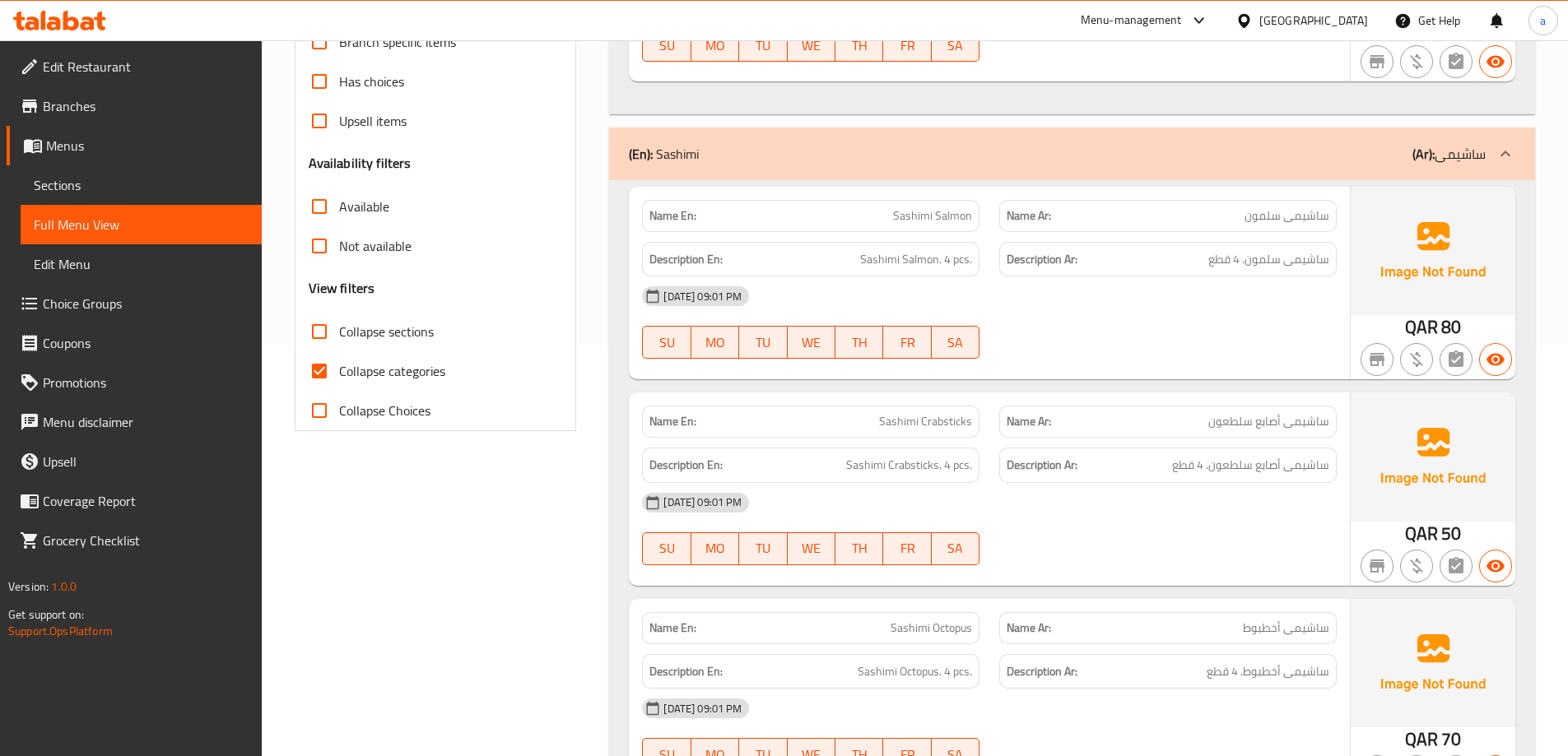
click at [324, 364] on input "Collapse categories" at bounding box center [319, 370] width 40 height 40
checkbox input "false"
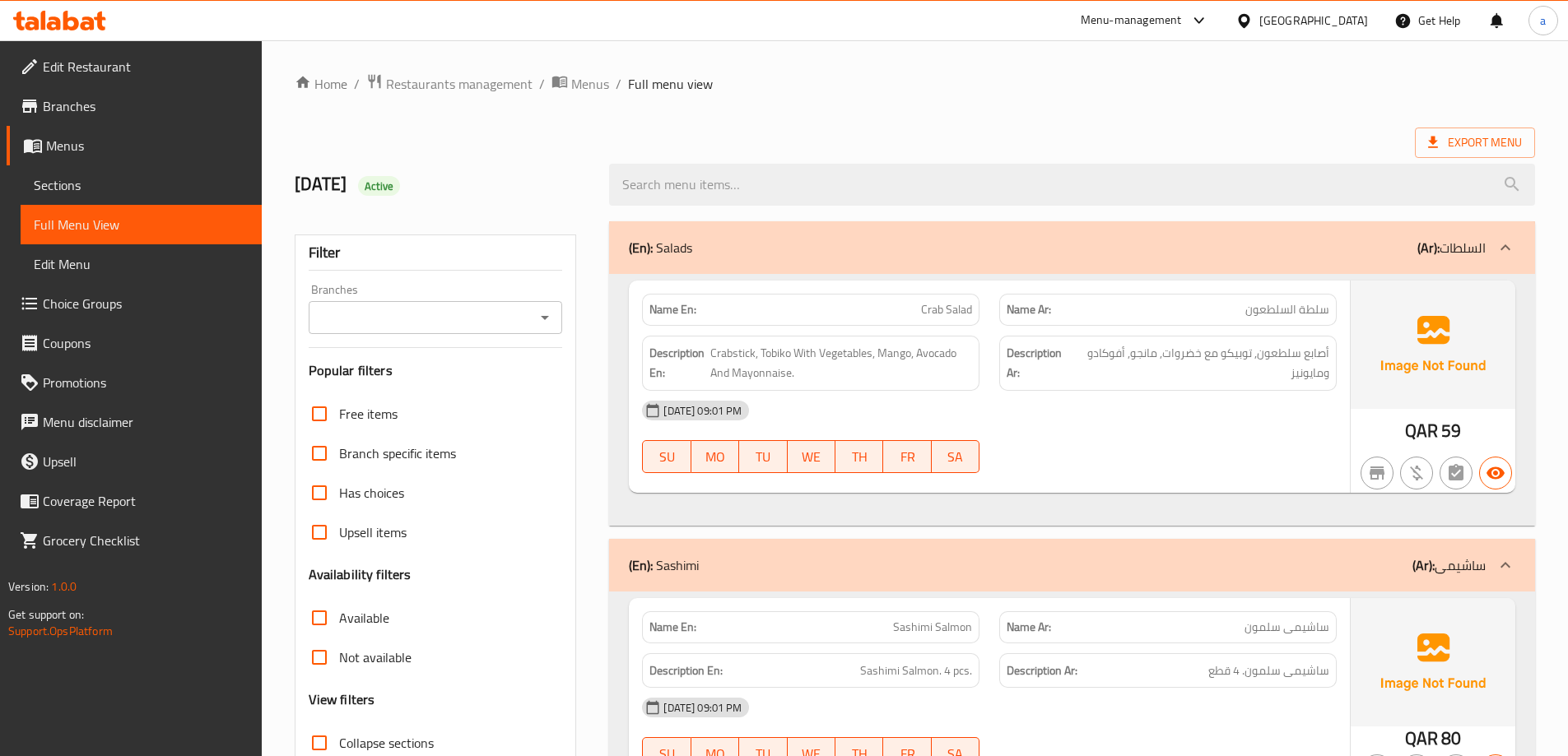
click at [836, 251] on div "(En): Salads (Ar): السلطات" at bounding box center [1057, 248] width 857 height 19
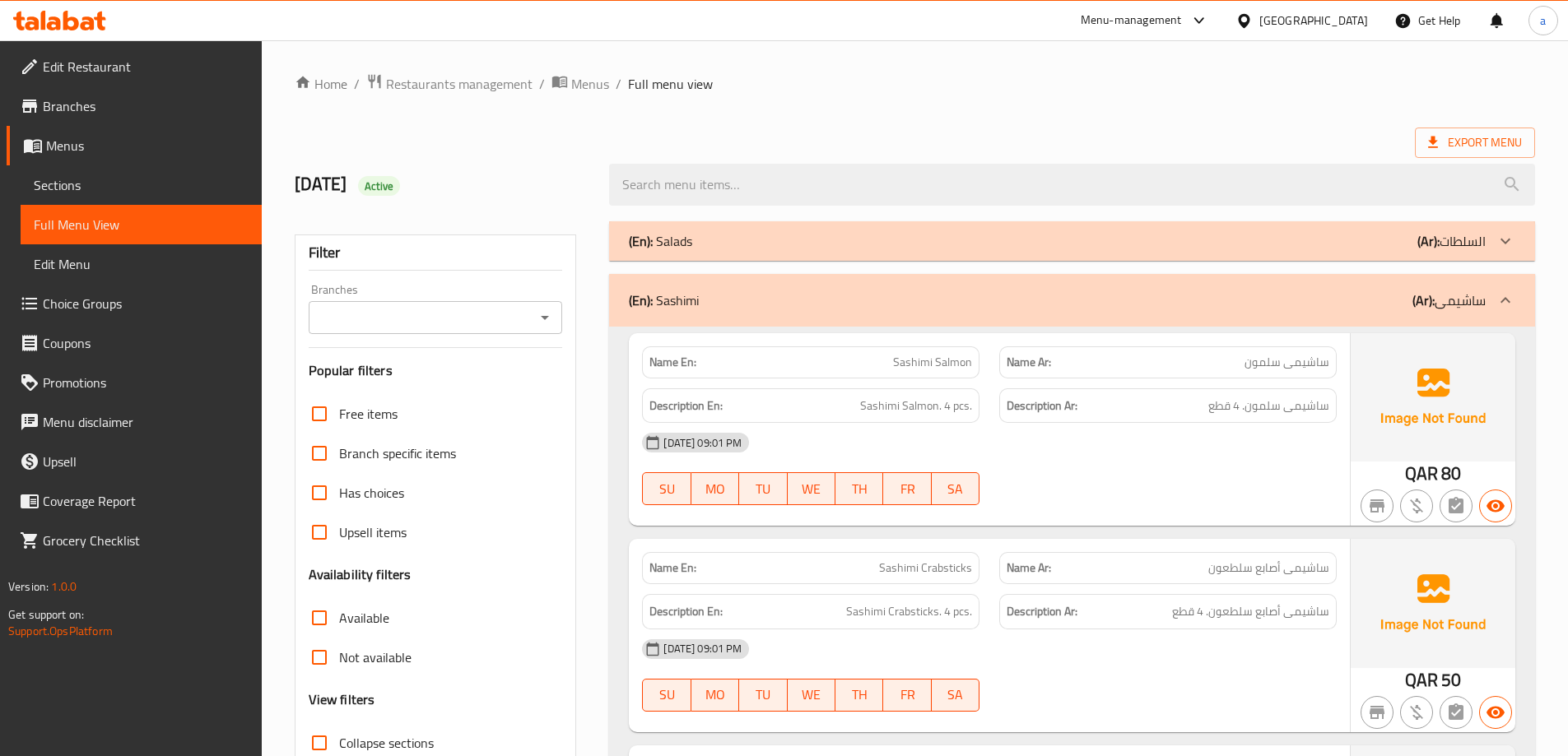
click at [938, 308] on div "(En): Sashimi (Ar): ساشيمى" at bounding box center [1057, 300] width 857 height 19
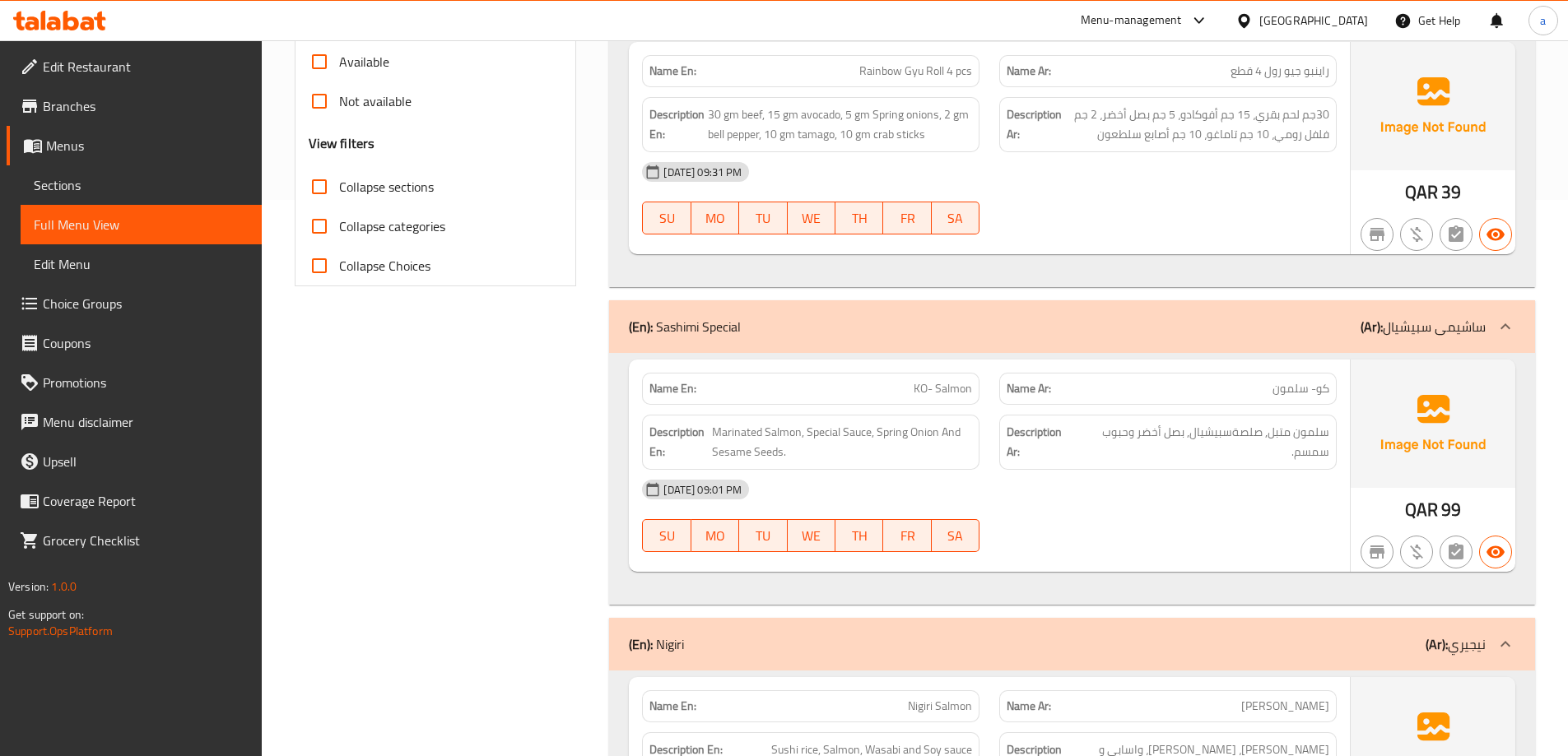
scroll to position [577, 0]
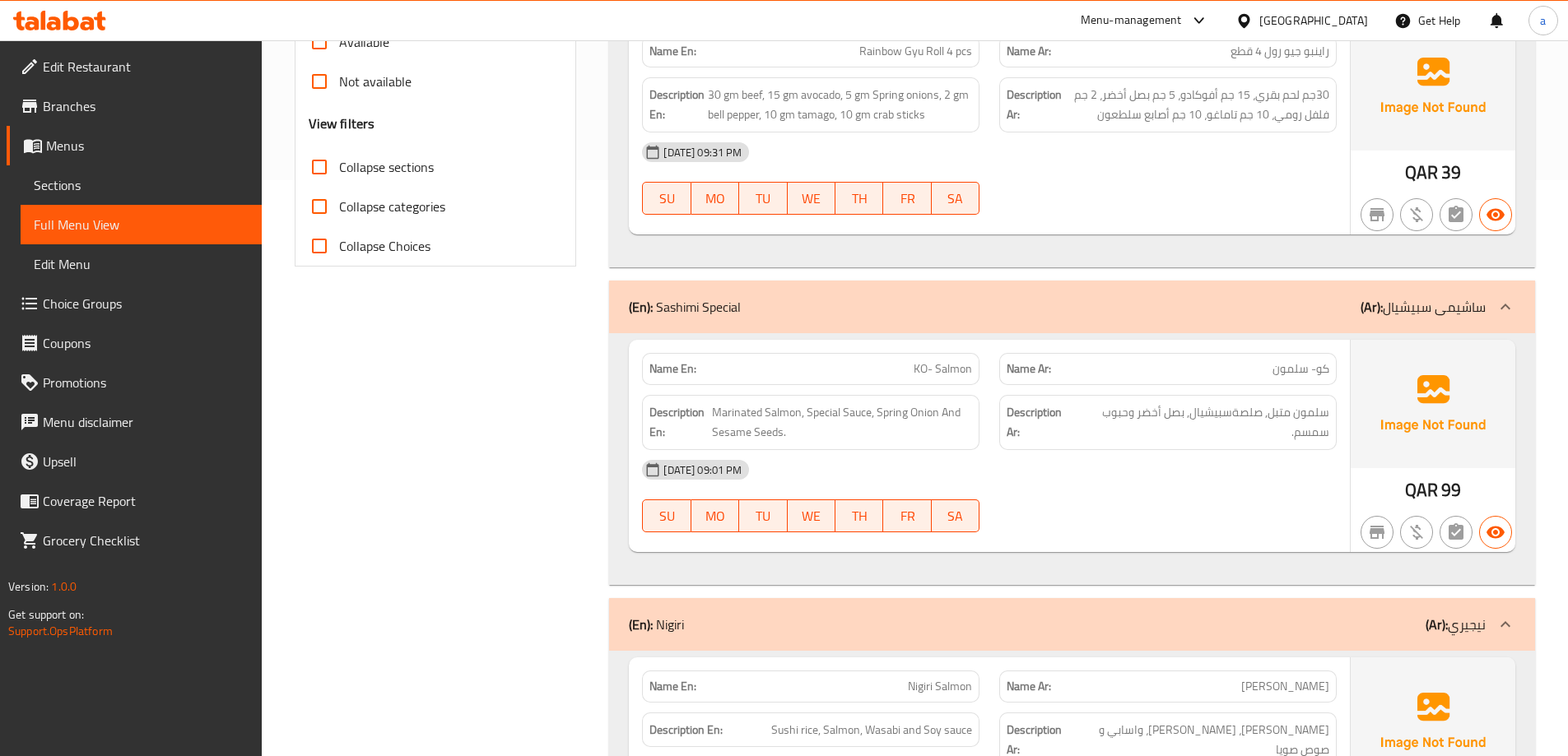
click at [998, 300] on div "(En): Sashimi Special (Ar): ساشيمى سبيشيال" at bounding box center [1057, 307] width 857 height 19
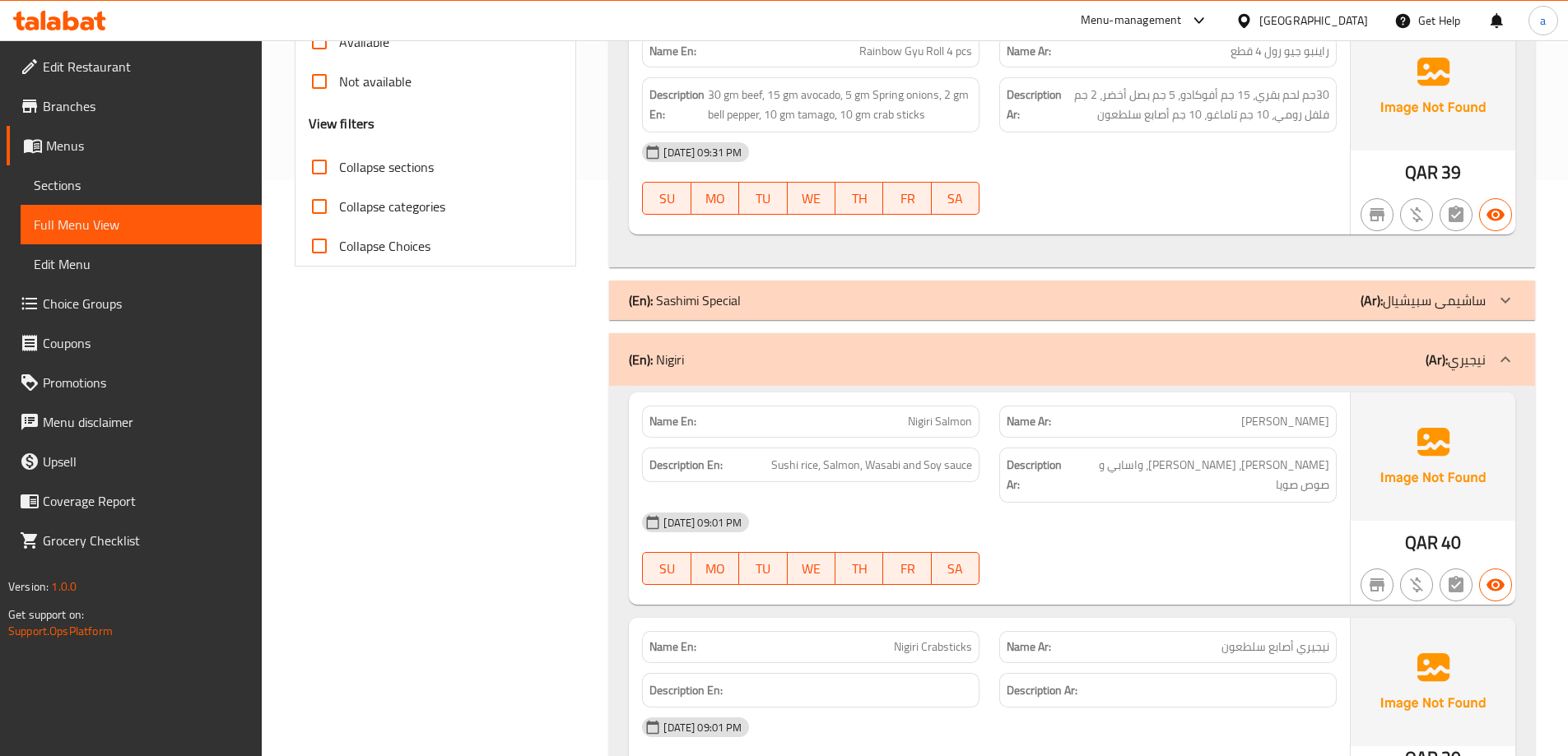
click at [1005, 347] on div "(En): Nigiri (Ar): نيجيري" at bounding box center [1072, 360] width 926 height 53
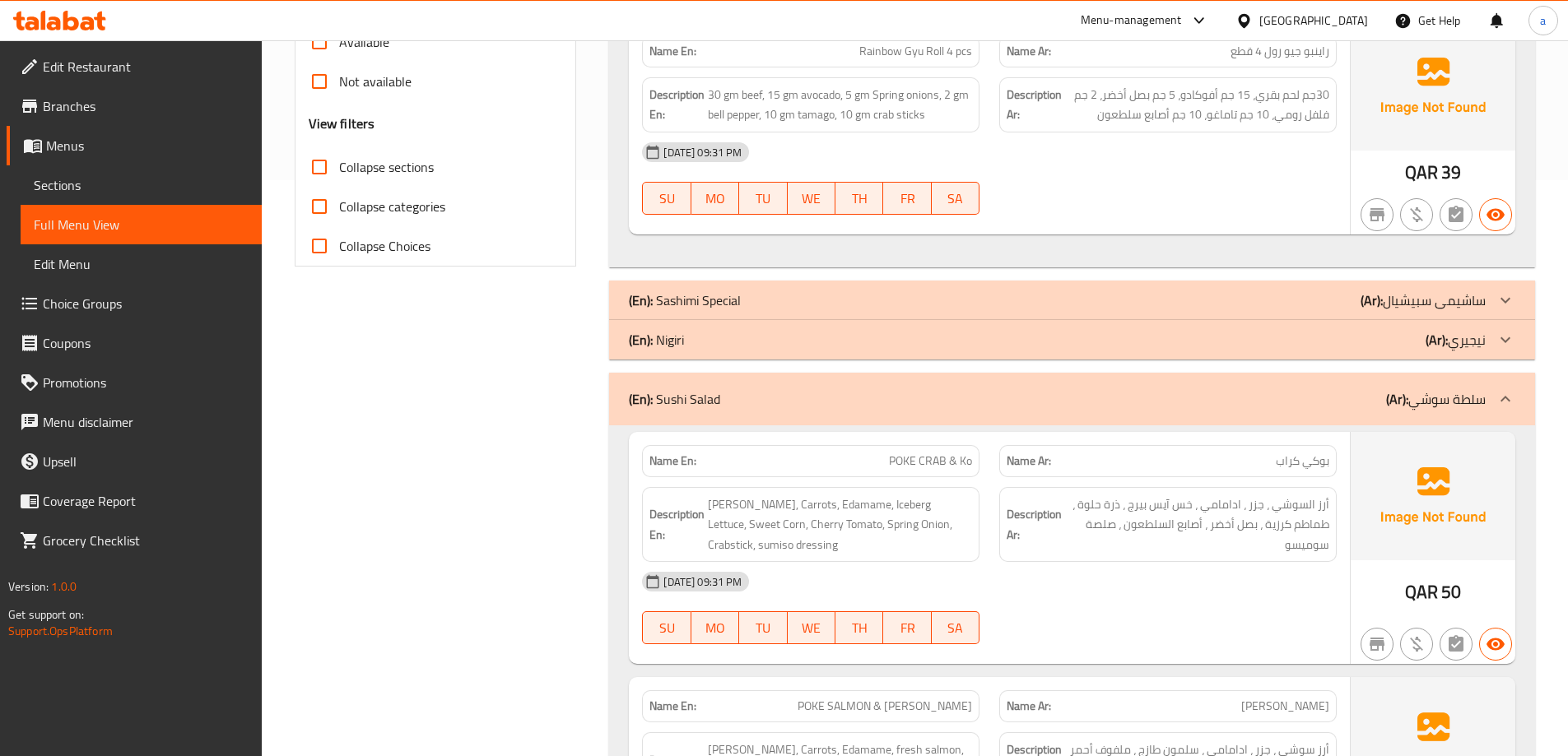
click at [990, 396] on div "(En): Sushi Salad (Ar): سلطة سوشي" at bounding box center [1057, 399] width 857 height 19
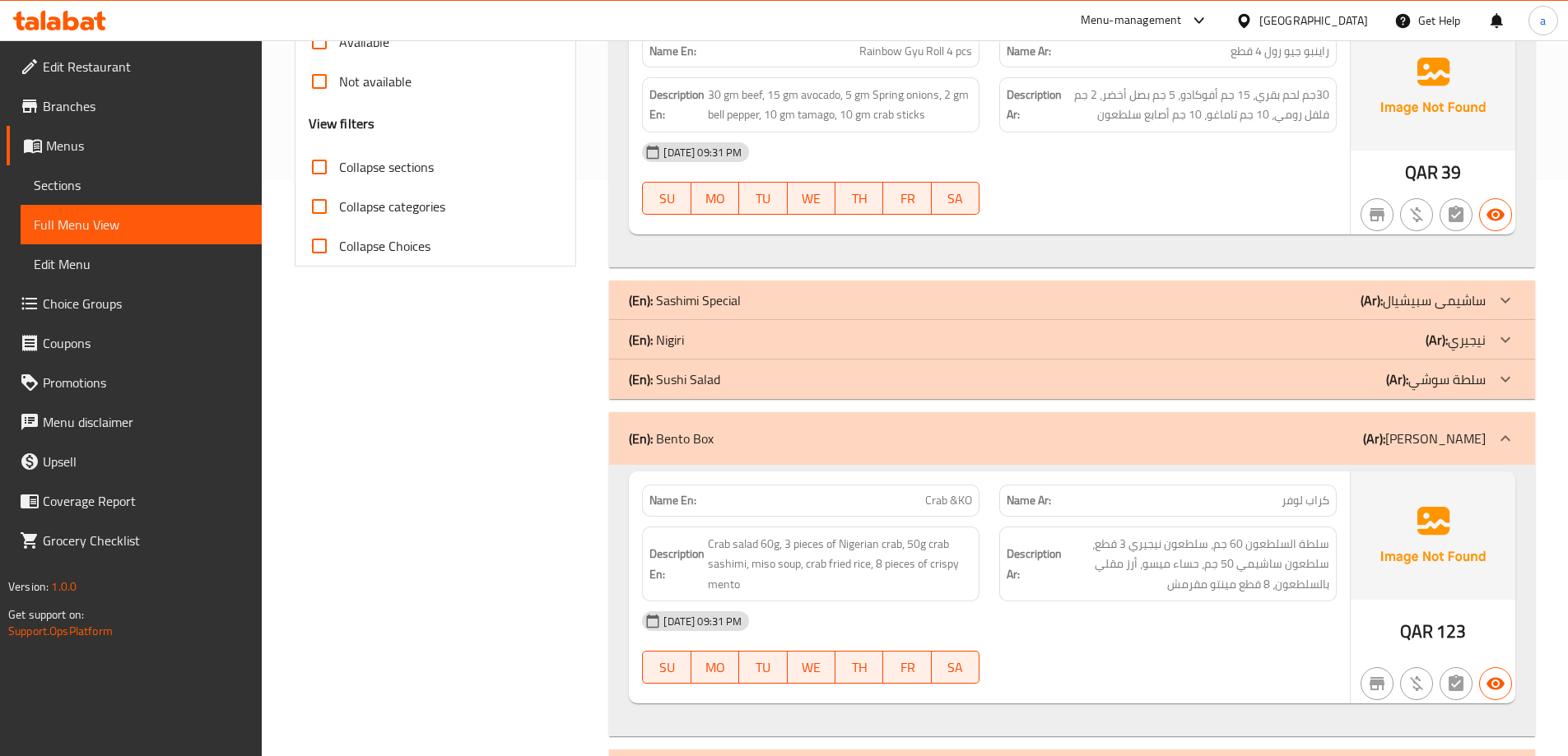
click at [1003, 440] on div "(En): Bento Box (Ar): بينتو كومبو" at bounding box center [1057, 439] width 857 height 19
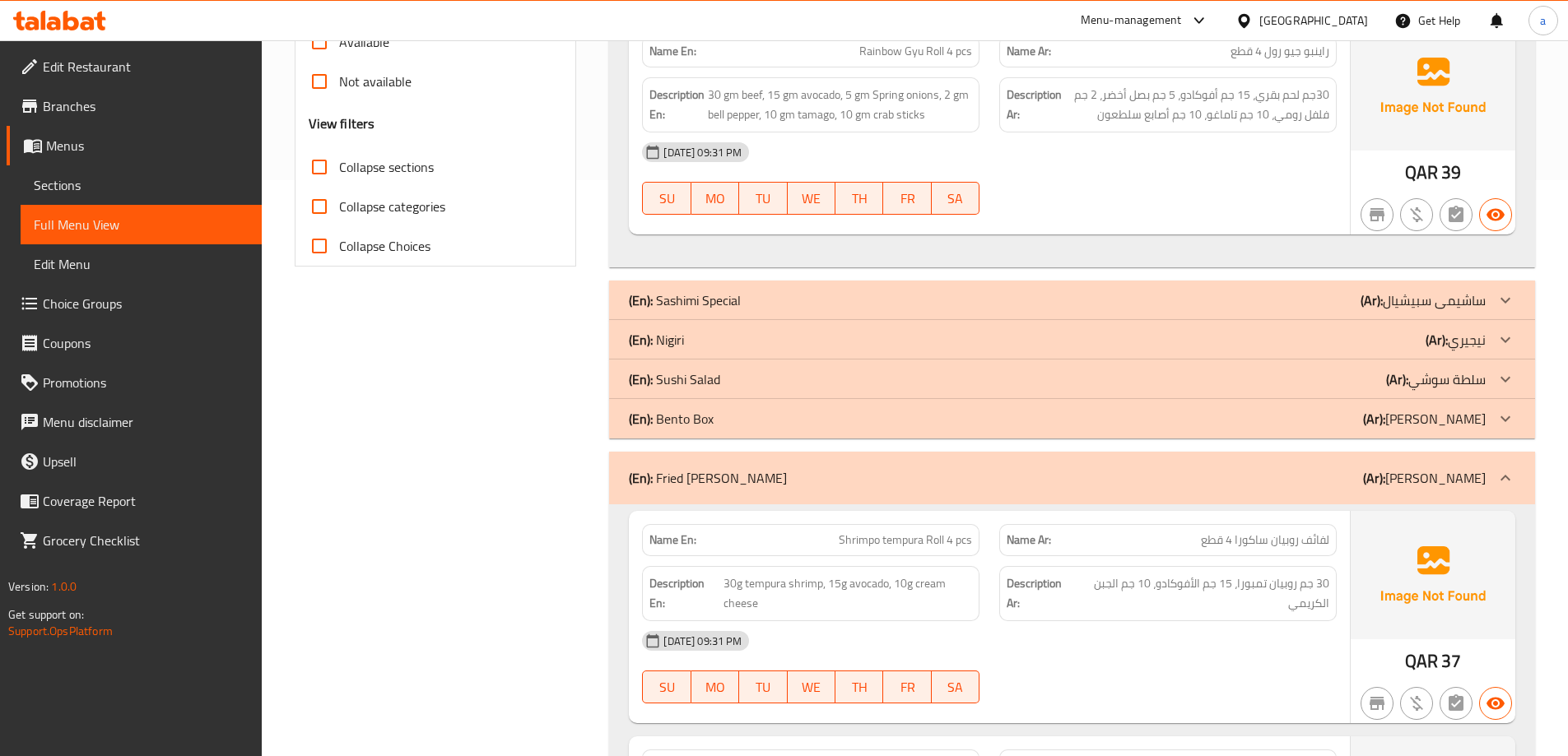
click at [999, 470] on div "(En): Fried Sushi Maki (Ar): سوشي ماكي مقلي" at bounding box center [1057, 478] width 857 height 19
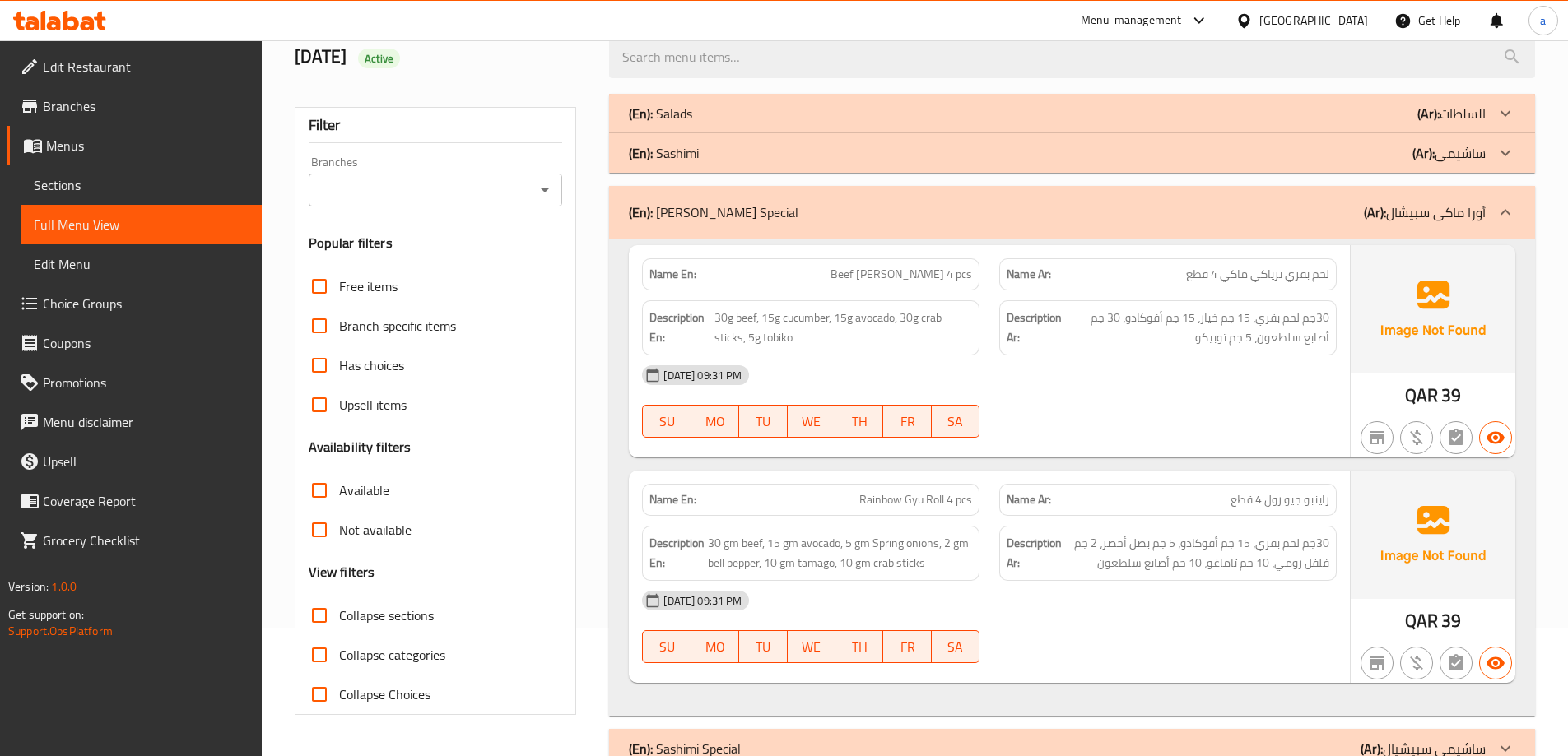
scroll to position [0, 0]
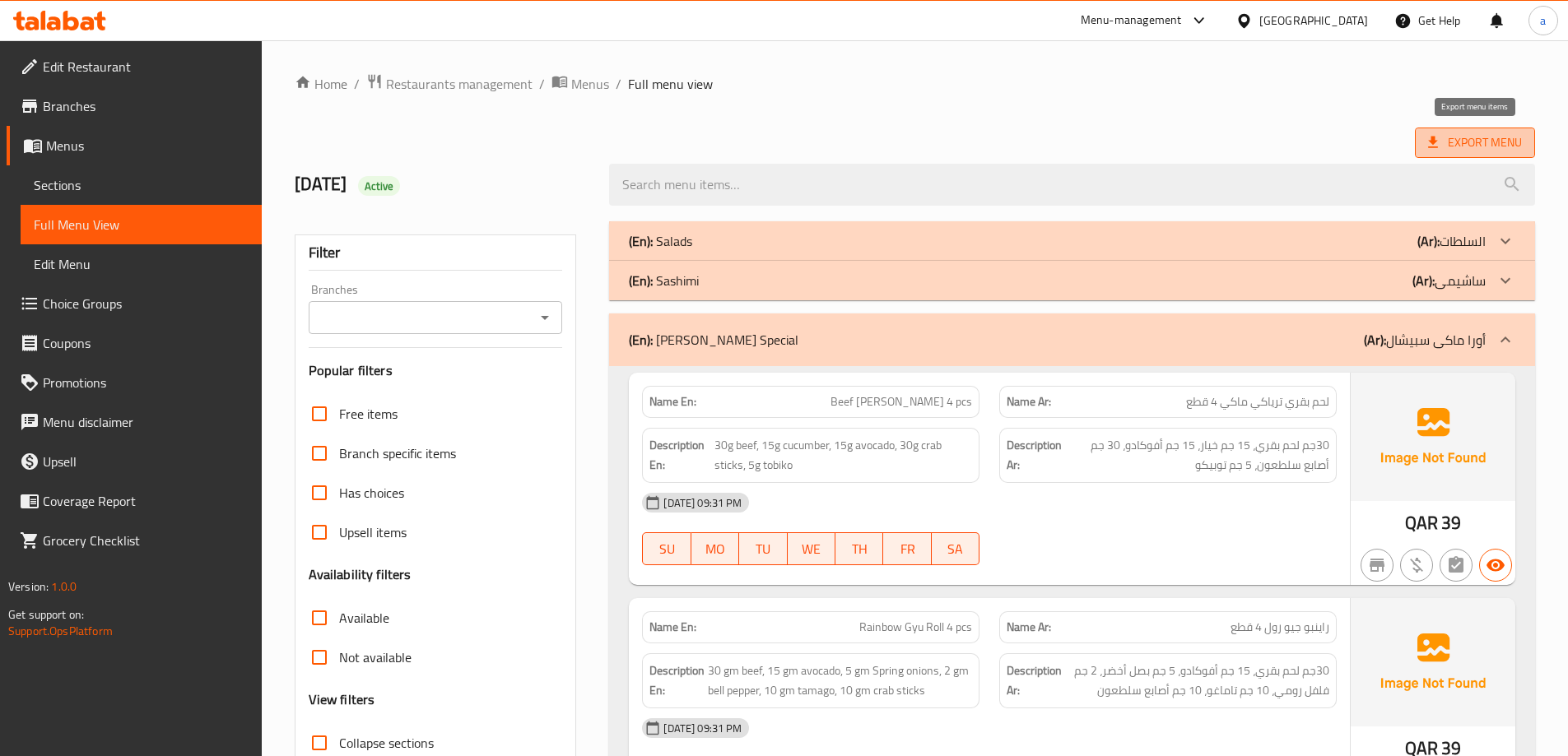
click at [1474, 129] on span "Export Menu" at bounding box center [1474, 143] width 121 height 31
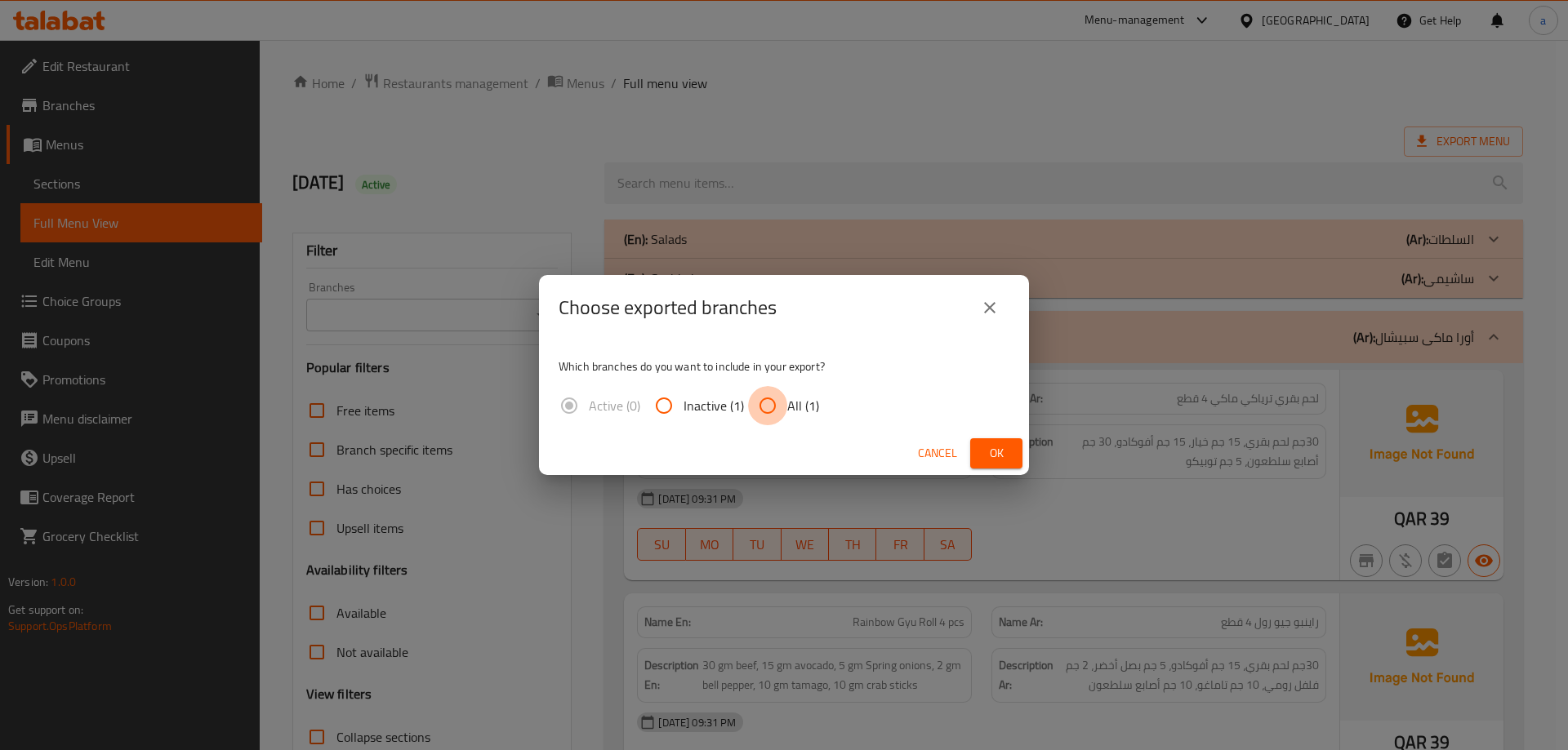
drag, startPoint x: 771, startPoint y: 411, endPoint x: 803, endPoint y: 420, distance: 33.2
click at [775, 411] on input "All (1)" at bounding box center [767, 406] width 39 height 39
radio input "true"
click at [992, 453] on span "Ok" at bounding box center [996, 452] width 26 height 20
